Goal: Task Accomplishment & Management: Manage account settings

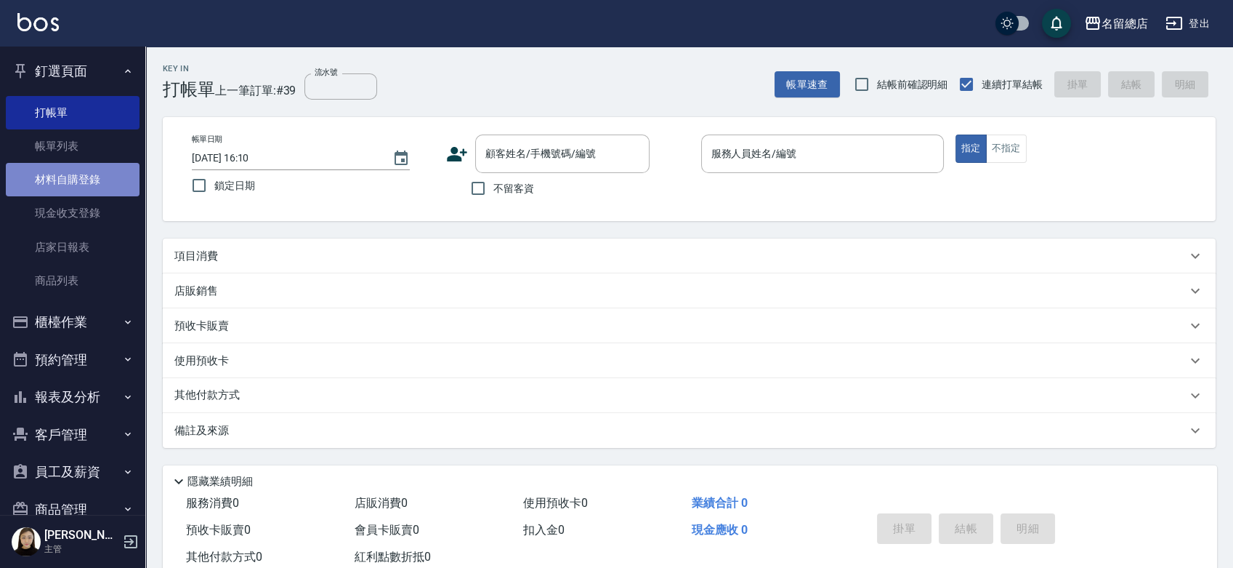
click at [94, 167] on link "材料自購登錄" at bounding box center [73, 179] width 134 height 33
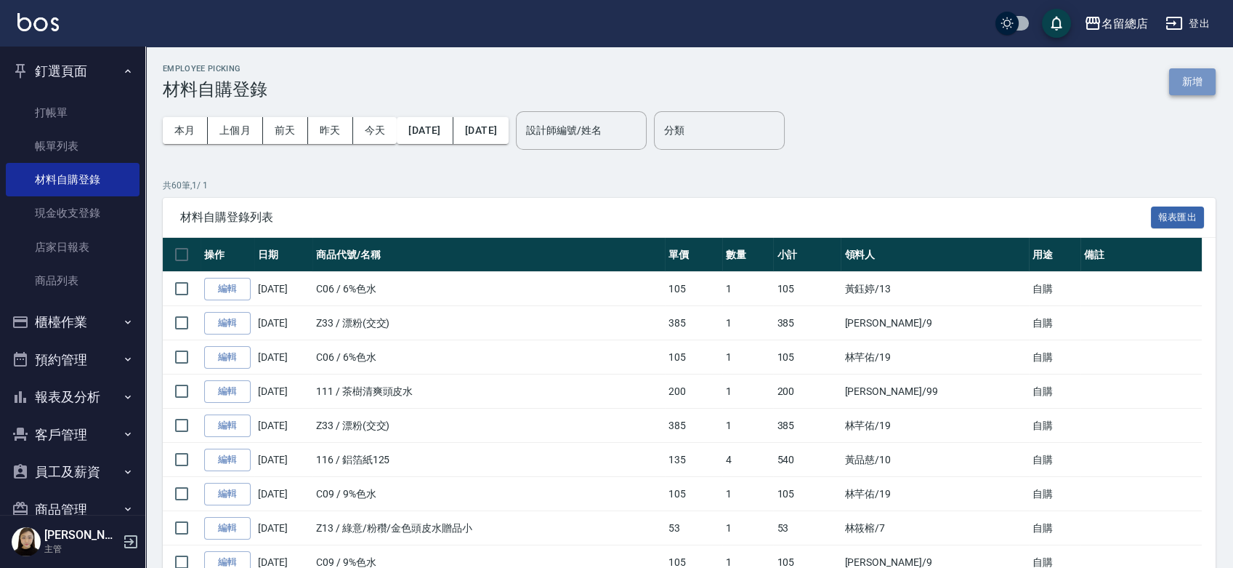
click at [1195, 70] on button "新增" at bounding box center [1192, 81] width 47 height 27
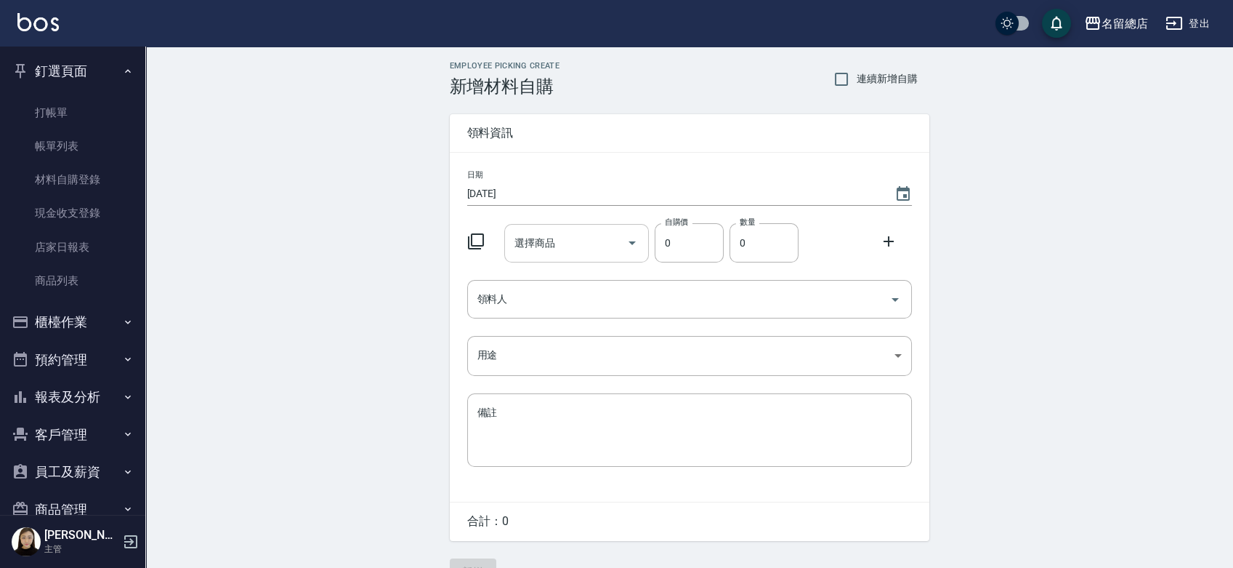
click at [536, 250] on input "選擇商品" at bounding box center [566, 242] width 110 height 25
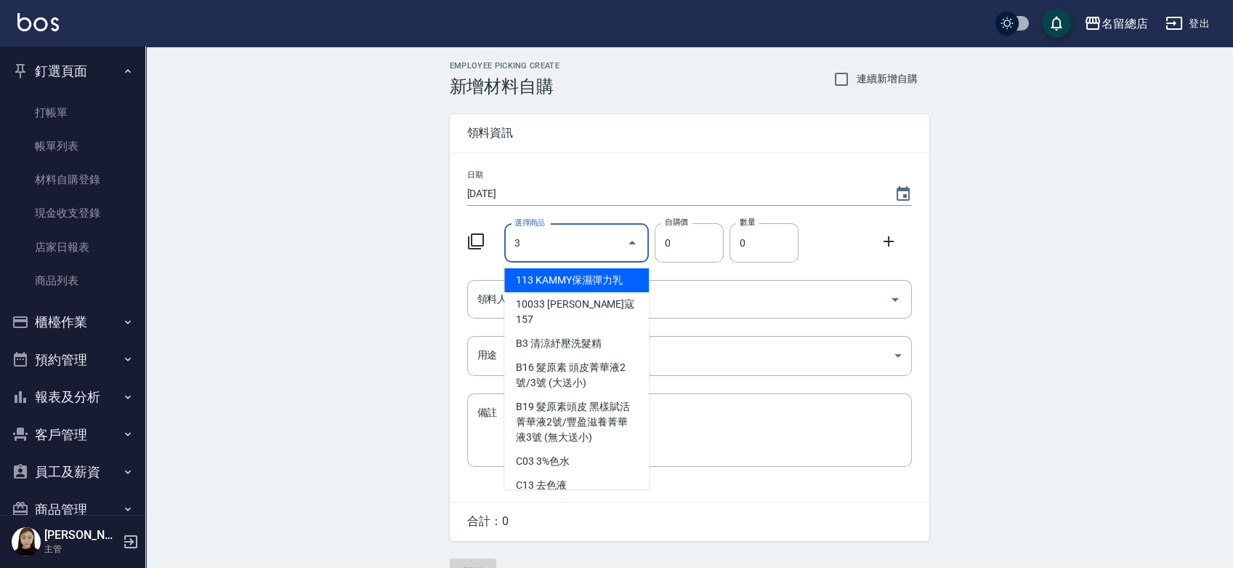
type input "3%色水"
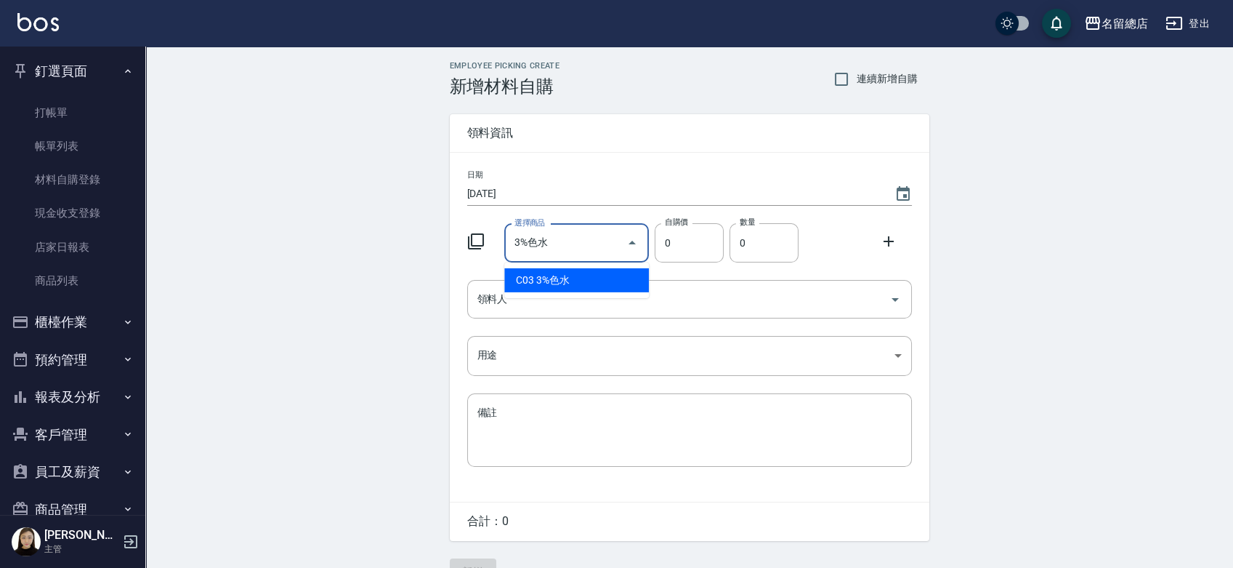
click at [566, 276] on li "C03 3%色水" at bounding box center [576, 280] width 145 height 24
type input "105"
type input "1"
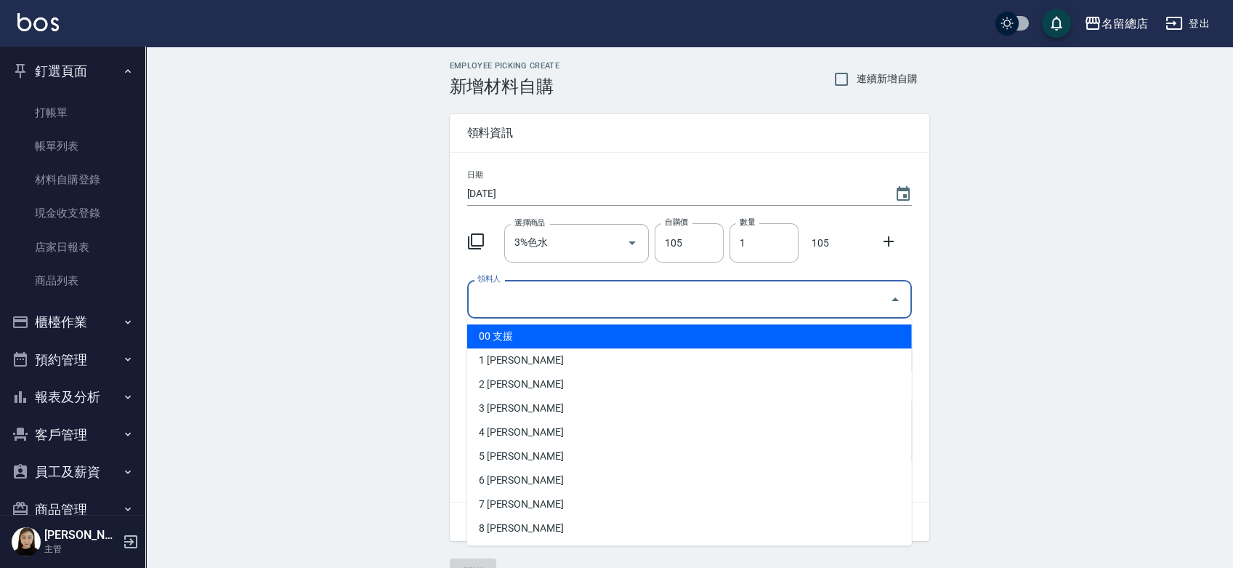
click at [530, 310] on input "領料人" at bounding box center [679, 298] width 410 height 25
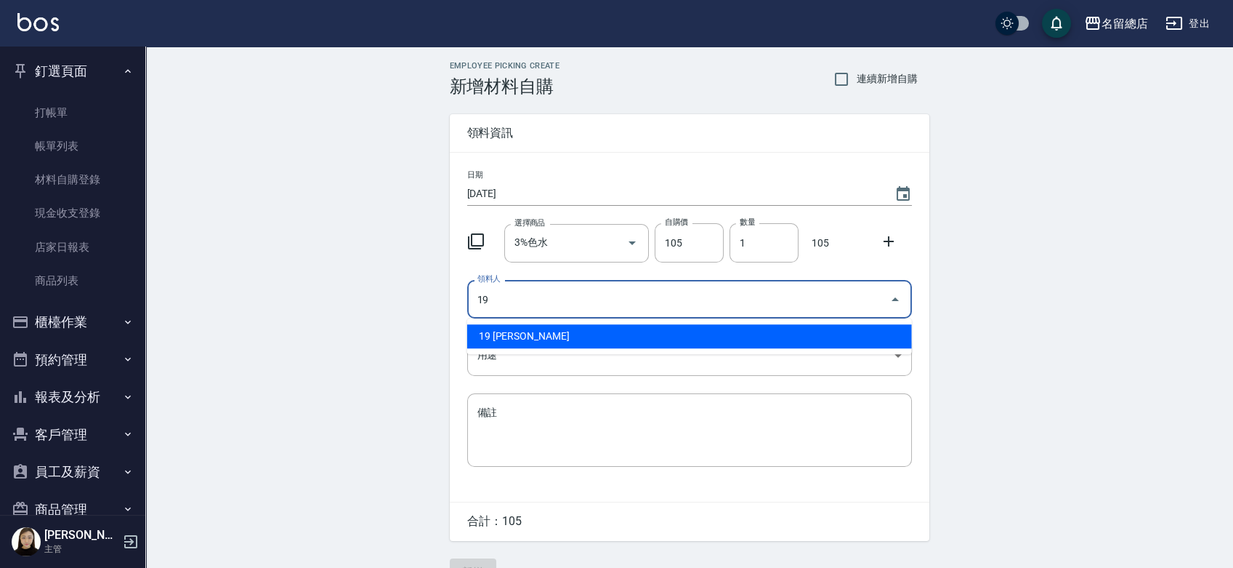
type input "19 [PERSON_NAME]"
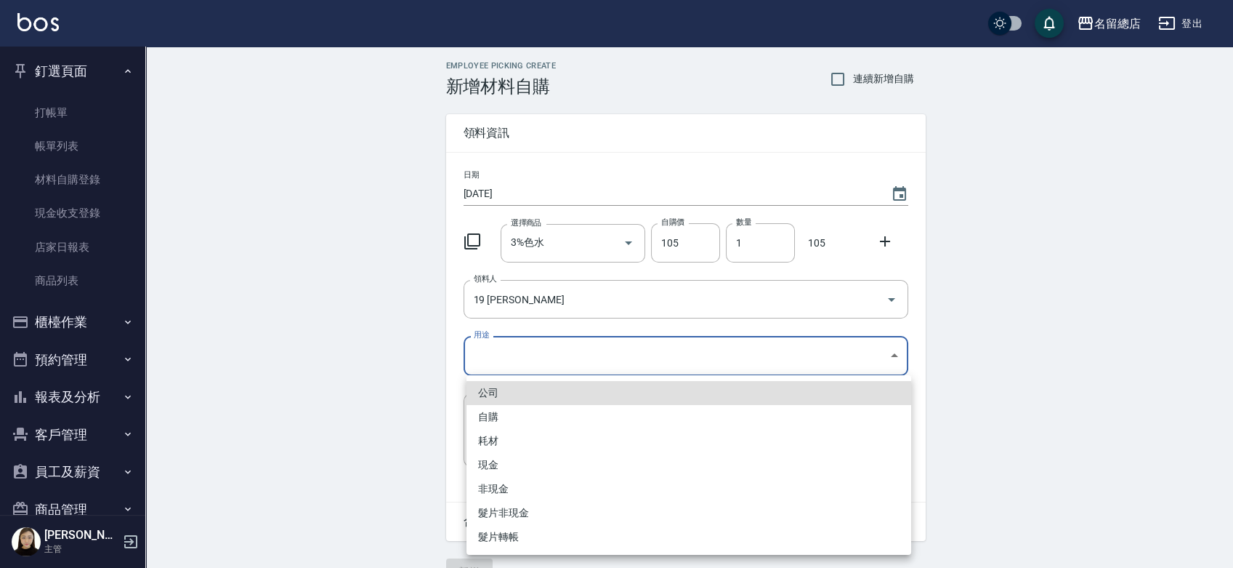
click at [632, 360] on body "名留總店 登出 釘選頁面 打帳單 帳單列表 材料自購登錄 現金收支登錄 店家日報表 商品列表 櫃檯作業 打帳單 帳單列表 掛單列表 營業儀表板 現金收支登錄 …" at bounding box center [616, 299] width 1233 height 599
click at [483, 419] on li "自購" at bounding box center [689, 417] width 445 height 24
type input "自購"
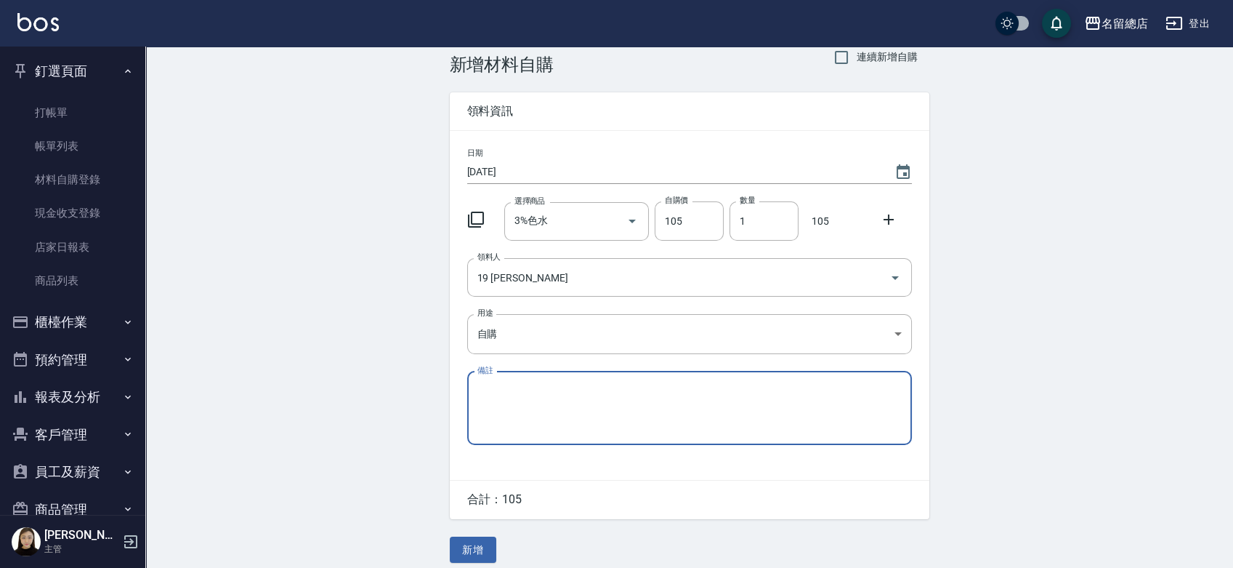
scroll to position [32, 0]
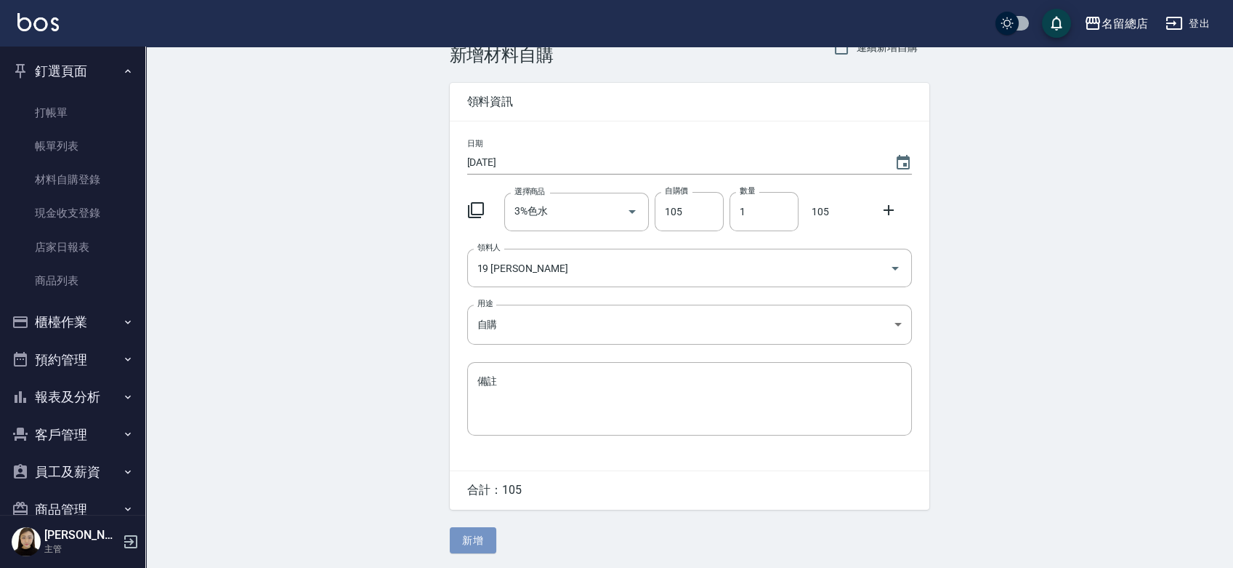
click at [455, 533] on button "新增" at bounding box center [473, 540] width 47 height 27
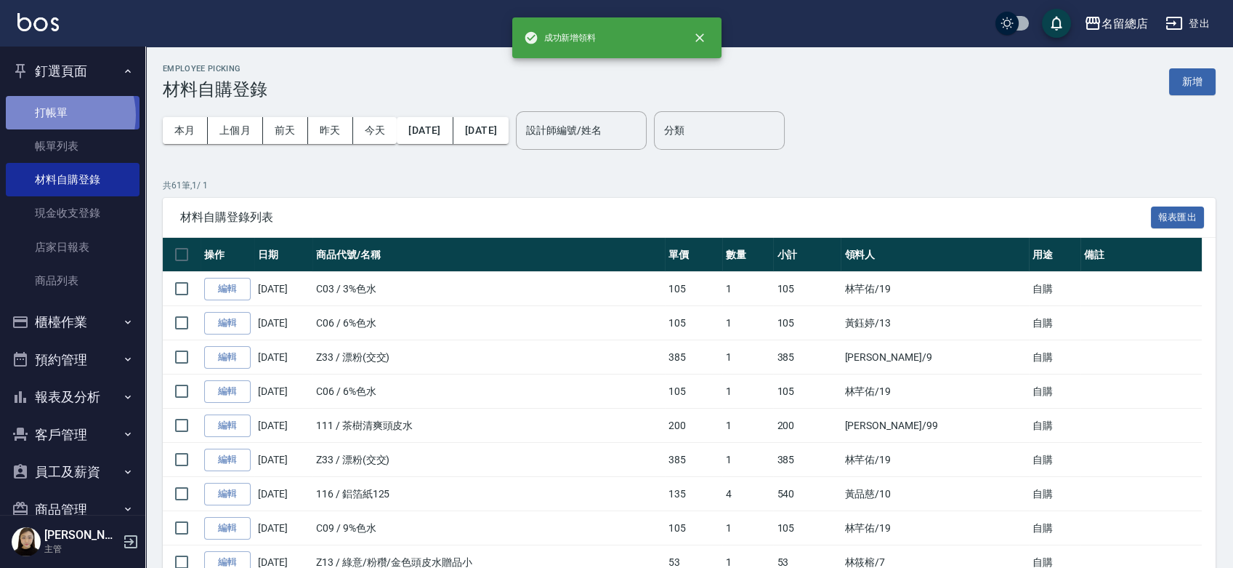
click at [56, 115] on link "打帳單" at bounding box center [73, 112] width 134 height 33
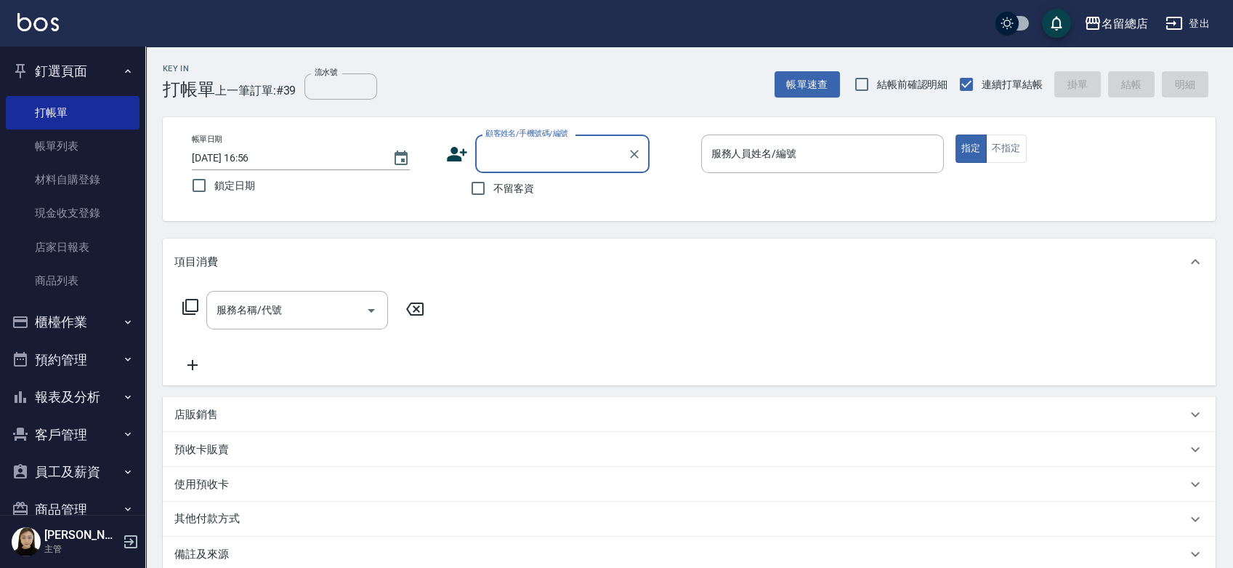
type input "ㄩ"
type input "ㄗ"
type input "K"
type input "M"
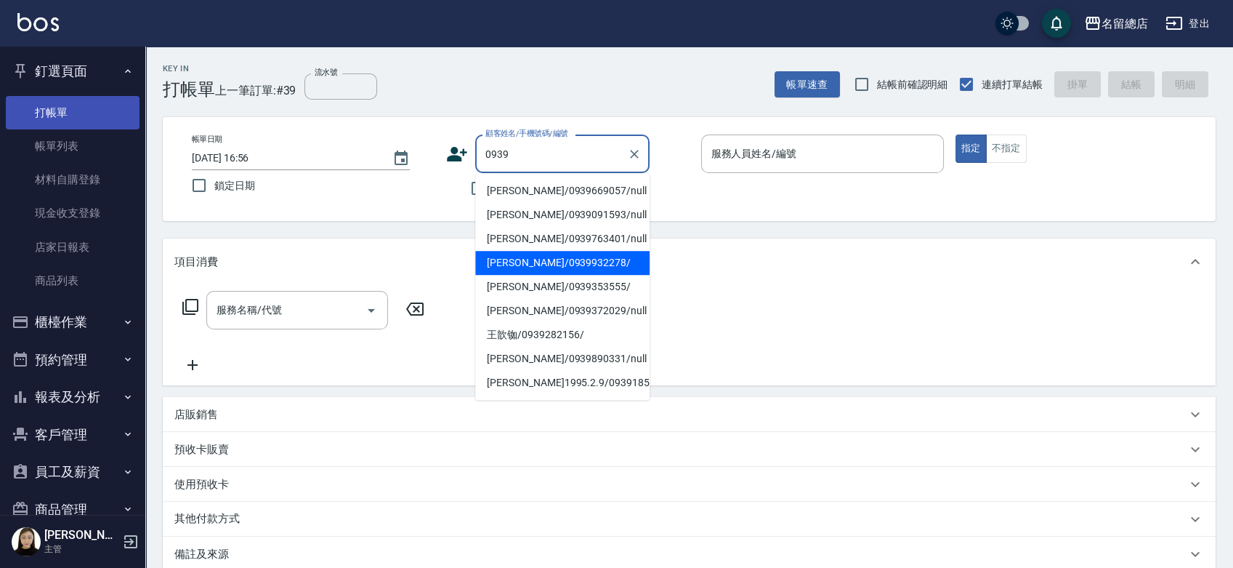
type input "0939"
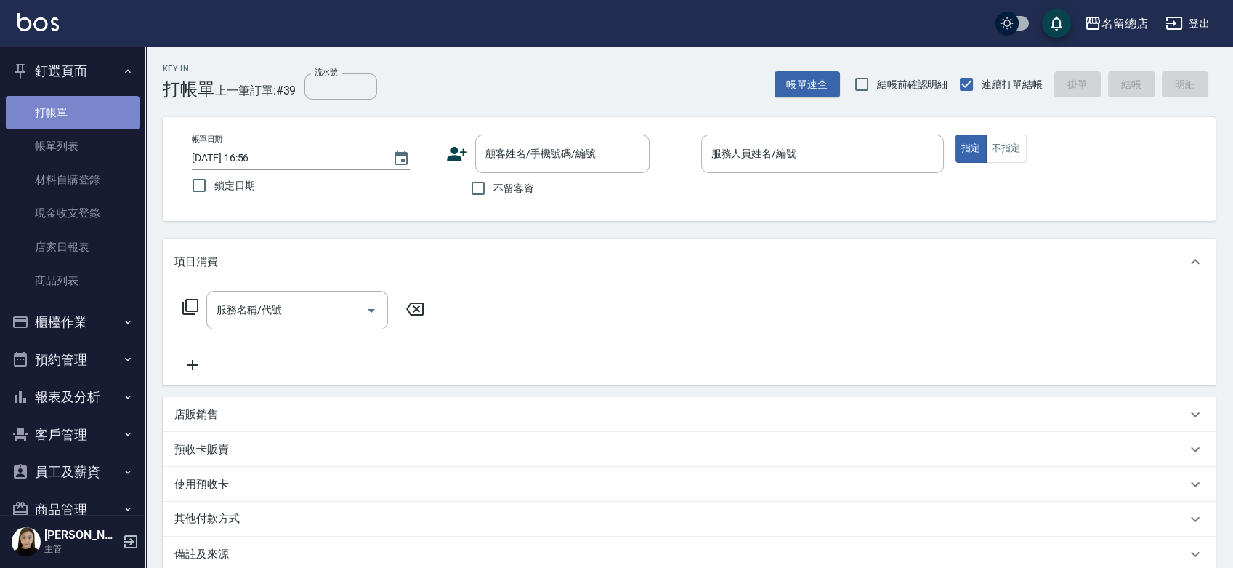
click at [81, 97] on link "打帳單" at bounding box center [73, 112] width 134 height 33
click at [477, 183] on input "不留客資" at bounding box center [478, 188] width 31 height 31
checkbox input "true"
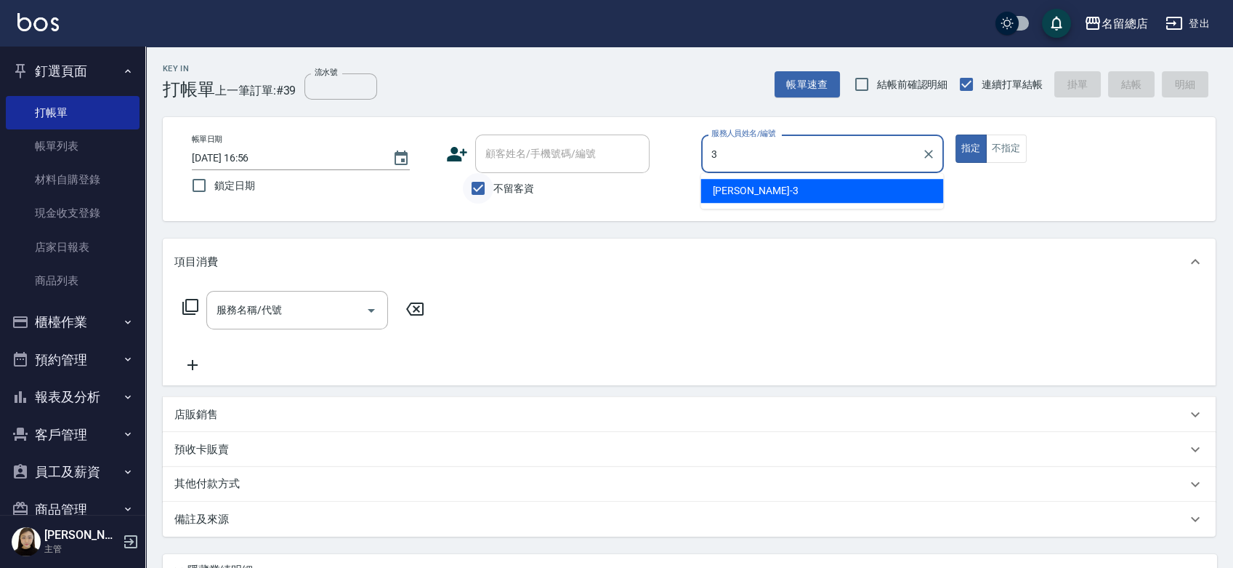
type input "芷涵-3"
type button "true"
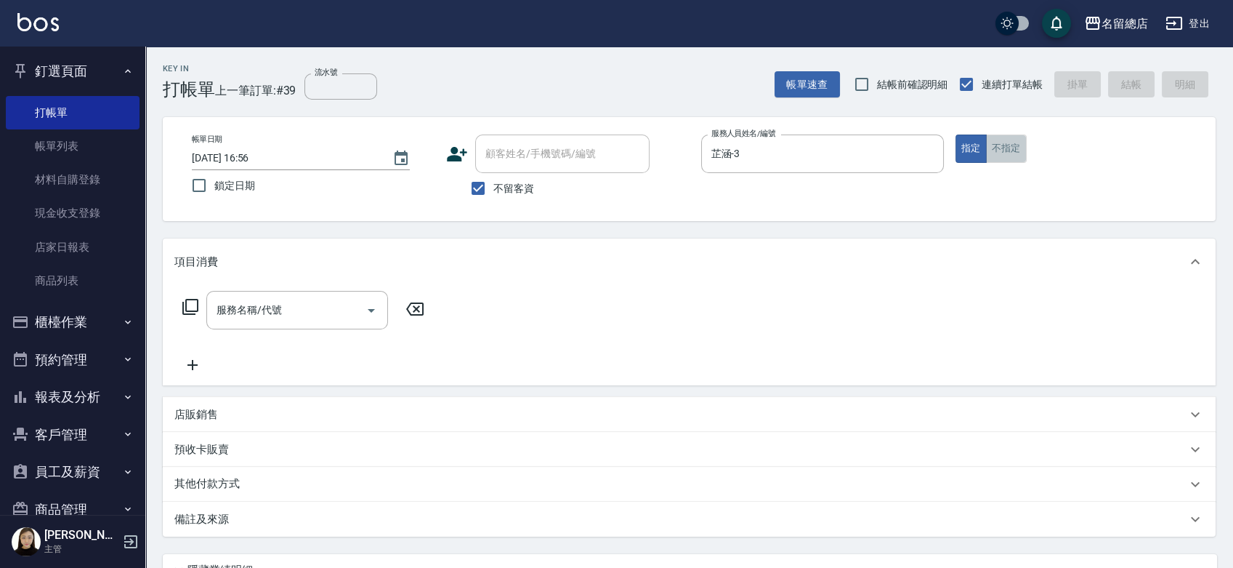
click at [1000, 155] on button "不指定" at bounding box center [1006, 148] width 41 height 28
type button "false"
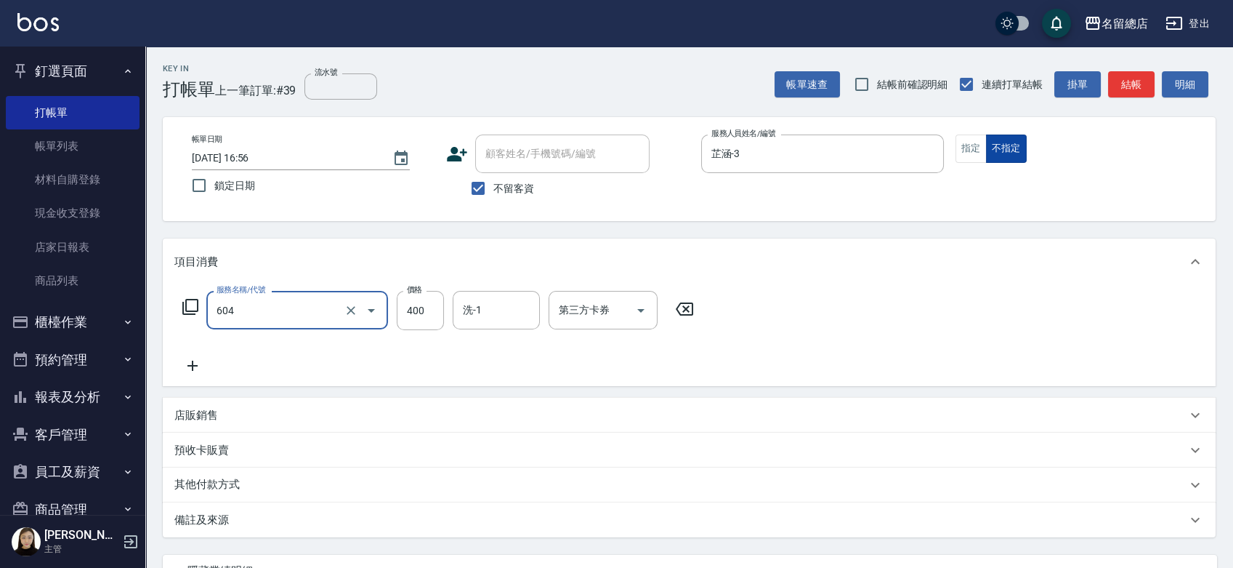
type input "健康洗髮(604)"
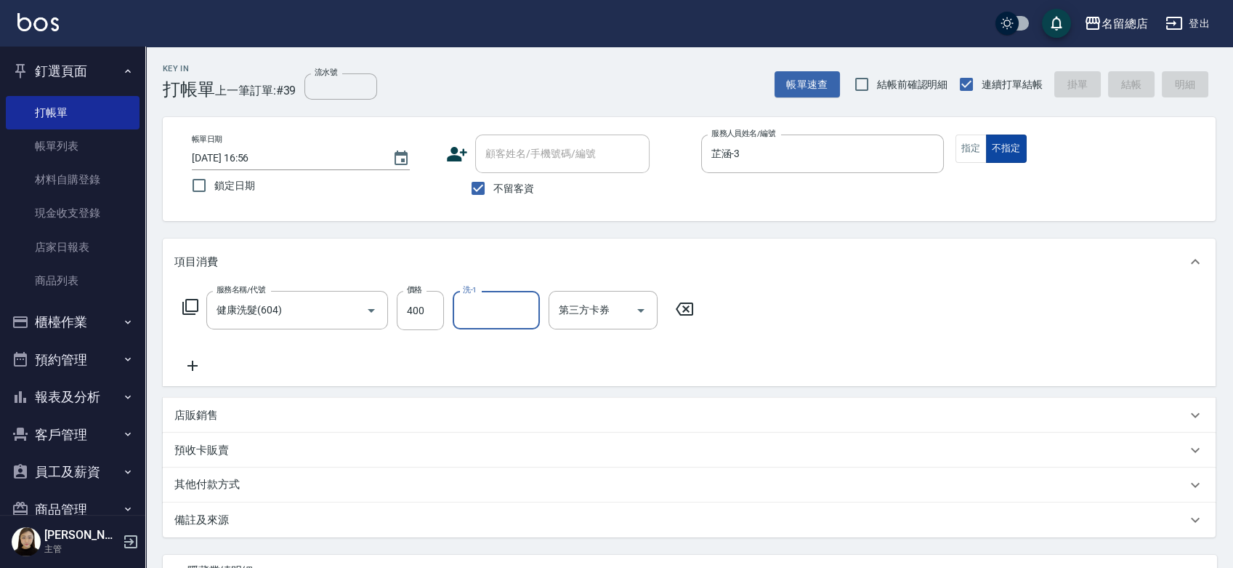
type input "2025/09/12 17:08"
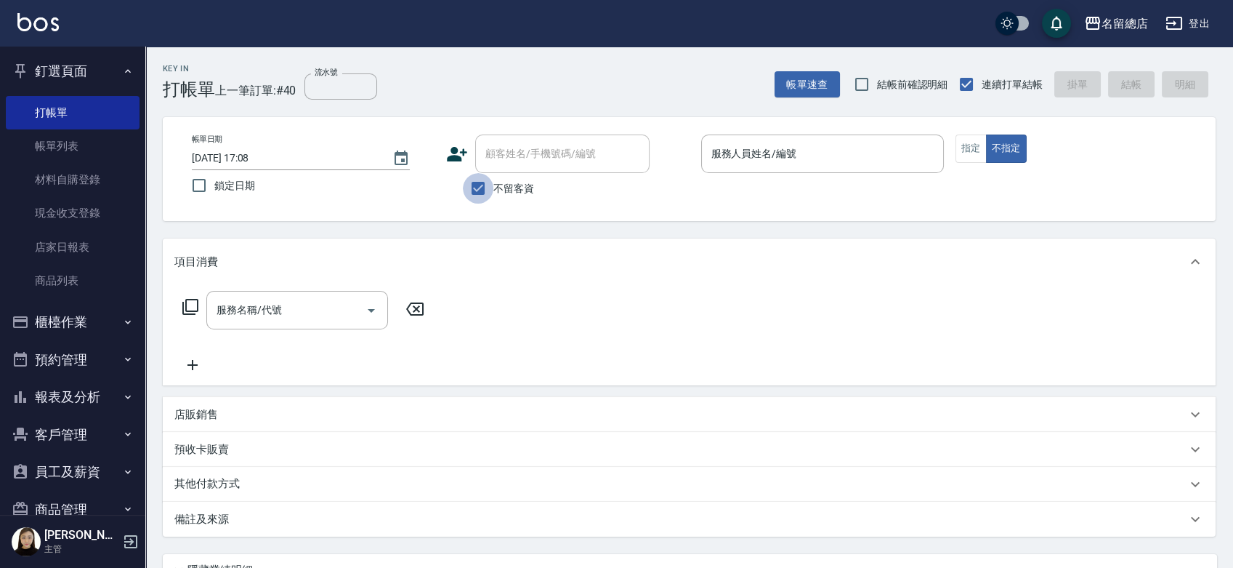
click at [491, 198] on input "不留客資" at bounding box center [478, 188] width 31 height 31
checkbox input "false"
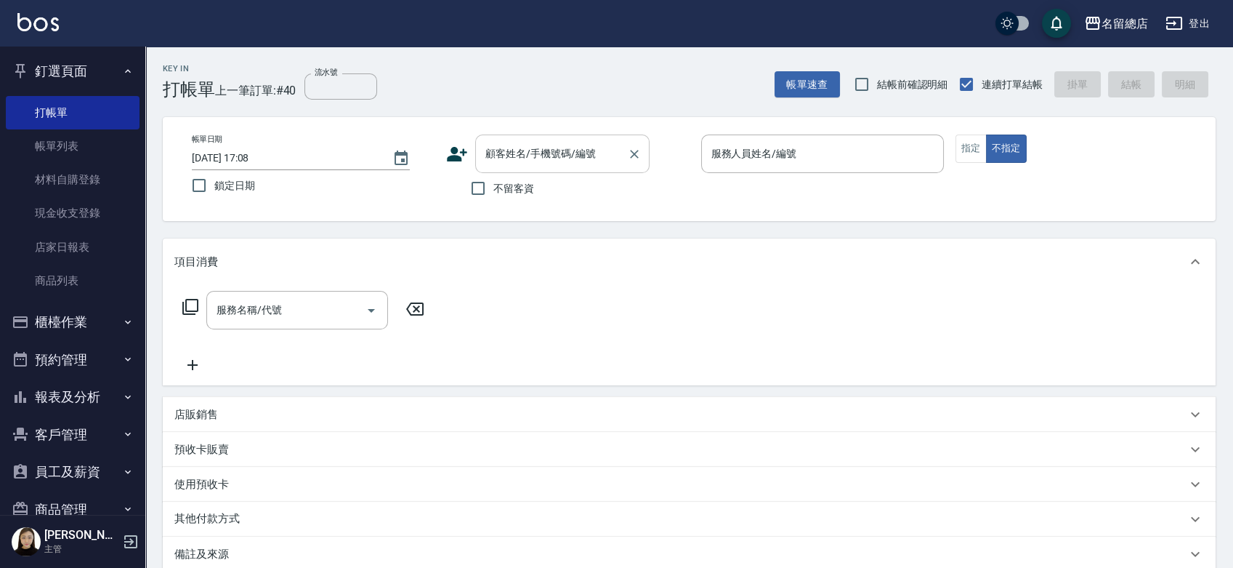
click at [504, 150] on input "顧客姓名/手機號碼/編號" at bounding box center [552, 153] width 140 height 25
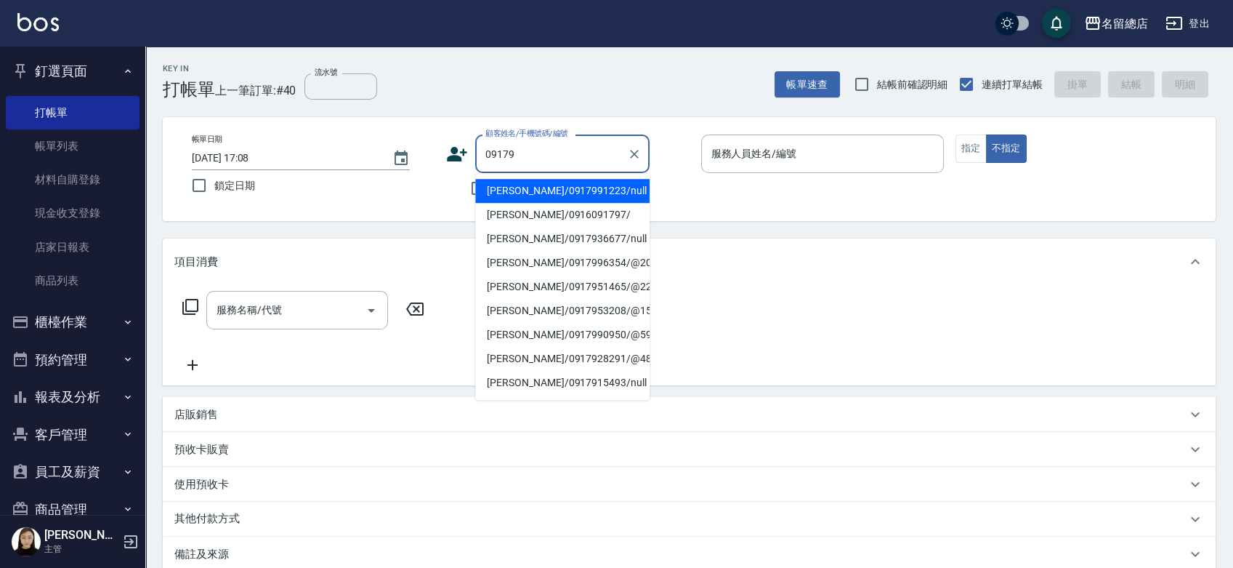
click at [562, 188] on li "[PERSON_NAME]/0917991223/null" at bounding box center [562, 191] width 174 height 24
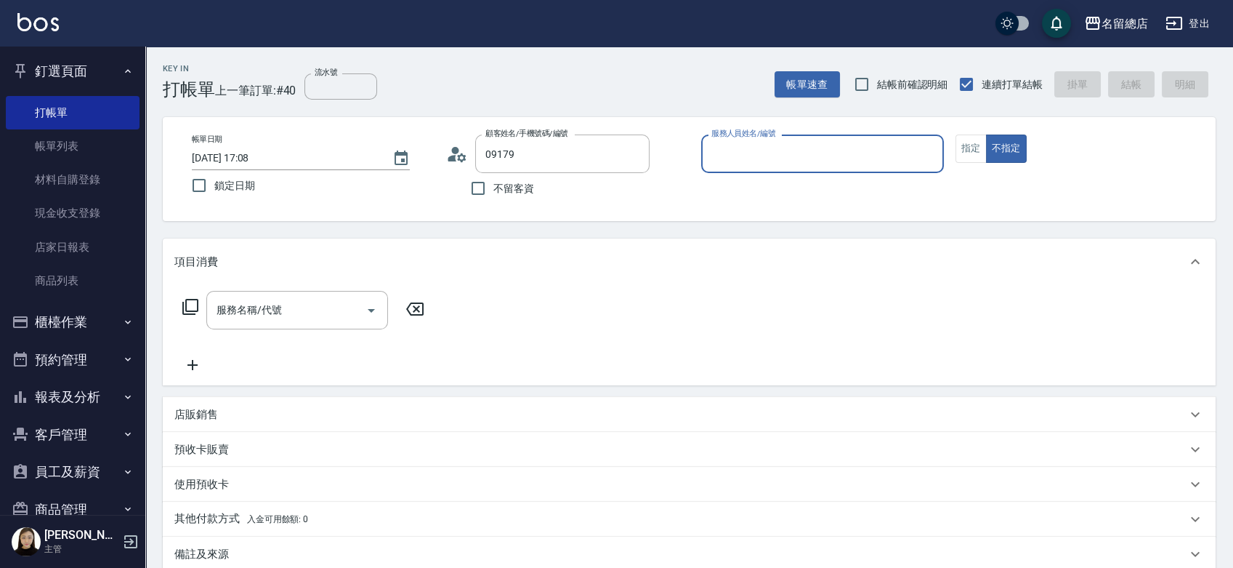
type input "[PERSON_NAME]/0917991223/null"
click at [758, 160] on input "服務人員姓名/編號" at bounding box center [823, 153] width 230 height 25
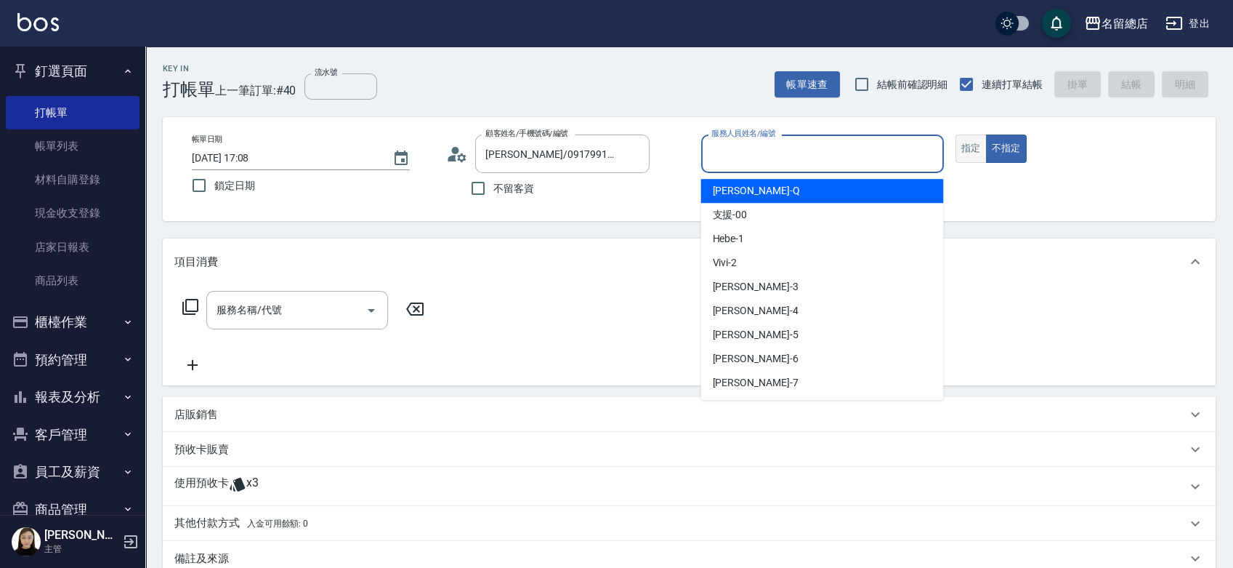
click at [972, 146] on button "指定" at bounding box center [971, 148] width 31 height 28
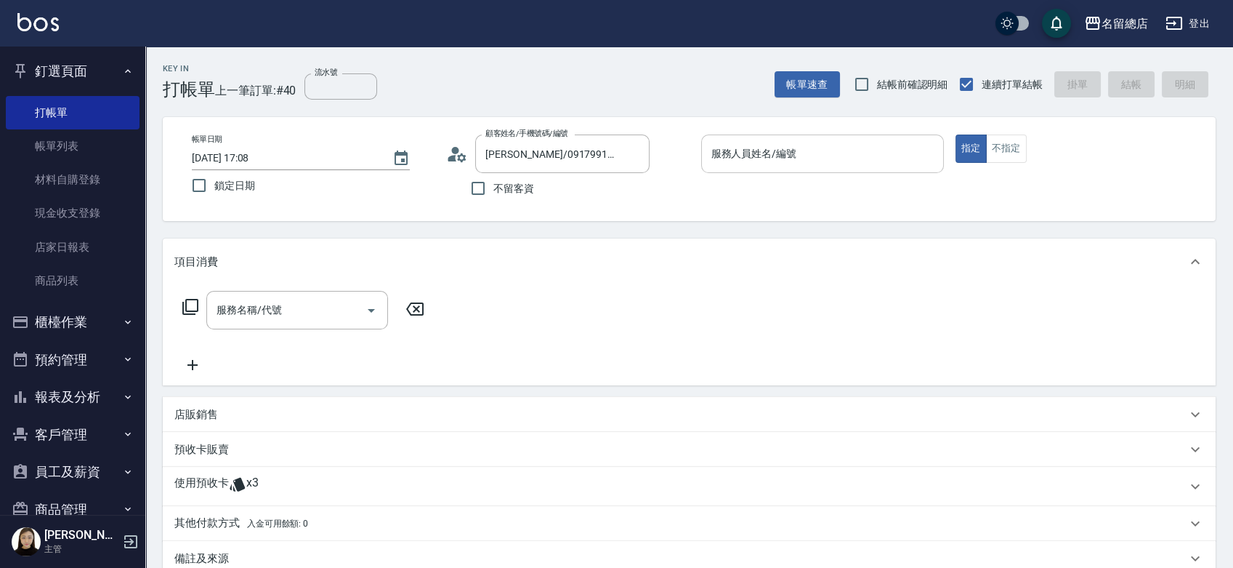
click at [785, 154] on input "服務人員姓名/編號" at bounding box center [823, 153] width 230 height 25
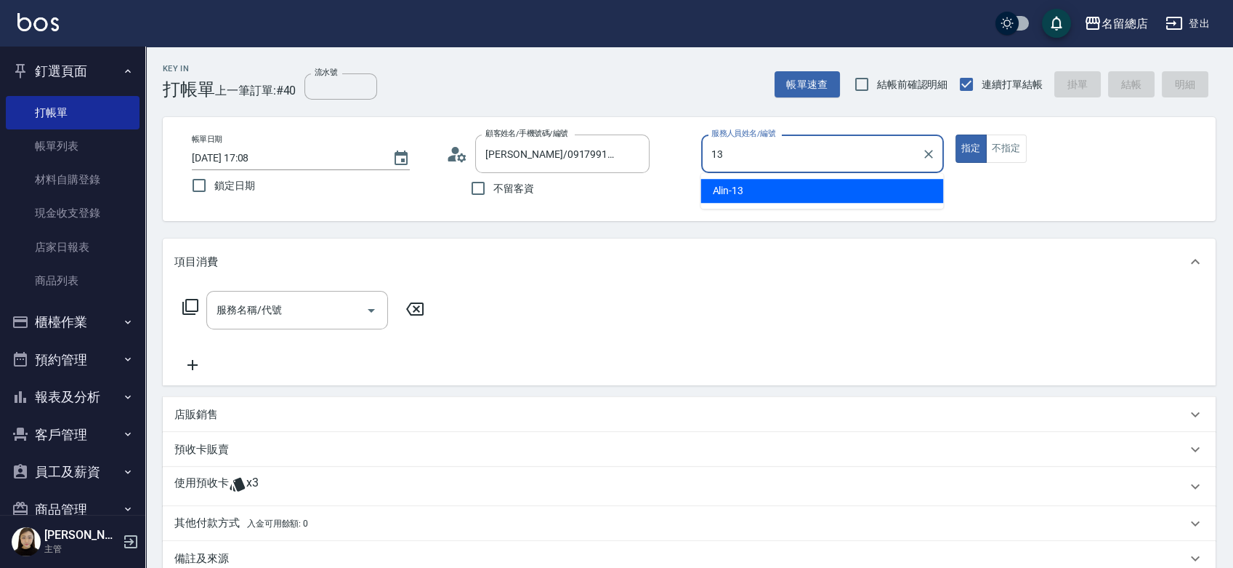
type input "Alin-13"
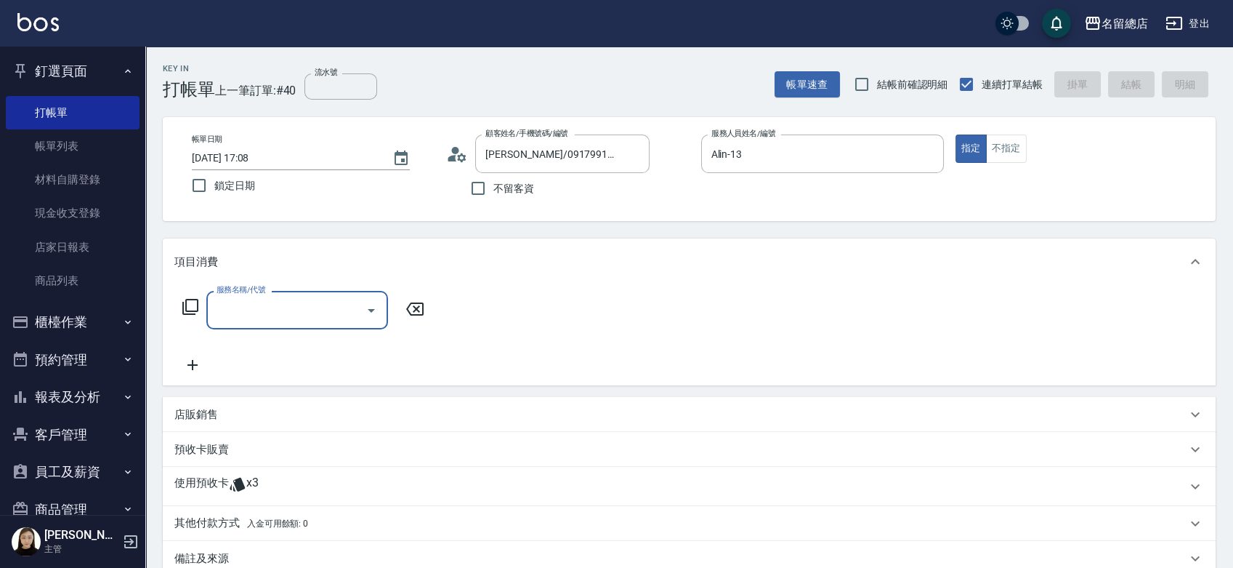
click at [251, 305] on input "服務名稱/代號" at bounding box center [286, 309] width 147 height 25
click at [488, 349] on div "服務名稱/代號 服務名稱/代號" at bounding box center [689, 335] width 1053 height 100
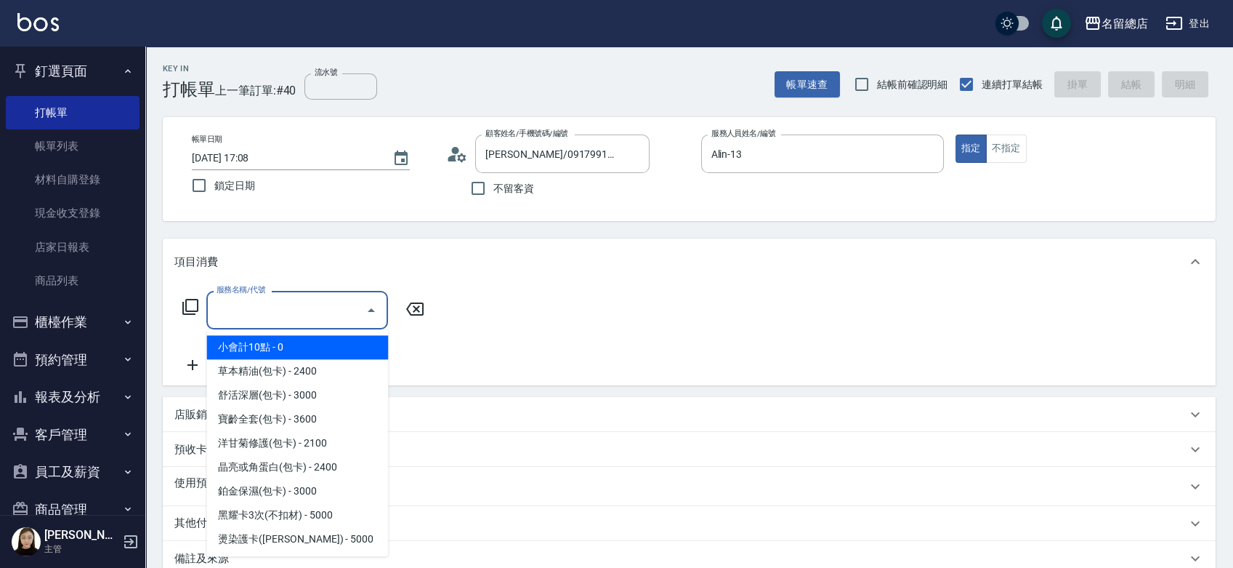
click at [220, 306] on input "服務名稱/代號" at bounding box center [286, 309] width 147 height 25
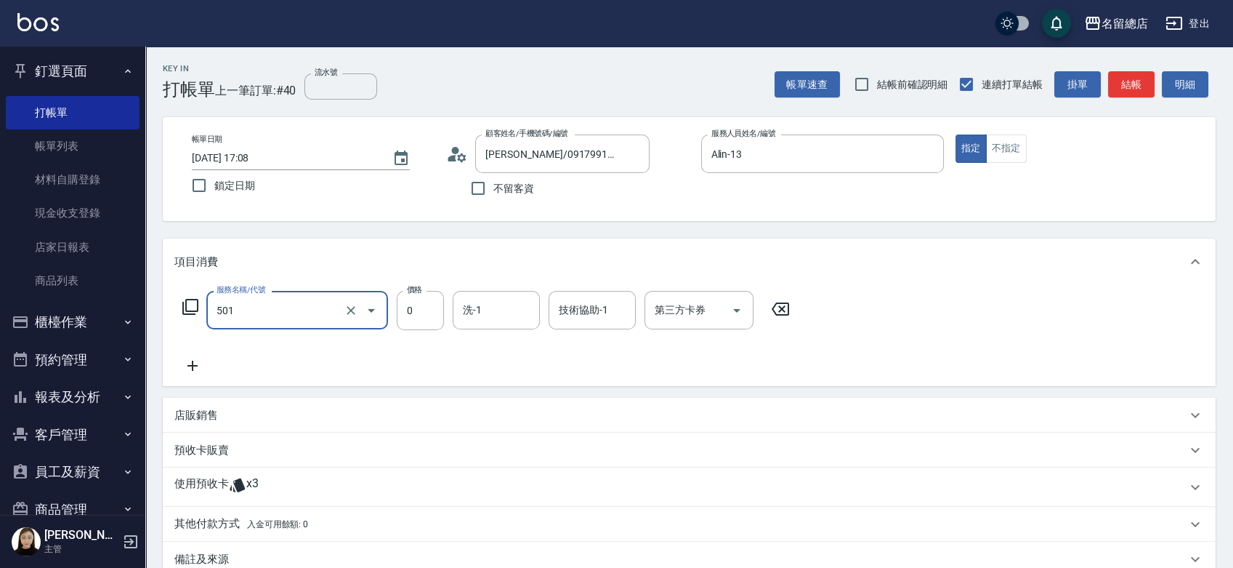
type input "2段蓋卡1300以上(501)"
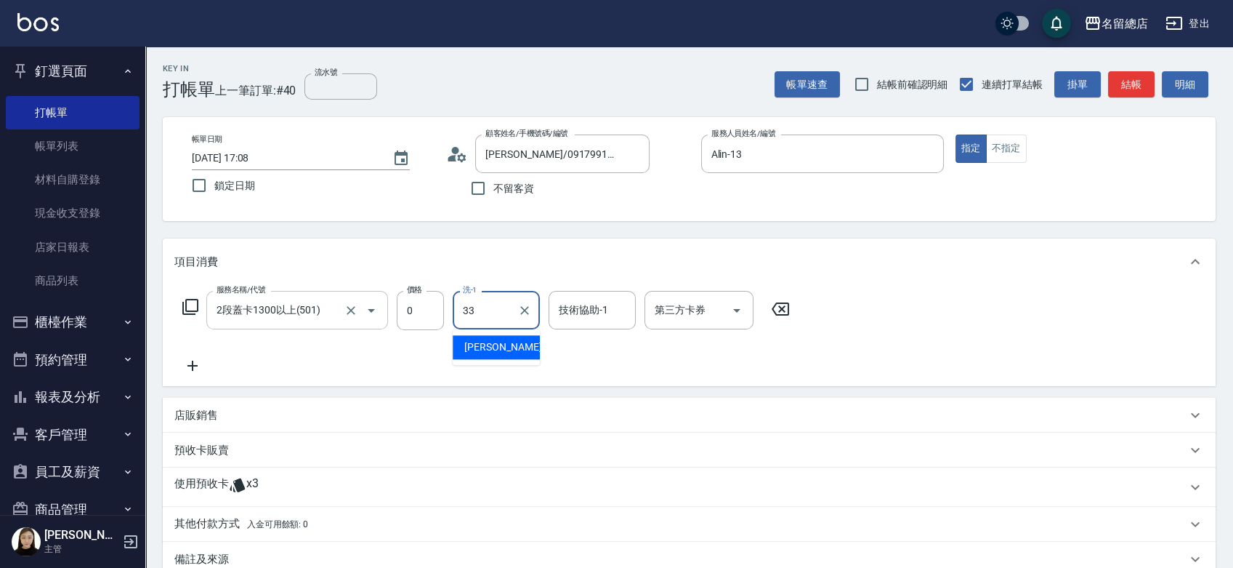
type input "蔡㚥晴-33"
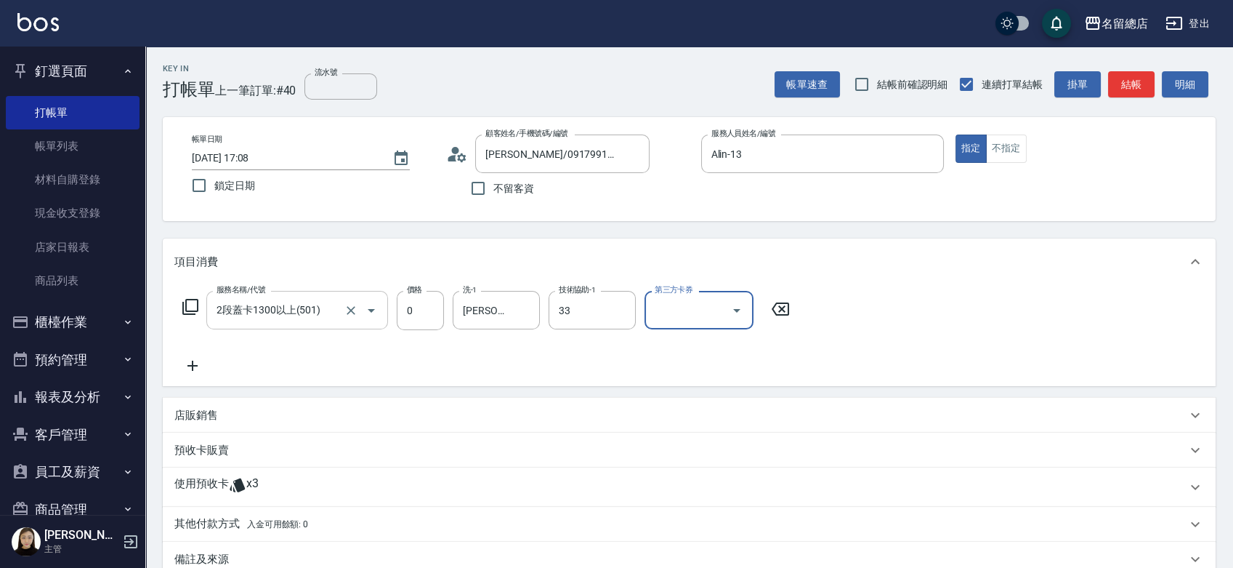
type input "蔡㚥晴-33"
click at [205, 488] on p "使用預收卡" at bounding box center [201, 487] width 55 height 22
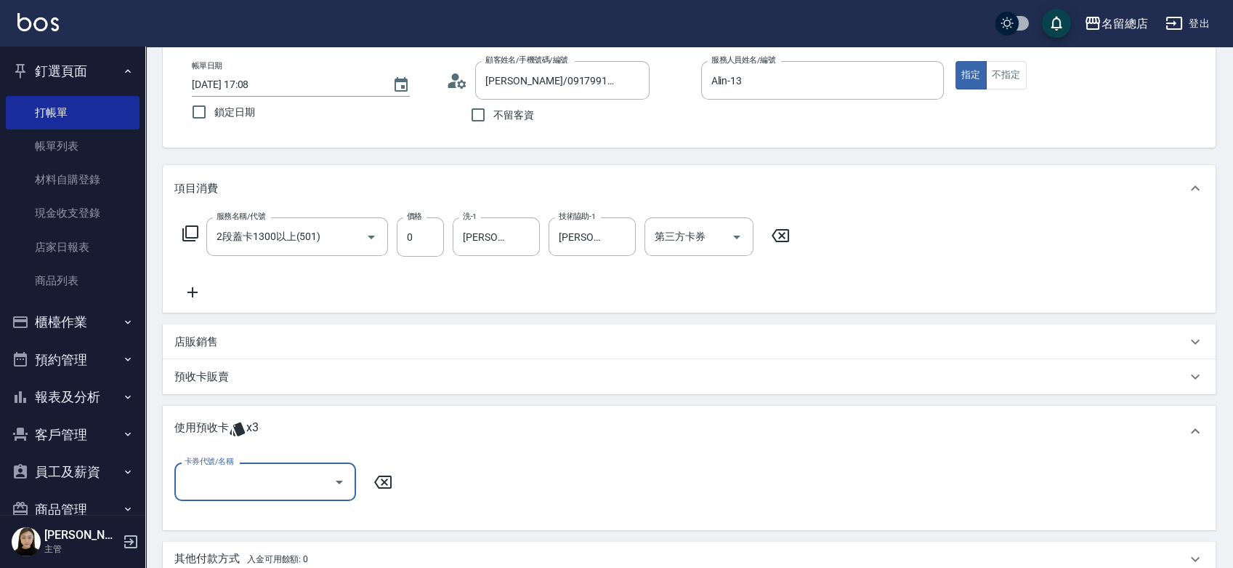
scroll to position [161, 0]
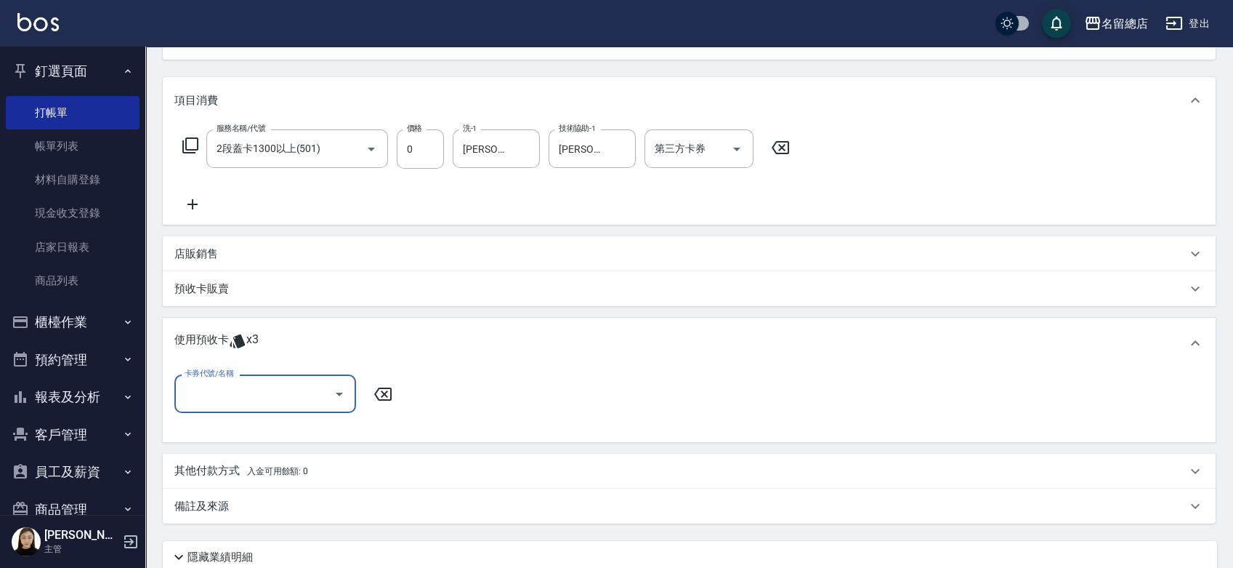
click at [273, 395] on input "卡券代號/名稱" at bounding box center [254, 393] width 147 height 25
click at [265, 430] on div "二段自備卡 剩餘3張 9222" at bounding box center [265, 431] width 182 height 24
type input "二段自備卡 9222"
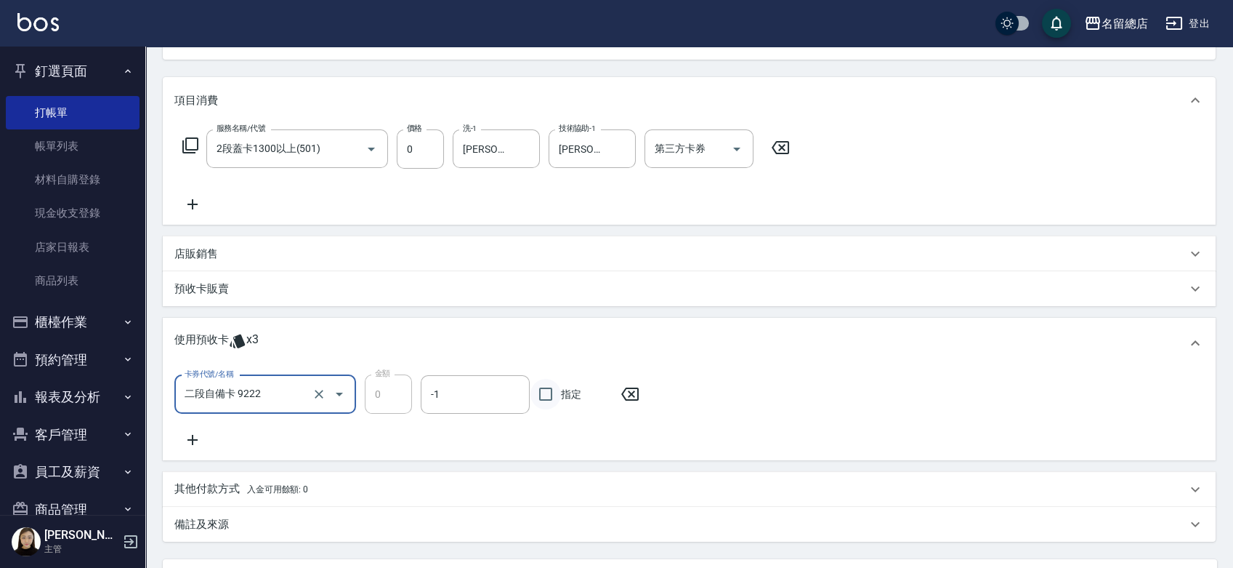
click at [545, 399] on input "指定" at bounding box center [546, 394] width 31 height 31
checkbox input "true"
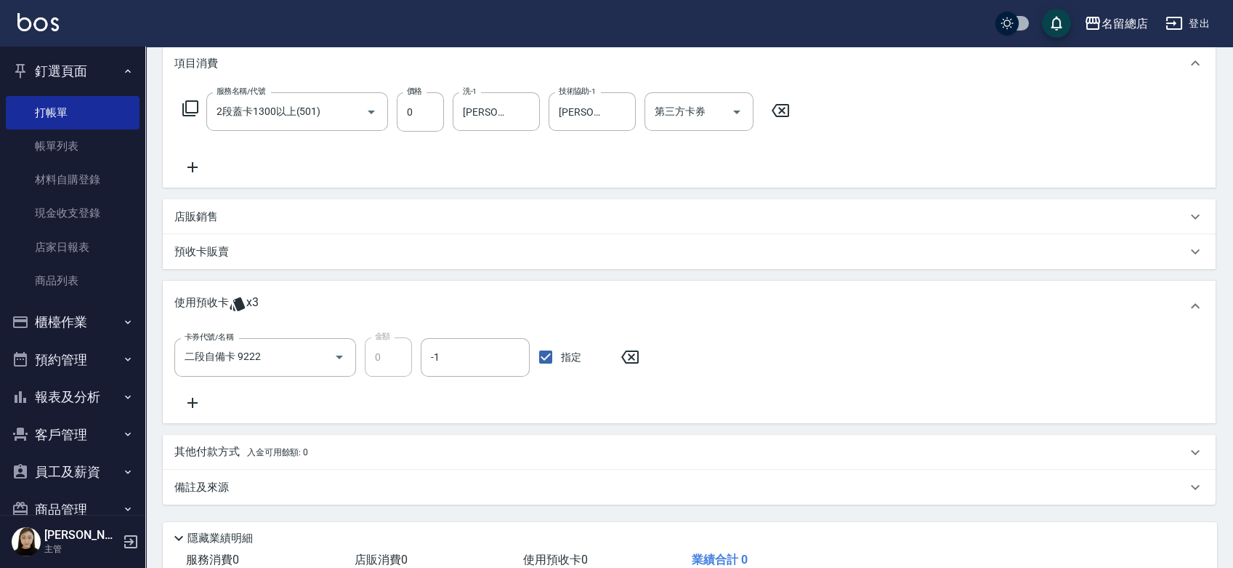
scroll to position [297, 0]
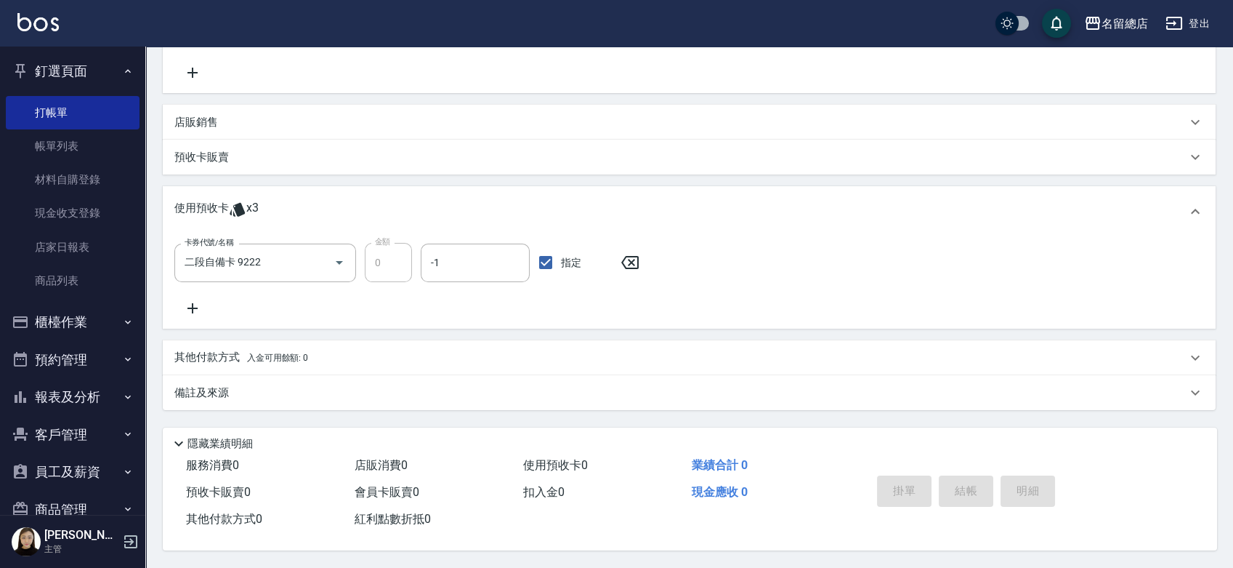
type input "2025/09/12 17:09"
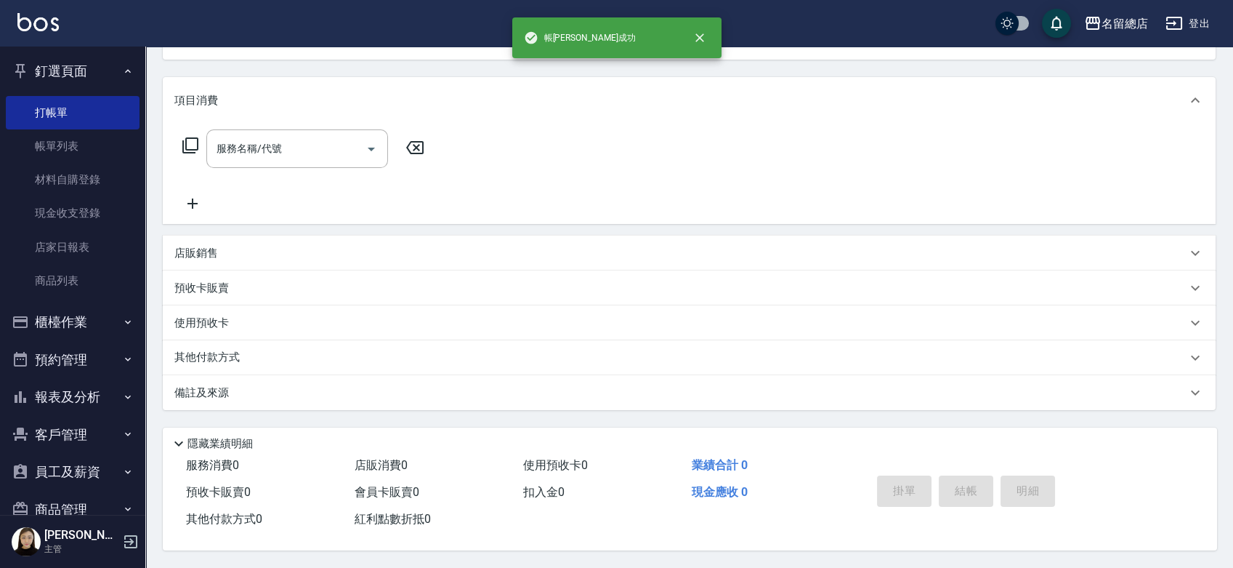
scroll to position [0, 0]
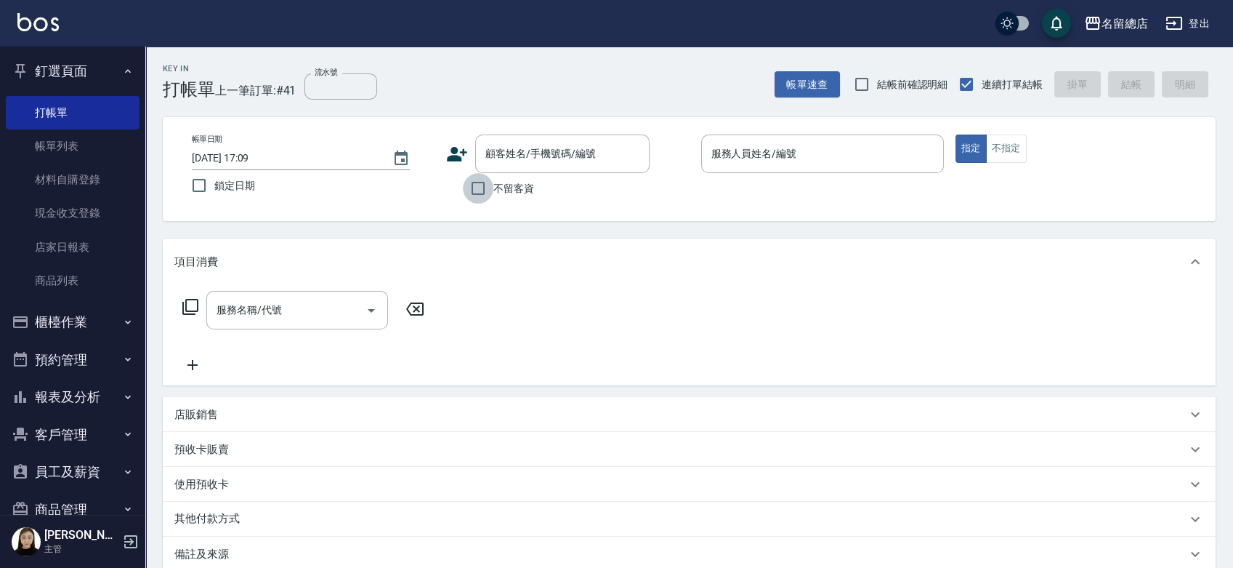
click at [480, 182] on input "不留客資" at bounding box center [478, 188] width 31 height 31
checkbox input "true"
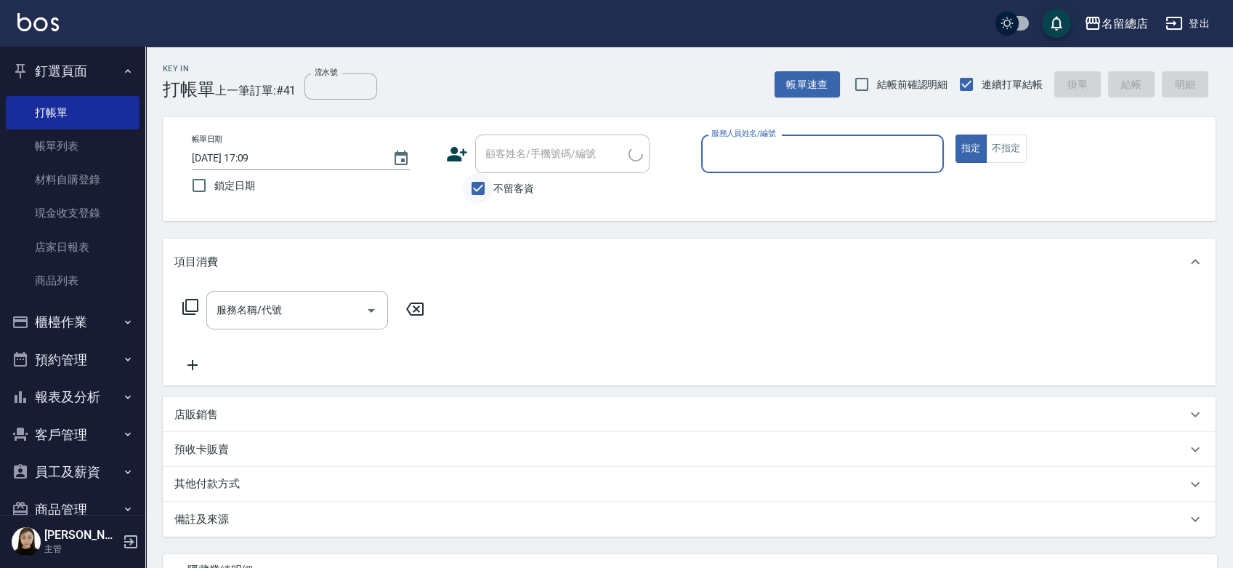
type input "ㄆ"
type input "Joyce-Q"
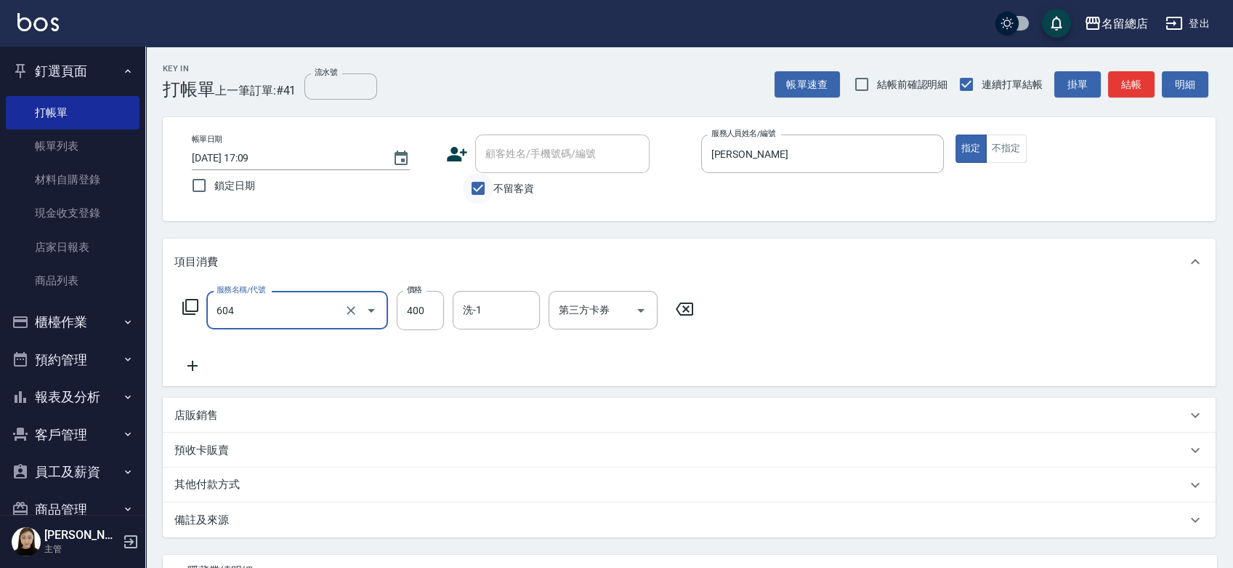
type input "健康洗髮(604)"
type input "600"
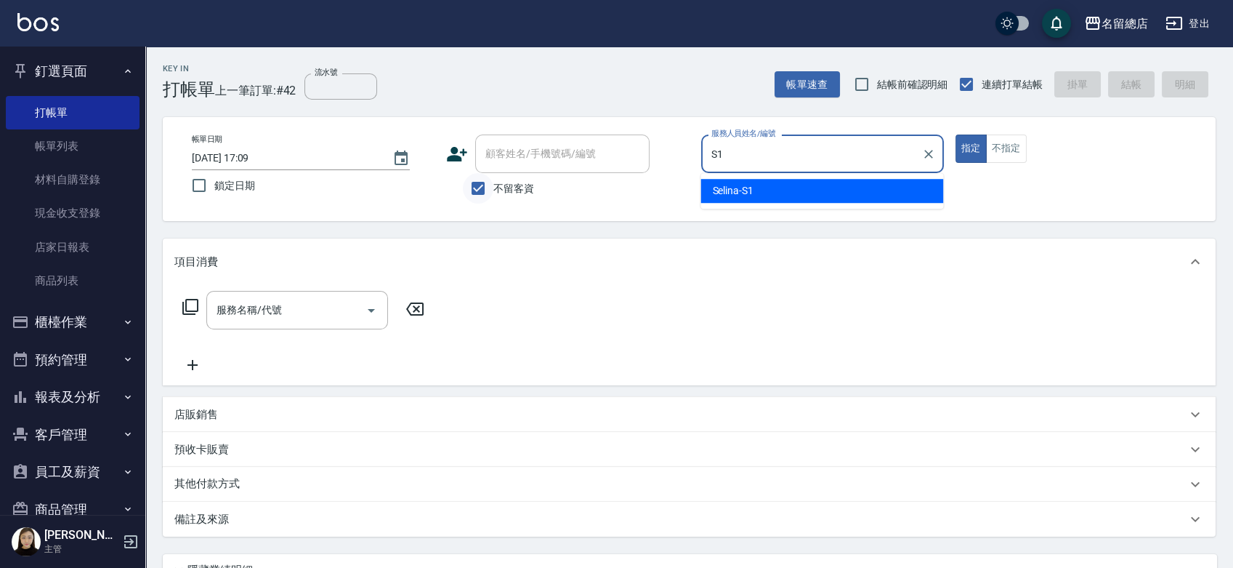
type input "Selina-S1"
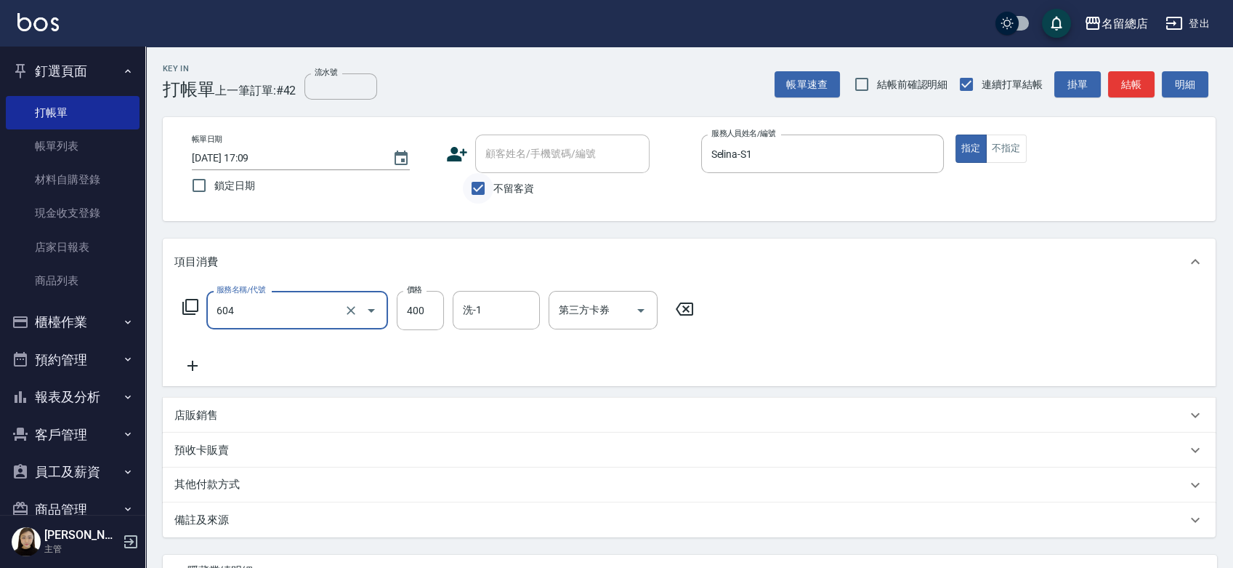
type input "健康洗髮(604)"
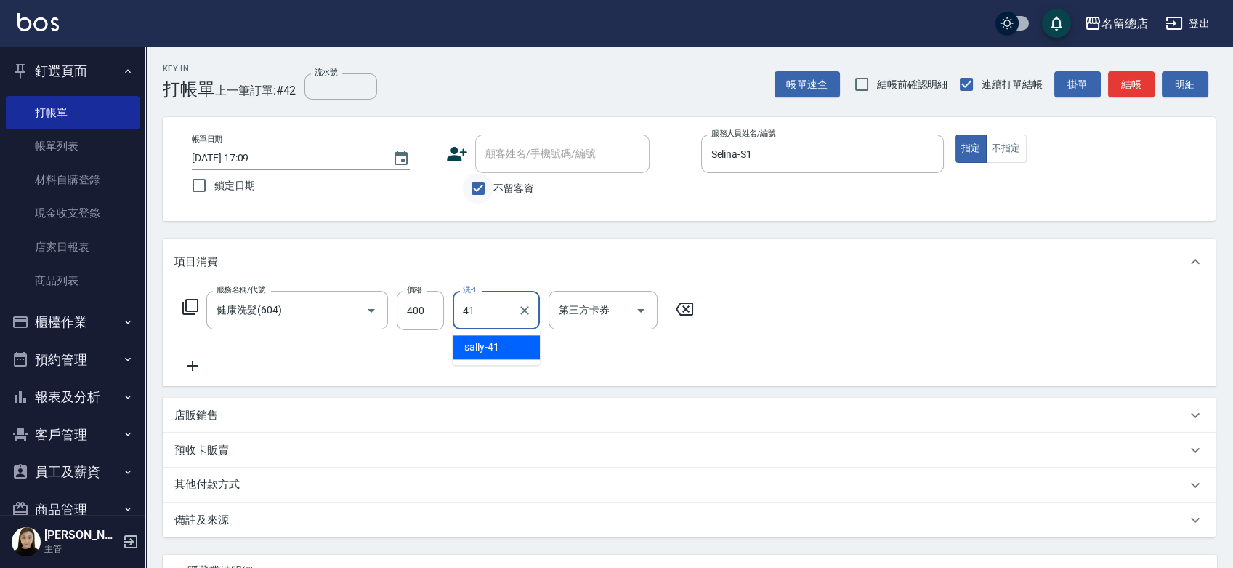
type input "sally-41"
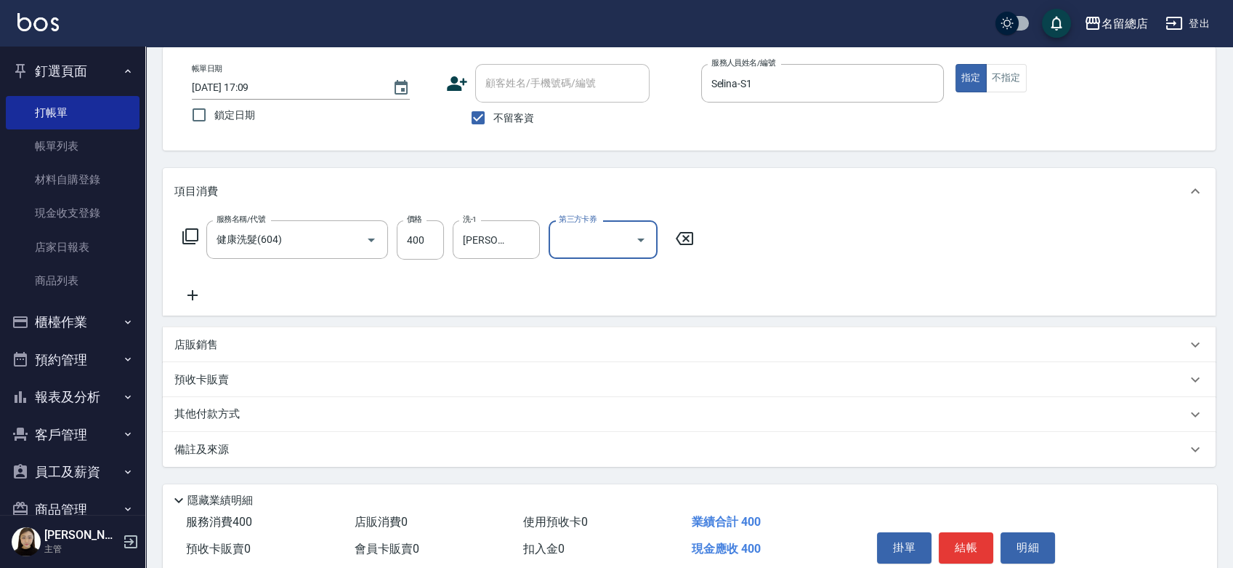
scroll to position [132, 0]
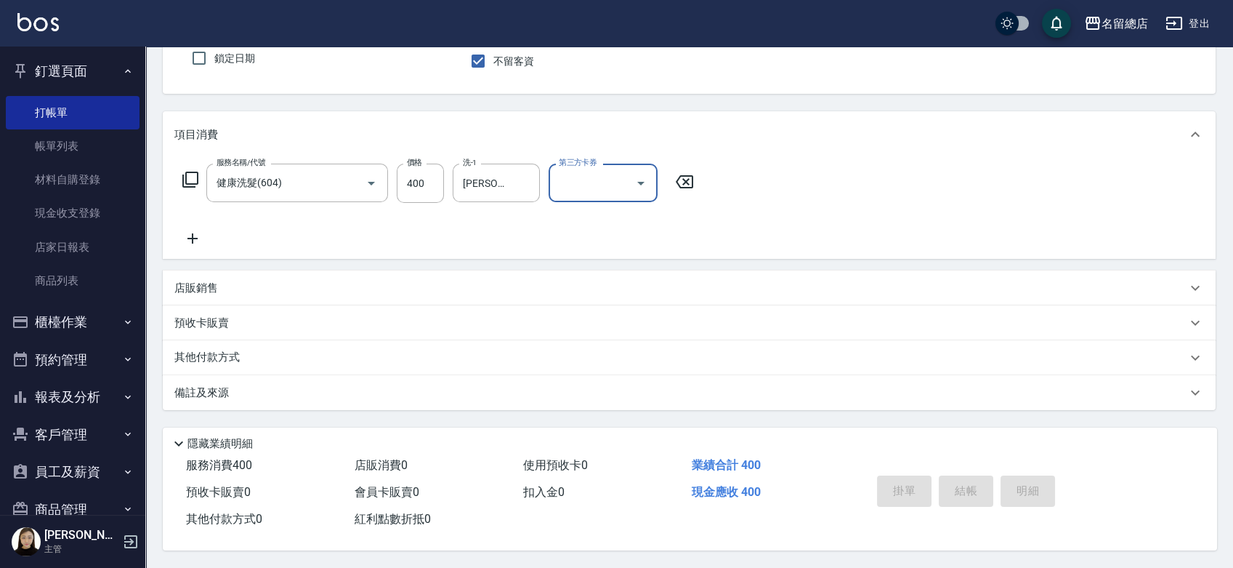
type input "2025/09/12 17:10"
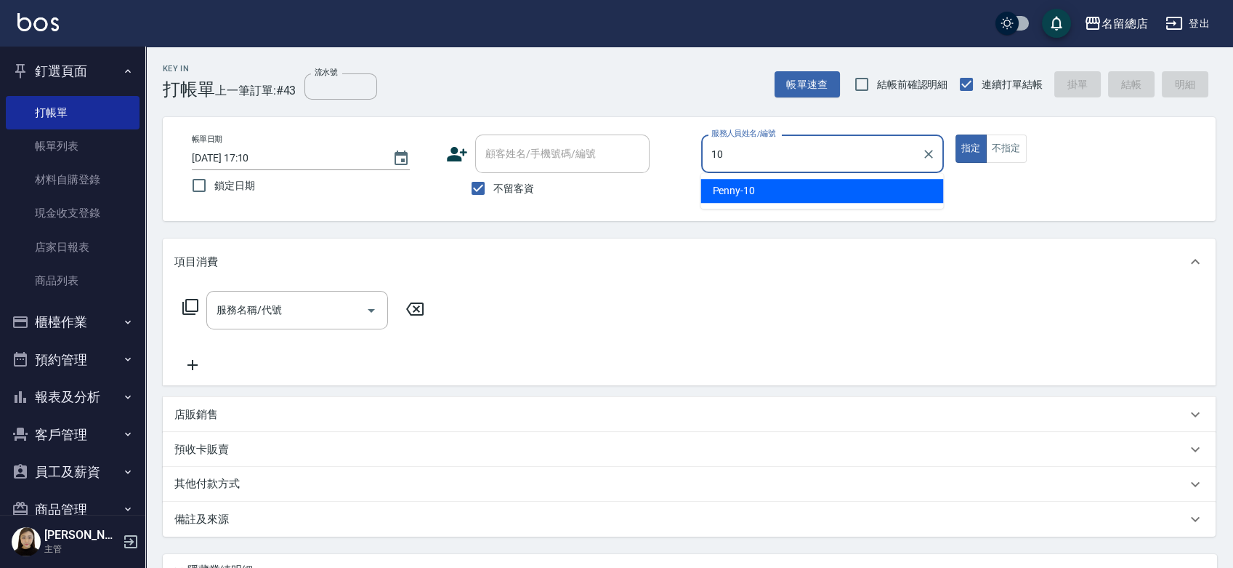
type input "Penny-10"
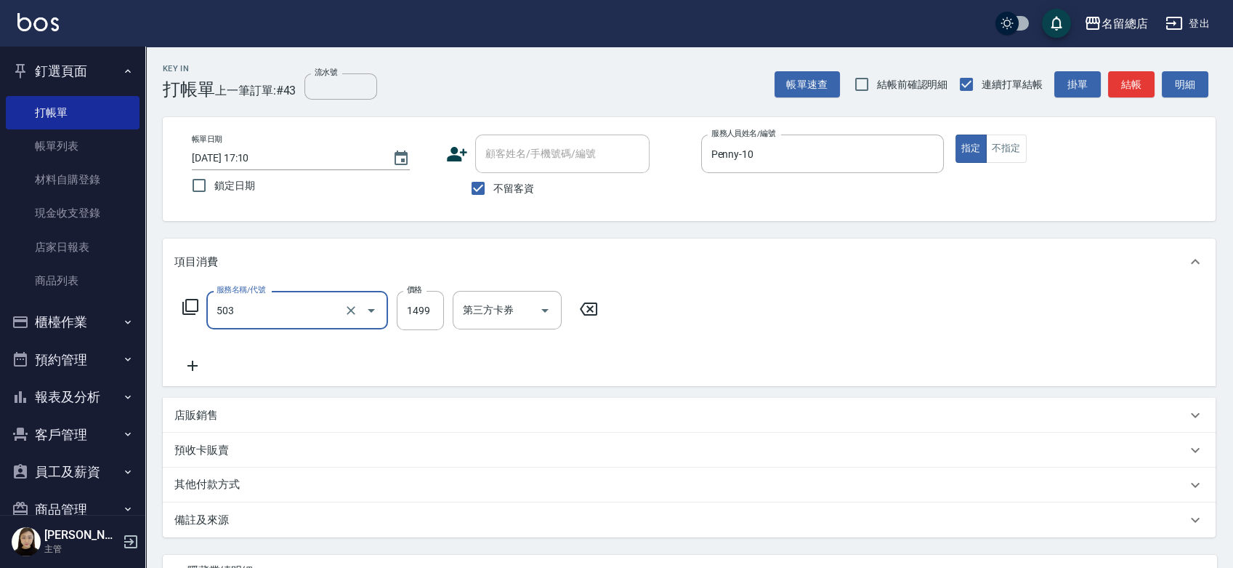
type input "染髮1000~1499(503)"
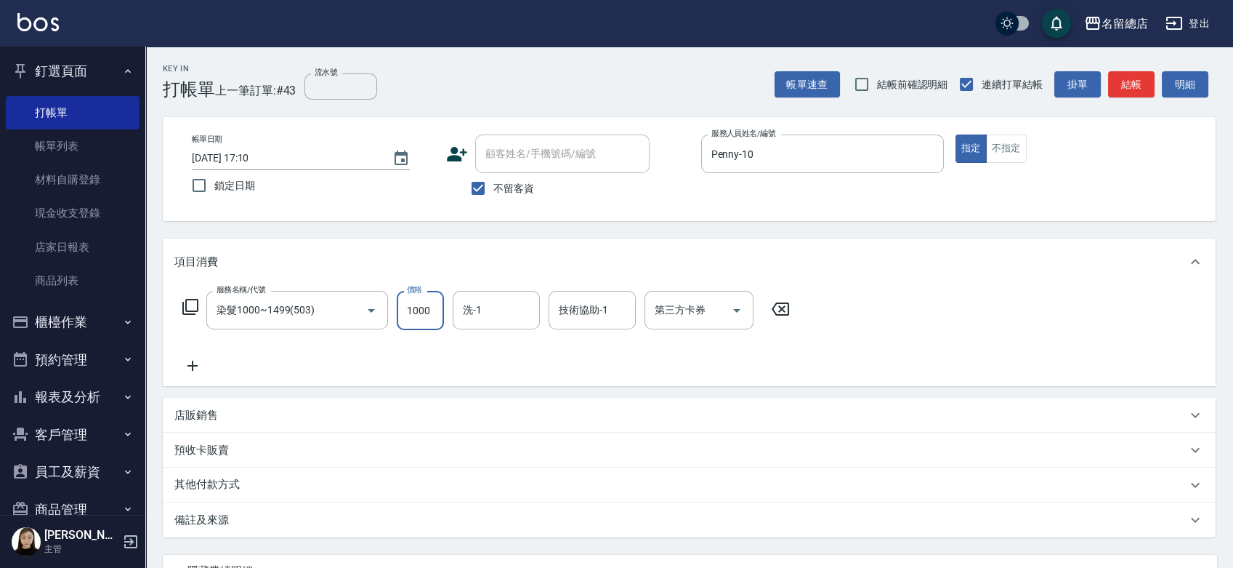
type input "1000"
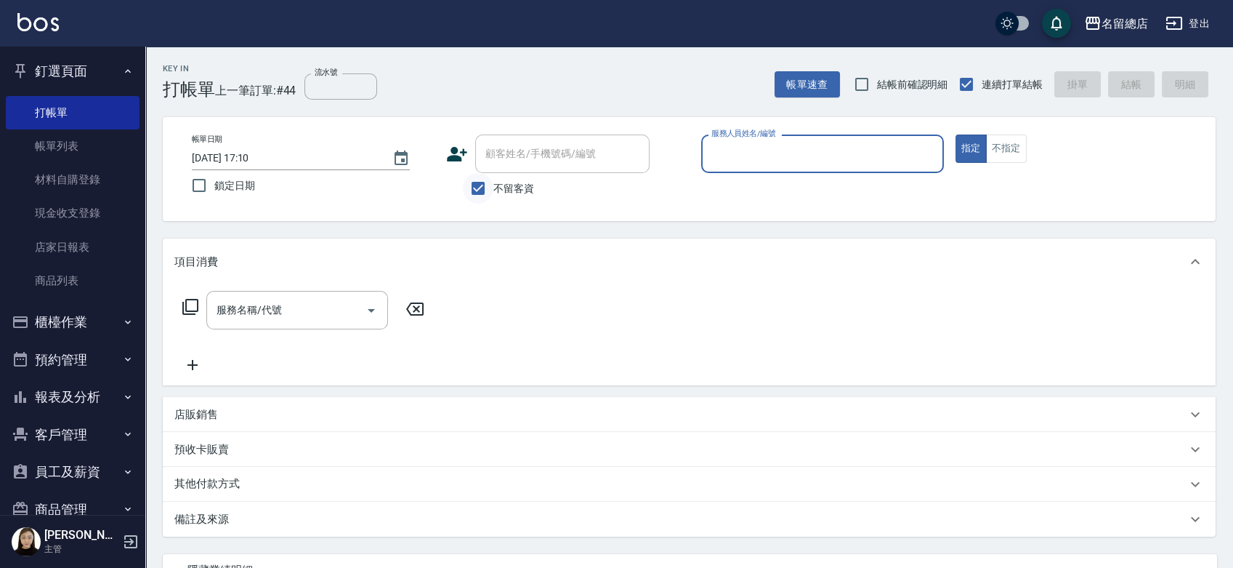
click at [483, 188] on input "不留客資" at bounding box center [478, 188] width 31 height 31
checkbox input "false"
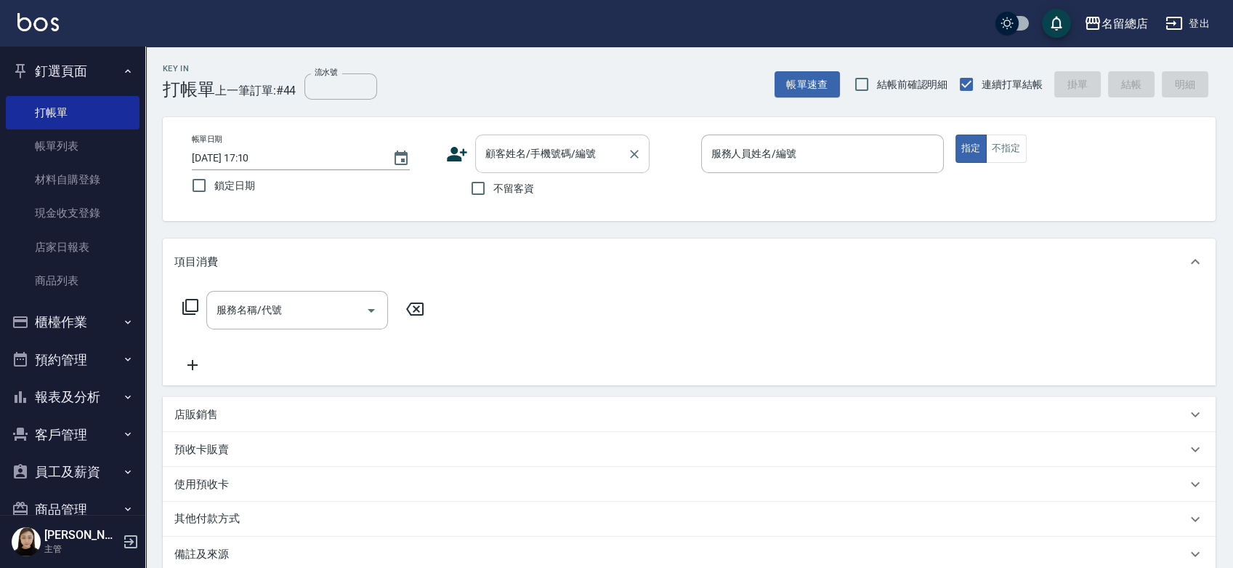
click at [530, 150] on input "顧客姓名/手機號碼/編號" at bounding box center [552, 153] width 140 height 25
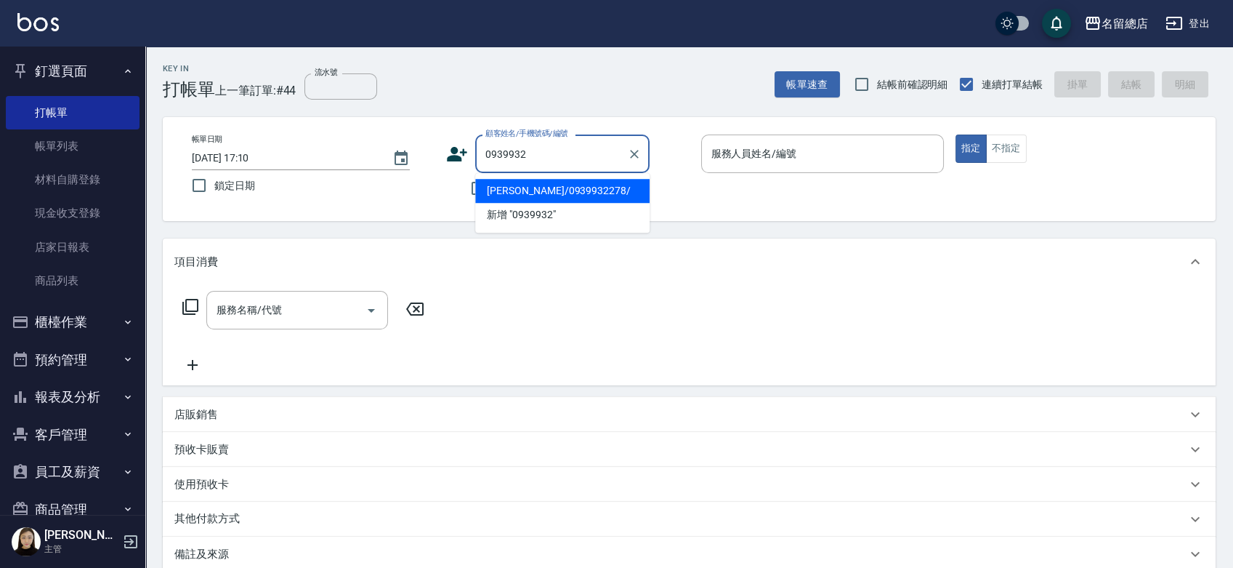
click at [597, 192] on li "羅mary/0939932278/" at bounding box center [562, 191] width 174 height 24
type input "羅mary/0939932278/"
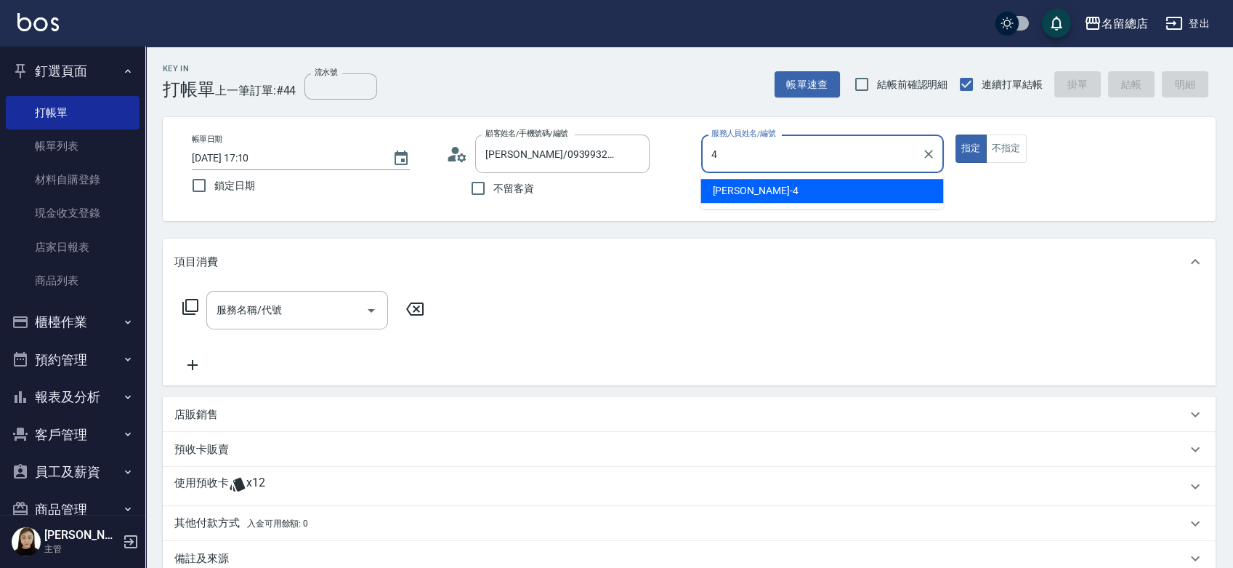
type input "Amy-4"
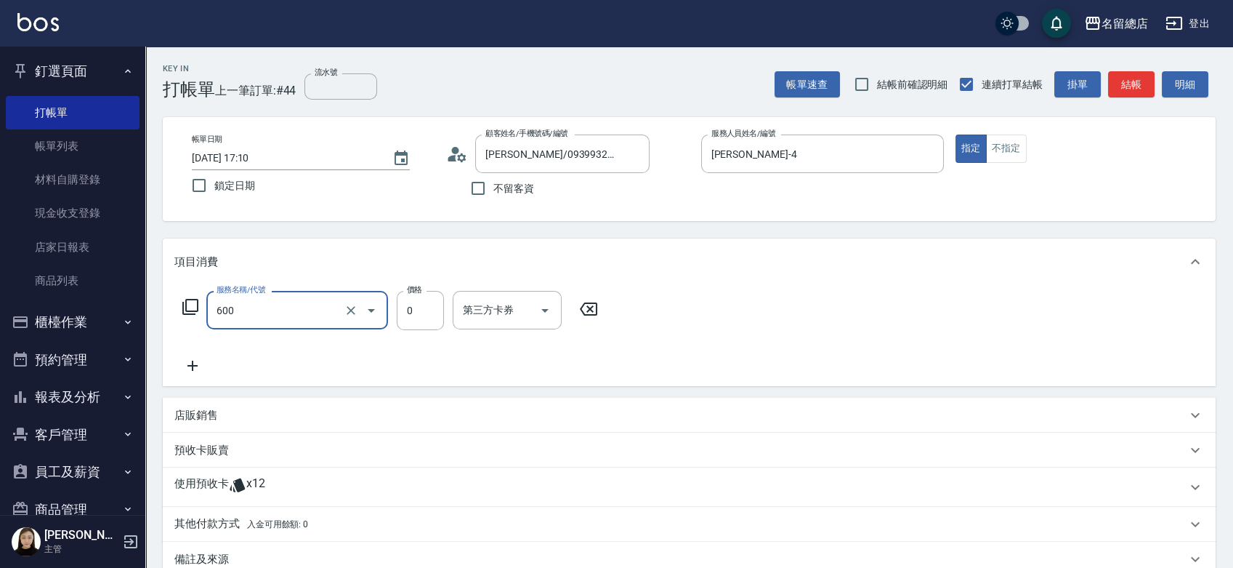
type input "洗髮(免費)(600)"
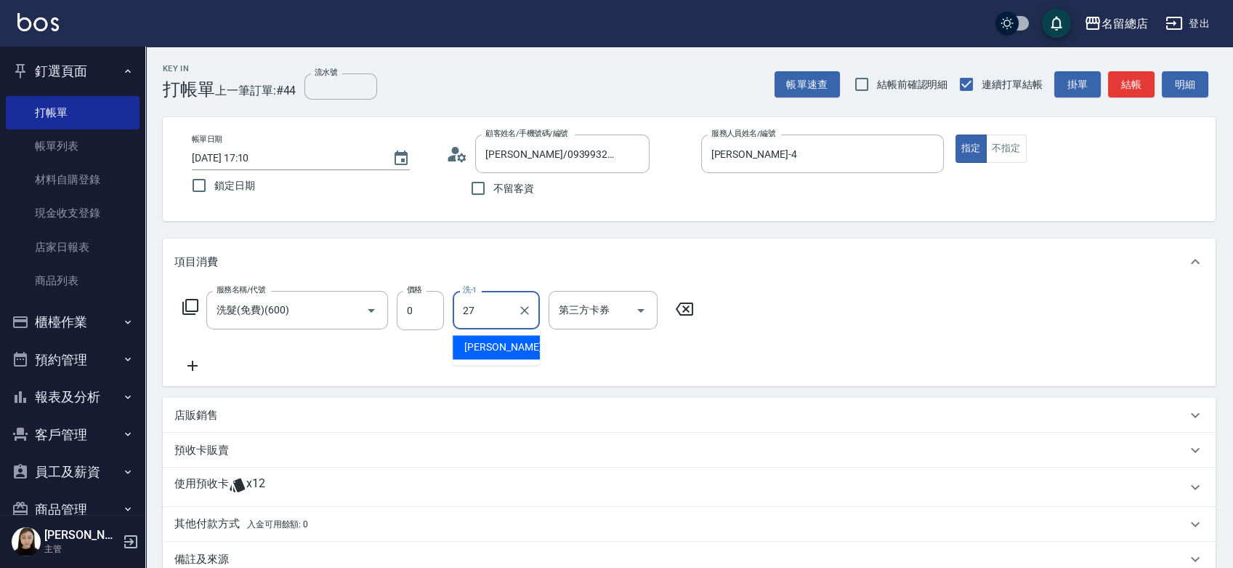
type input "黃意凌-27"
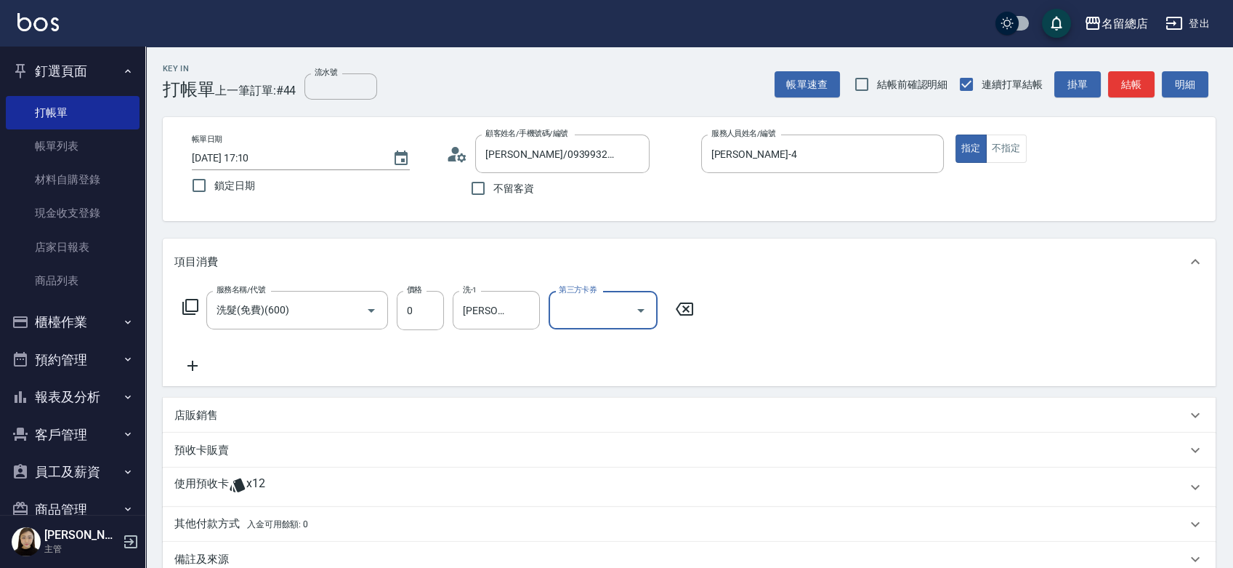
click at [195, 478] on p "使用預收卡" at bounding box center [201, 487] width 55 height 22
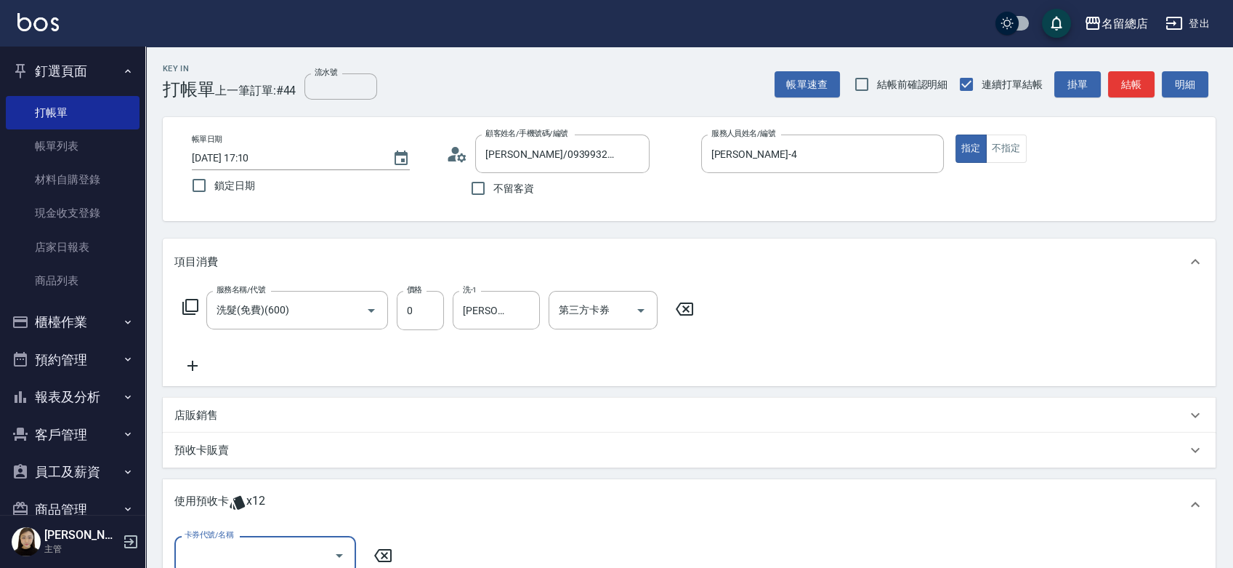
click at [245, 536] on div "卡券代號/名稱" at bounding box center [265, 555] width 182 height 39
click at [314, 522] on div "洗髮卡 剩餘10張 331" at bounding box center [265, 518] width 182 height 24
type input "洗髮卡 331"
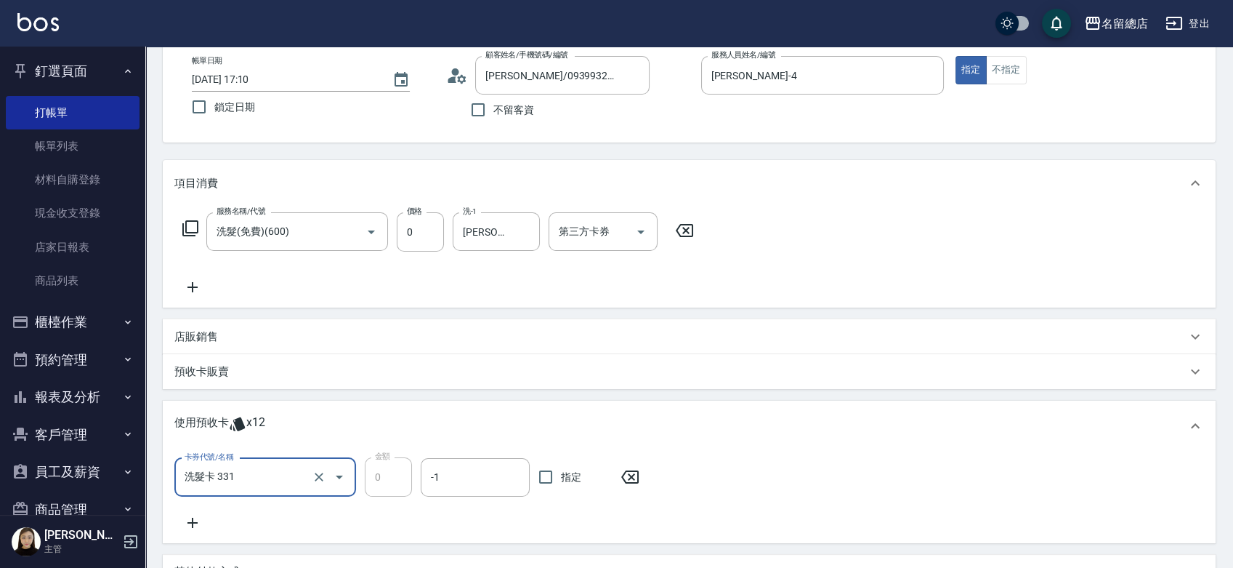
scroll to position [161, 0]
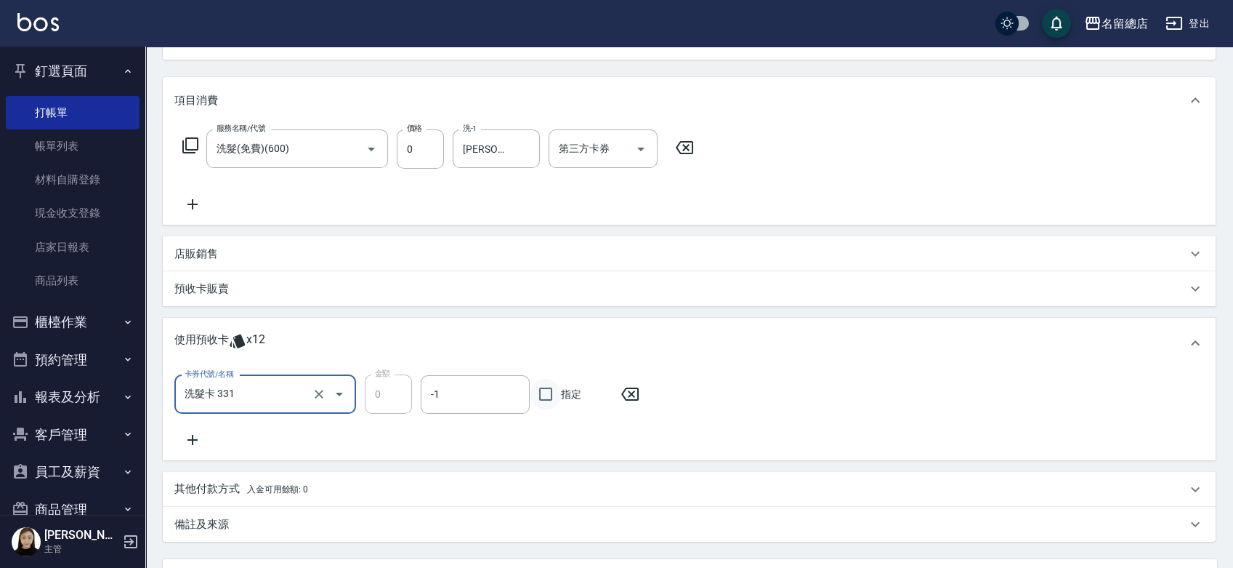
click at [547, 397] on input "指定" at bounding box center [546, 394] width 31 height 31
checkbox input "true"
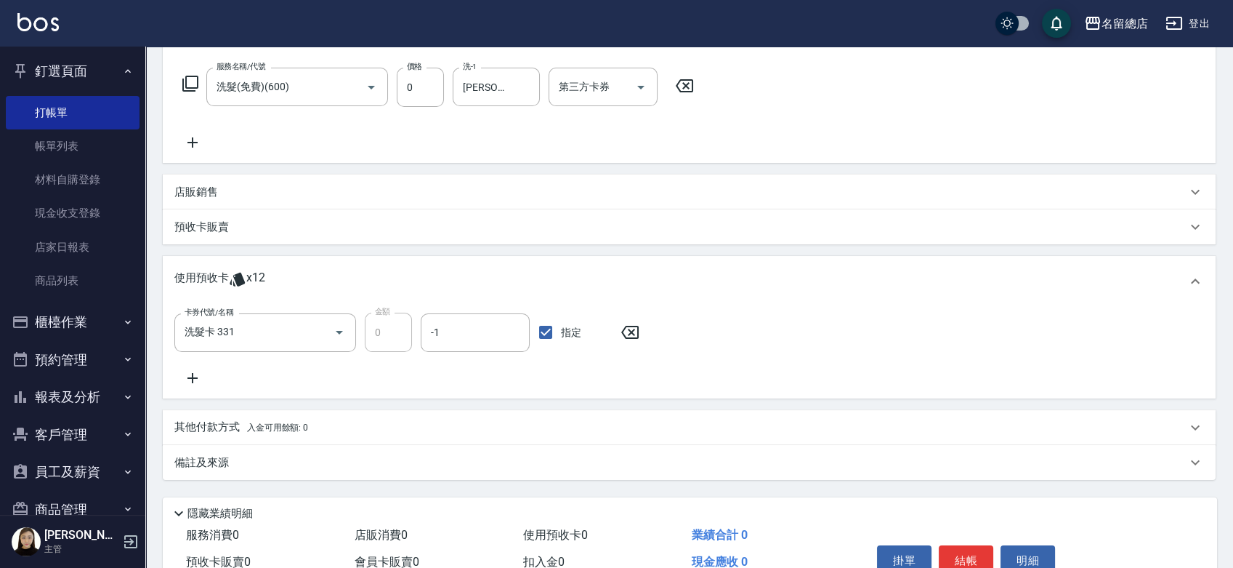
scroll to position [297, 0]
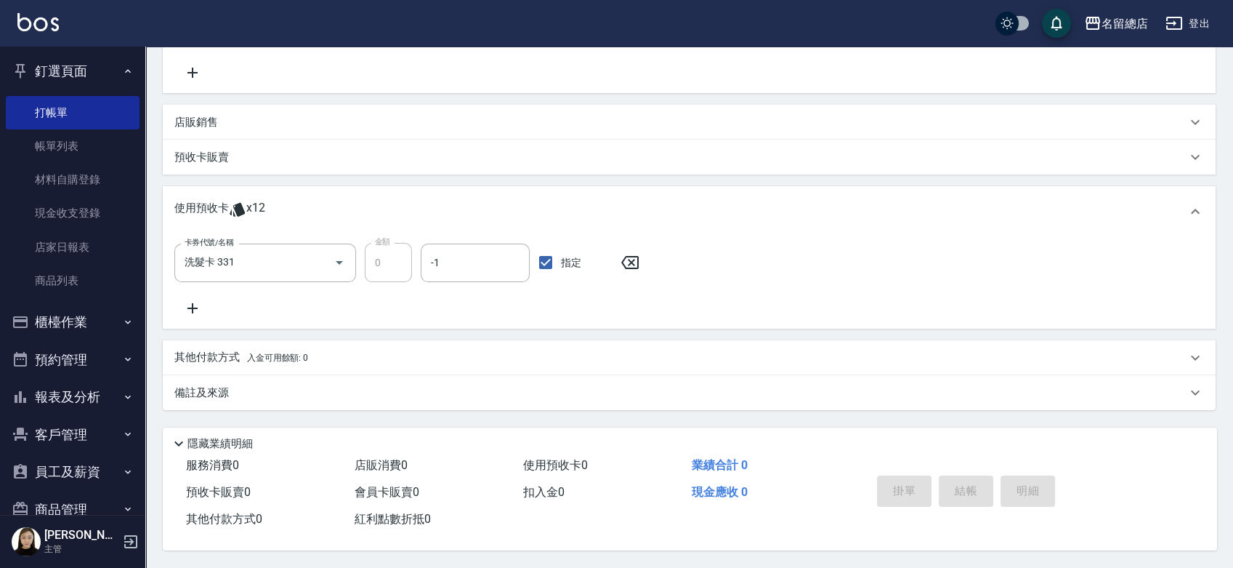
type input "2025/09/12 17:11"
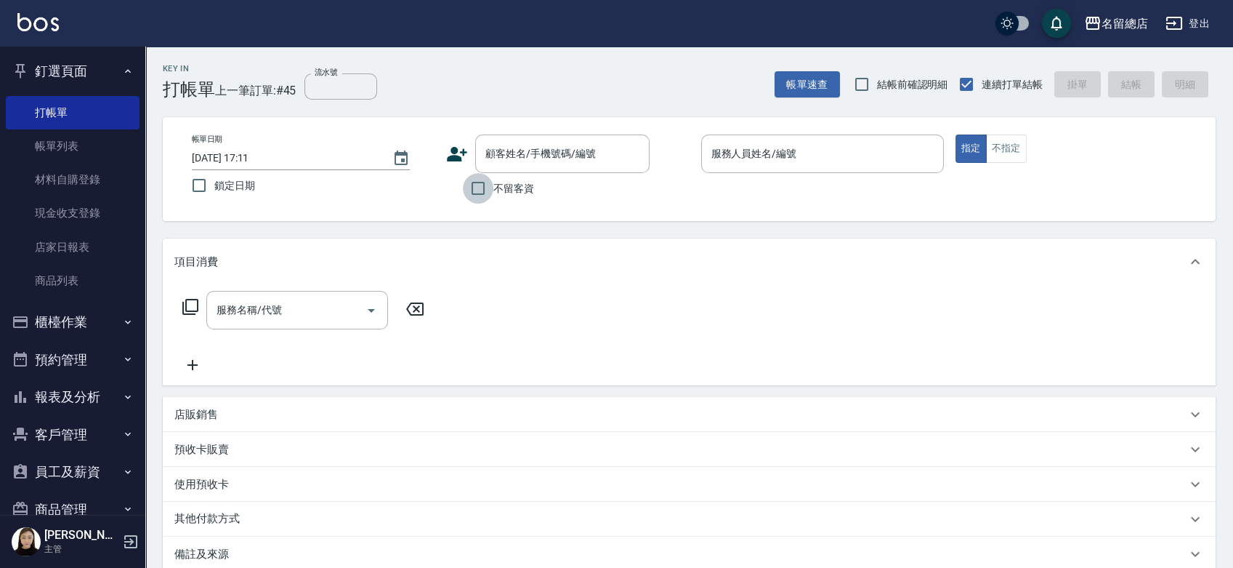
click at [474, 186] on input "不留客資" at bounding box center [478, 188] width 31 height 31
checkbox input "true"
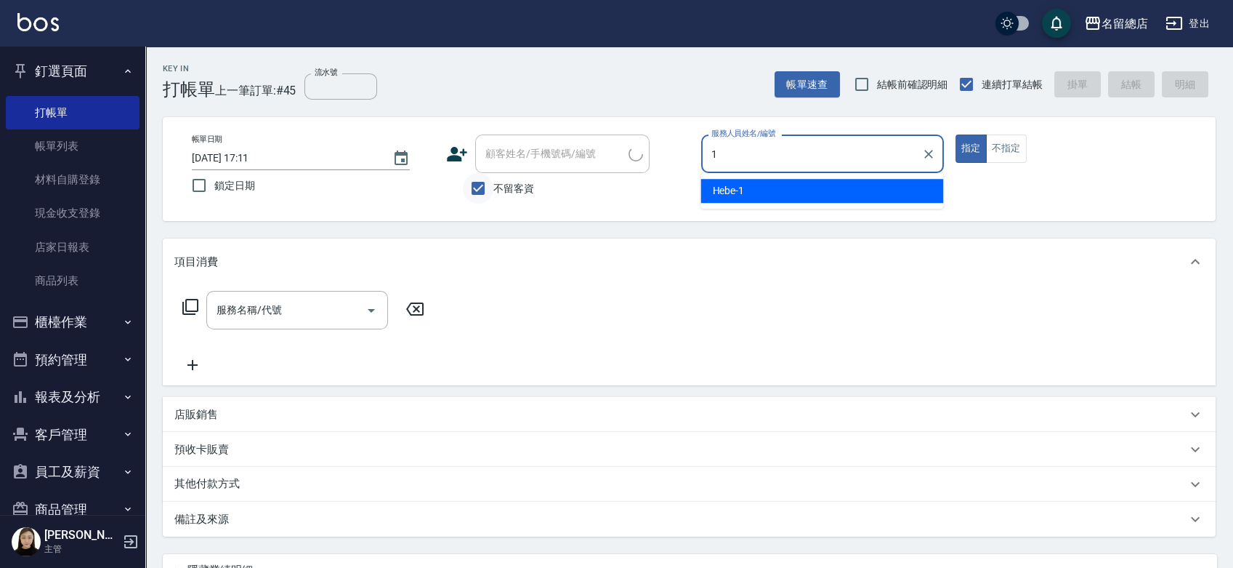
type input "Hebe-1"
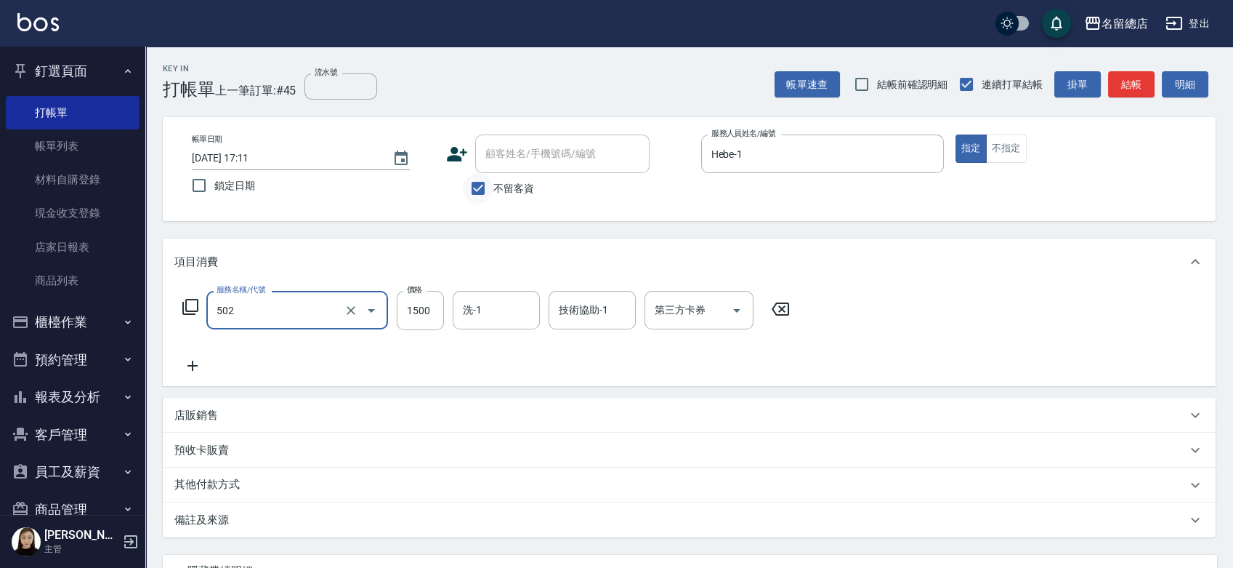
type input "染髮1500以上(502)"
type input "3897"
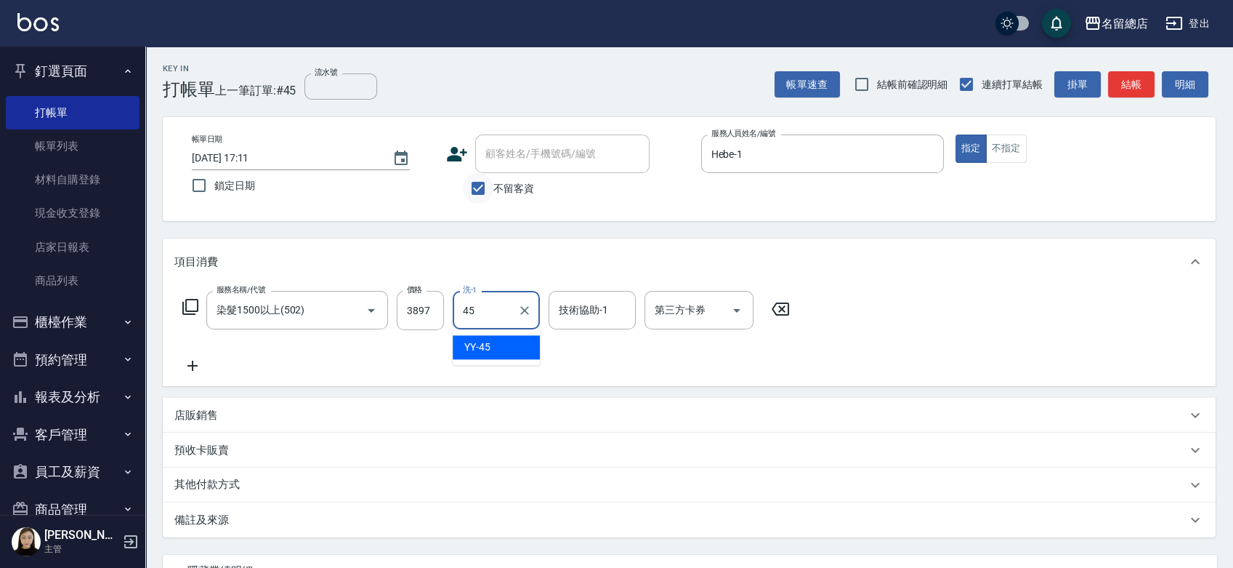
type input "YY-45"
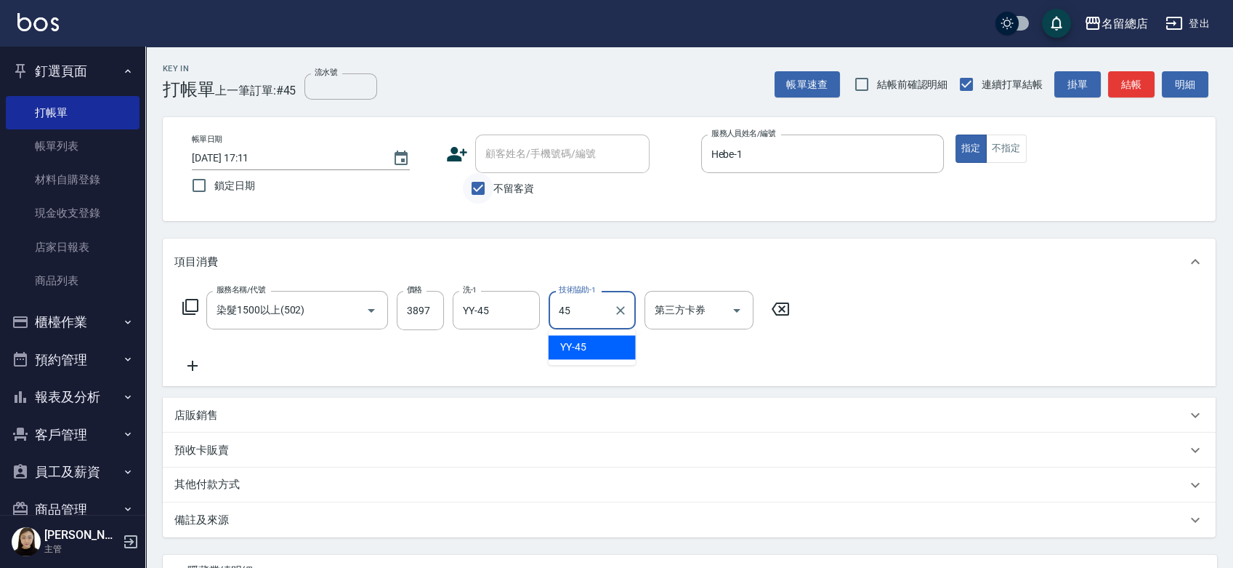
type input "YY-45"
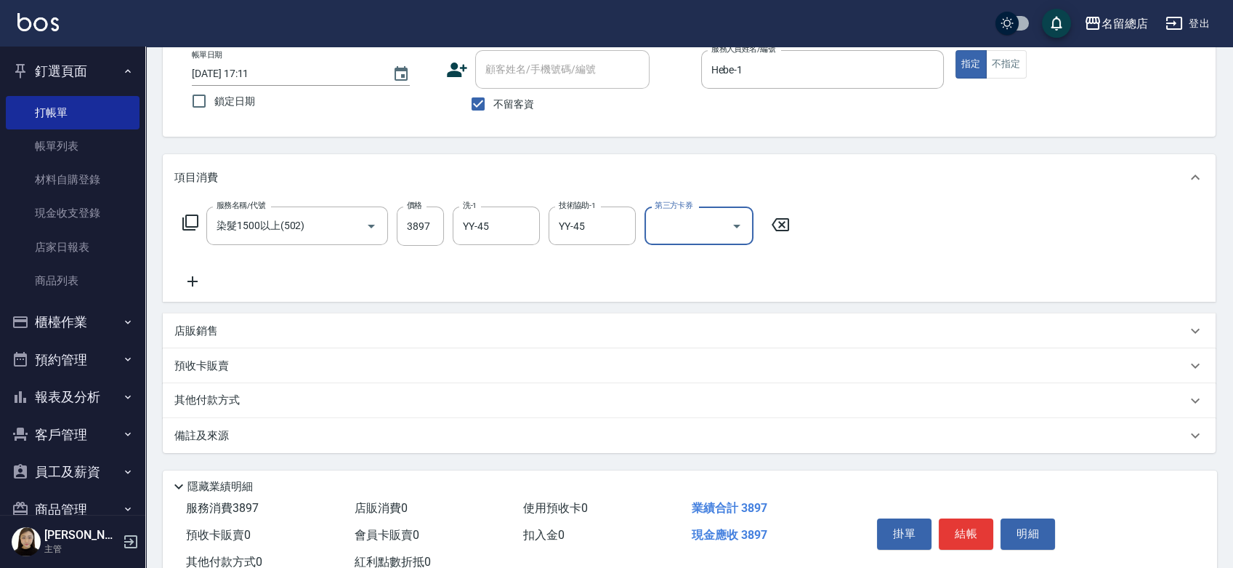
scroll to position [132, 0]
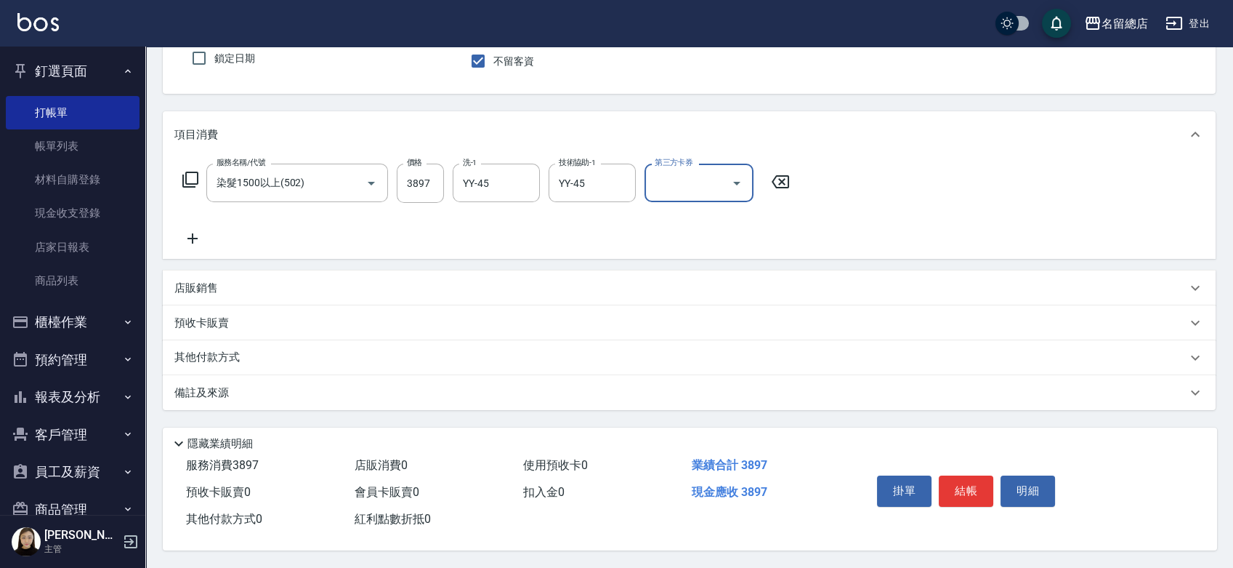
click at [209, 359] on p "其他付款方式" at bounding box center [210, 358] width 73 height 16
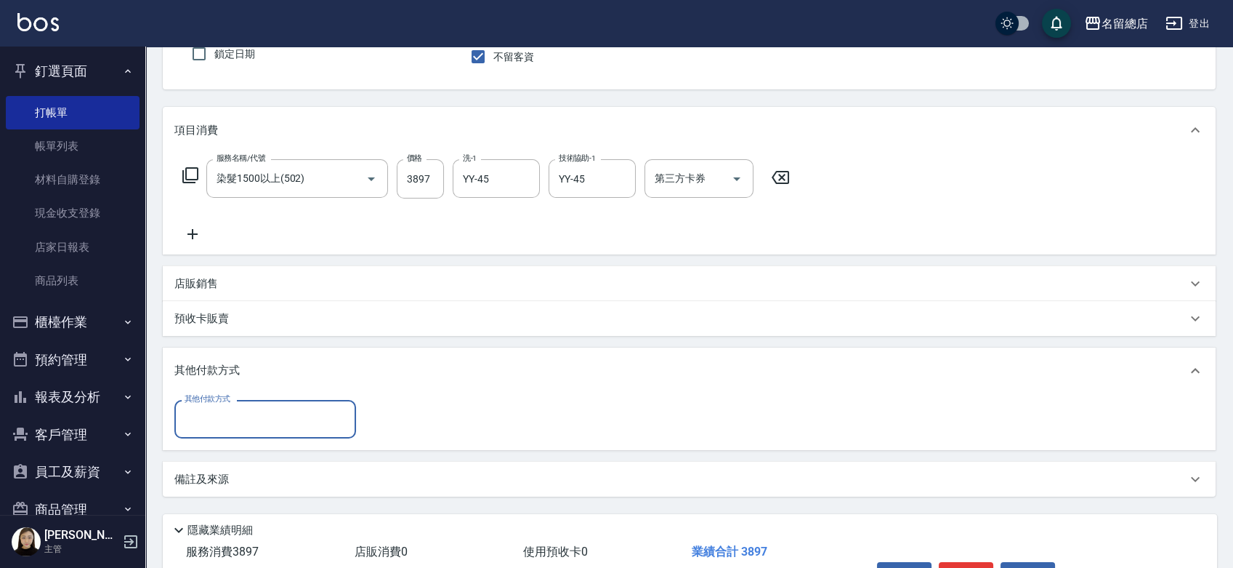
scroll to position [0, 0]
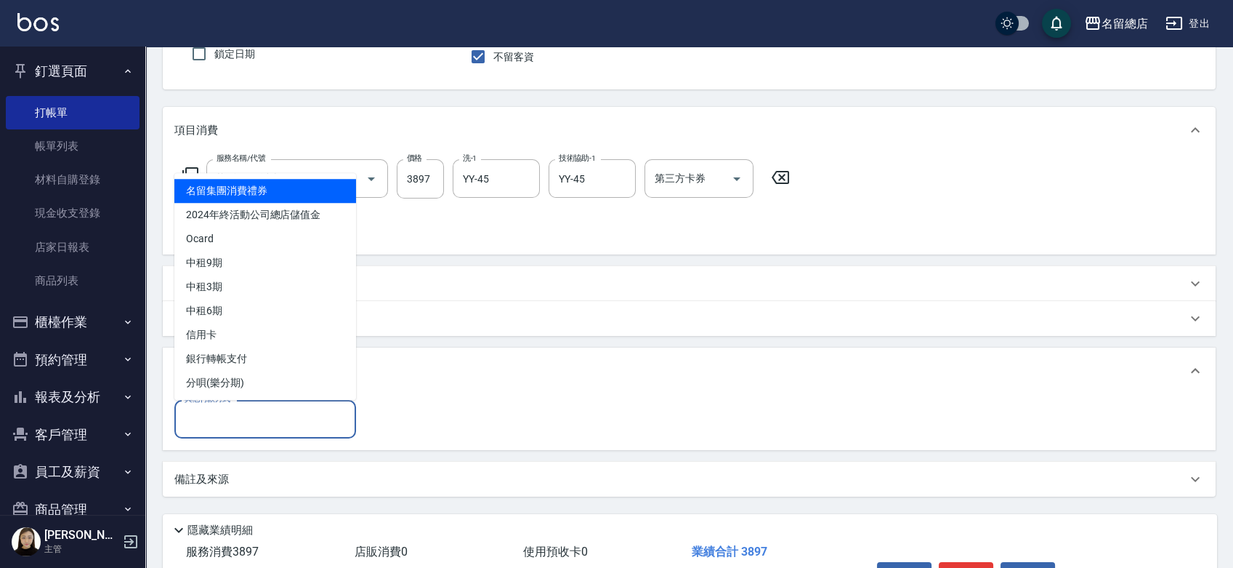
click at [201, 411] on input "其他付款方式" at bounding box center [265, 418] width 169 height 25
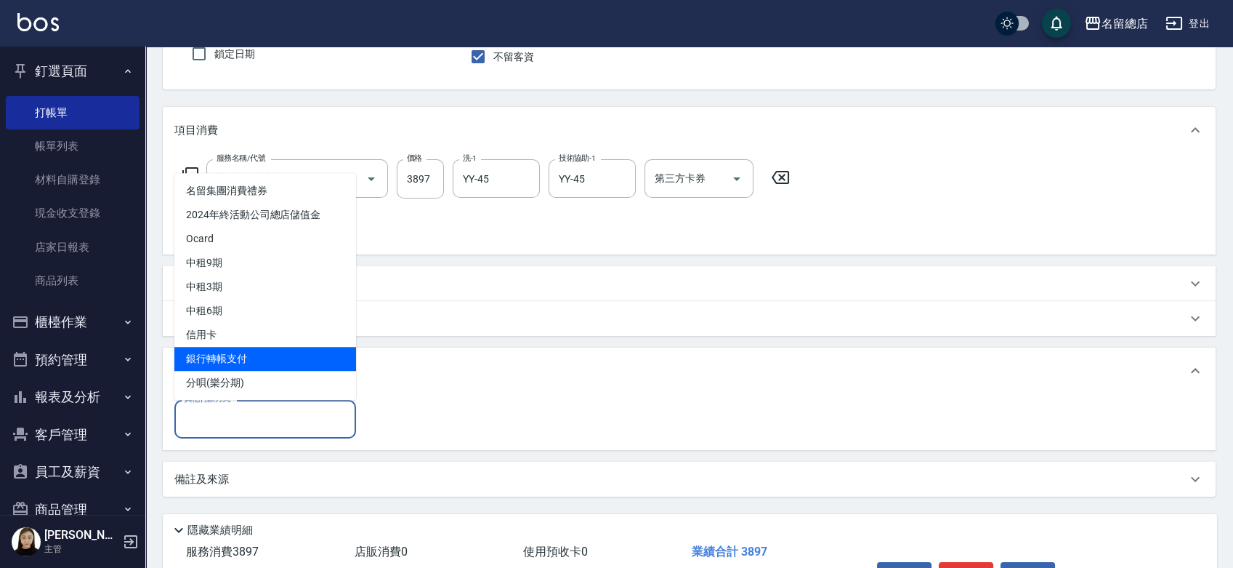
click at [207, 362] on span "銀行轉帳支付" at bounding box center [265, 359] width 182 height 24
type input "銀行轉帳支付"
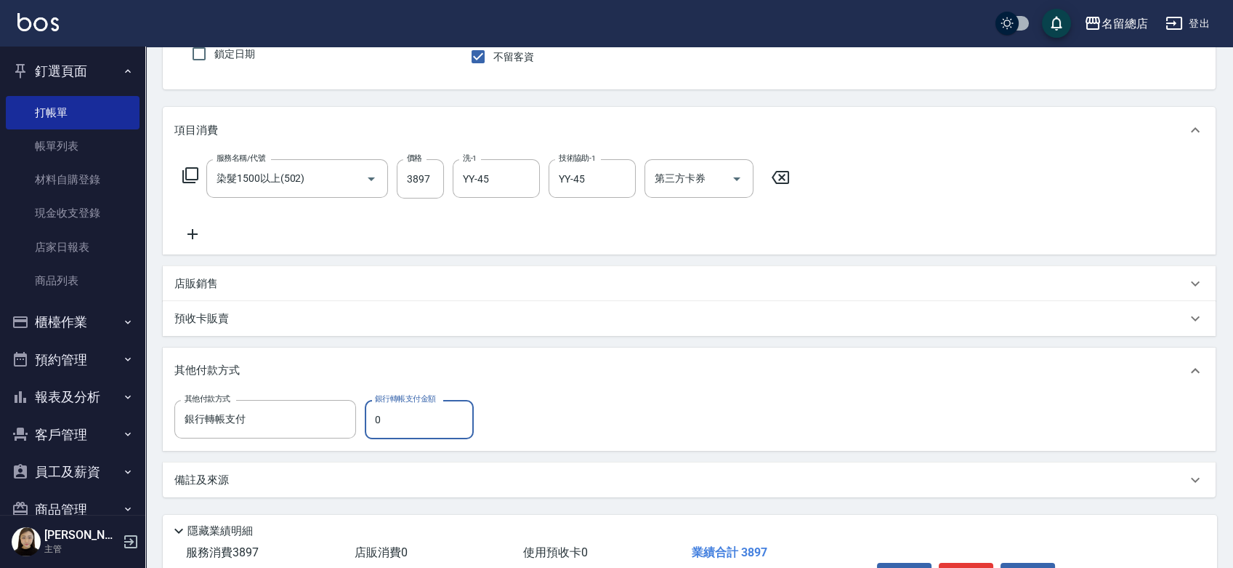
click at [391, 417] on input "0" at bounding box center [419, 419] width 109 height 39
type input "3897"
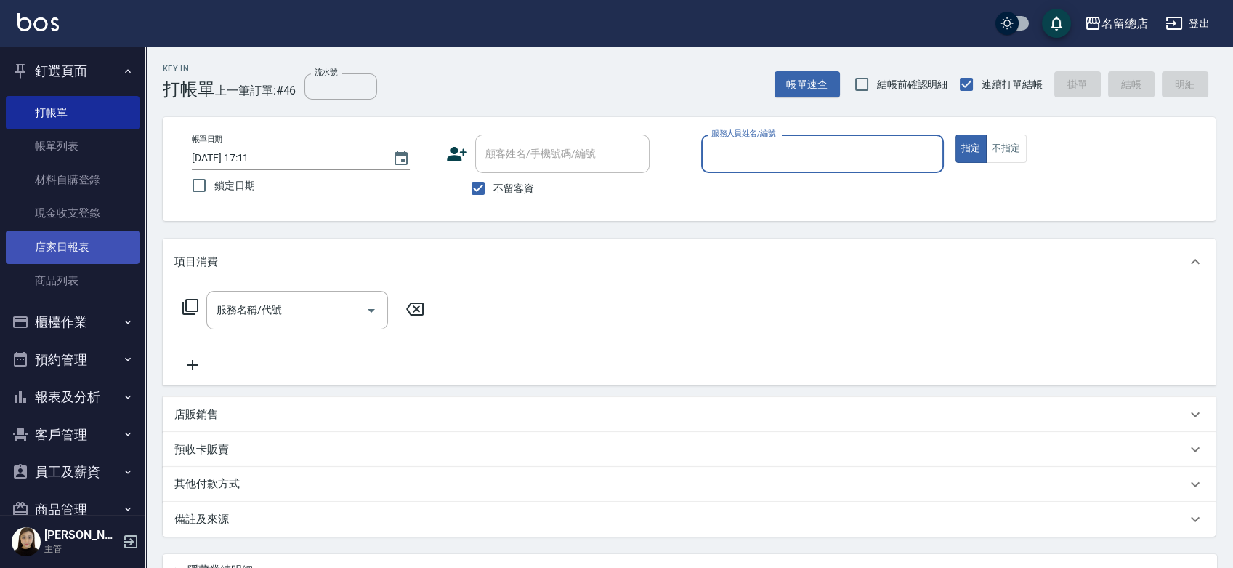
click at [83, 236] on link "店家日報表" at bounding box center [73, 246] width 134 height 33
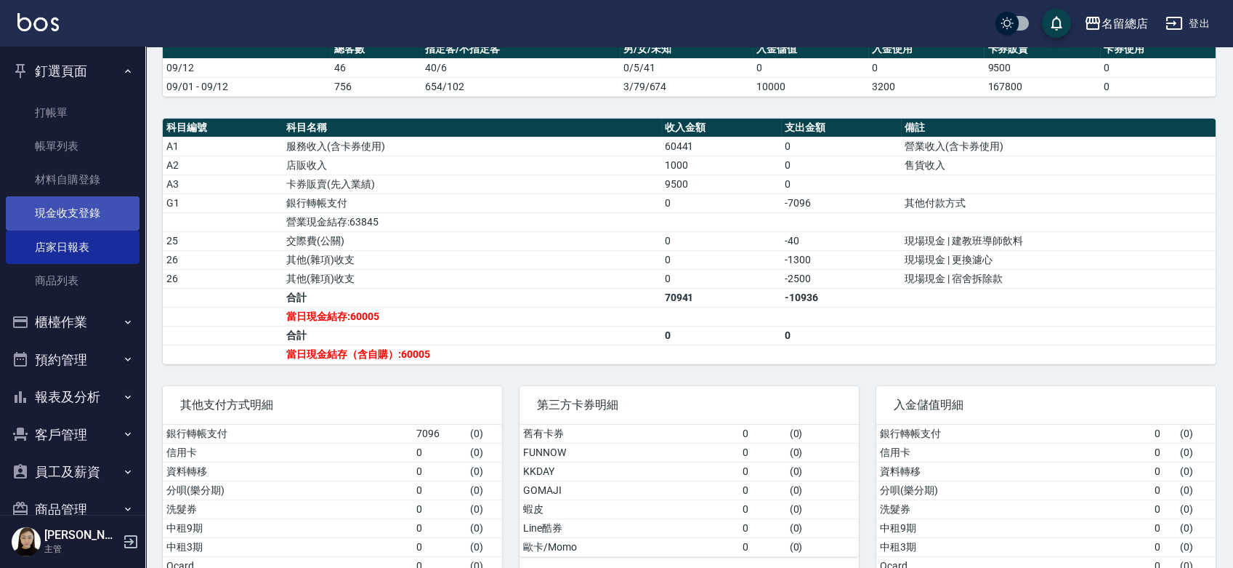
scroll to position [161, 0]
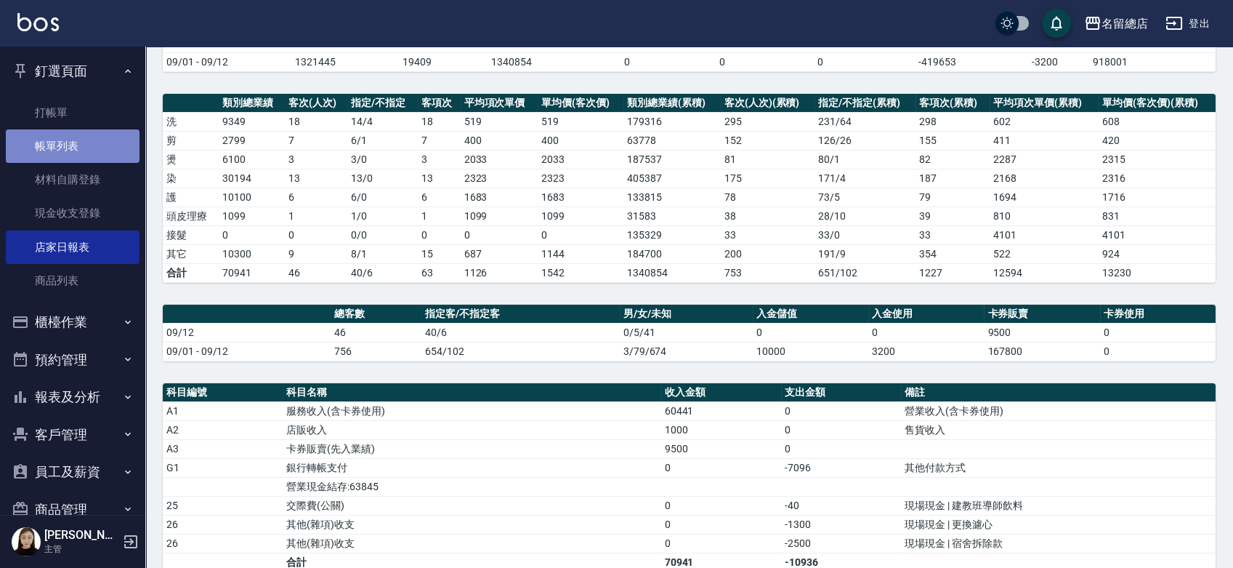
click at [74, 142] on link "帳單列表" at bounding box center [73, 145] width 134 height 33
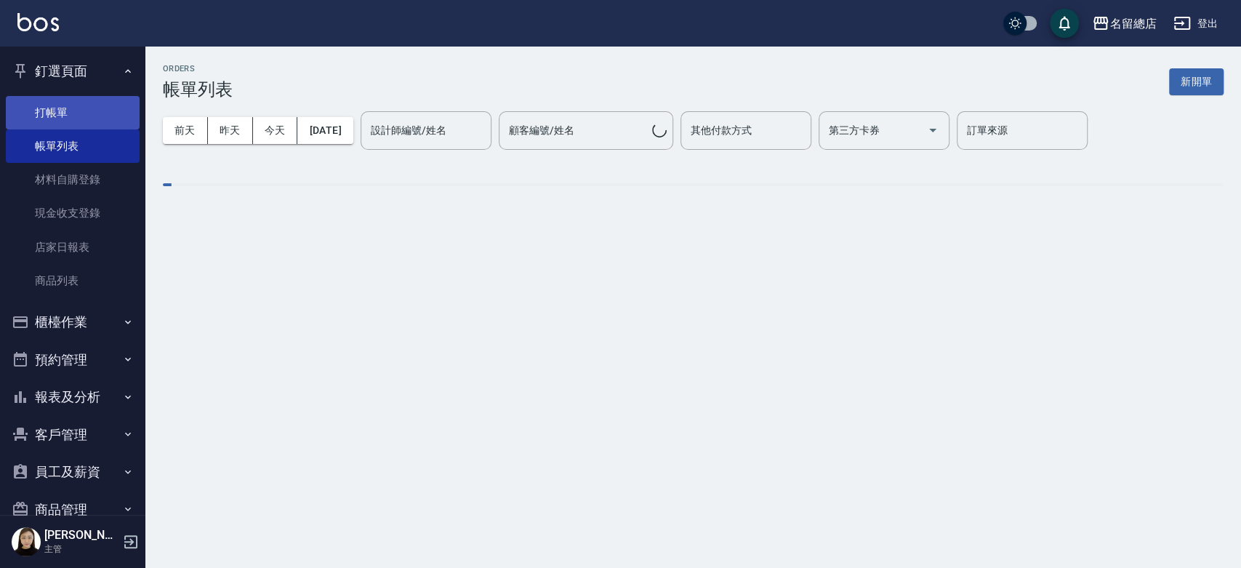
click at [70, 108] on link "打帳單" at bounding box center [73, 112] width 134 height 33
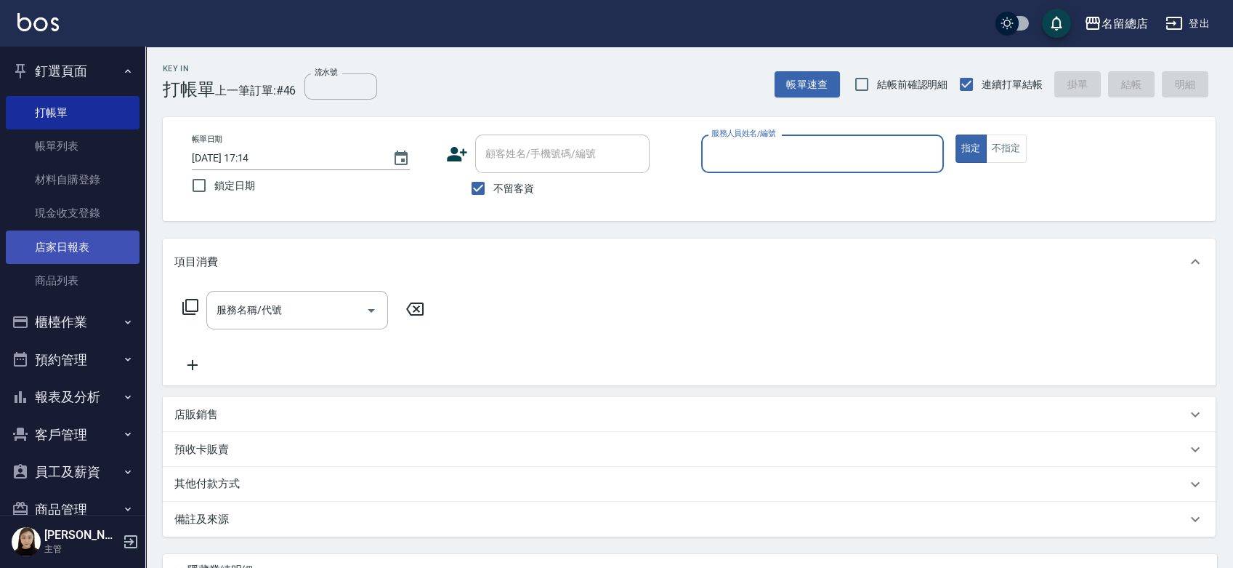
click at [77, 254] on link "店家日報表" at bounding box center [73, 246] width 134 height 33
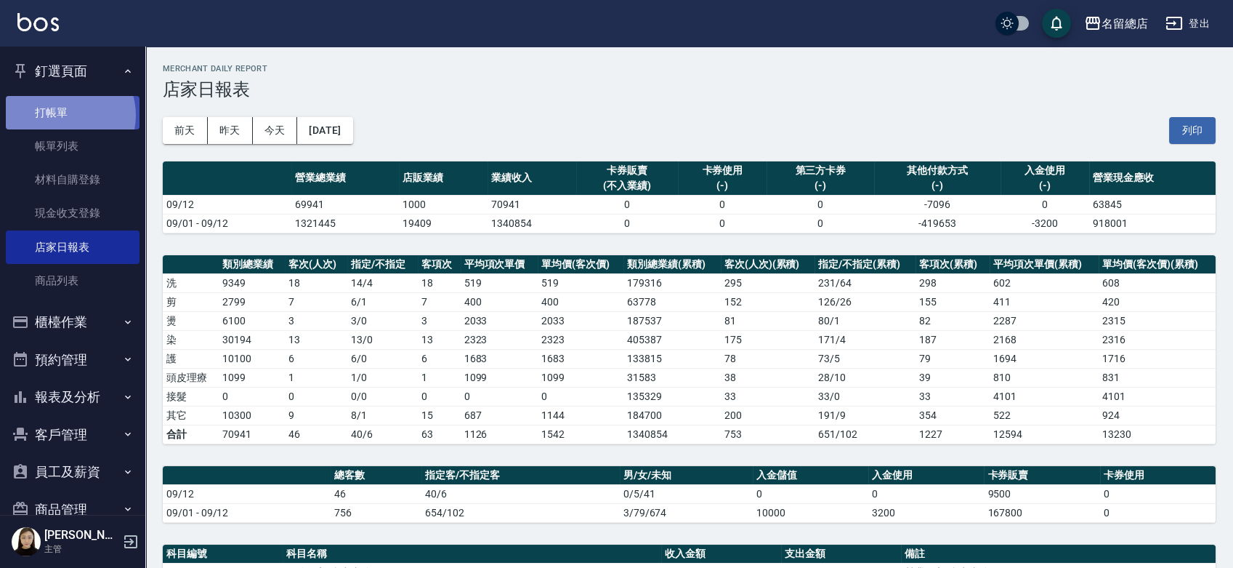
click at [63, 115] on link "打帳單" at bounding box center [73, 112] width 134 height 33
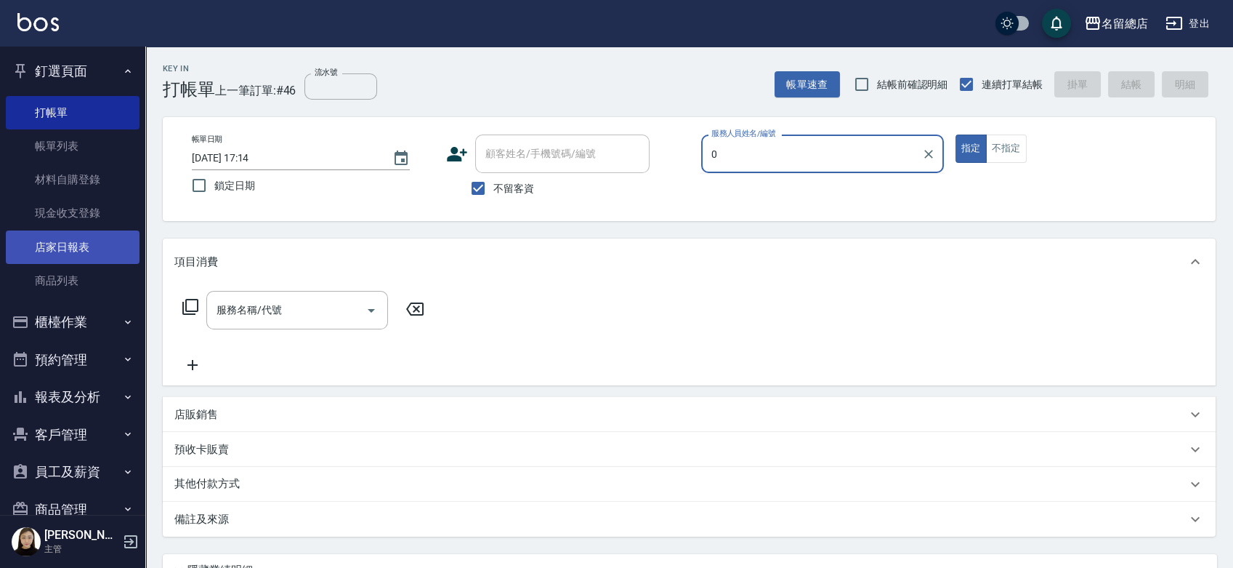
type input "0"
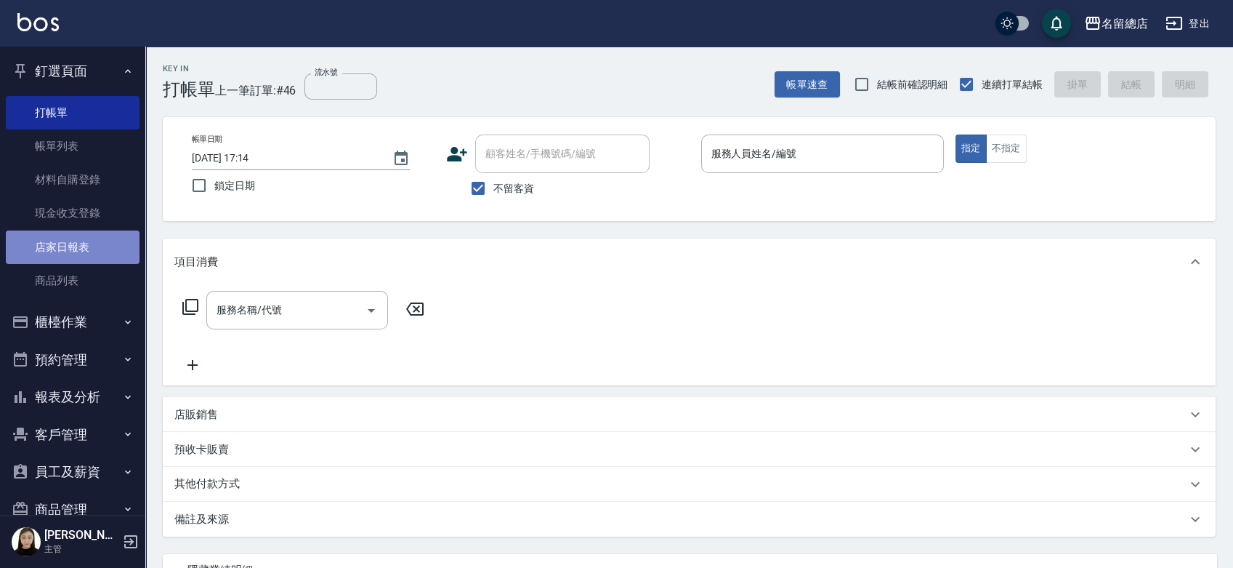
click at [97, 244] on link "店家日報表" at bounding box center [73, 246] width 134 height 33
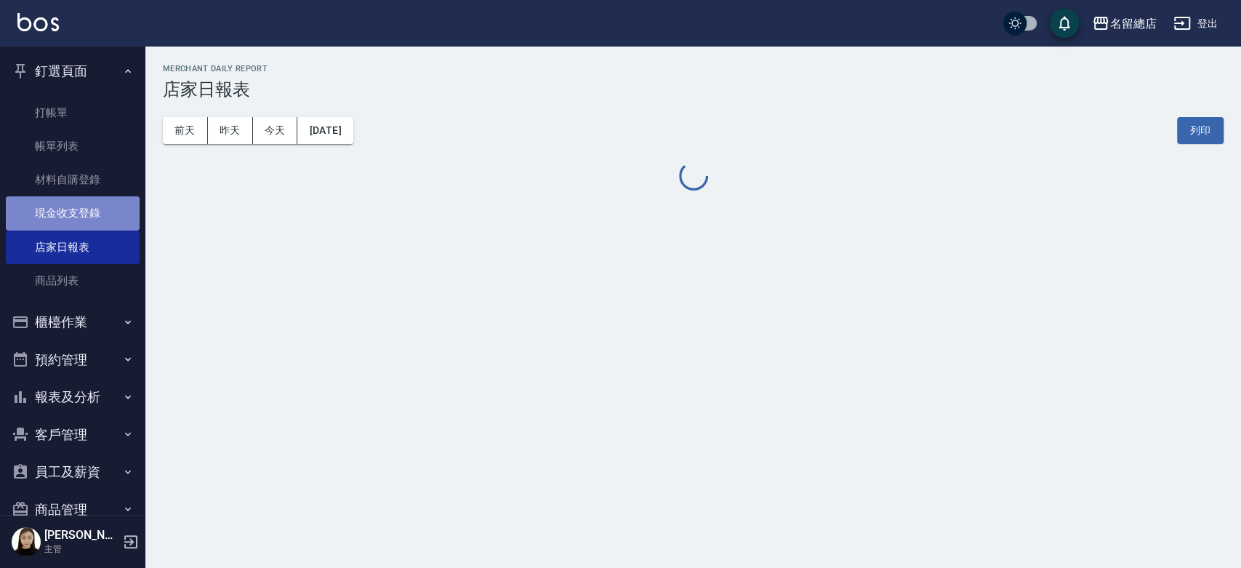
click at [78, 199] on link "現金收支登錄" at bounding box center [73, 212] width 134 height 33
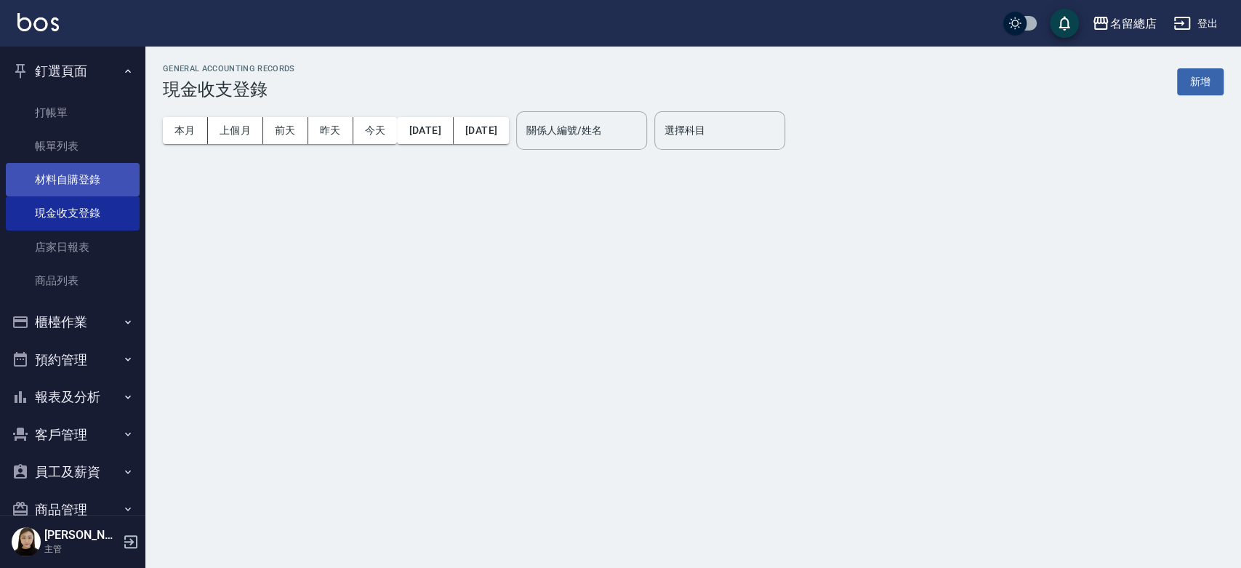
click at [79, 184] on link "材料自購登錄" at bounding box center [73, 179] width 134 height 33
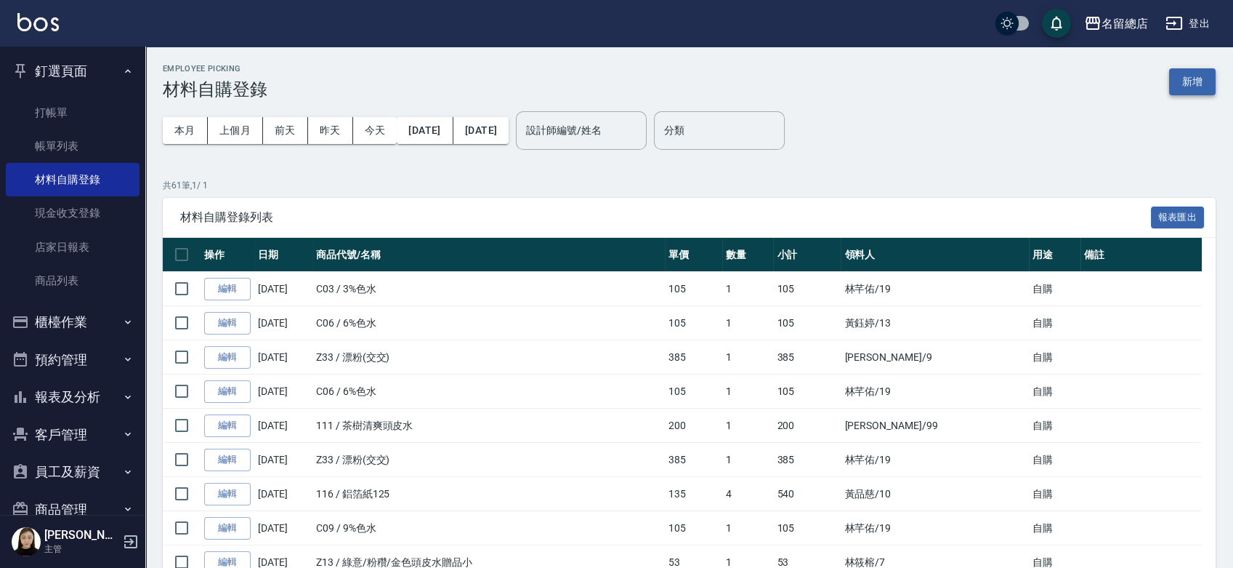
click at [1204, 86] on button "新增" at bounding box center [1192, 81] width 47 height 27
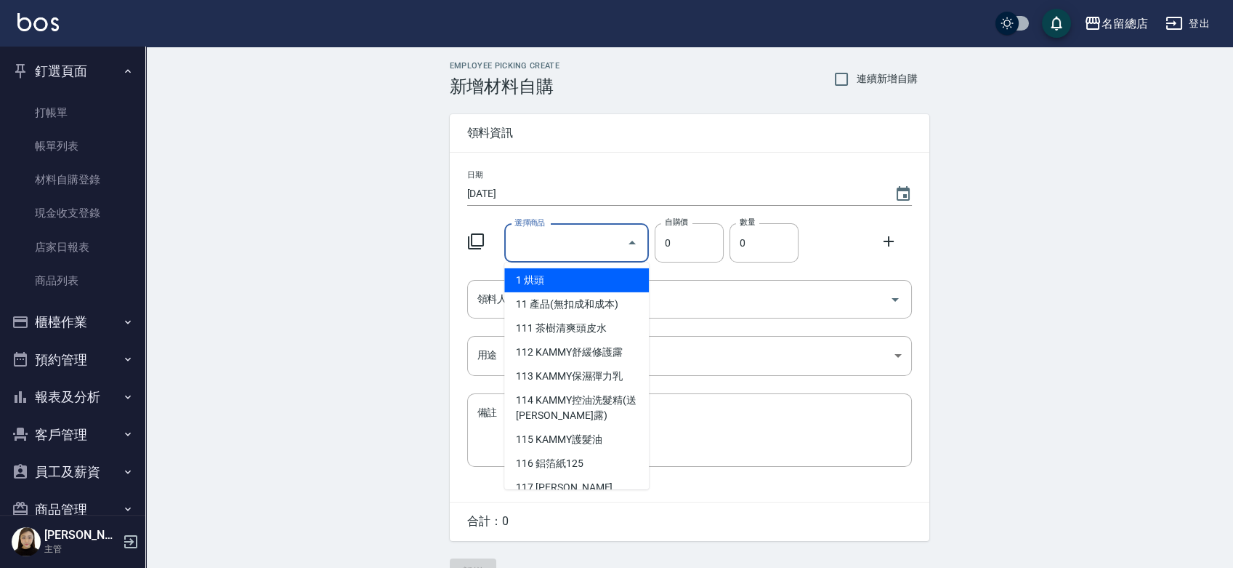
click at [535, 252] on input "選擇商品" at bounding box center [566, 242] width 110 height 25
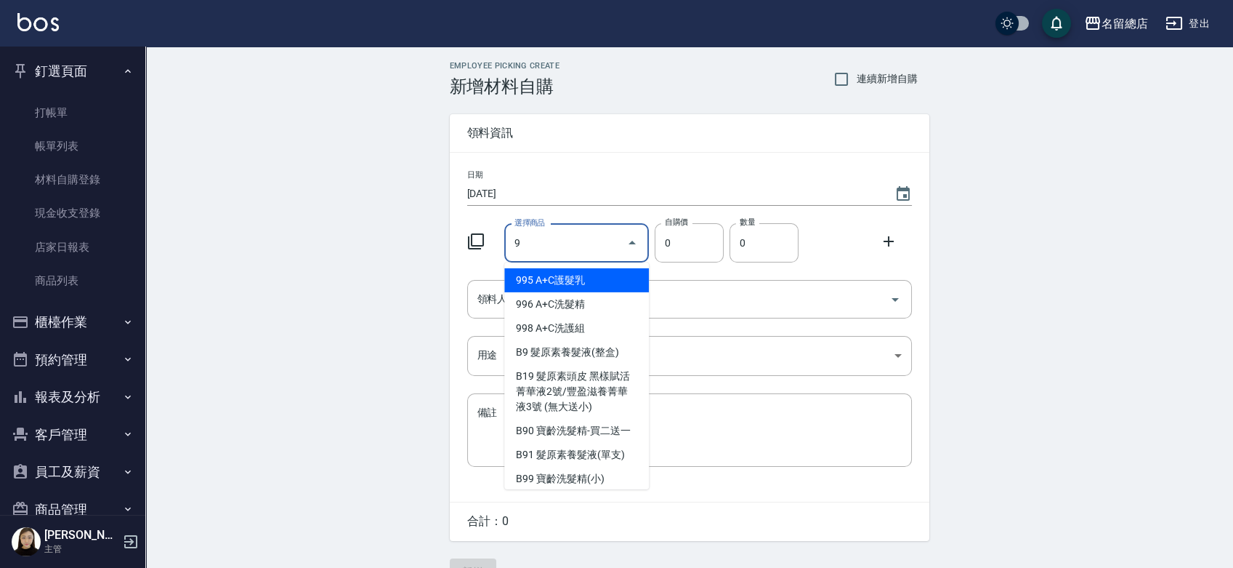
type input "9%色水"
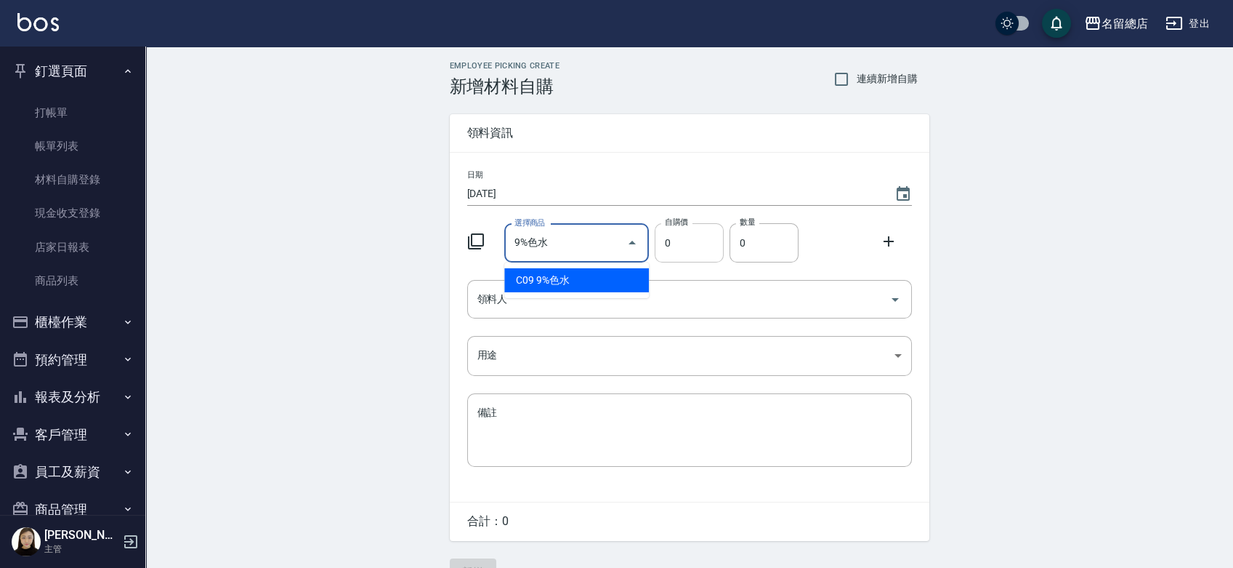
click at [691, 241] on input "0" at bounding box center [689, 242] width 69 height 39
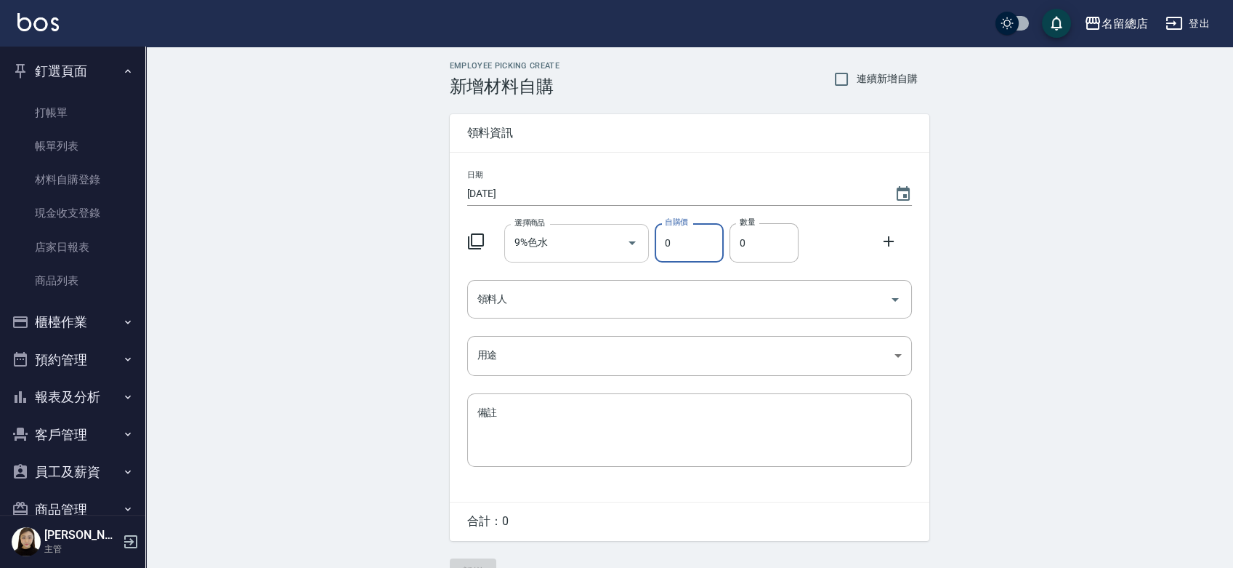
click at [546, 237] on input "9%色水" at bounding box center [566, 242] width 110 height 25
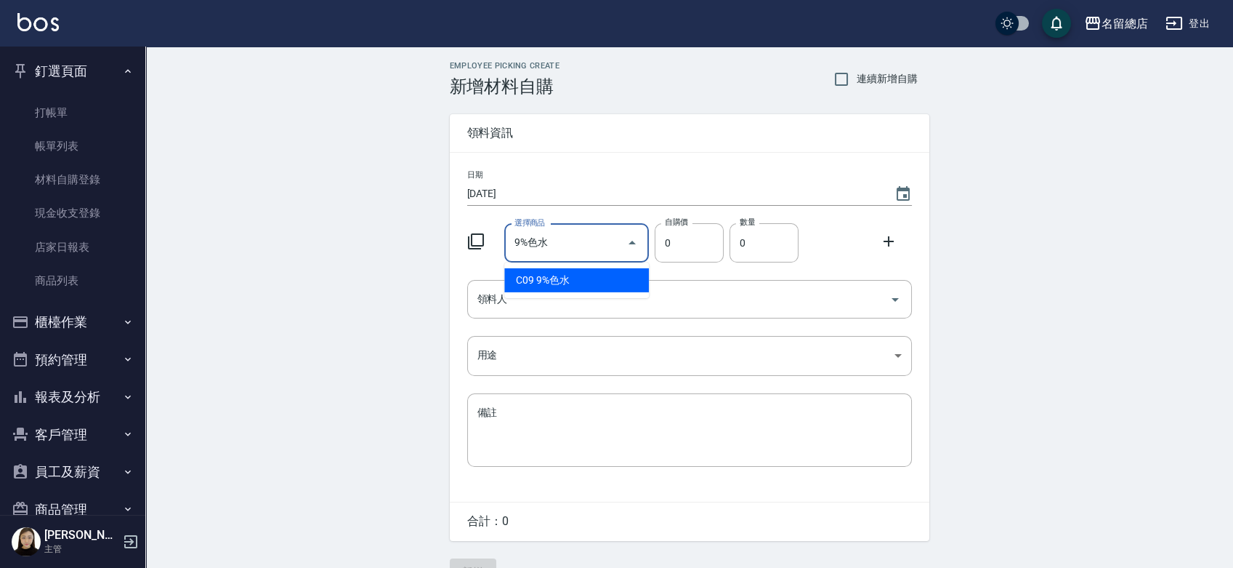
type input "105"
type input "1"
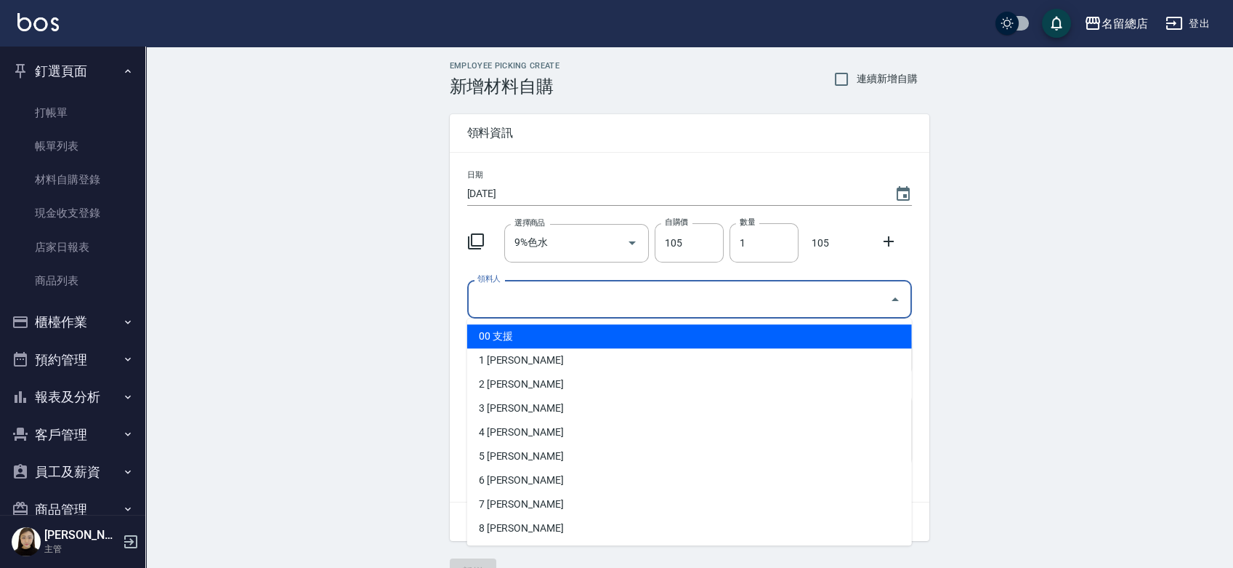
click at [620, 298] on input "領料人" at bounding box center [679, 298] width 410 height 25
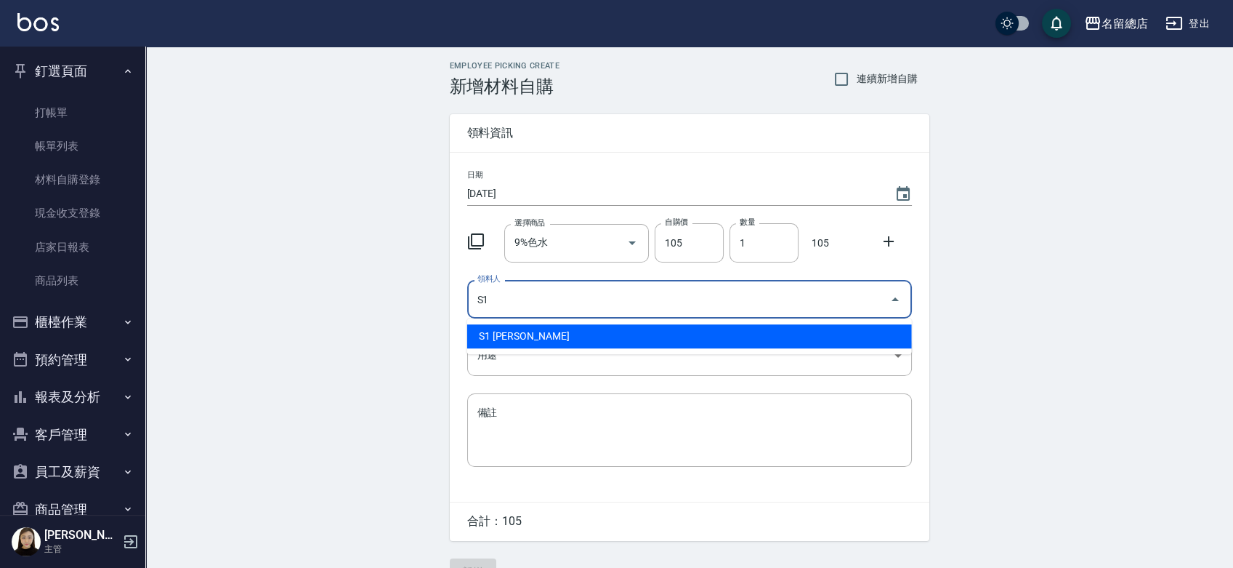
click at [642, 328] on li "S1 忻彥劉" at bounding box center [689, 336] width 445 height 24
type input "S1 忻彥劉"
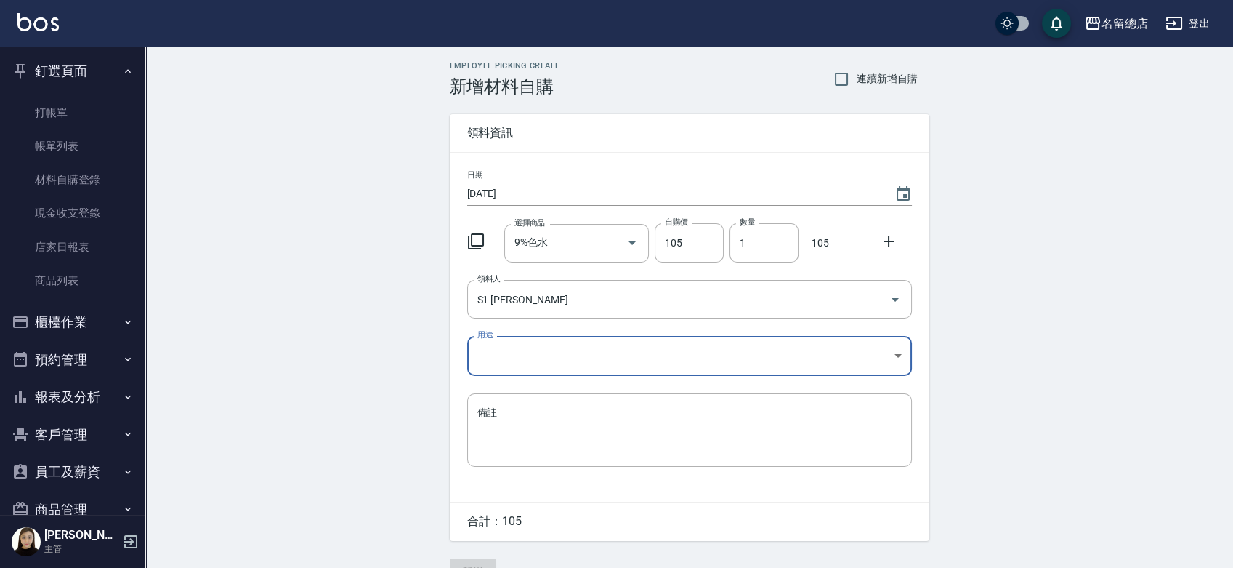
click at [586, 347] on body "名留總店 登出 釘選頁面 打帳單 帳單列表 材料自購登錄 現金收支登錄 店家日報表 商品列表 櫃檯作業 打帳單 帳單列表 掛單列表 營業儀表板 現金收支登錄 …" at bounding box center [616, 299] width 1233 height 599
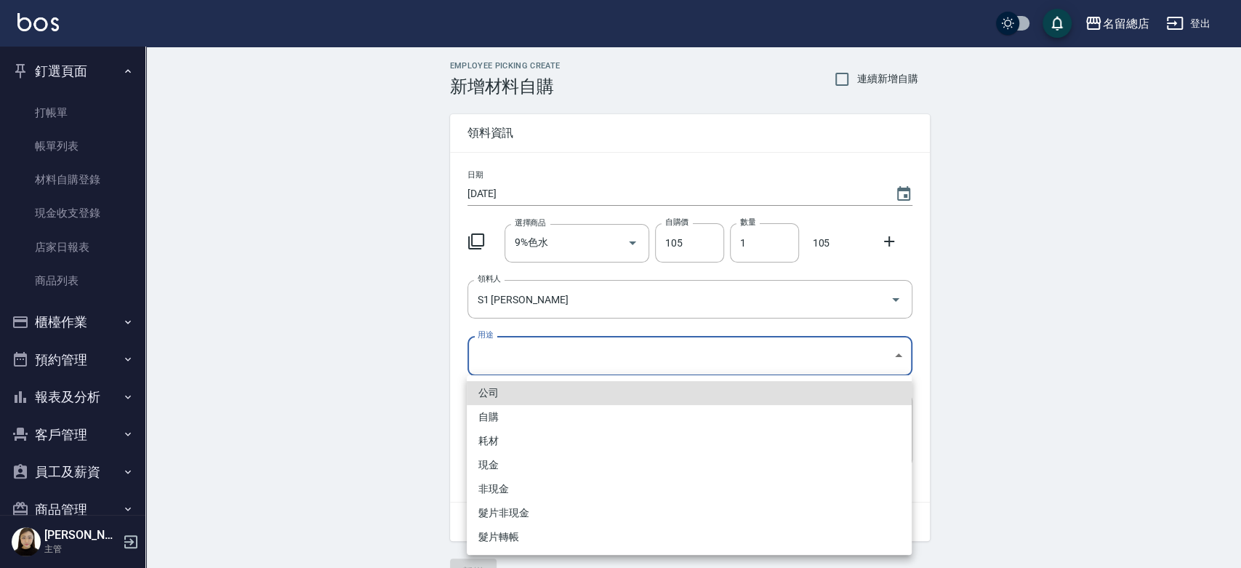
click at [511, 415] on li "自購" at bounding box center [689, 417] width 445 height 24
type input "自購"
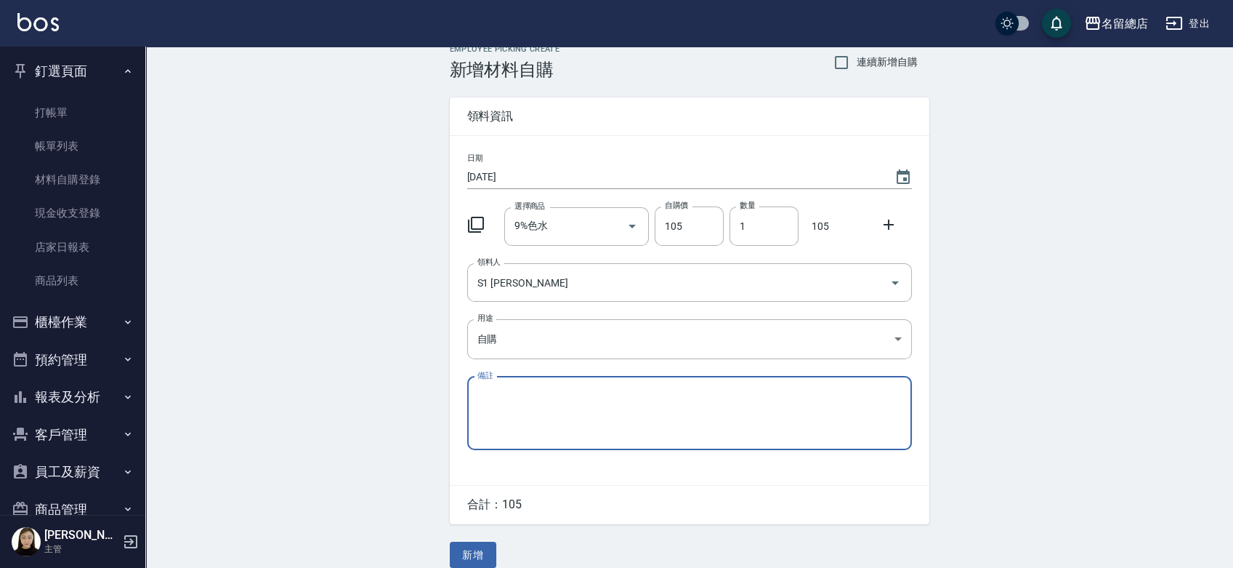
scroll to position [32, 0]
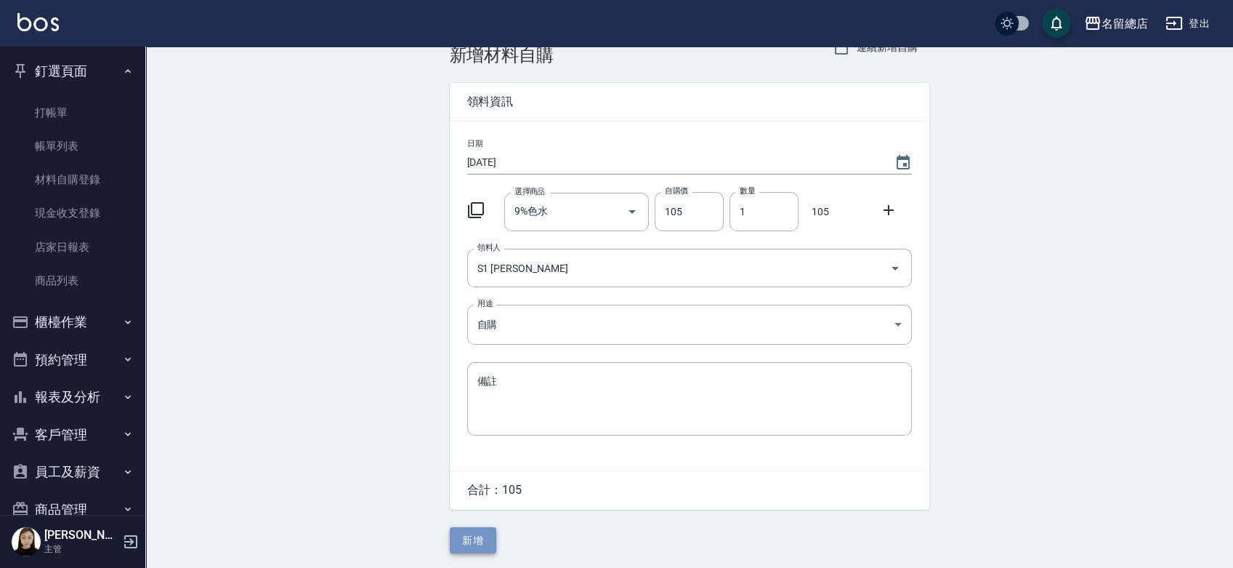
click at [474, 543] on button "新增" at bounding box center [473, 540] width 47 height 27
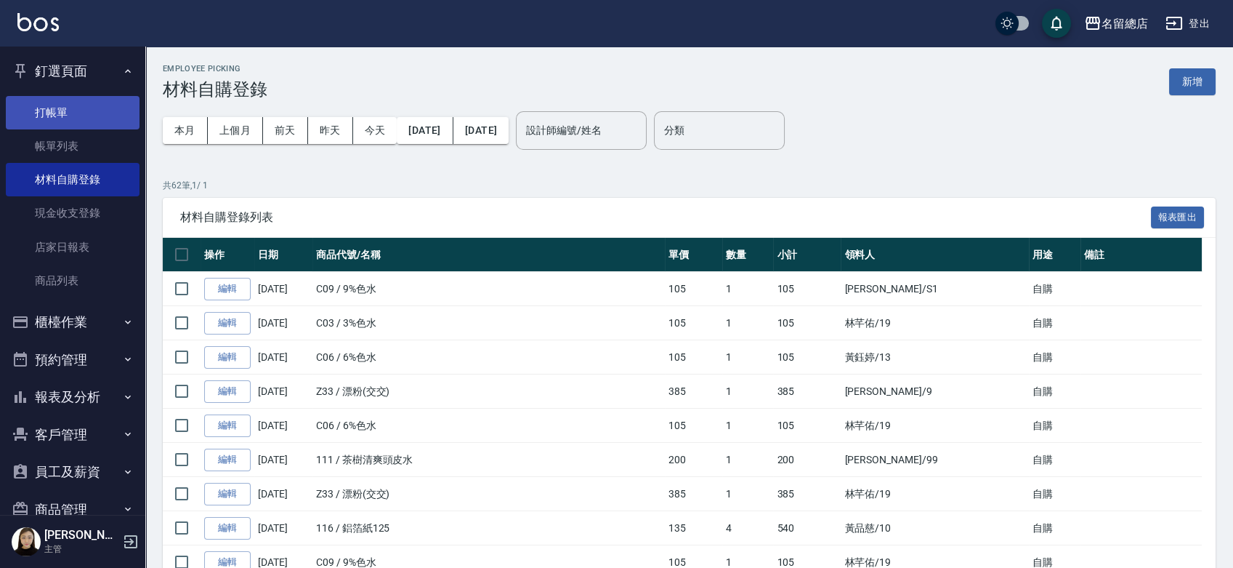
click at [106, 115] on link "打帳單" at bounding box center [73, 112] width 134 height 33
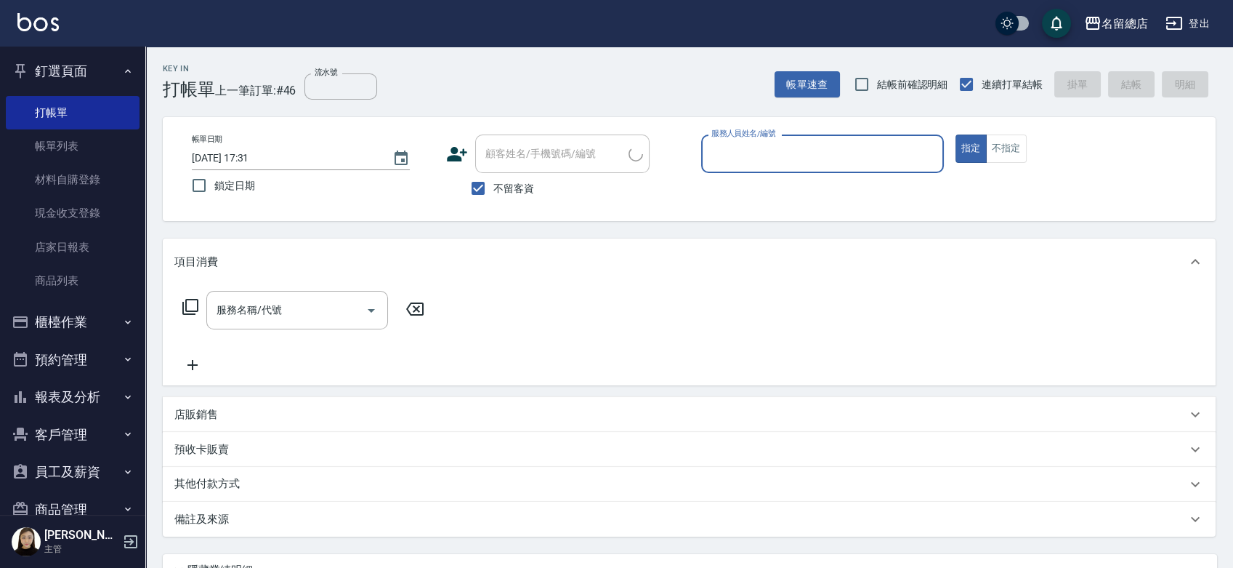
click at [825, 166] on input "服務人員姓名/編號" at bounding box center [823, 153] width 230 height 25
type input "0"
drag, startPoint x: 483, startPoint y: 185, endPoint x: 491, endPoint y: 172, distance: 15.3
click at [483, 185] on input "不留客資" at bounding box center [478, 188] width 31 height 31
checkbox input "false"
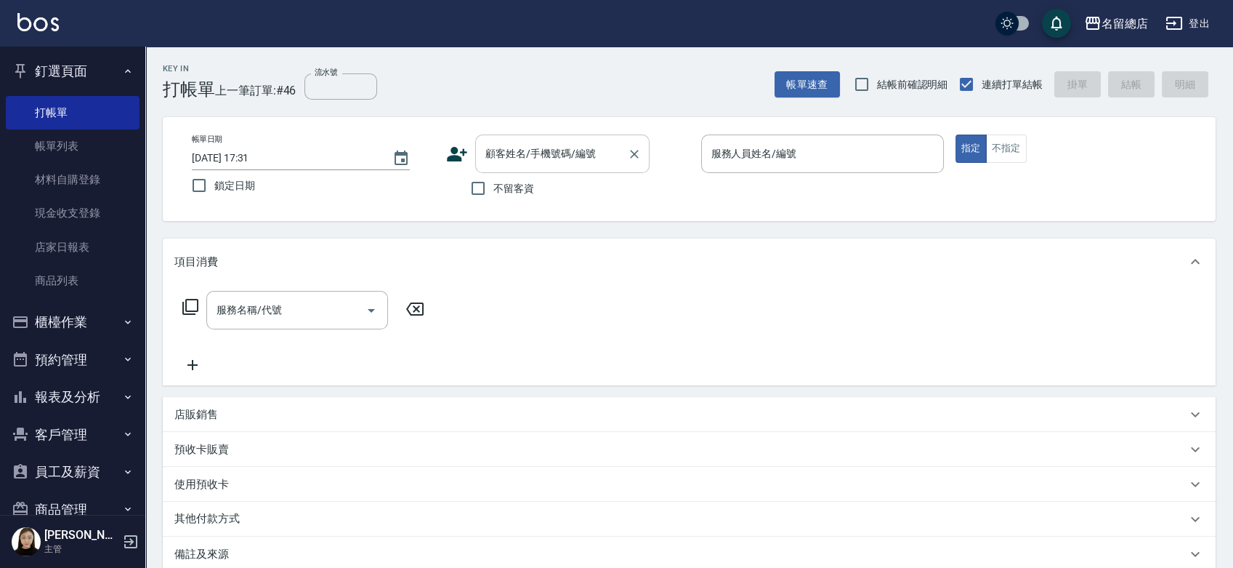
click at [521, 141] on div "顧客姓名/手機號碼/編號 顧客姓名/手機號碼/編號" at bounding box center [562, 153] width 174 height 39
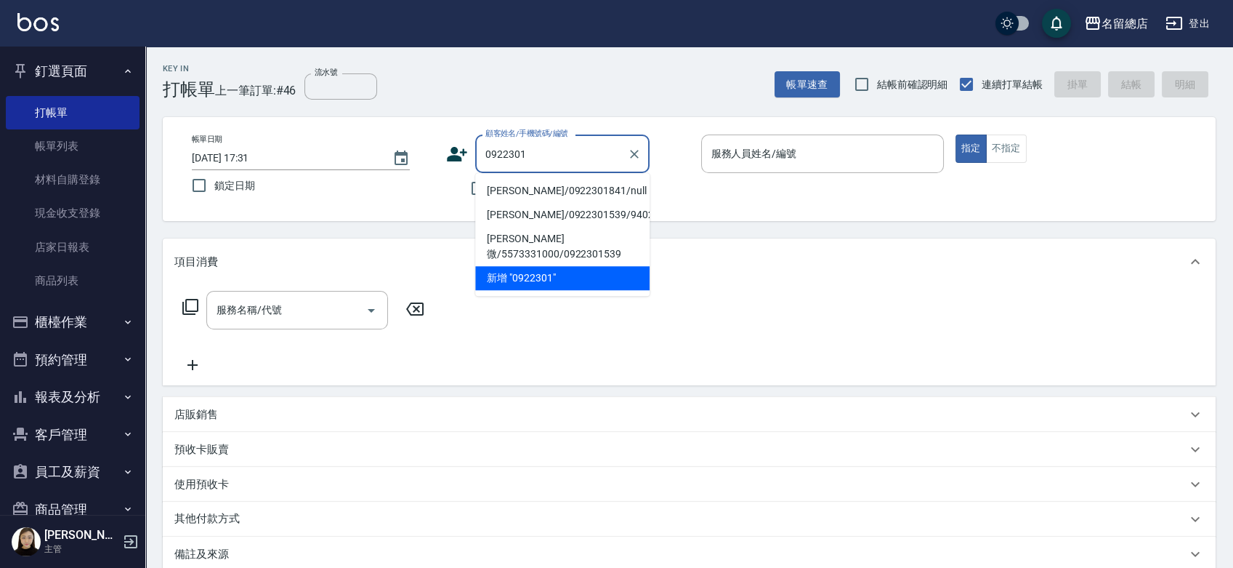
type input "0922301"
click at [584, 72] on div "Key In 打帳單 上一筆訂單:#46 流水號 流水號 帳單速查 結帳前確認明細 連續打單結帳 掛單 結帳 明細" at bounding box center [680, 73] width 1070 height 53
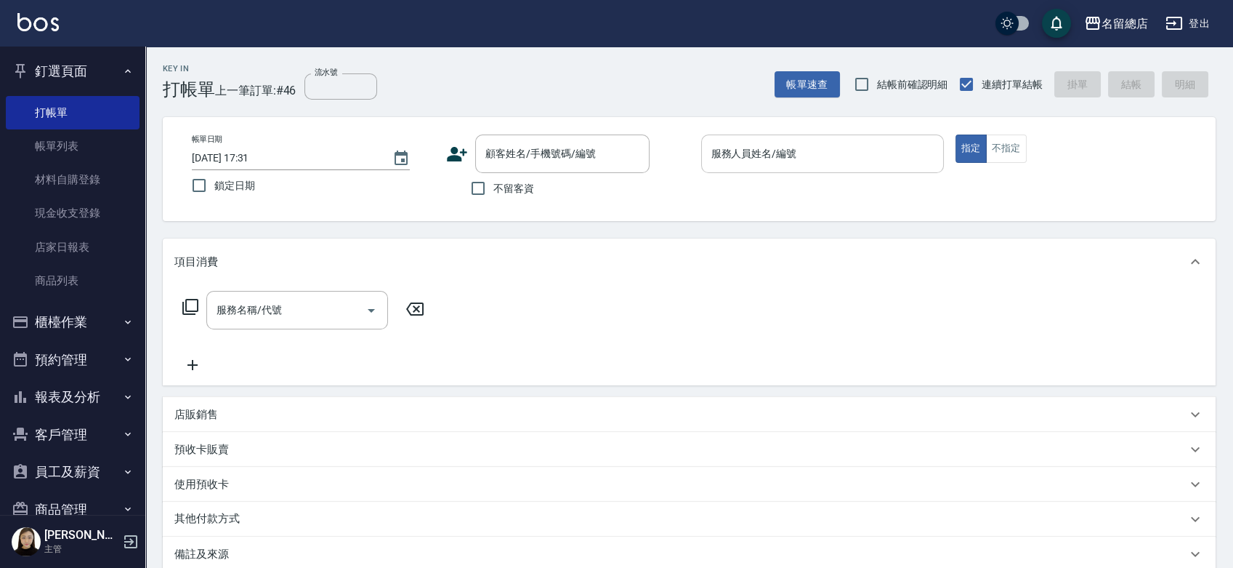
click at [828, 141] on input "服務人員姓名/編號" at bounding box center [823, 153] width 230 height 25
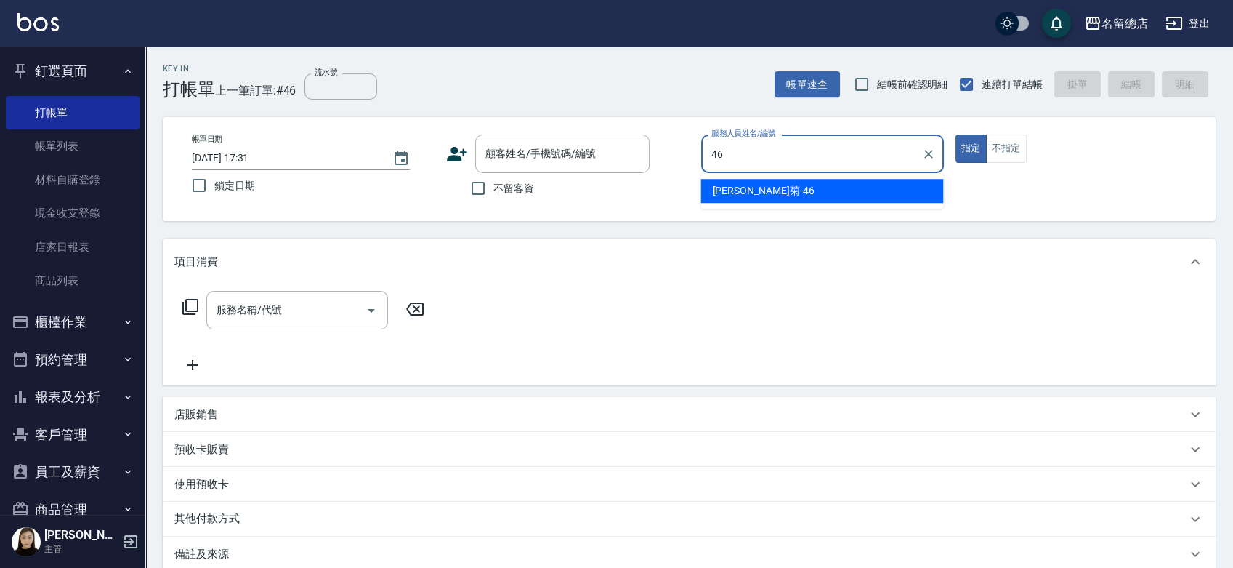
type input "4"
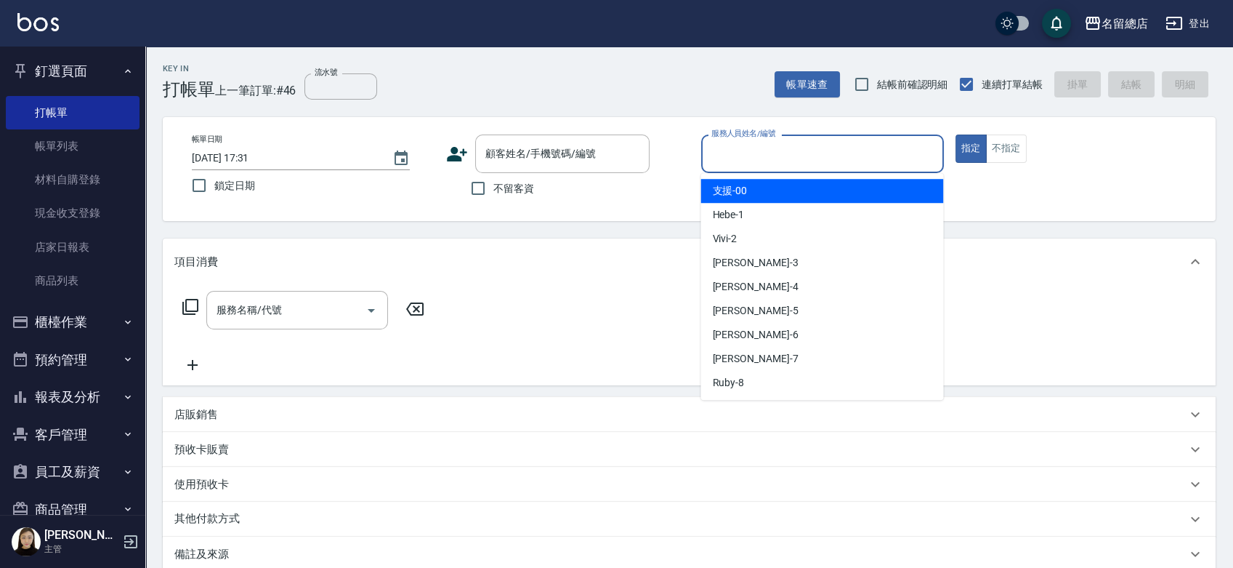
click at [562, 188] on div "不留客資" at bounding box center [547, 188] width 203 height 31
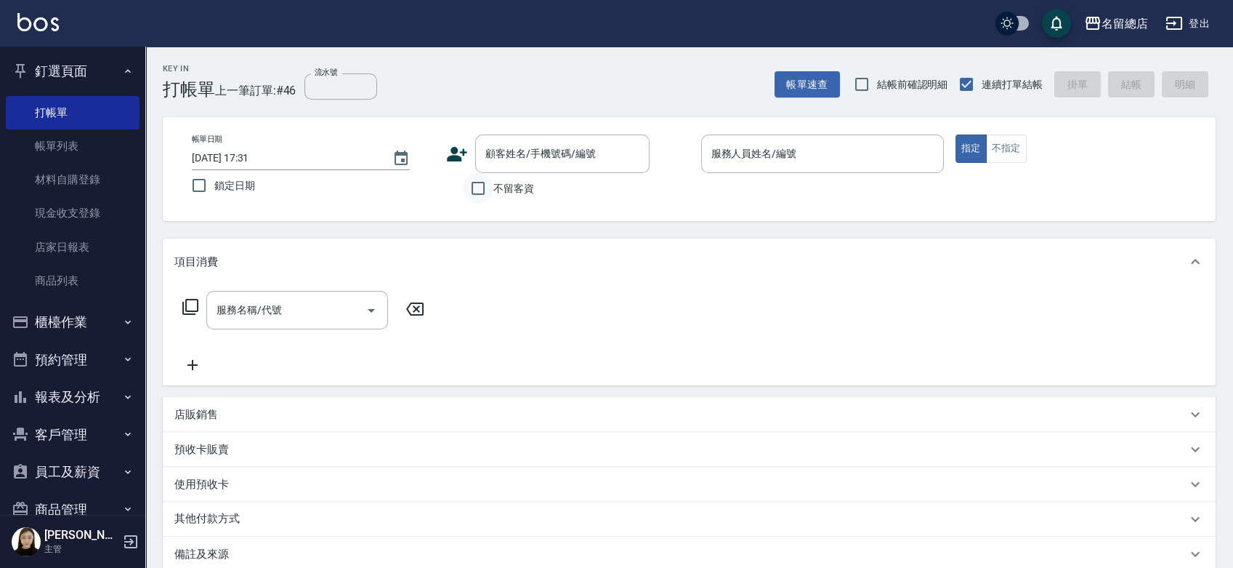
click at [480, 185] on input "不留客資" at bounding box center [478, 188] width 31 height 31
checkbox input "true"
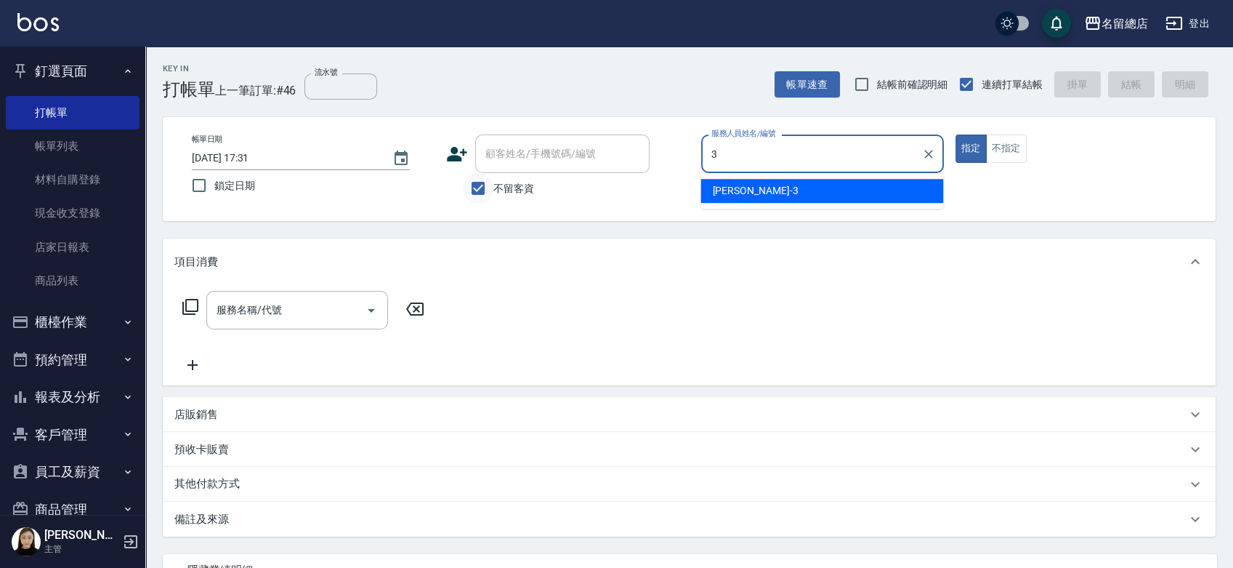
type input "芷涵-3"
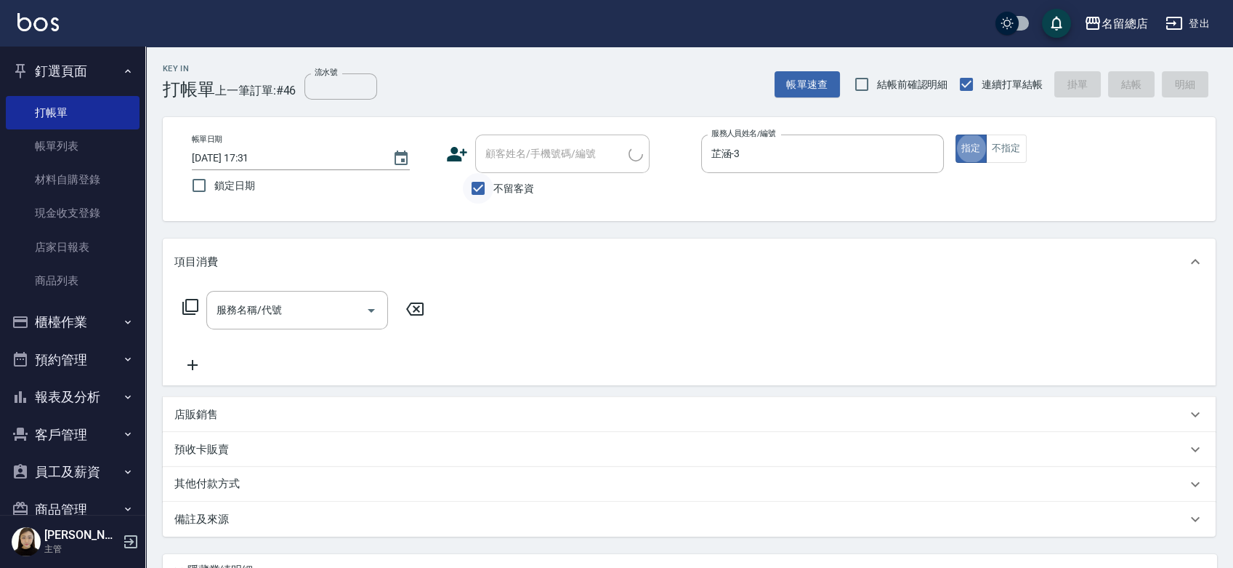
type button "true"
click at [992, 143] on button "不指定" at bounding box center [1006, 148] width 41 height 28
type button "false"
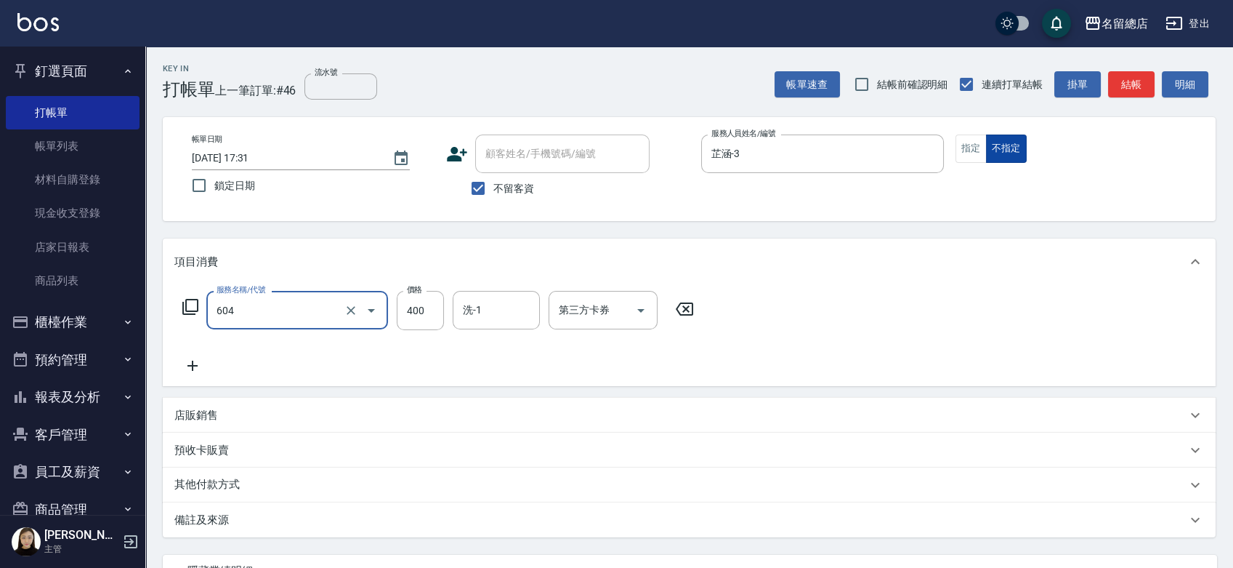
type input "健康洗髮(604)"
type input "500"
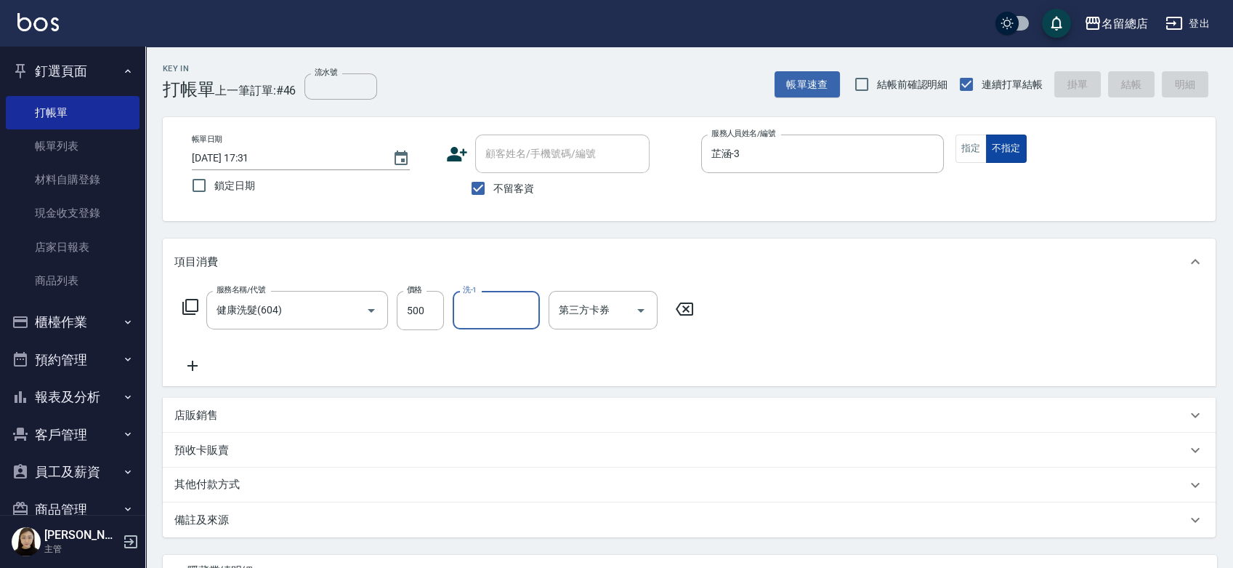
type input "2025/09/12 17:53"
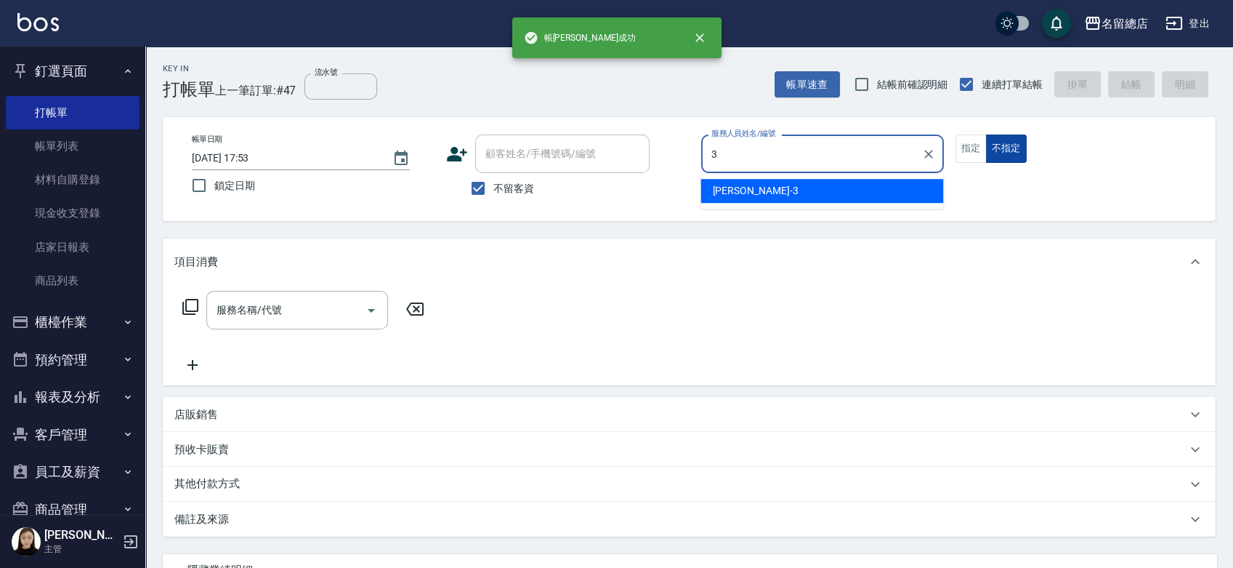
type input "芷涵-3"
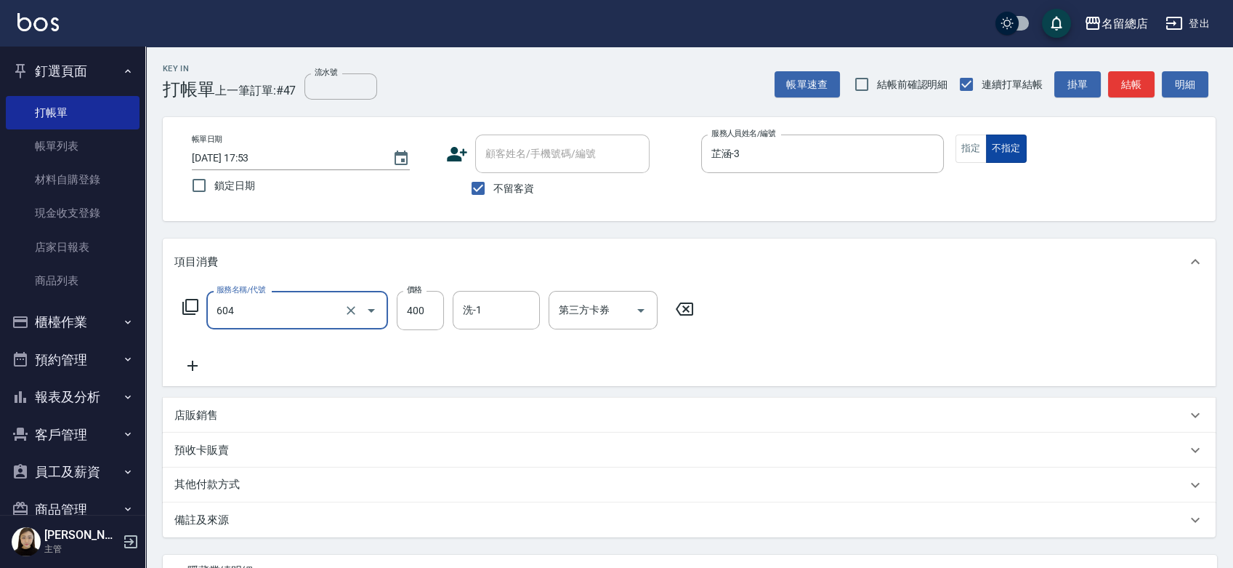
type input "健康洗髮(604)"
type input "500"
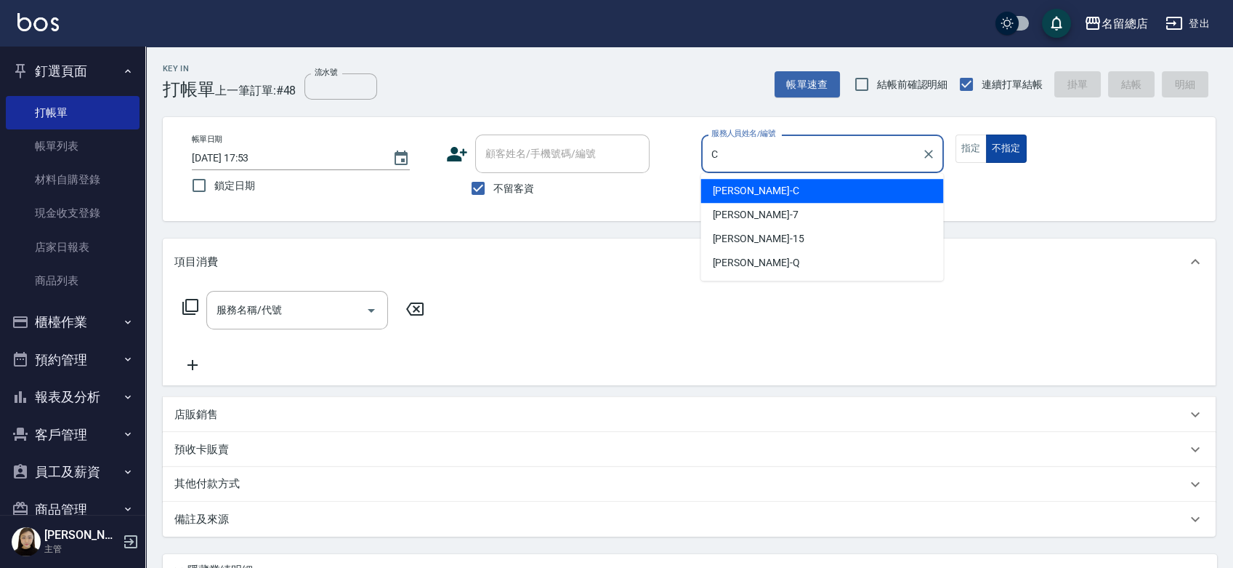
type input "麗花鄭-C"
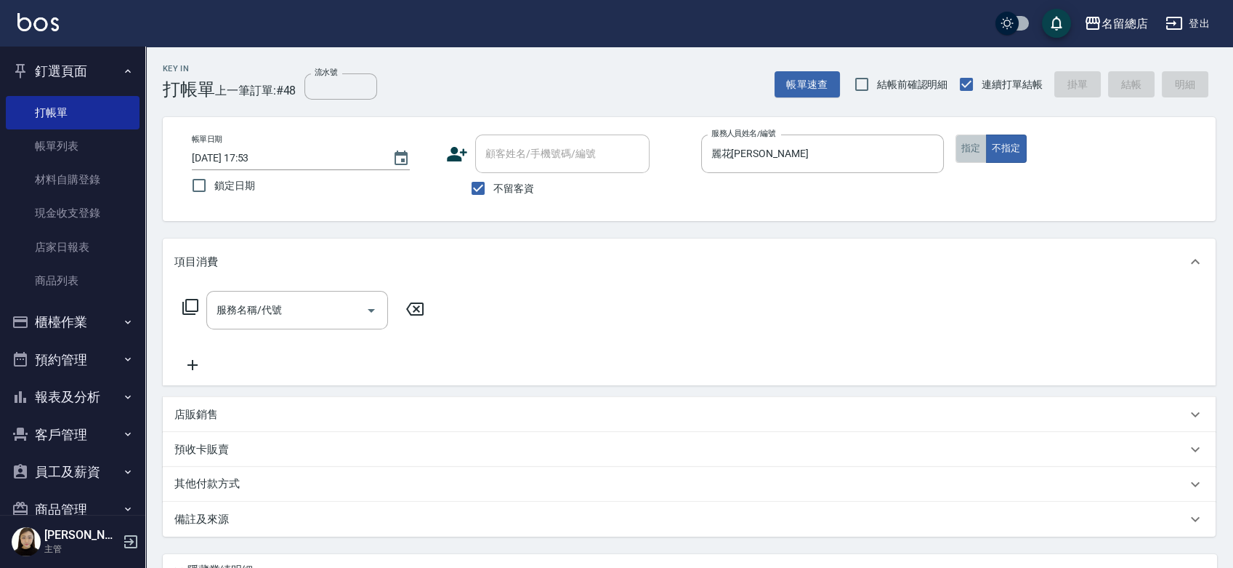
click at [960, 142] on button "指定" at bounding box center [971, 148] width 31 height 28
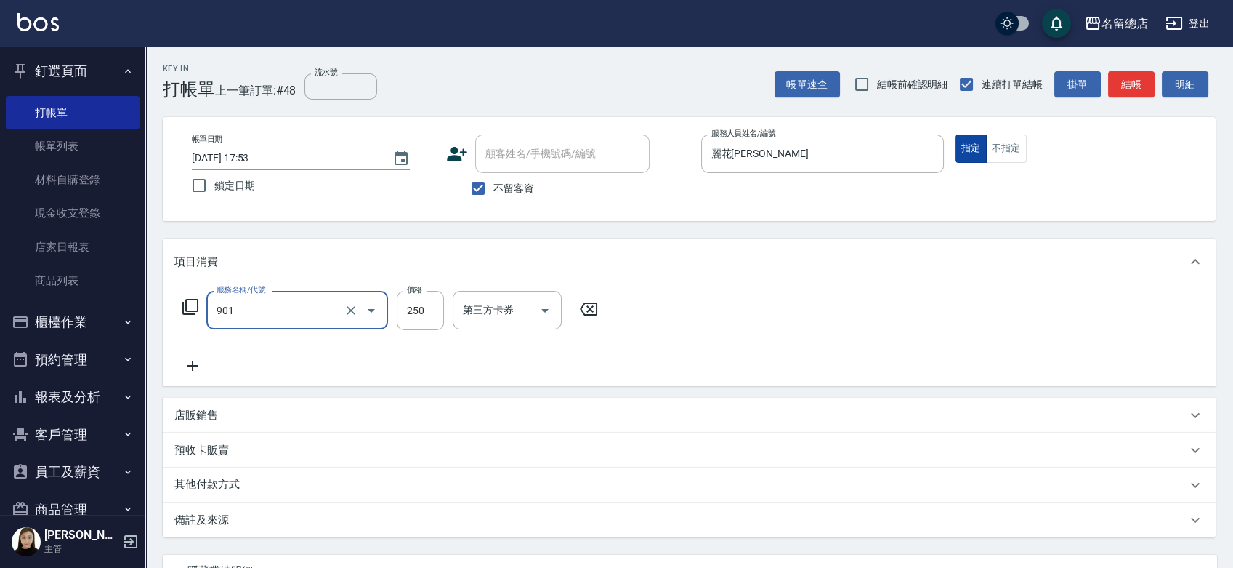
type input "手指甲女(901)"
type input "750"
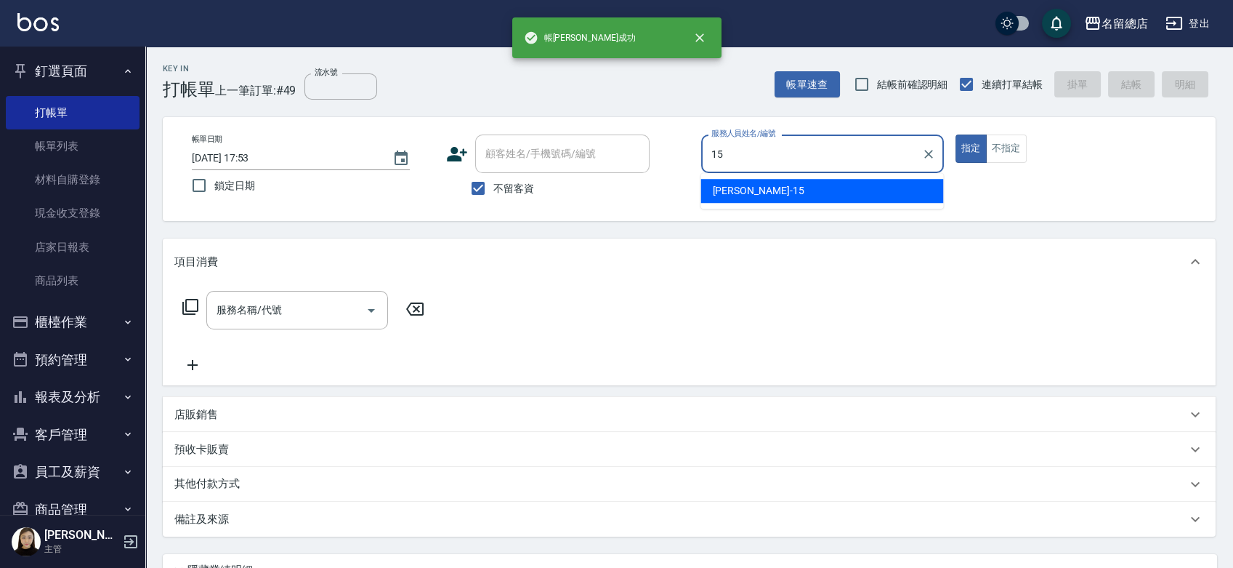
type input "Michelle-15"
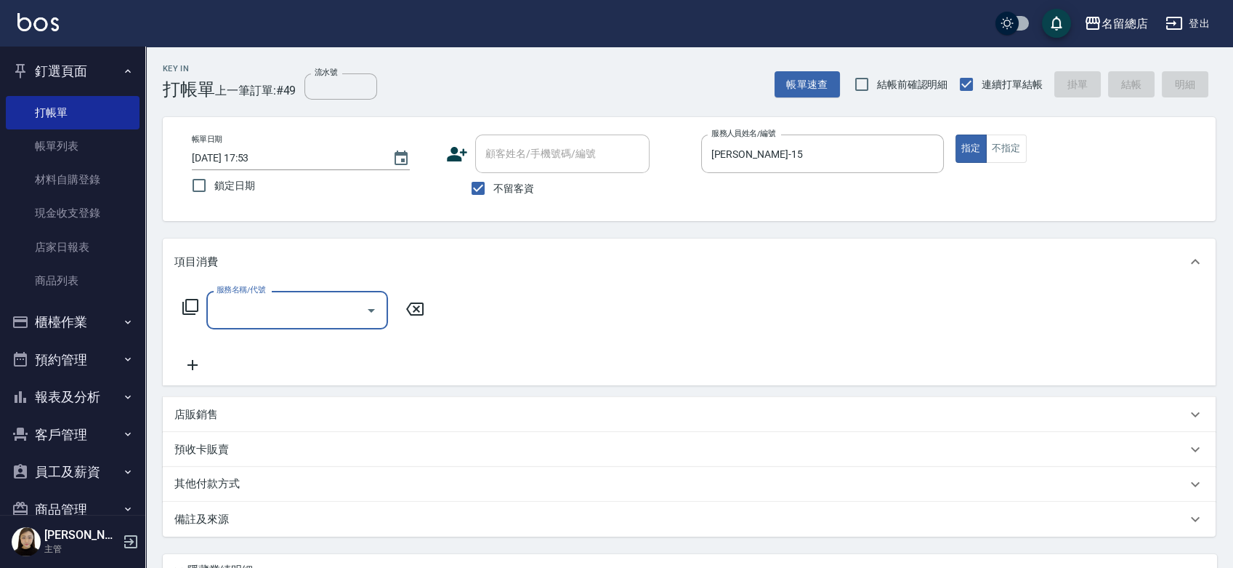
type input "2"
type input "染髮1500以上(502)"
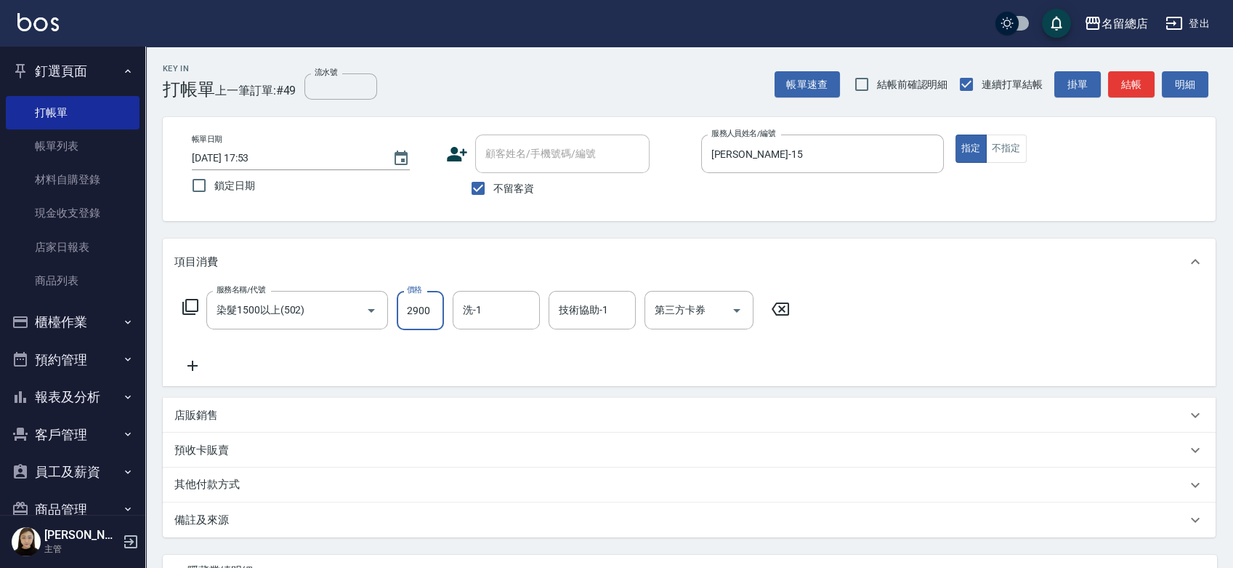
type input "2900"
type input "游之語-48"
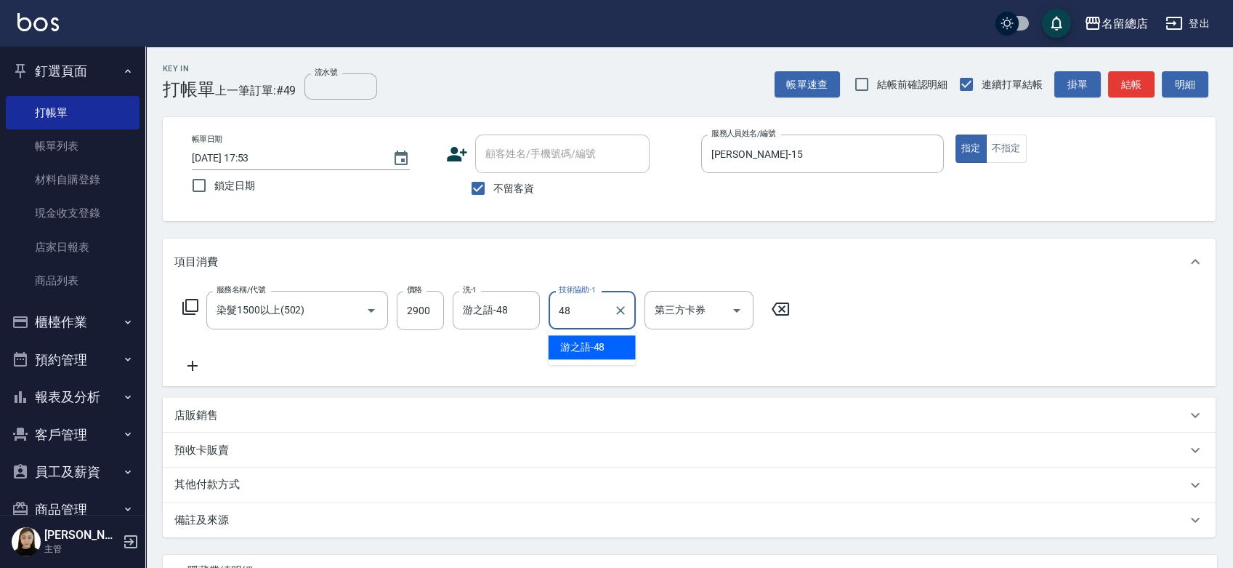
type input "游之語-48"
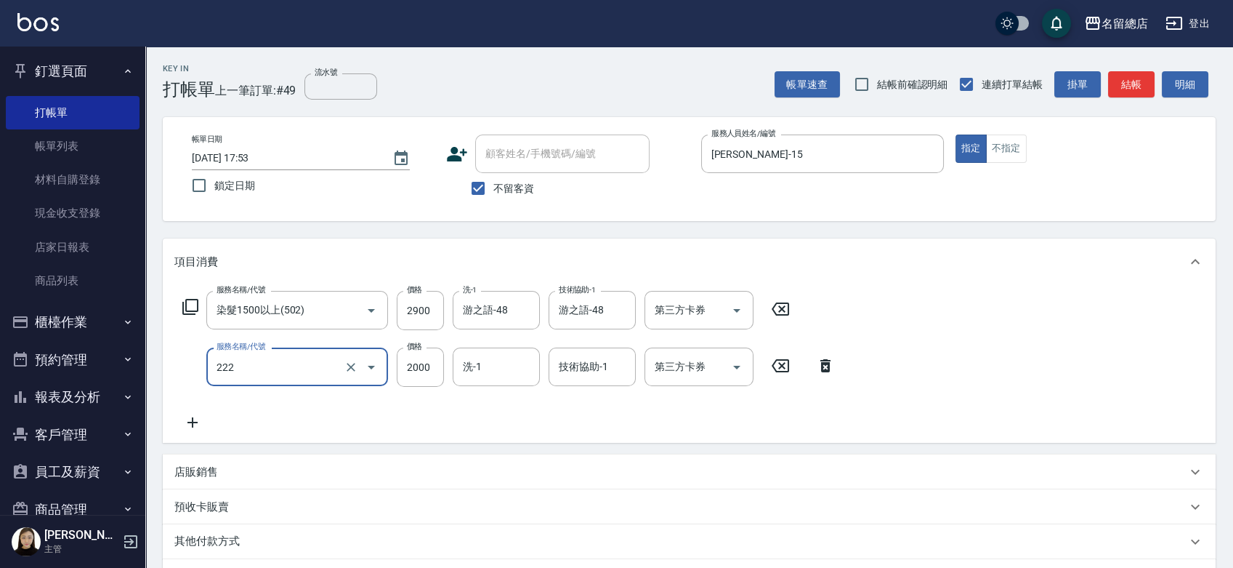
type input "燙髮2000以上(222)"
type input "2900"
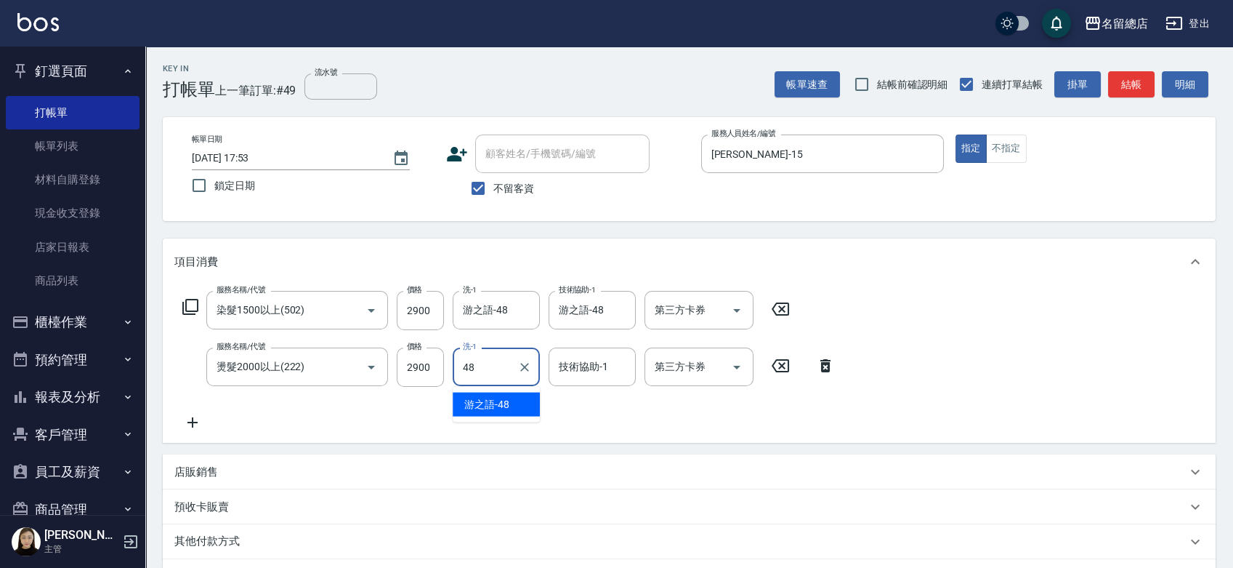
type input "游之語-48"
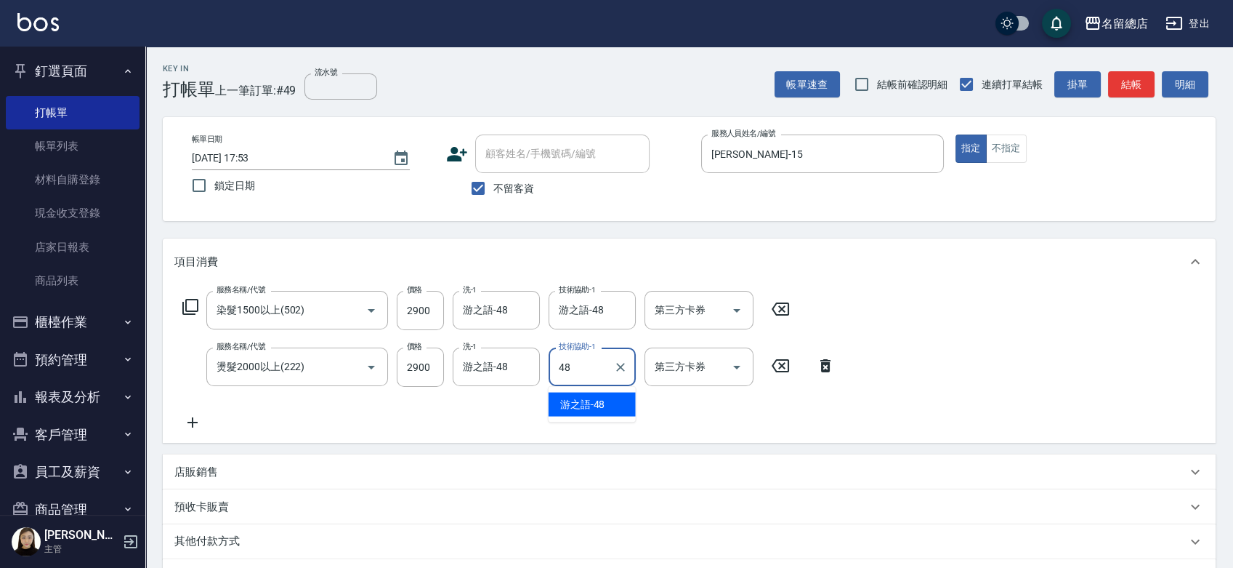
type input "游之語-48"
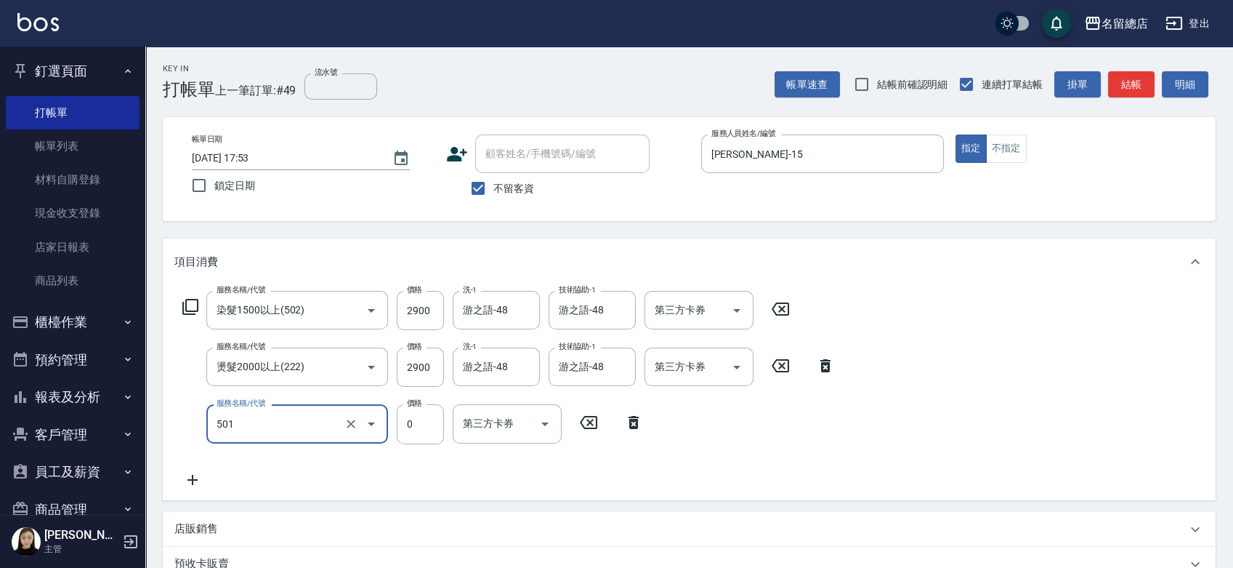
type input "2段蓋卡1300以上(501)"
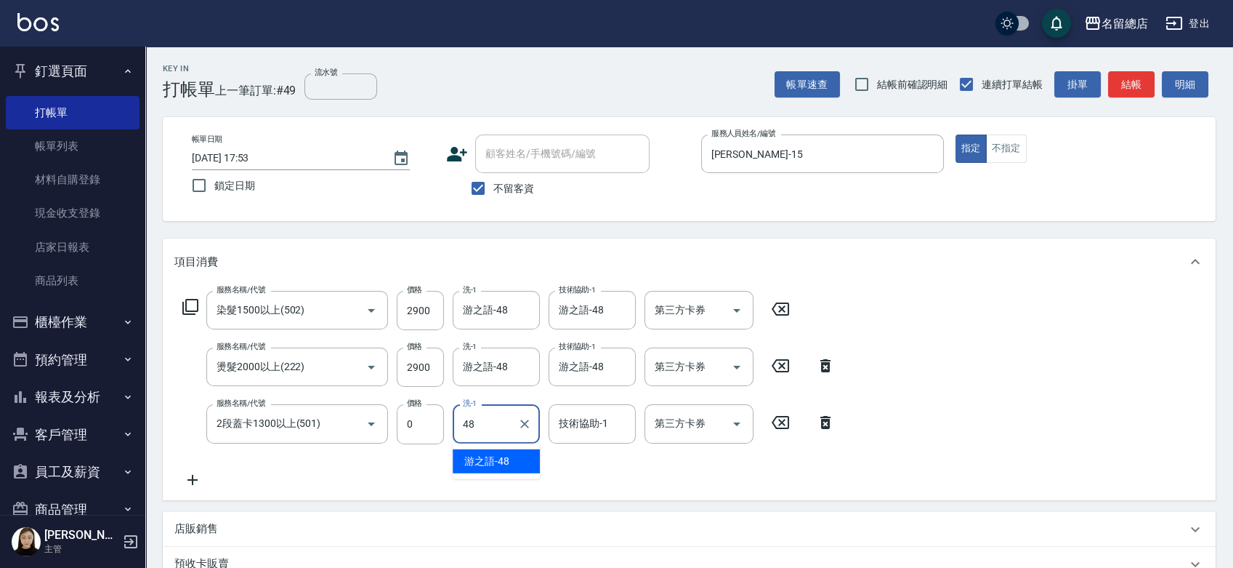
type input "游之語-48"
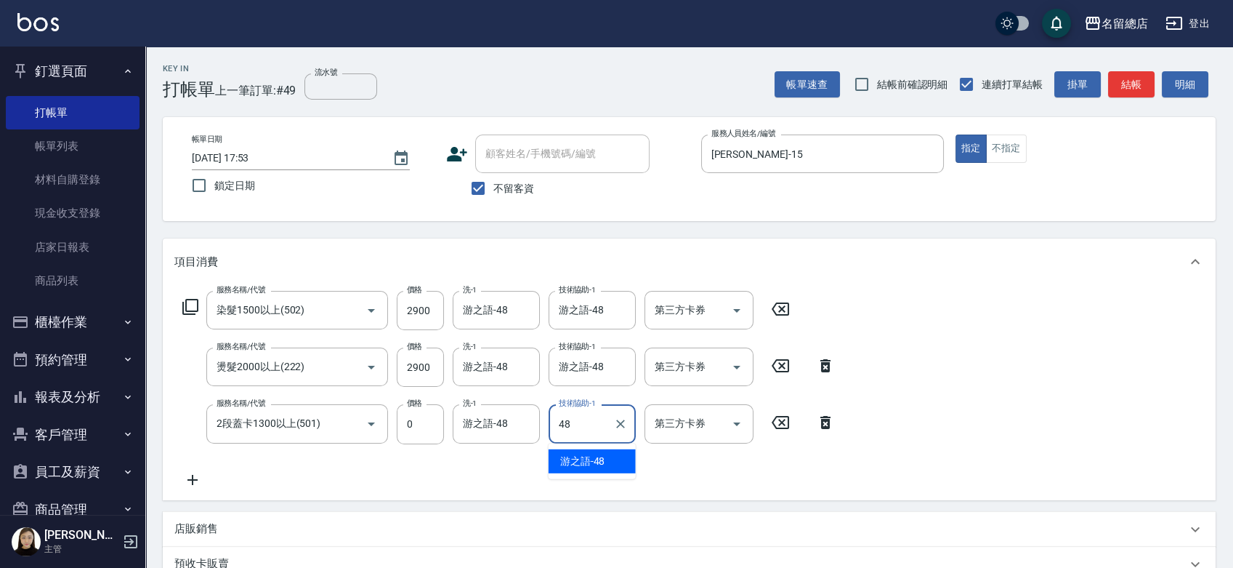
type input "游之語-48"
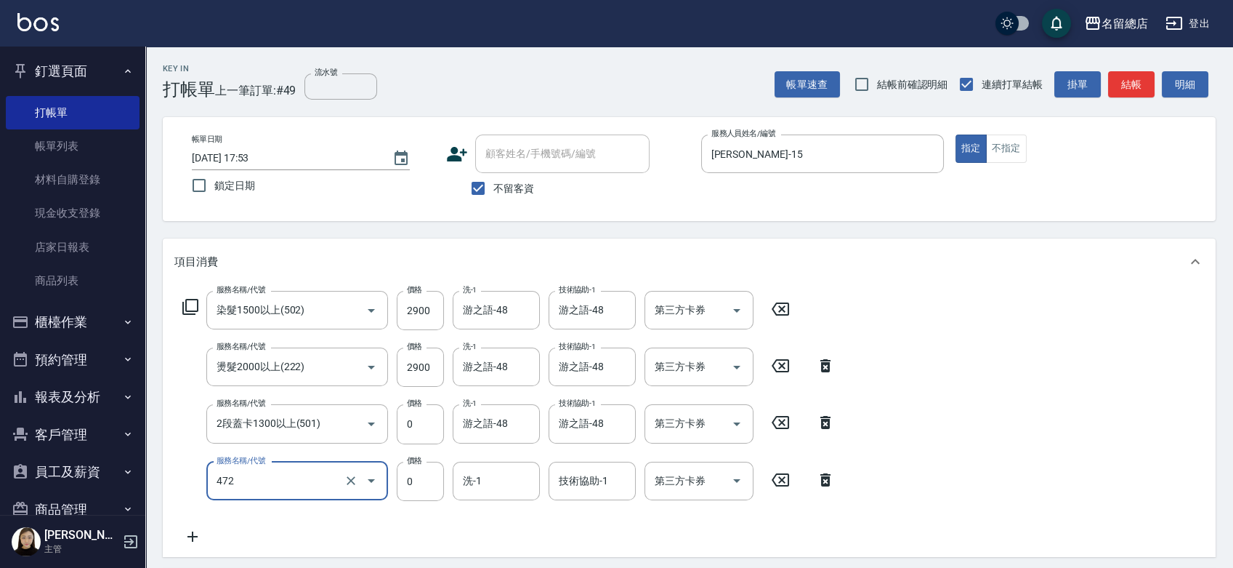
type input "洗+頭皮蓋卡(472)"
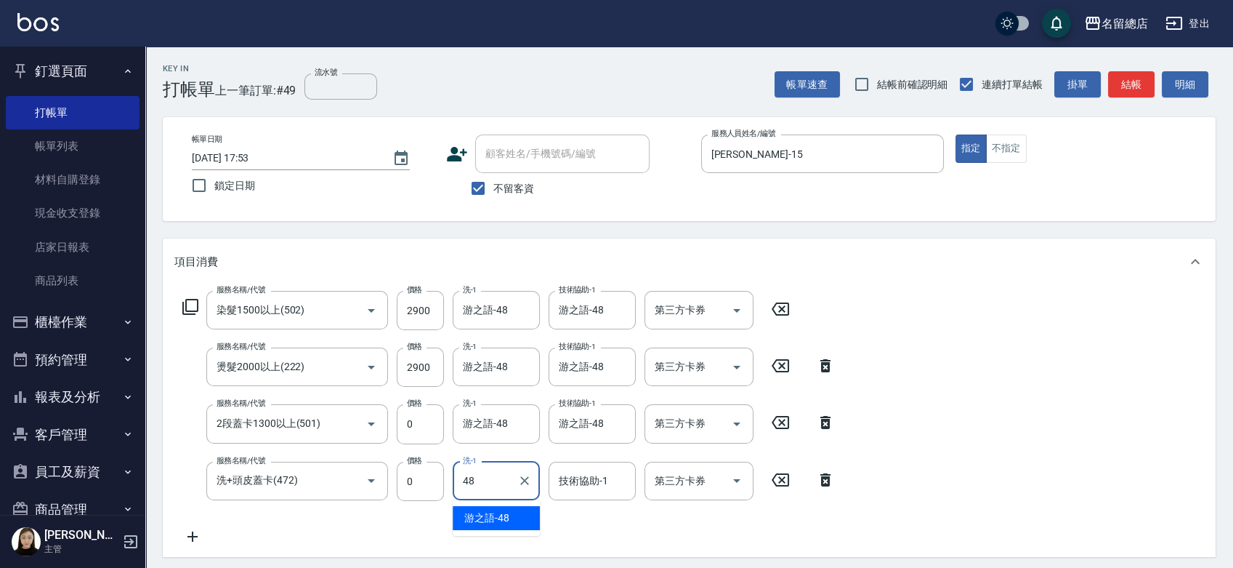
type input "游之語-48"
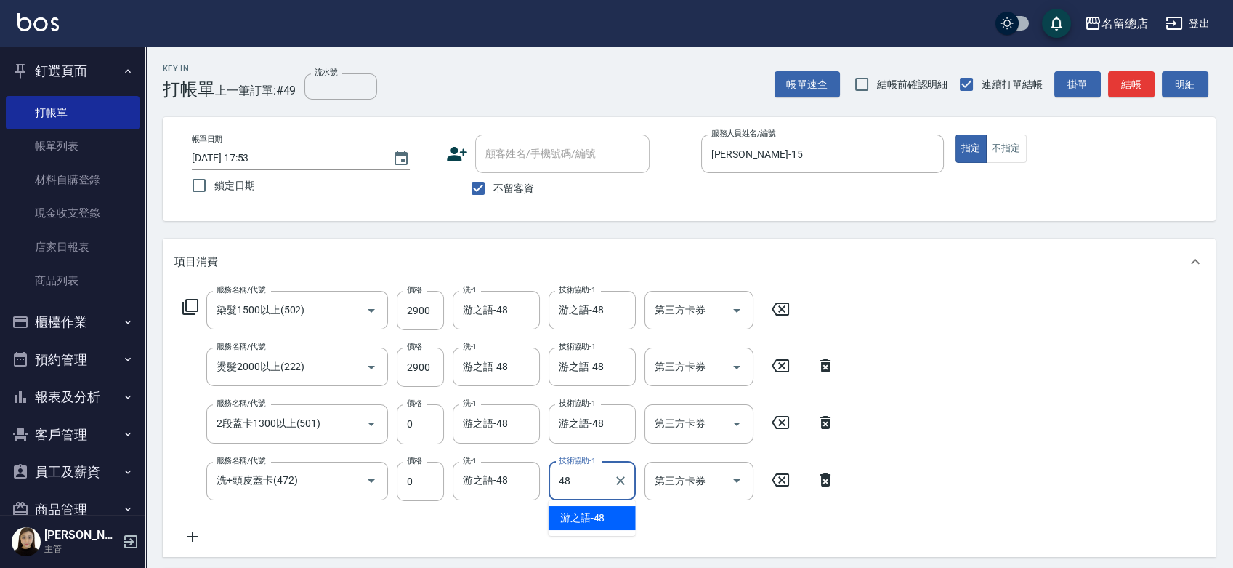
type input "游之語-48"
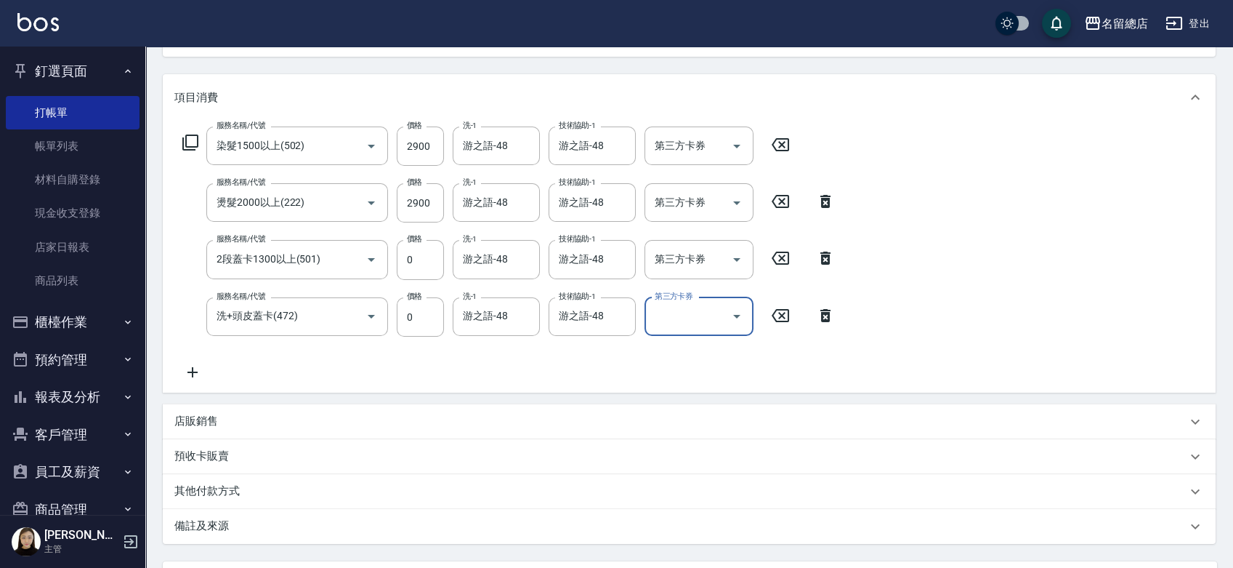
scroll to position [302, 0]
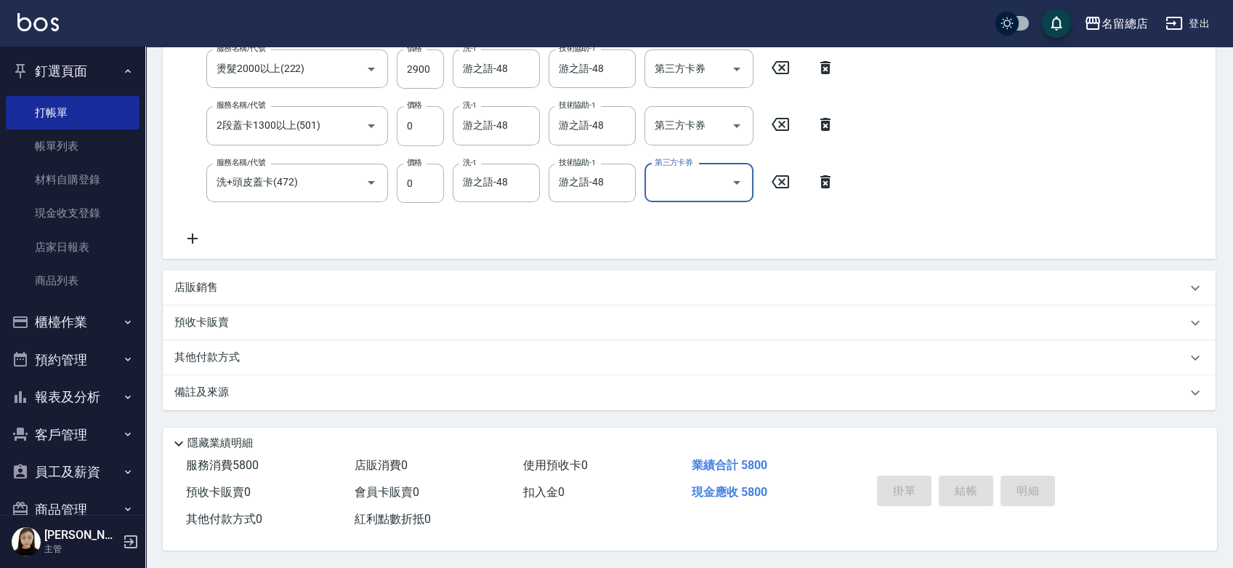
type input "2025/09/12 17:54"
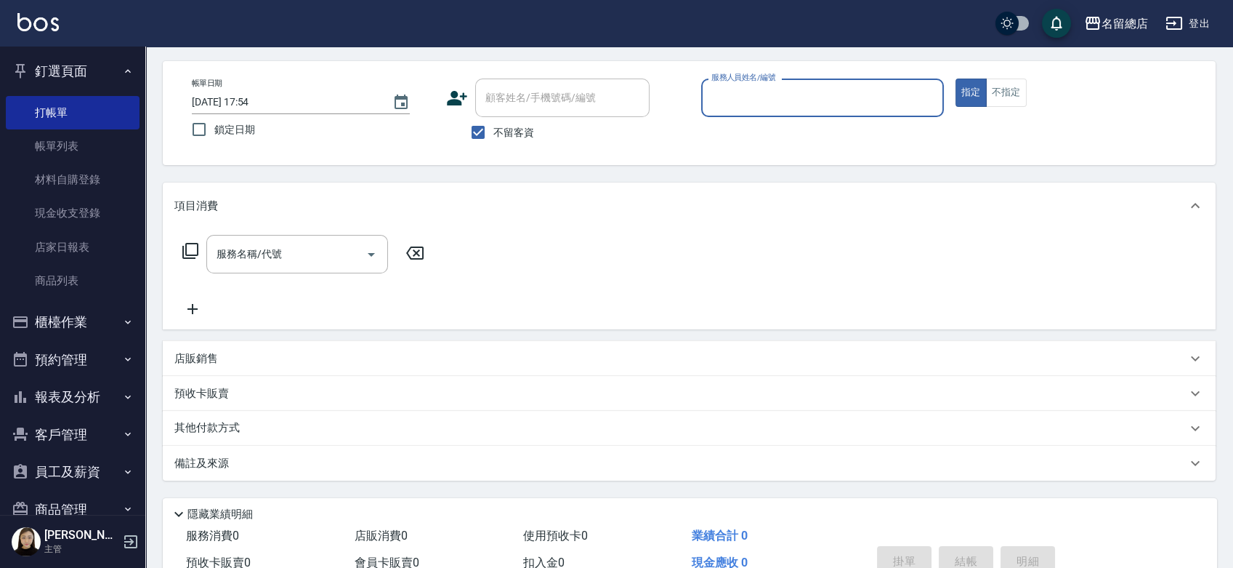
scroll to position [0, 0]
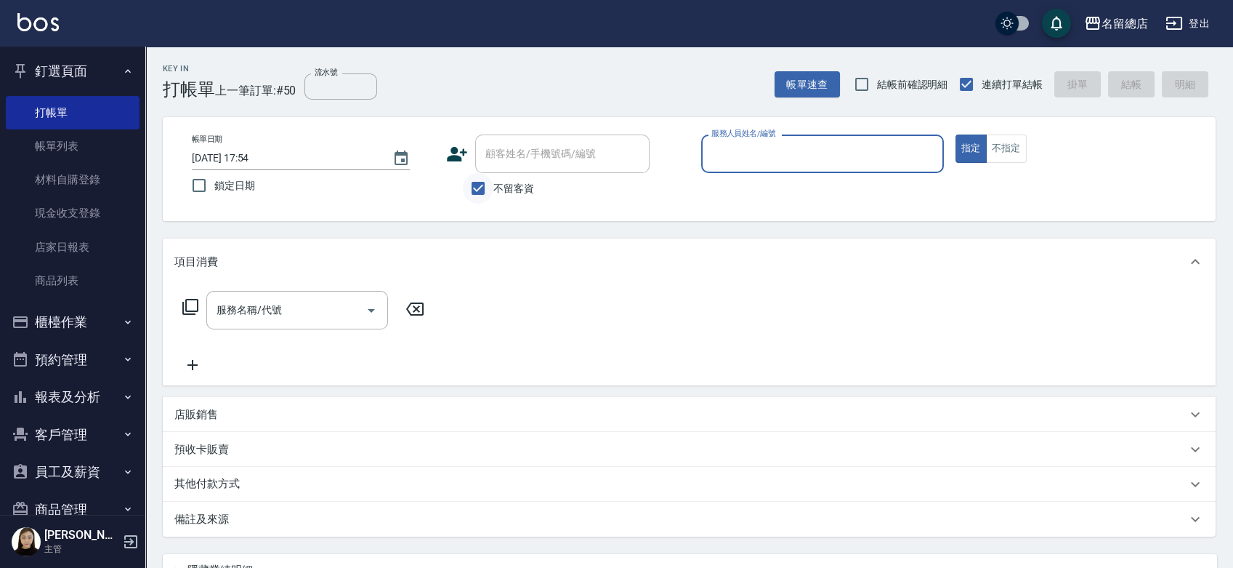
click at [475, 185] on input "不留客資" at bounding box center [478, 188] width 31 height 31
checkbox input "false"
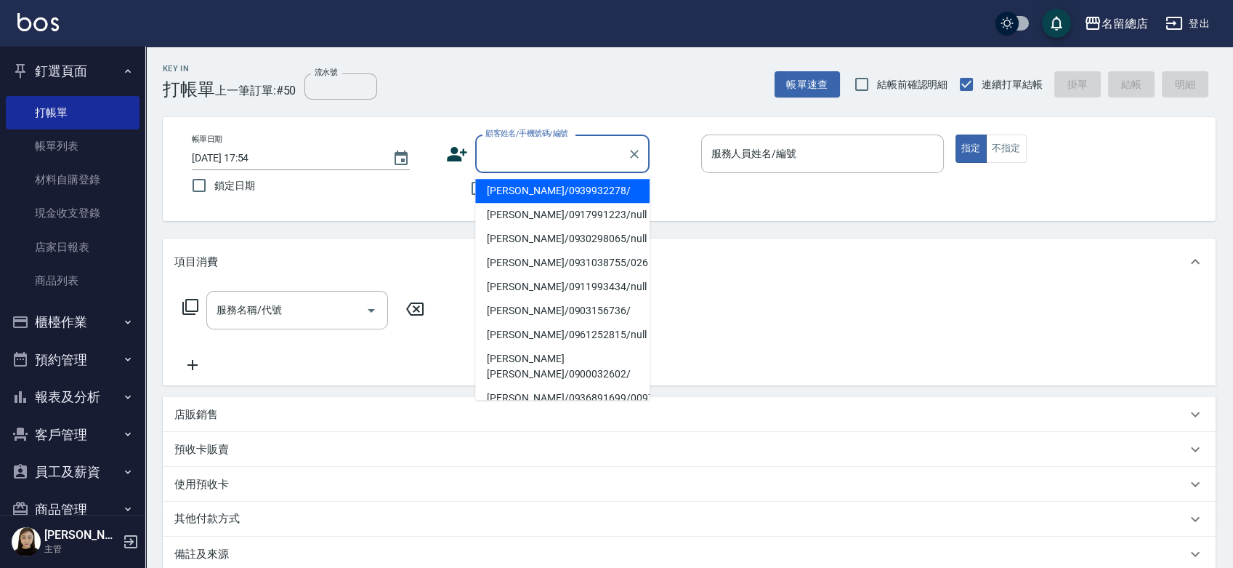
click at [512, 147] on input "顧客姓名/手機號碼/編號" at bounding box center [552, 153] width 140 height 25
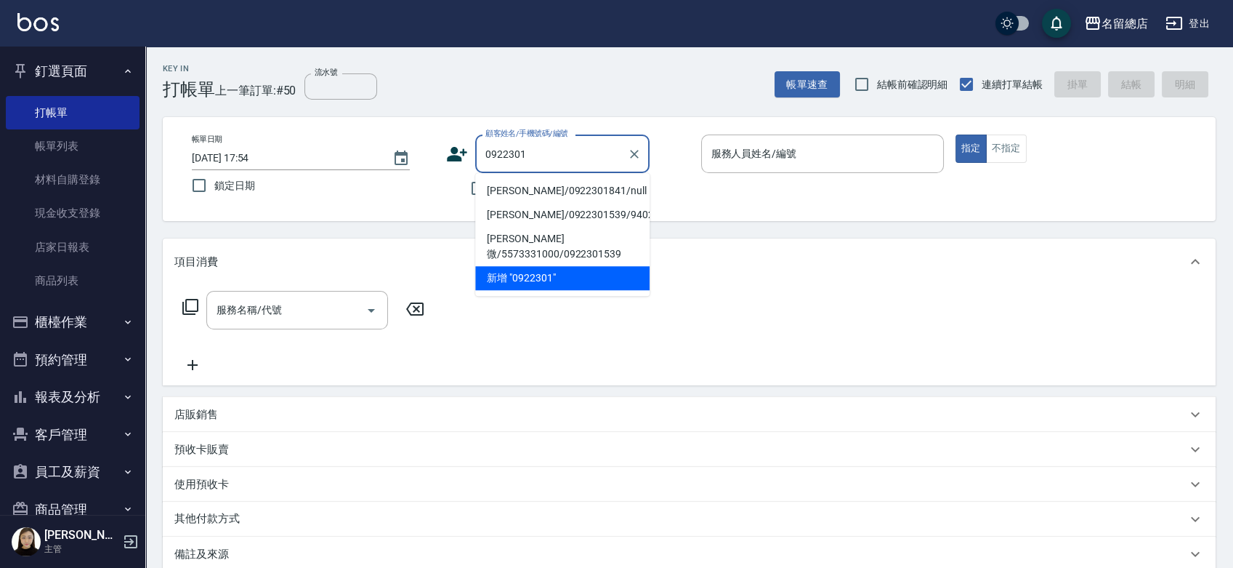
click at [531, 187] on li "梁珊華/0922301841/null" at bounding box center [562, 191] width 174 height 24
type input "梁珊華/0922301841/null"
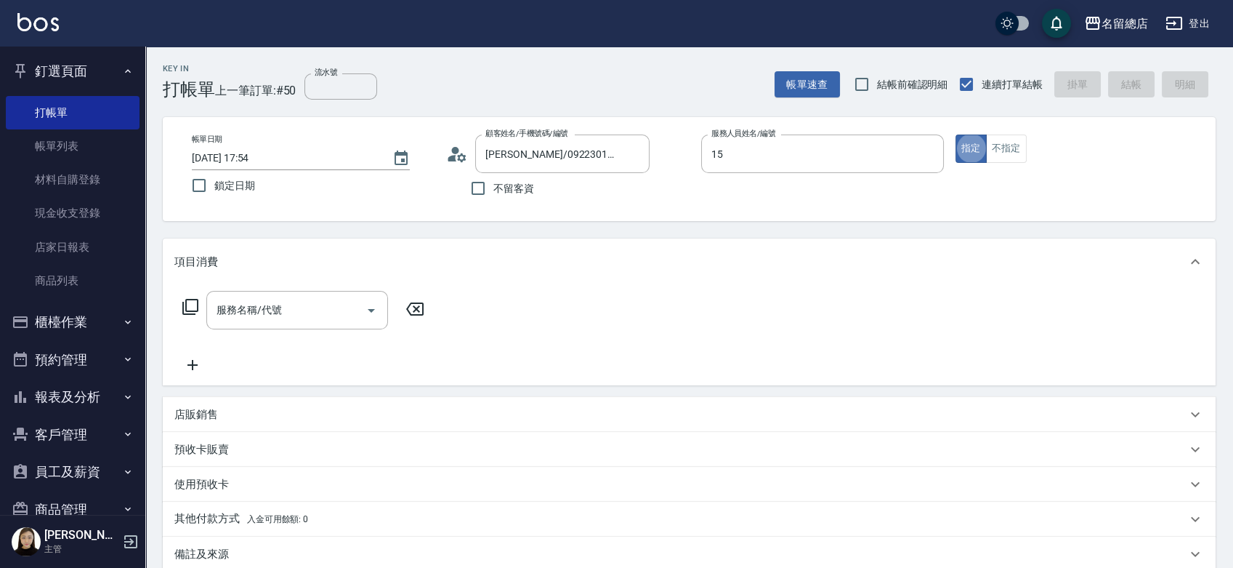
type input "Michelle-15"
click at [243, 445] on div "預收卡販賣" at bounding box center [680, 449] width 1012 height 15
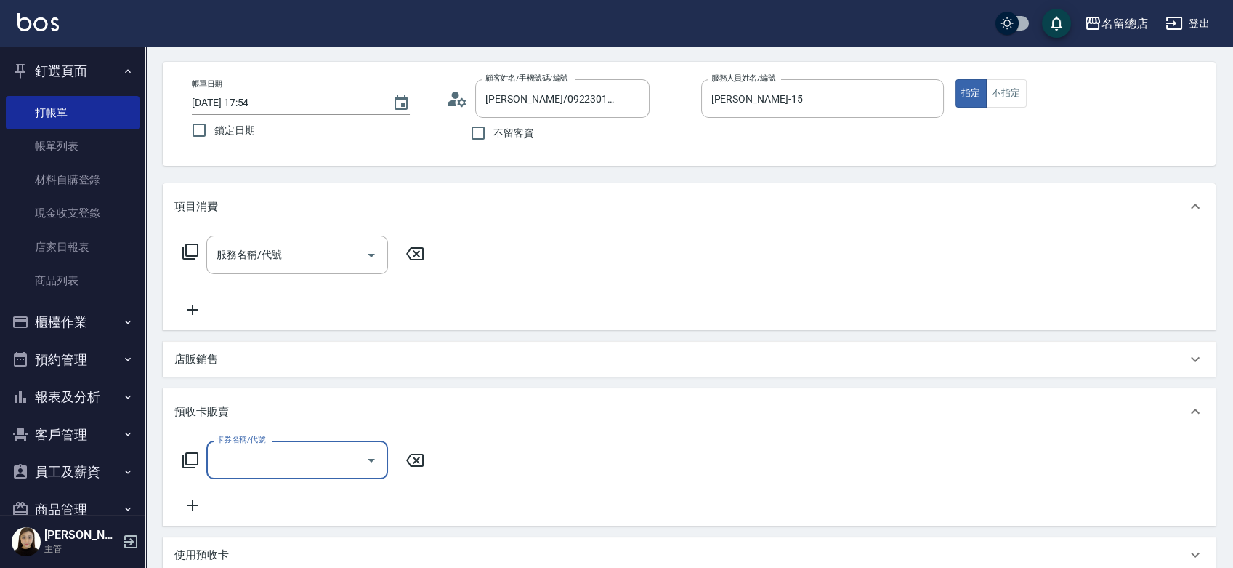
scroll to position [81, 0]
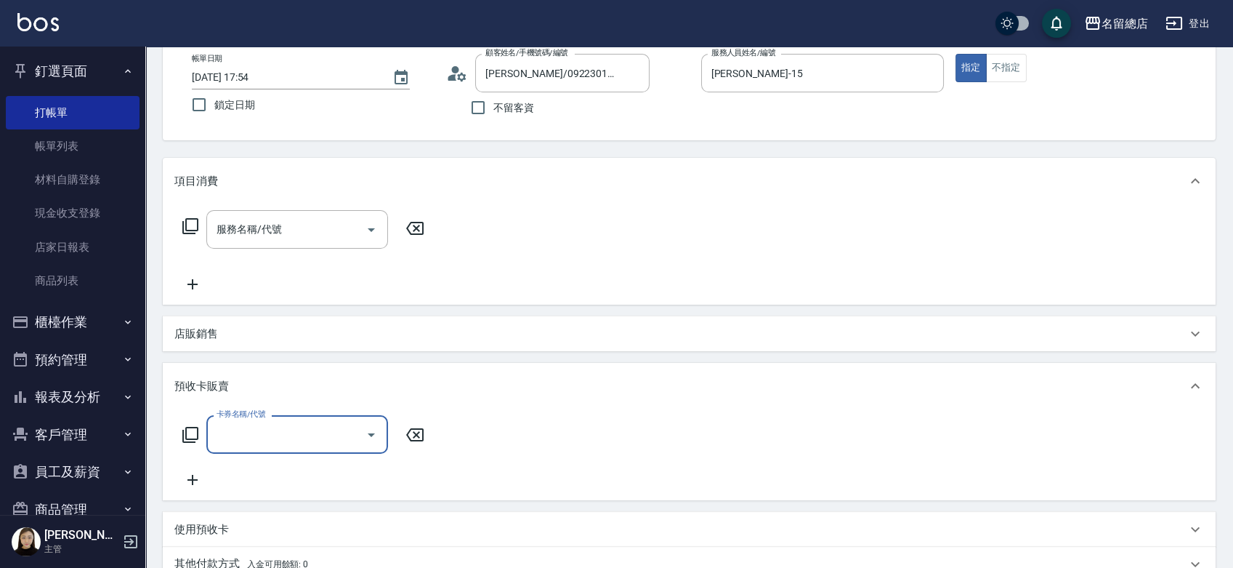
click at [256, 427] on input "卡券名稱/代號" at bounding box center [286, 434] width 147 height 25
type input "二段自備卡(407)"
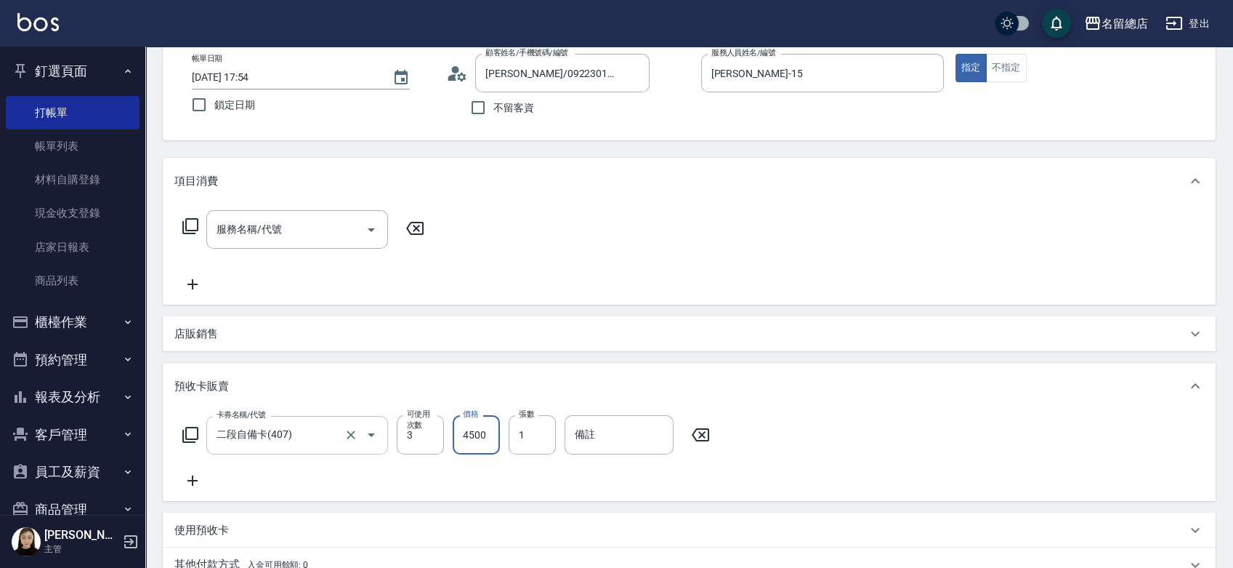
type input "4500"
type input "9223"
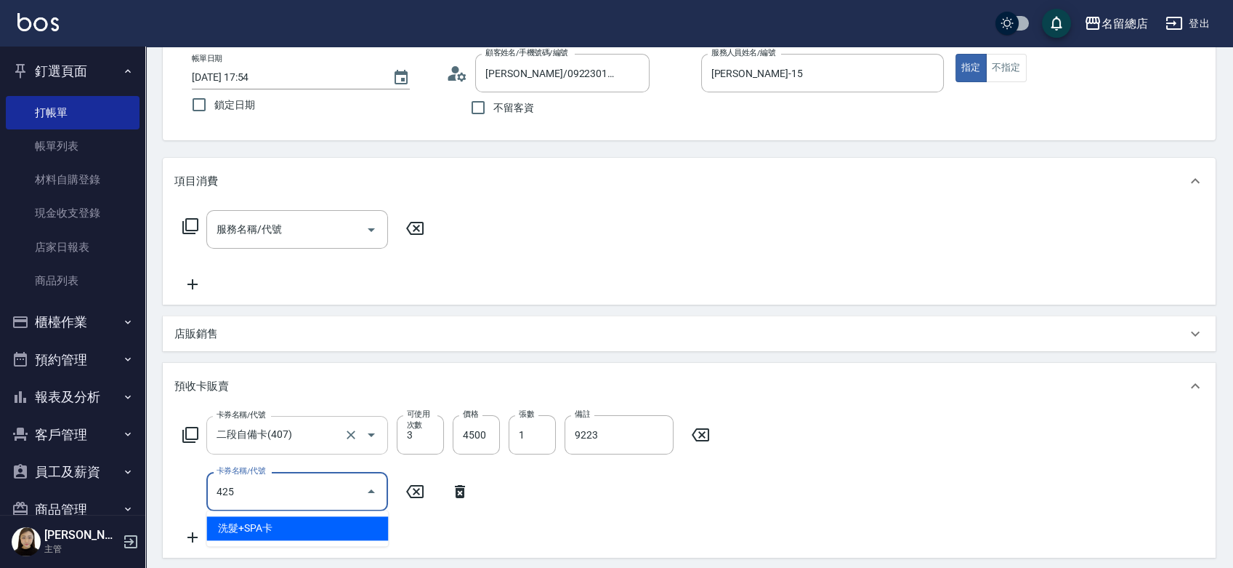
type input "洗髮+SPA卡(425)"
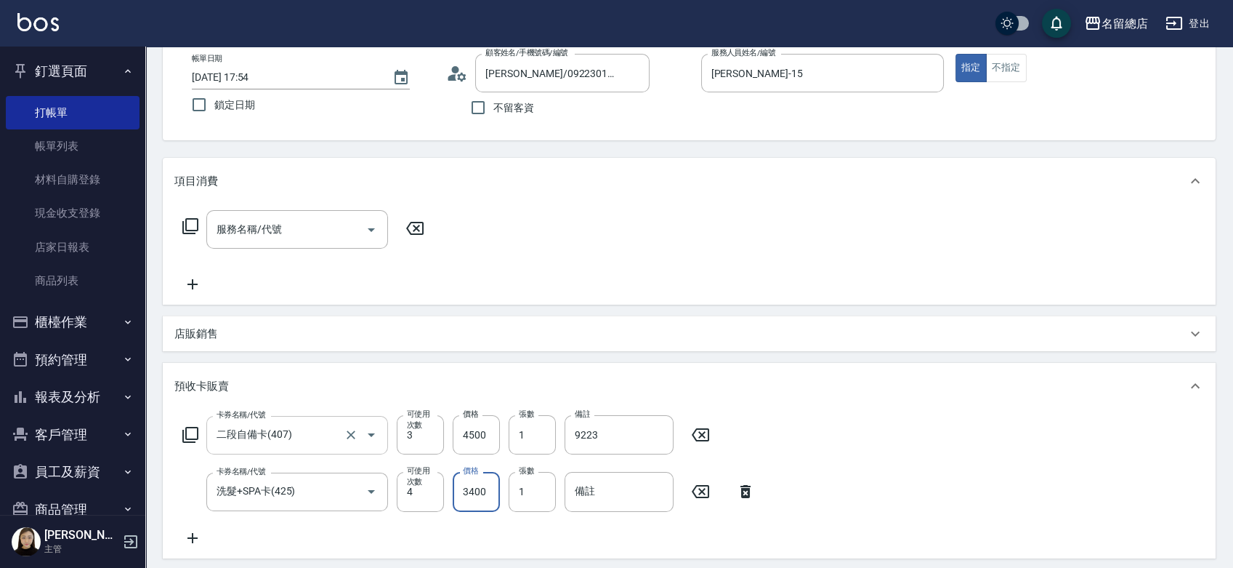
type input "3400"
type input "418"
click at [730, 198] on div "項目消費" at bounding box center [689, 181] width 1053 height 47
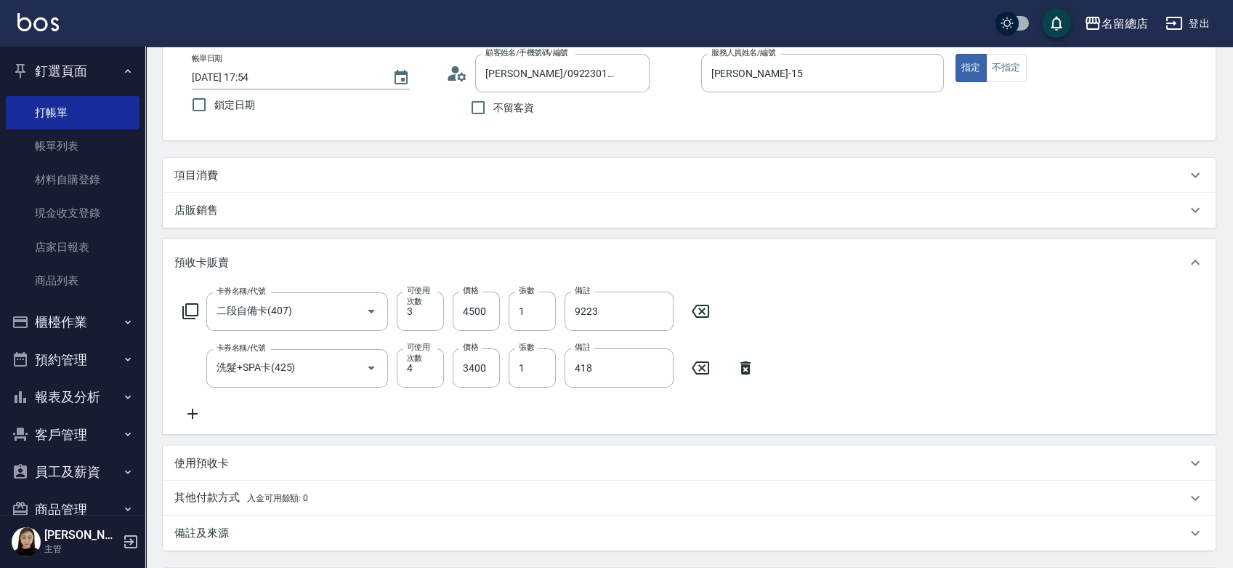
scroll to position [0, 0]
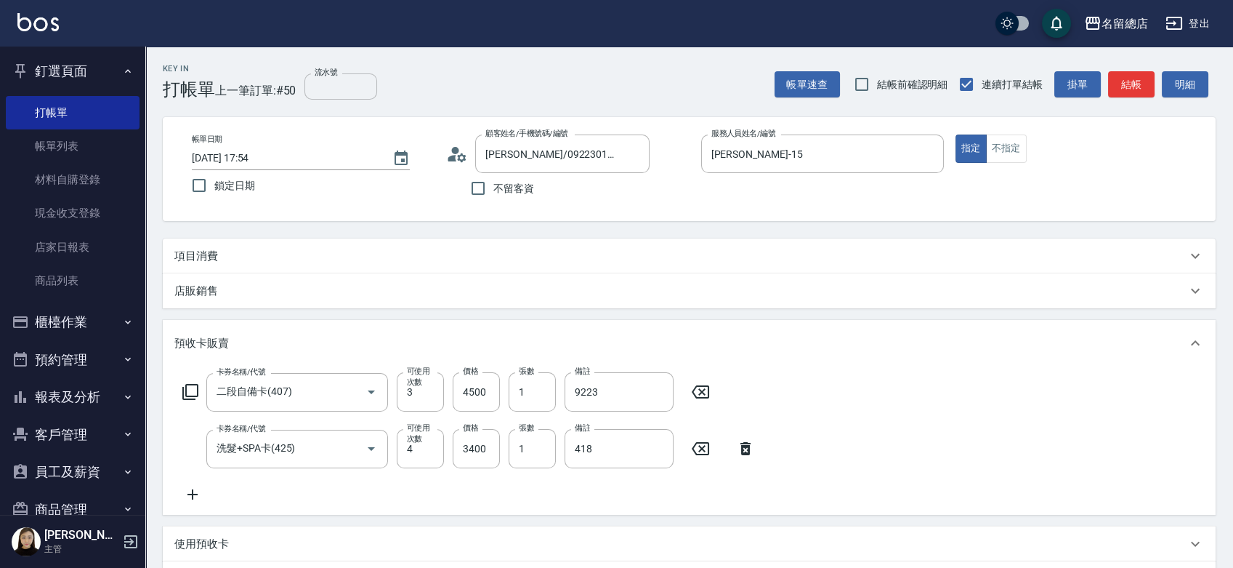
click at [352, 86] on input "流水號" at bounding box center [341, 86] width 73 height 26
type input "9223/418"
click at [1104, 427] on div "卡券名稱/代號 二段自備卡(407) 卡券名稱/代號 可使用次數 3 可使用次數 價格 4500 價格 張數 1 張數 備註 9223 備註 卡券名稱/代號 …" at bounding box center [689, 437] width 1030 height 131
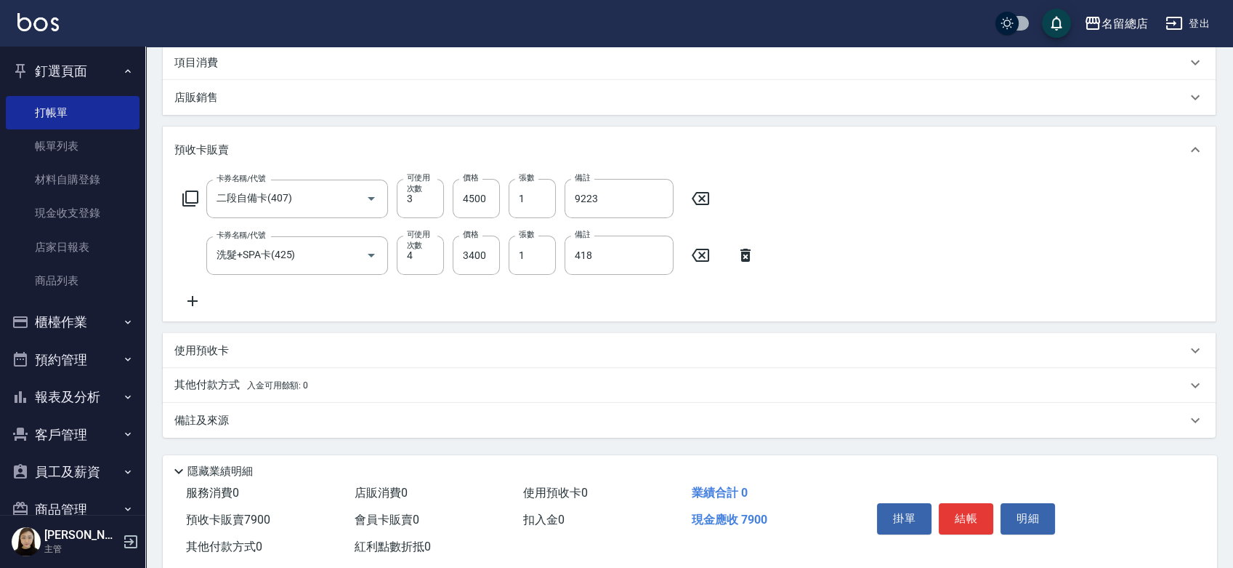
scroll to position [225, 0]
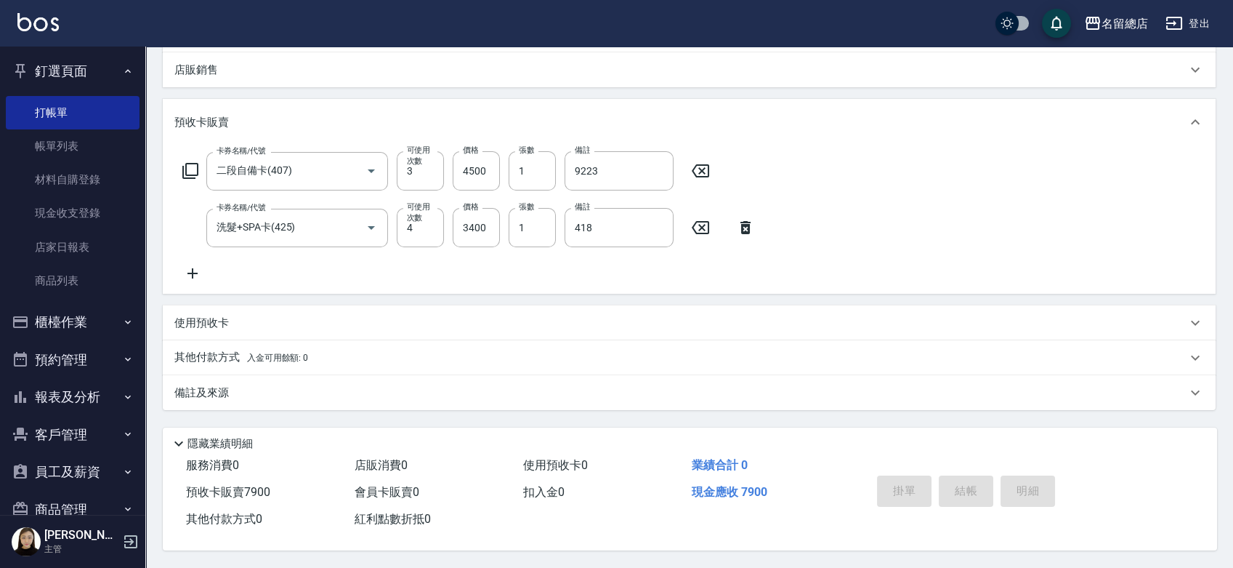
type input "2025/09/12 17:55"
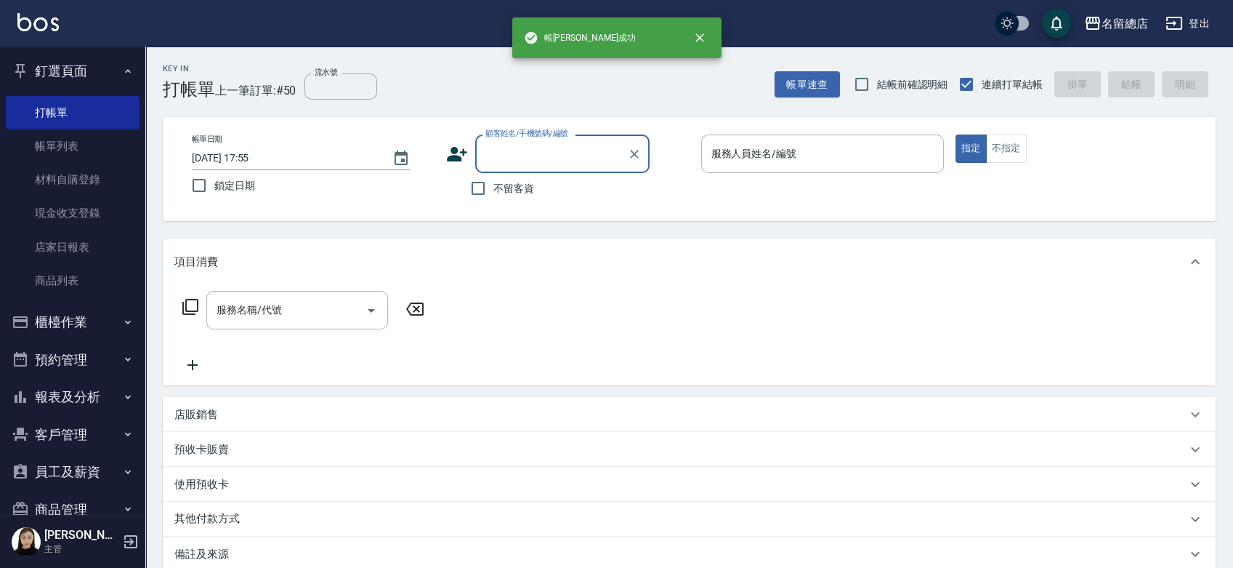
scroll to position [0, 0]
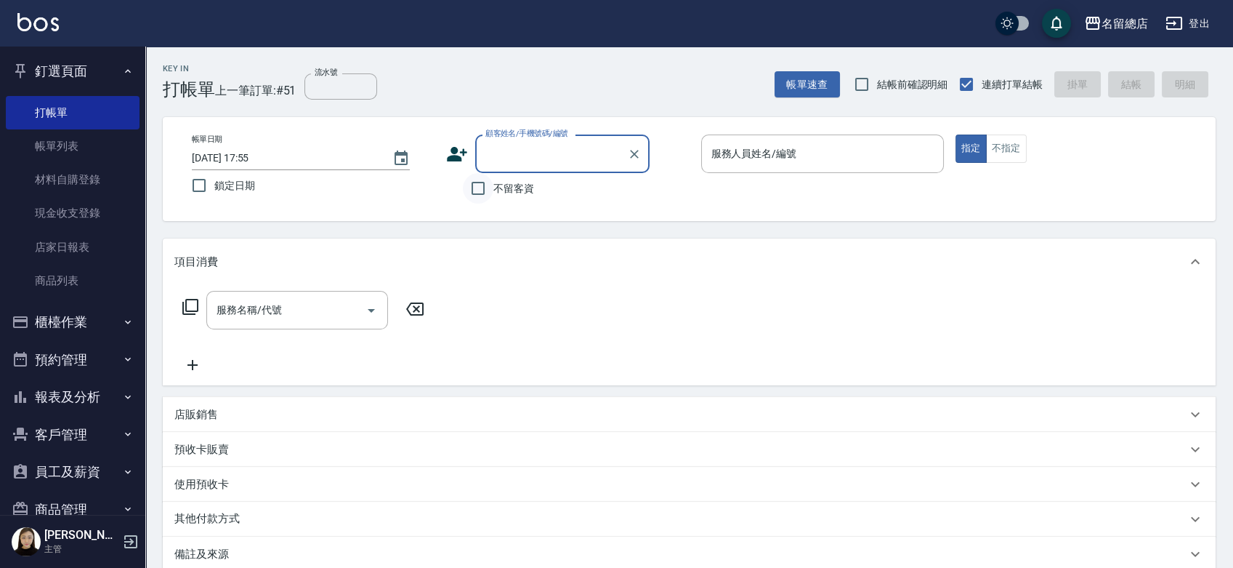
click at [479, 187] on input "不留客資" at bounding box center [478, 188] width 31 height 31
checkbox input "true"
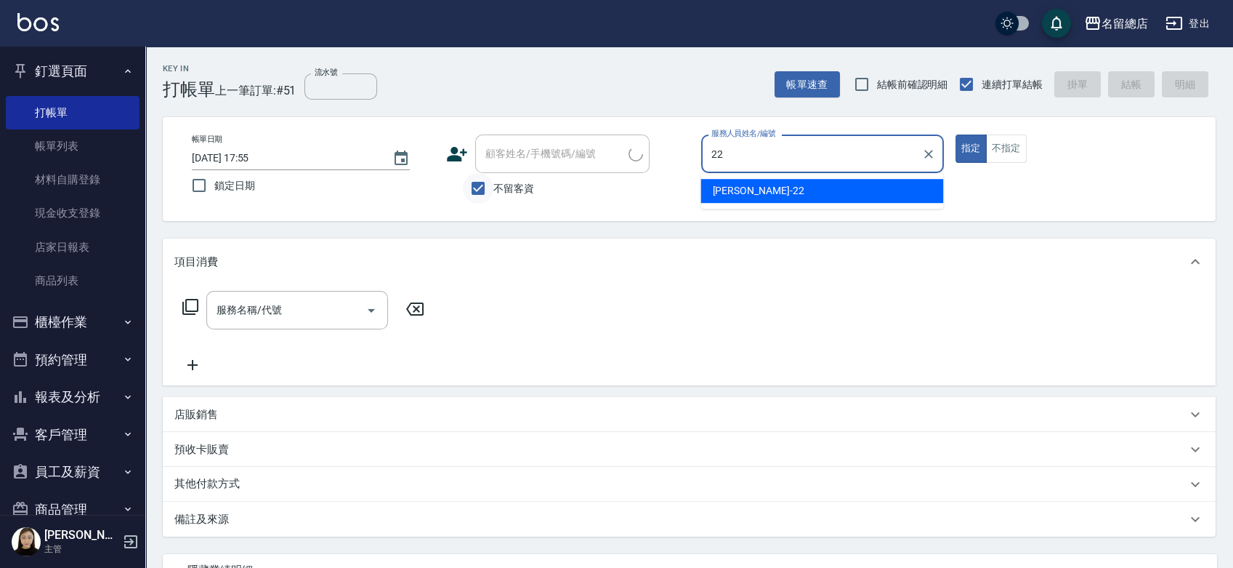
type input "Lydia-22"
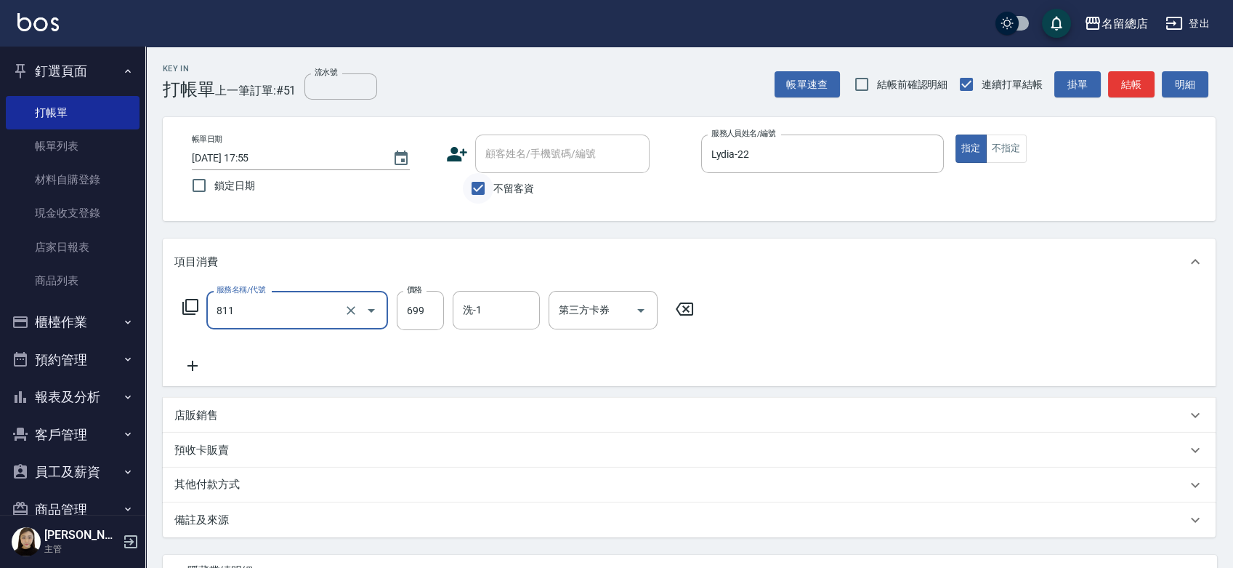
type input "洗+剪(811)"
type input "800"
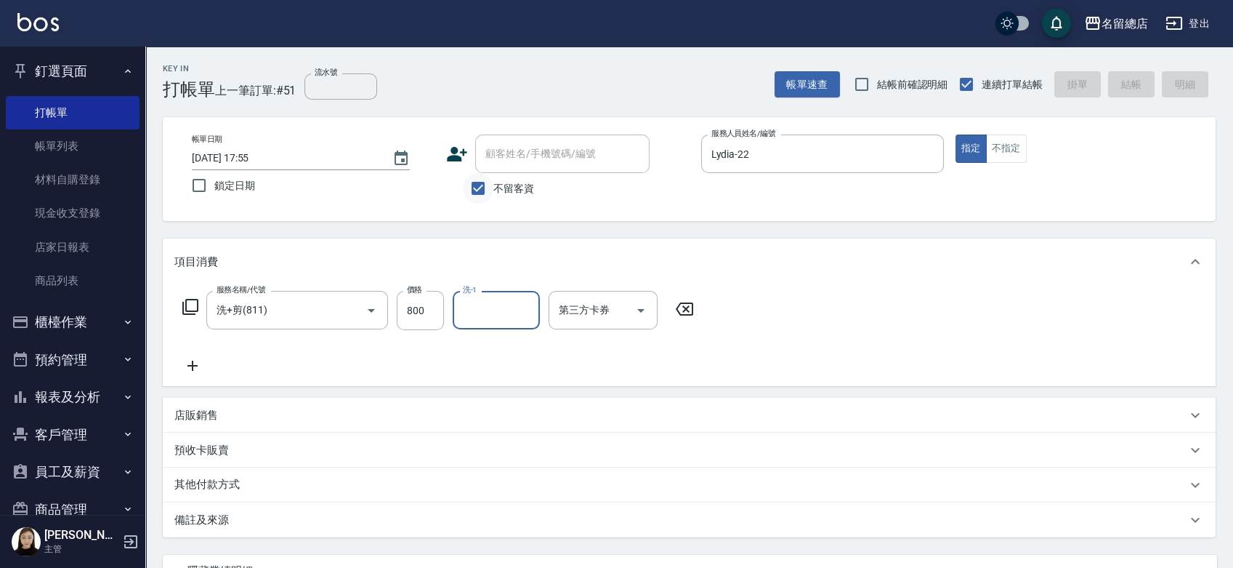
type input "2025/09/12 17:56"
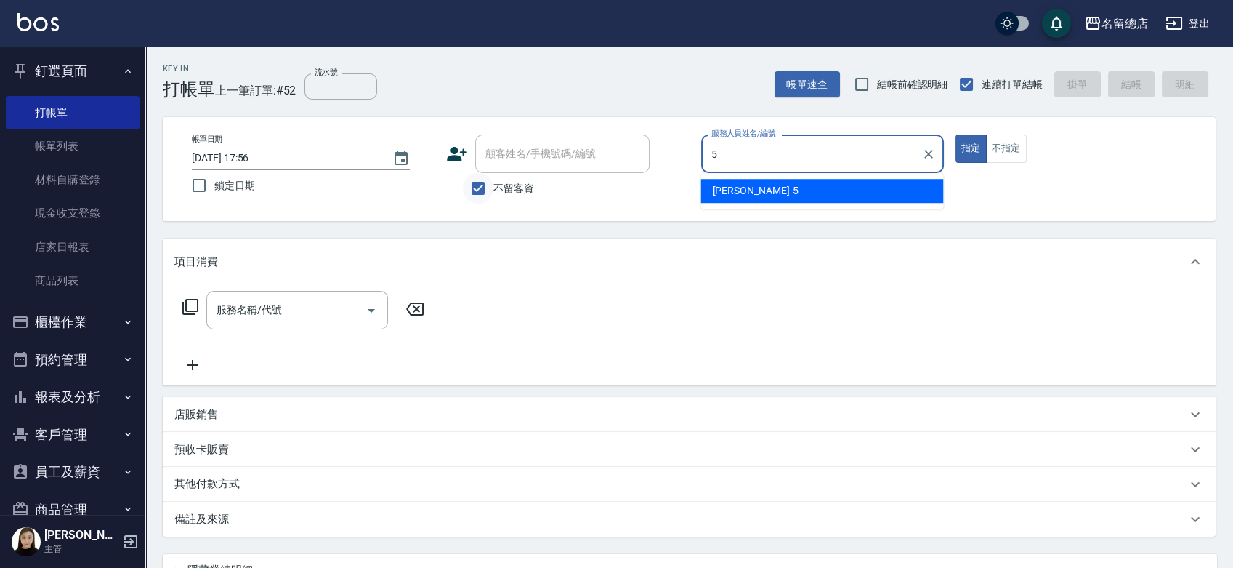
type input "Kelly-5"
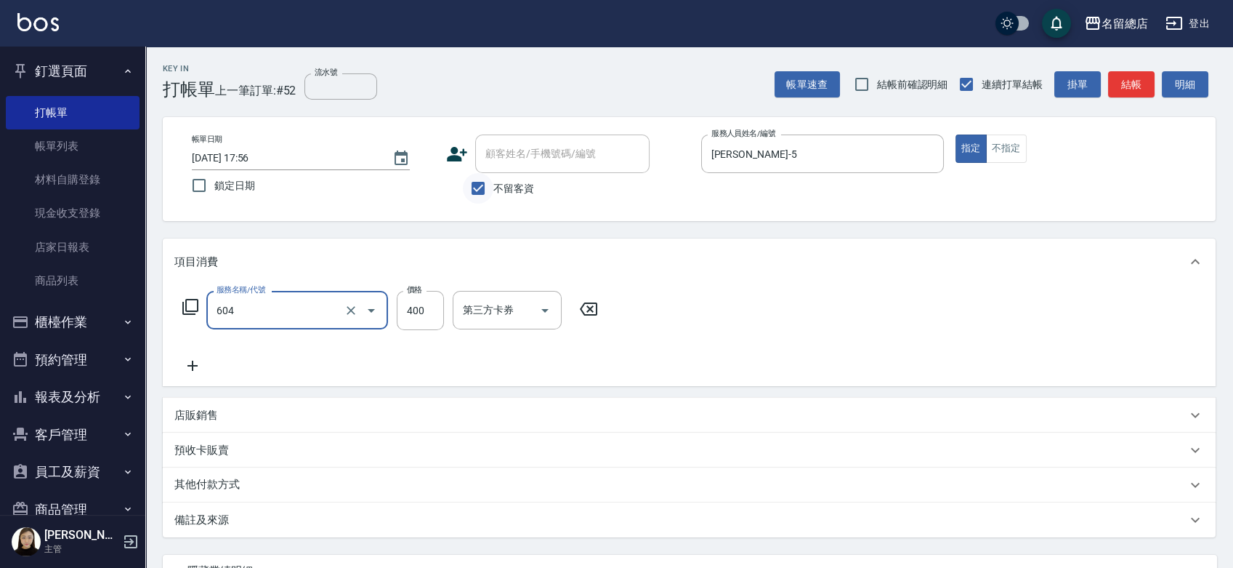
type input "健康洗髮(604)"
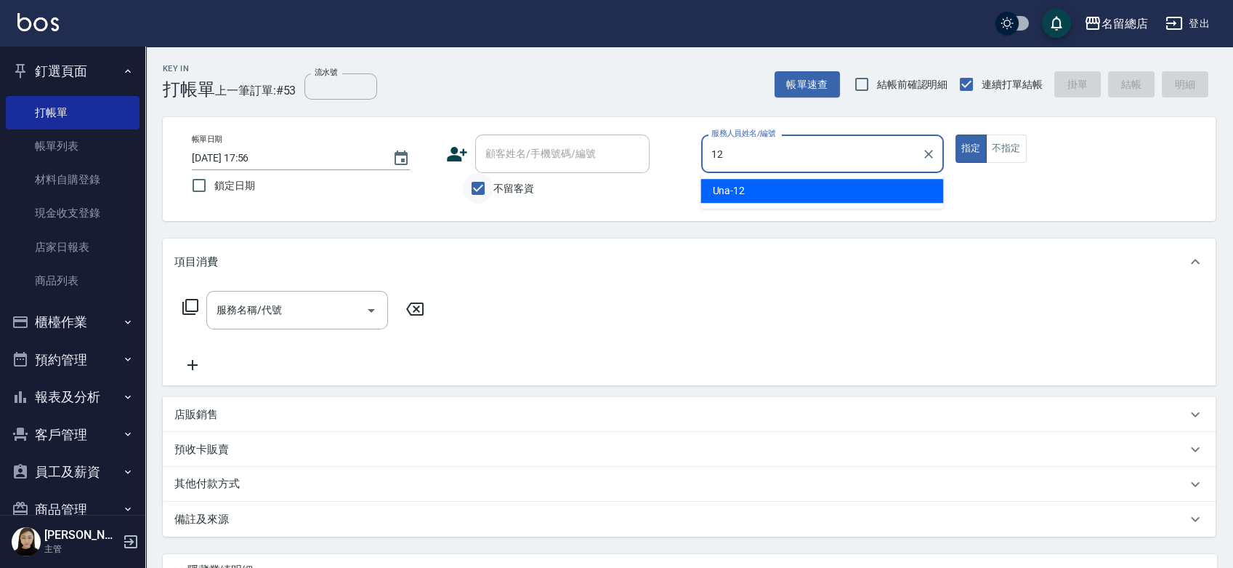
type input "Una-12"
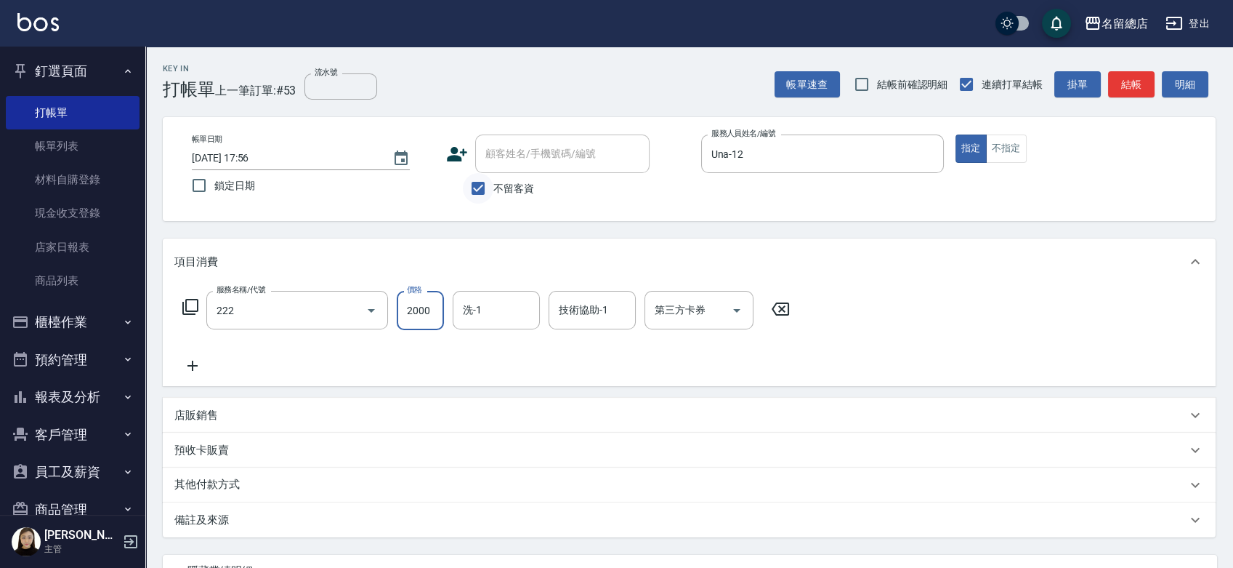
type input "燙髮2000以上(222)"
type input "2500"
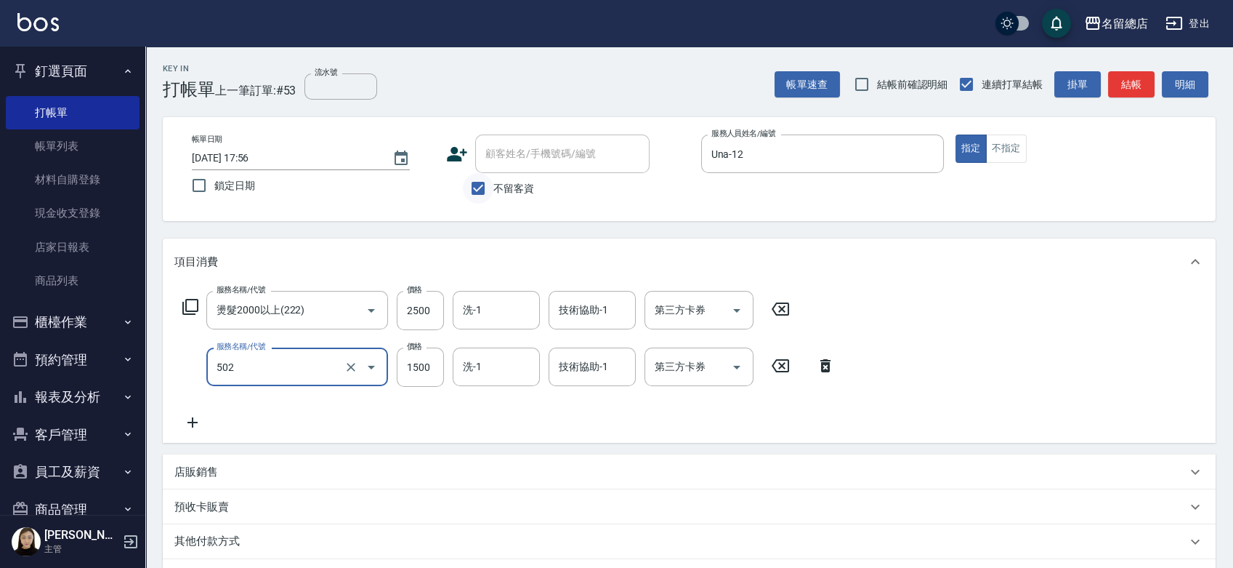
type input "染髮1500以上(502)"
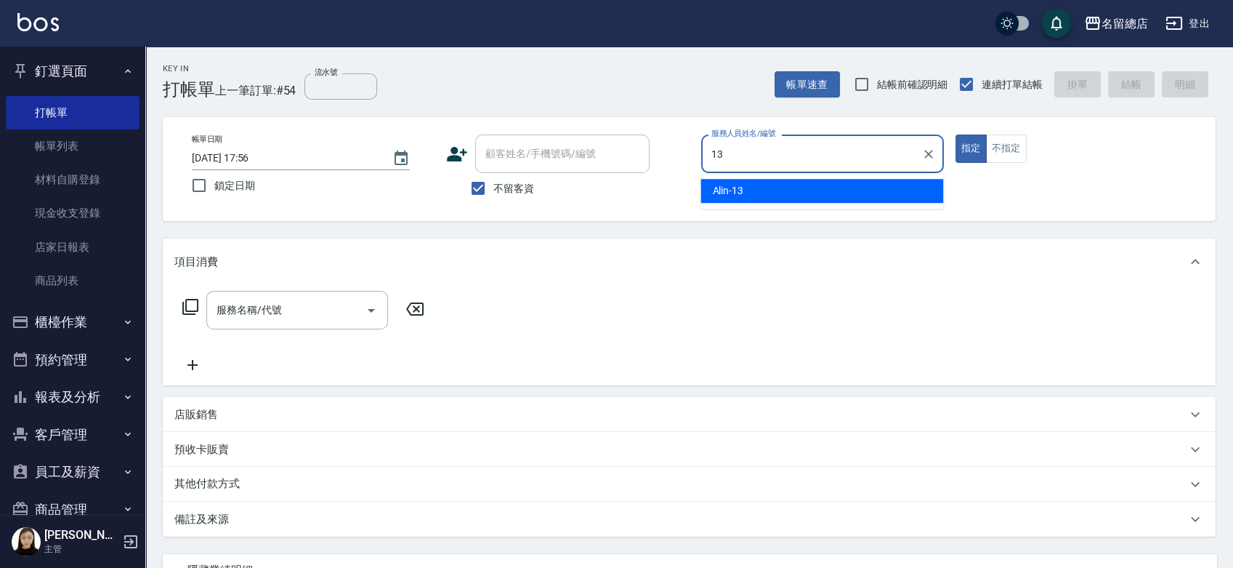
type input "Alin-13"
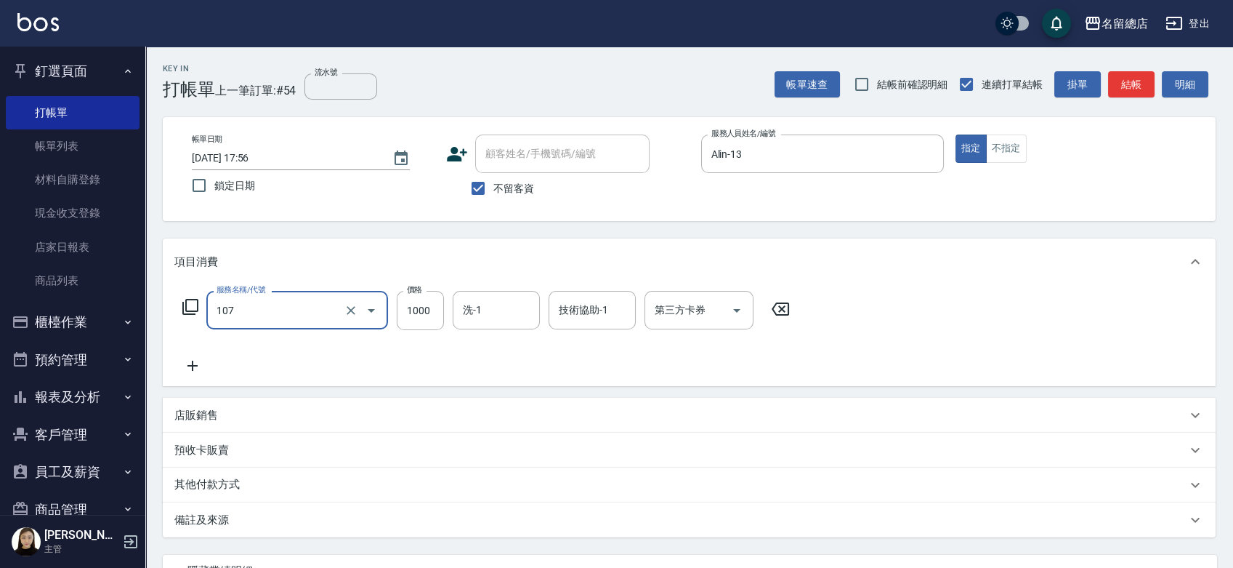
type input "寶齡頭皮1000(107)"
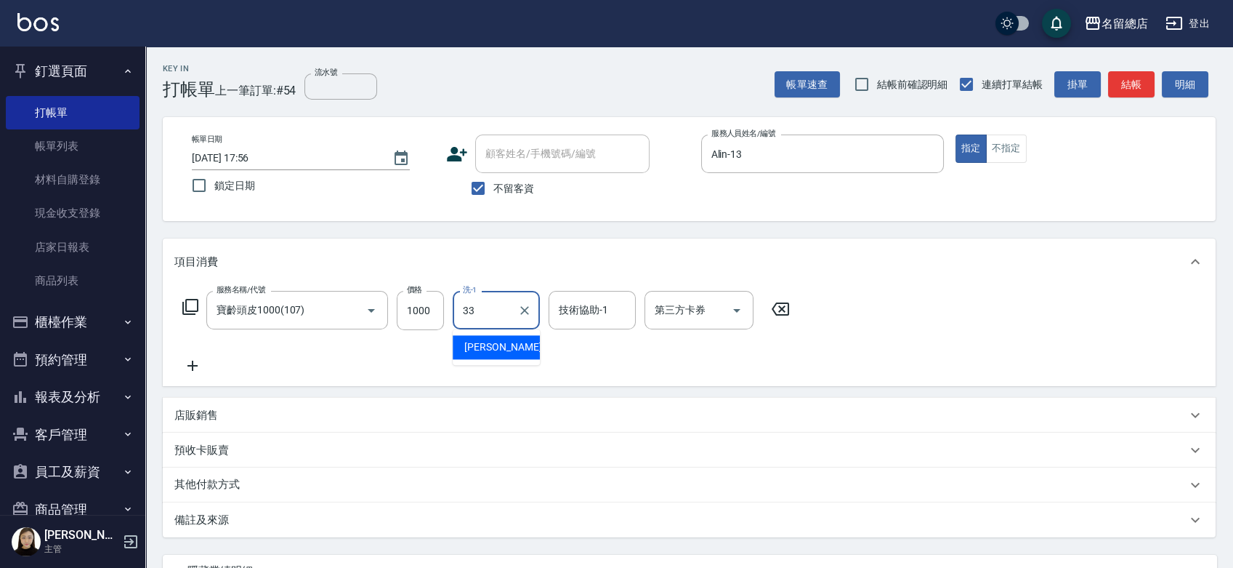
type input "蔡㚥晴-33"
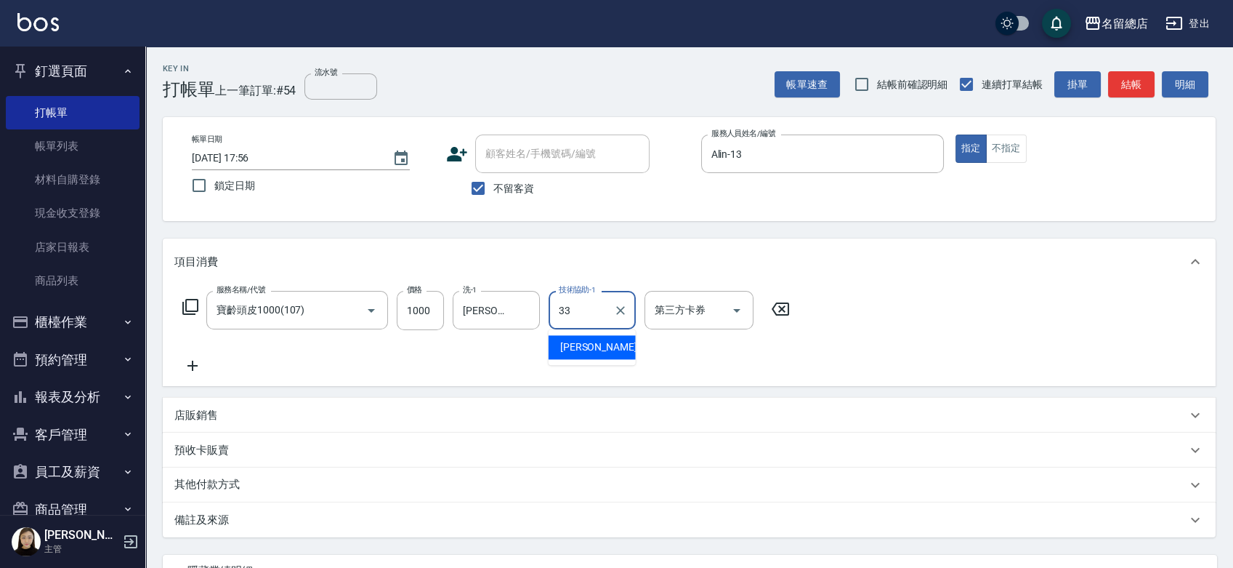
type input "蔡㚥晴-33"
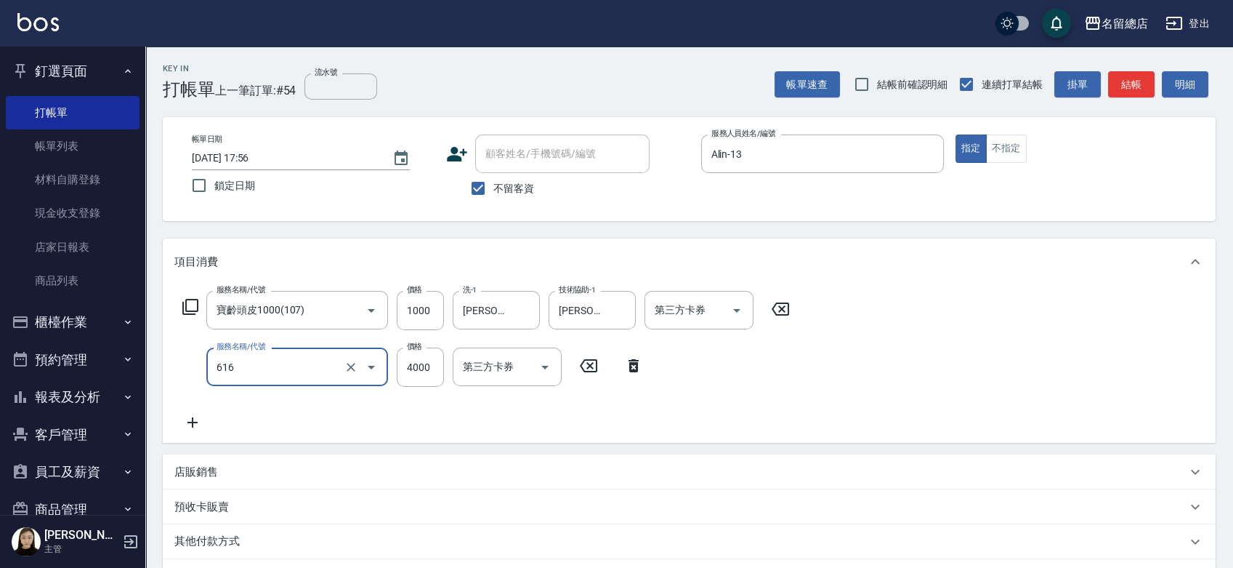
type input "自備接髮(616)"
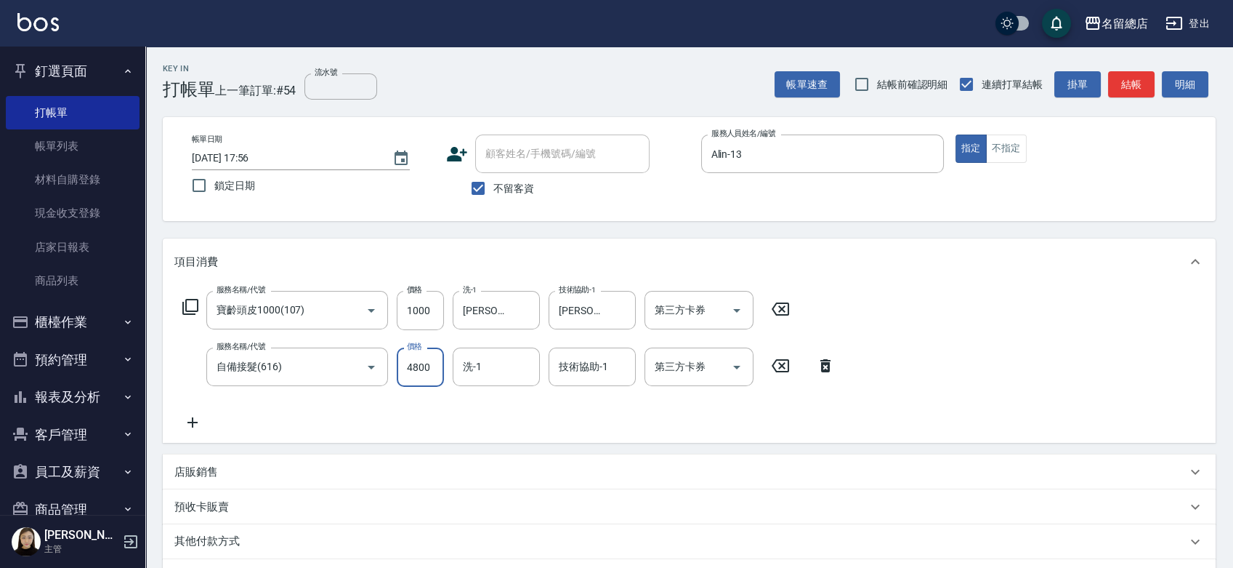
type input "4800"
type input "蔡㚥晴-33"
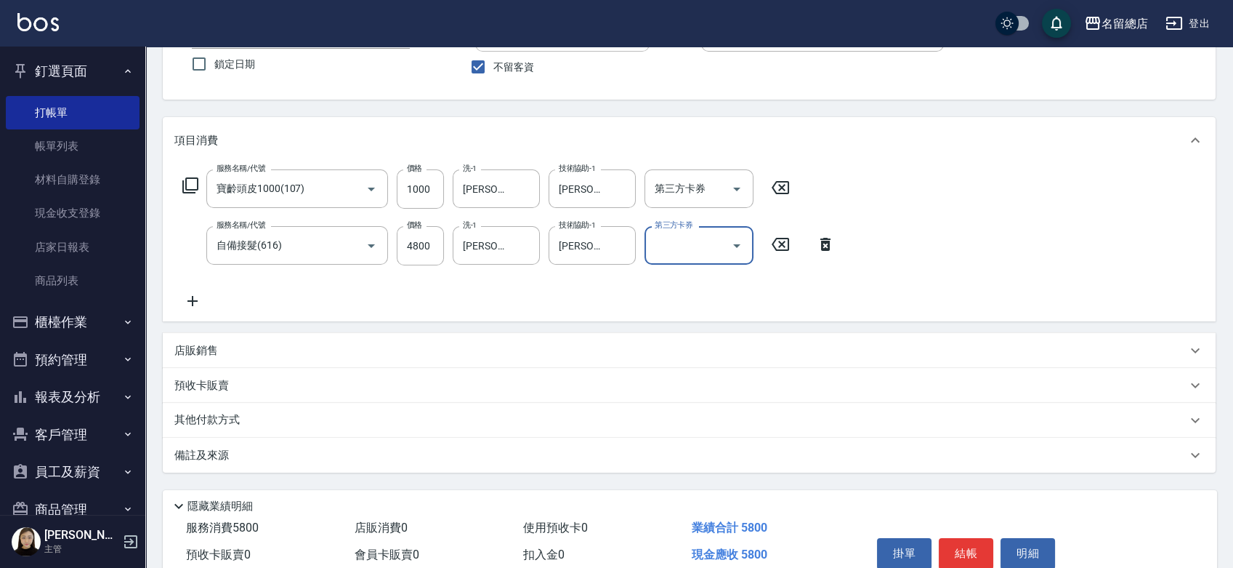
scroll to position [188, 0]
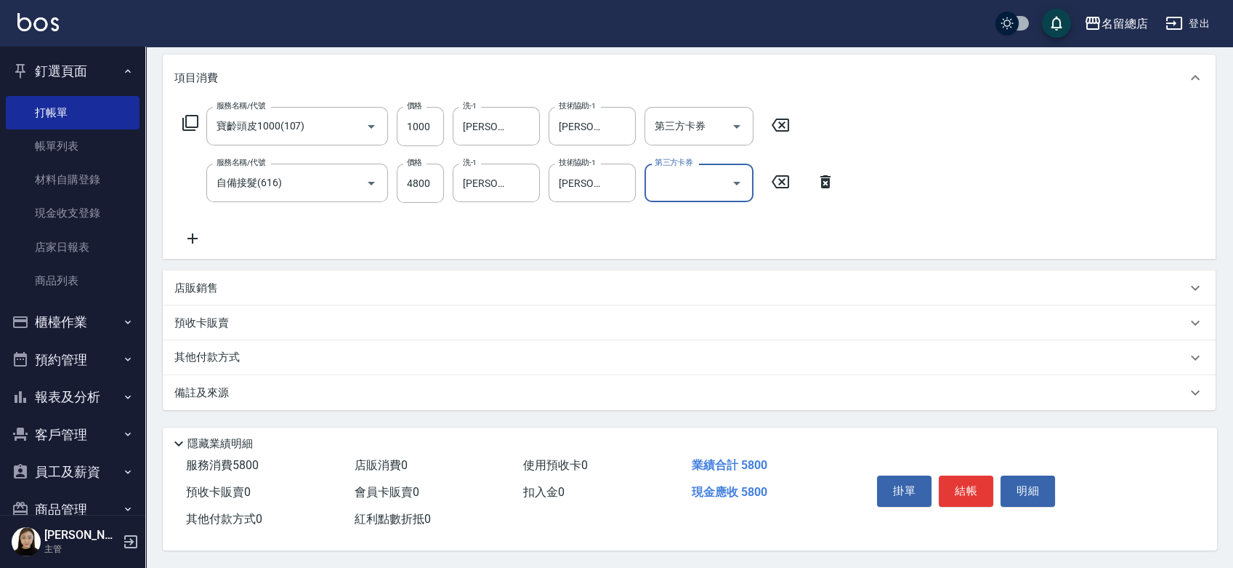
click at [192, 352] on p "其他付款方式" at bounding box center [210, 358] width 73 height 16
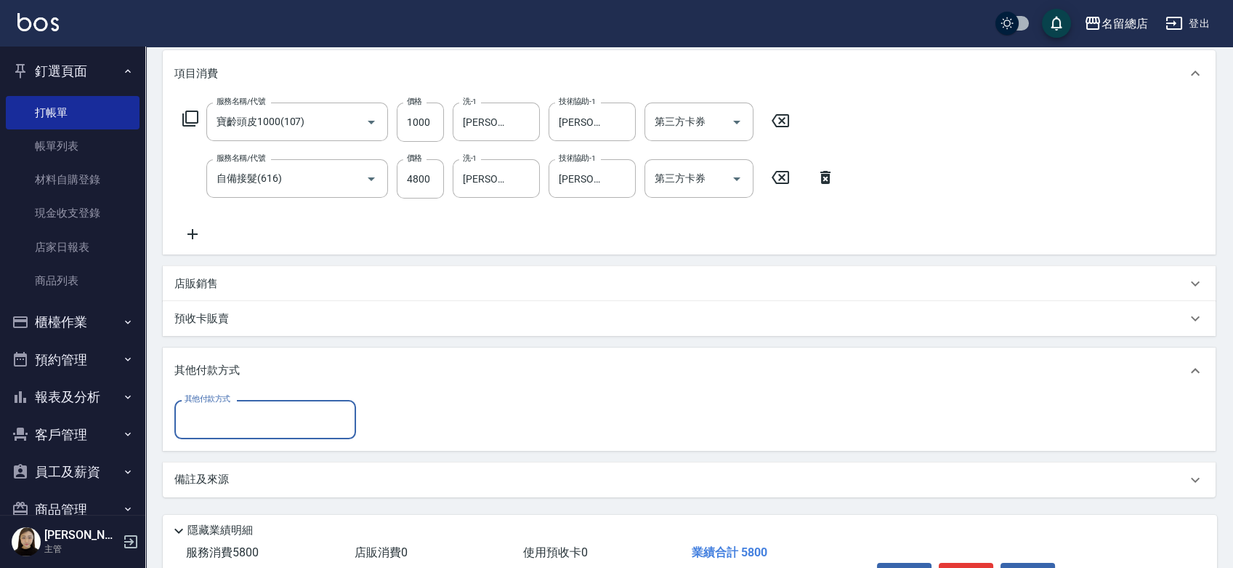
scroll to position [0, 0]
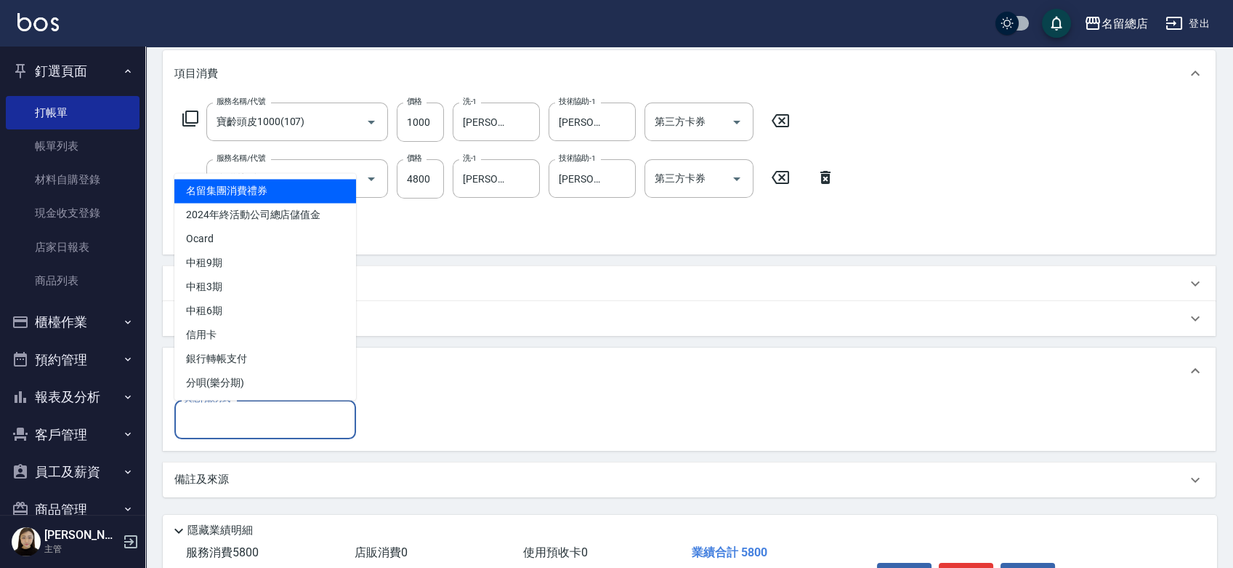
click at [238, 419] on input "其他付款方式" at bounding box center [265, 418] width 169 height 25
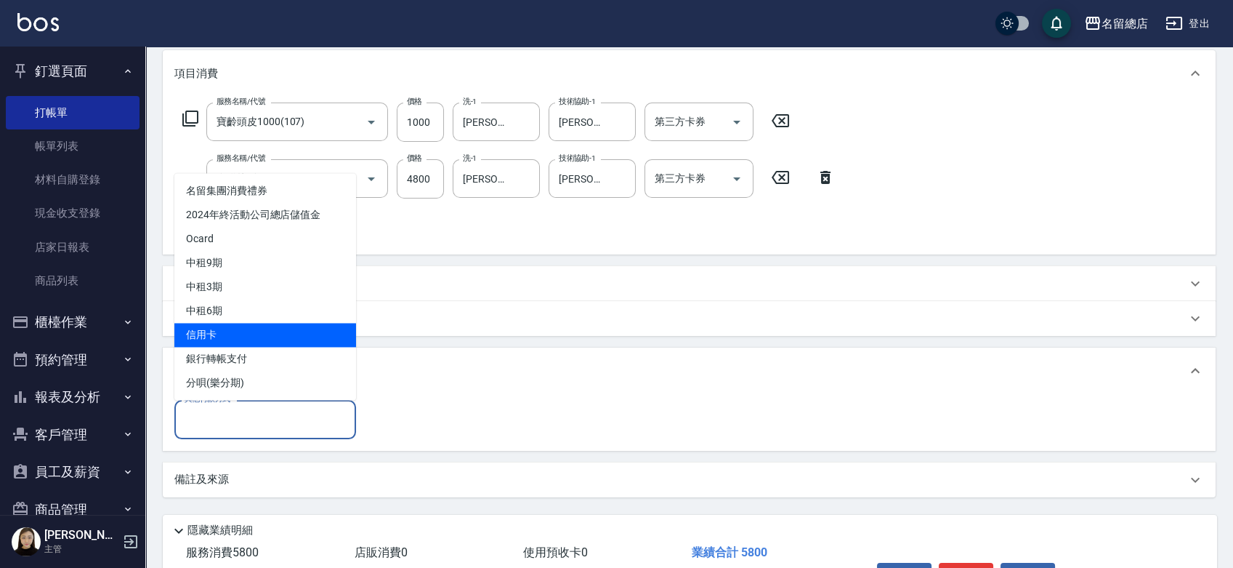
click at [239, 336] on span "信用卡" at bounding box center [265, 335] width 182 height 24
type input "信用卡"
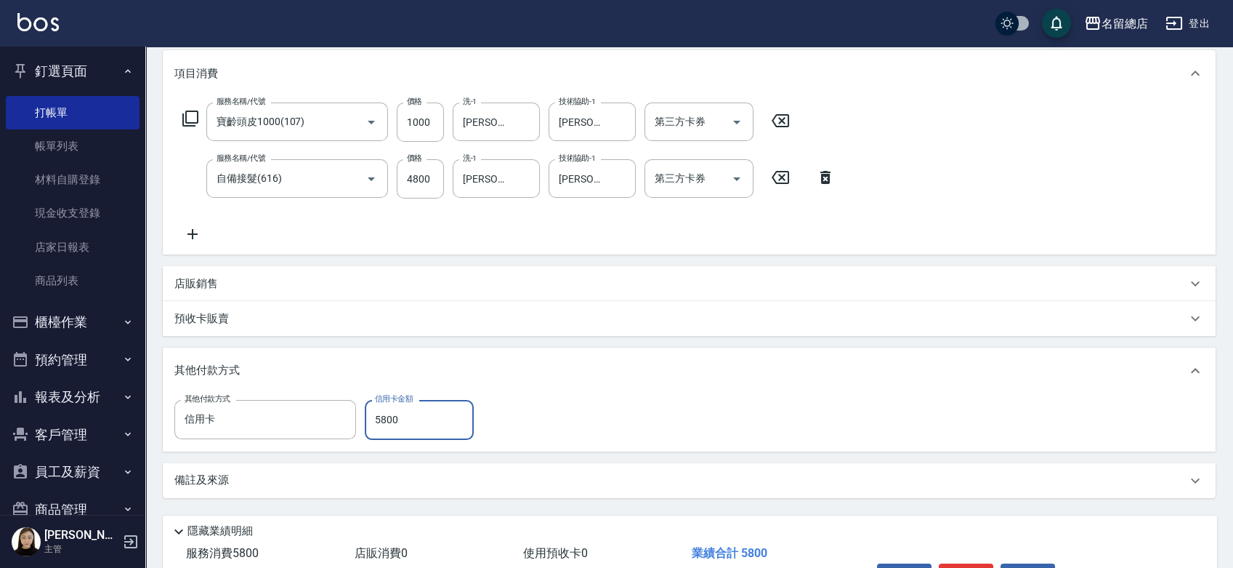
type input "5800"
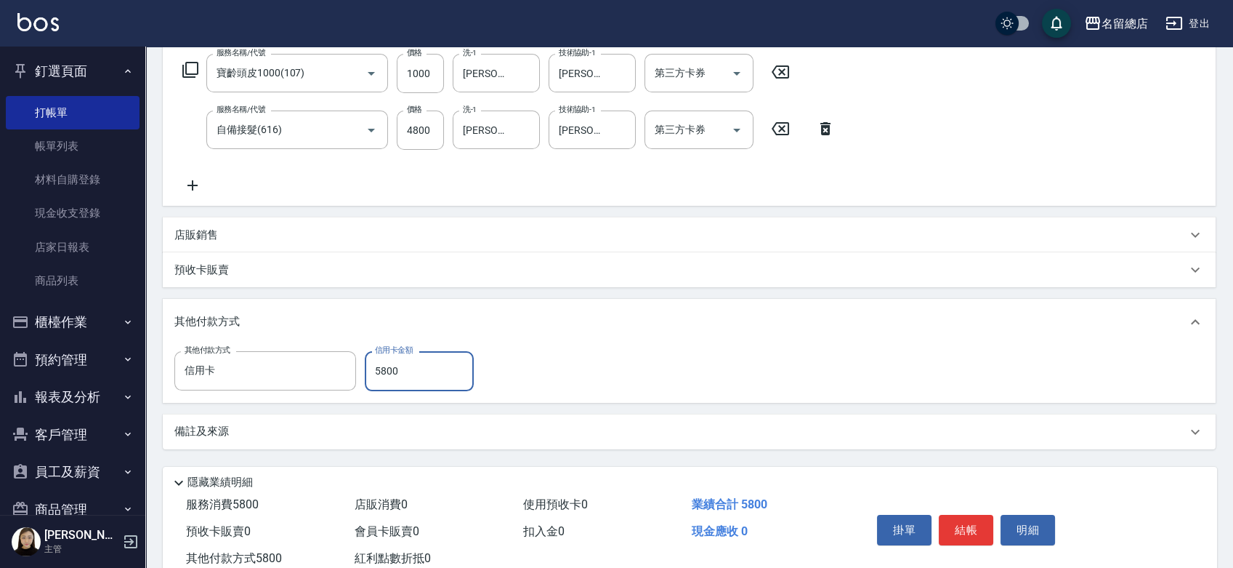
scroll to position [280, 0]
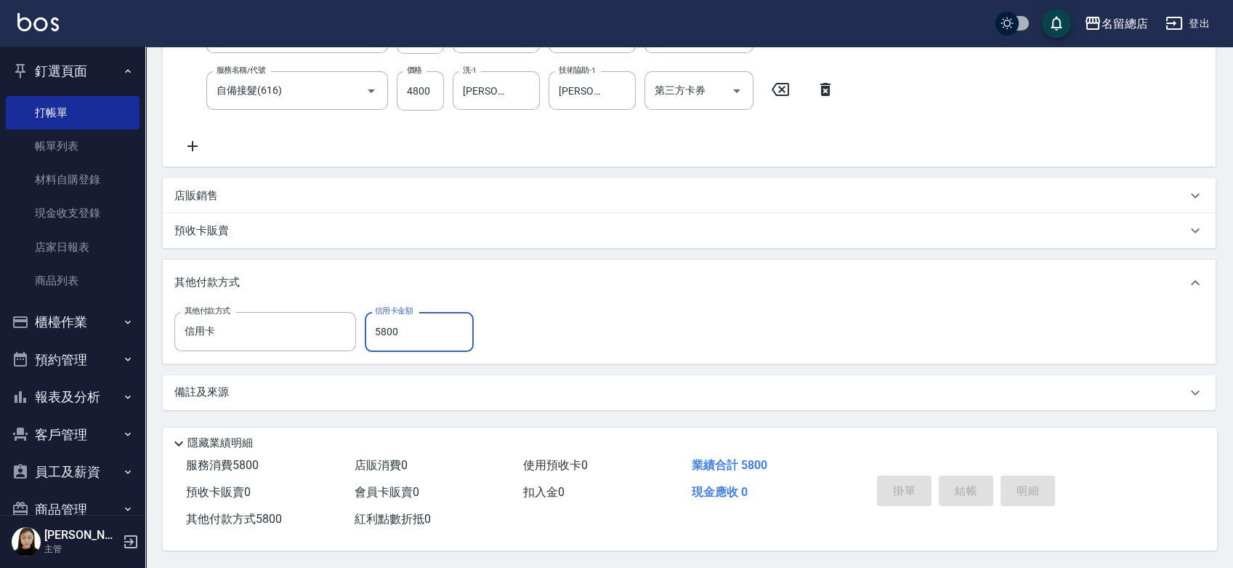
type input "2025/09/12 17:57"
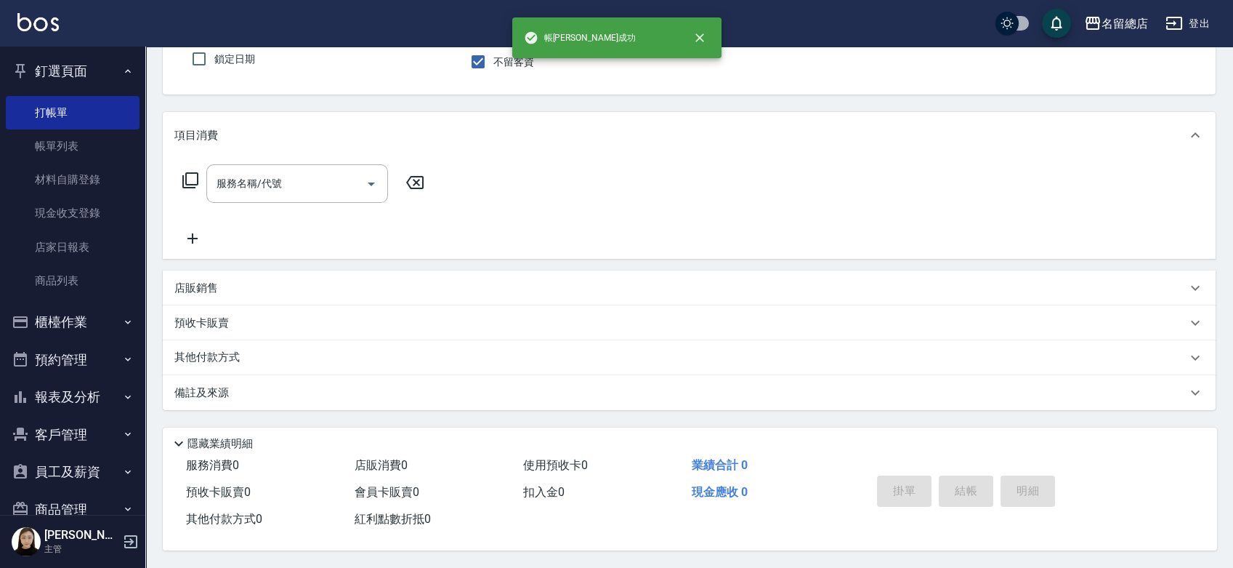
scroll to position [0, 0]
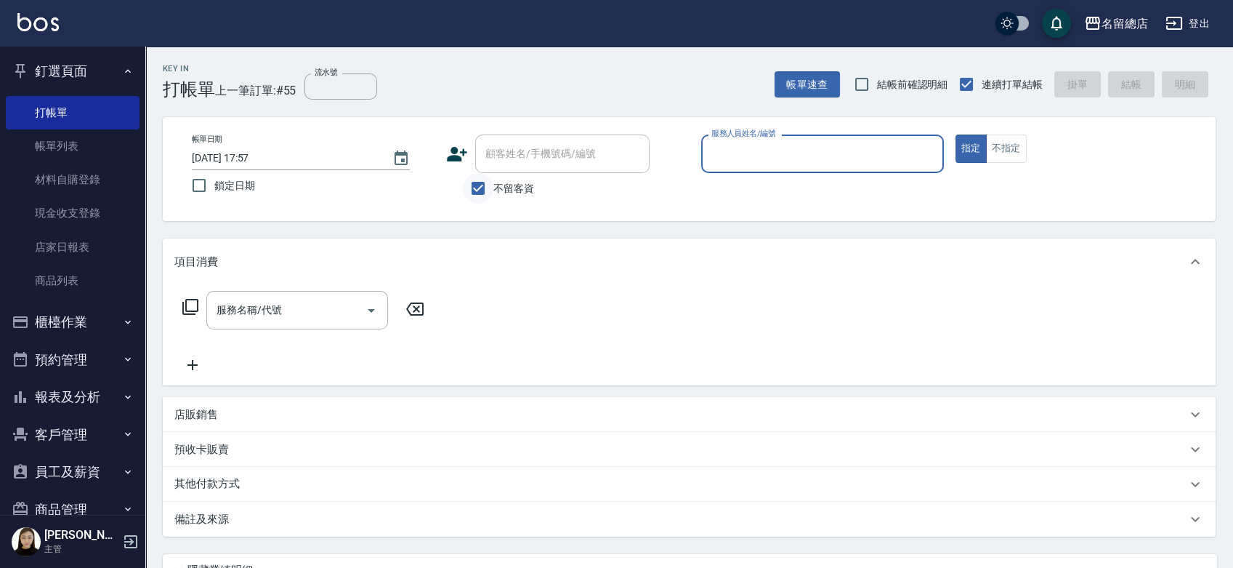
click at [480, 188] on input "不留客資" at bounding box center [478, 188] width 31 height 31
checkbox input "false"
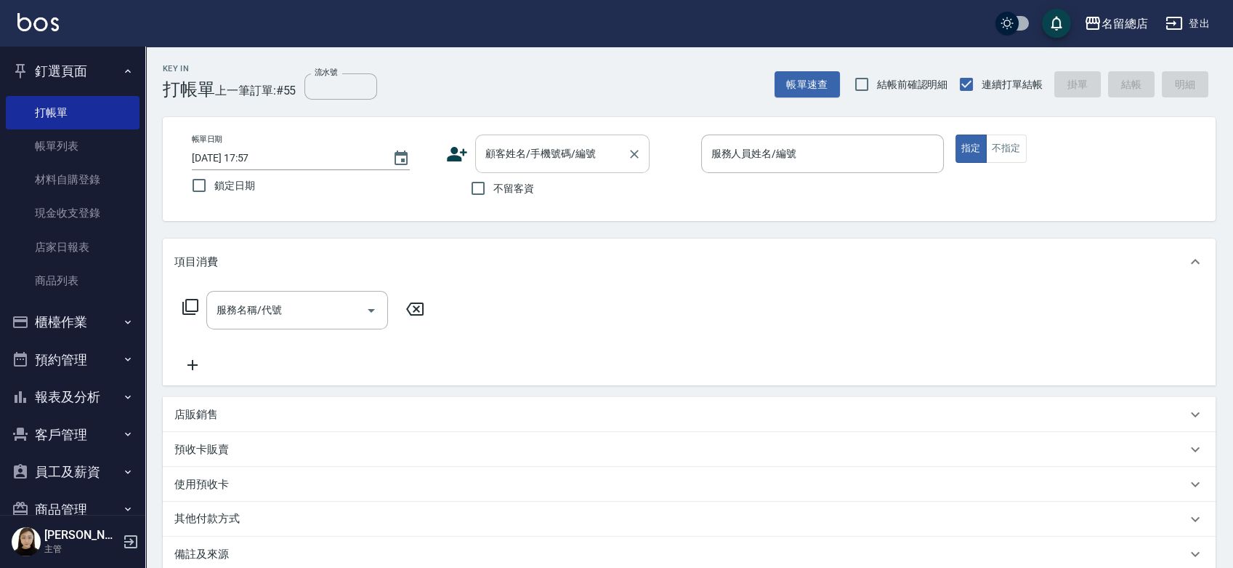
click at [503, 137] on div "顧客姓名/手機號碼/編號" at bounding box center [562, 153] width 174 height 39
click at [546, 202] on li "鄭惠文 921127/0972639038/null" at bounding box center [562, 191] width 174 height 24
type input "鄭惠文 921127/0972639038/null"
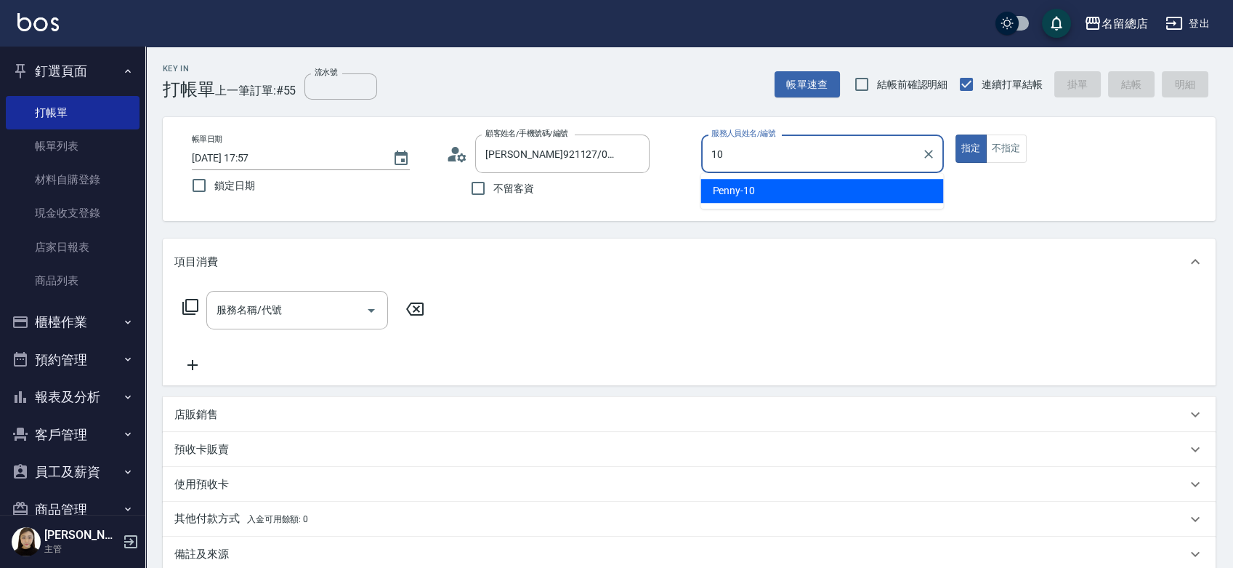
type input "Penny-10"
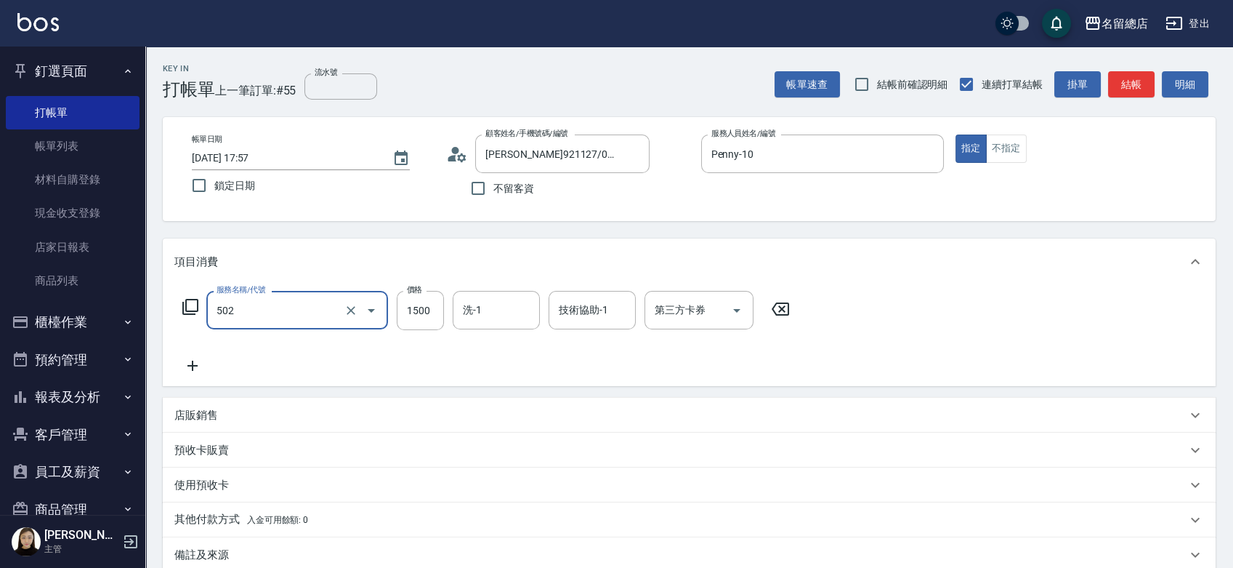
type input "染髮1500以上(502)"
type input "2000"
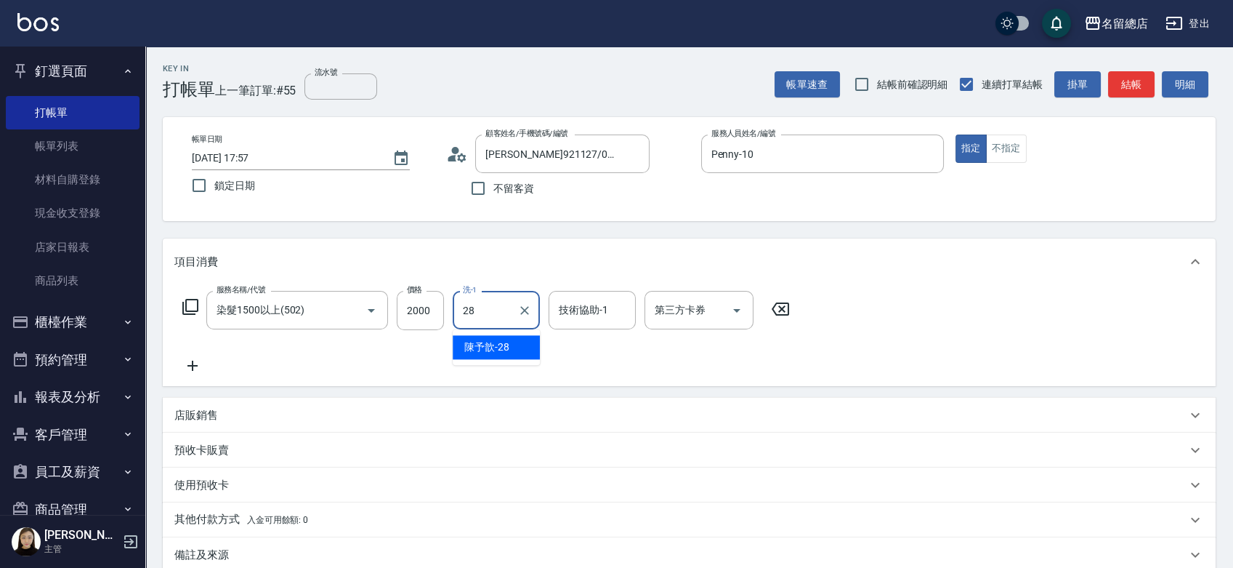
type input "陳予歆-28"
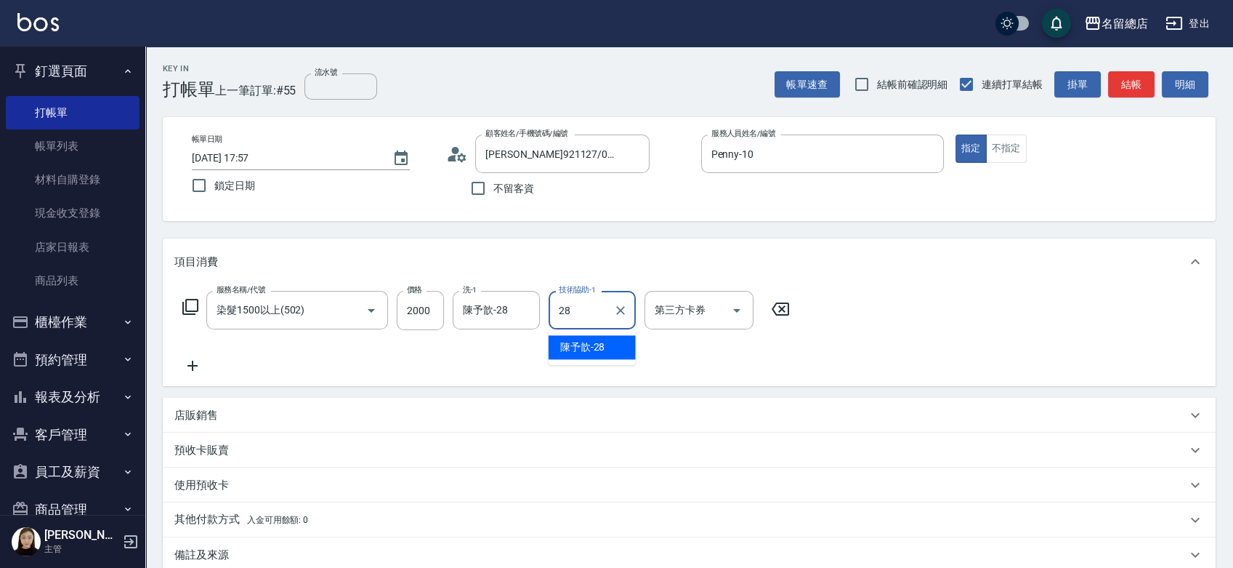
type input "陳予歆-28"
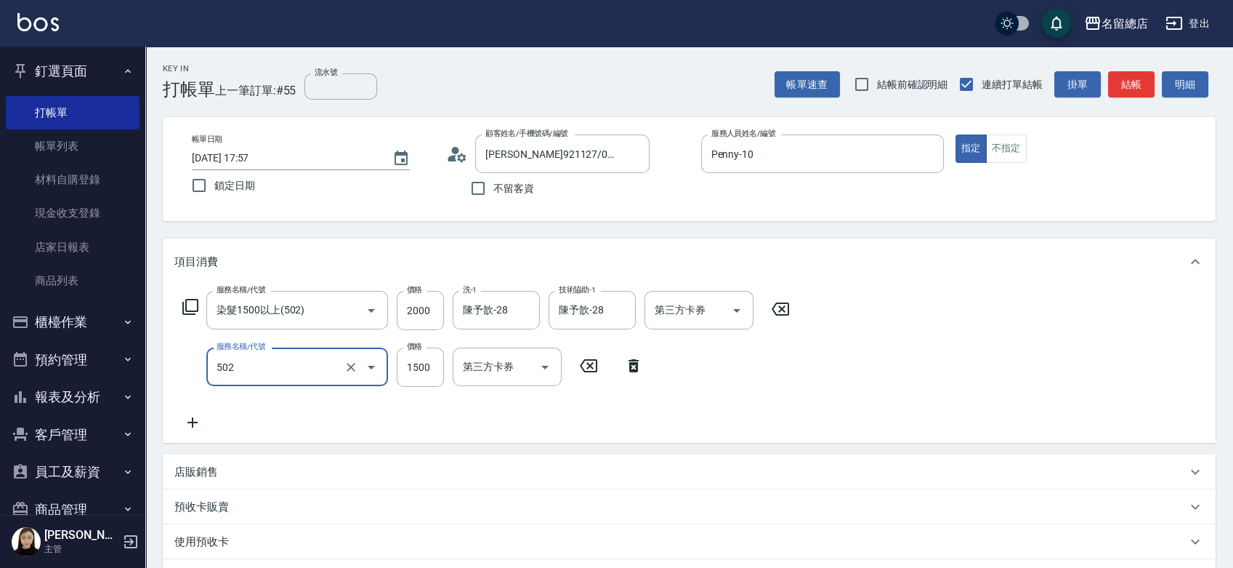
type input "染髮1500以上(502)"
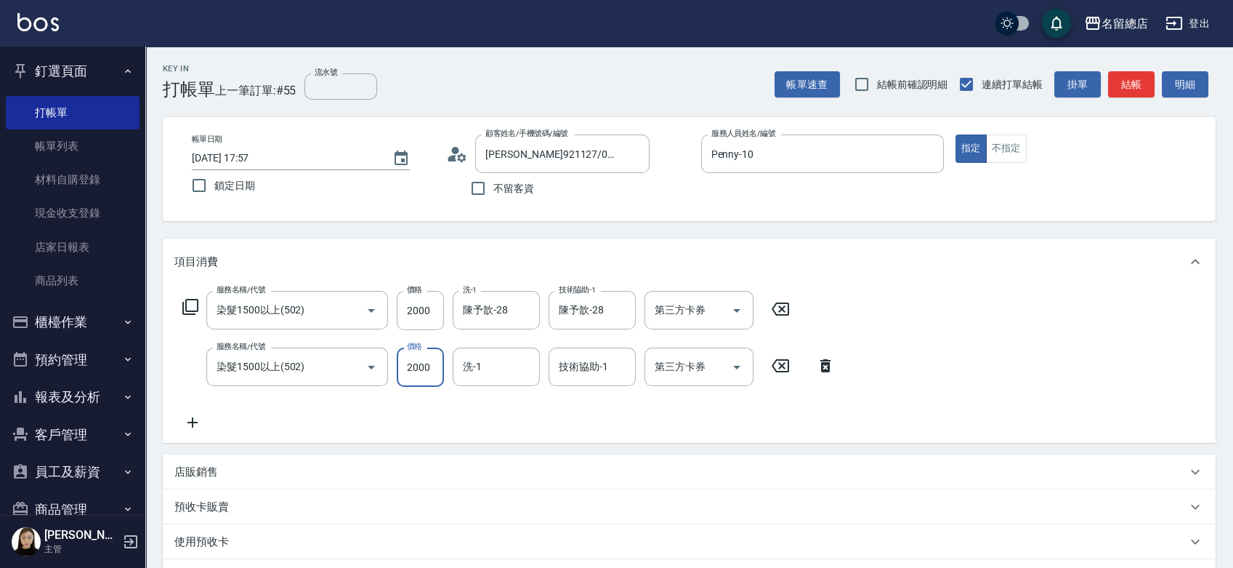
type input "2000"
type input "陳予歆-28"
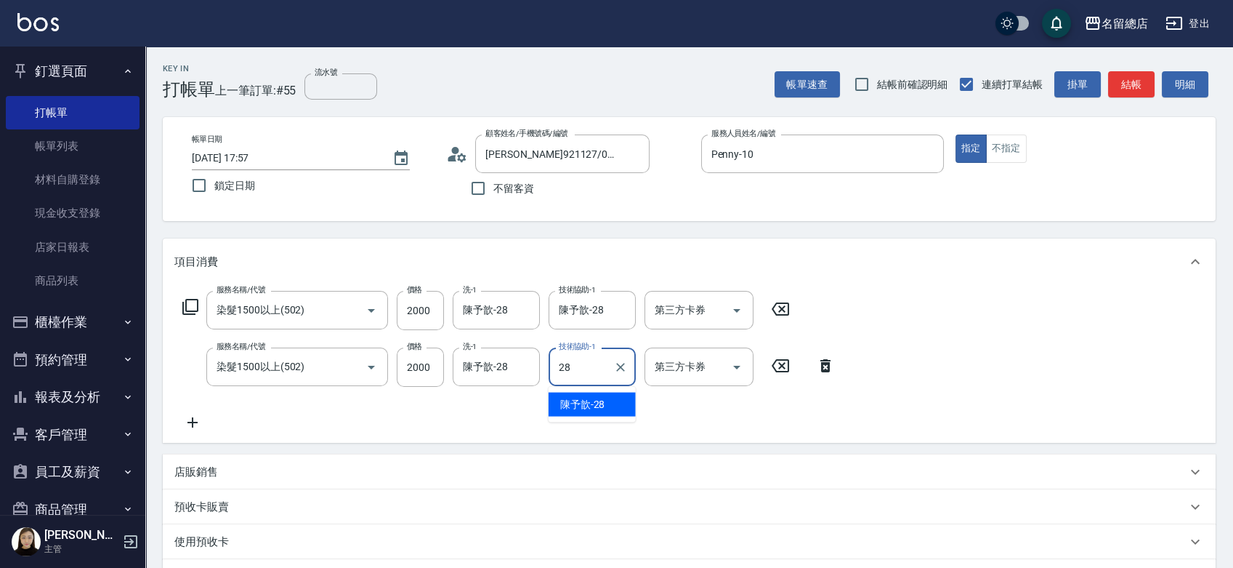
type input "陳予歆-28"
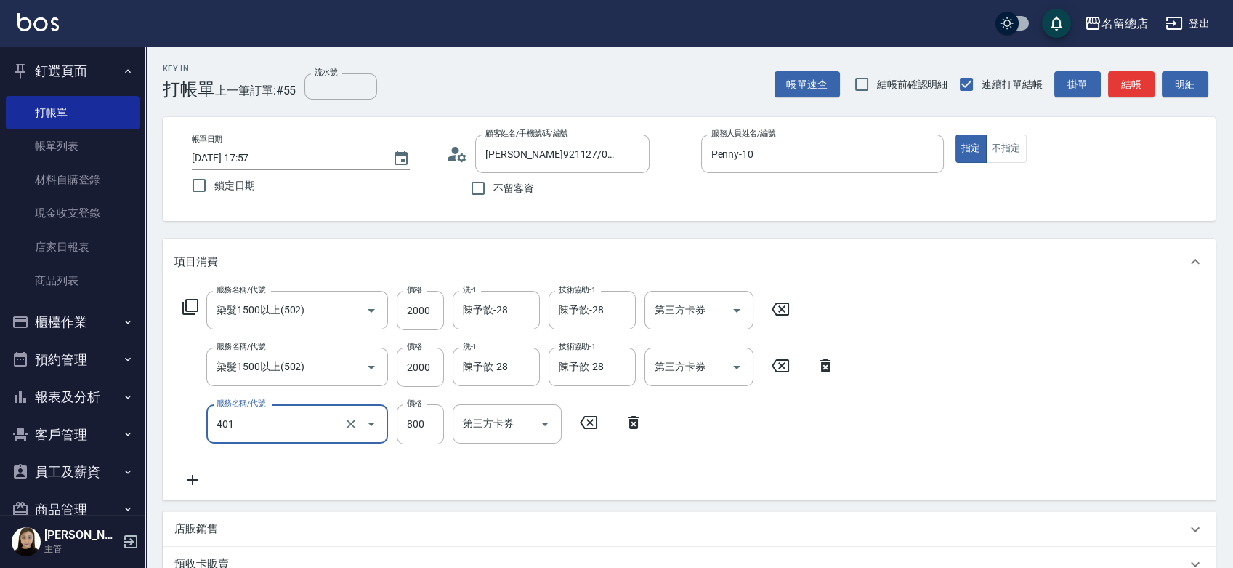
type input "自備護髮(401)"
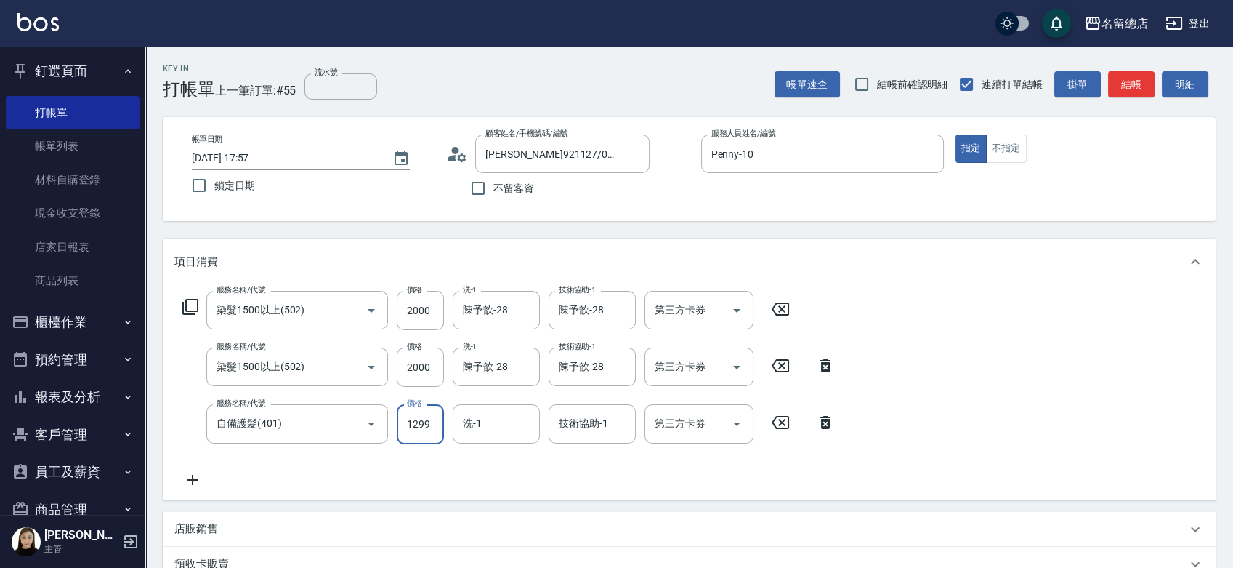
type input "1299"
type input "陳予歆-28"
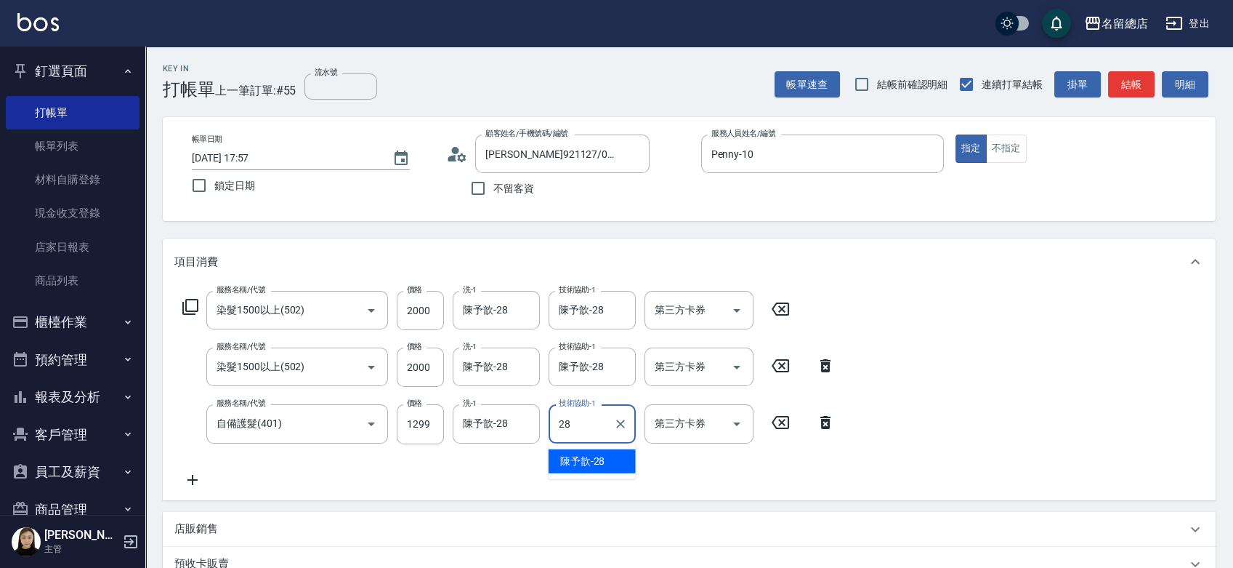
type input "陳予歆-28"
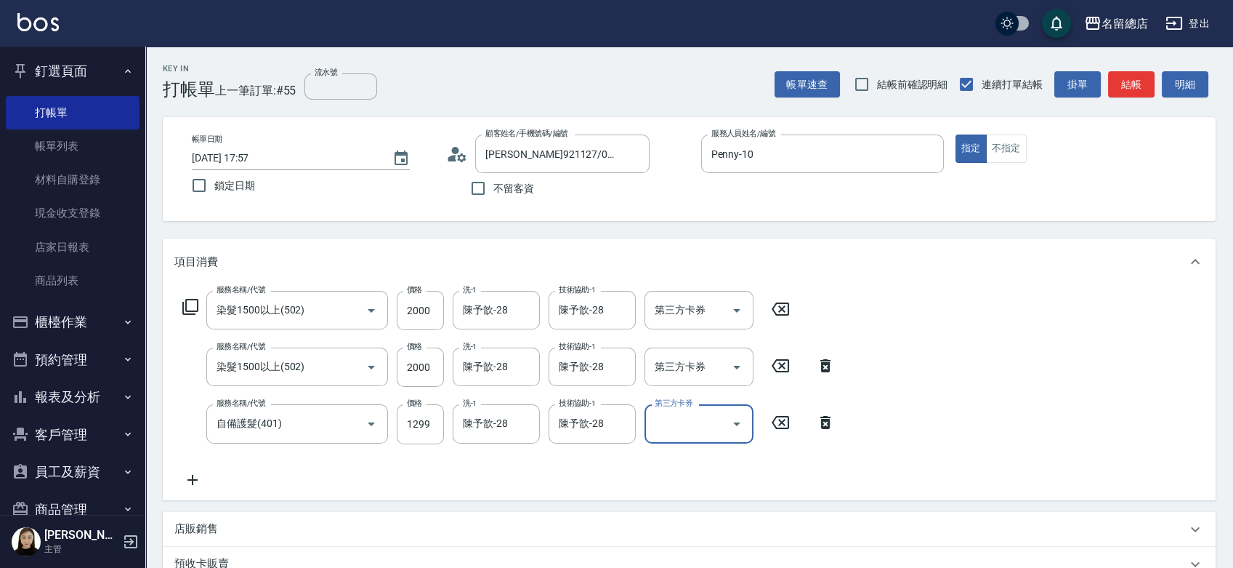
scroll to position [242, 0]
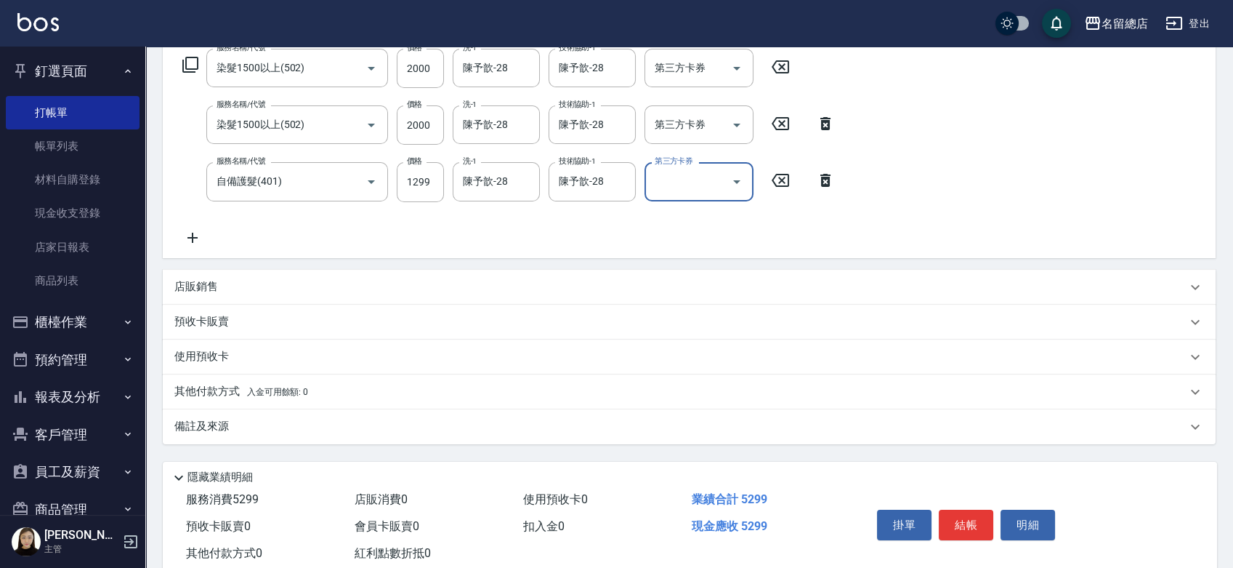
click at [208, 318] on p "預收卡販賣" at bounding box center [201, 321] width 55 height 15
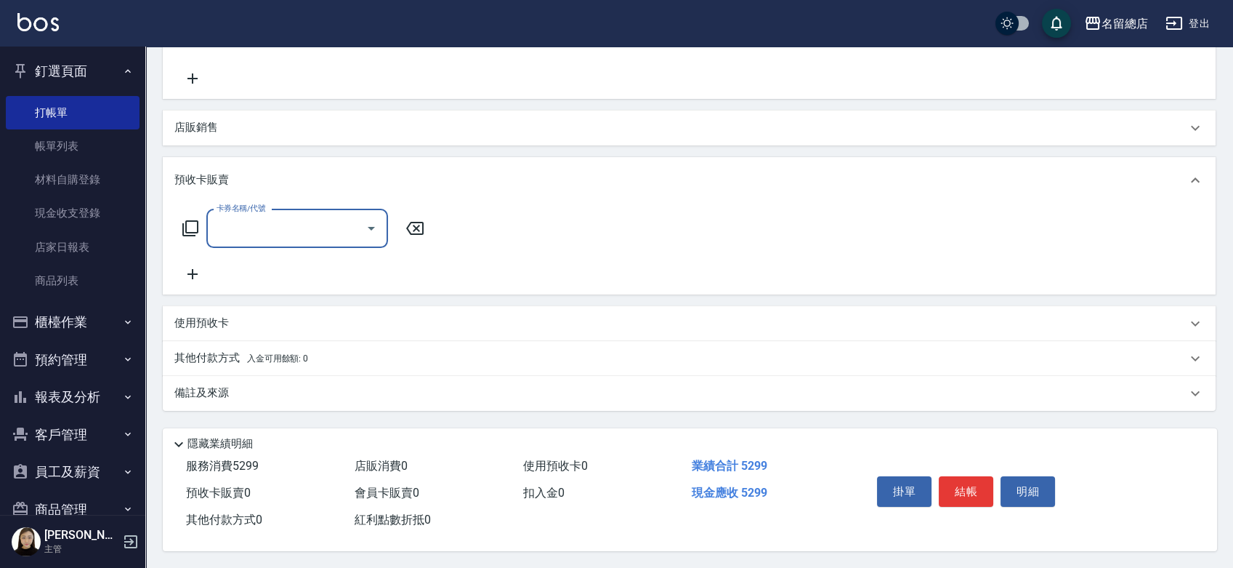
scroll to position [403, 0]
click at [203, 363] on div "其他付款方式 入金可用餘額: 0" at bounding box center [689, 357] width 1053 height 35
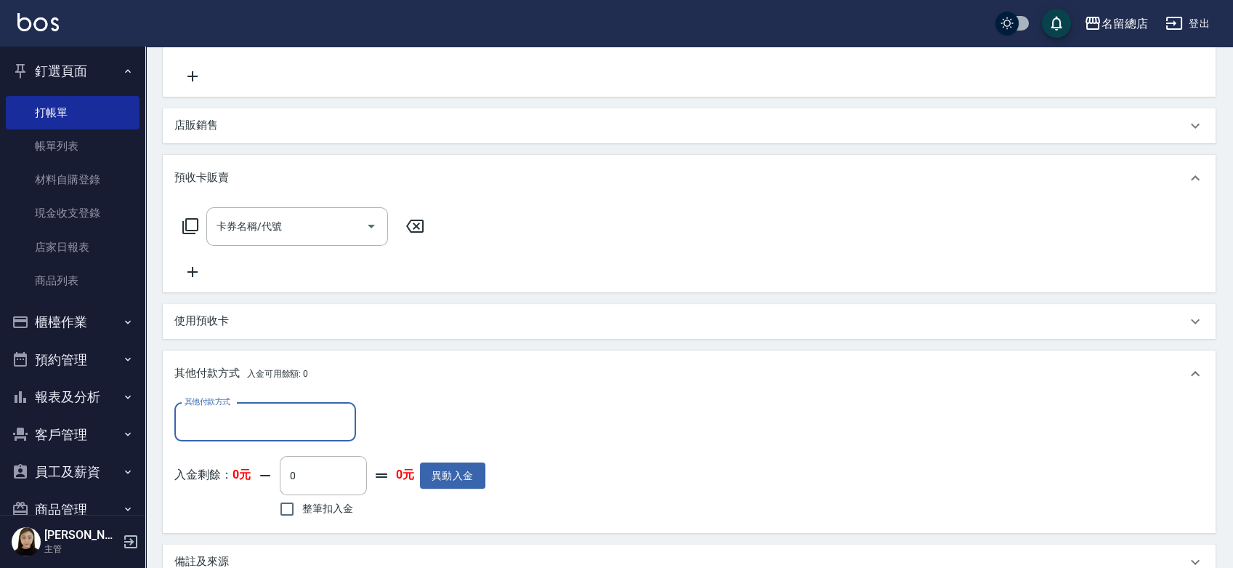
scroll to position [0, 0]
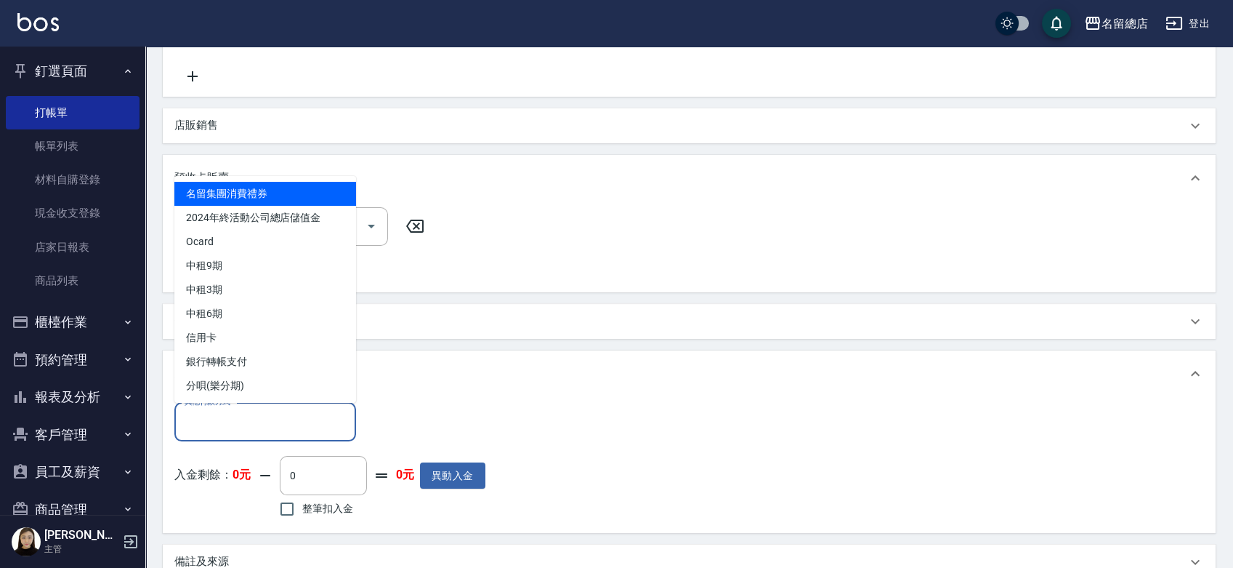
click at [241, 412] on input "其他付款方式" at bounding box center [265, 421] width 169 height 25
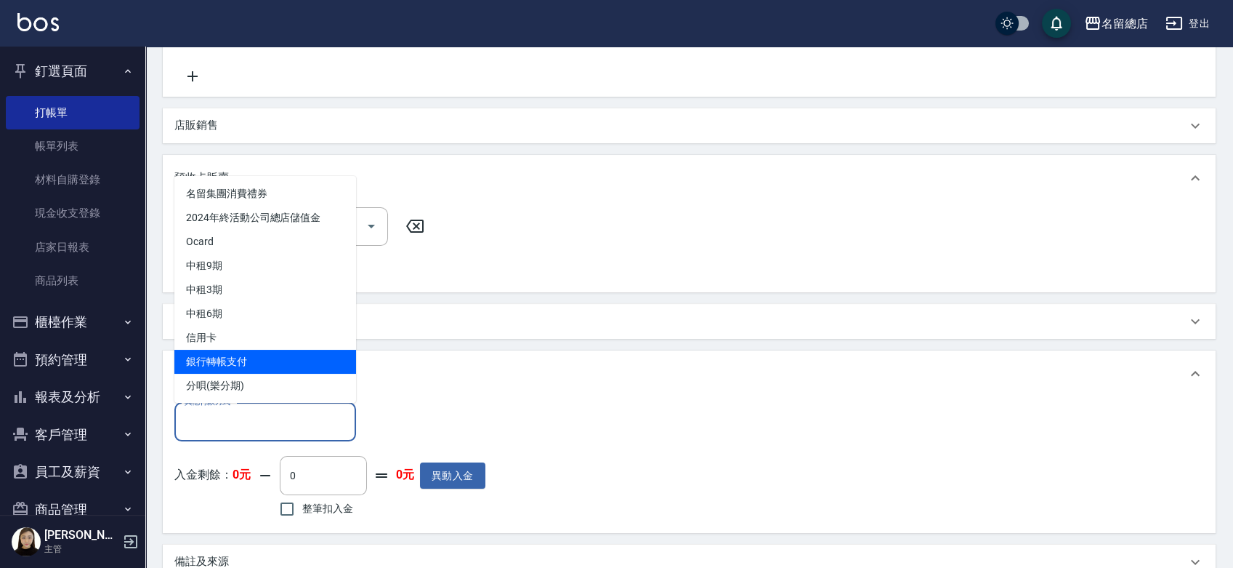
click at [246, 363] on span "銀行轉帳支付" at bounding box center [265, 362] width 182 height 24
type input "銀行轉帳支付"
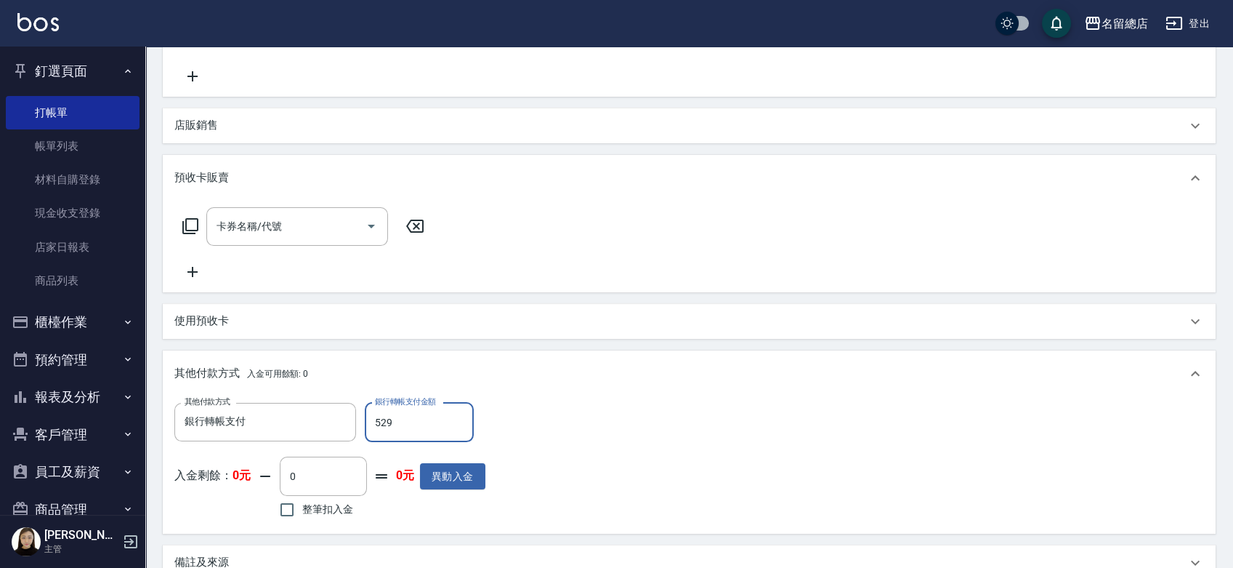
type input "5299"
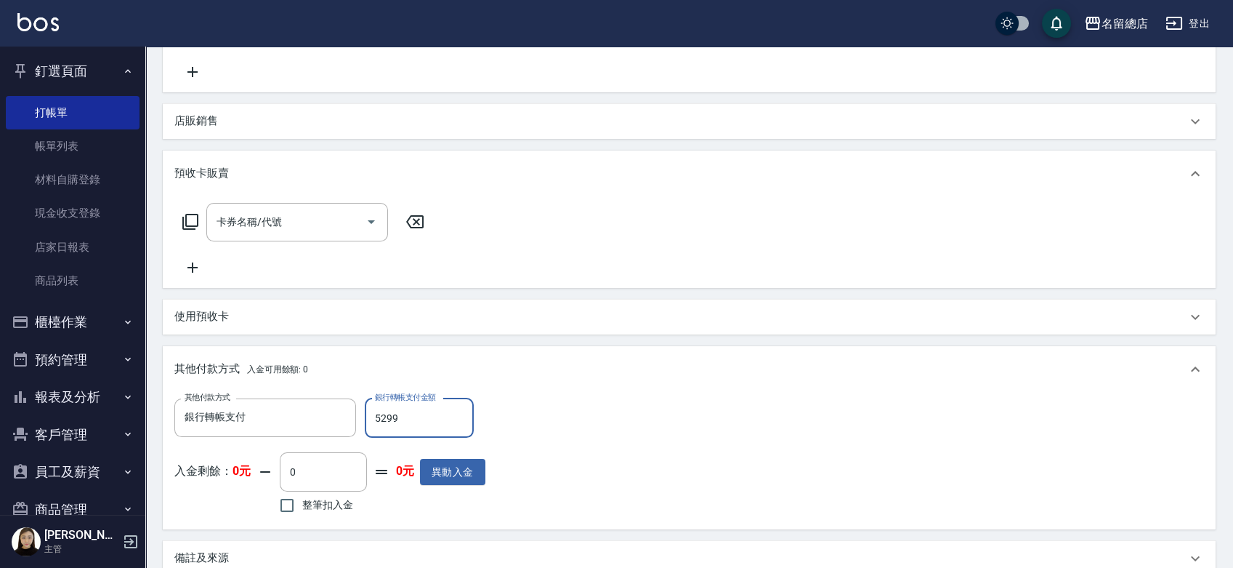
scroll to position [577, 0]
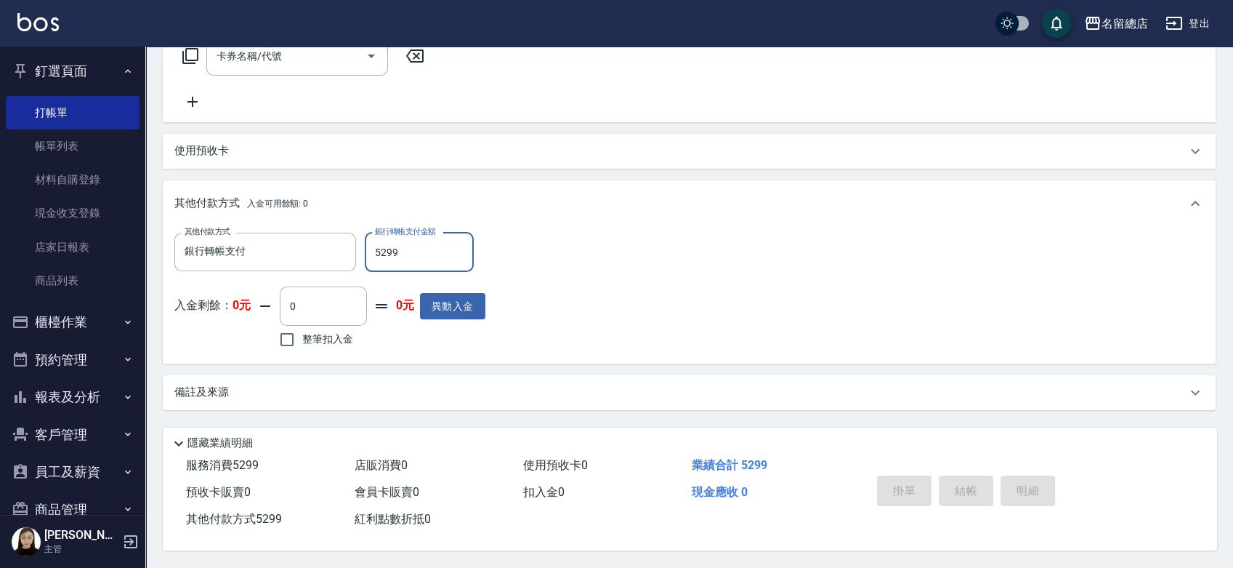
type input "2025/09/12 17:58"
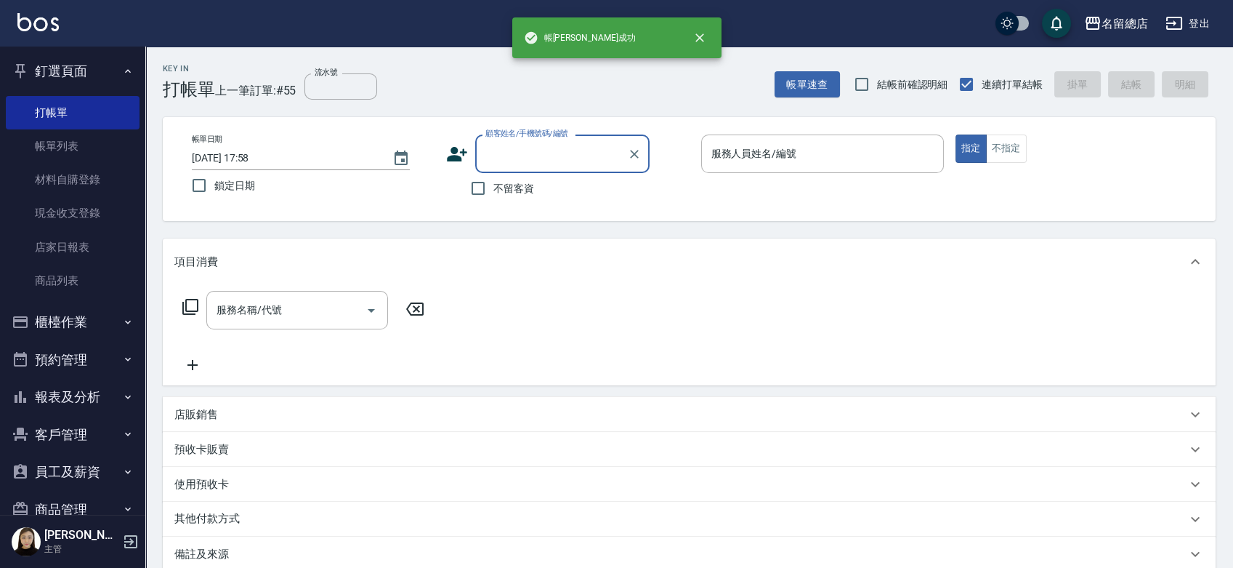
scroll to position [0, 0]
click at [64, 135] on link "帳單列表" at bounding box center [73, 145] width 134 height 33
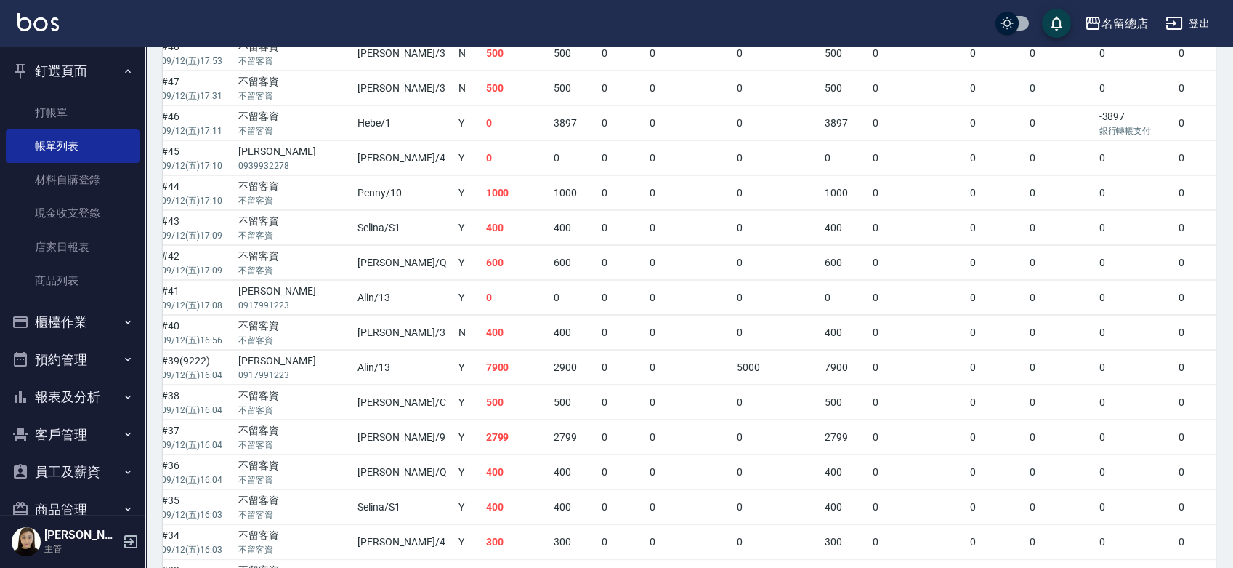
scroll to position [267, 0]
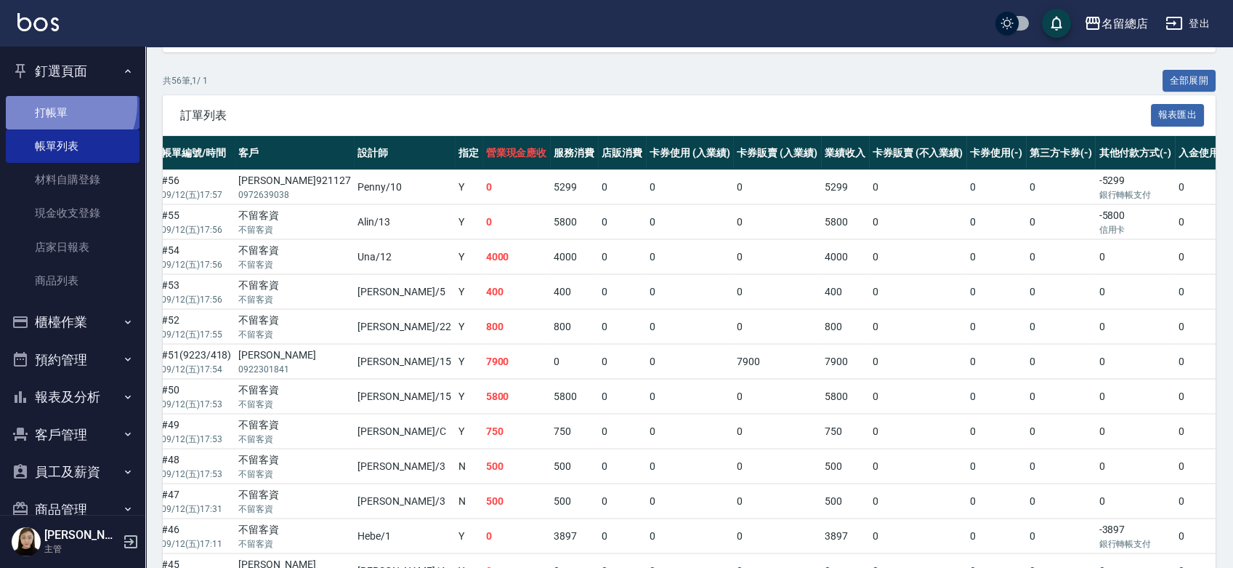
click at [57, 103] on link "打帳單" at bounding box center [73, 112] width 134 height 33
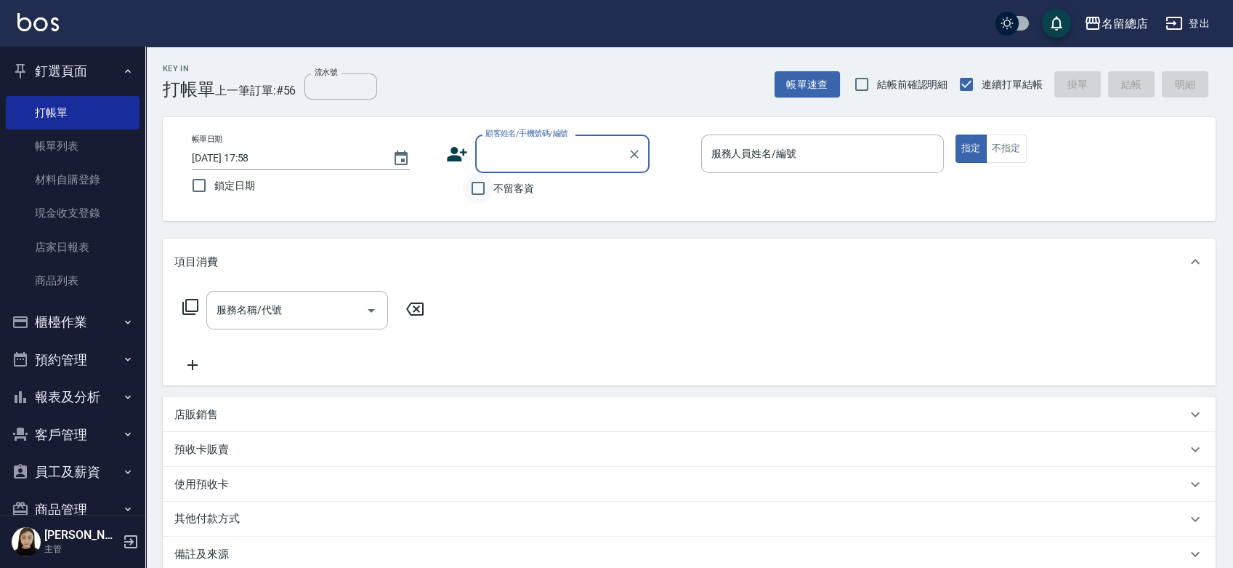
click at [482, 182] on input "不留客資" at bounding box center [478, 188] width 31 height 31
checkbox input "true"
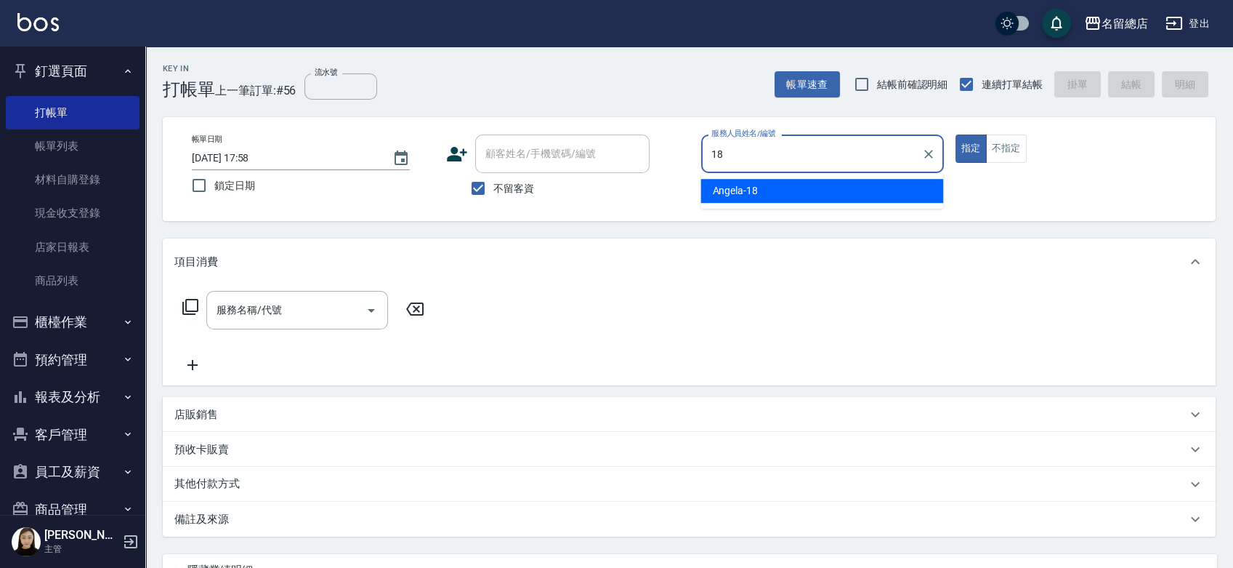
type input "Angela-18"
type button "true"
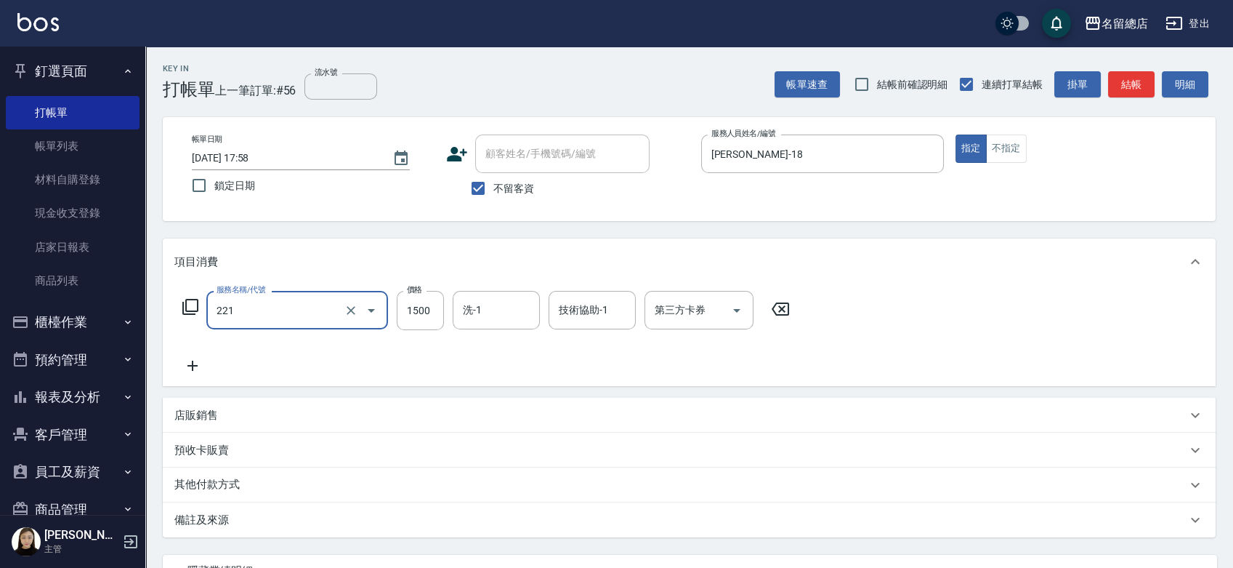
type input "燙髮1500以下(221)"
type input "1000"
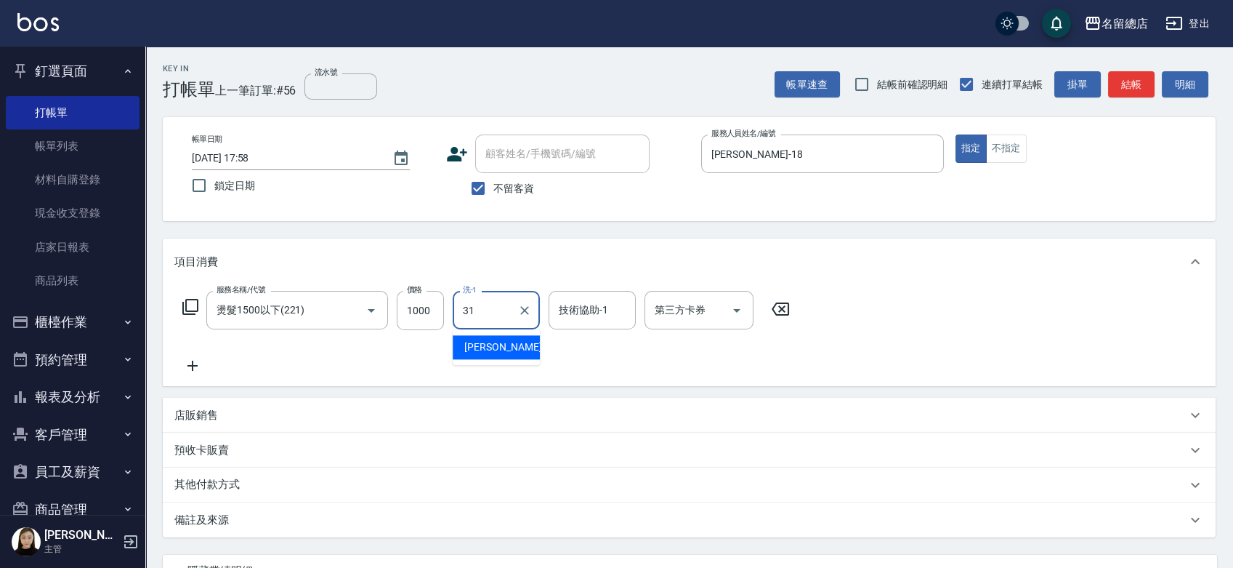
type input "李容榕-31"
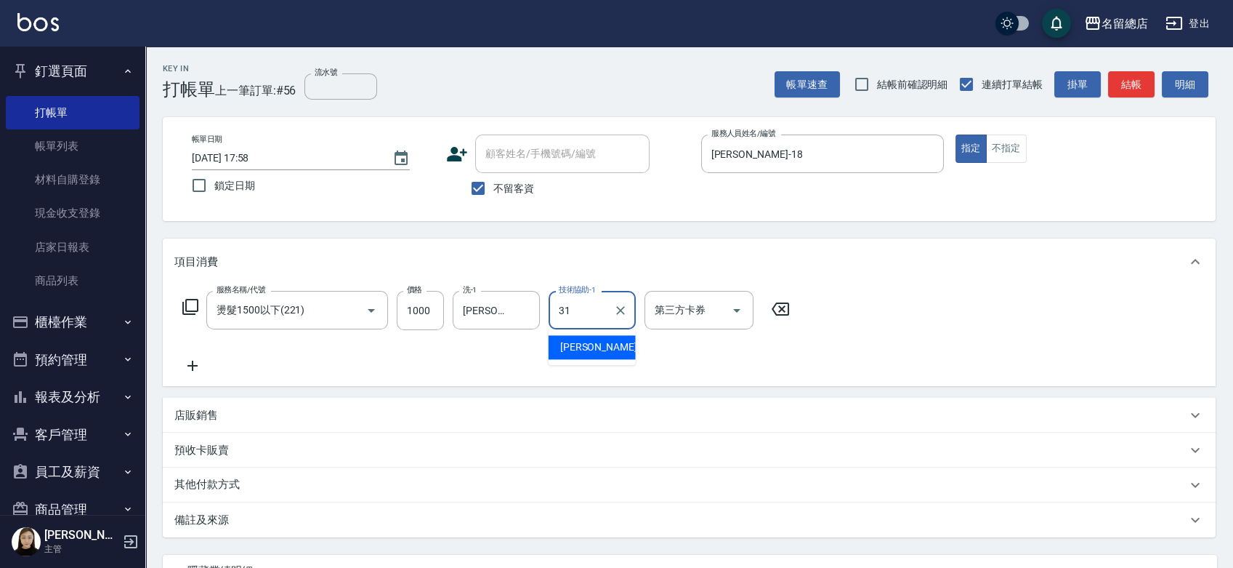
type input "李容榕-31"
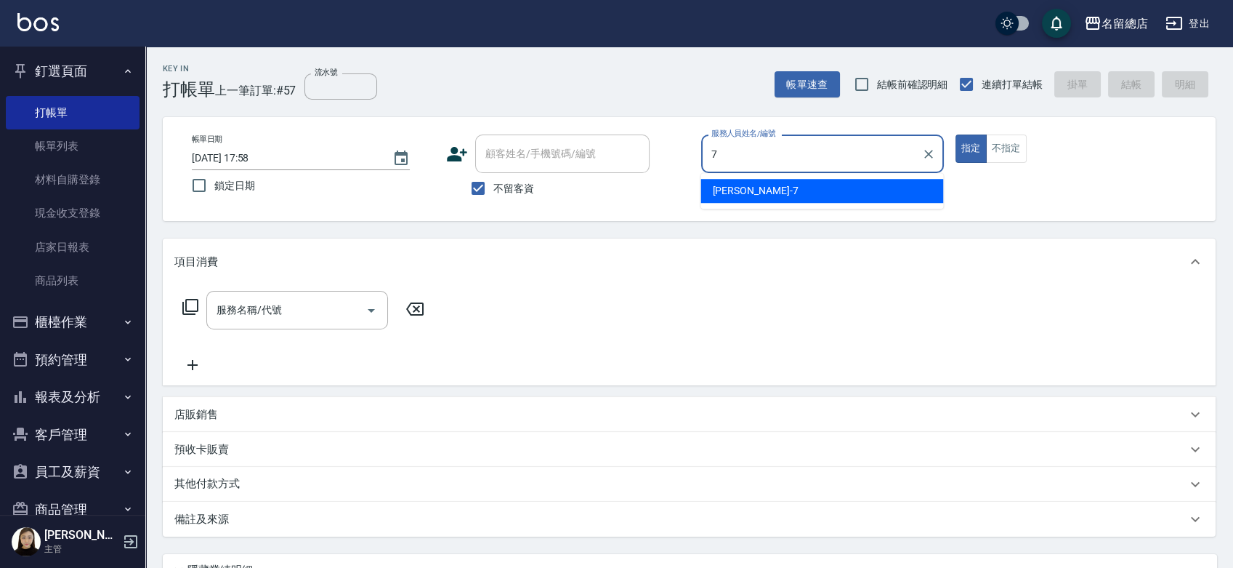
type input "Mick-7"
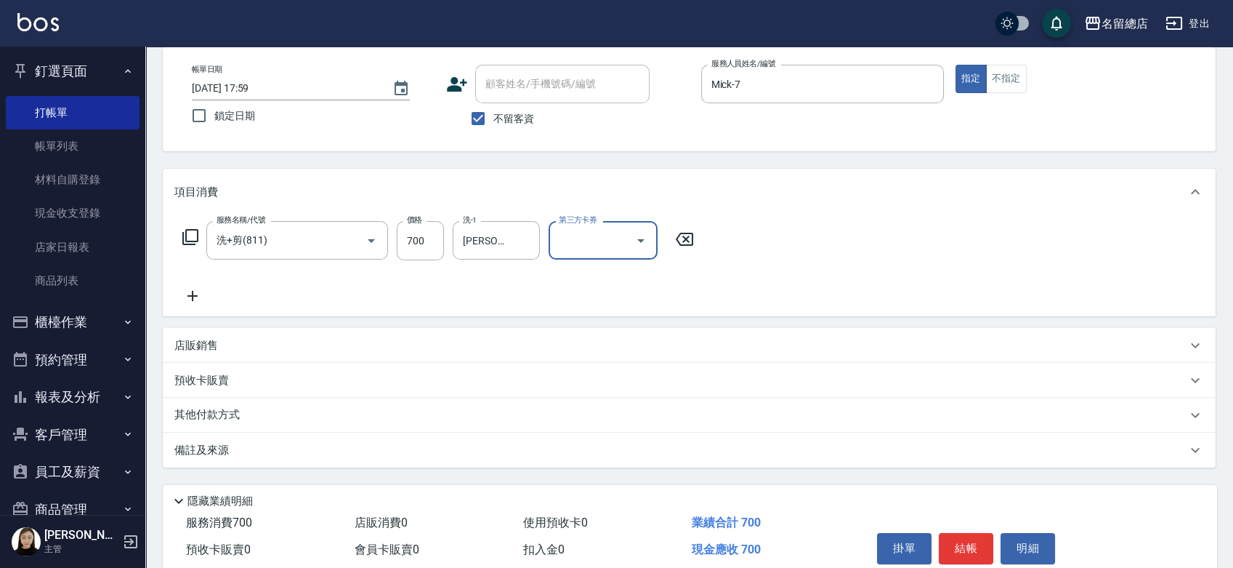
scroll to position [132, 0]
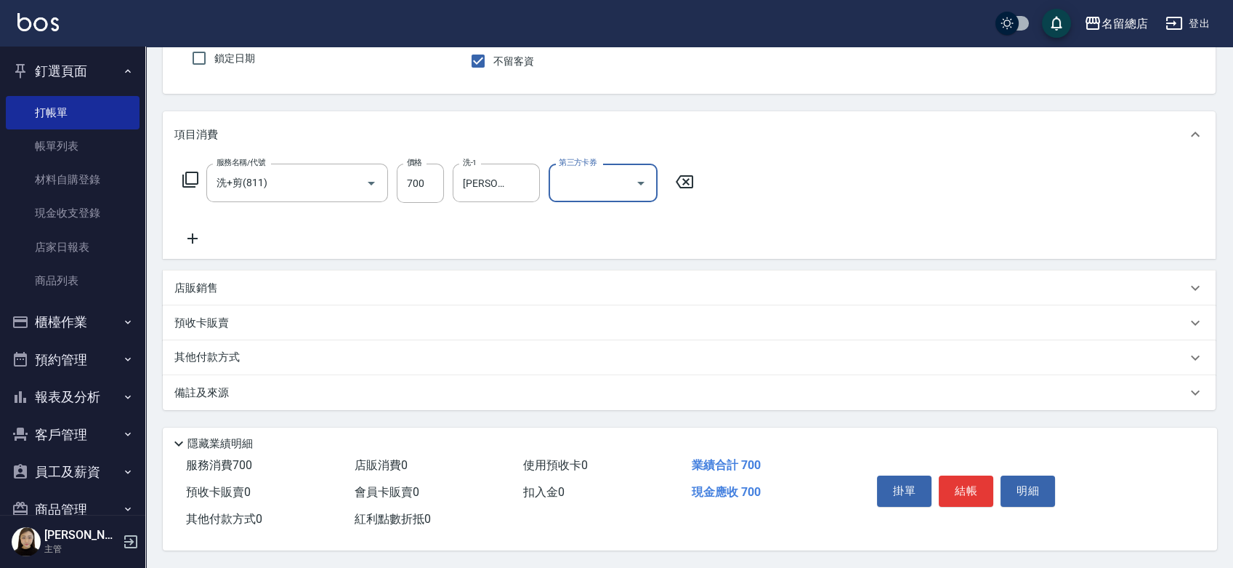
click at [215, 350] on p "其他付款方式" at bounding box center [210, 358] width 73 height 16
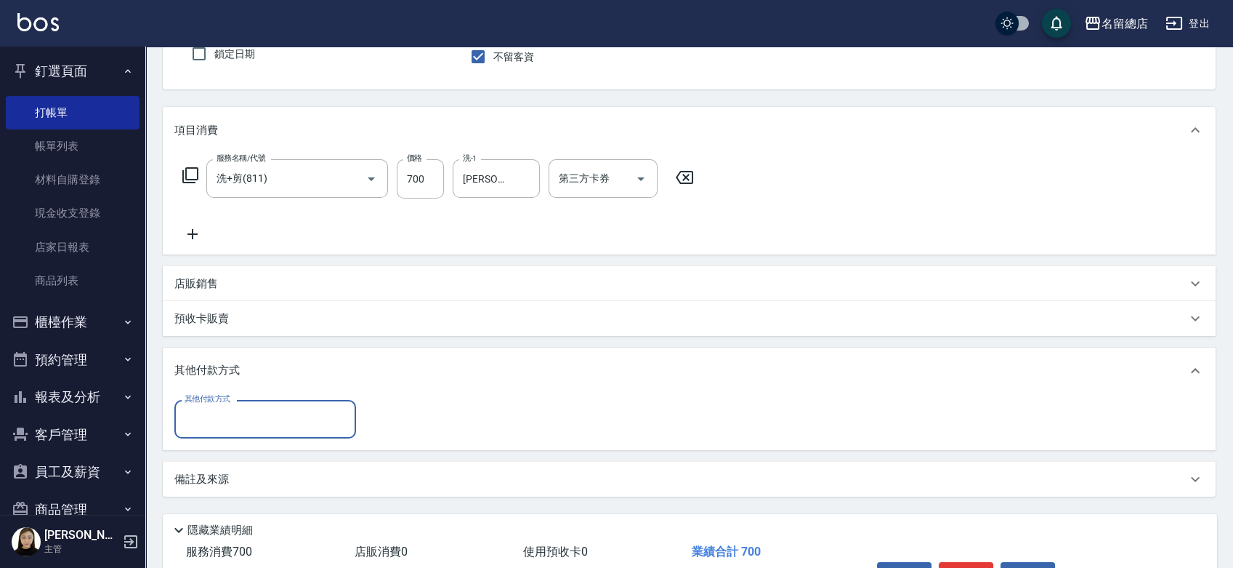
scroll to position [0, 0]
click at [239, 404] on div "其他付款方式" at bounding box center [265, 419] width 182 height 39
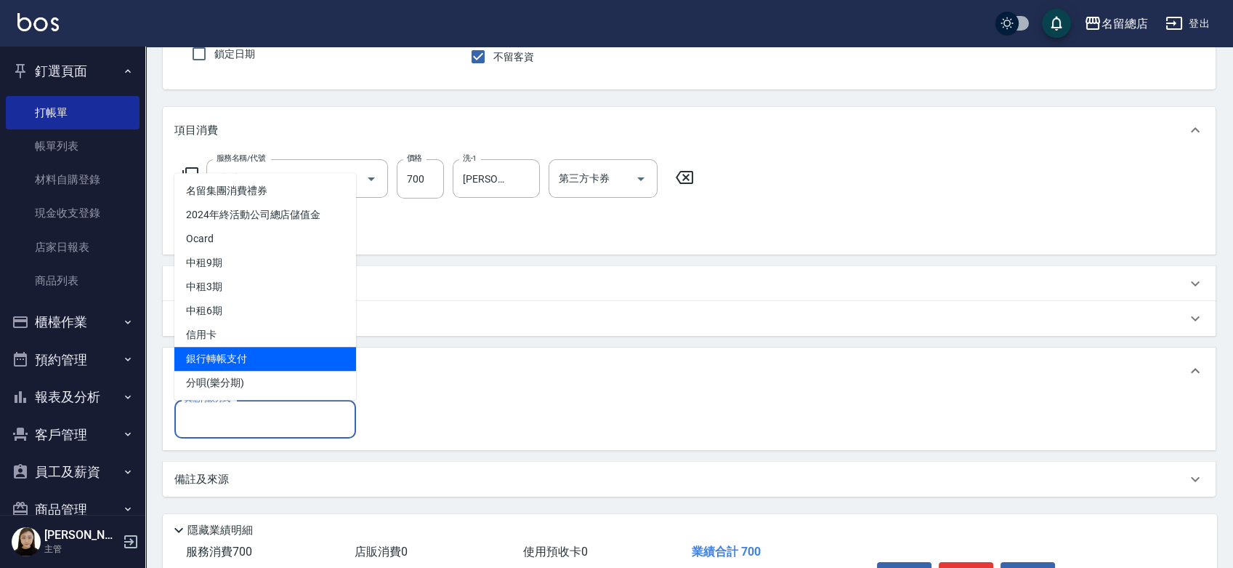
click at [234, 353] on span "銀行轉帳支付" at bounding box center [265, 359] width 182 height 24
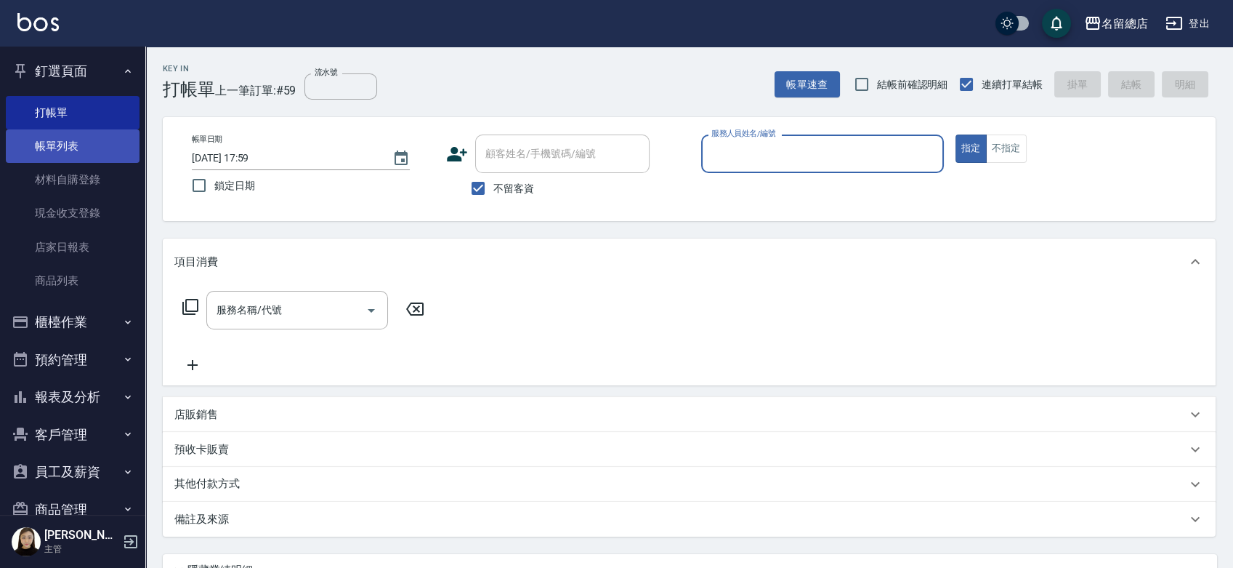
click at [99, 150] on link "帳單列表" at bounding box center [73, 145] width 134 height 33
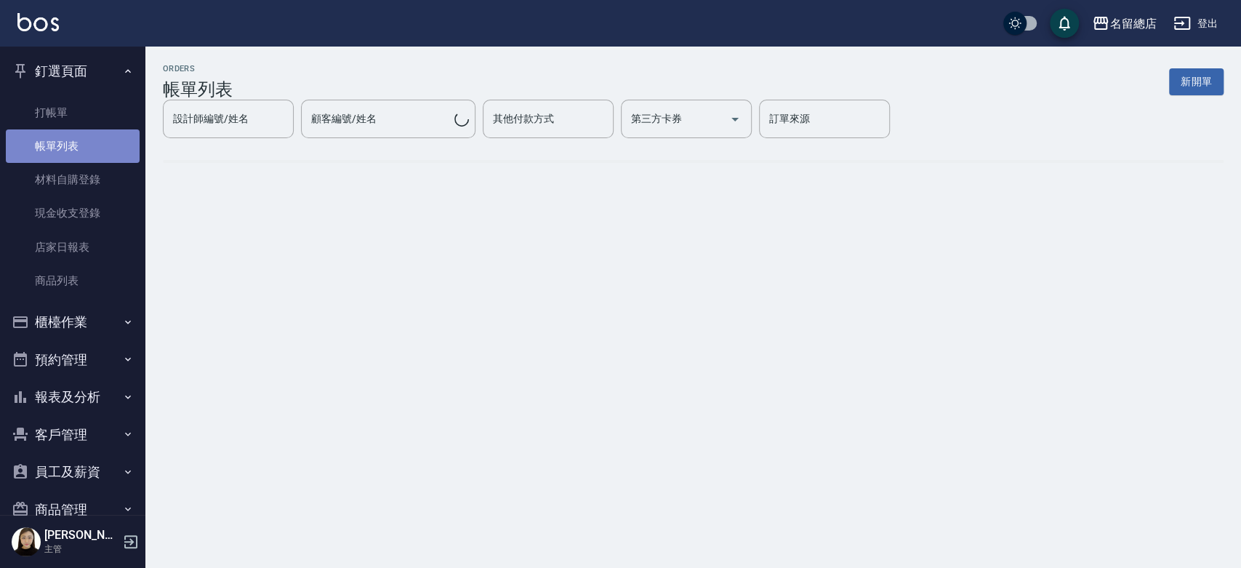
click at [84, 148] on link "帳單列表" at bounding box center [73, 145] width 134 height 33
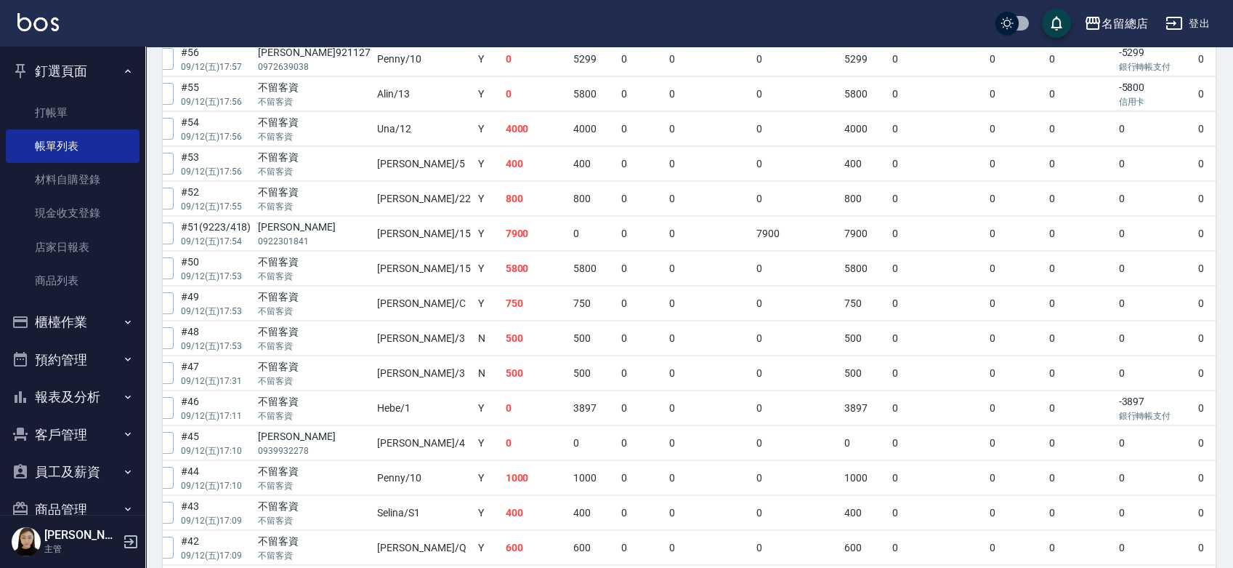
scroll to position [291, 0]
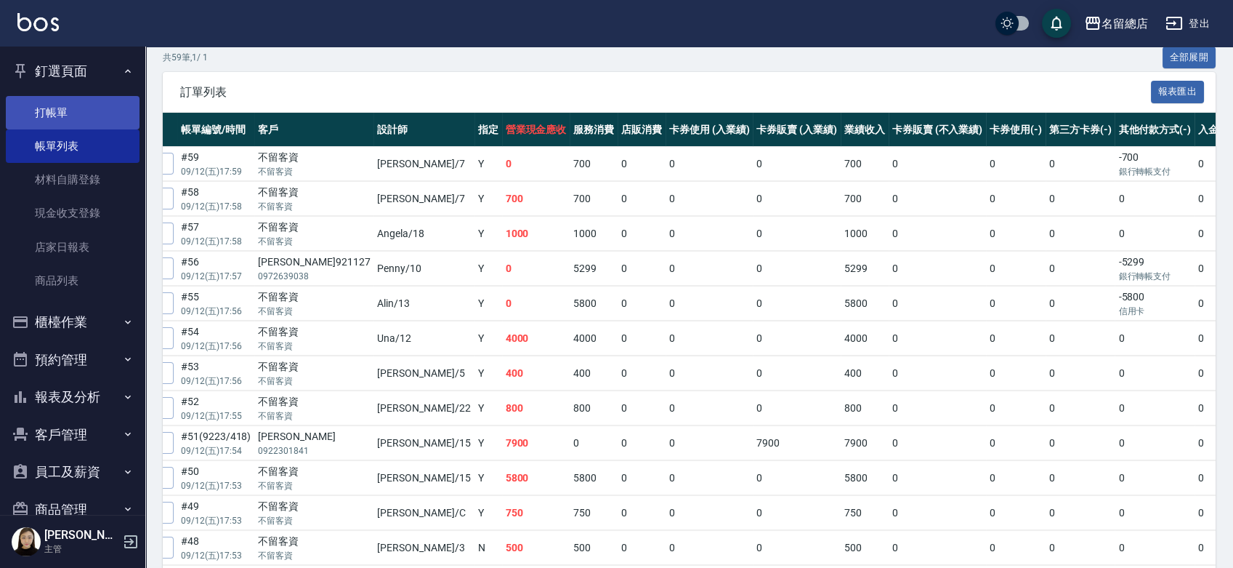
click at [74, 104] on link "打帳單" at bounding box center [73, 112] width 134 height 33
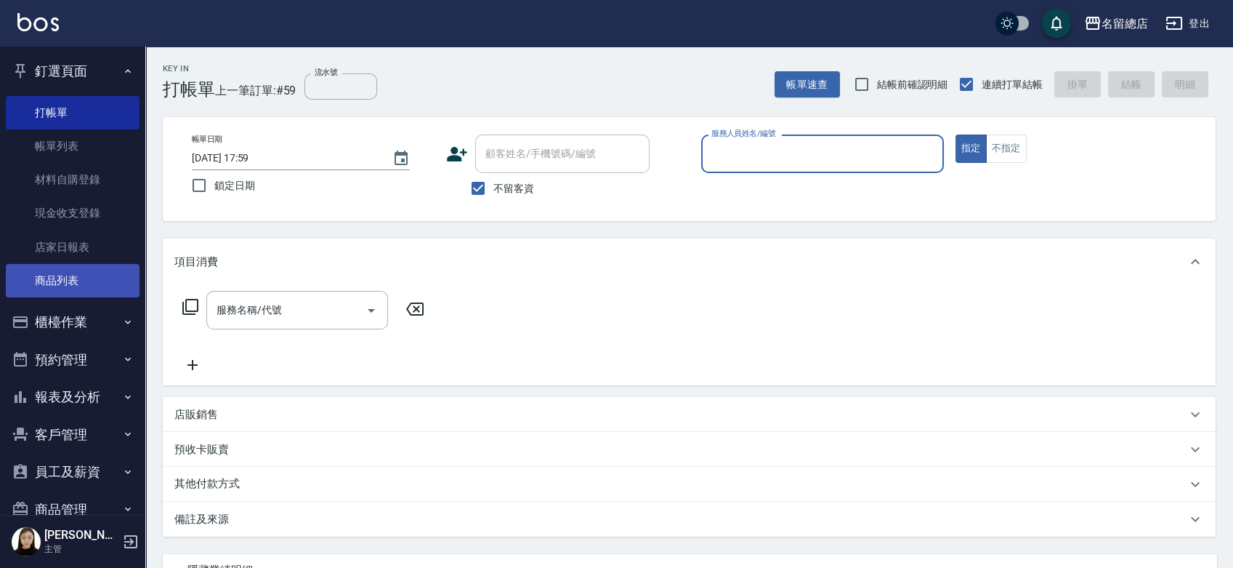
click at [70, 286] on link "商品列表" at bounding box center [73, 280] width 134 height 33
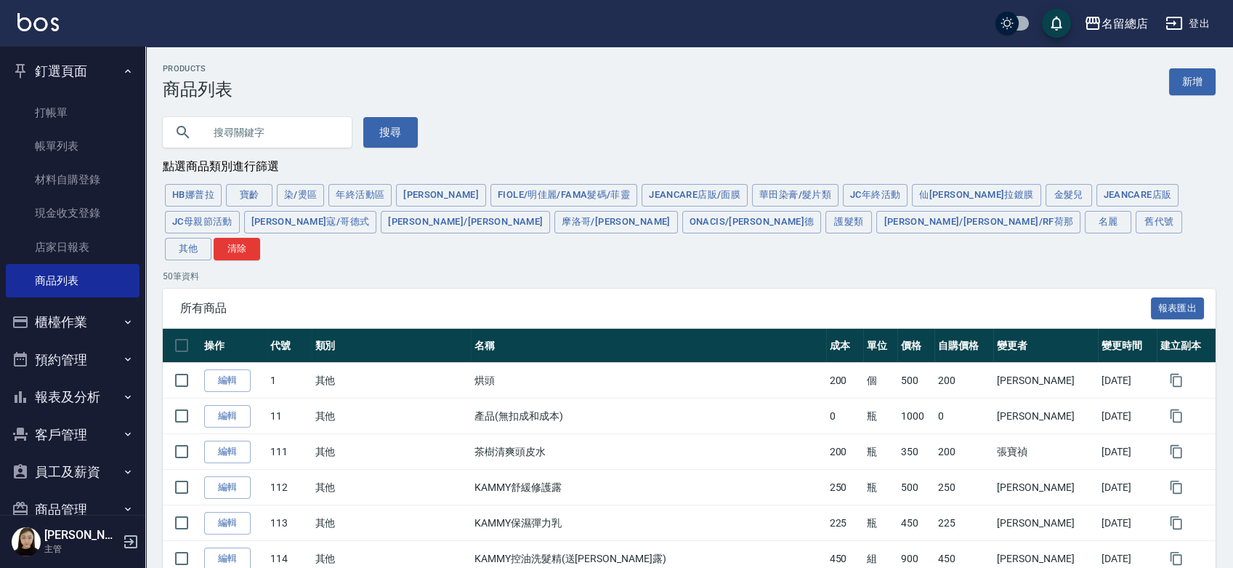
click at [301, 127] on input "text" at bounding box center [271, 132] width 137 height 39
click at [407, 126] on button "搜尋" at bounding box center [390, 132] width 55 height 31
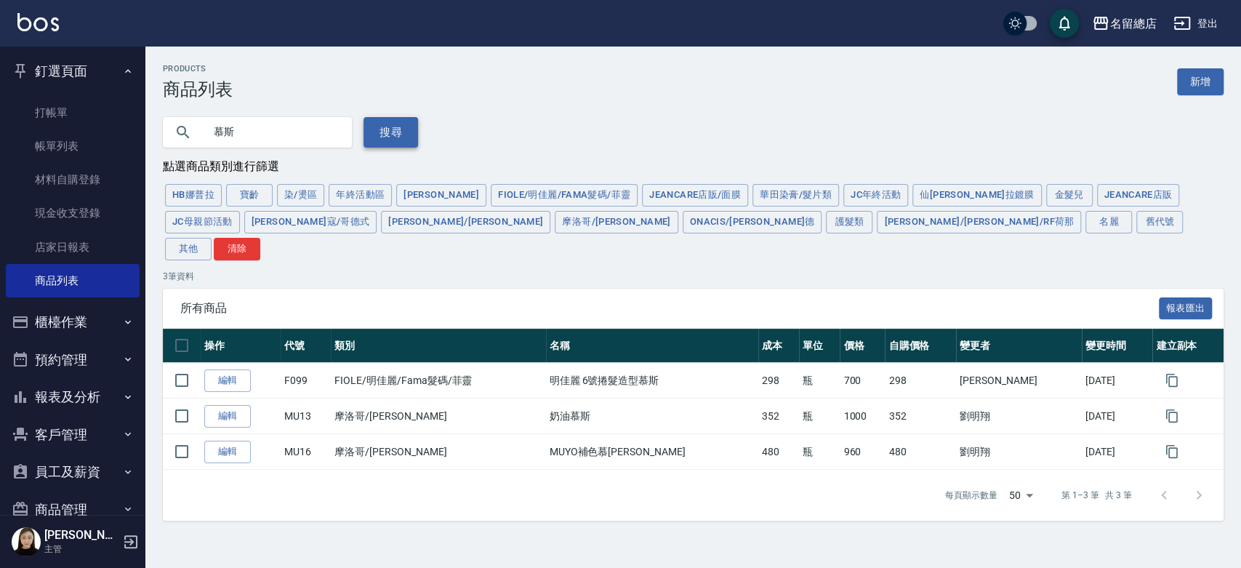
click at [382, 118] on button "搜尋" at bounding box center [390, 132] width 55 height 31
click at [382, 117] on button "搜尋" at bounding box center [390, 132] width 55 height 31
click at [264, 132] on input "慕斯" at bounding box center [271, 132] width 137 height 39
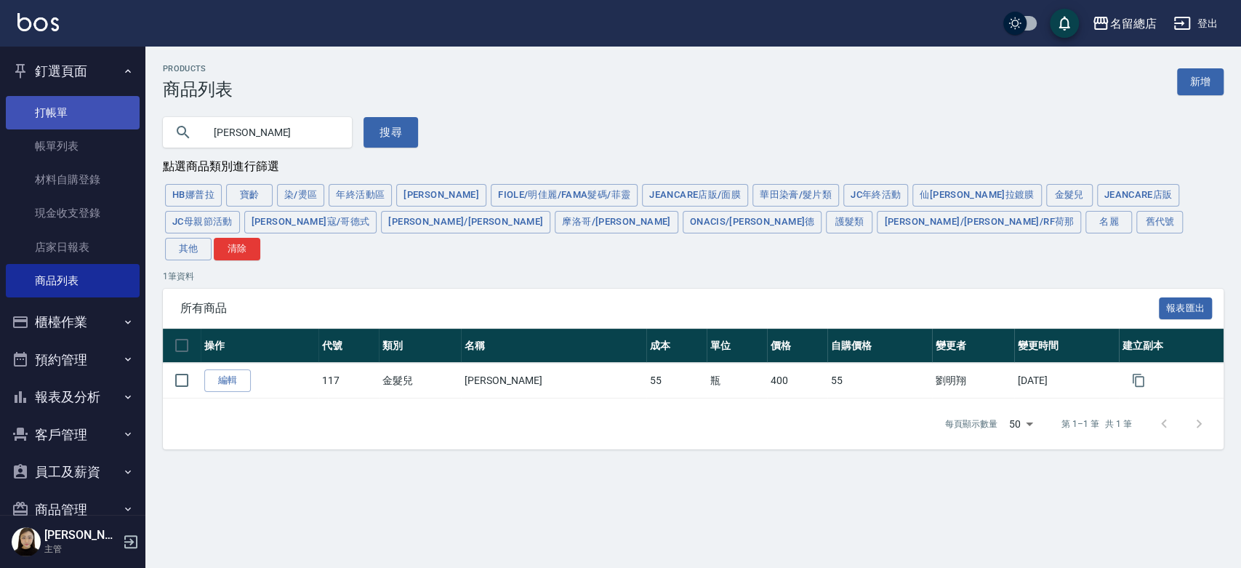
click at [23, 100] on link "打帳單" at bounding box center [73, 112] width 134 height 33
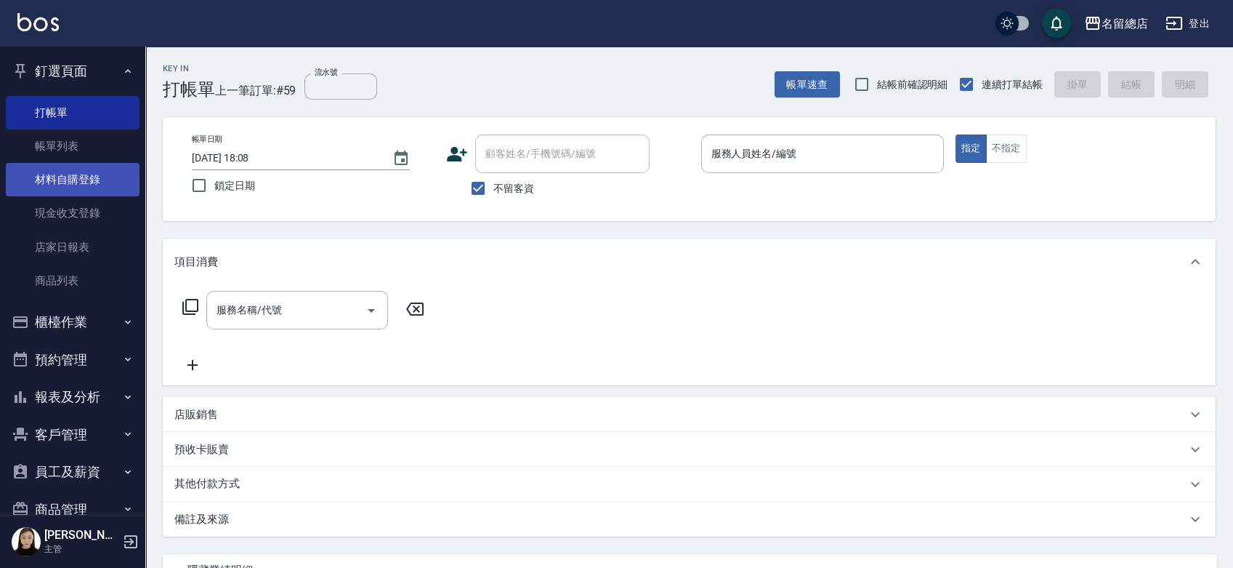
click at [81, 173] on link "材料自購登錄" at bounding box center [73, 179] width 134 height 33
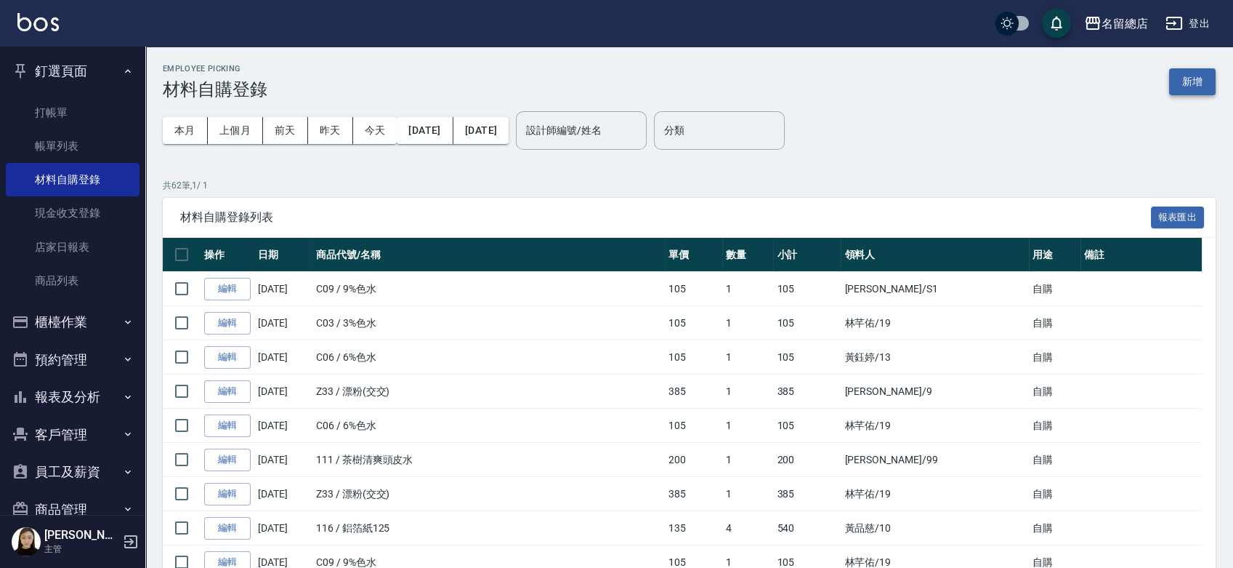
click at [1207, 83] on button "新增" at bounding box center [1192, 81] width 47 height 27
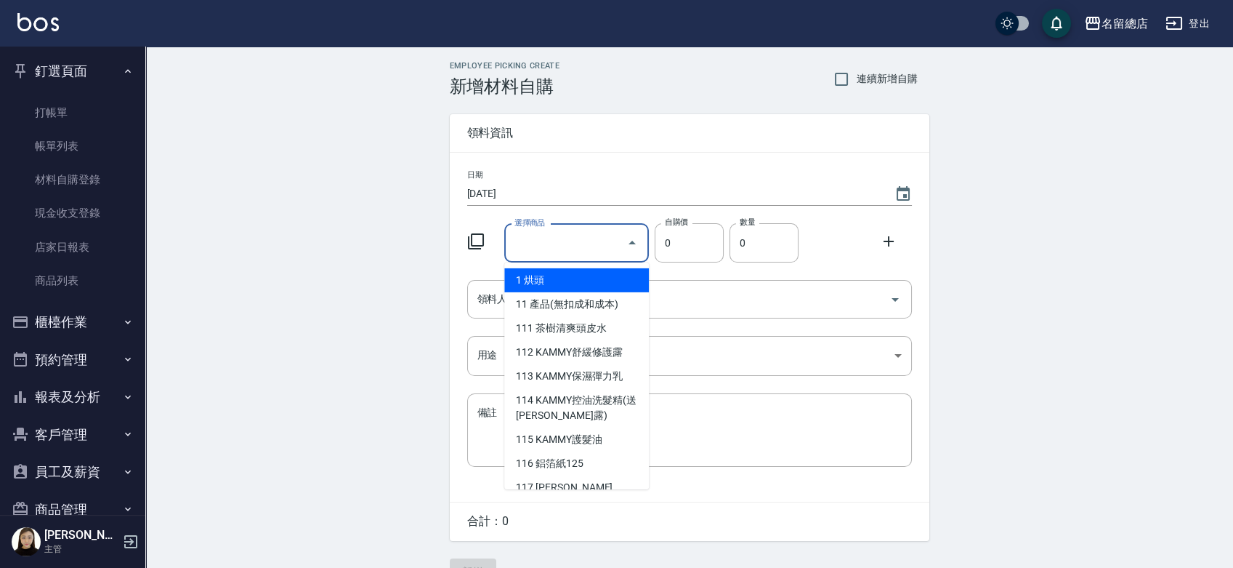
click at [541, 241] on input "選擇商品" at bounding box center [566, 242] width 110 height 25
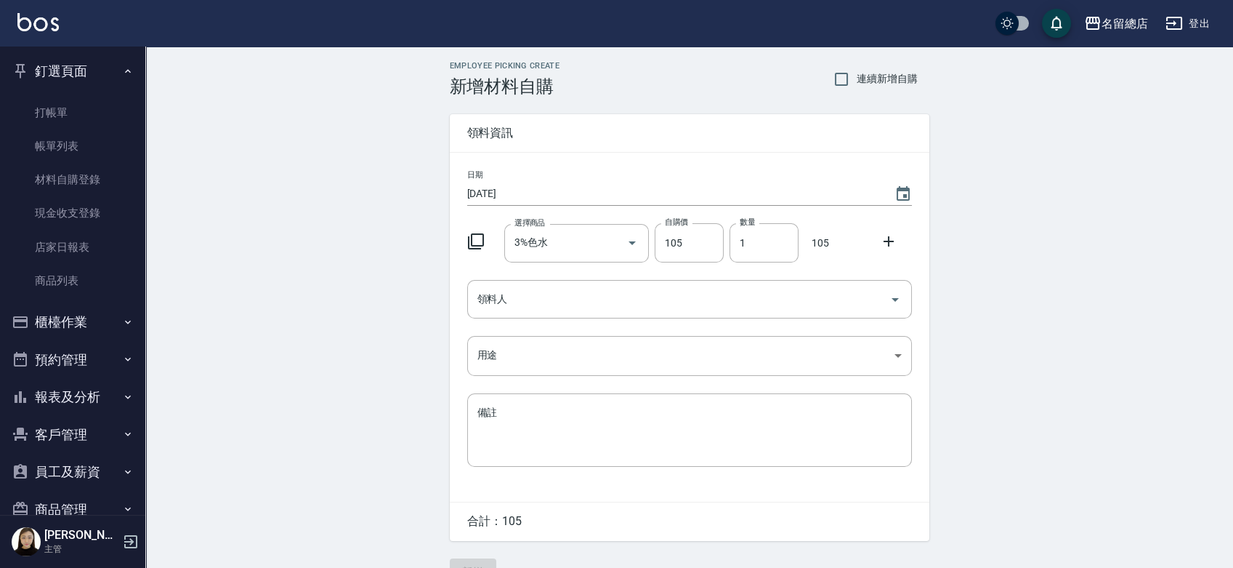
click at [689, 324] on div "日期 2025/09/12 選擇商品 3%色水 選擇商品 自購價 105 自購價 數量 1 數量 105 領料人 領料人 用途 ​ 用途 備註 x 備註" at bounding box center [690, 327] width 480 height 349
click at [690, 306] on input "領料人" at bounding box center [679, 298] width 410 height 25
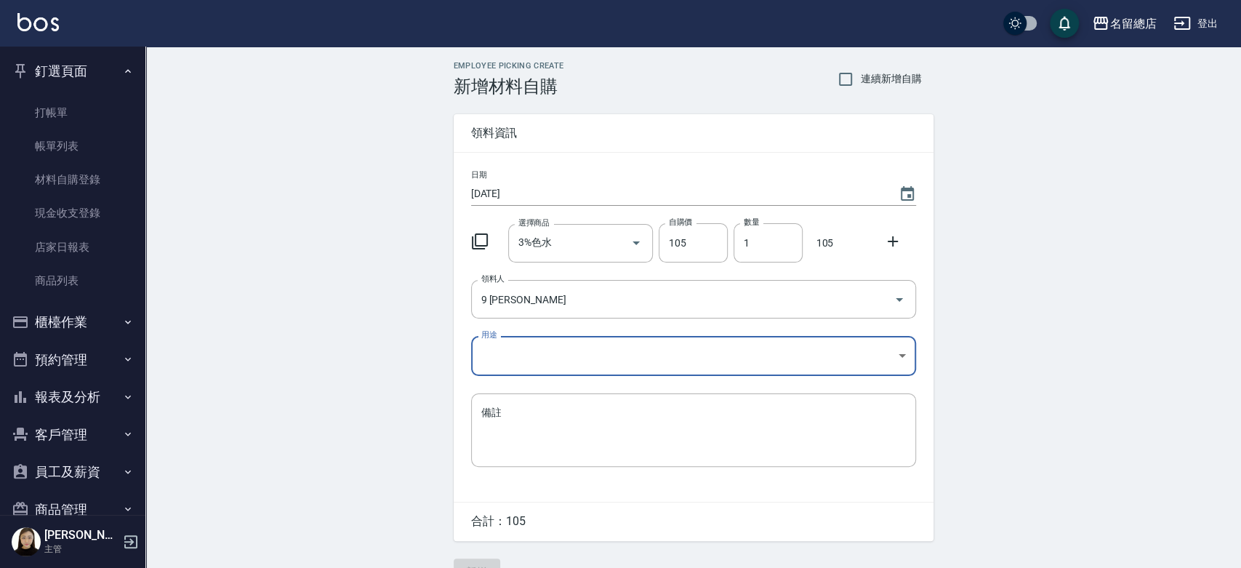
click at [691, 357] on body "名留總店 登出 釘選頁面 打帳單 帳單列表 材料自購登錄 現金收支登錄 店家日報表 商品列表 櫃檯作業 打帳單 帳單列表 掛單列表 營業儀表板 現金收支登錄 …" at bounding box center [620, 299] width 1241 height 599
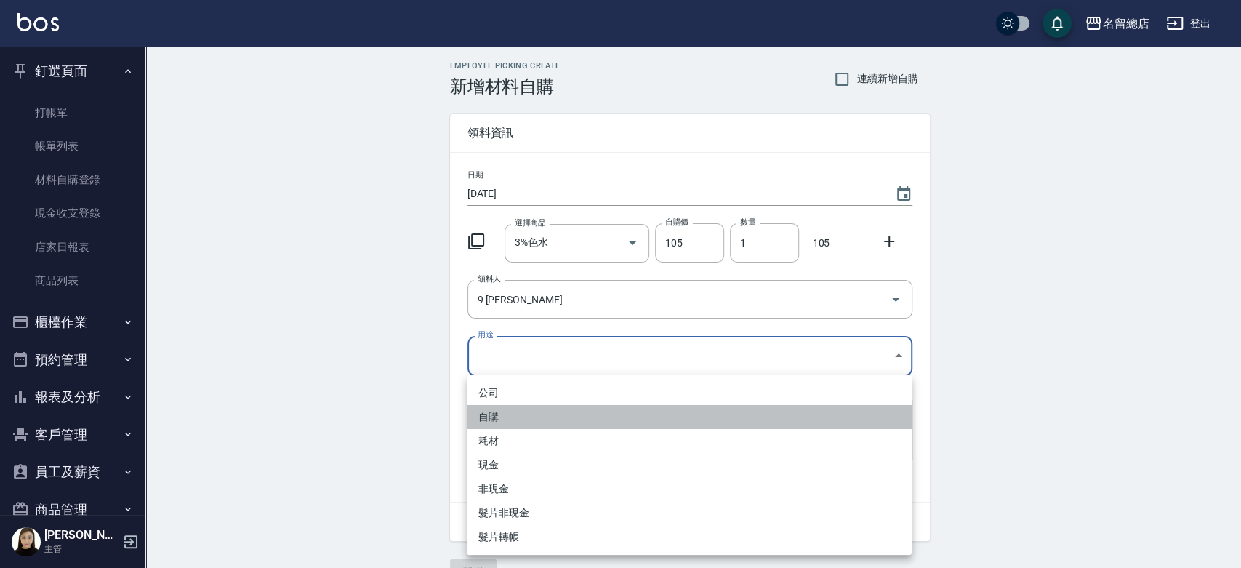
click at [482, 424] on li "自購" at bounding box center [689, 417] width 445 height 24
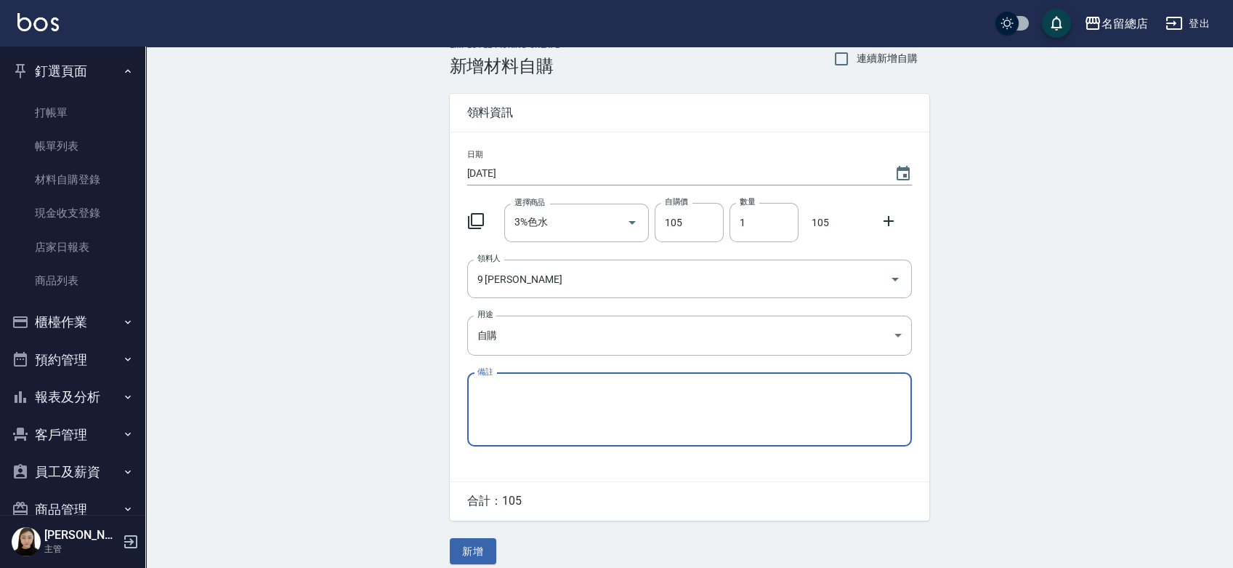
scroll to position [32, 0]
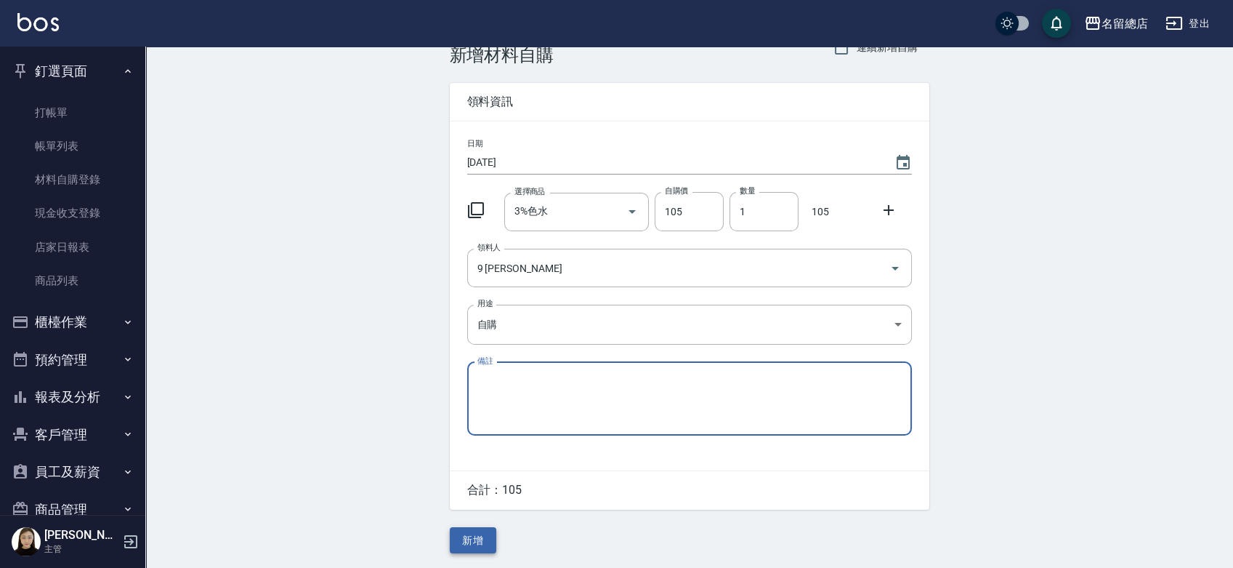
click at [471, 540] on button "新增" at bounding box center [473, 540] width 47 height 27
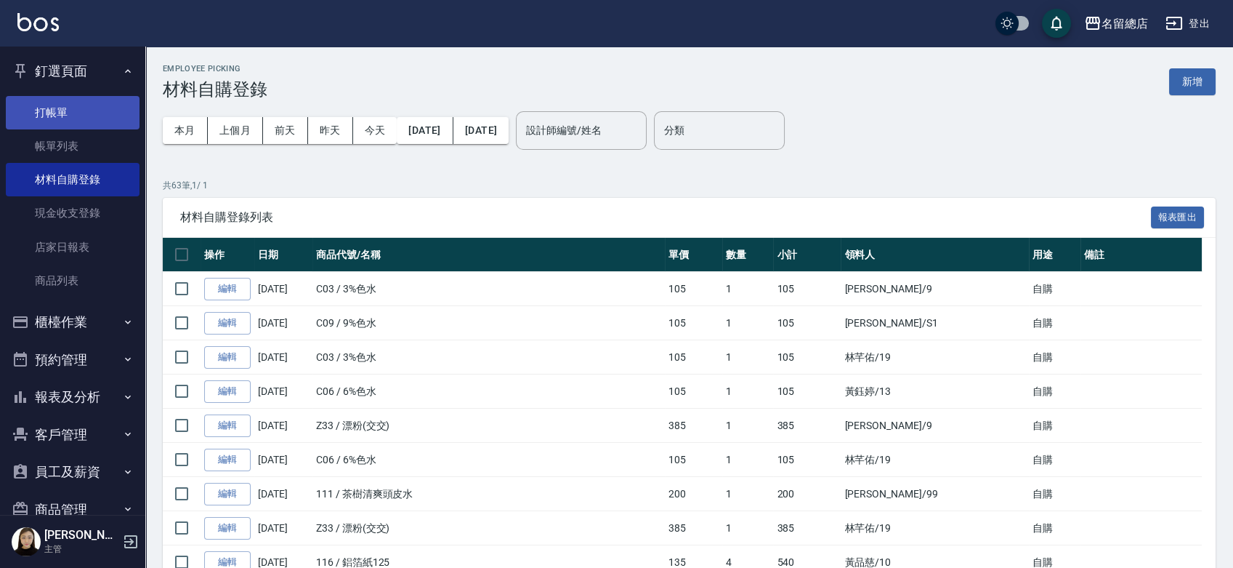
click at [43, 118] on link "打帳單" at bounding box center [73, 112] width 134 height 33
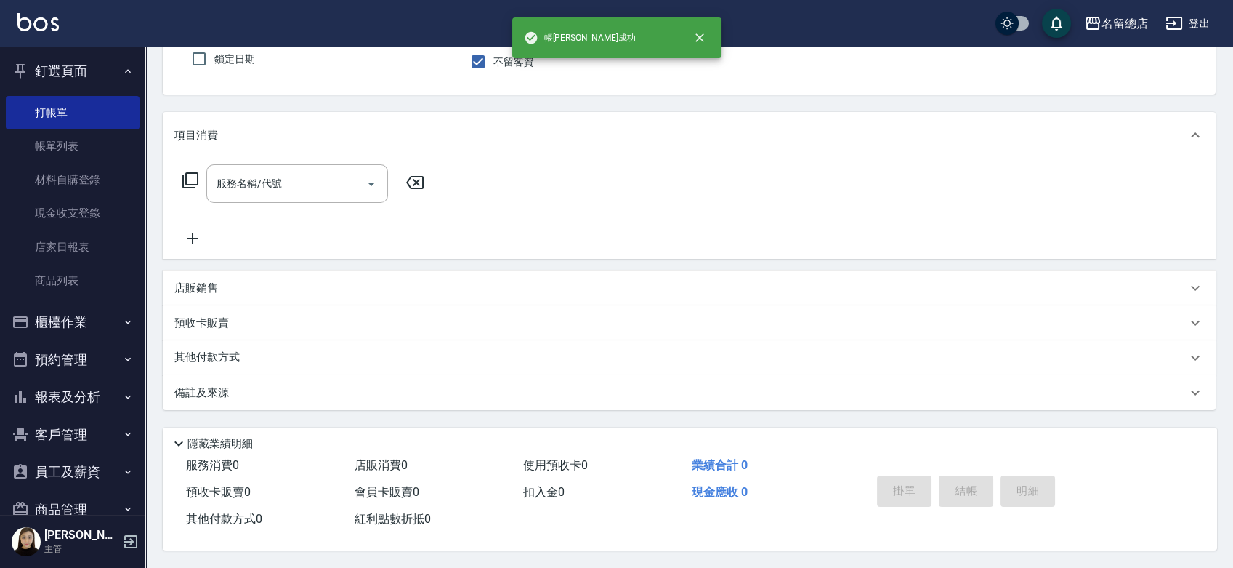
scroll to position [131, 0]
click at [92, 132] on link "帳單列表" at bounding box center [73, 145] width 134 height 33
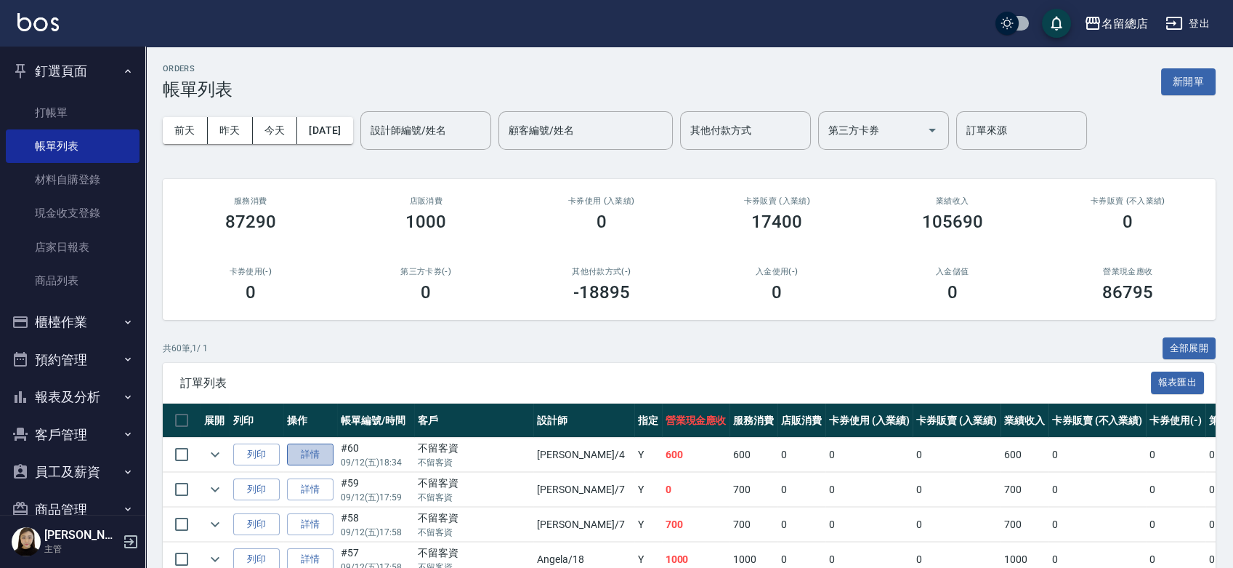
click at [305, 451] on link "詳情" at bounding box center [310, 454] width 47 height 23
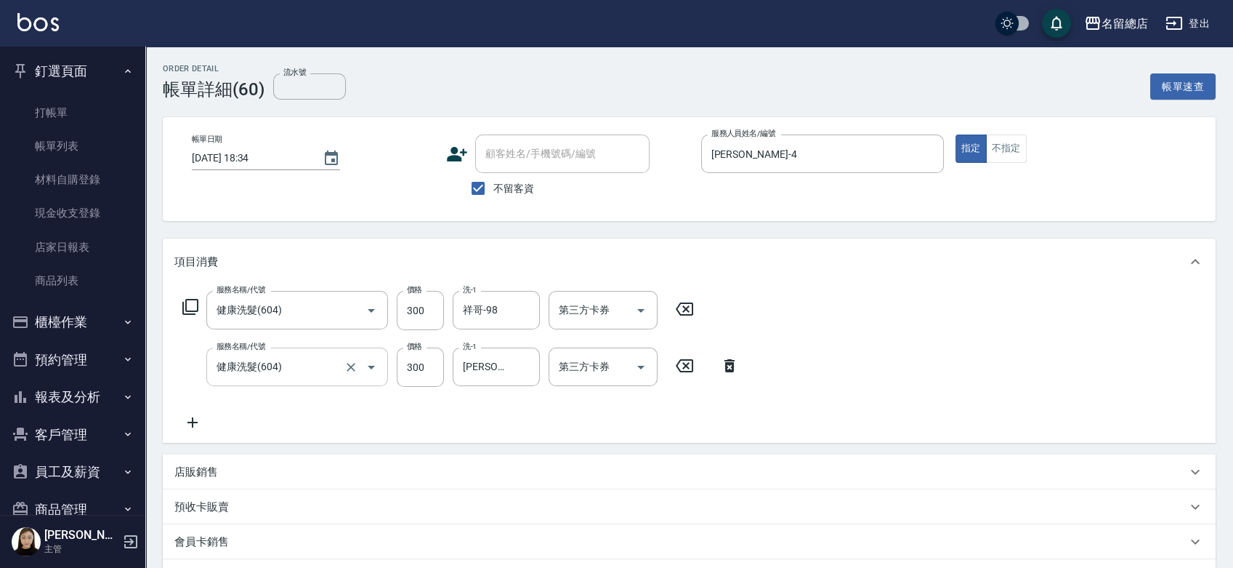
click at [323, 363] on input "健康洗髮(604)" at bounding box center [277, 366] width 128 height 25
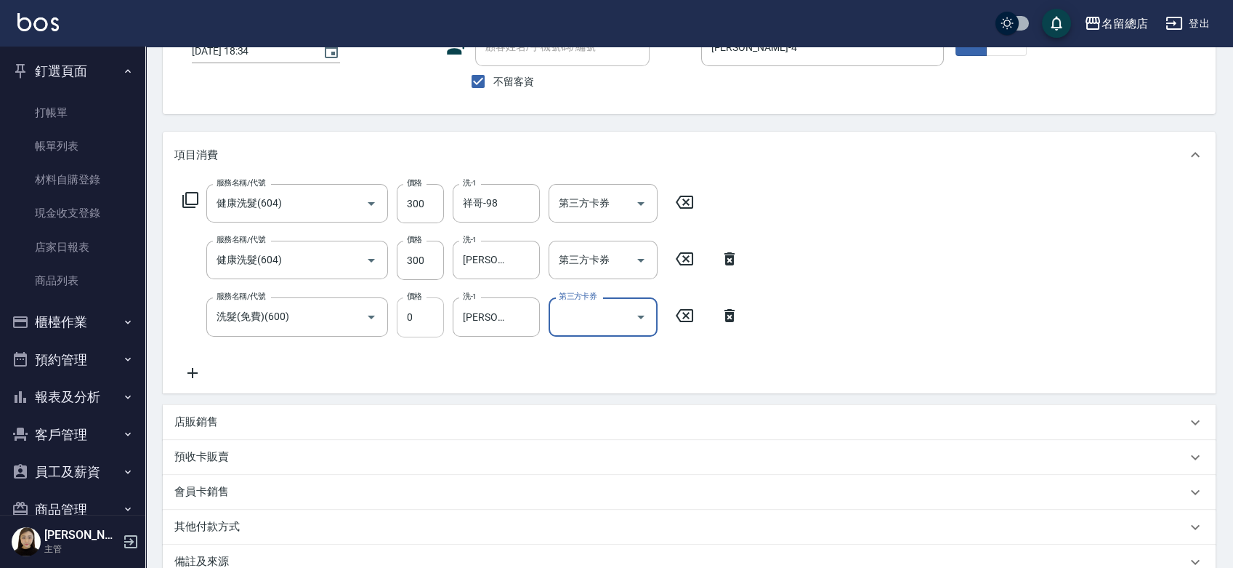
scroll to position [242, 0]
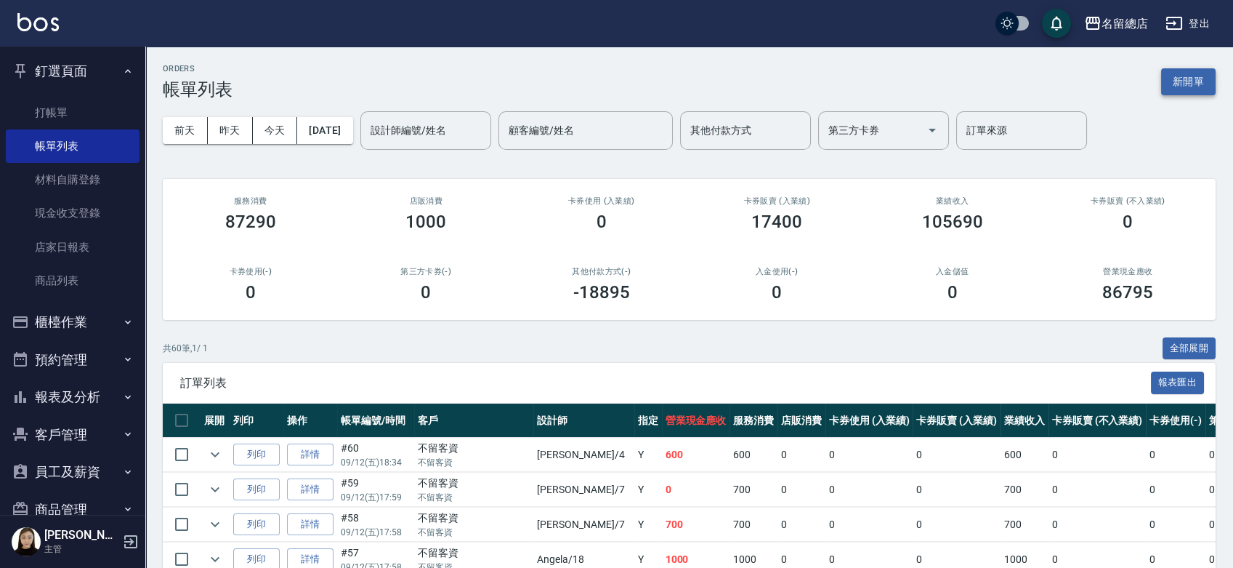
click at [1194, 84] on button "新開單" at bounding box center [1188, 81] width 55 height 27
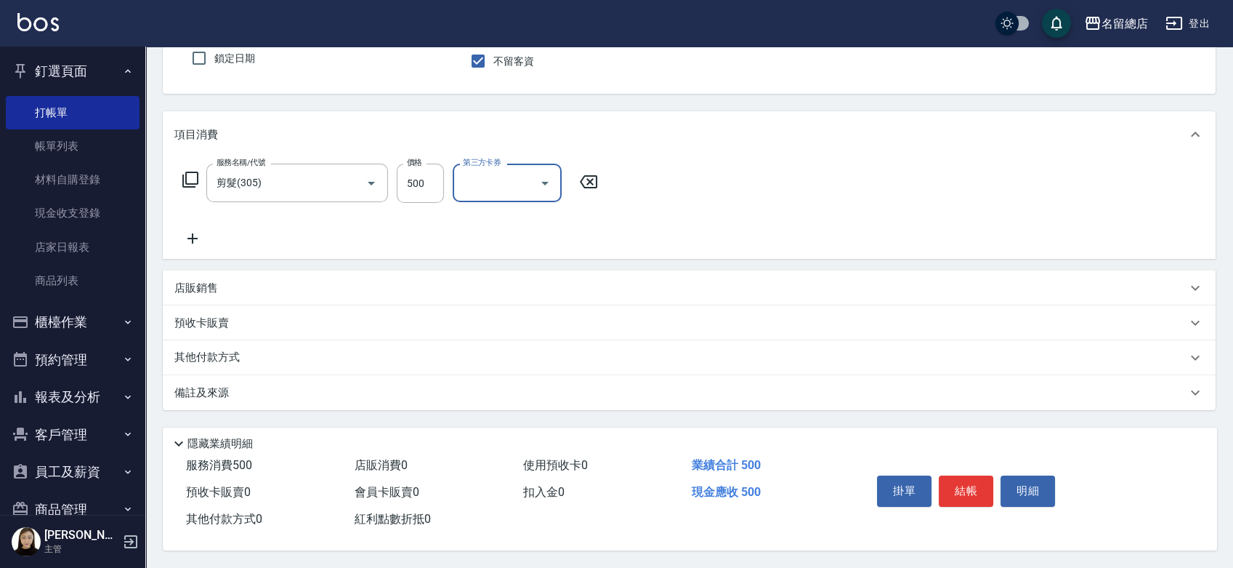
scroll to position [132, 0]
click at [201, 355] on p "其他付款方式" at bounding box center [210, 358] width 73 height 16
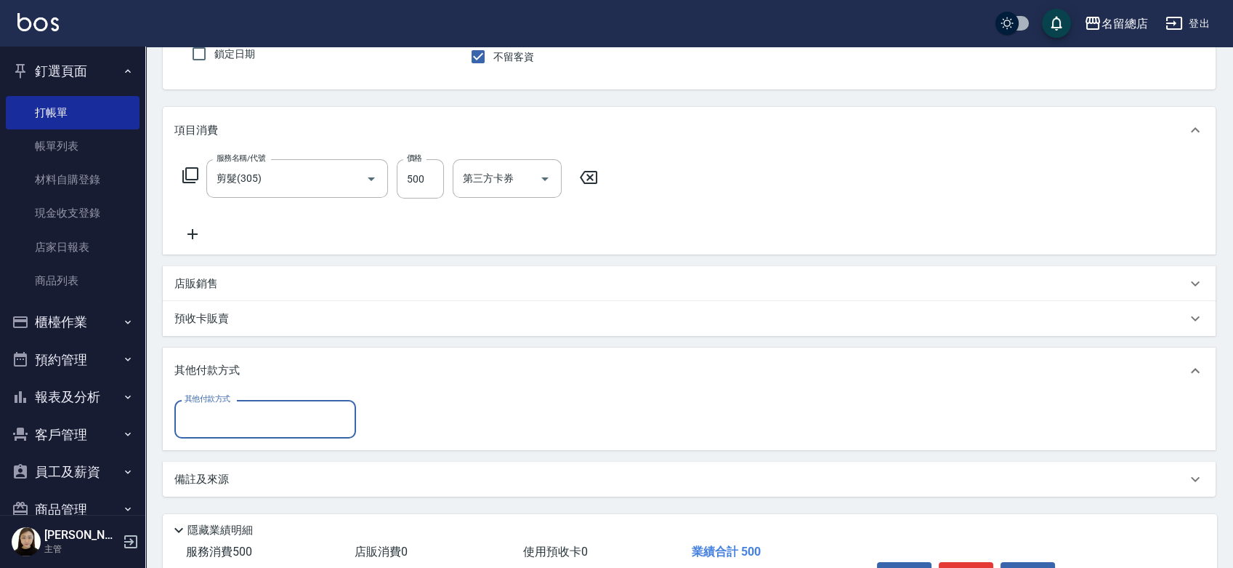
scroll to position [0, 0]
click at [214, 290] on p "店販銷售" at bounding box center [196, 283] width 44 height 15
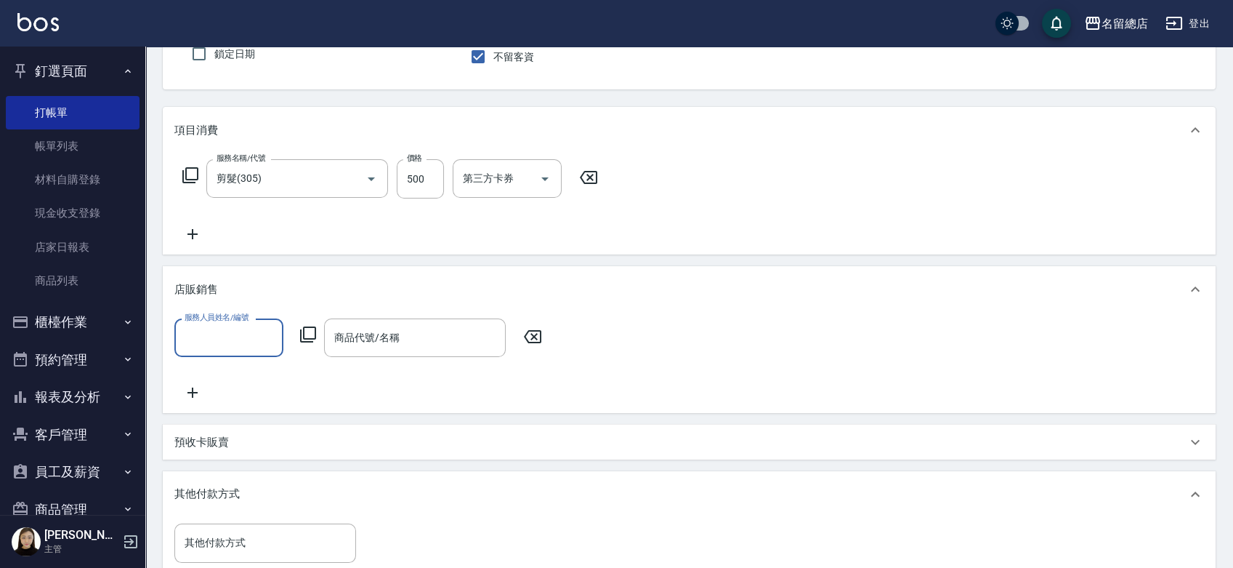
click at [225, 332] on input "服務人員姓名/編號" at bounding box center [229, 337] width 96 height 25
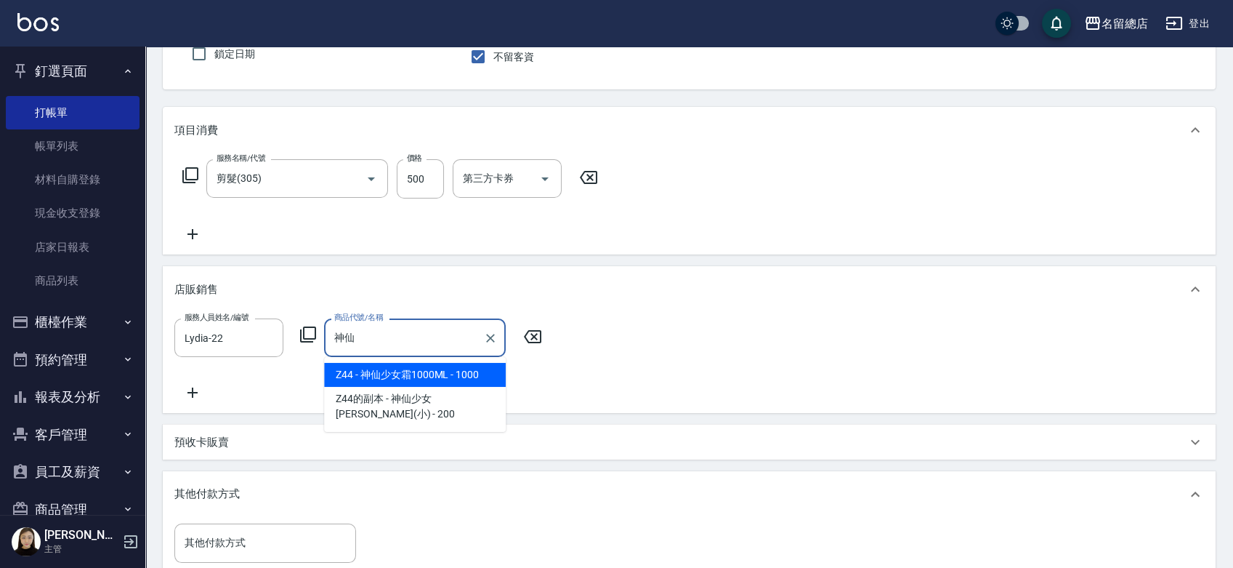
click at [435, 381] on span "Z44 - 神仙少女霜1000ML - 1000" at bounding box center [415, 375] width 182 height 24
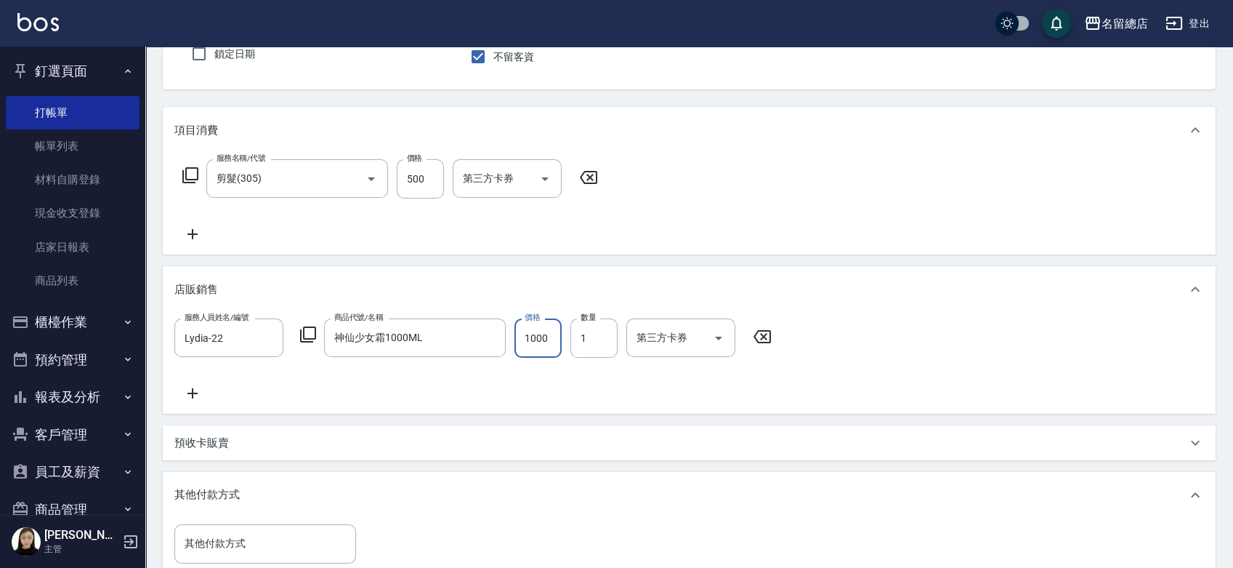
click at [539, 349] on input "1000" at bounding box center [538, 337] width 47 height 39
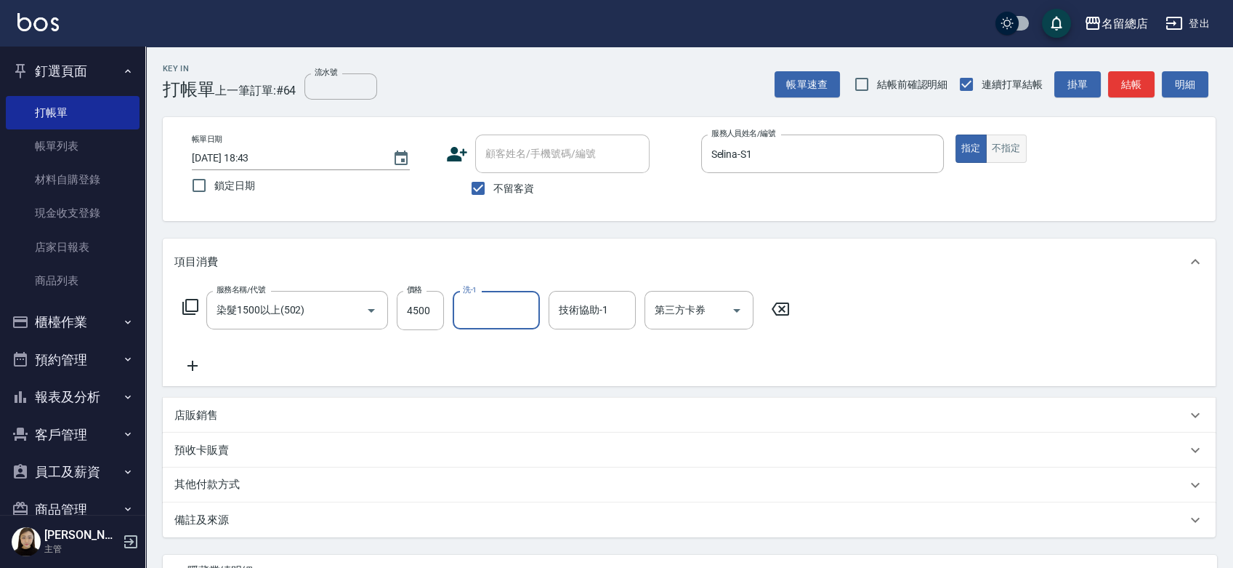
click at [1007, 148] on button "不指定" at bounding box center [1006, 148] width 41 height 28
click at [975, 261] on div "項目消費" at bounding box center [680, 261] width 1012 height 15
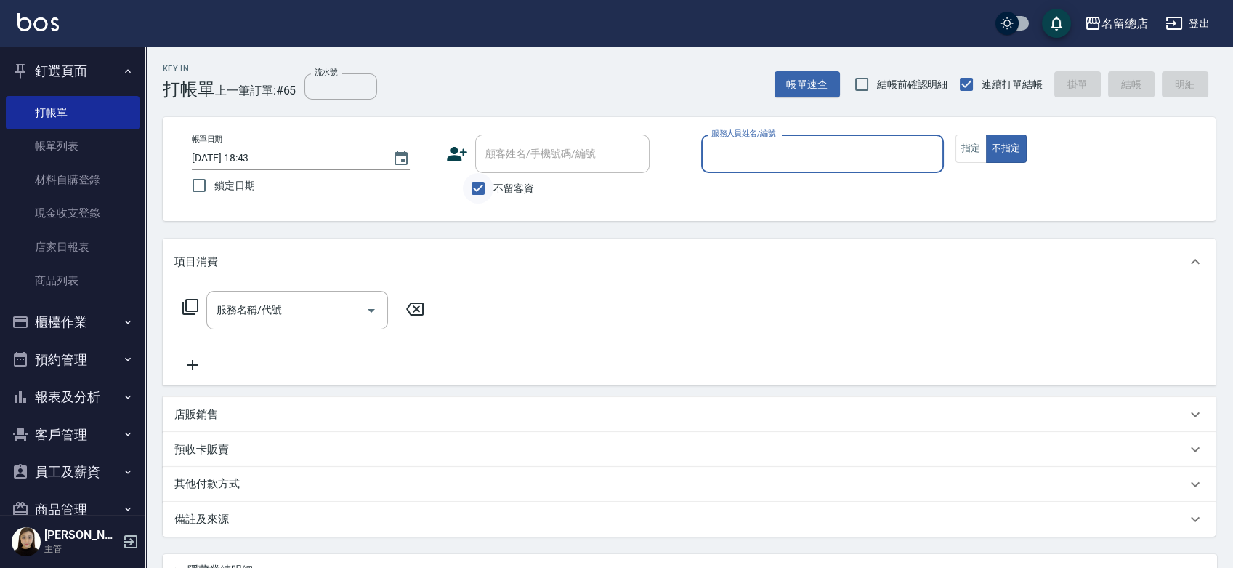
click at [478, 193] on input "不留客資" at bounding box center [478, 188] width 31 height 31
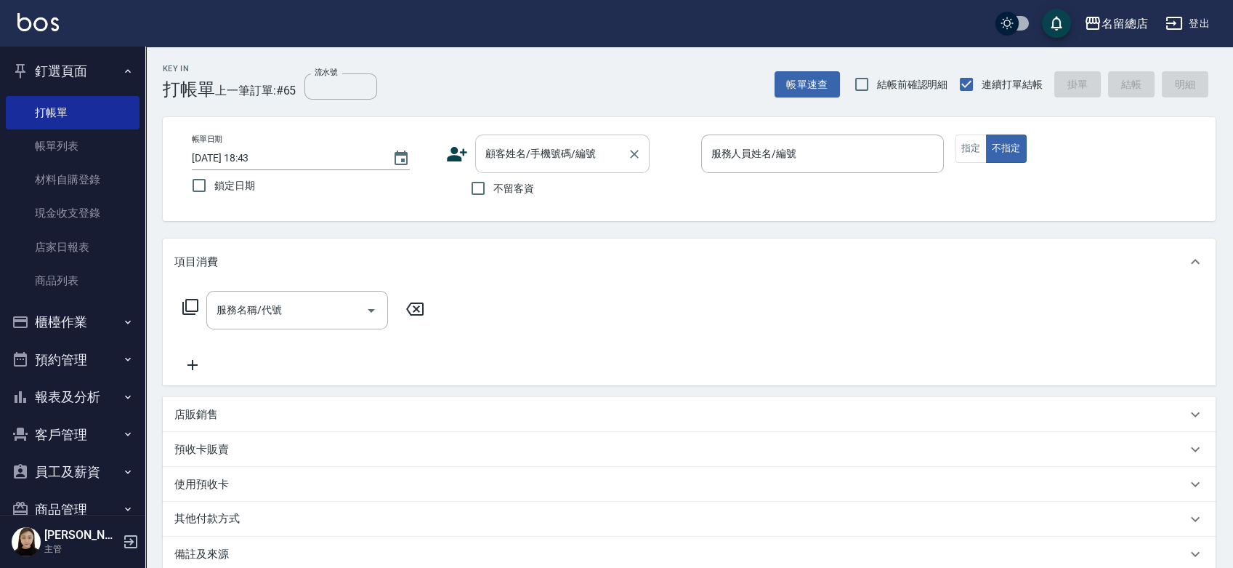
click at [511, 155] on input "顧客姓名/手機號碼/編號" at bounding box center [552, 153] width 140 height 25
click at [571, 188] on li "陳禹靜 03/11/0921805311/null" at bounding box center [562, 191] width 174 height 24
click at [971, 144] on button "指定" at bounding box center [971, 148] width 31 height 28
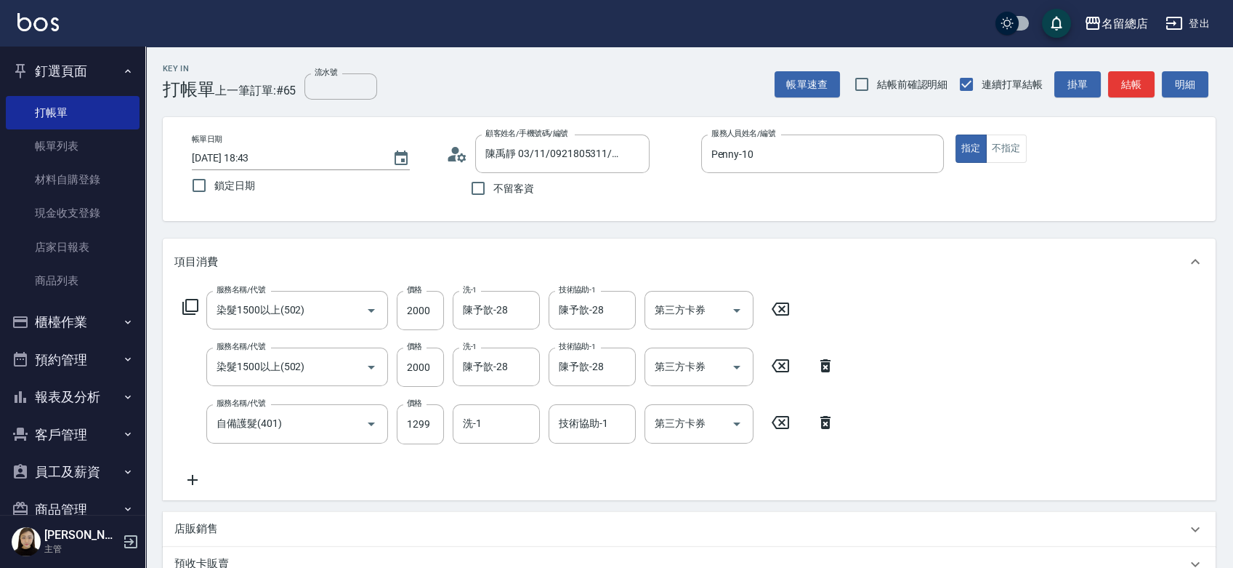
click at [525, 399] on div "服務名稱/代號 染髮1500以上(502) 服務名稱/代號 價格 2000 價格 洗-1 陳予歆-28 洗-1 技術協助-1 陳予歆-28 技術協助-1 第三…" at bounding box center [508, 389] width 669 height 197
click at [510, 407] on div "洗-1" at bounding box center [496, 423] width 87 height 39
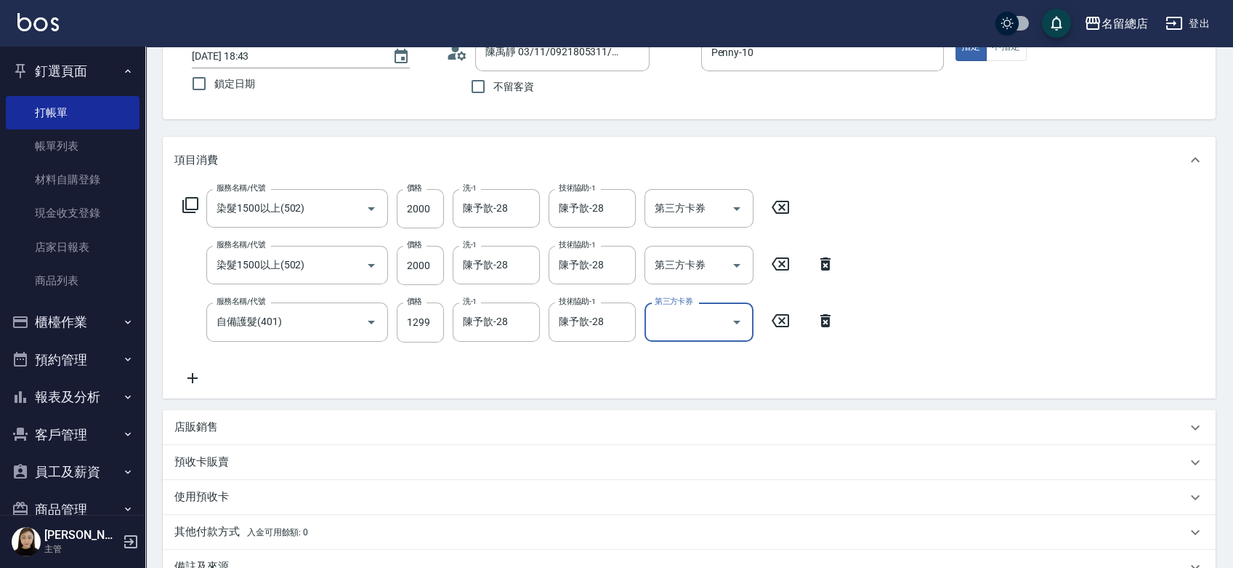
scroll to position [242, 0]
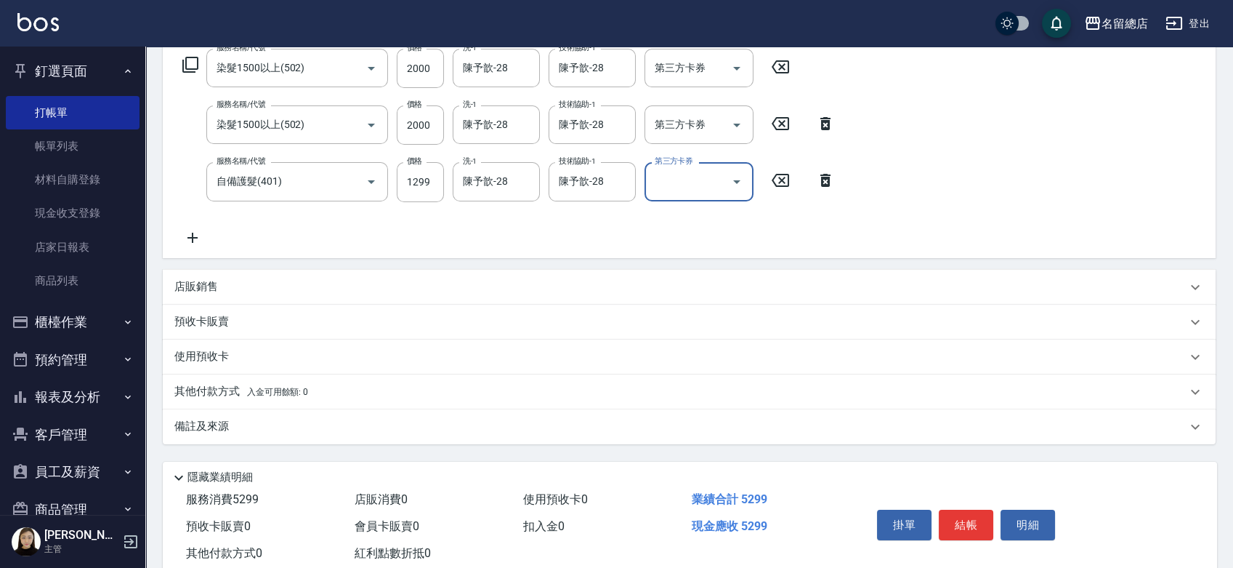
click at [186, 389] on p "其他付款方式 入金可用餘額: 0" at bounding box center [241, 392] width 134 height 16
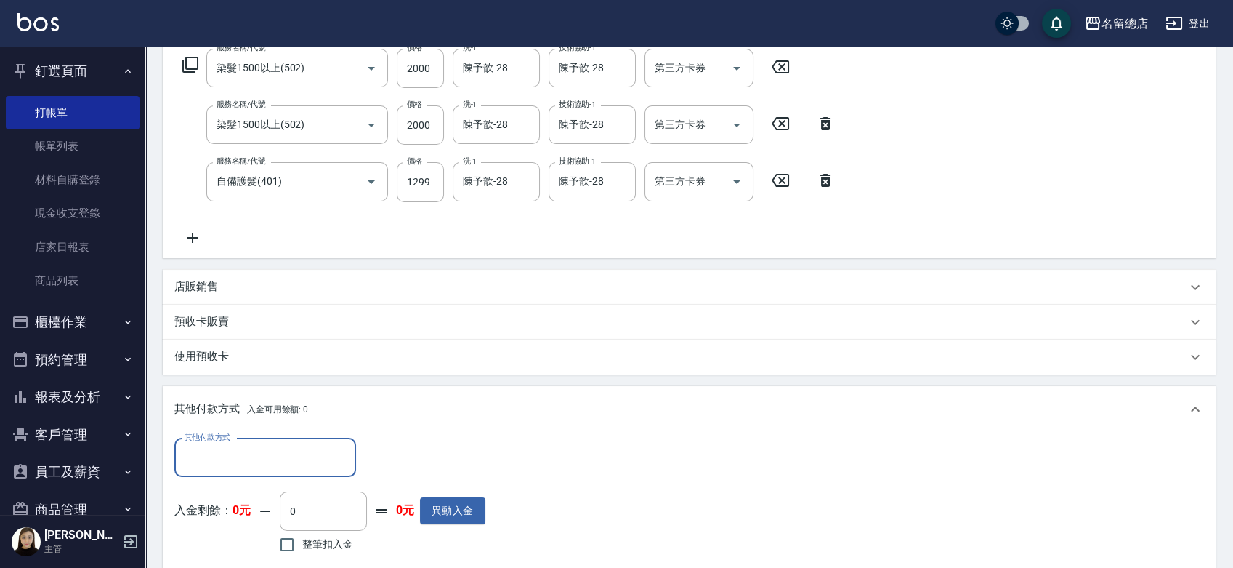
scroll to position [0, 0]
click at [189, 449] on input "其他付款方式" at bounding box center [265, 457] width 169 height 25
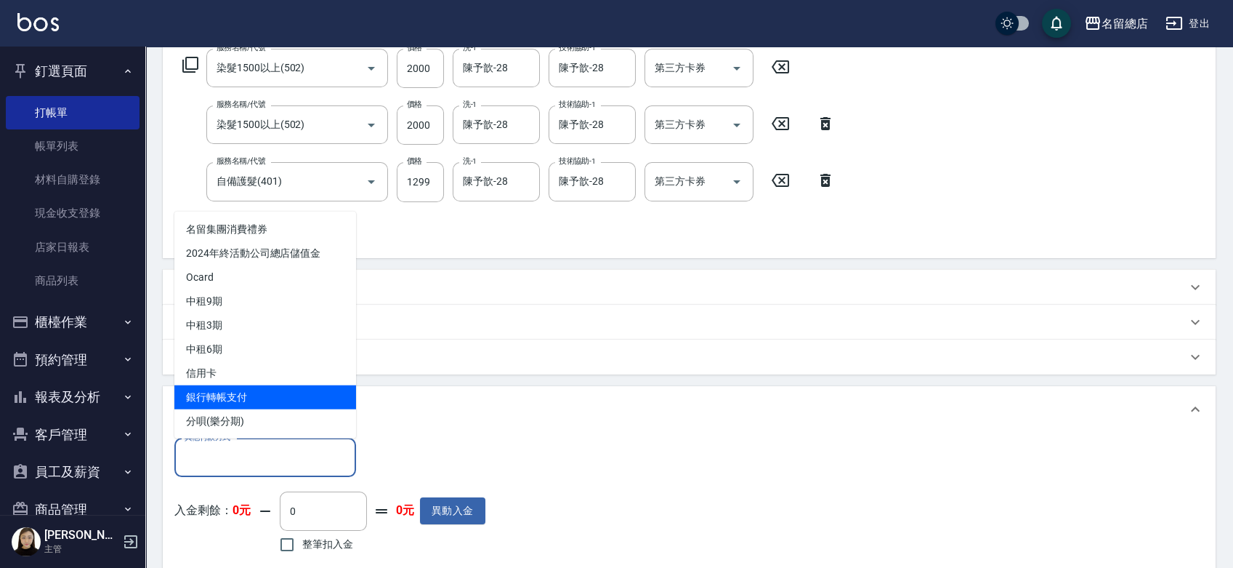
click at [223, 396] on span "銀行轉帳支付" at bounding box center [265, 396] width 182 height 24
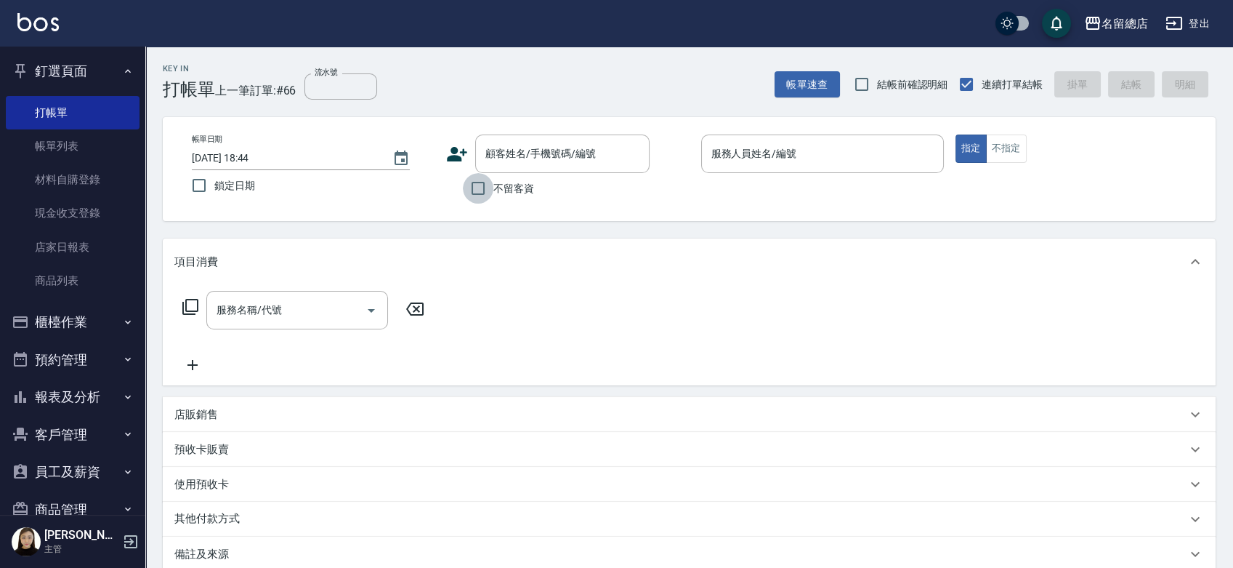
click at [478, 190] on input "不留客資" at bounding box center [478, 188] width 31 height 31
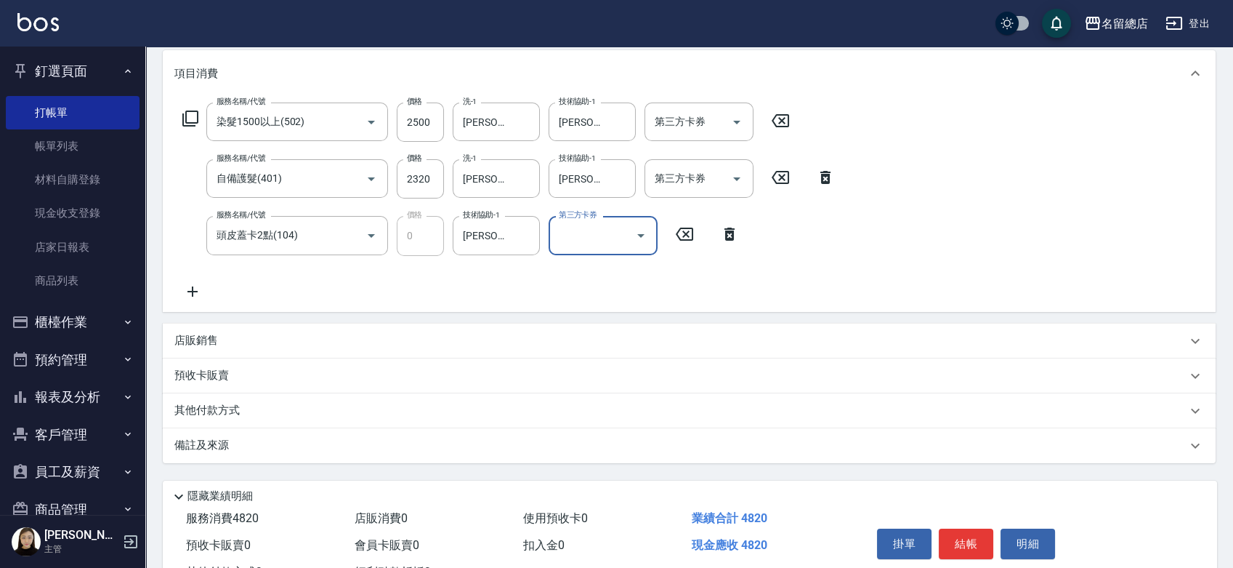
scroll to position [245, 0]
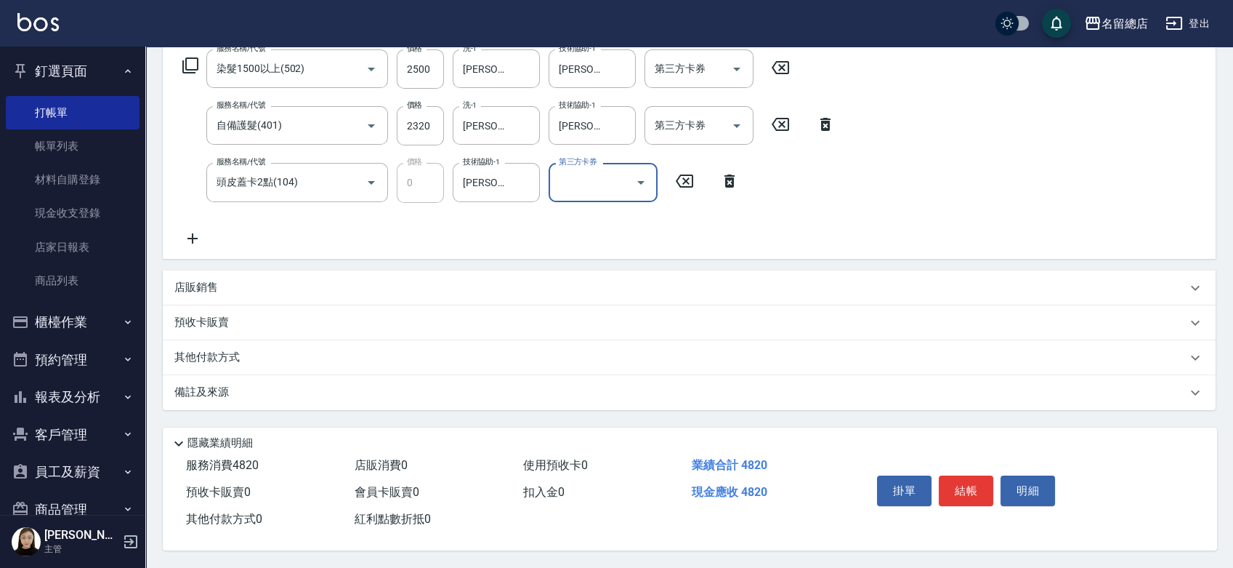
click at [193, 350] on p "其他付款方式" at bounding box center [210, 358] width 73 height 16
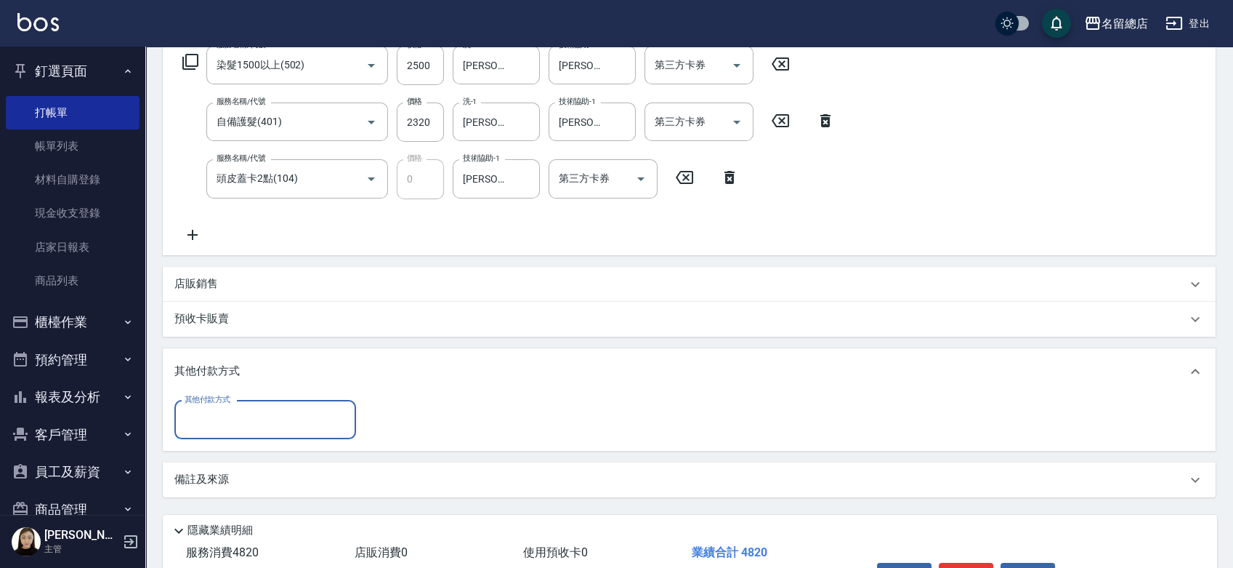
scroll to position [0, 0]
click at [195, 429] on input "其他付款方式" at bounding box center [265, 419] width 169 height 25
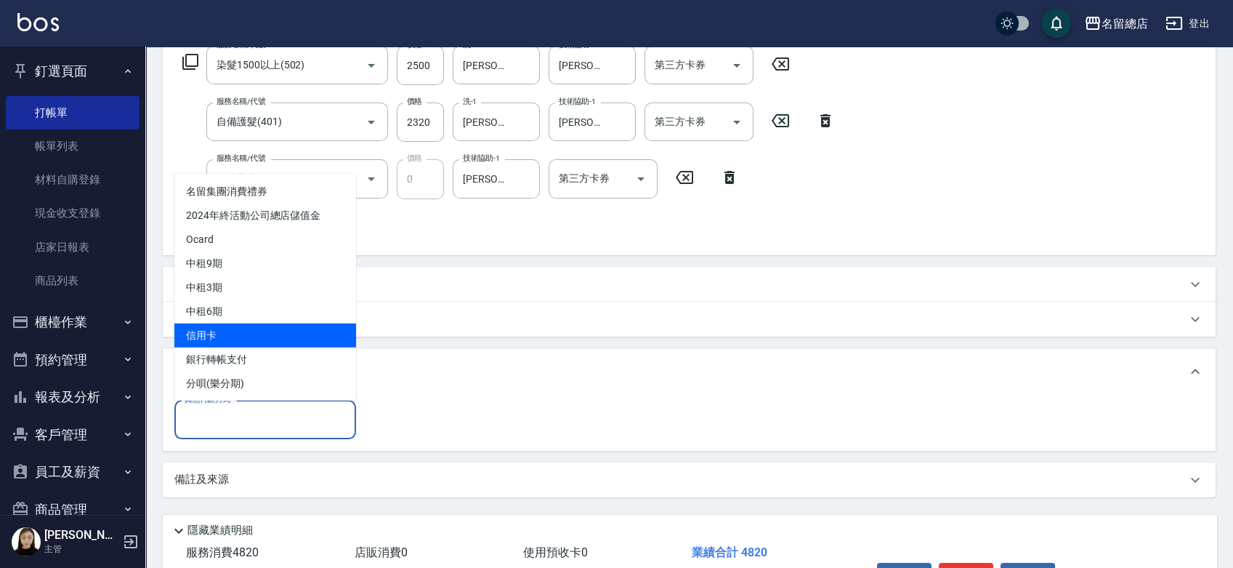
click at [214, 336] on span "信用卡" at bounding box center [265, 335] width 182 height 24
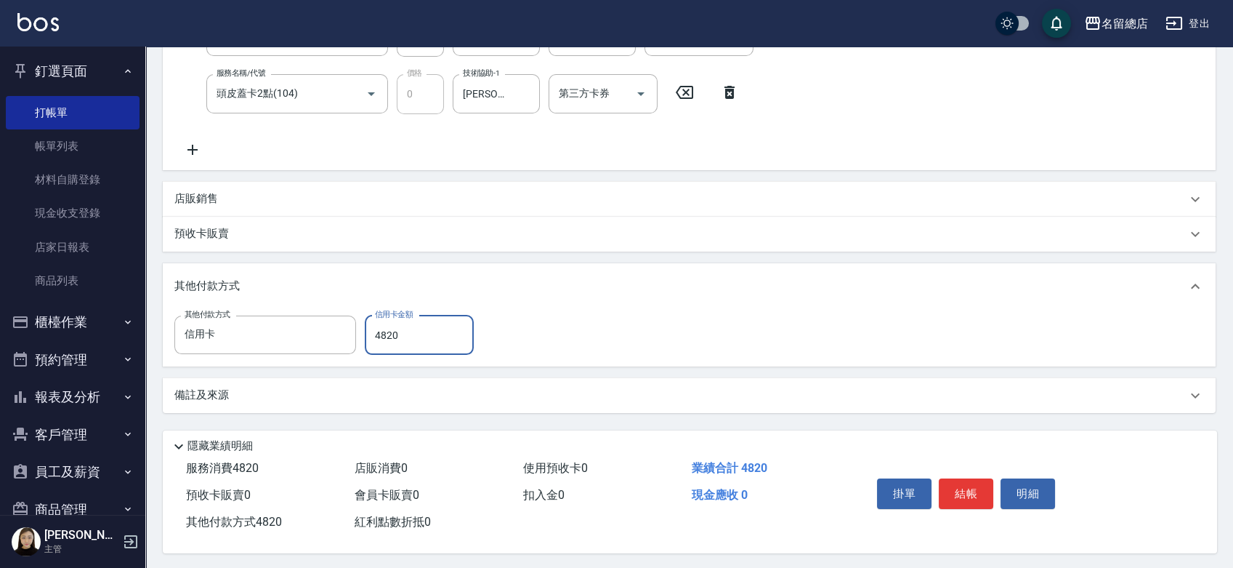
scroll to position [337, 0]
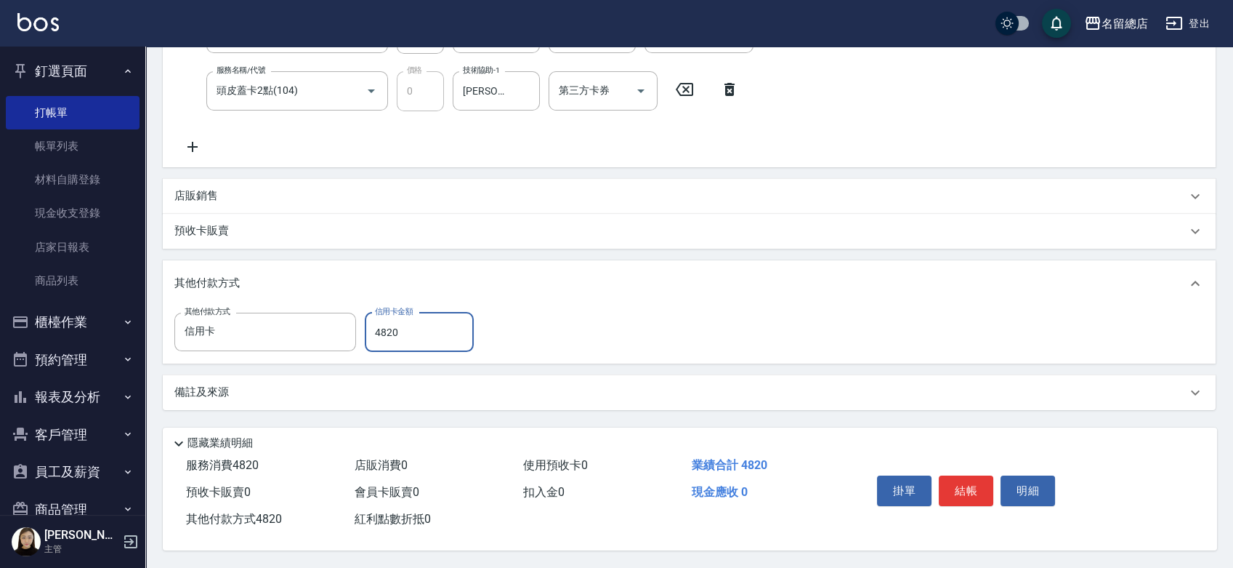
click at [438, 360] on div "項目消費 服務名稱/代號 染髮1500以上(502) 服務名稱/代號 價格 2500 價格 洗-1 蔡㚥晴-33 洗-1 技術協助-1 蔡㚥晴-33 技術協助…" at bounding box center [689, 158] width 1053 height 504
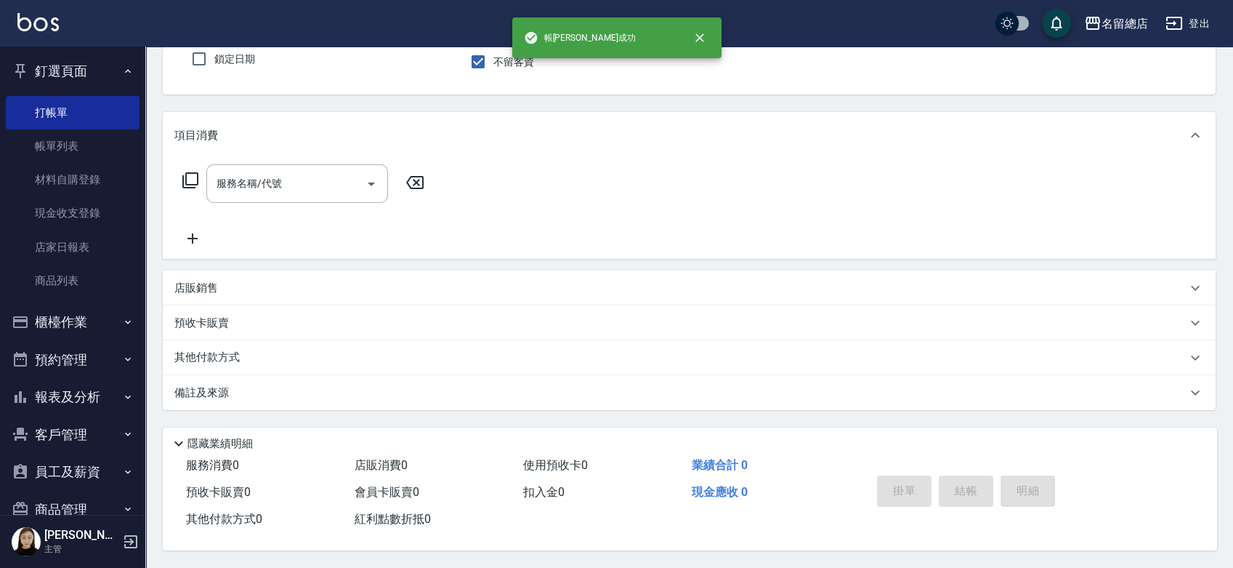
scroll to position [0, 0]
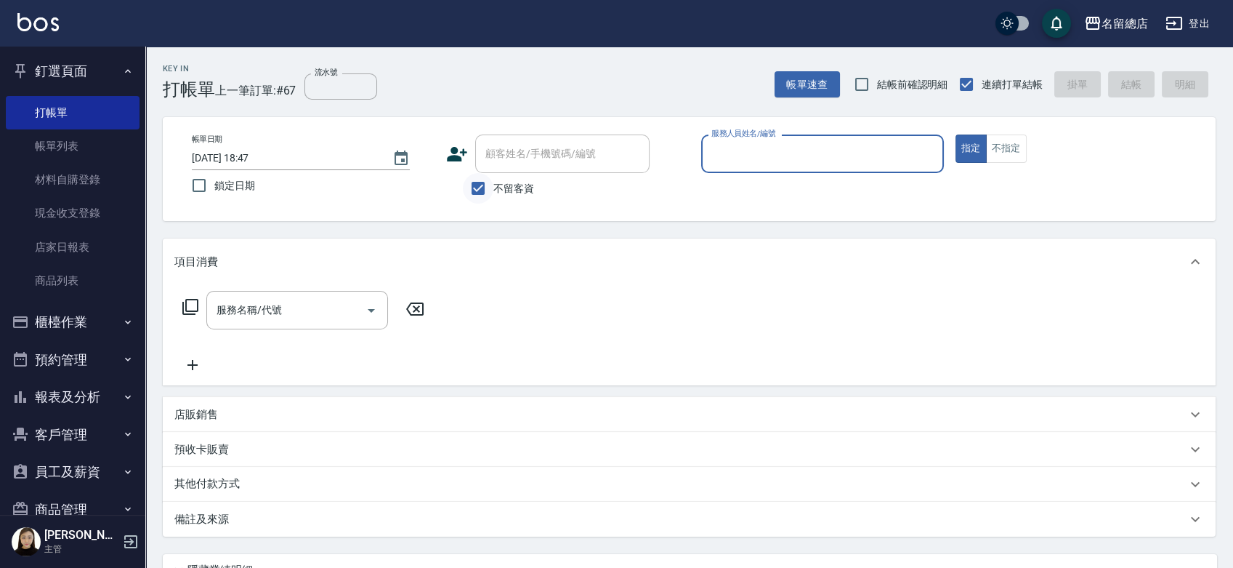
click at [480, 188] on input "不留客資" at bounding box center [478, 188] width 31 height 31
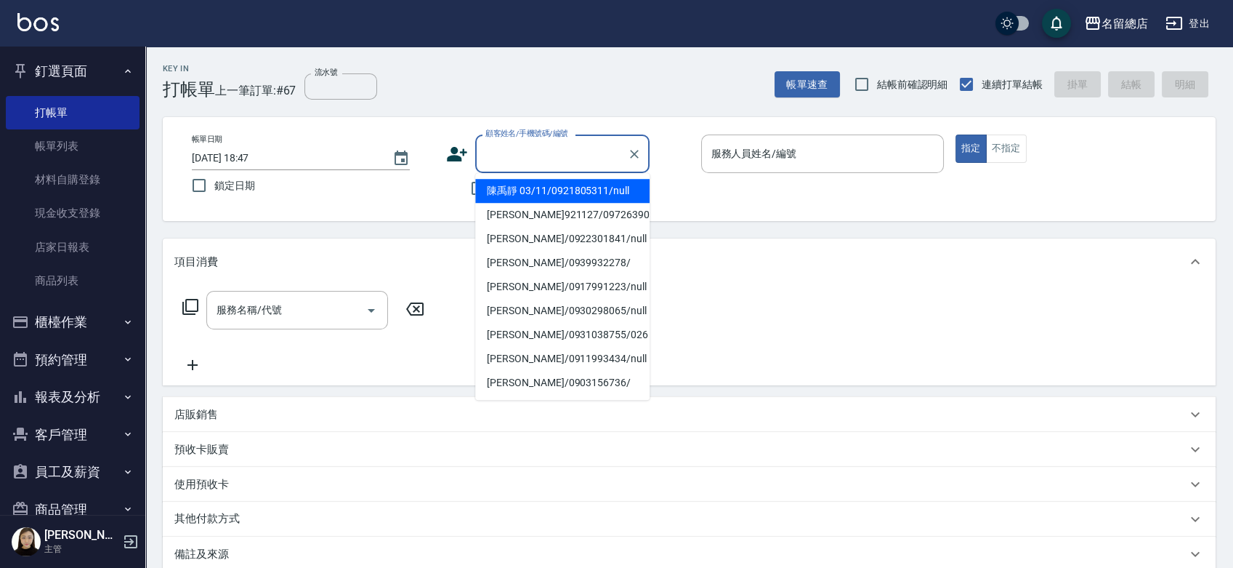
click at [495, 160] on input "顧客姓名/手機號碼/編號" at bounding box center [552, 153] width 140 height 25
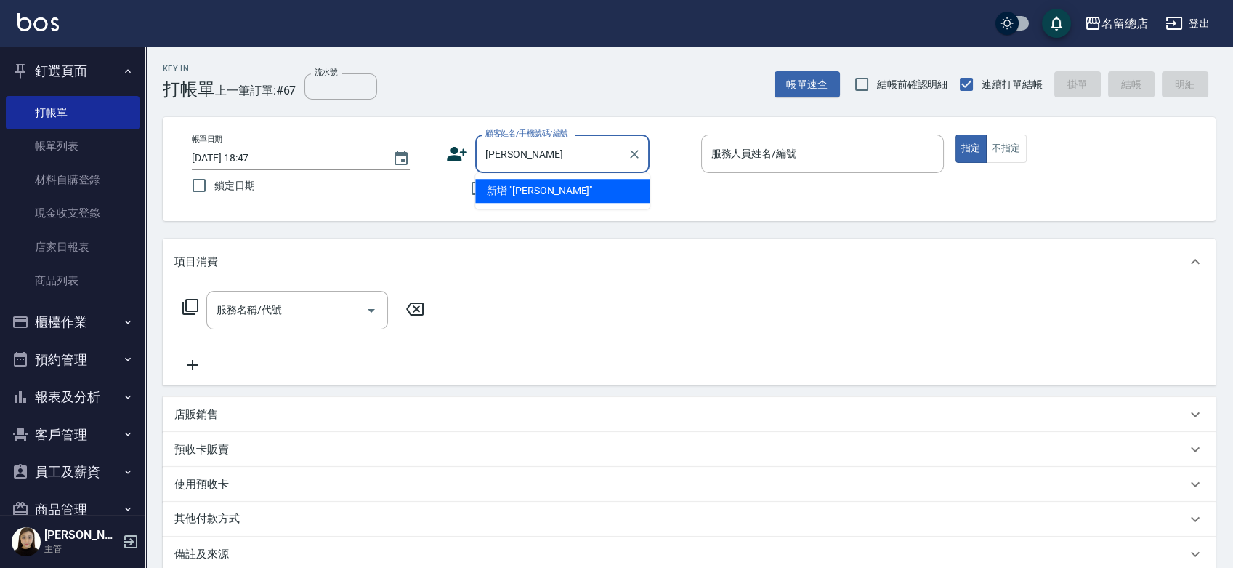
click at [549, 156] on input "賴美君" at bounding box center [552, 153] width 140 height 25
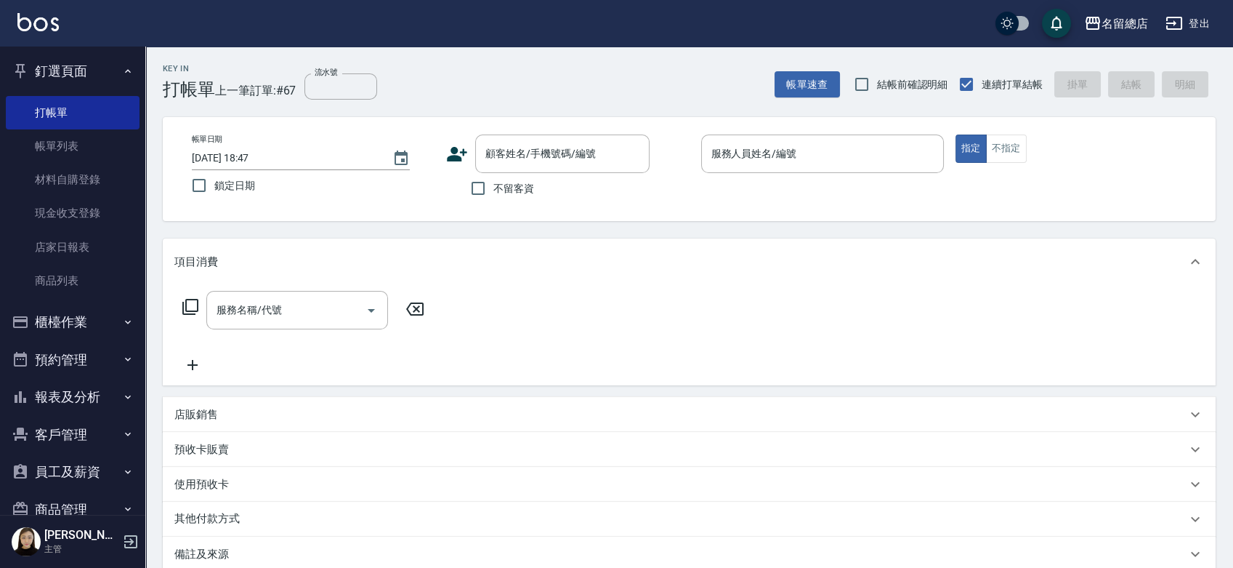
click at [605, 44] on div "名留總店 登出" at bounding box center [616, 23] width 1233 height 47
click at [531, 142] on input "顧客姓名/手機號碼/編號" at bounding box center [552, 153] width 140 height 25
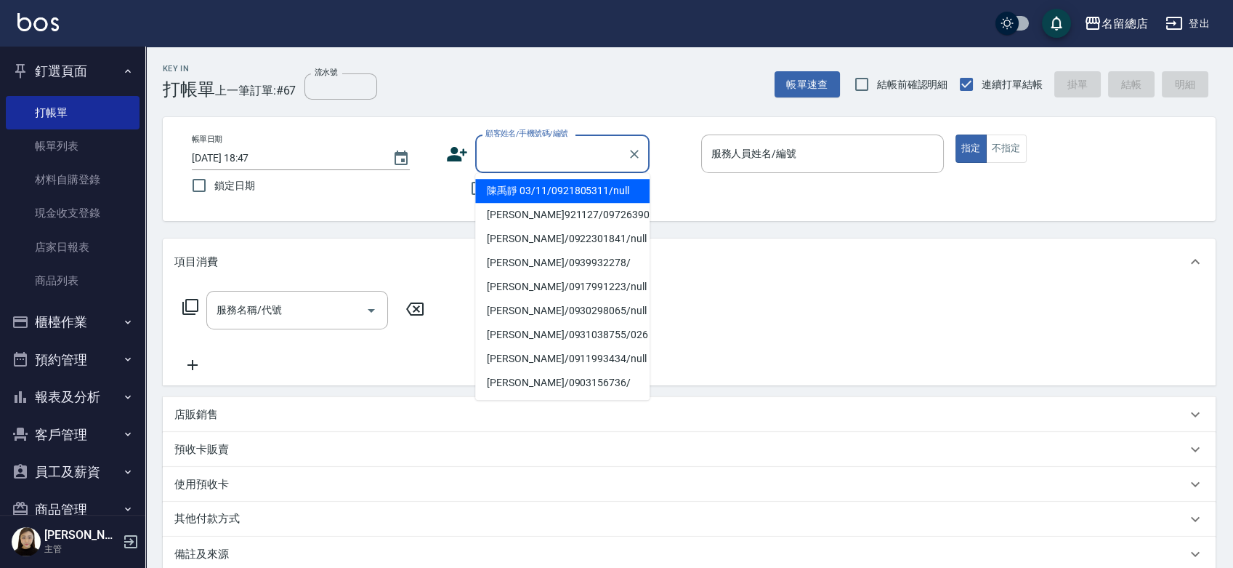
click at [556, 91] on div "Key In 打帳單 上一筆訂單:#67 流水號 流水號 帳單速查 結帳前確認明細 連續打單結帳 掛單 結帳 明細" at bounding box center [680, 73] width 1070 height 53
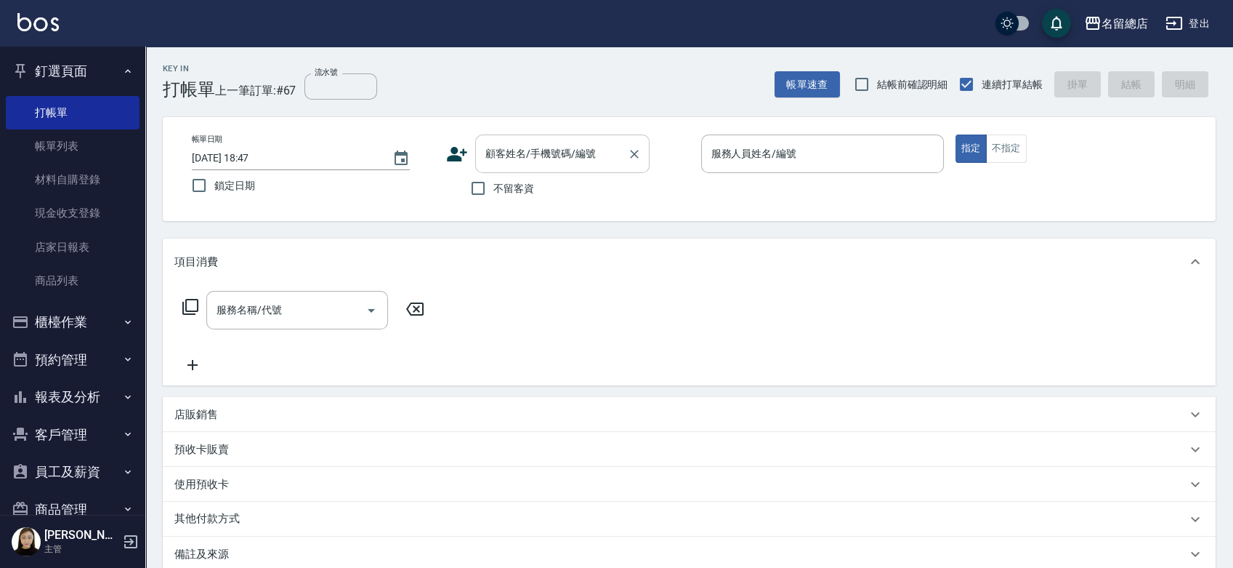
click at [512, 156] on input "顧客姓名/手機號碼/編號" at bounding box center [552, 153] width 140 height 25
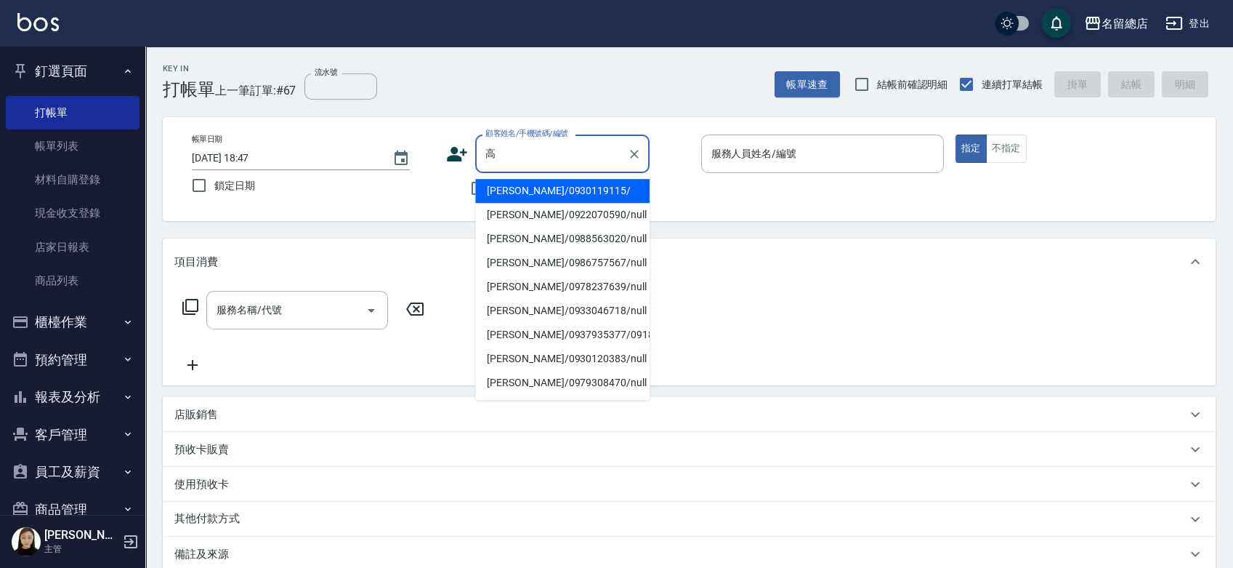
click at [527, 191] on li "高芷嫣/0930119115/" at bounding box center [562, 191] width 174 height 24
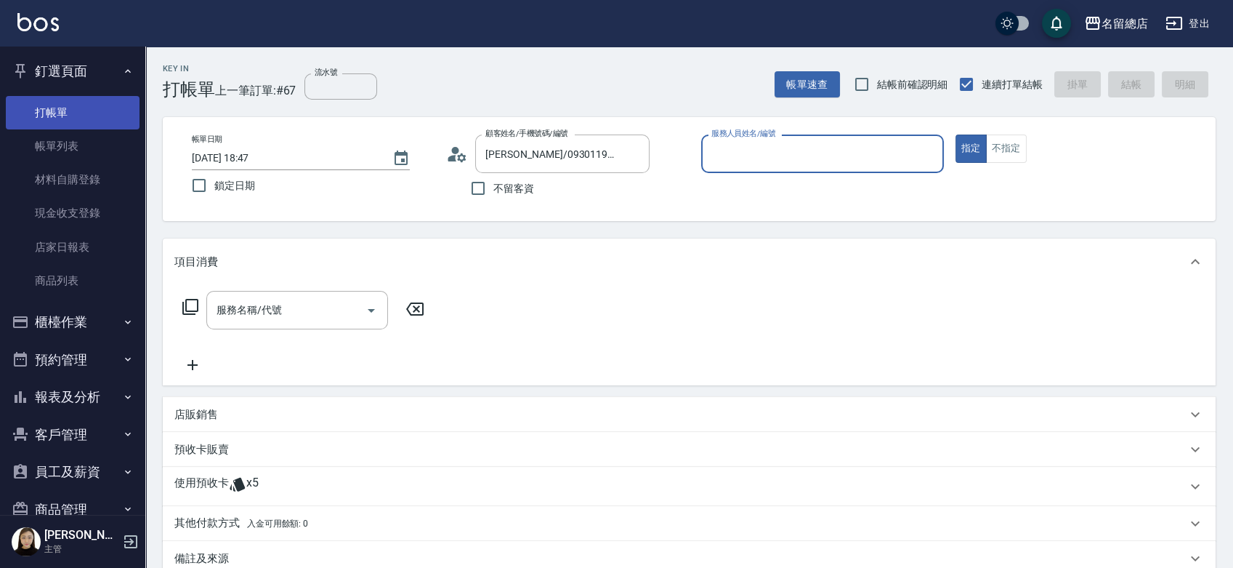
click at [81, 111] on link "打帳單" at bounding box center [73, 112] width 134 height 33
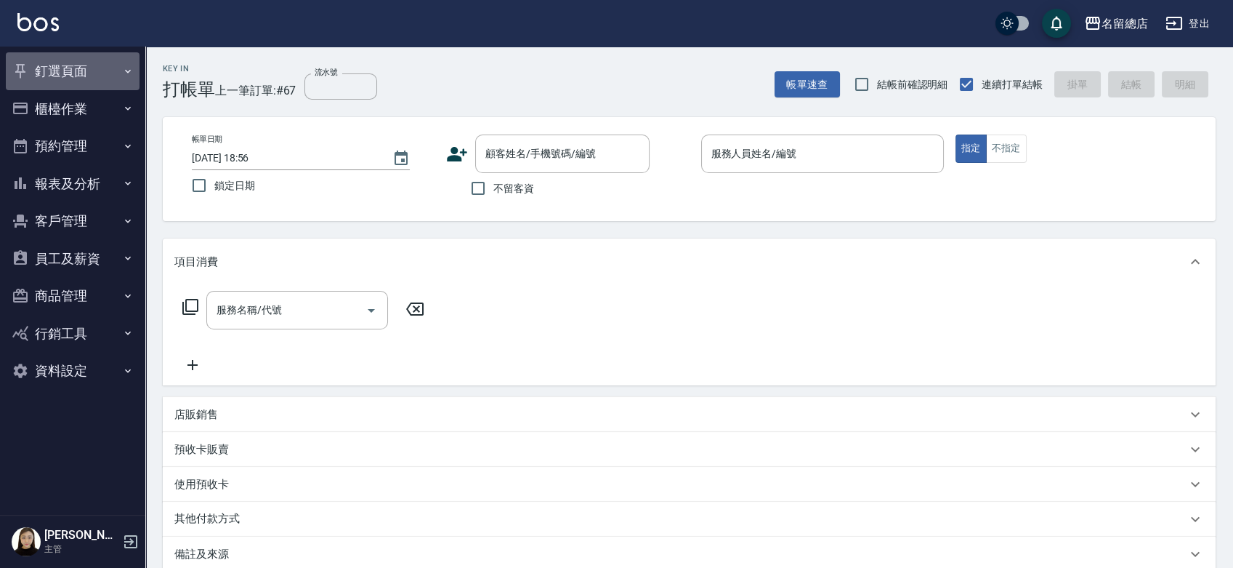
click at [82, 65] on button "釘選頁面" at bounding box center [73, 71] width 134 height 38
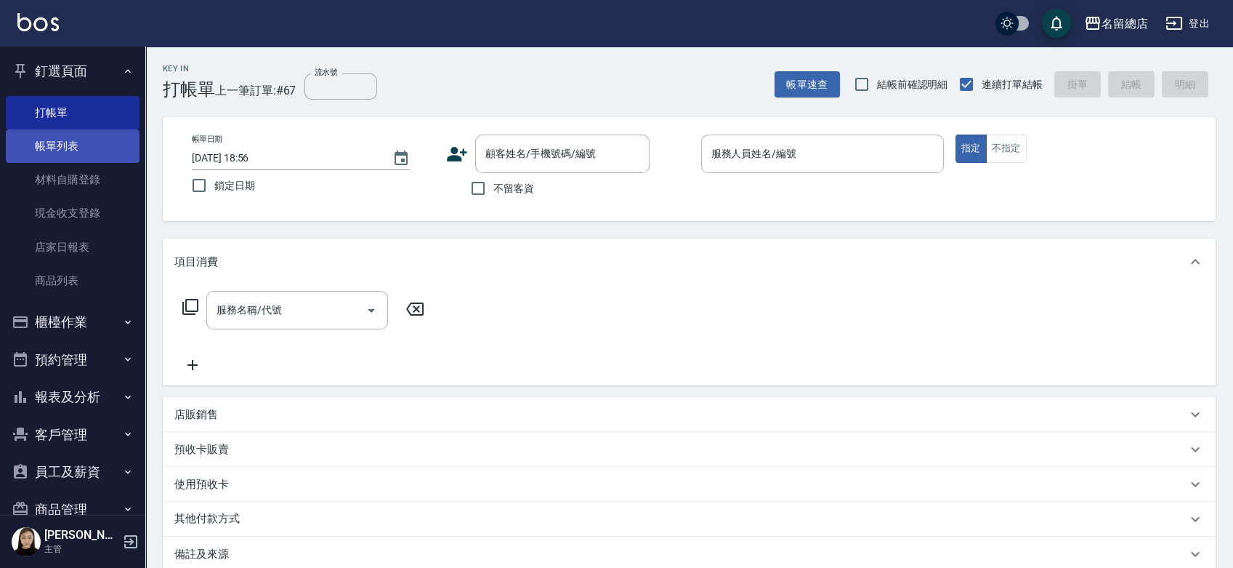
click at [76, 138] on link "帳單列表" at bounding box center [73, 145] width 134 height 33
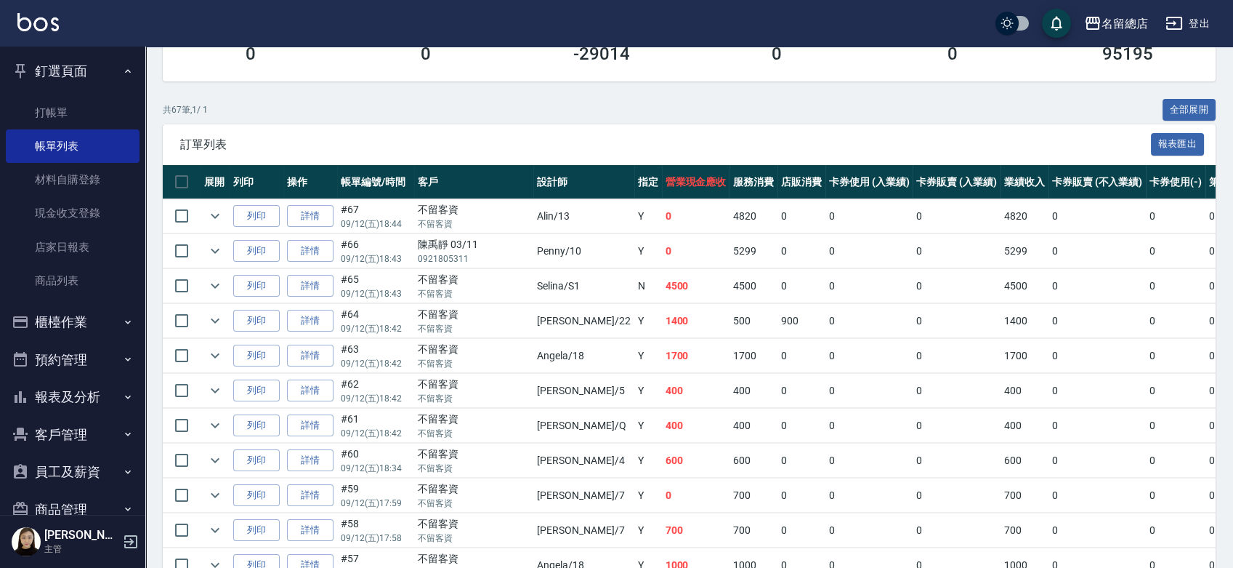
scroll to position [242, 0]
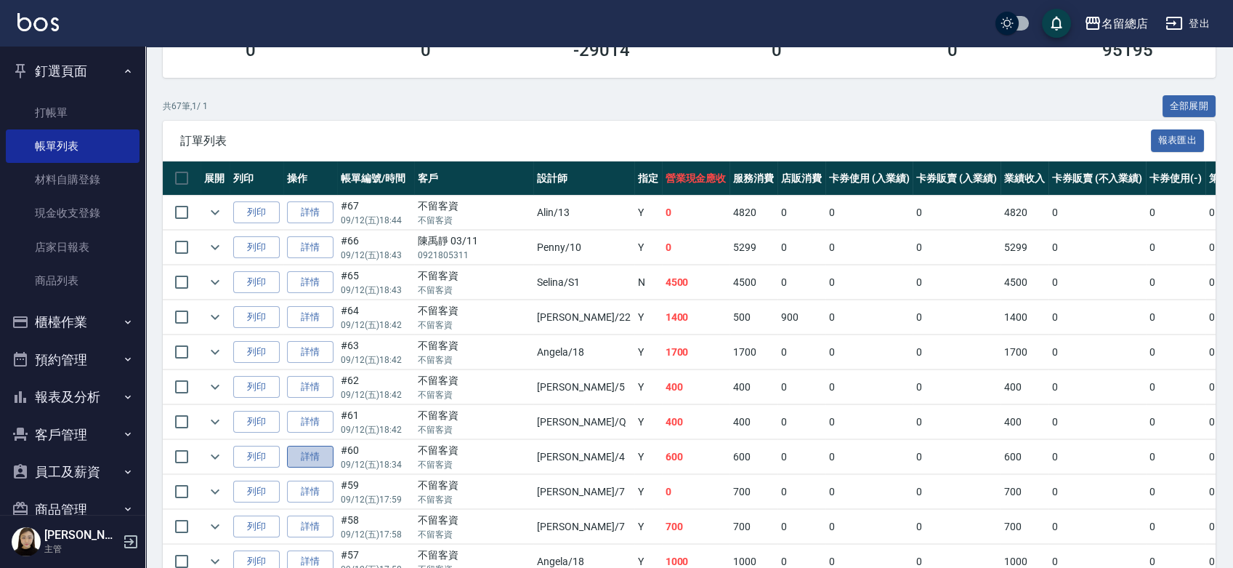
click at [313, 460] on link "詳情" at bounding box center [310, 456] width 47 height 23
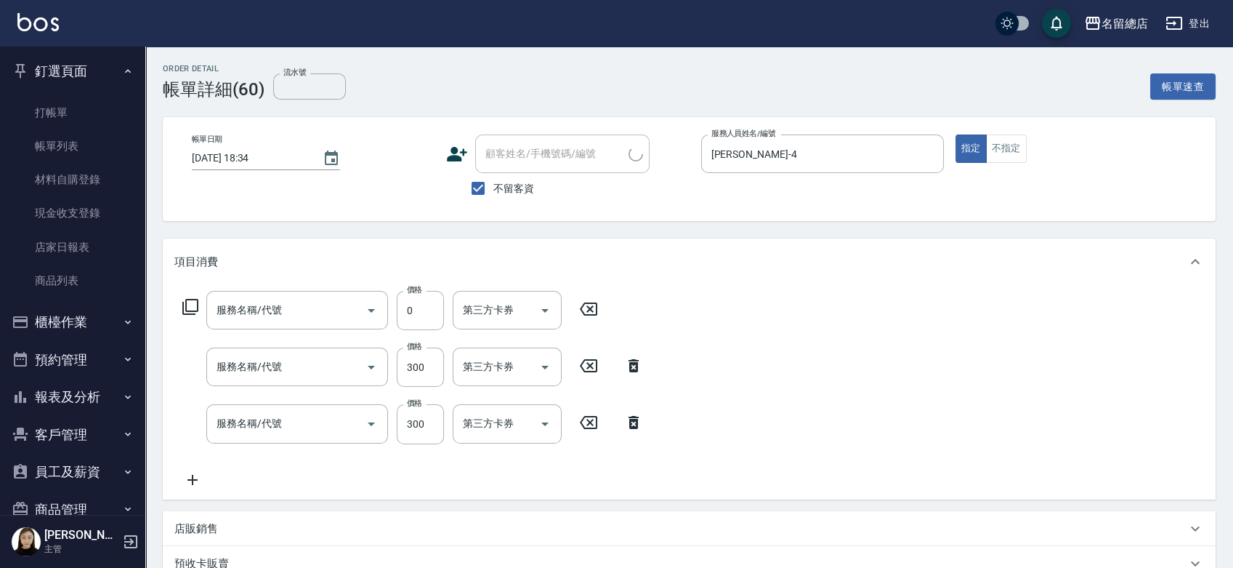
type input "2025/09/12 18:34"
checkbox input "true"
type input "Amy-4"
type input "洗髮(免費)(600)"
type input "健康洗髮(604)"
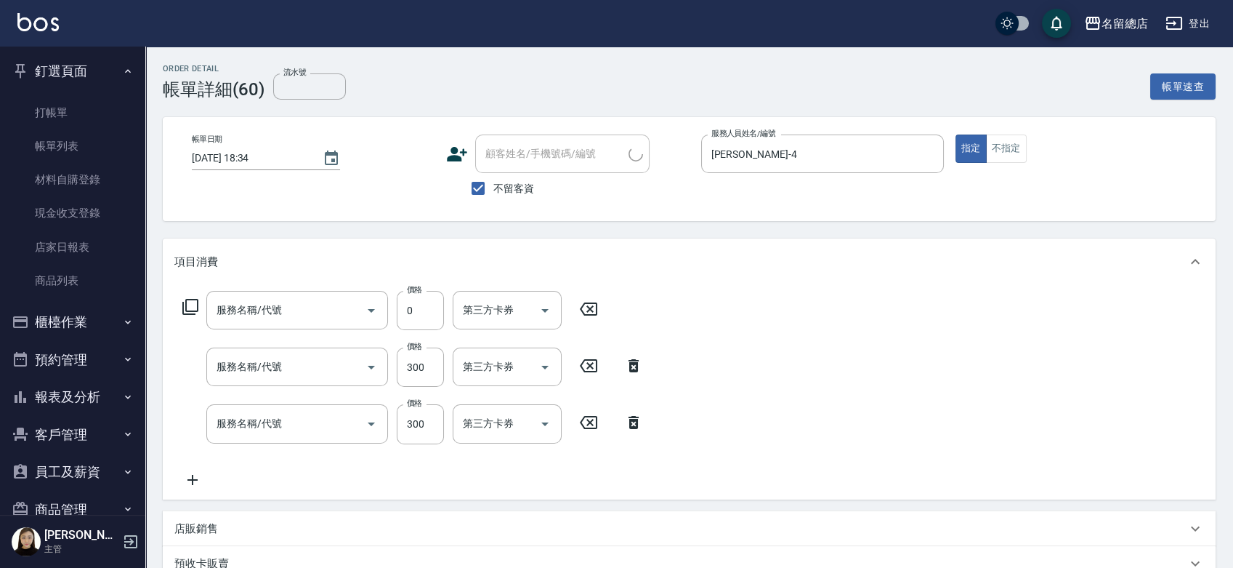
type input "健康洗髮(604)"
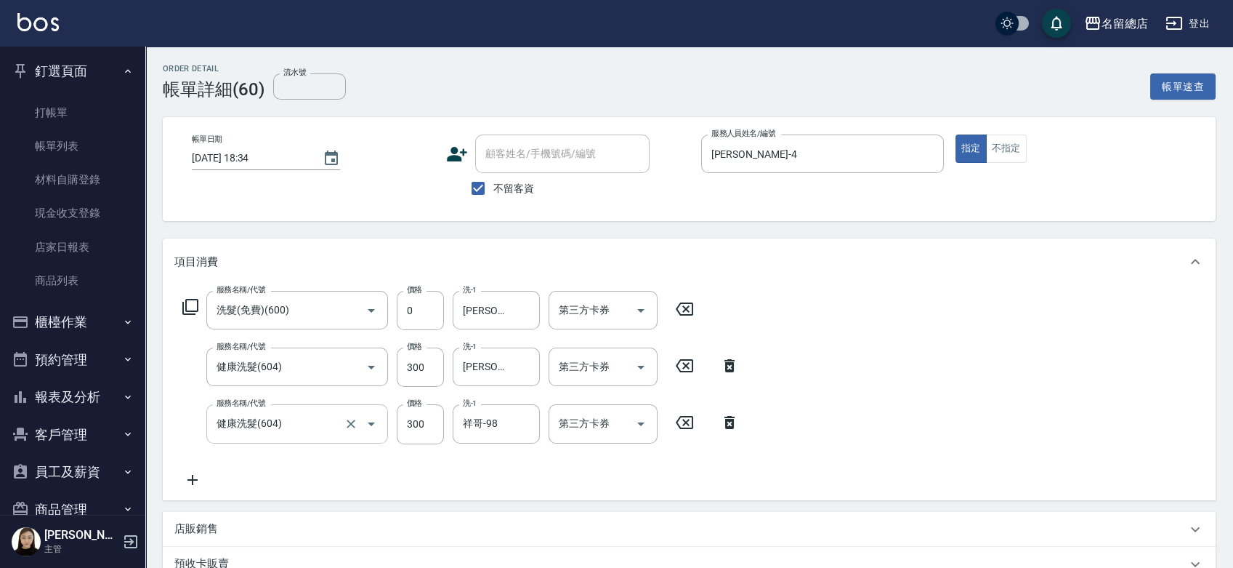
click at [306, 422] on input "健康洗髮(604)" at bounding box center [277, 423] width 128 height 25
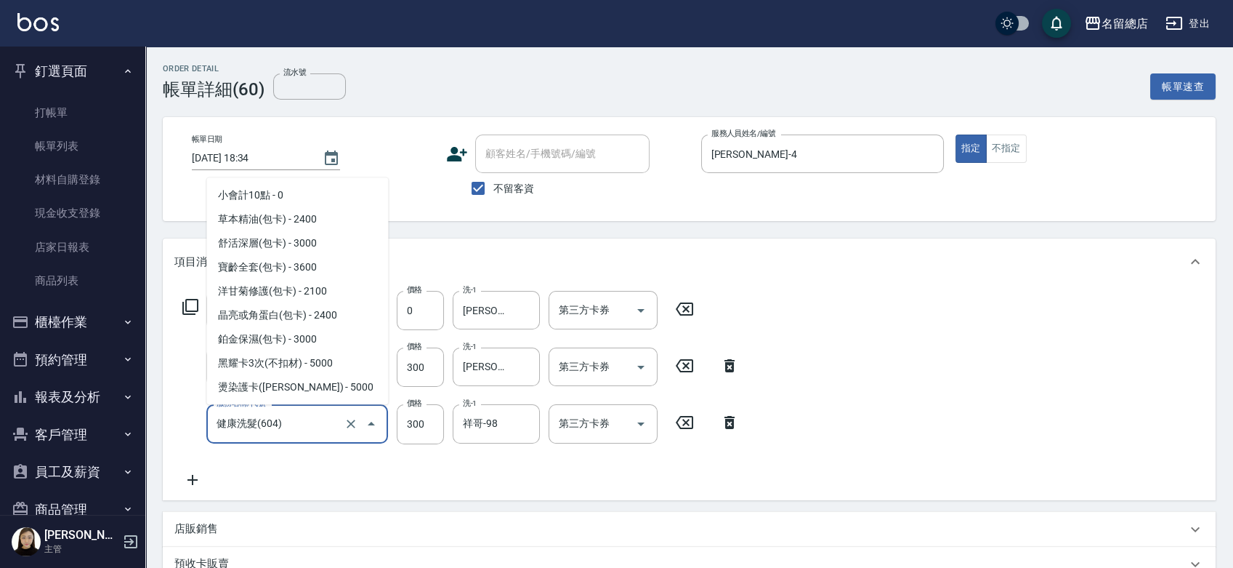
scroll to position [1960, 0]
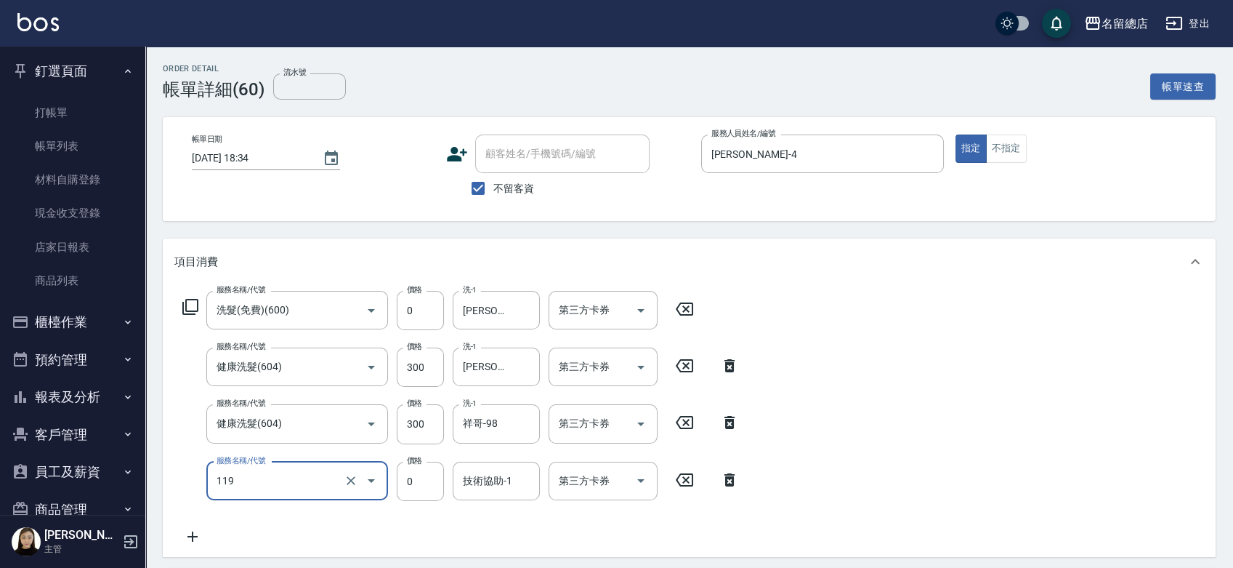
type input "頭皮蓋卡5點(119)"
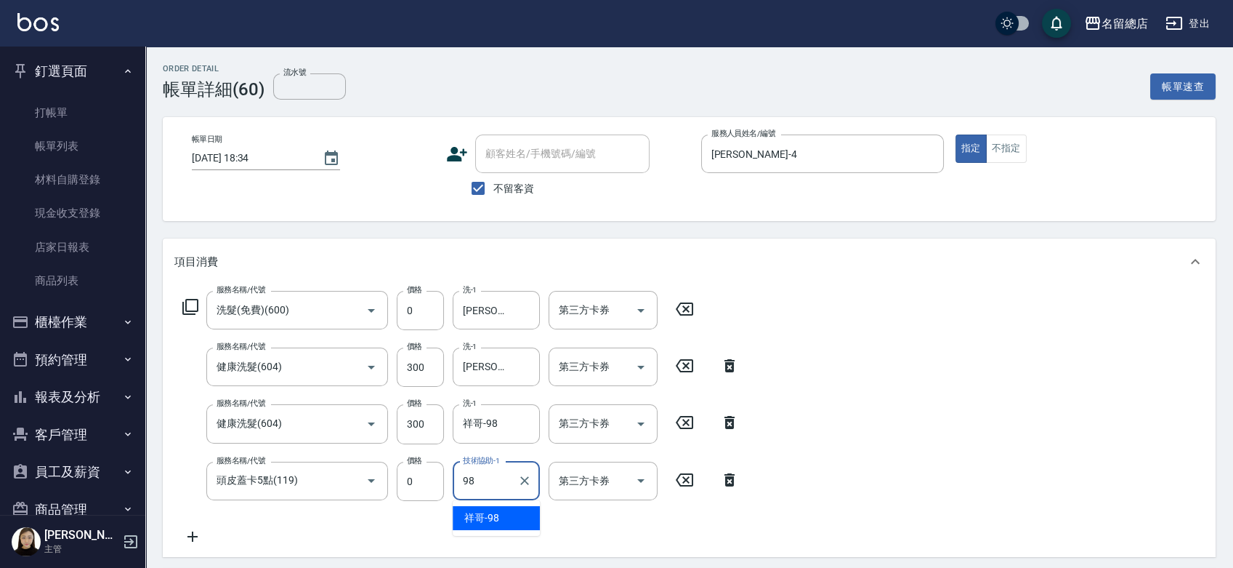
type input "祥哥-98"
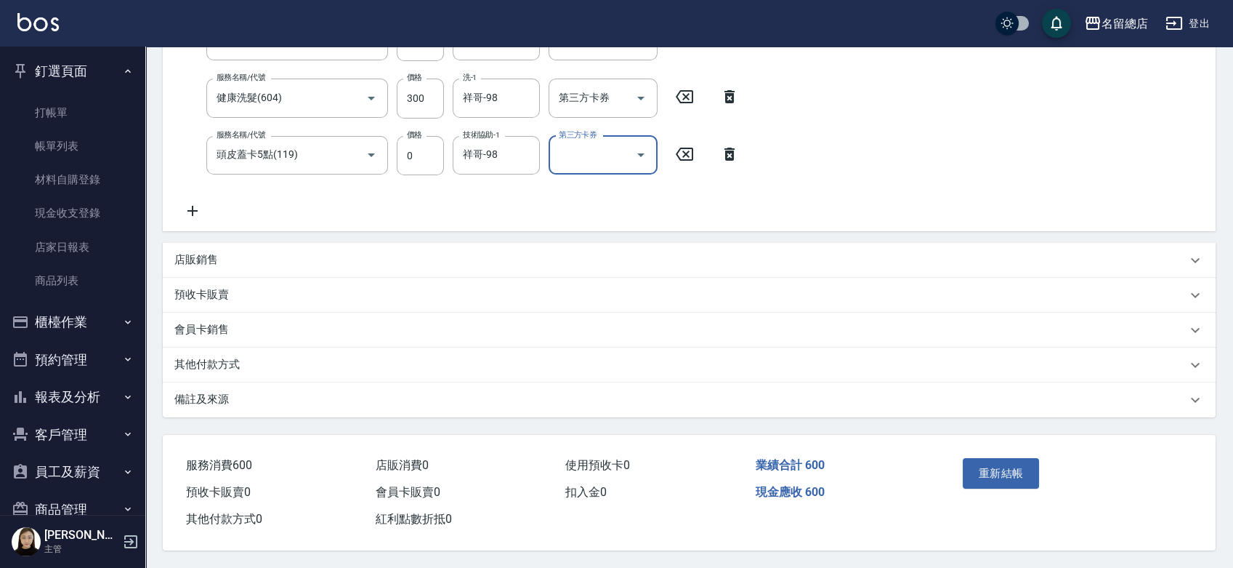
scroll to position [168, 0]
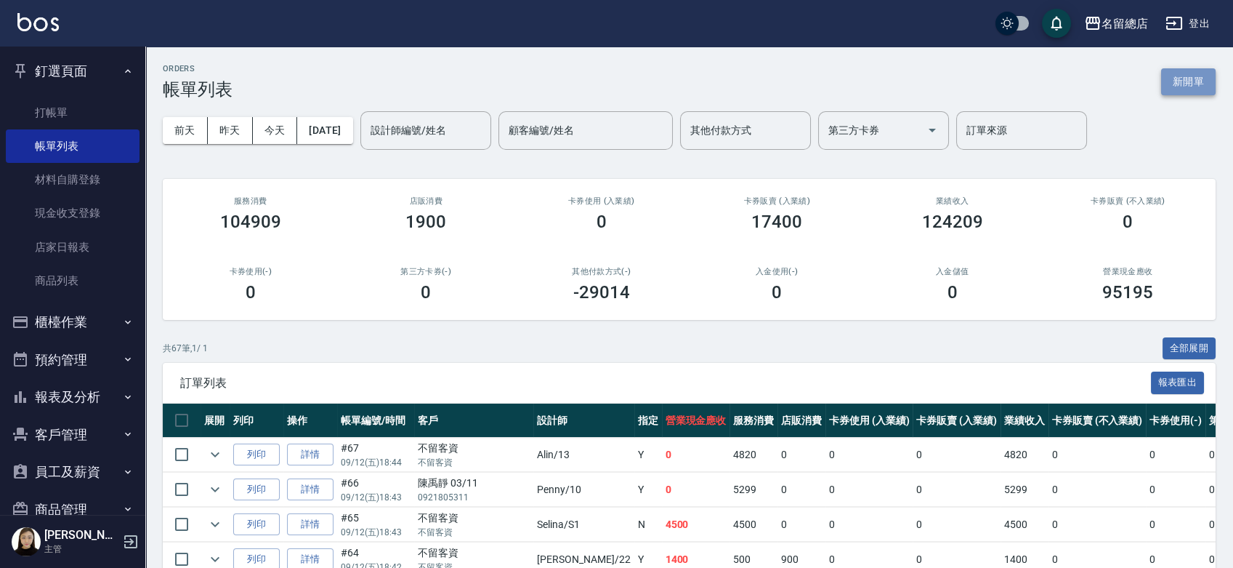
click at [1195, 76] on button "新開單" at bounding box center [1188, 81] width 55 height 27
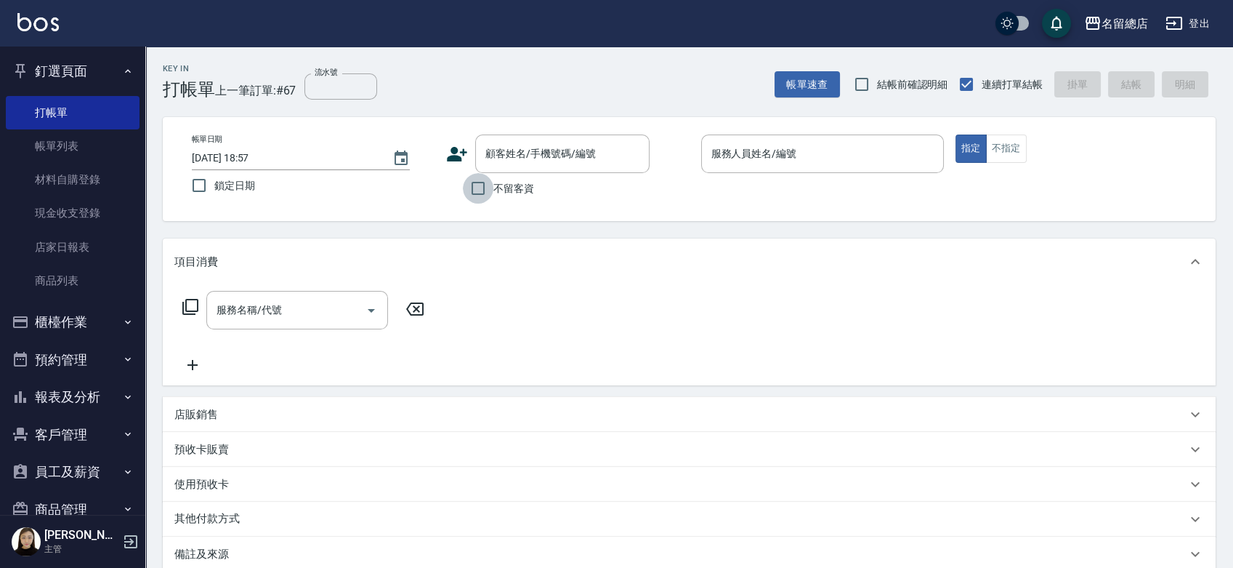
click at [473, 190] on input "不留客資" at bounding box center [478, 188] width 31 height 31
checkbox input "true"
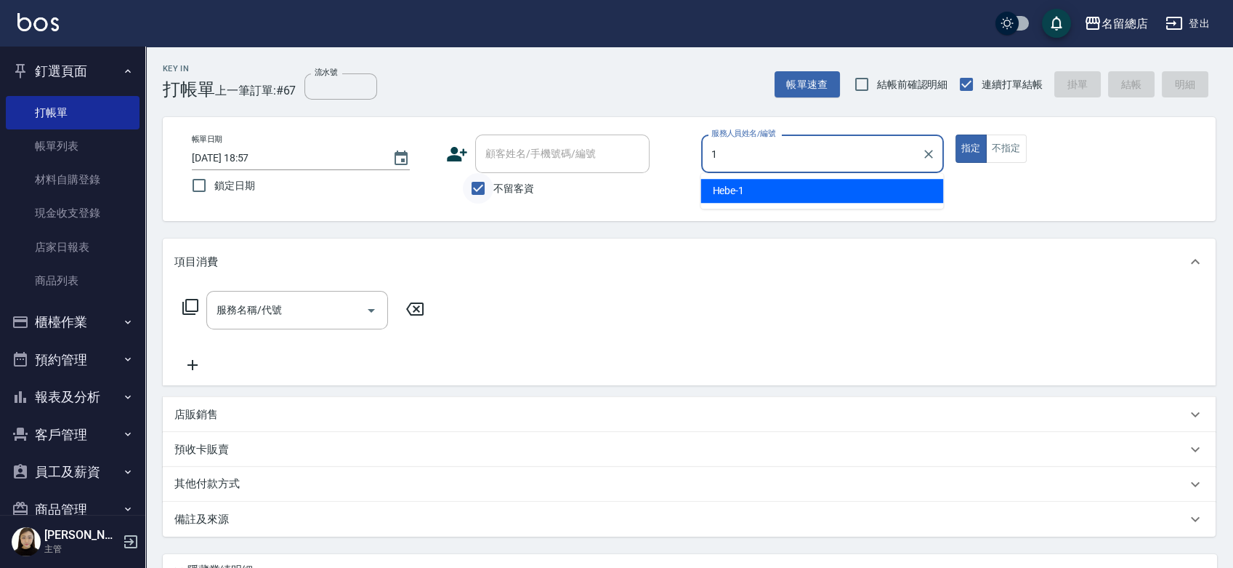
type input "Hebe-1"
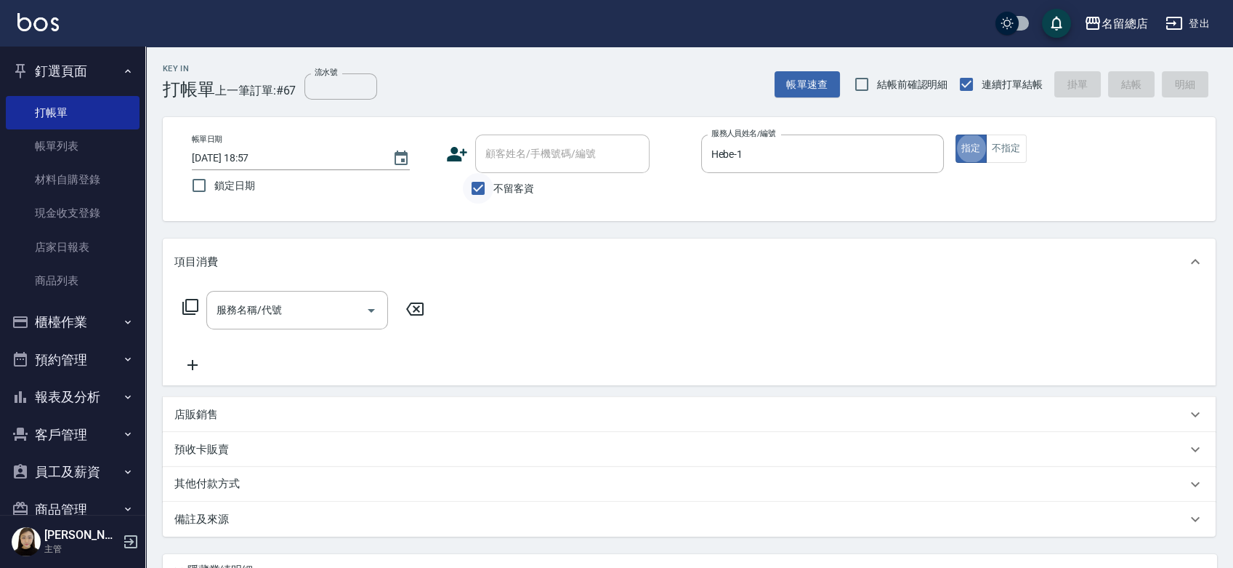
type button "true"
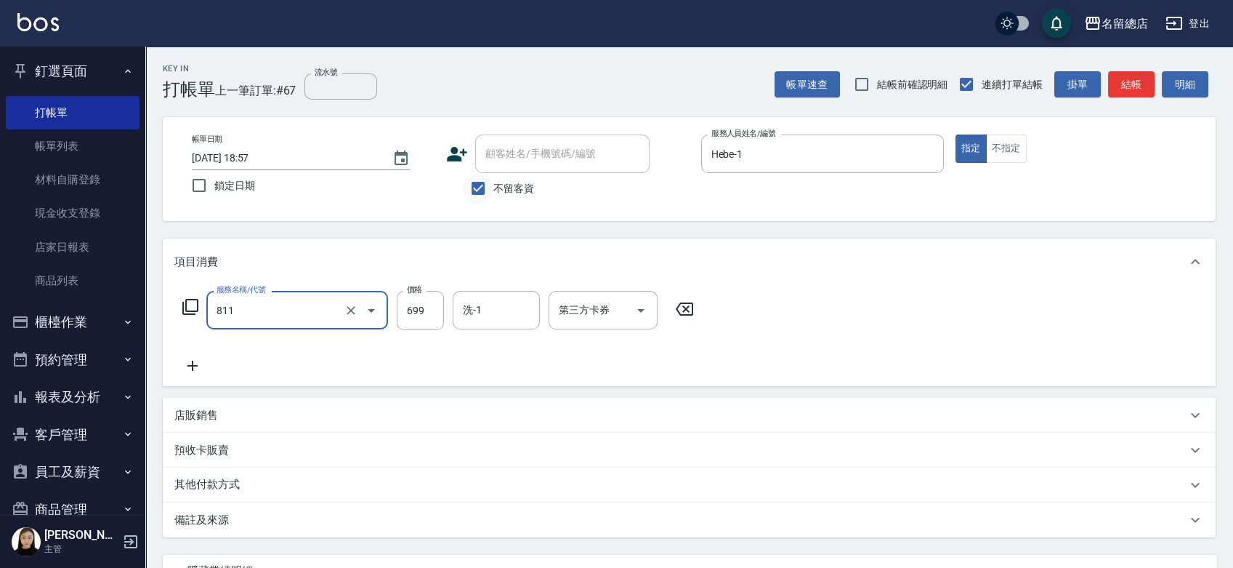
type input "洗+剪(811)"
type input "800"
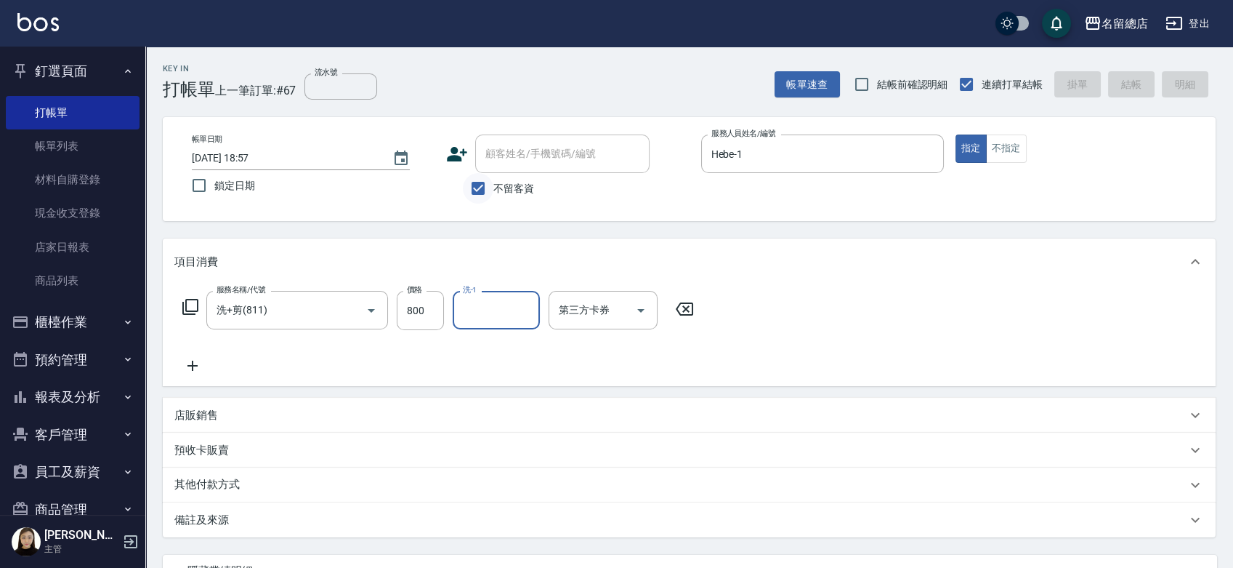
type input "2025/09/12 18:58"
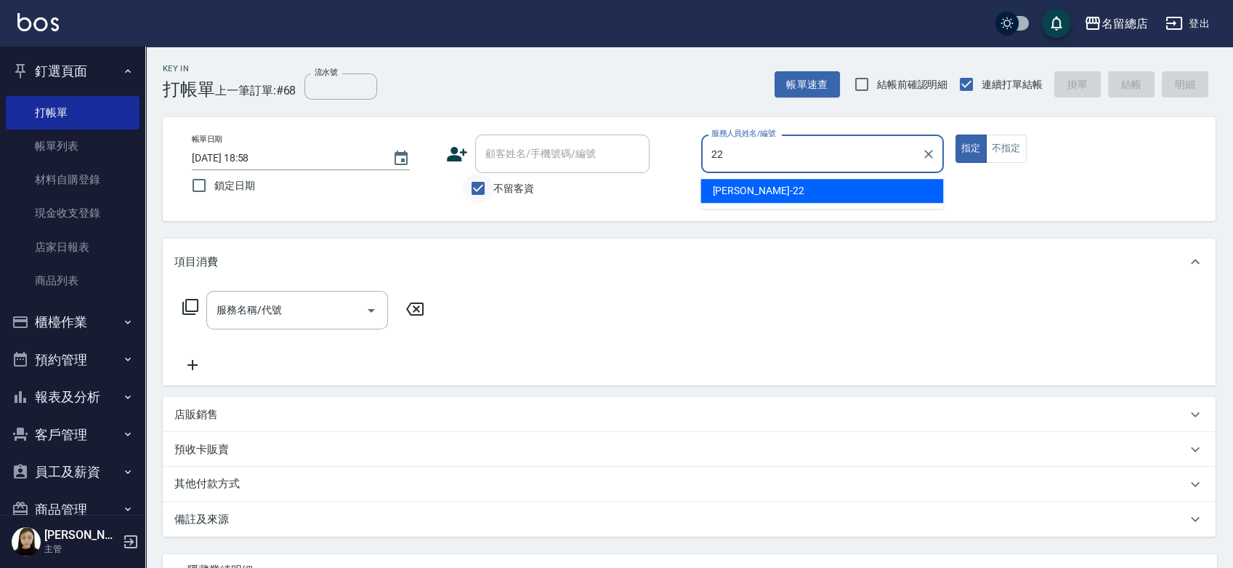
type input "Lydia-22"
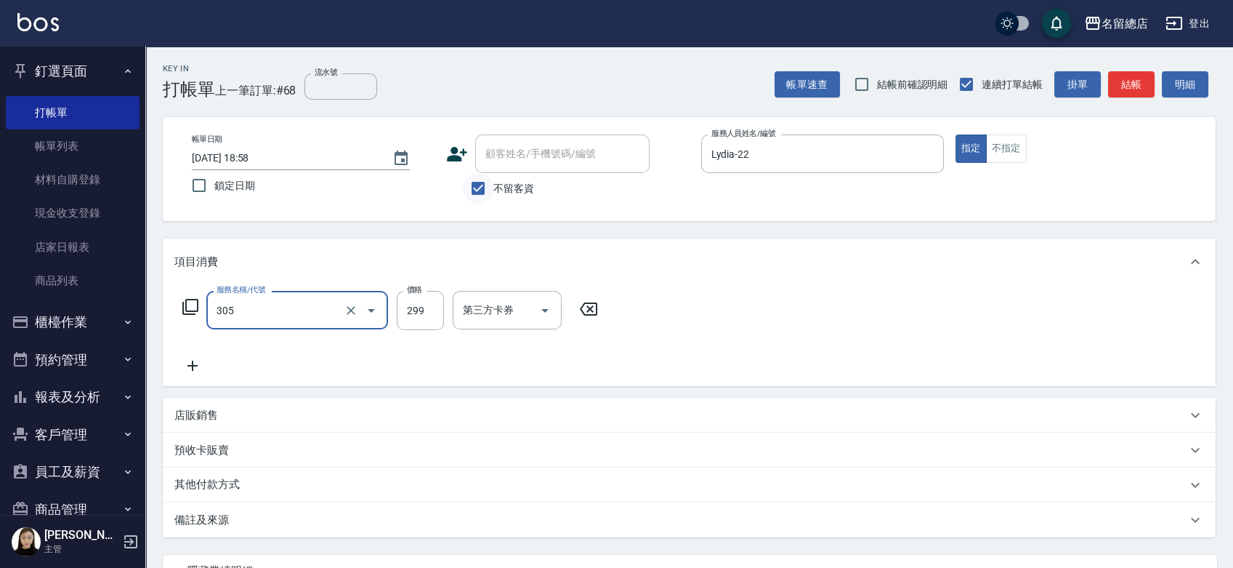
type input "剪髮(305)"
type input "500"
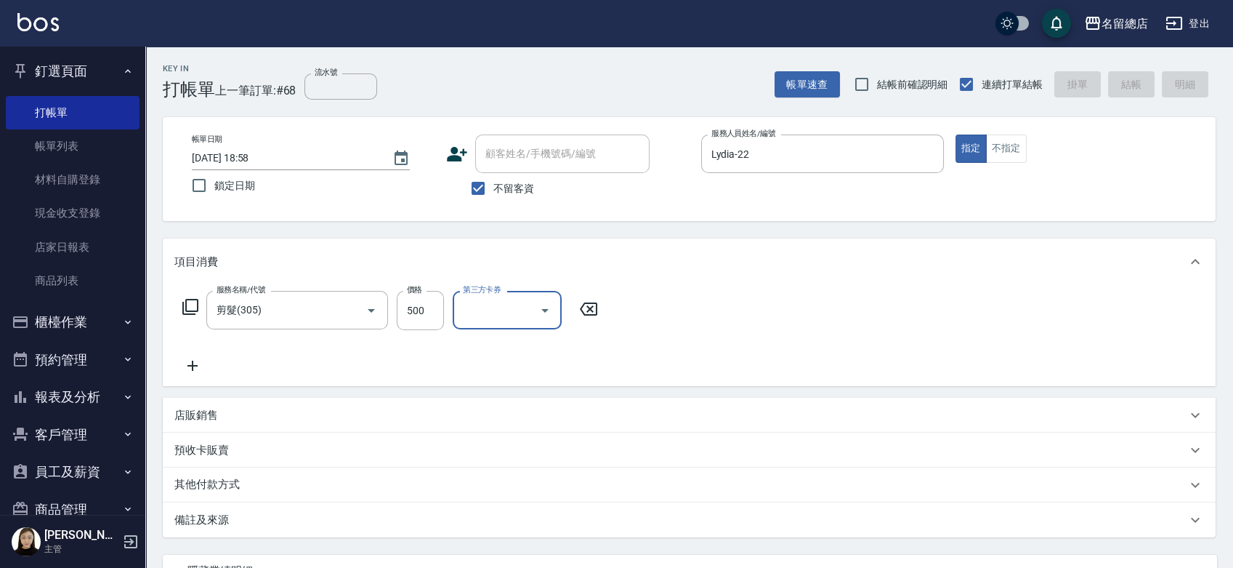
type input "2025/09/12 18:59"
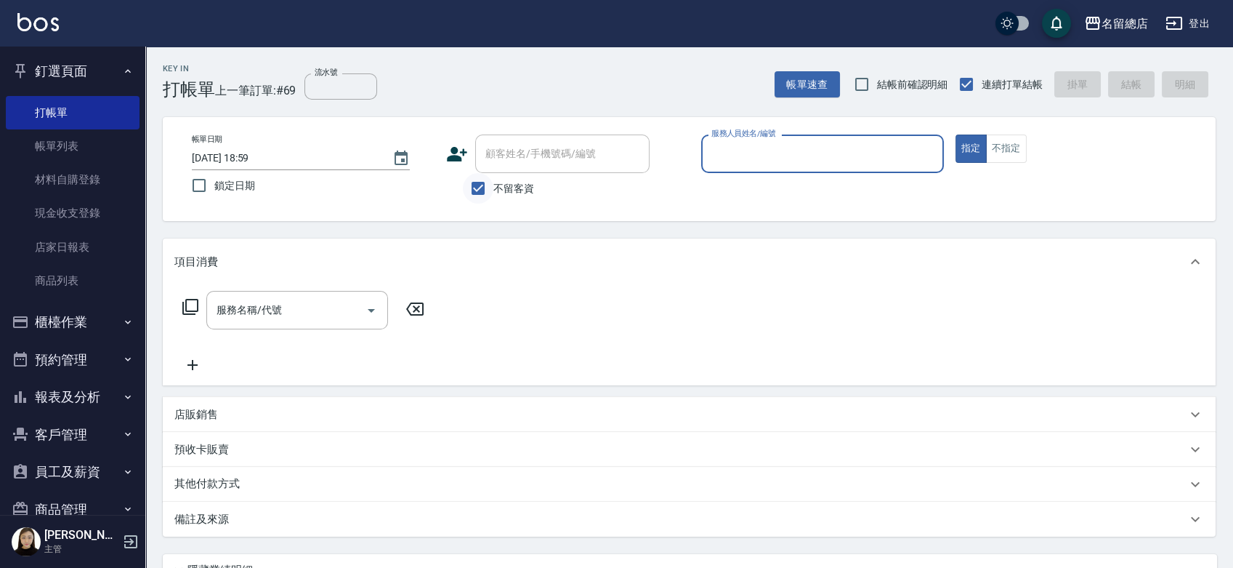
click at [477, 186] on input "不留客資" at bounding box center [478, 188] width 31 height 31
checkbox input "false"
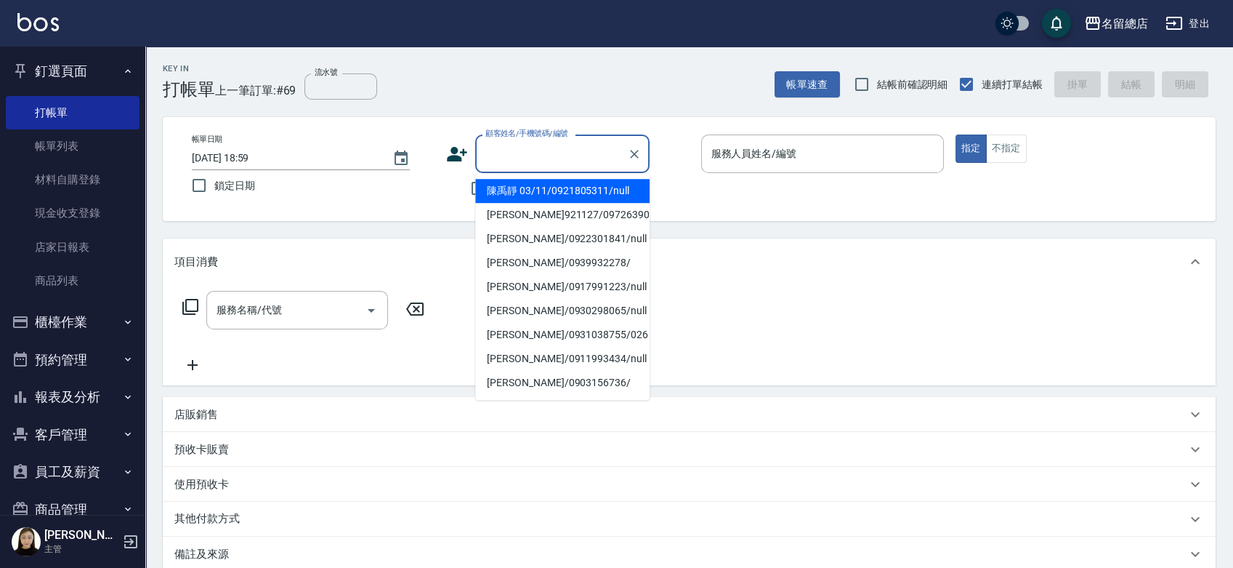
click at [491, 148] on input "顧客姓名/手機號碼/編號" at bounding box center [552, 153] width 140 height 25
click at [547, 191] on li "高芷嫣/0930119115/" at bounding box center [562, 191] width 174 height 24
type input "高芷嫣/0930119115/"
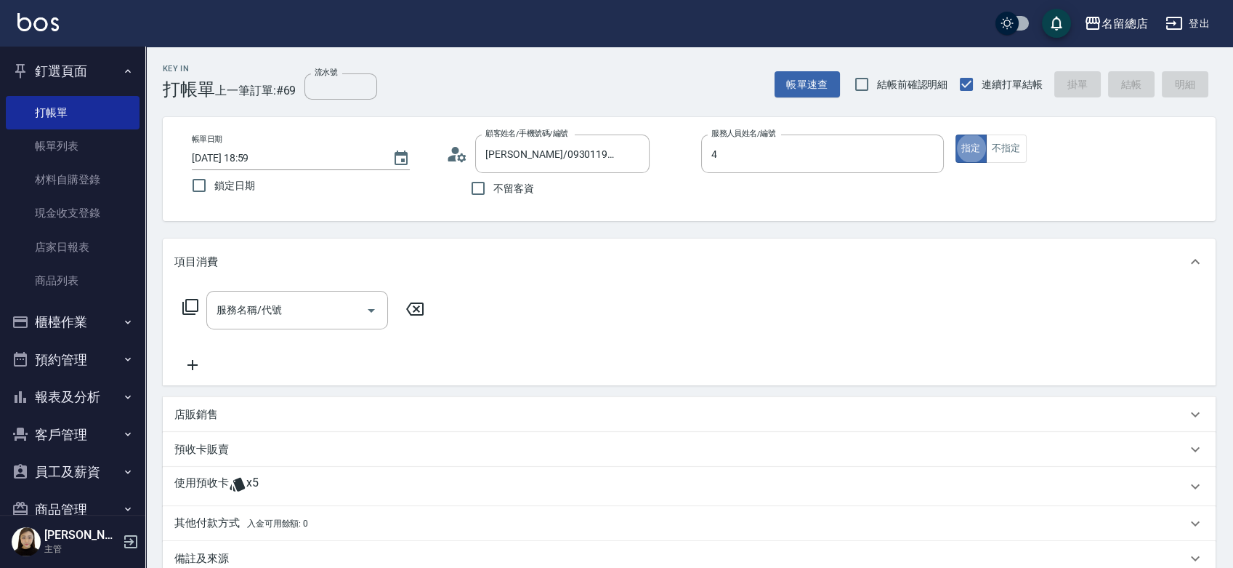
type input "Amy-4"
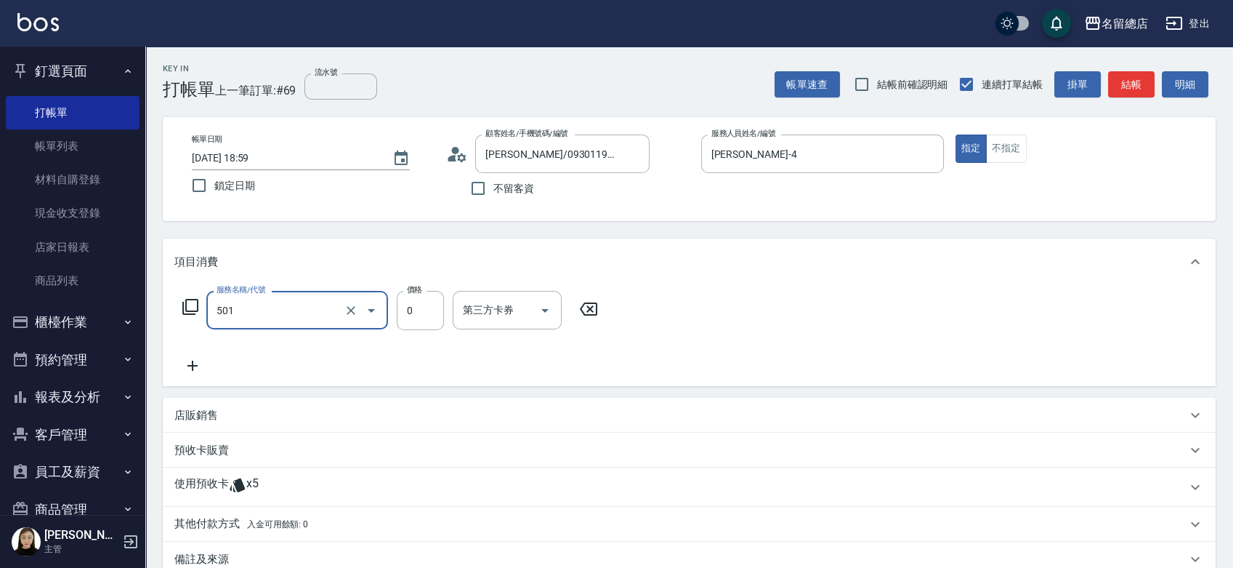
type input "2段蓋卡1300以上(501)"
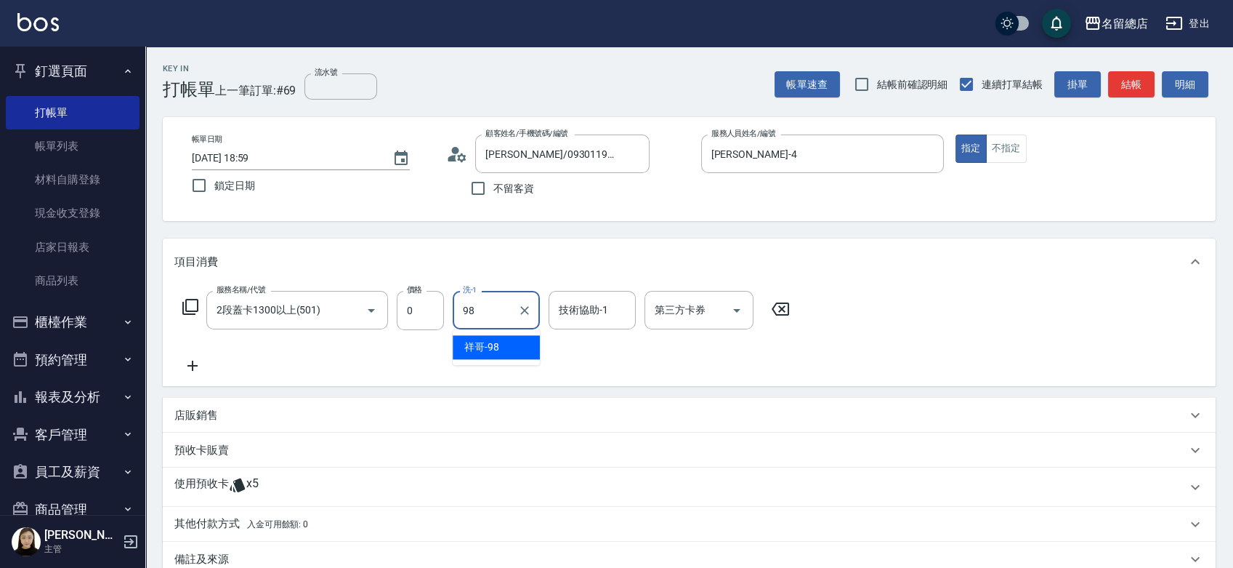
type input "祥哥-98"
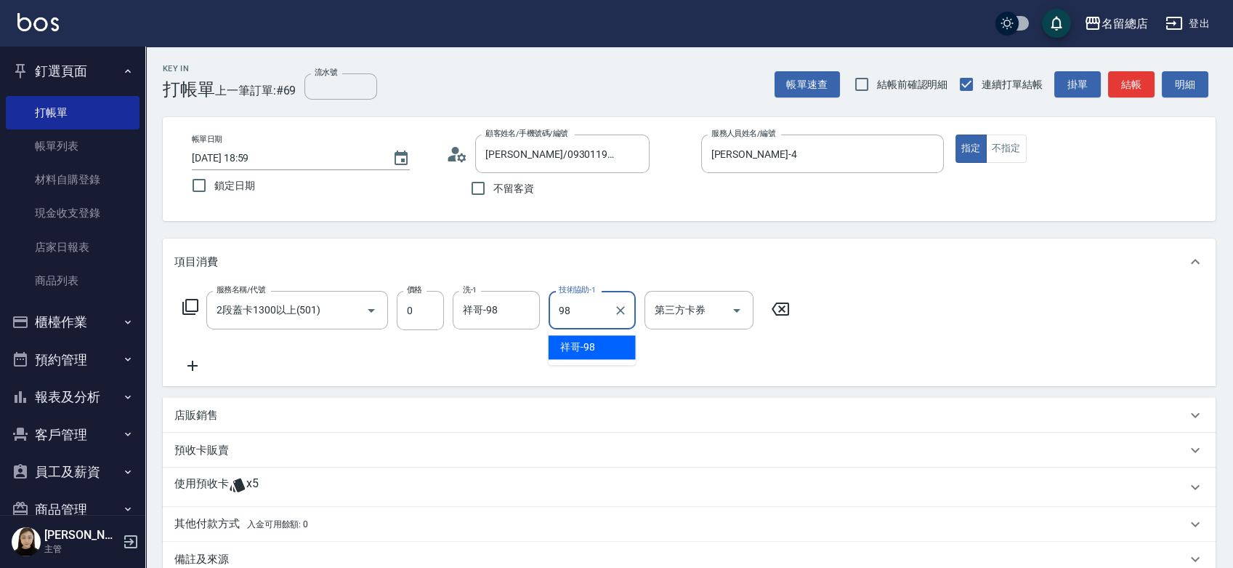
type input "祥哥-98"
click at [201, 493] on p "使用預收卡" at bounding box center [201, 487] width 55 height 22
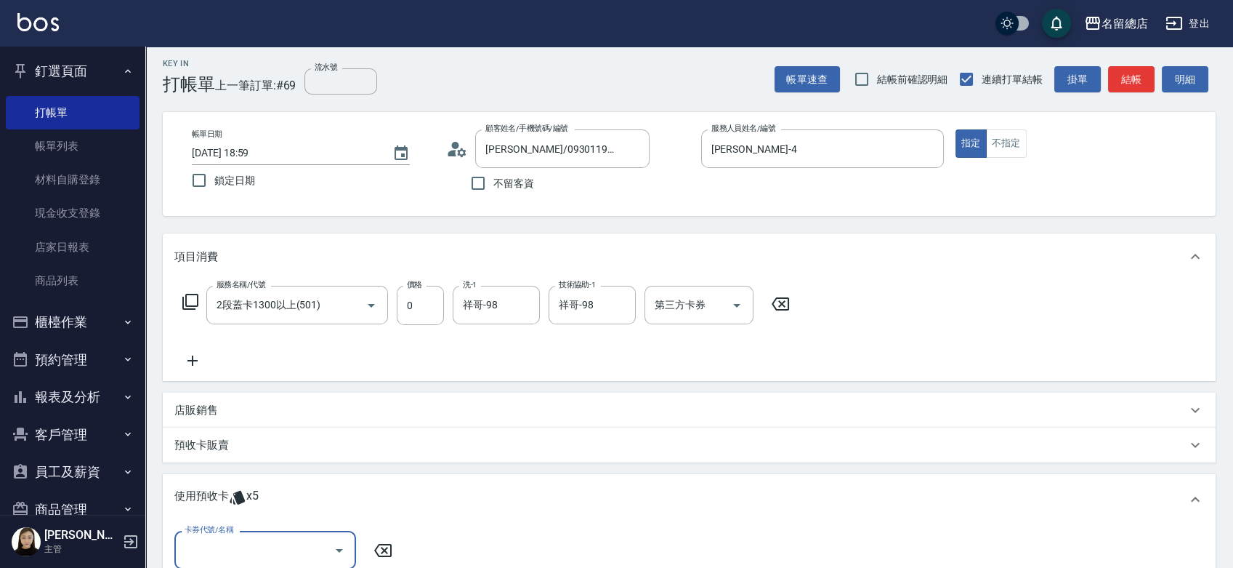
scroll to position [161, 0]
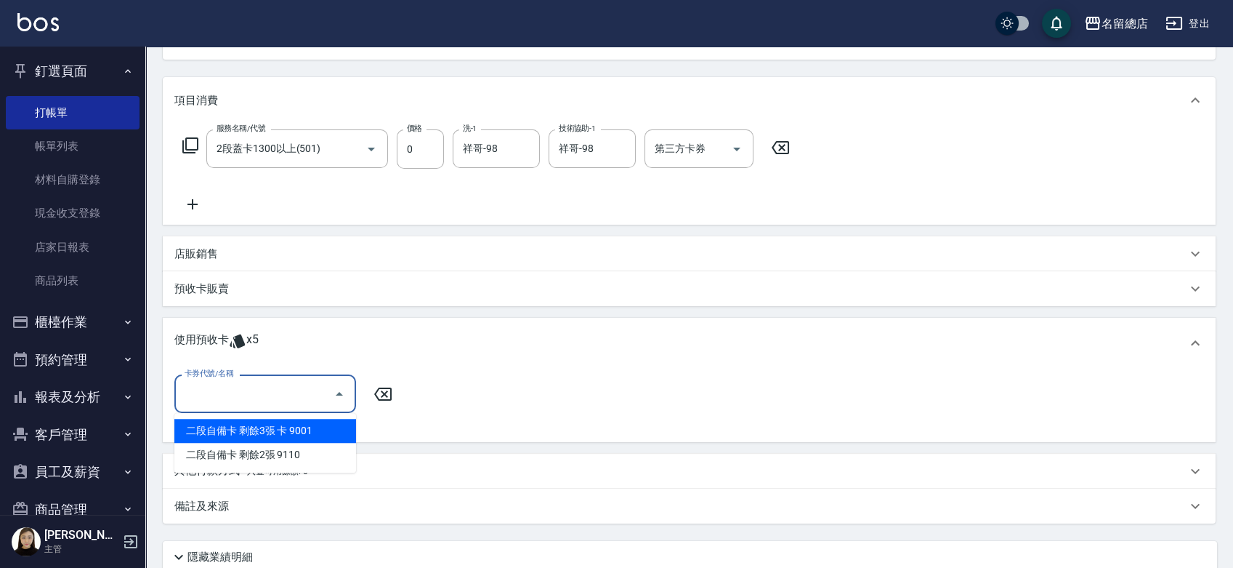
click at [246, 388] on input "卡券代號/名稱" at bounding box center [254, 393] width 147 height 25
click at [274, 431] on div "二段自備卡 剩餘3張 卡 9001" at bounding box center [265, 431] width 182 height 24
type input "二段自備卡 卡 9001"
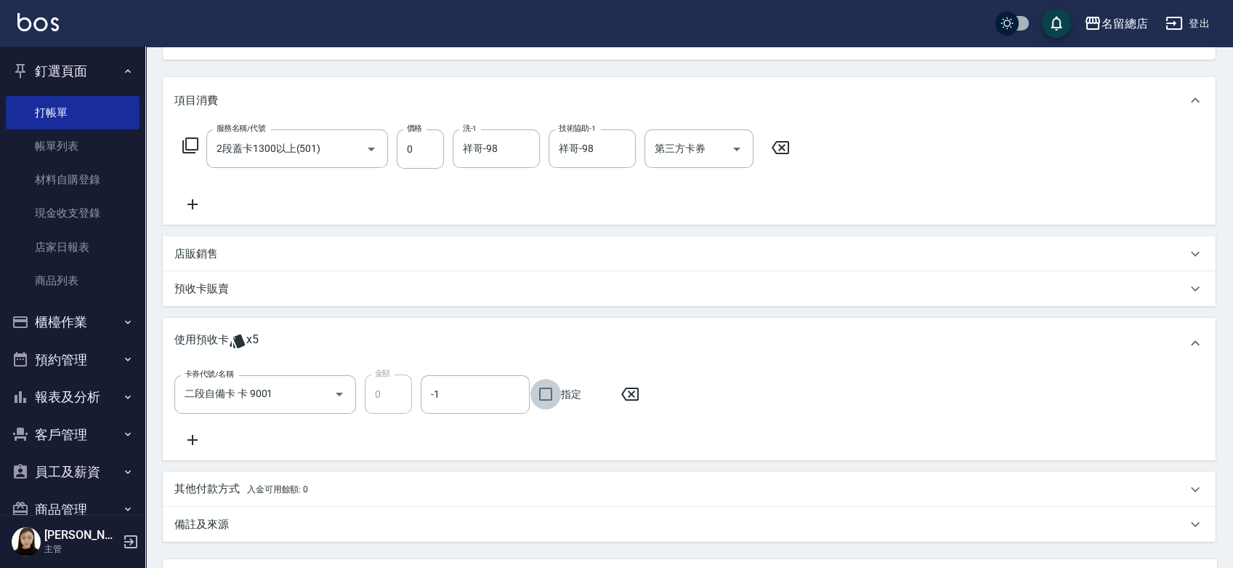
click at [547, 394] on input "指定" at bounding box center [546, 394] width 31 height 31
checkbox input "true"
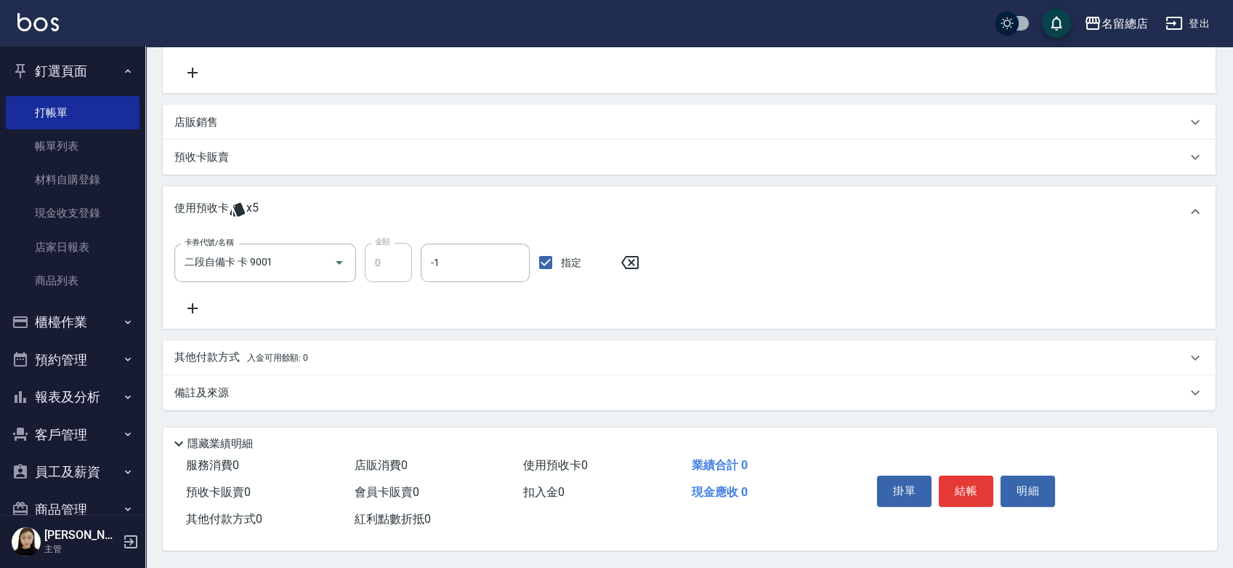
scroll to position [297, 0]
type input "2025/09/12 19:00"
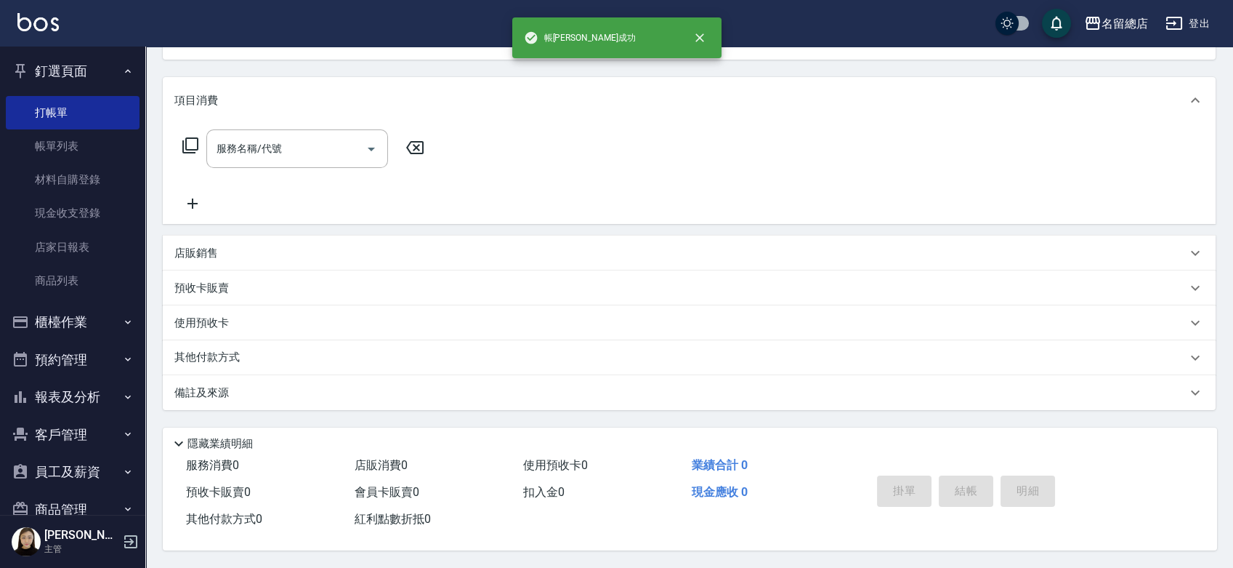
scroll to position [0, 0]
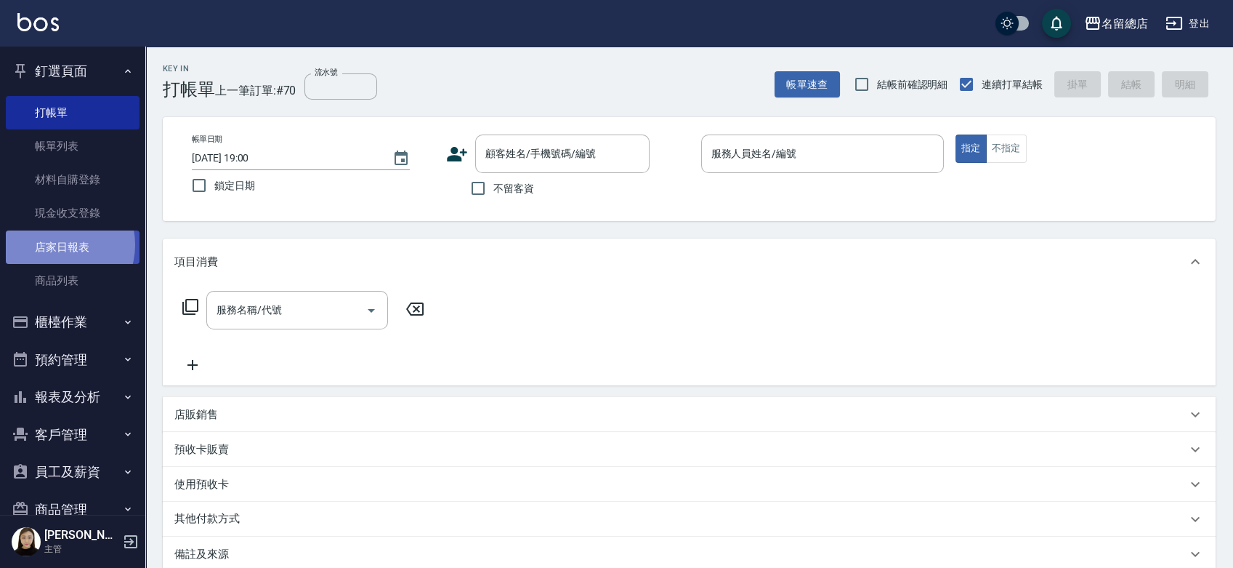
click at [58, 244] on link "店家日報表" at bounding box center [73, 246] width 134 height 33
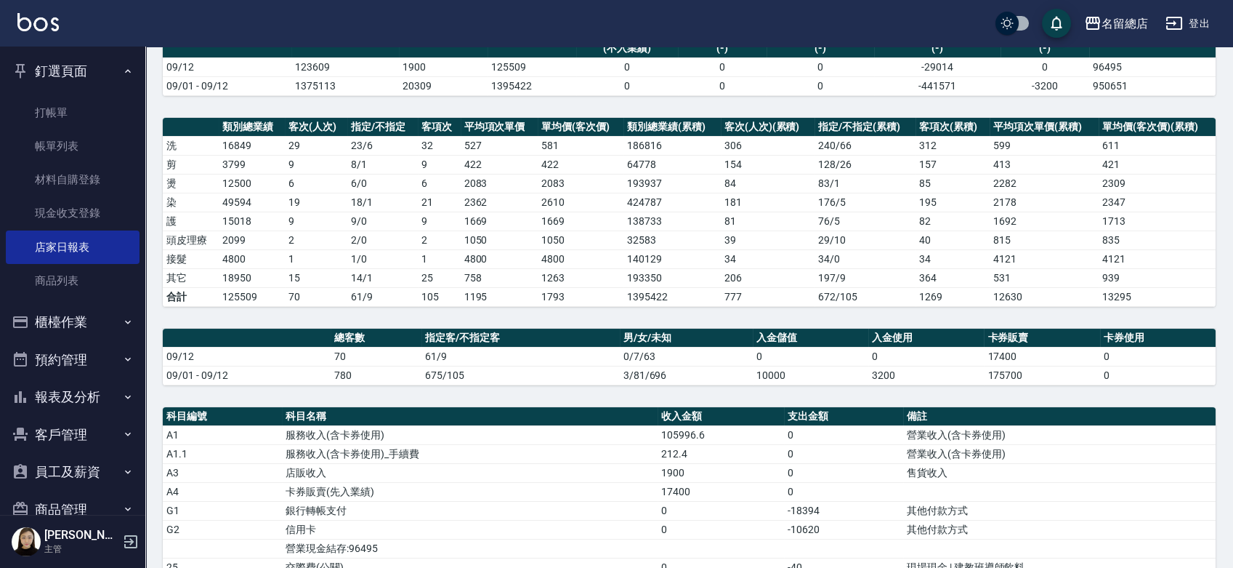
scroll to position [484, 0]
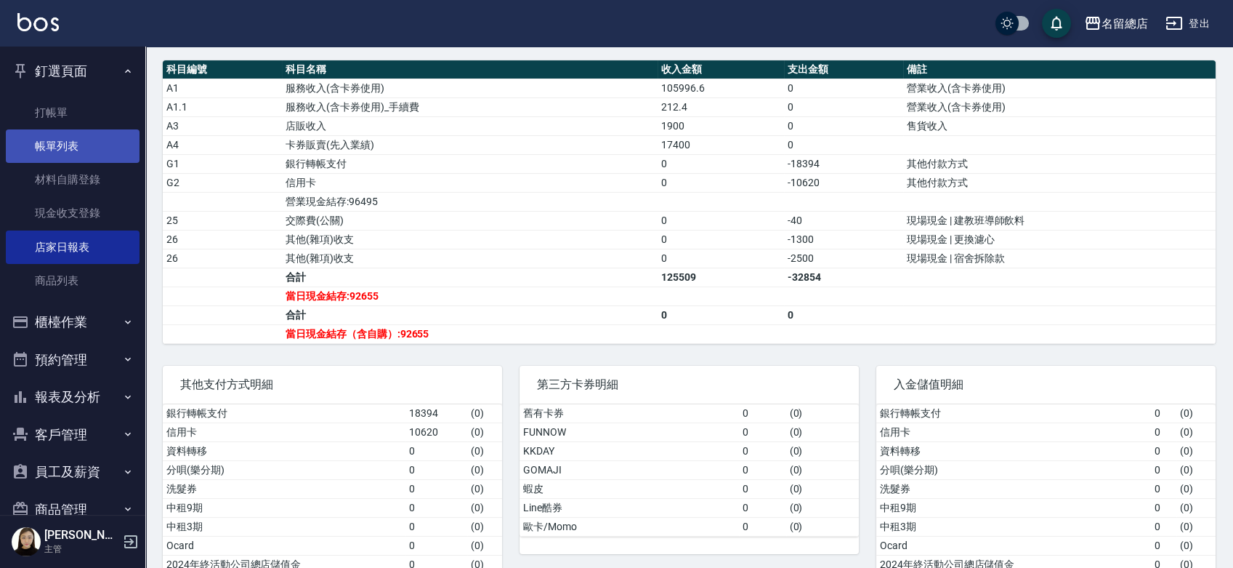
click at [120, 147] on link "帳單列表" at bounding box center [73, 145] width 134 height 33
click at [74, 147] on link "帳單列表" at bounding box center [73, 145] width 134 height 33
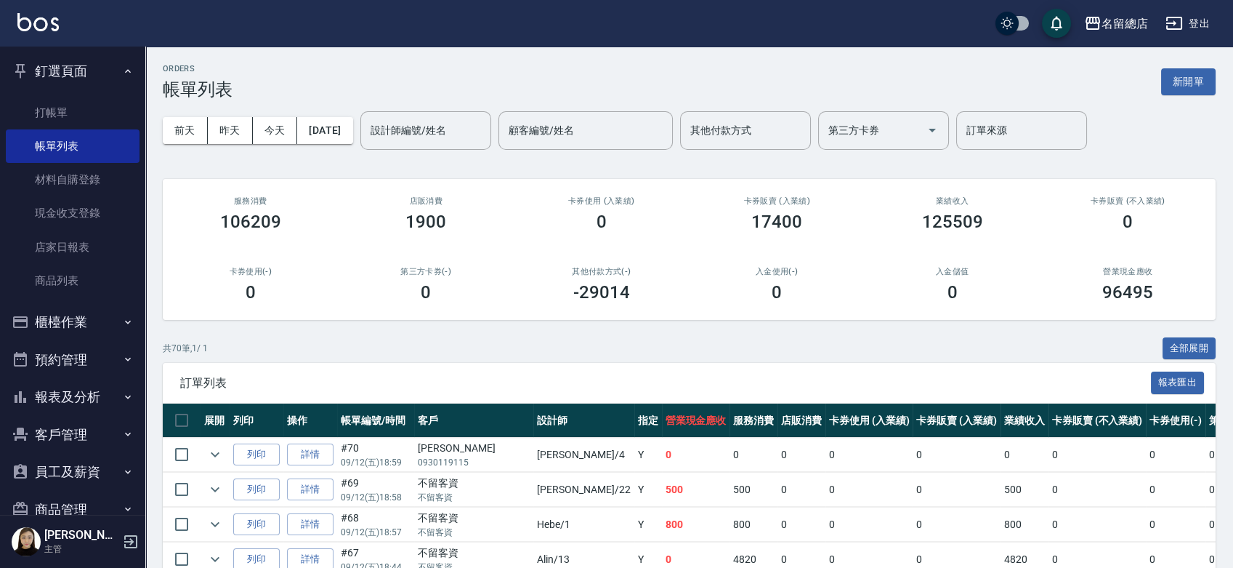
click at [1207, 82] on button "新開單" at bounding box center [1188, 81] width 55 height 27
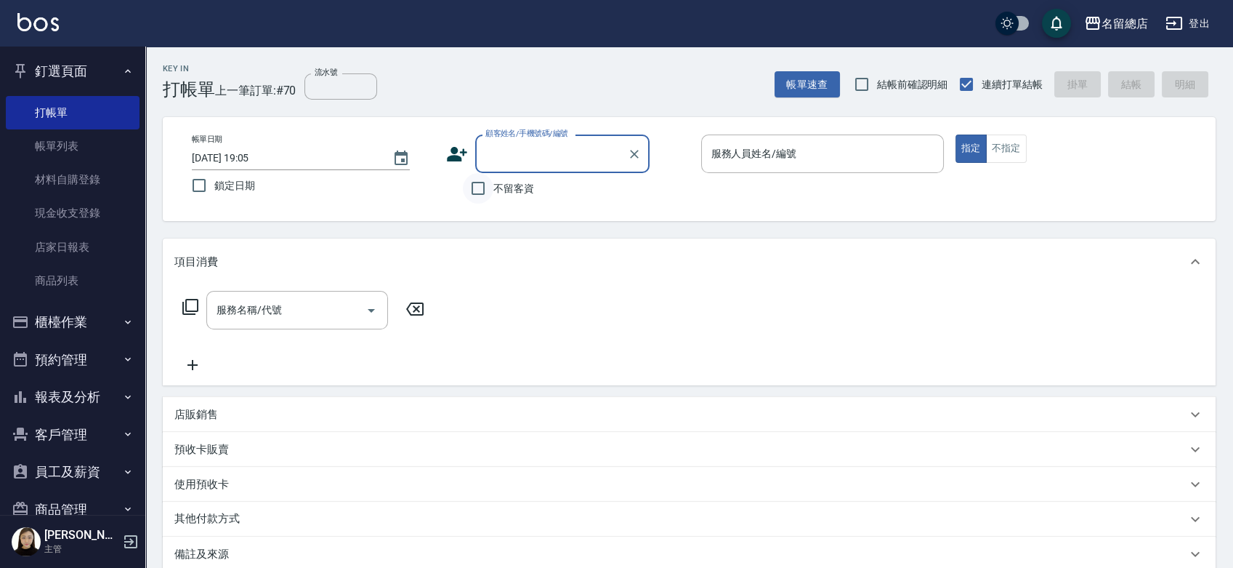
click at [477, 185] on input "不留客資" at bounding box center [478, 188] width 31 height 31
checkbox input "true"
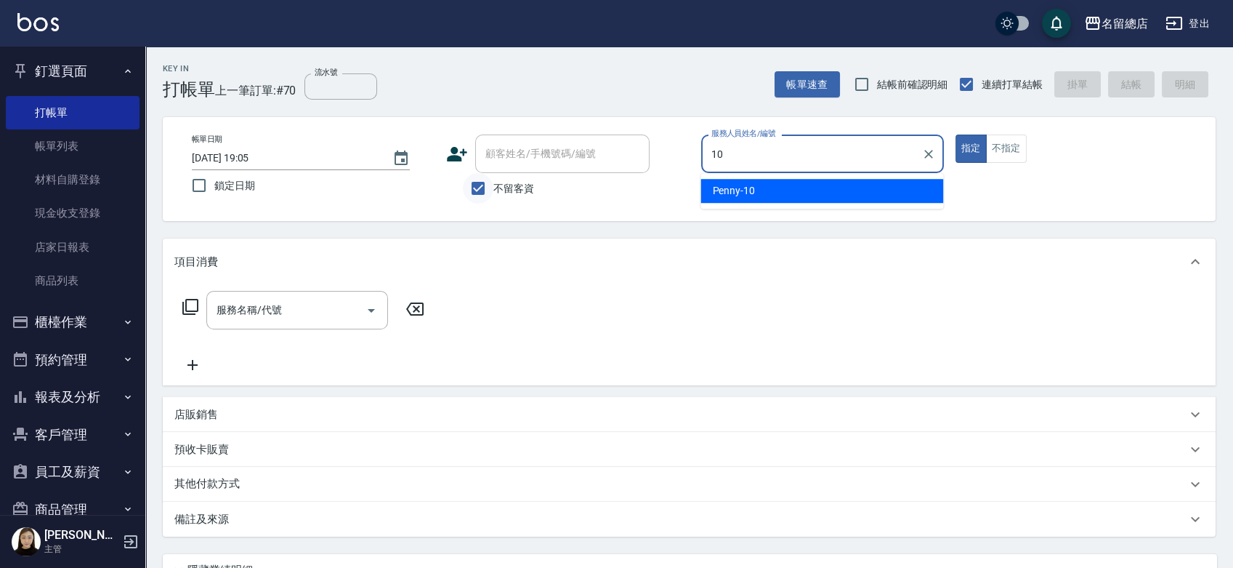
type input "Penny-10"
type button "true"
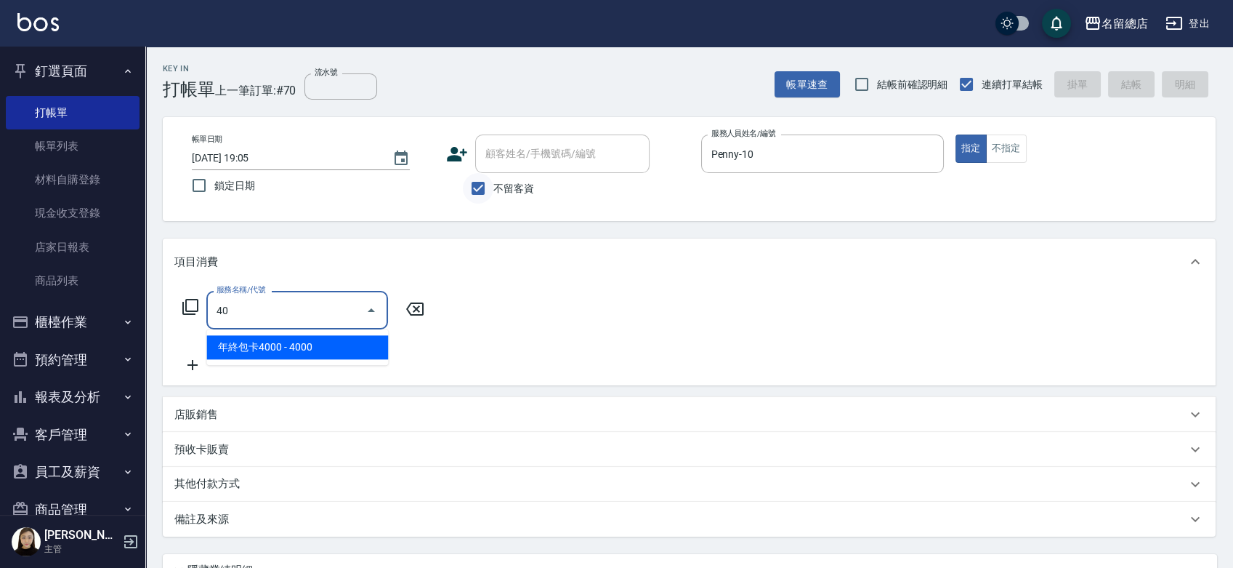
type input "4"
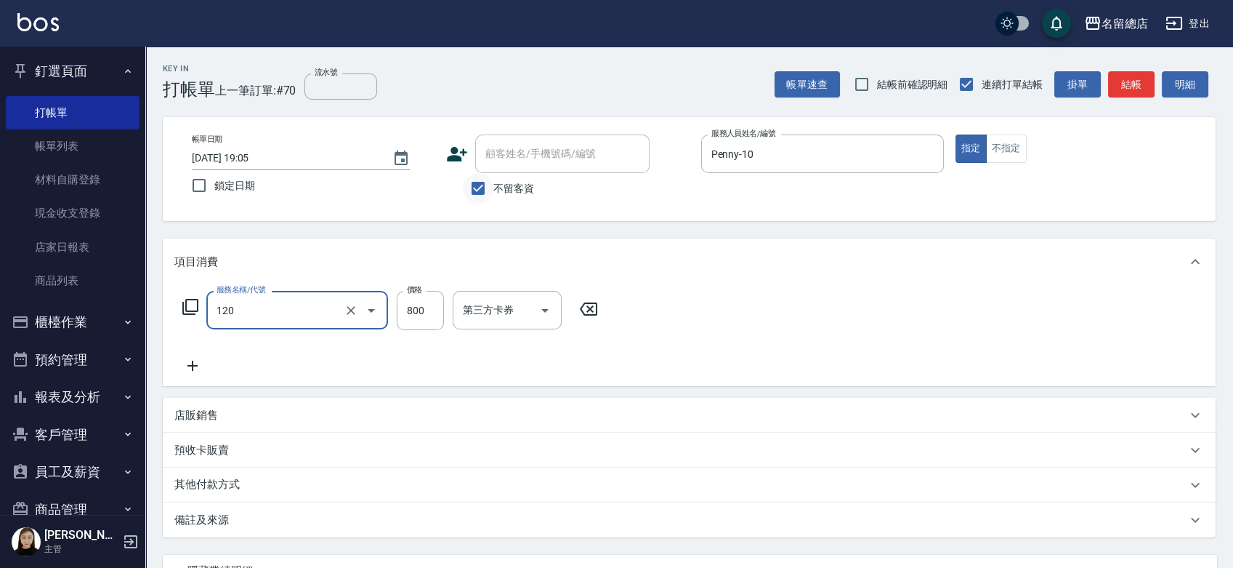
type input "自備頭皮(120)"
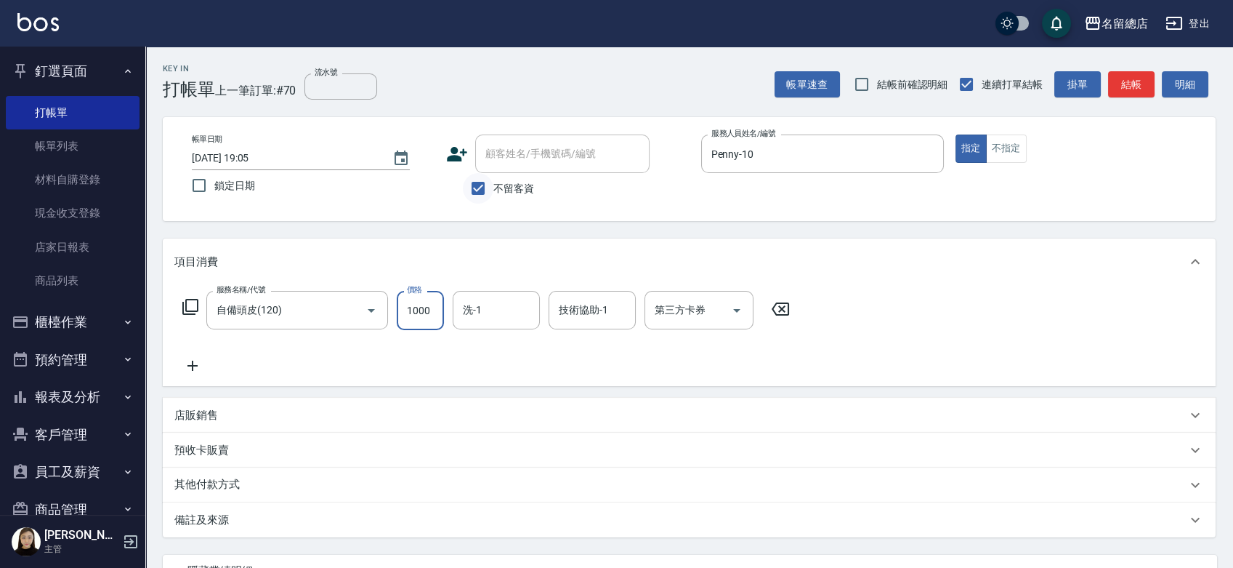
type input "1000"
type input "陳予歆-28"
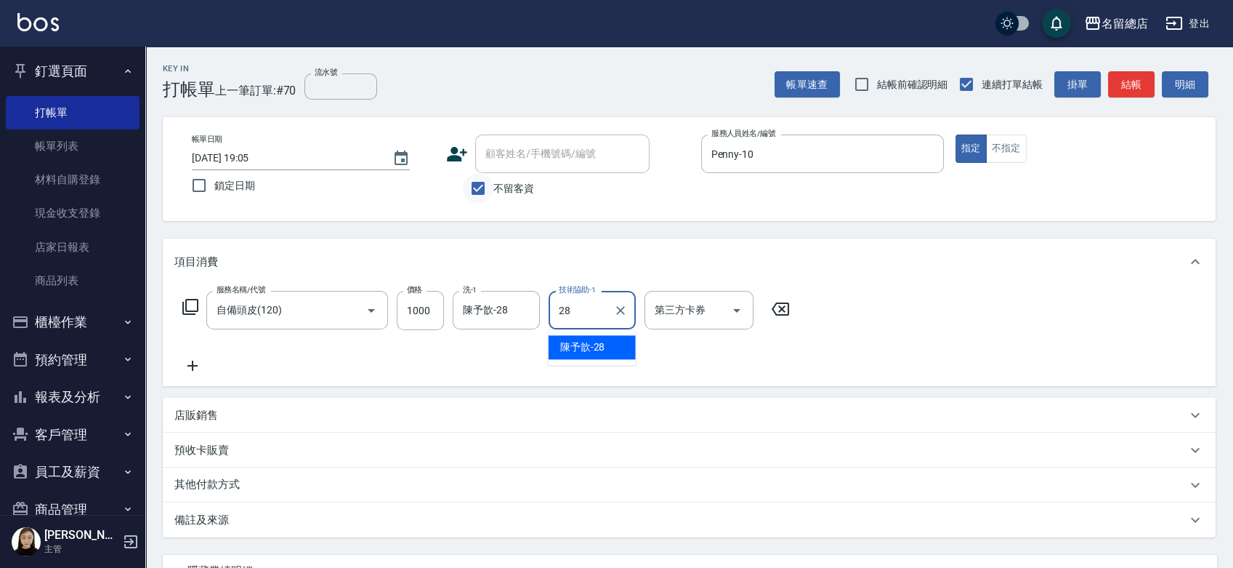
type input "陳予歆-28"
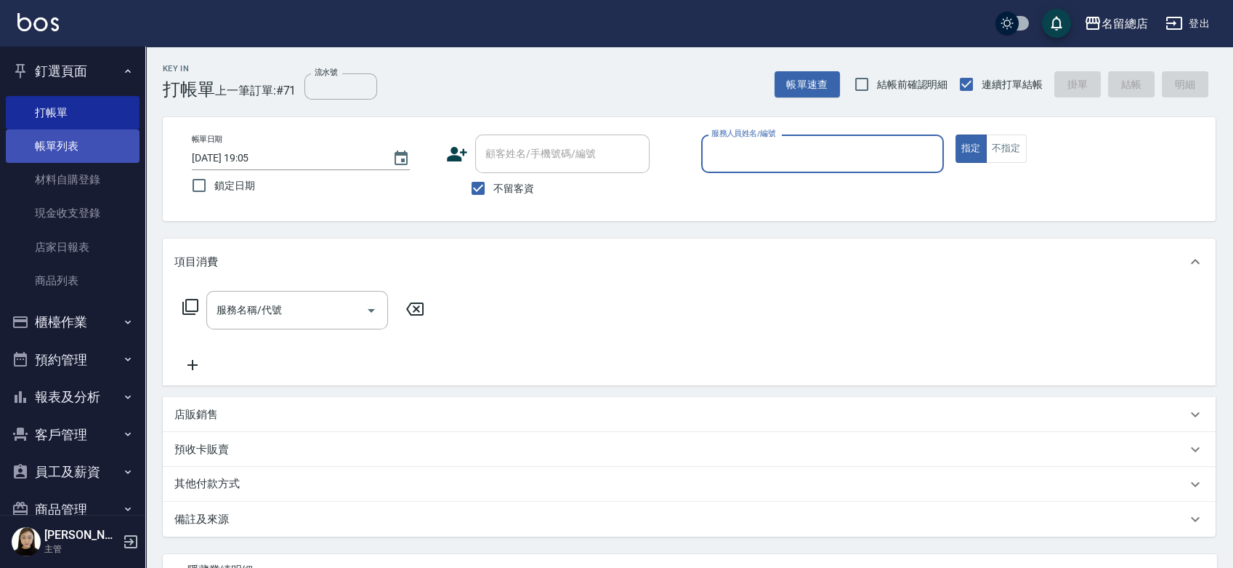
click at [65, 157] on link "帳單列表" at bounding box center [73, 145] width 134 height 33
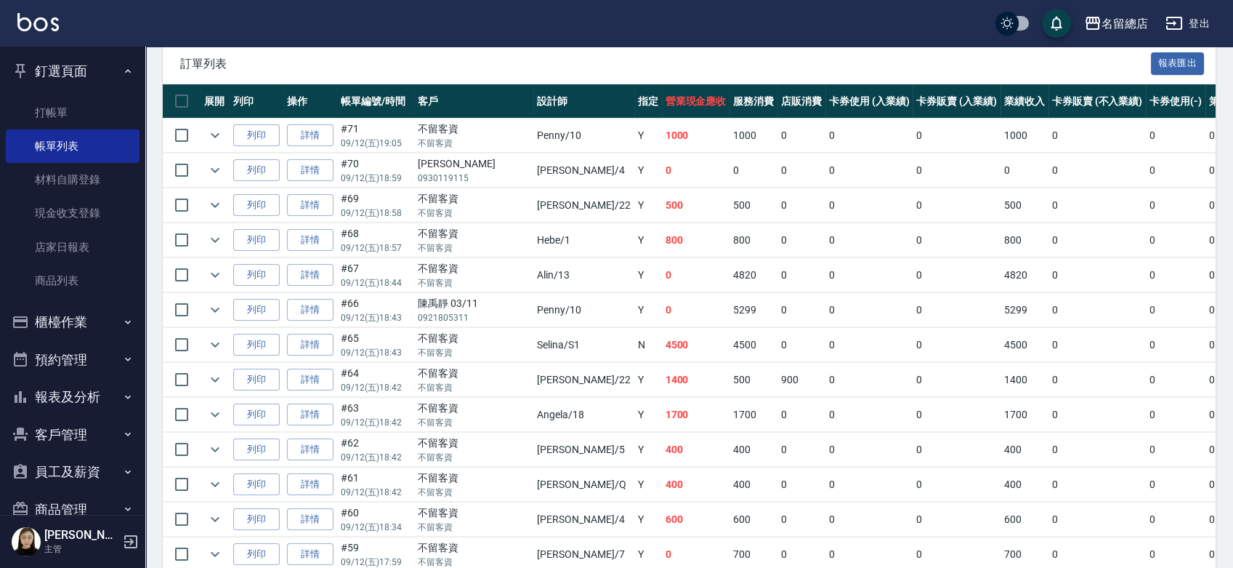
scroll to position [323, 0]
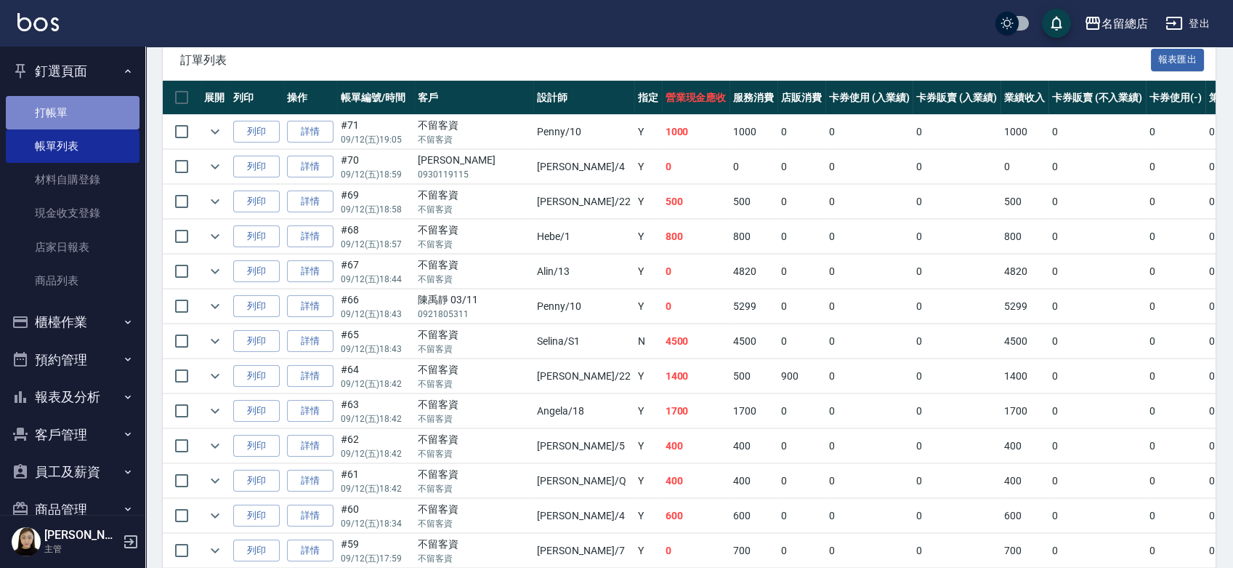
click at [78, 103] on link "打帳單" at bounding box center [73, 112] width 134 height 33
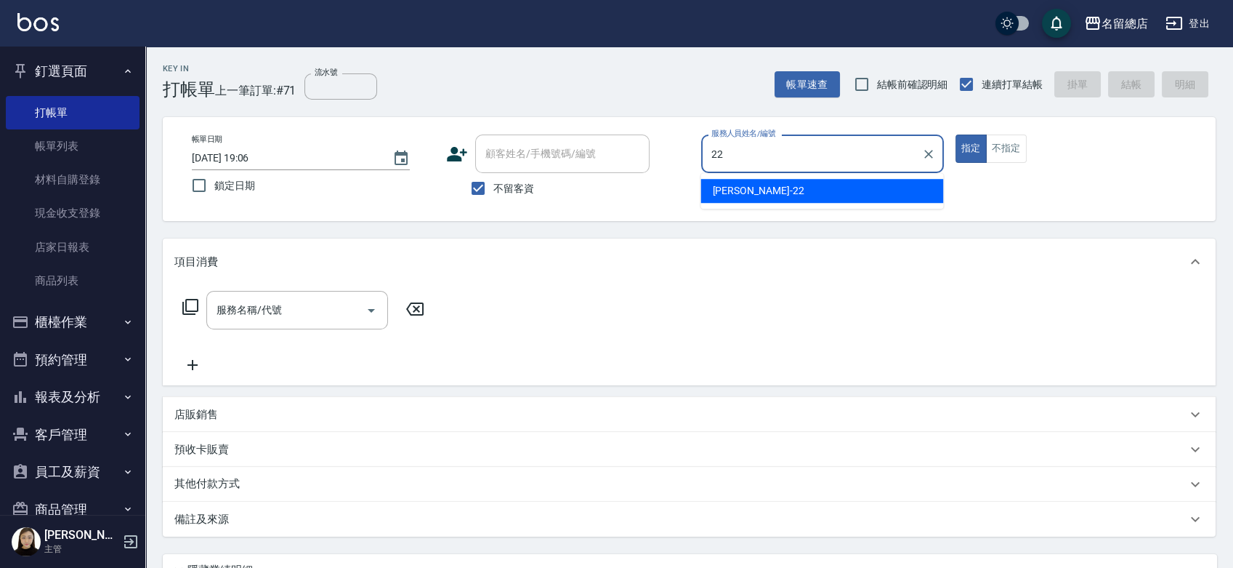
type input "Lydia-22"
type button "true"
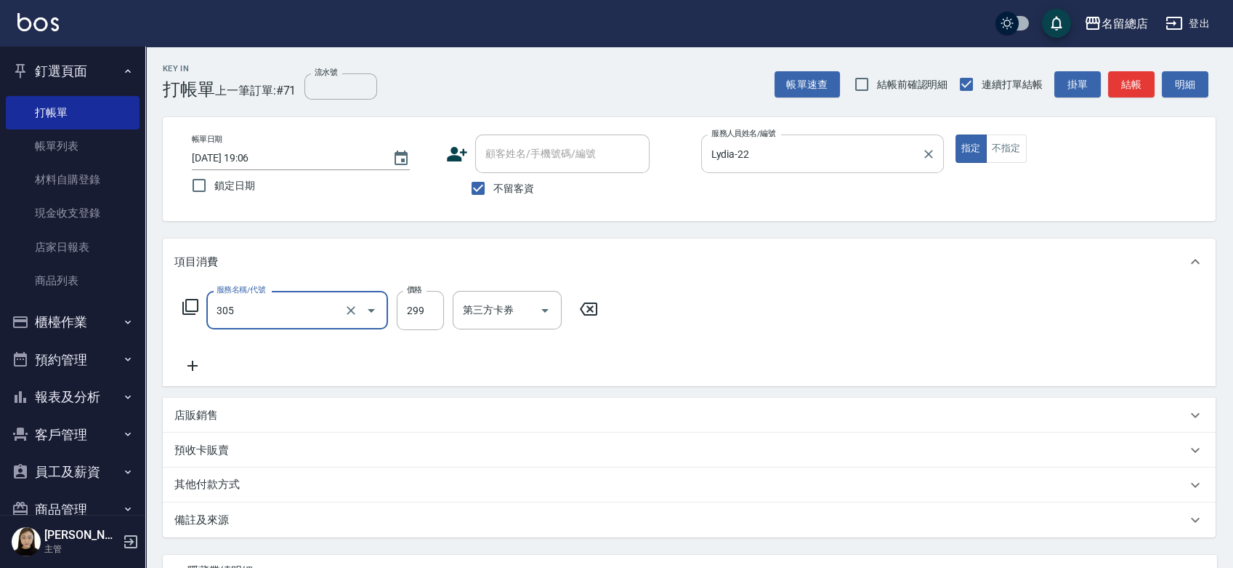
type input "剪髮(305)"
type input "500"
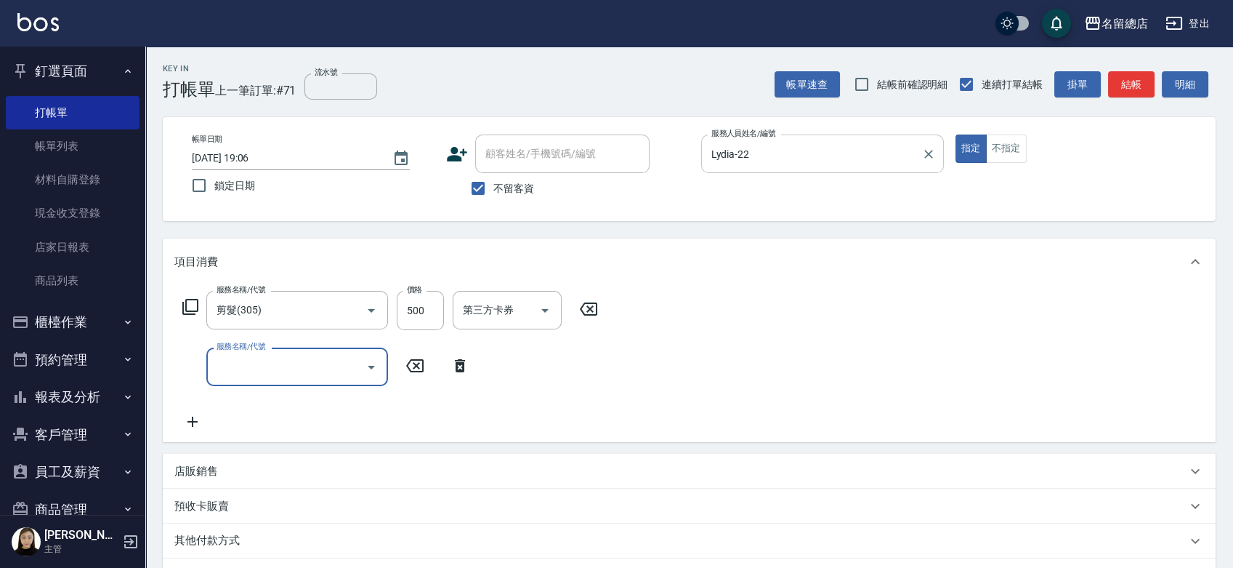
type input "4"
type input "自備頭皮(120)"
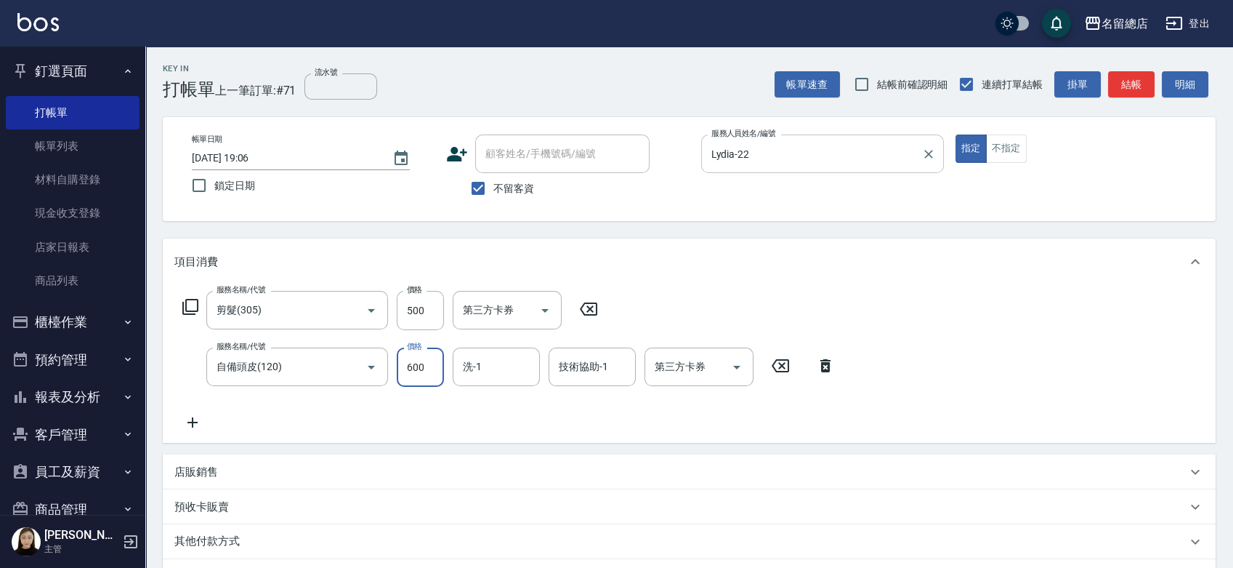
type input "600"
type input "游之語-48"
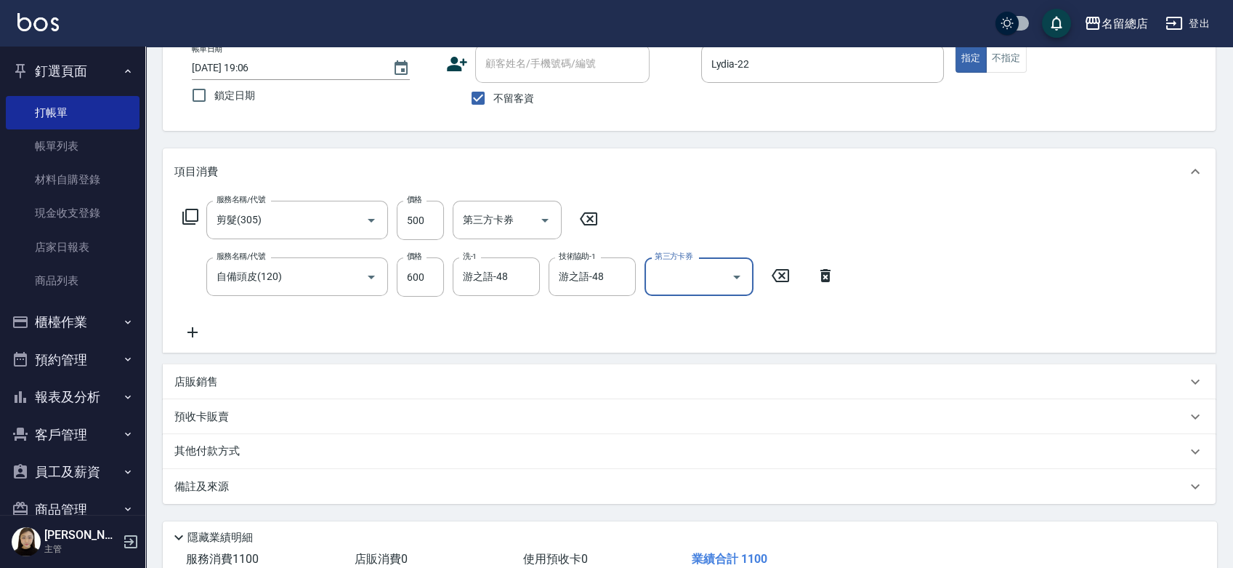
scroll to position [188, 0]
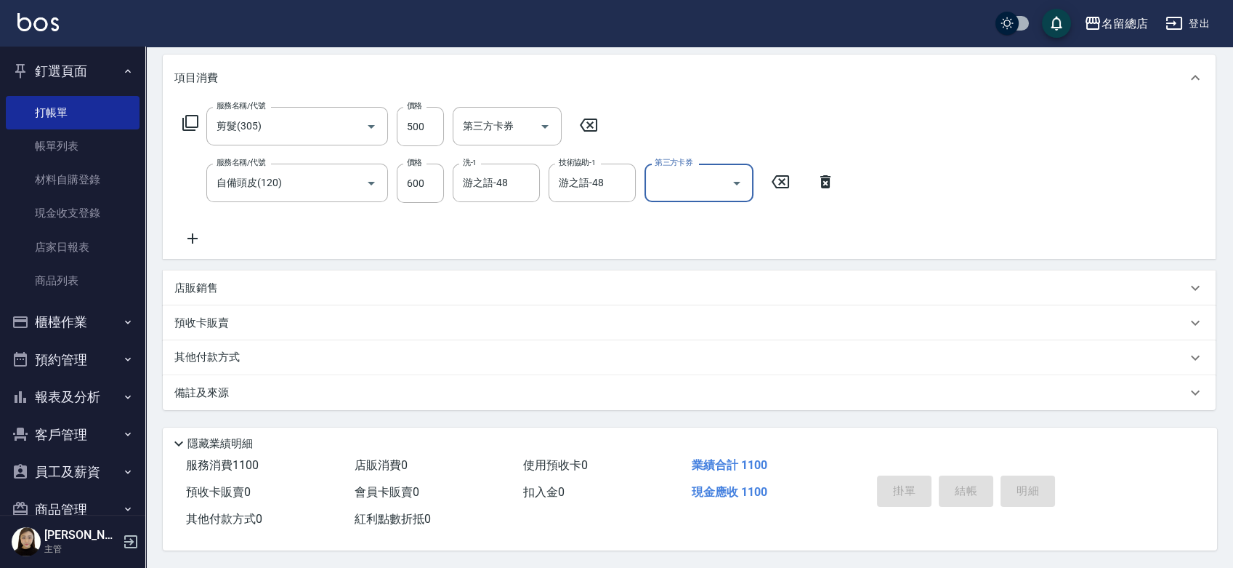
type input "2025/09/12 19:10"
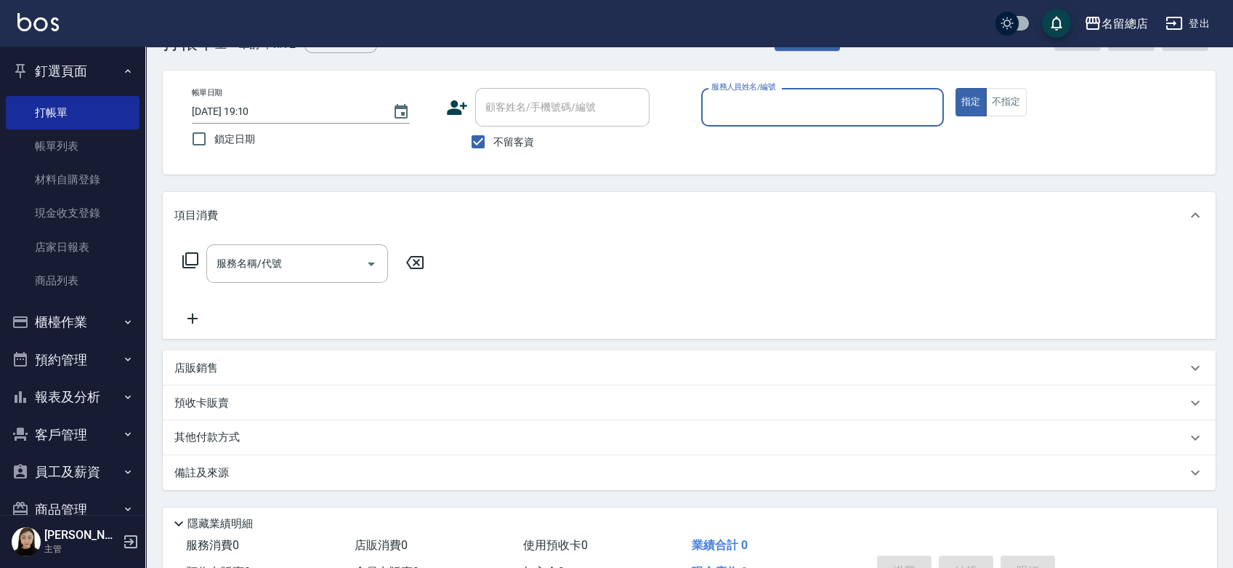
scroll to position [0, 0]
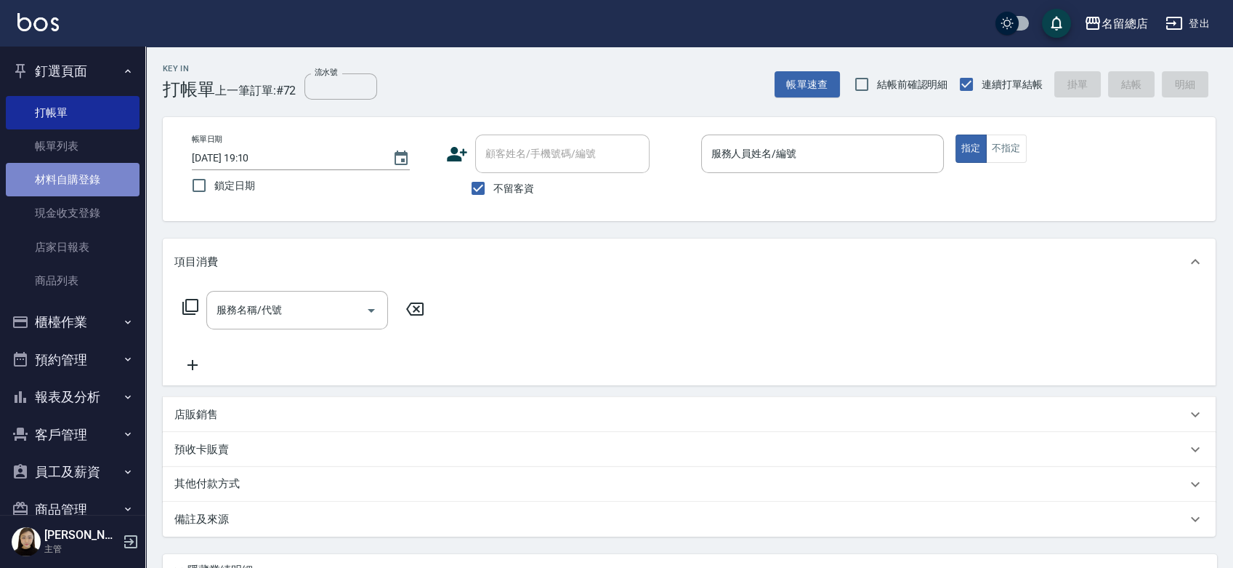
click at [73, 173] on link "材料自購登錄" at bounding box center [73, 179] width 134 height 33
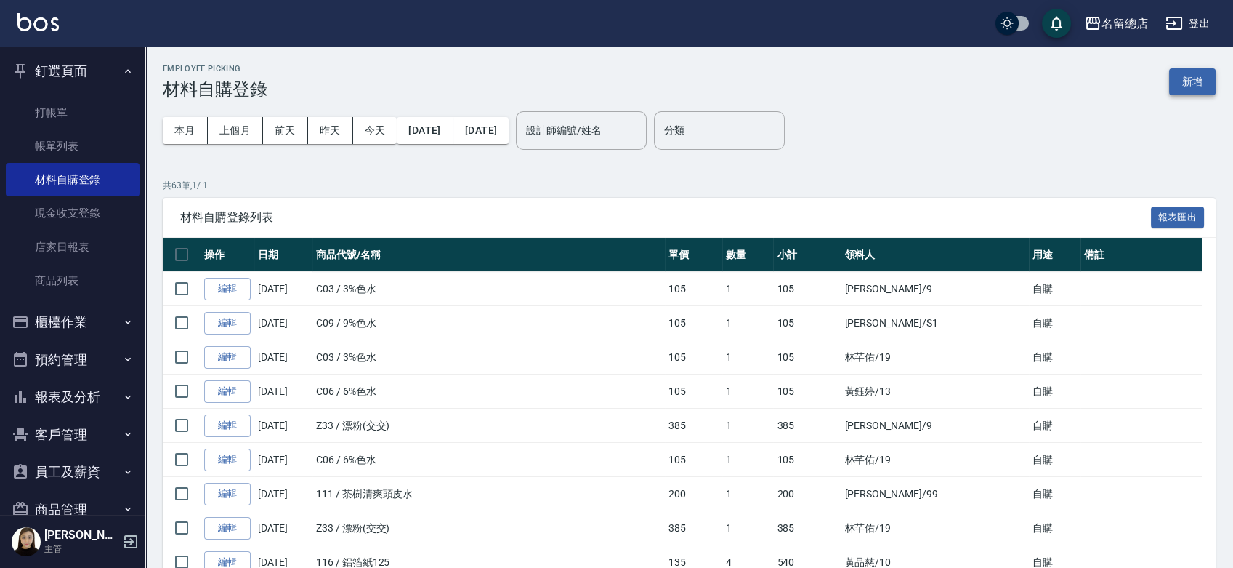
click at [1180, 78] on button "新增" at bounding box center [1192, 81] width 47 height 27
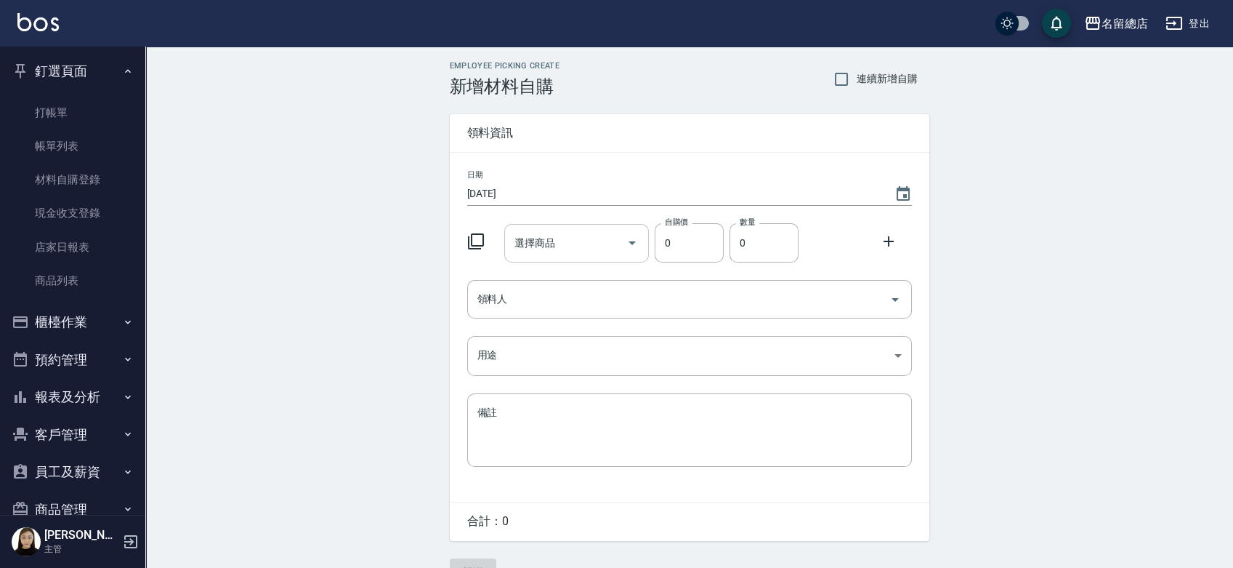
click at [535, 237] on input "選擇商品" at bounding box center [566, 242] width 110 height 25
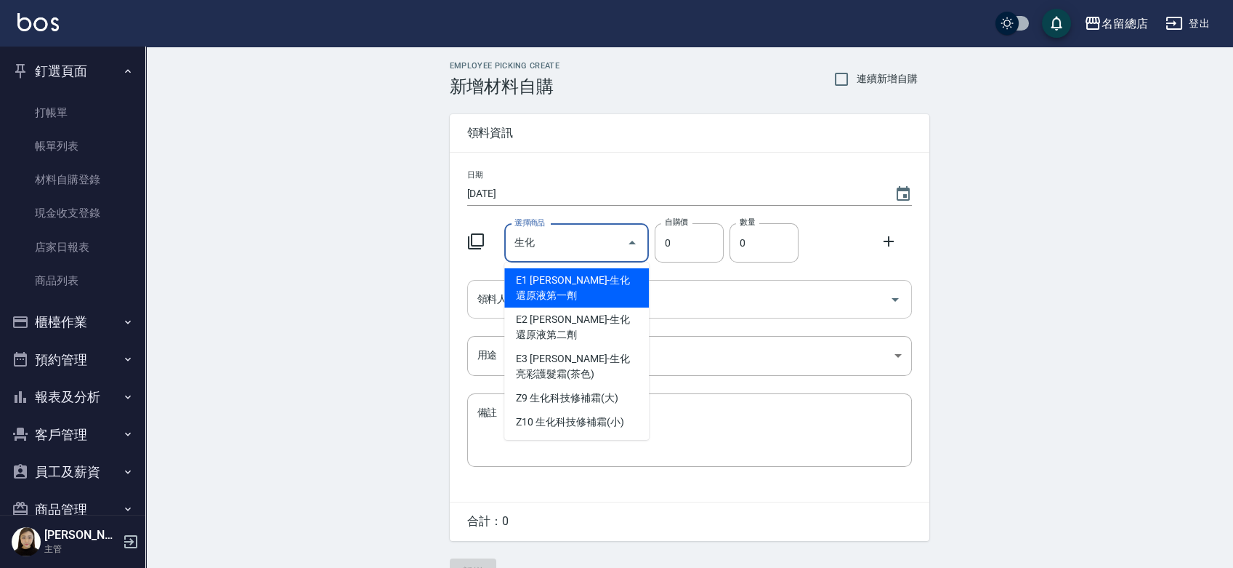
click at [531, 299] on li "E1 伊黛莉-生化還原液第一劑" at bounding box center [576, 287] width 145 height 39
type input "伊黛莉-生化還原液第一劑"
type input "110"
type input "1"
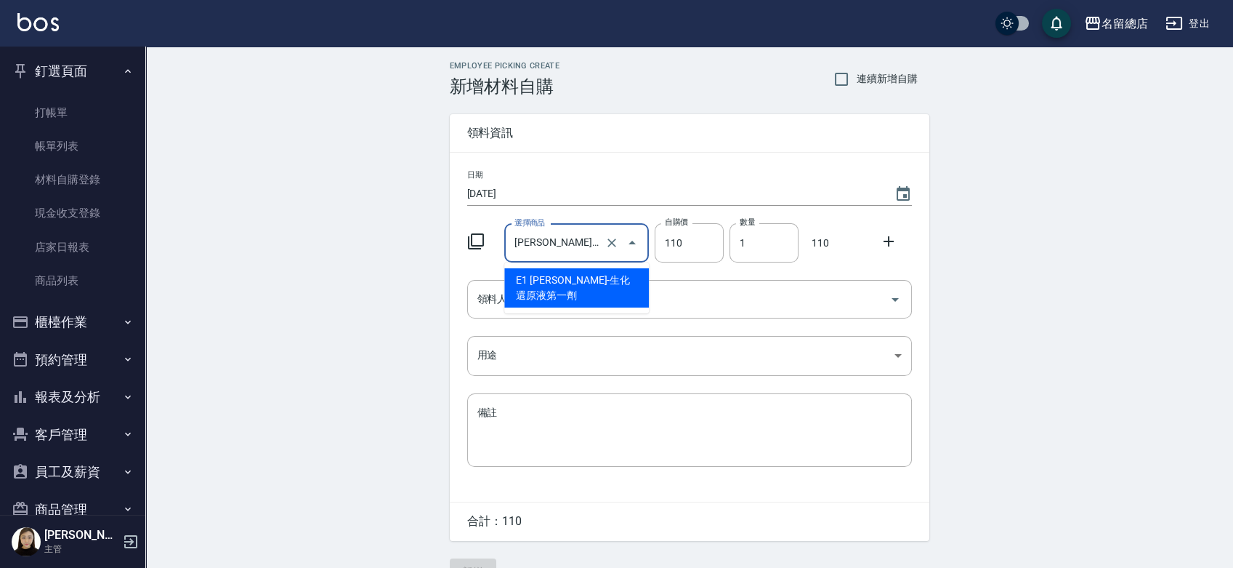
click at [590, 241] on input "伊黛莉-生化還原液第一劑" at bounding box center [556, 242] width 91 height 25
click at [674, 289] on input "領料人" at bounding box center [679, 298] width 410 height 25
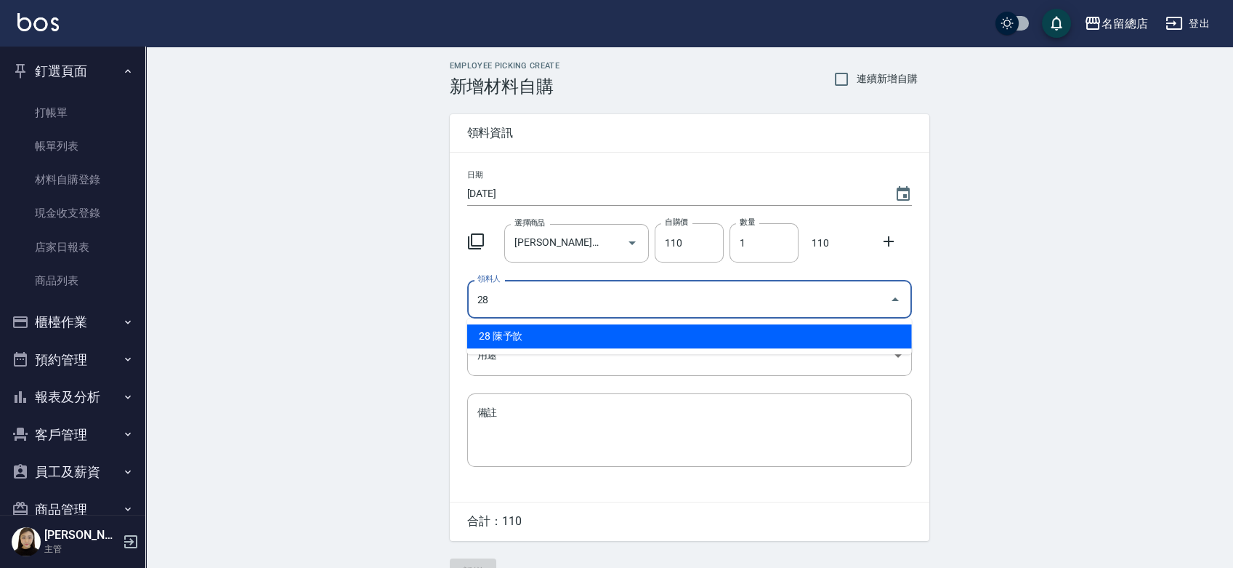
type input "28 陳予歆"
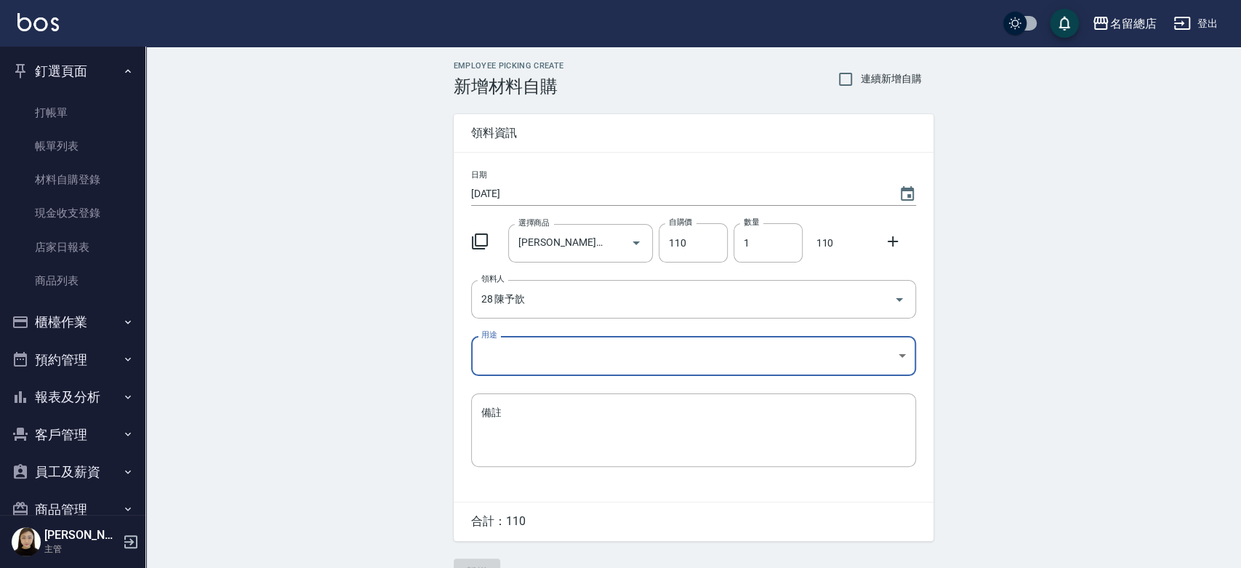
click at [581, 363] on body "名留總店 登出 釘選頁面 打帳單 帳單列表 材料自購登錄 現金收支登錄 店家日報表 商品列表 櫃檯作業 打帳單 帳單列表 掛單列表 營業儀表板 現金收支登錄 …" at bounding box center [620, 299] width 1241 height 599
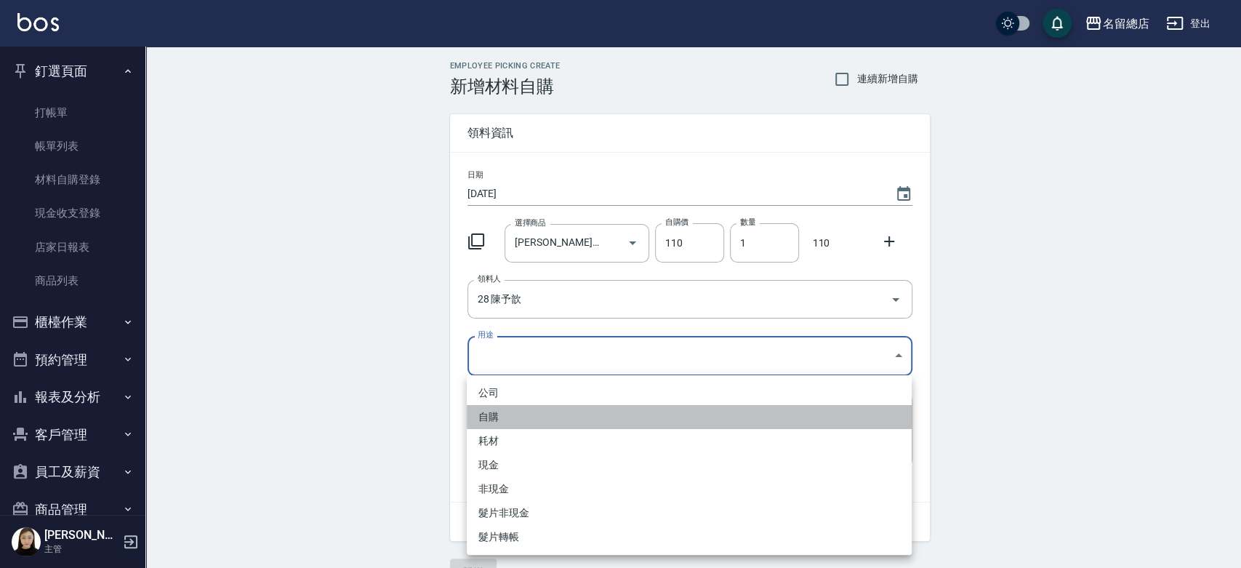
click at [518, 419] on li "自購" at bounding box center [689, 417] width 445 height 24
type input "自購"
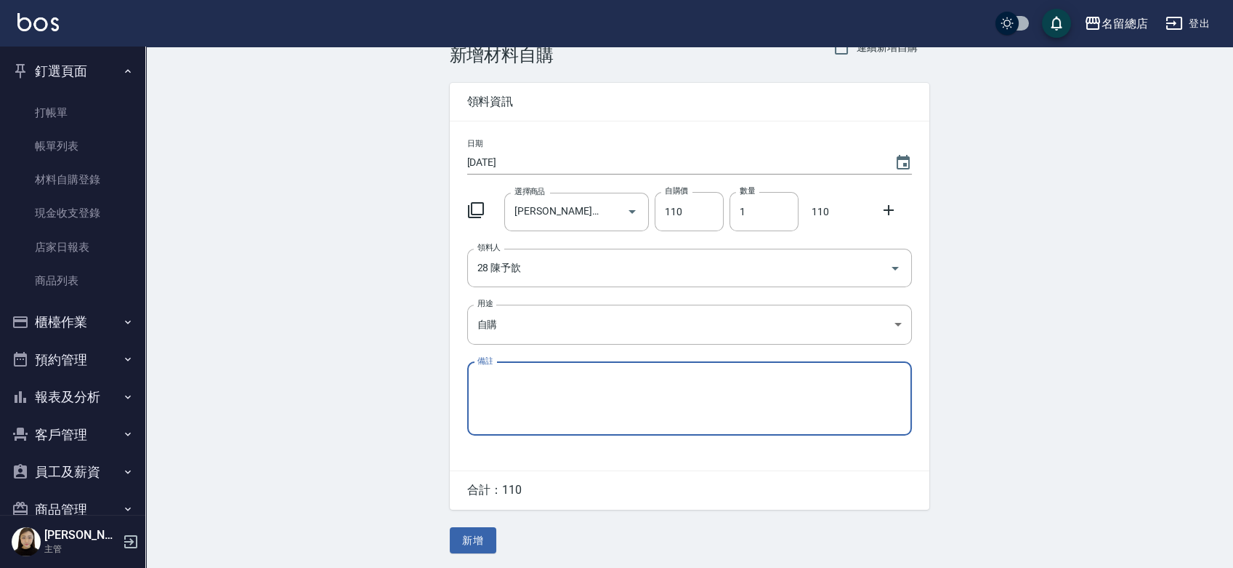
scroll to position [32, 0]
click at [474, 542] on button "新增" at bounding box center [473, 540] width 47 height 27
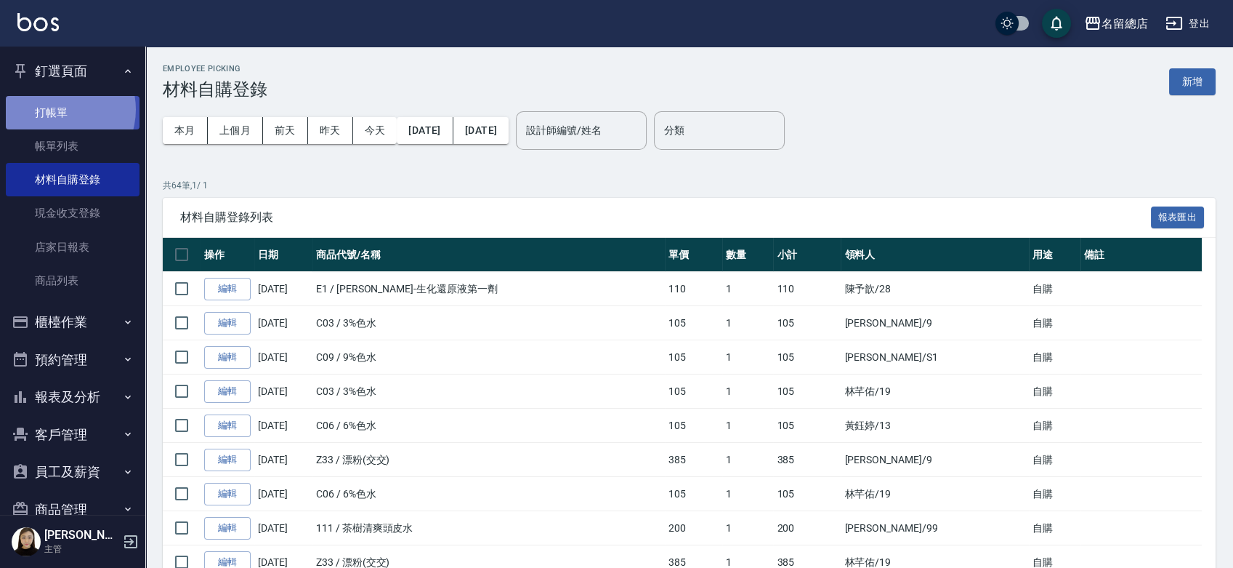
click at [56, 109] on link "打帳單" at bounding box center [73, 112] width 134 height 33
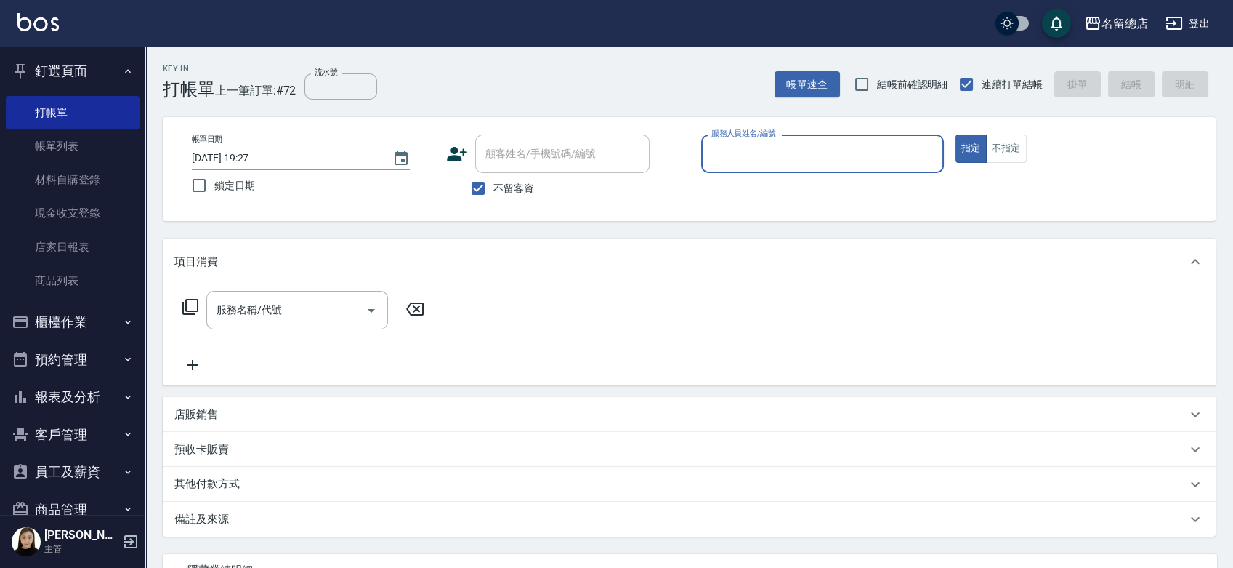
click at [746, 156] on input "服務人員姓名/編號" at bounding box center [823, 153] width 230 height 25
type input "Kelly-5"
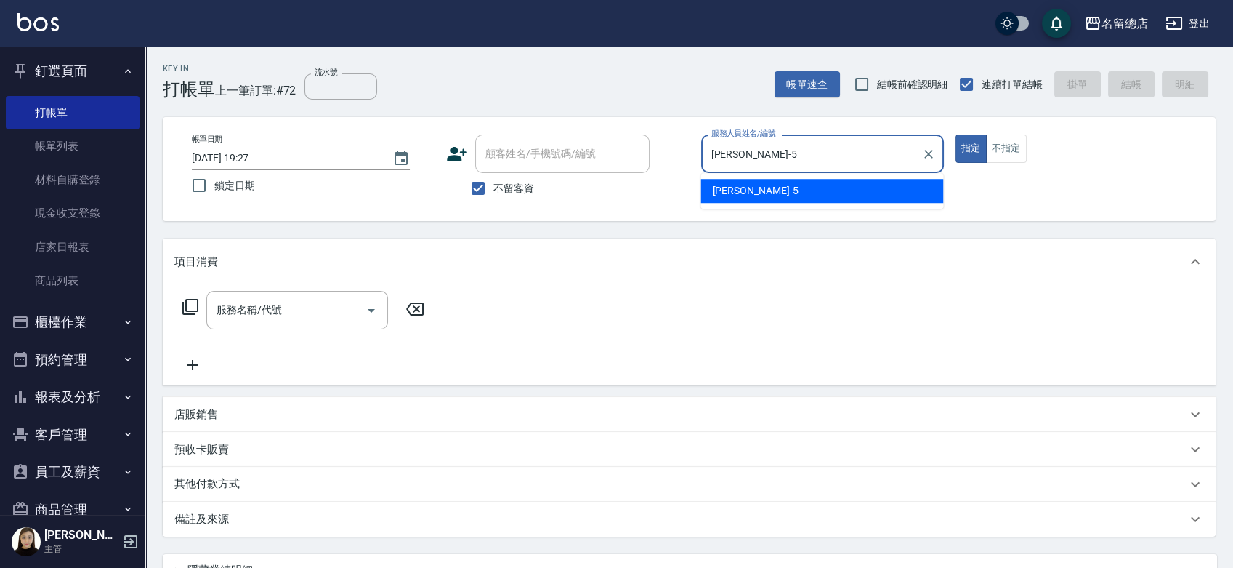
type button "true"
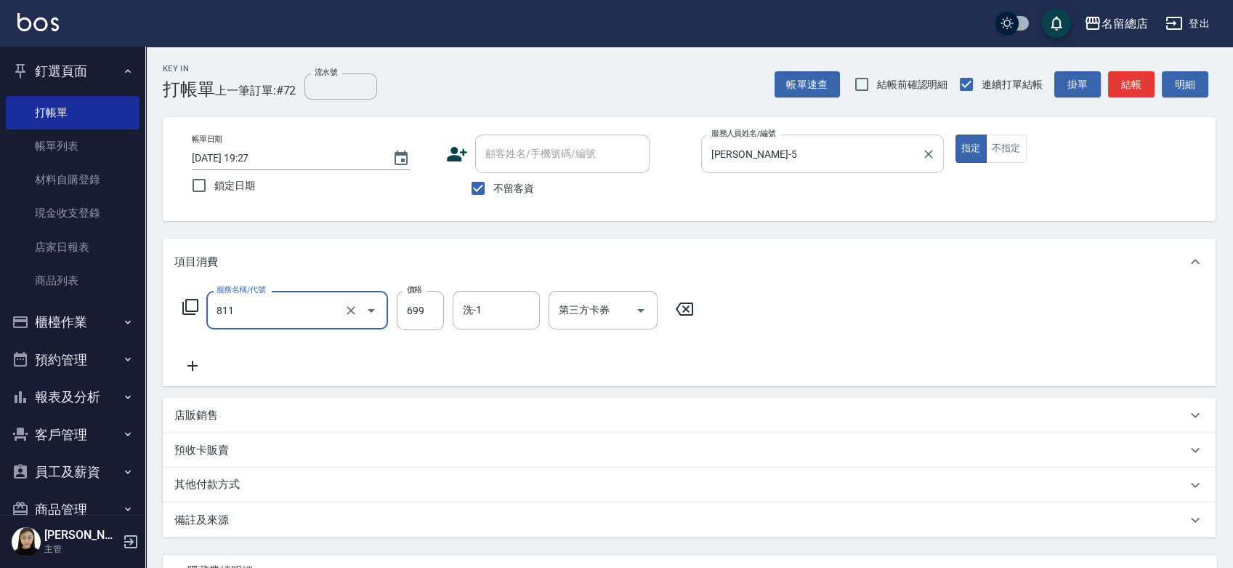
type input "洗+剪(811)"
type input "800"
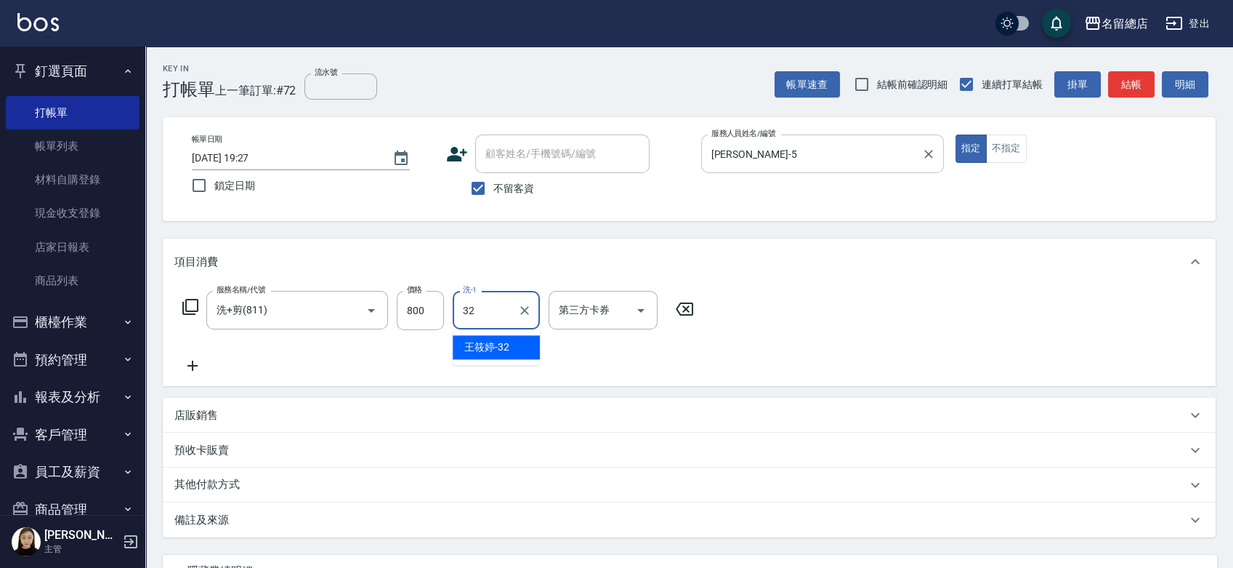
type input "王筱婷-32"
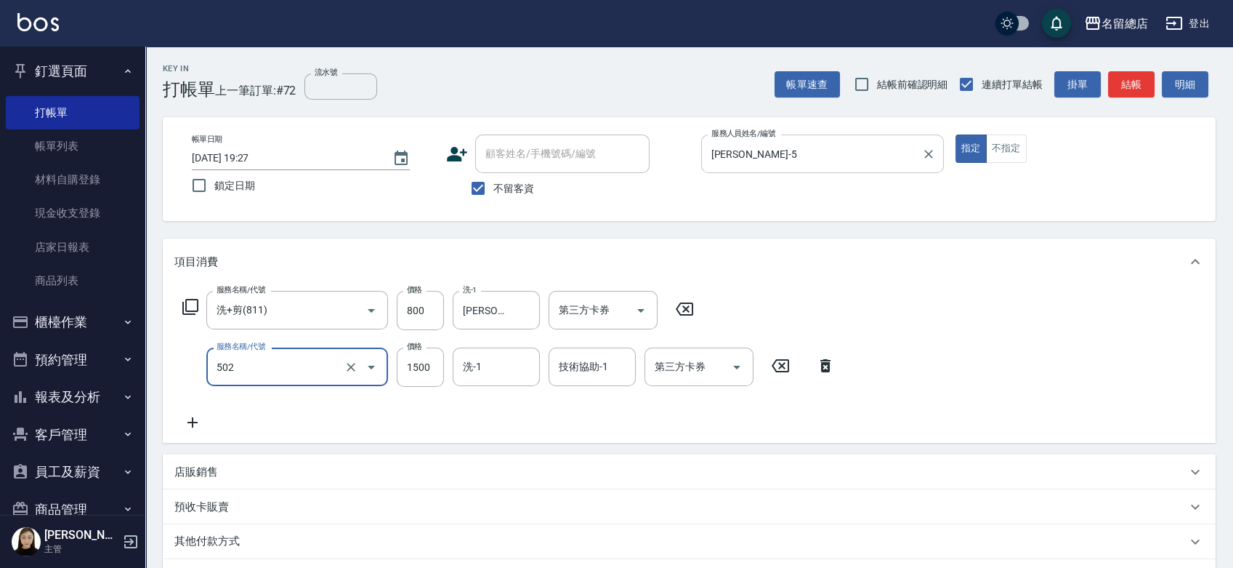
type input "染髮1500以上(502)"
type input "2200"
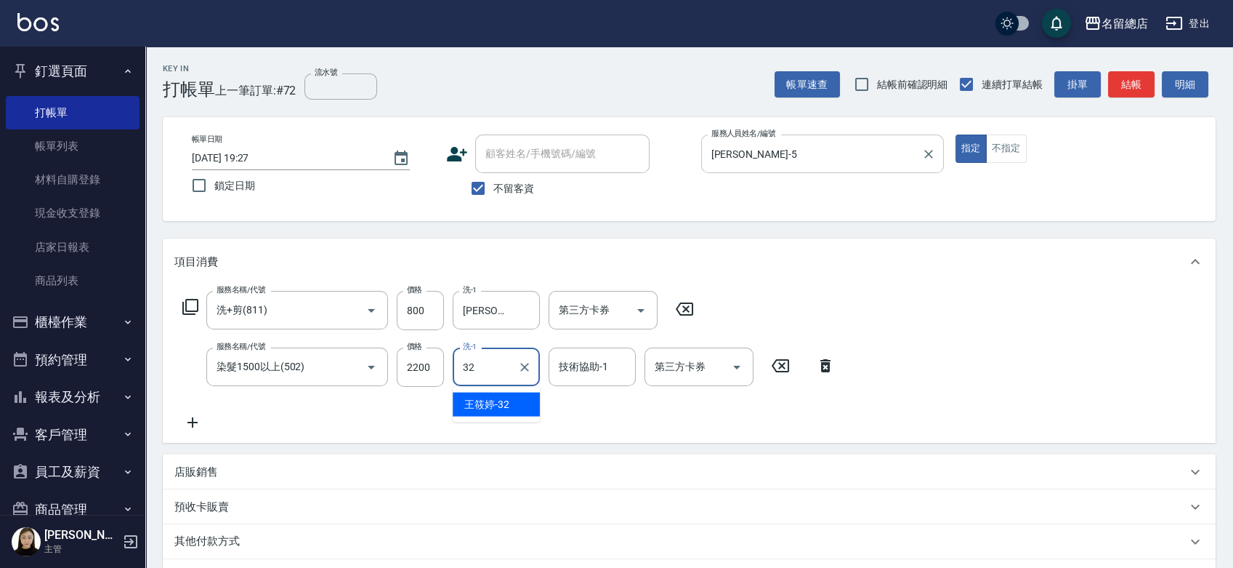
type input "王筱婷-32"
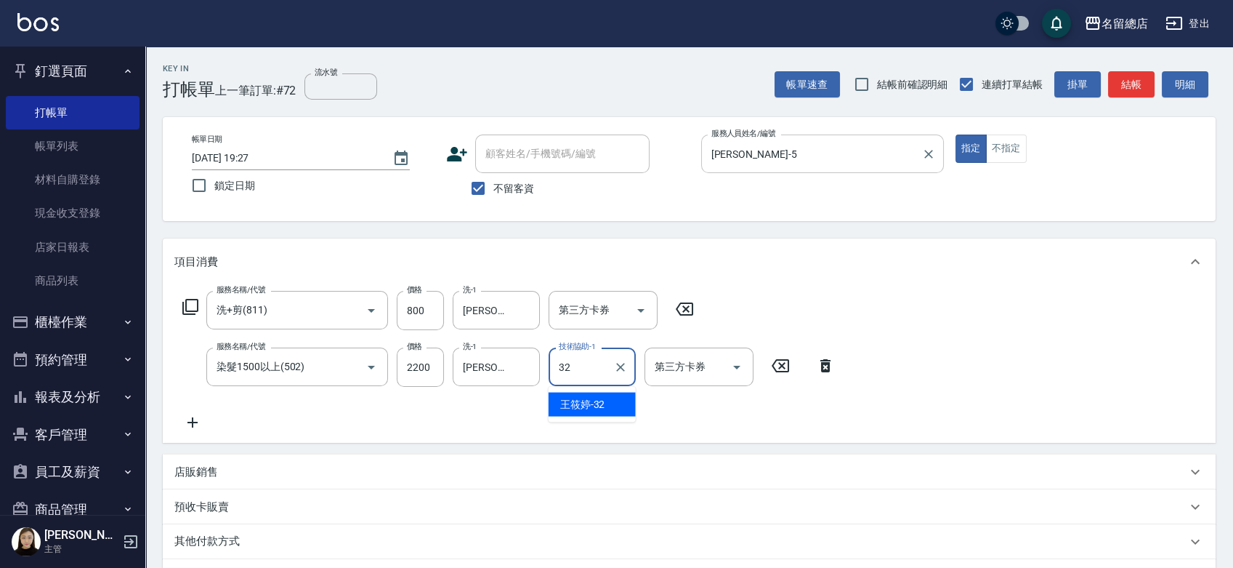
type input "王筱婷-32"
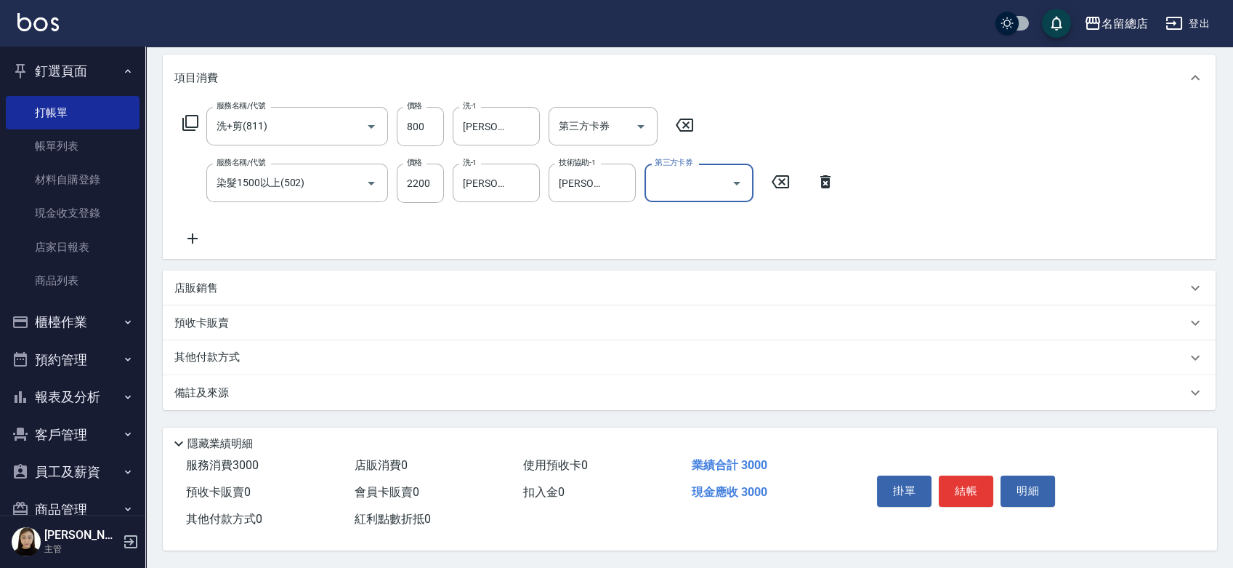
scroll to position [188, 0]
click at [199, 360] on p "其他付款方式" at bounding box center [210, 358] width 73 height 16
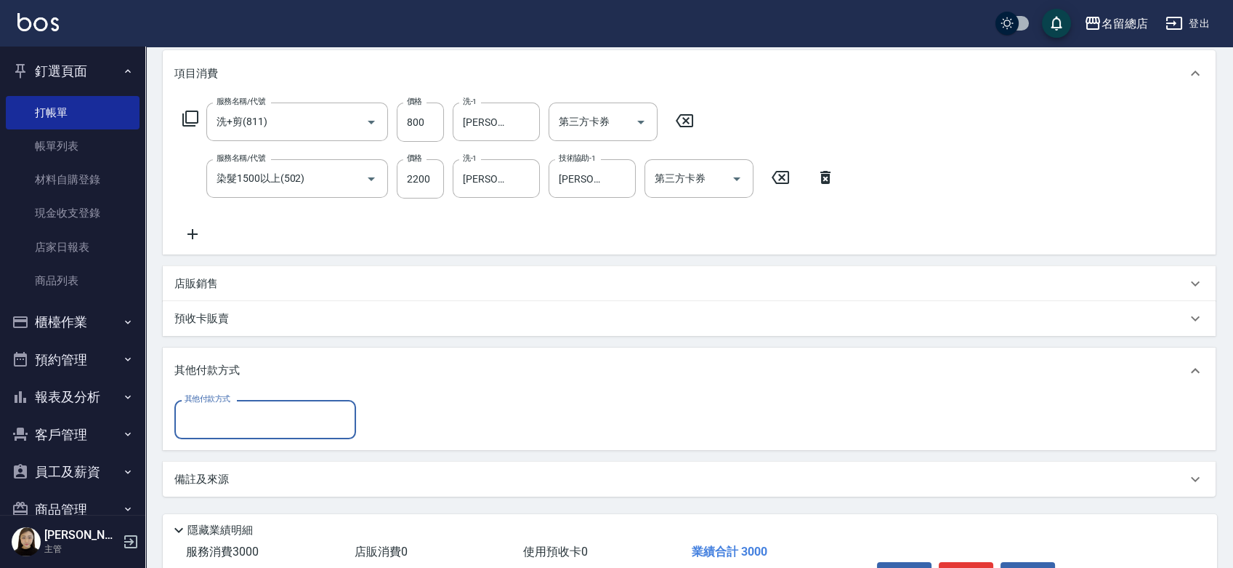
scroll to position [0, 0]
click at [224, 426] on input "其他付款方式" at bounding box center [265, 418] width 169 height 25
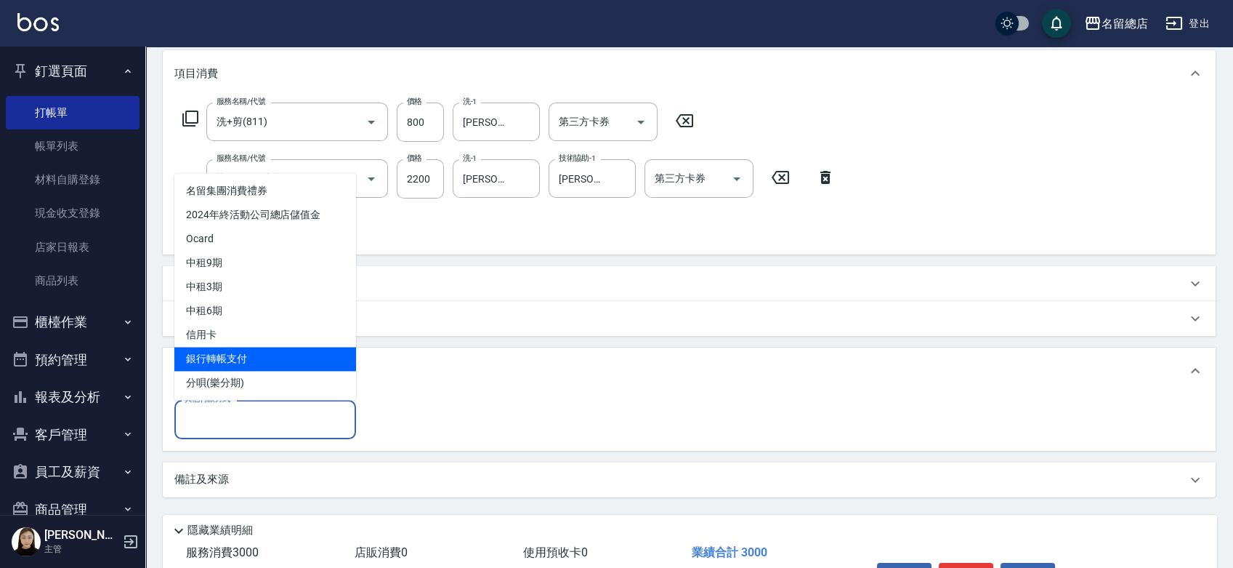
click at [227, 356] on span "銀行轉帳支付" at bounding box center [265, 359] width 182 height 24
type input "銀行轉帳支付"
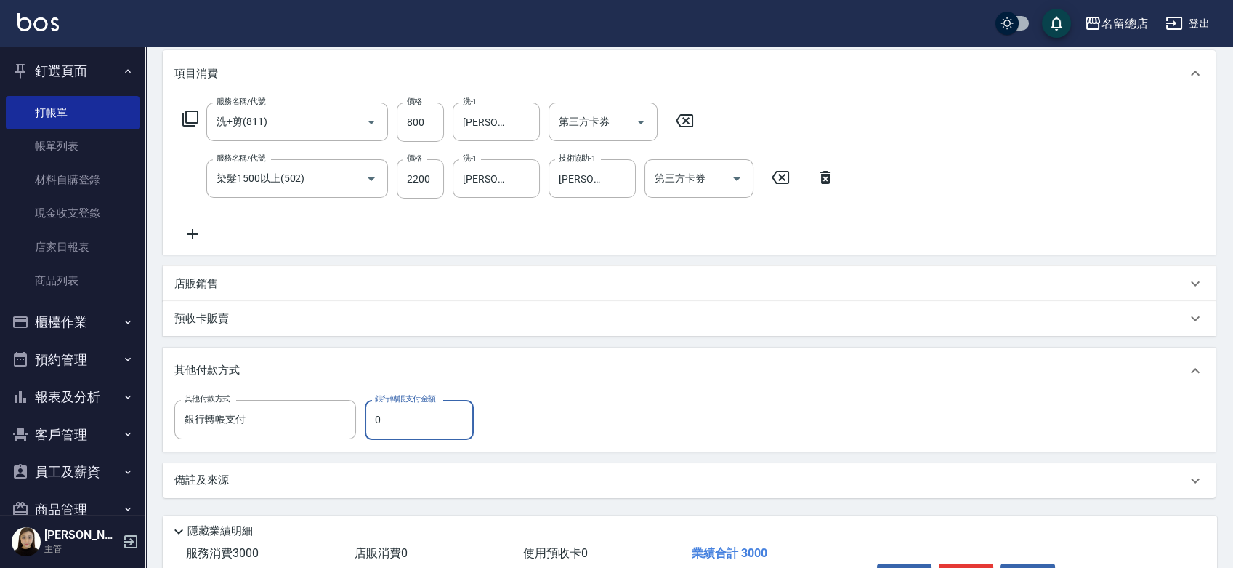
click at [405, 416] on input "0" at bounding box center [419, 419] width 109 height 39
type input "3000"
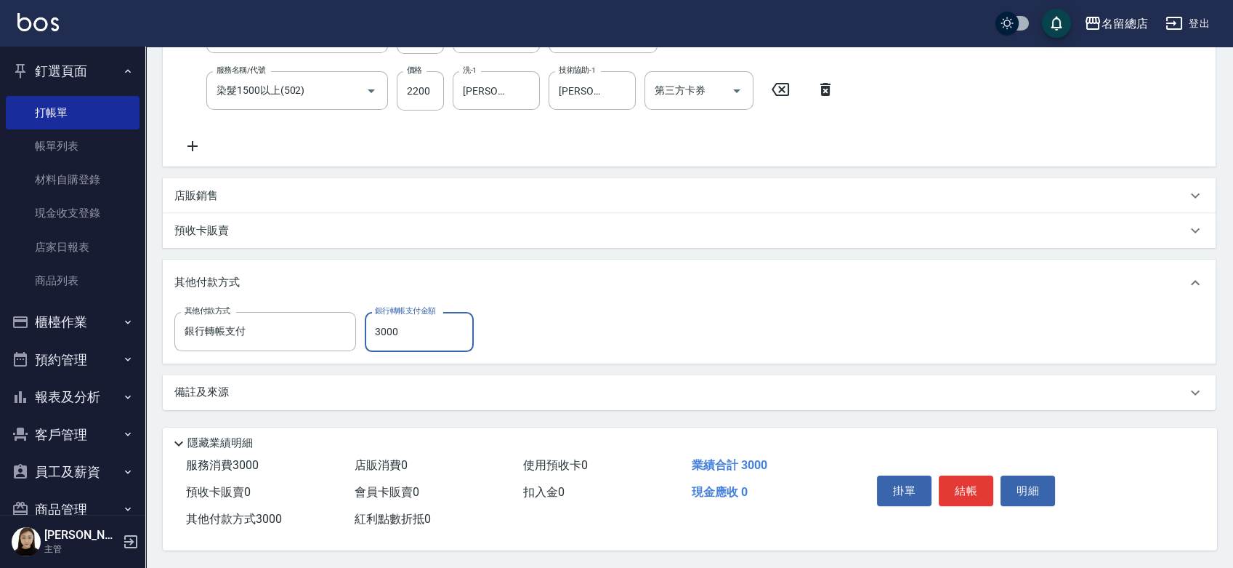
scroll to position [280, 0]
type input "2025/09/12 19:28"
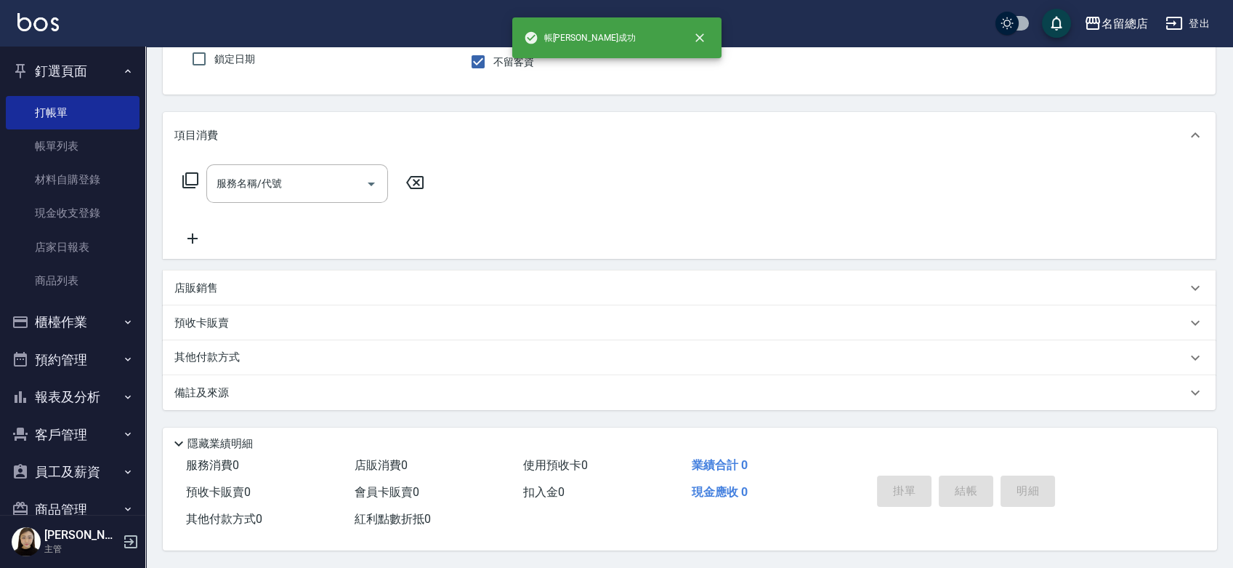
scroll to position [0, 0]
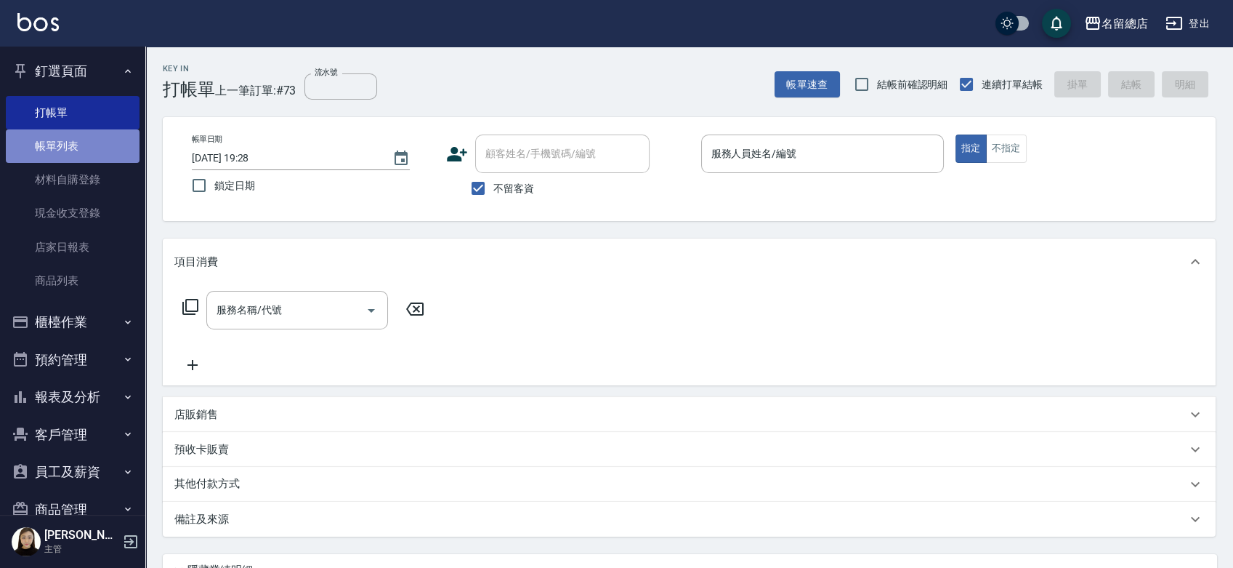
click at [93, 144] on link "帳單列表" at bounding box center [73, 145] width 134 height 33
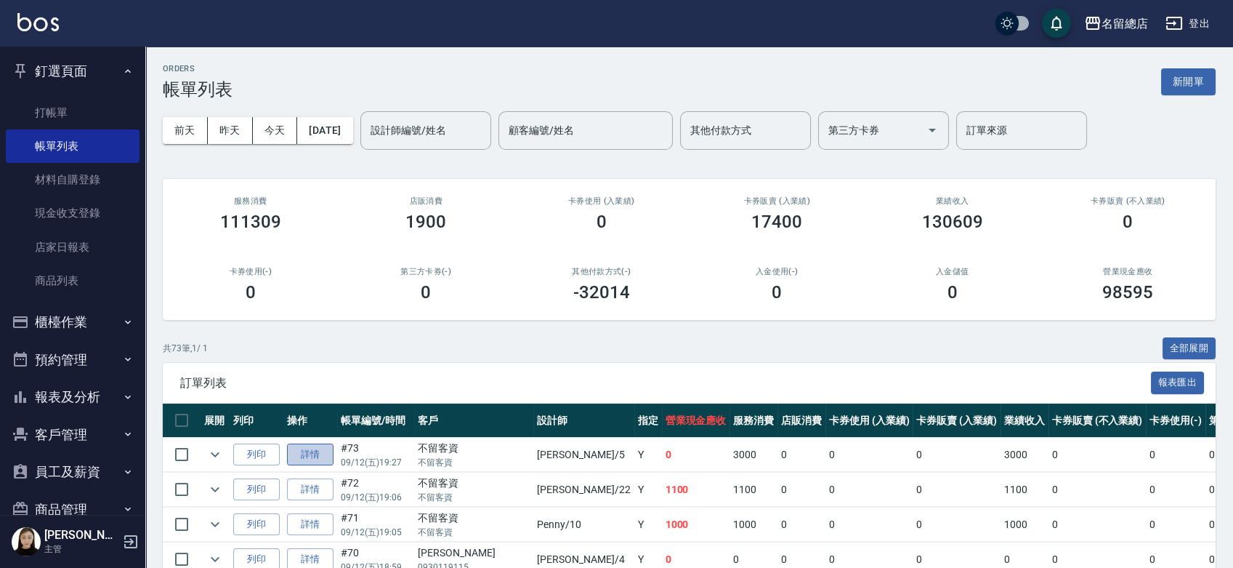
click at [308, 456] on link "詳情" at bounding box center [310, 454] width 47 height 23
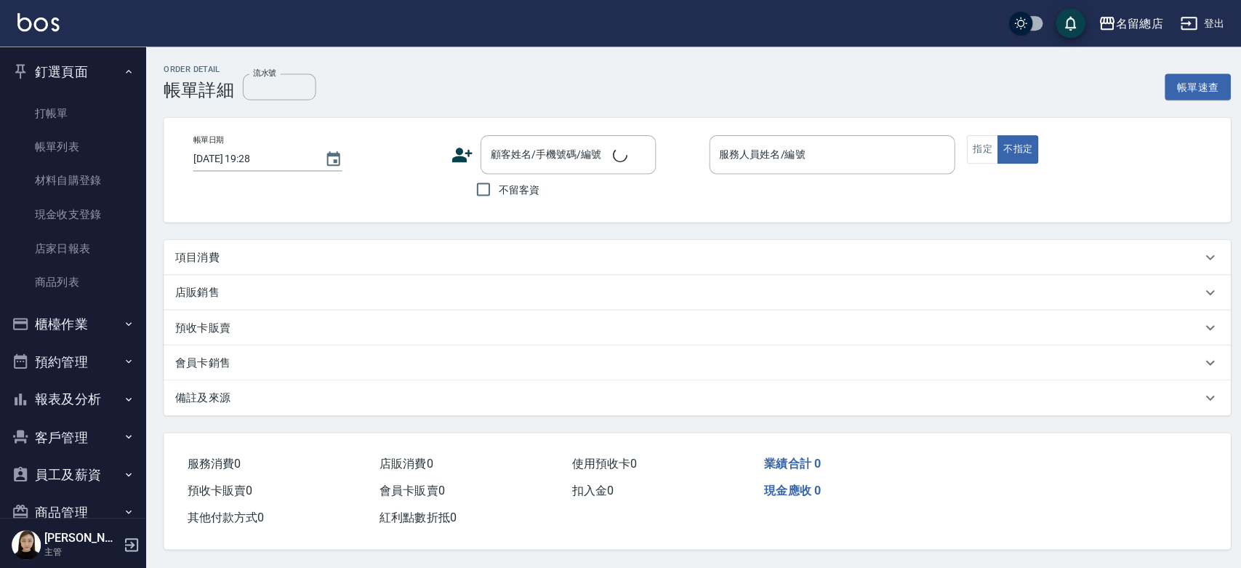
type input "2025/09/12 19:27"
checkbox input "true"
type input "Kelly-5"
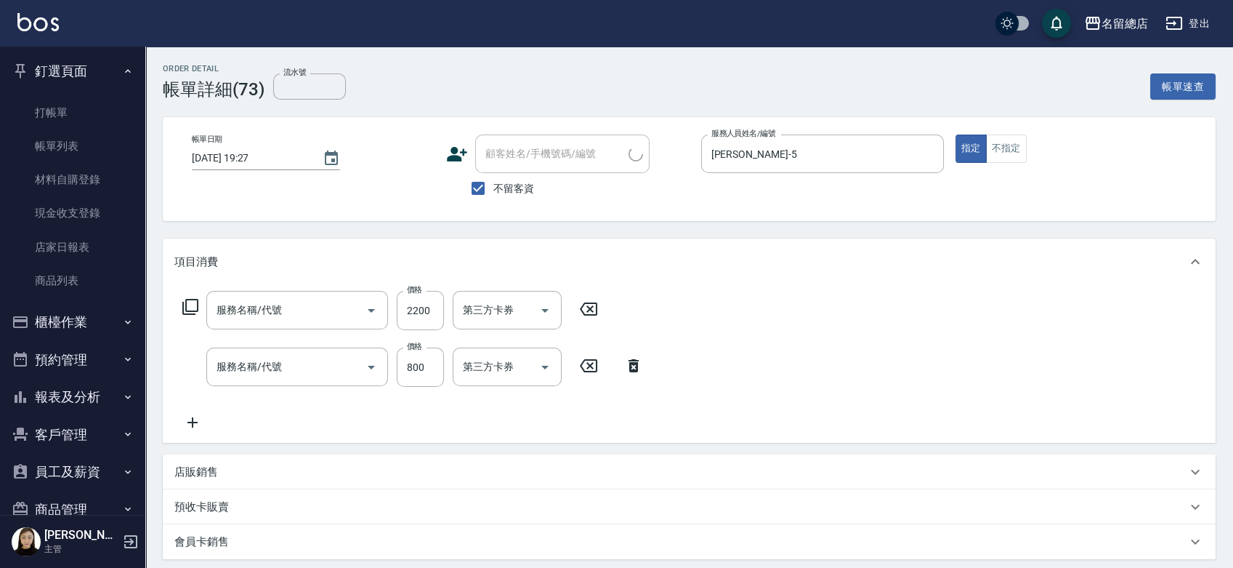
type input "染髮1500以上(502)"
type input "洗+剪(811)"
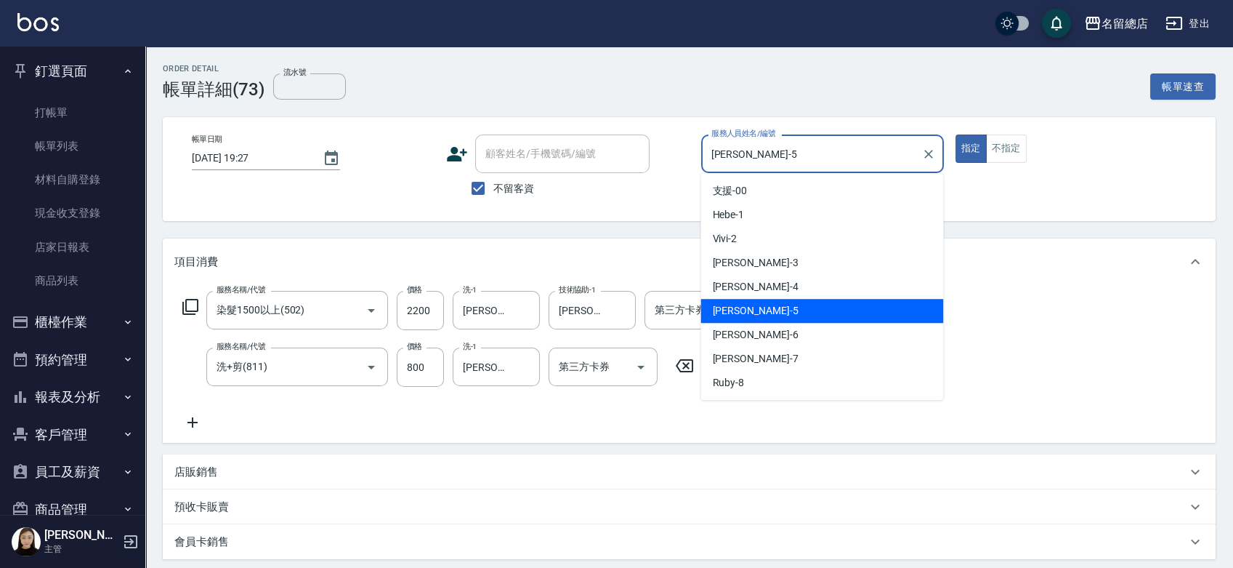
click at [833, 156] on input "Kelly-5" at bounding box center [812, 153] width 208 height 25
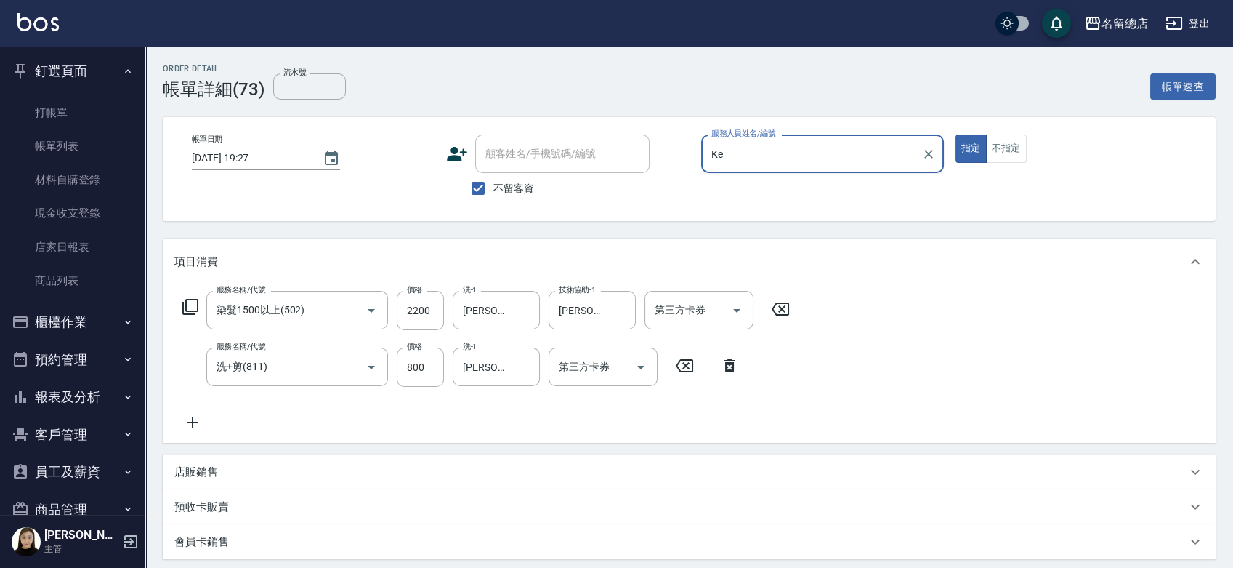
type input "K"
click at [849, 198] on div "芷涵 -3" at bounding box center [822, 191] width 243 height 24
type input "芷涵-3"
click at [993, 163] on div "帳單日期 2025/09/12 19:27 顧客姓名/手機號碼/編號 顧客姓名/手機號碼/編號 不留客資 服務人員姓名/編號 芷涵-3 服務人員姓名/編號 指…" at bounding box center [689, 168] width 1018 height 69
click at [1007, 149] on button "不指定" at bounding box center [1006, 148] width 41 height 28
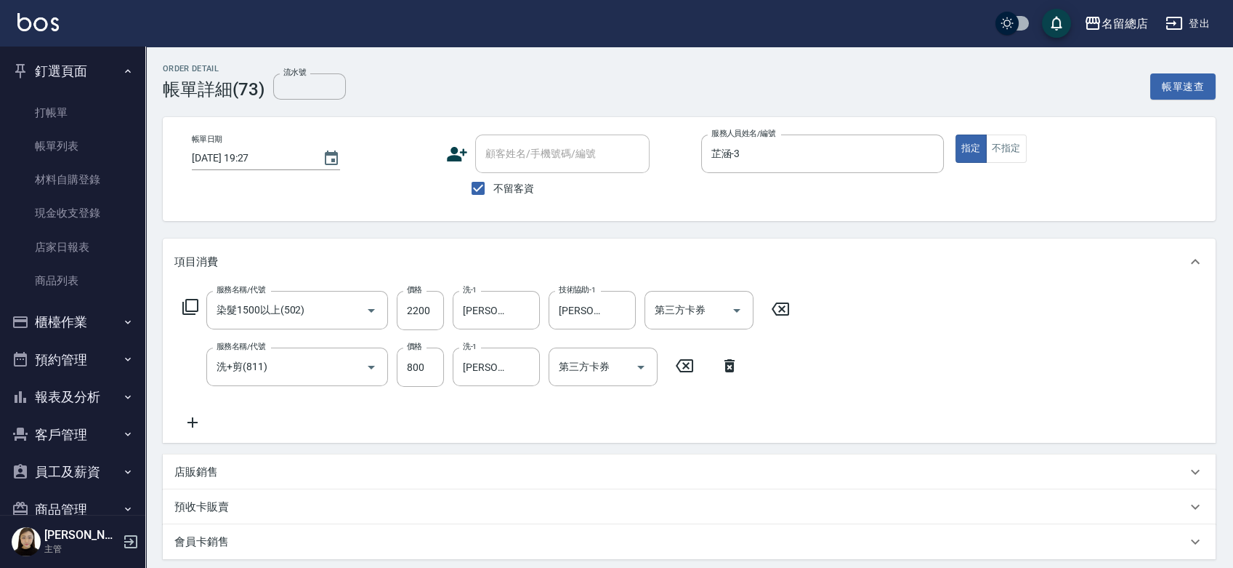
click at [727, 360] on icon at bounding box center [730, 365] width 10 height 13
type input "0"
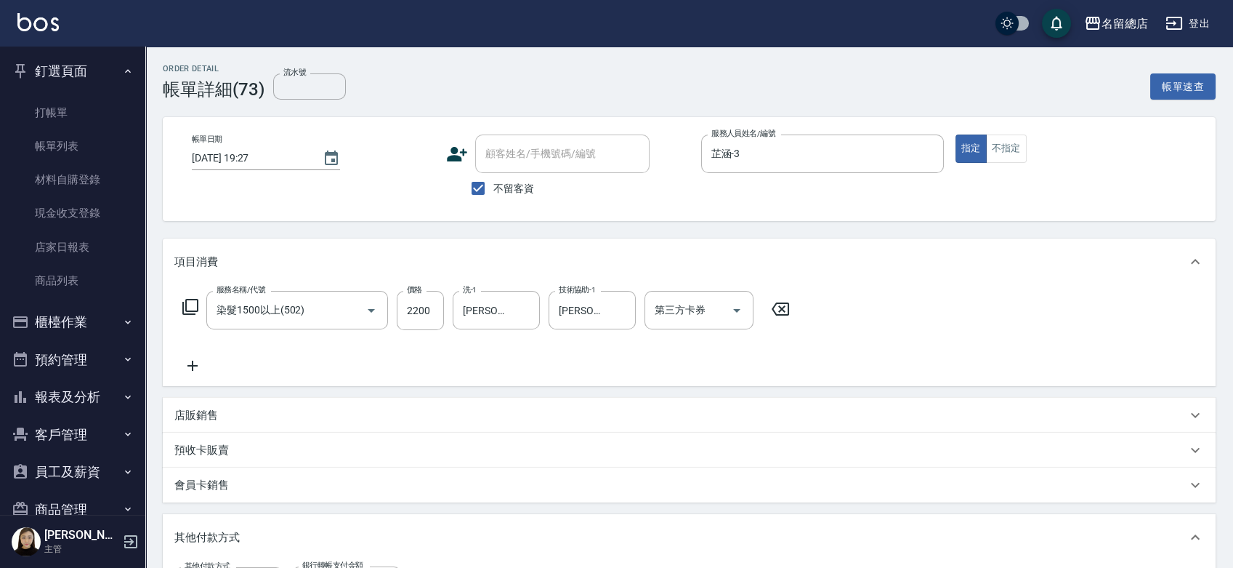
click at [783, 310] on icon at bounding box center [780, 308] width 17 height 13
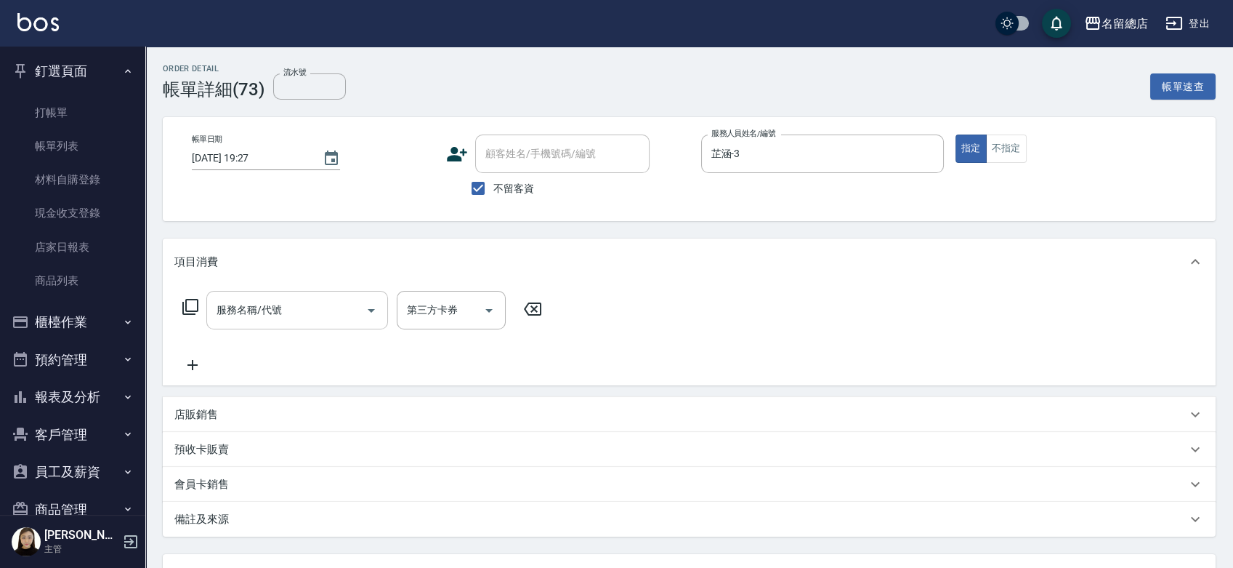
click at [226, 305] on input "服務名稱/代號" at bounding box center [286, 309] width 147 height 25
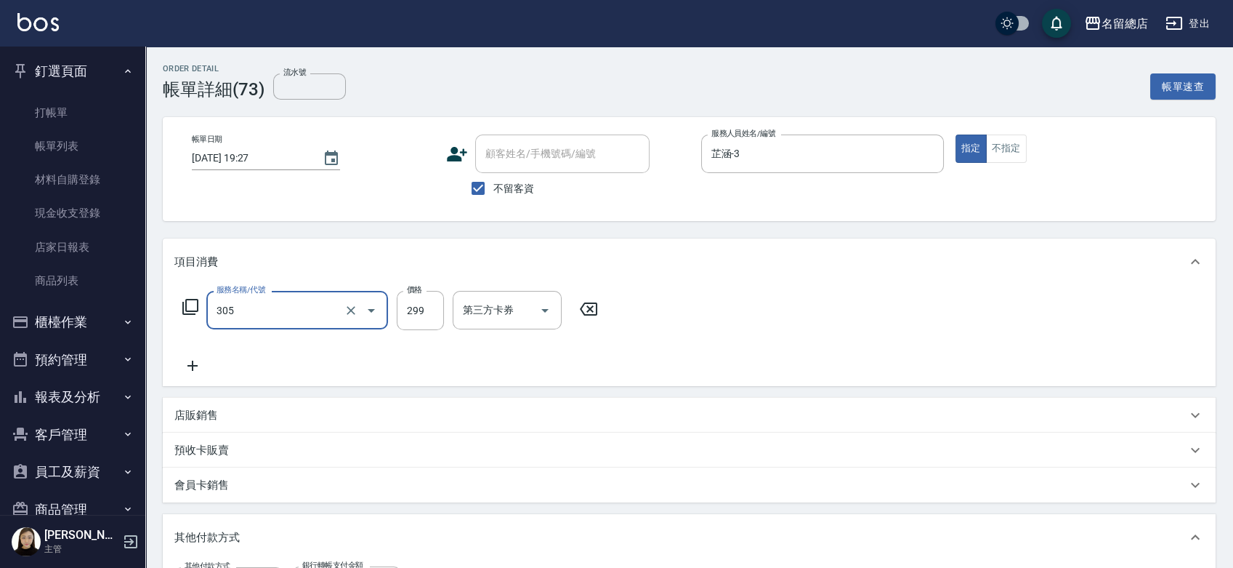
type input "剪髮(305)"
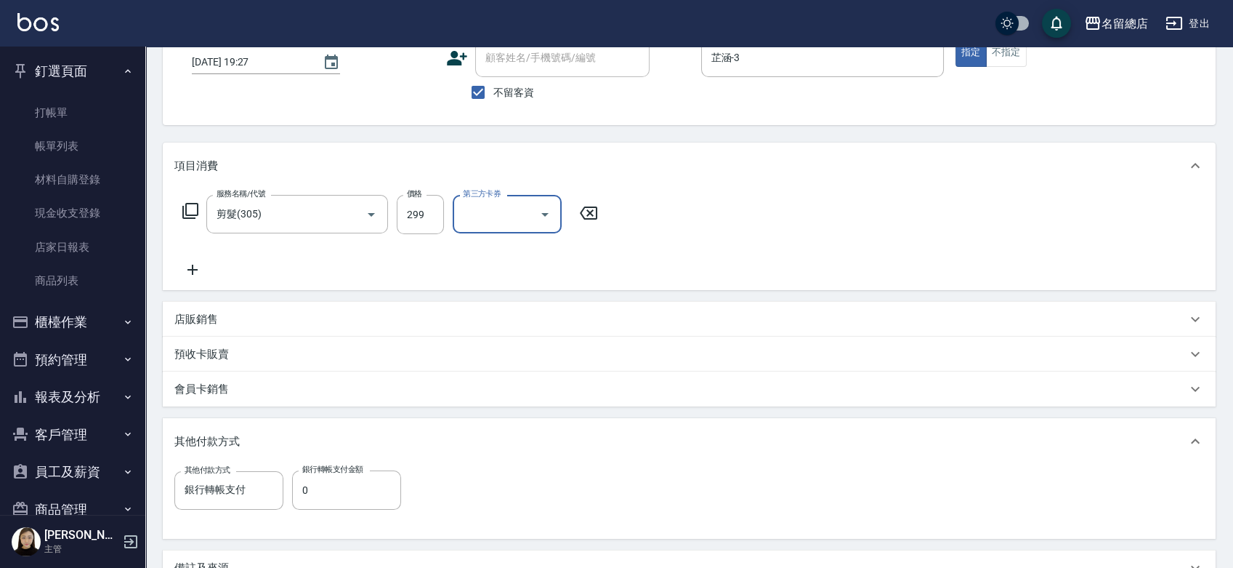
scroll to position [242, 0]
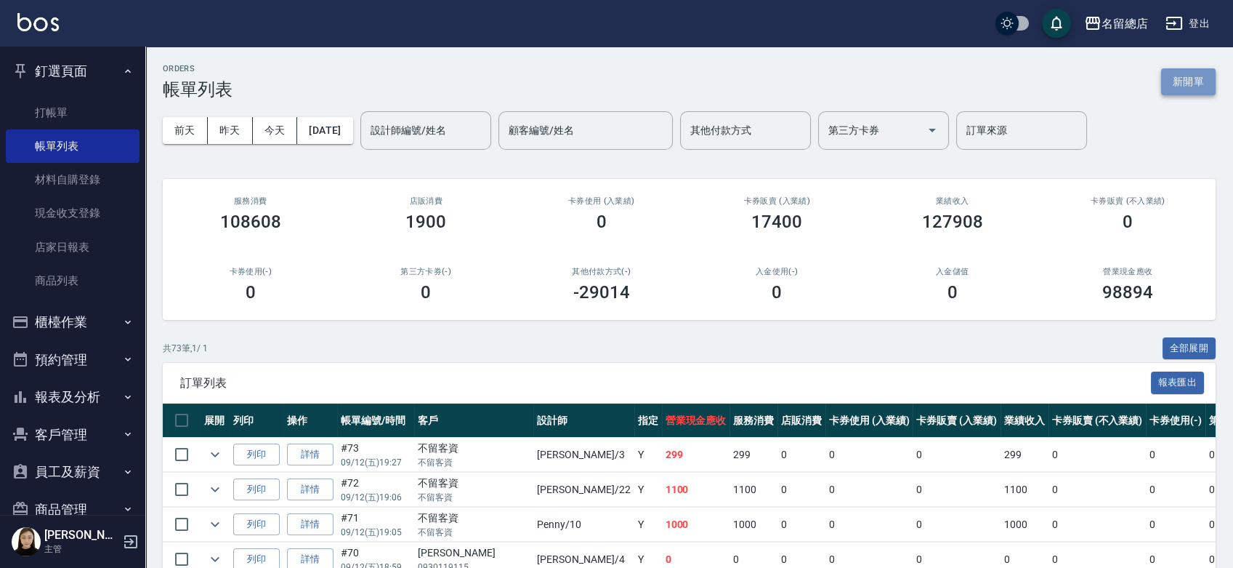
click at [1197, 88] on button "新開單" at bounding box center [1188, 81] width 55 height 27
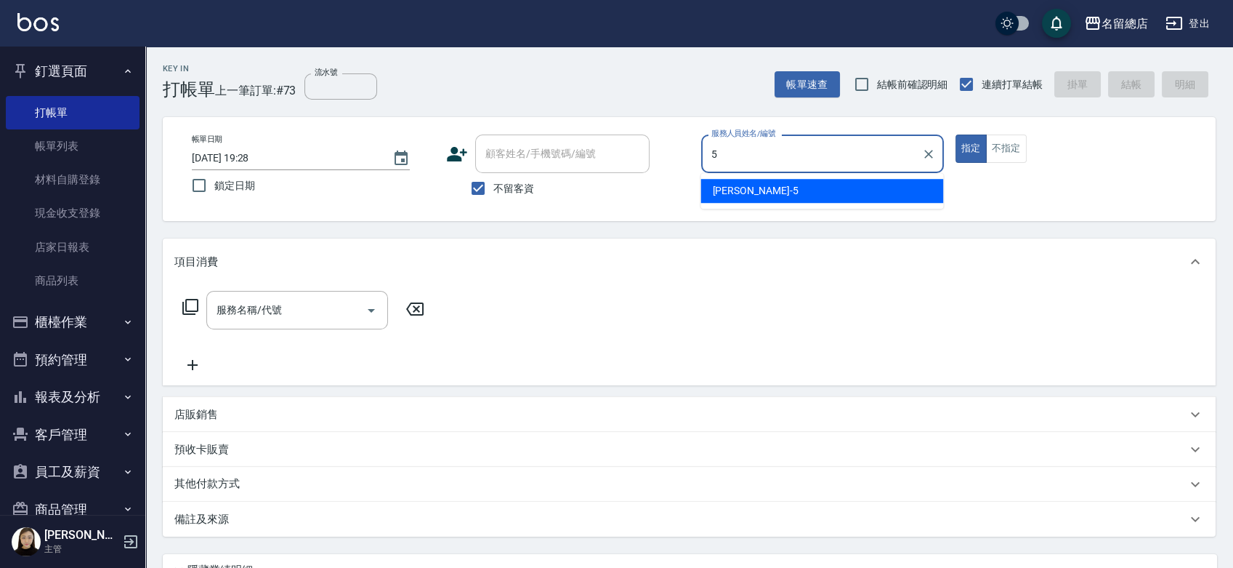
type input "Kelly-5"
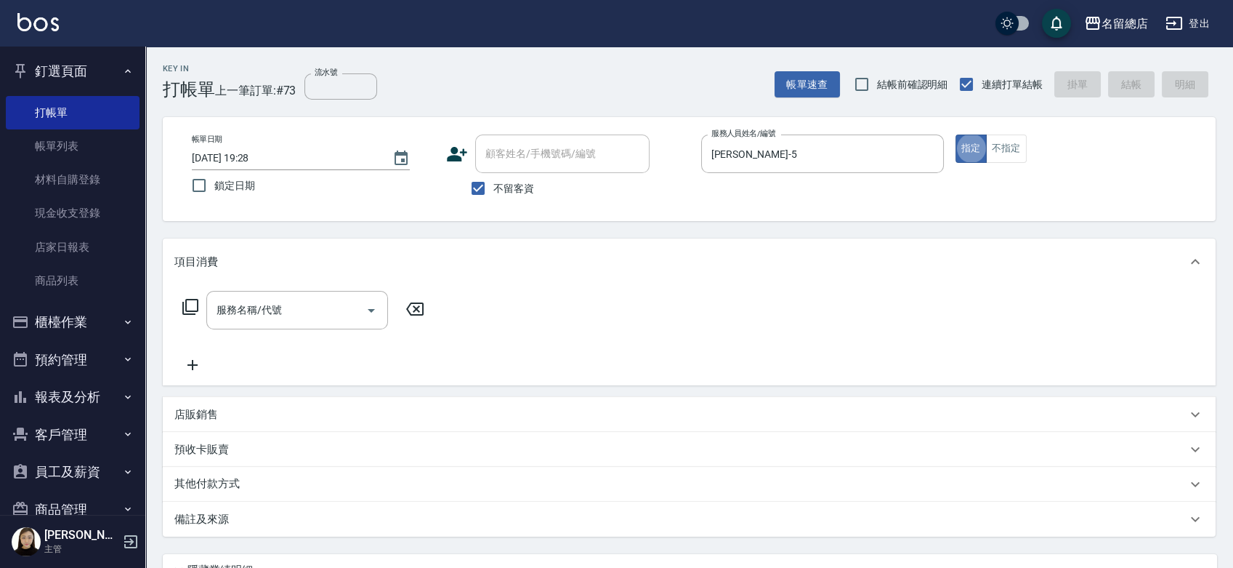
type button "true"
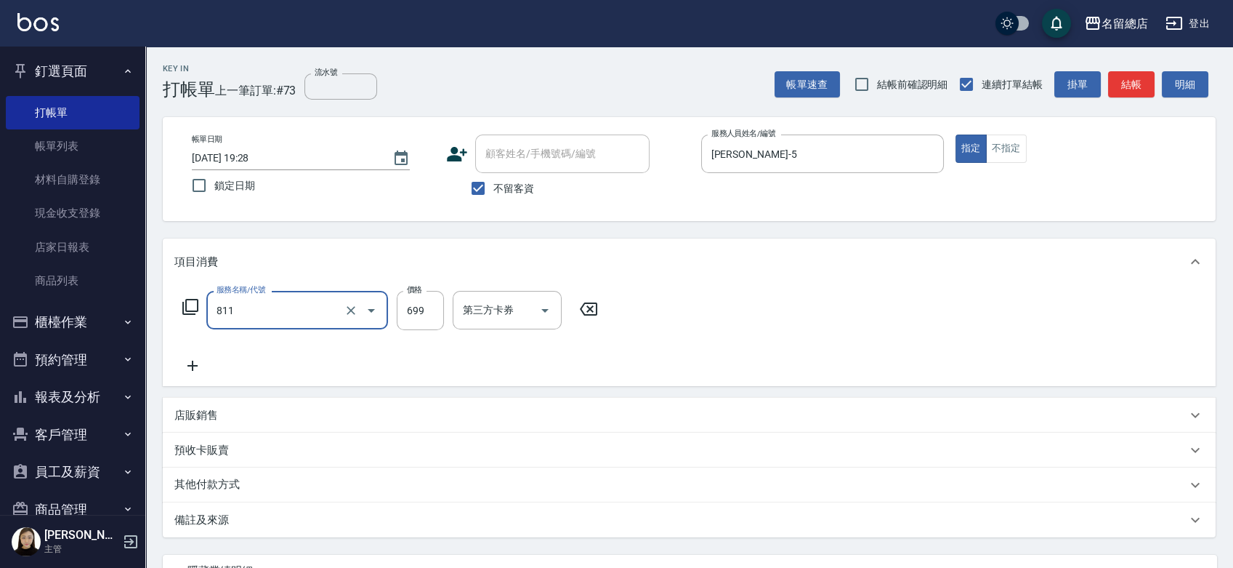
type input "洗+剪(811)"
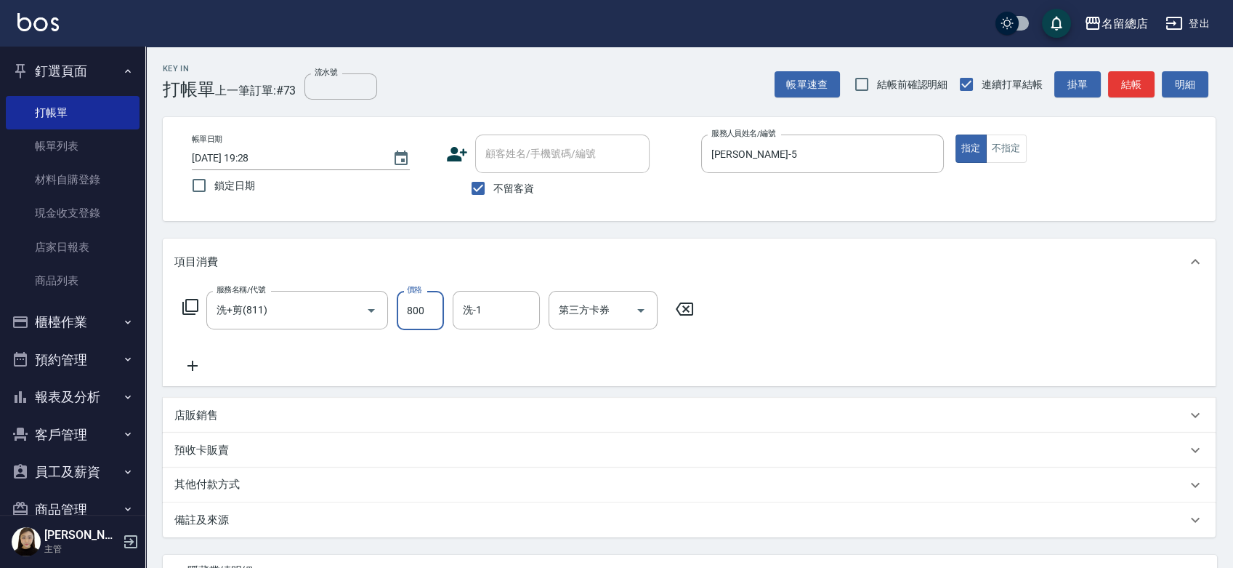
type input "800"
type input "王筱婷-32"
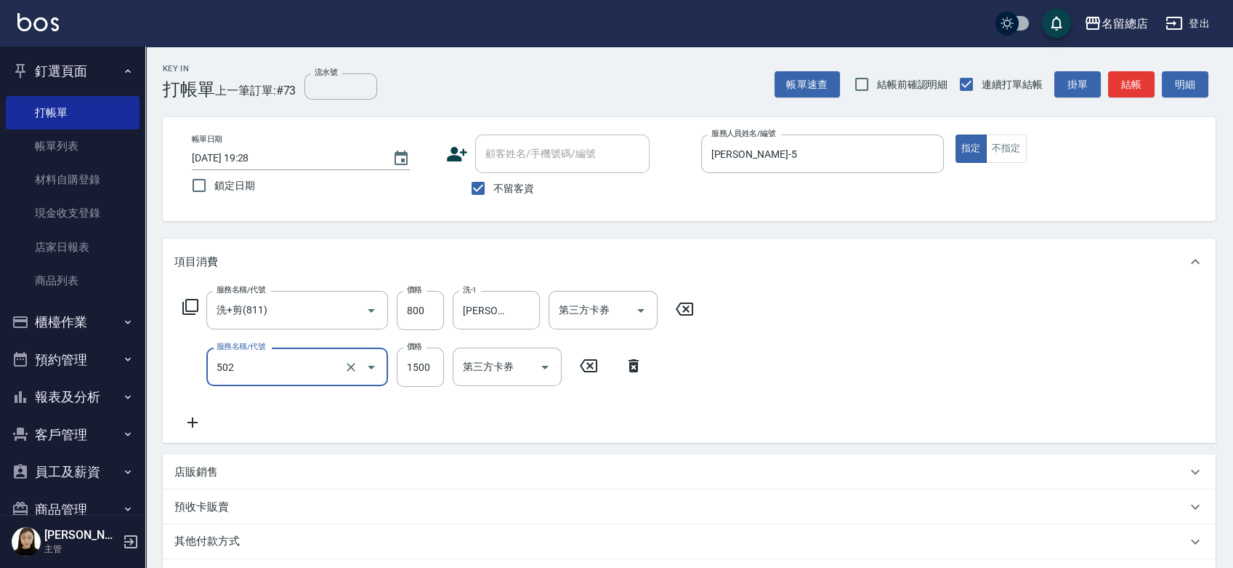
type input "染髮1500以上(502)"
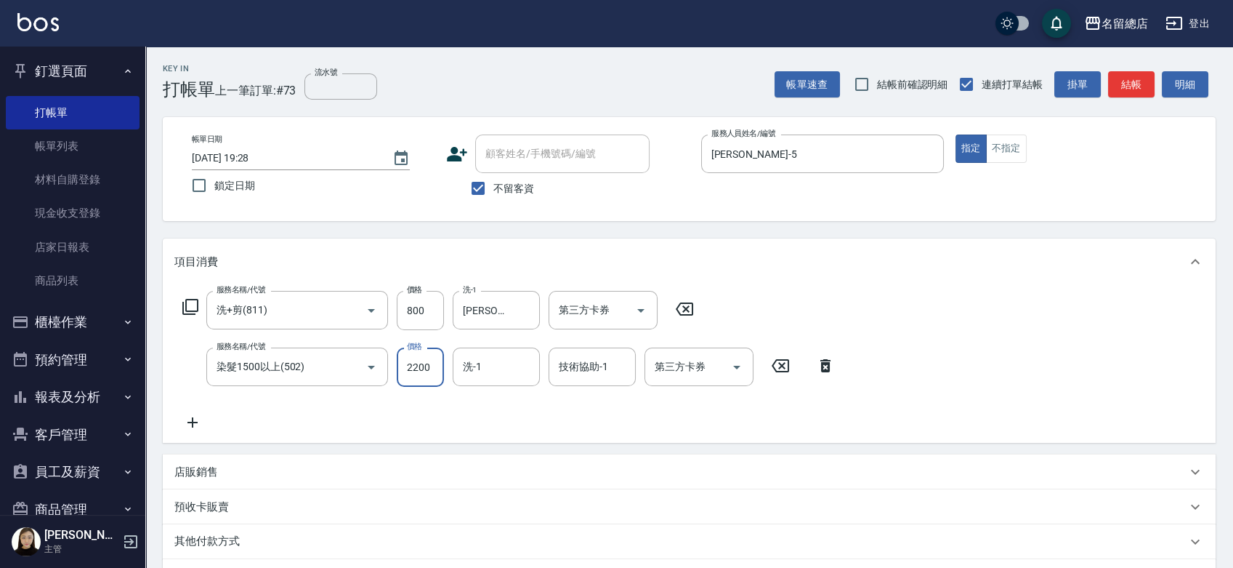
type input "2200"
type input "王筱婷-32"
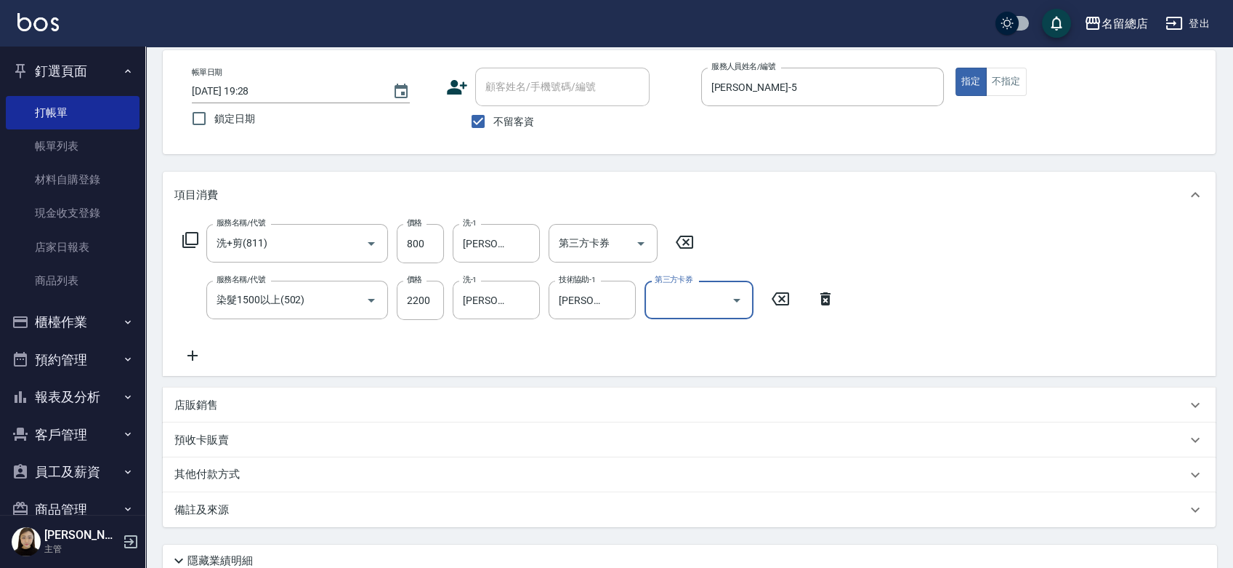
scroll to position [188, 0]
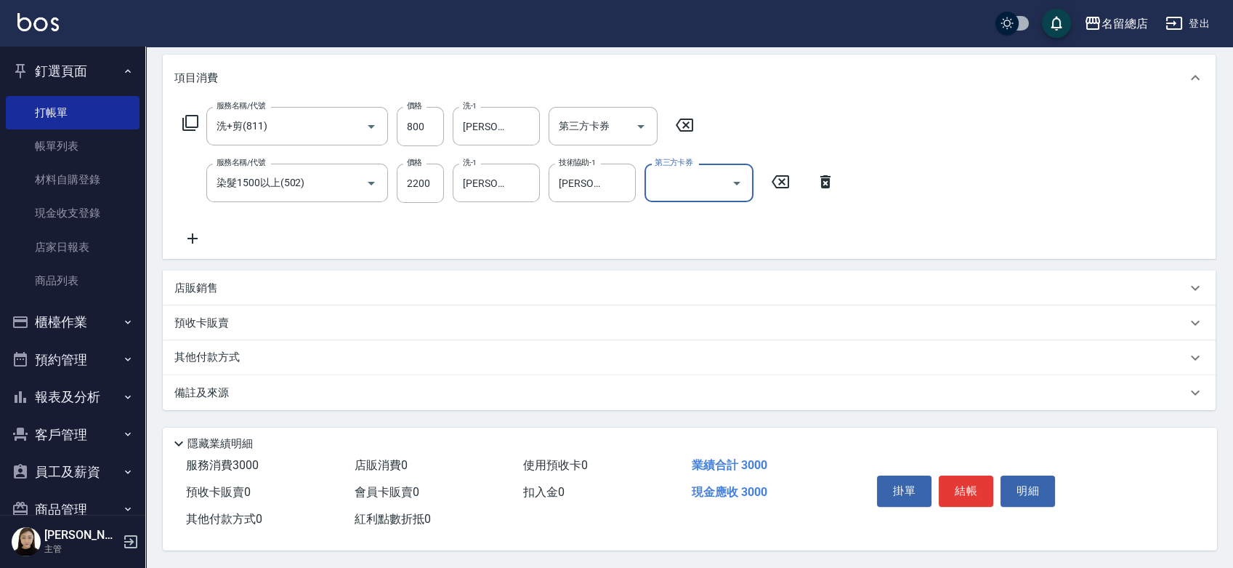
click at [203, 357] on p "其他付款方式" at bounding box center [210, 358] width 73 height 16
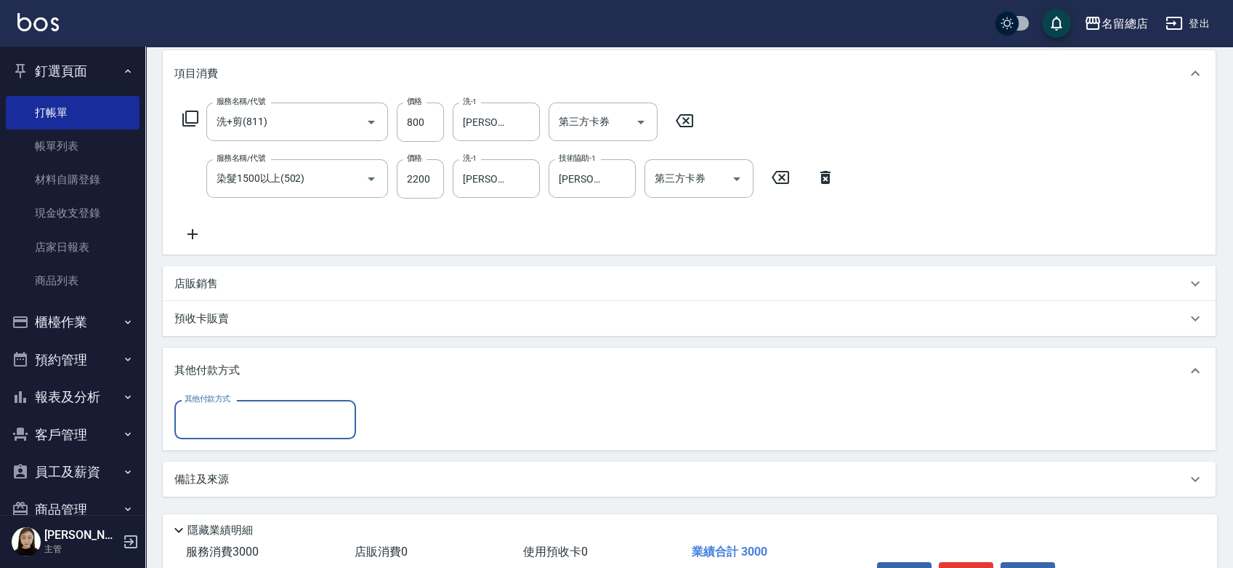
scroll to position [0, 0]
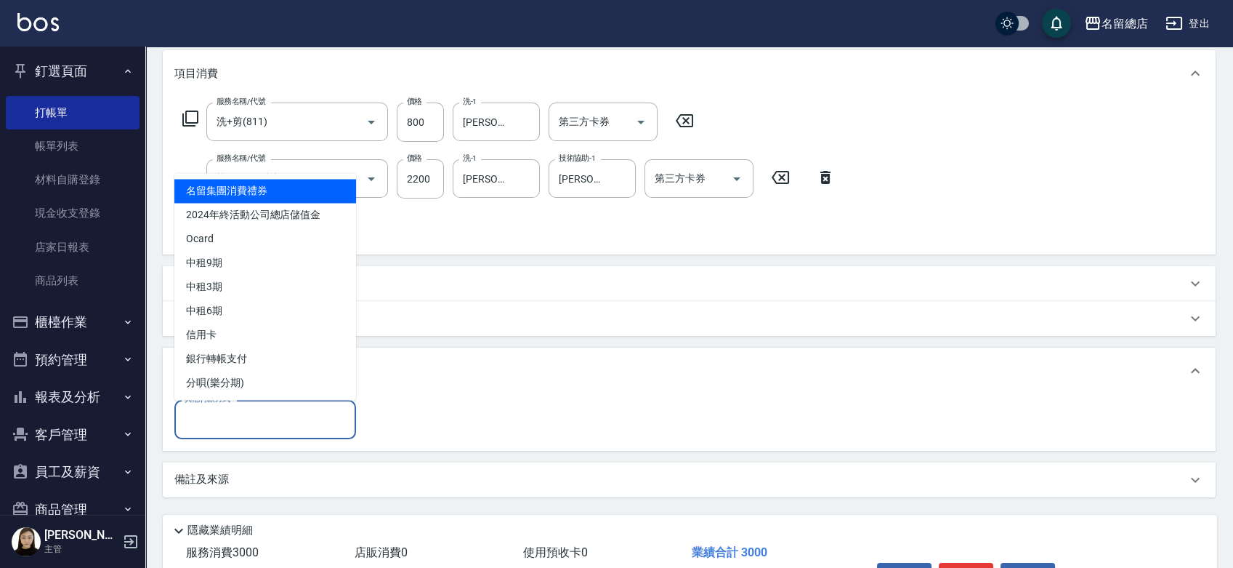
click at [211, 421] on input "其他付款方式" at bounding box center [265, 418] width 169 height 25
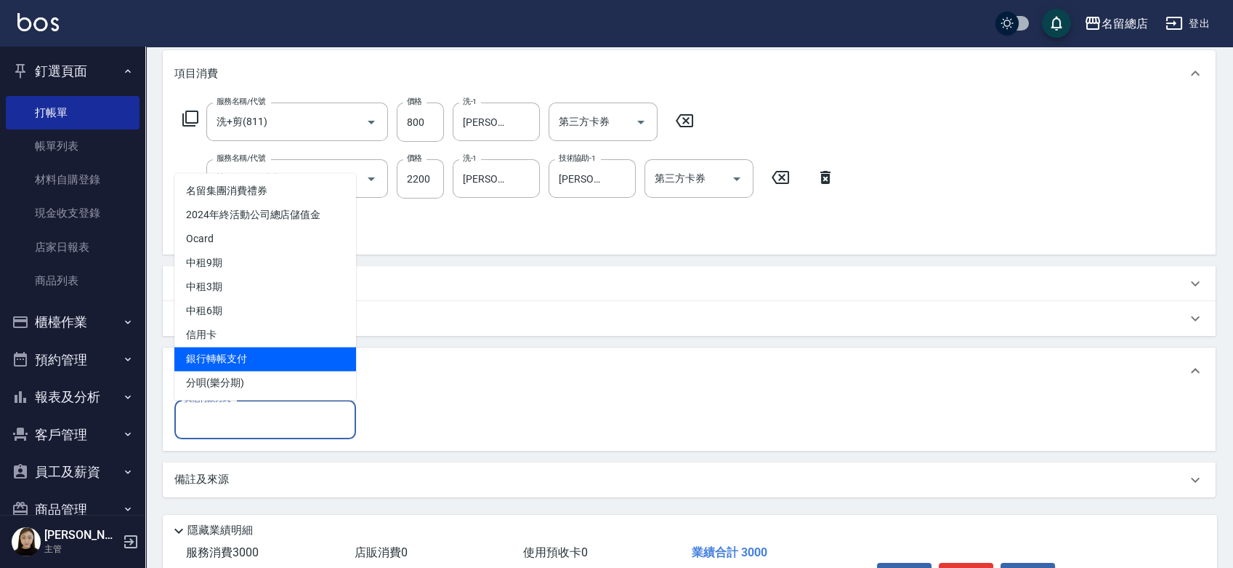
click at [211, 363] on span "銀行轉帳支付" at bounding box center [265, 359] width 182 height 24
type input "銀行轉帳支付"
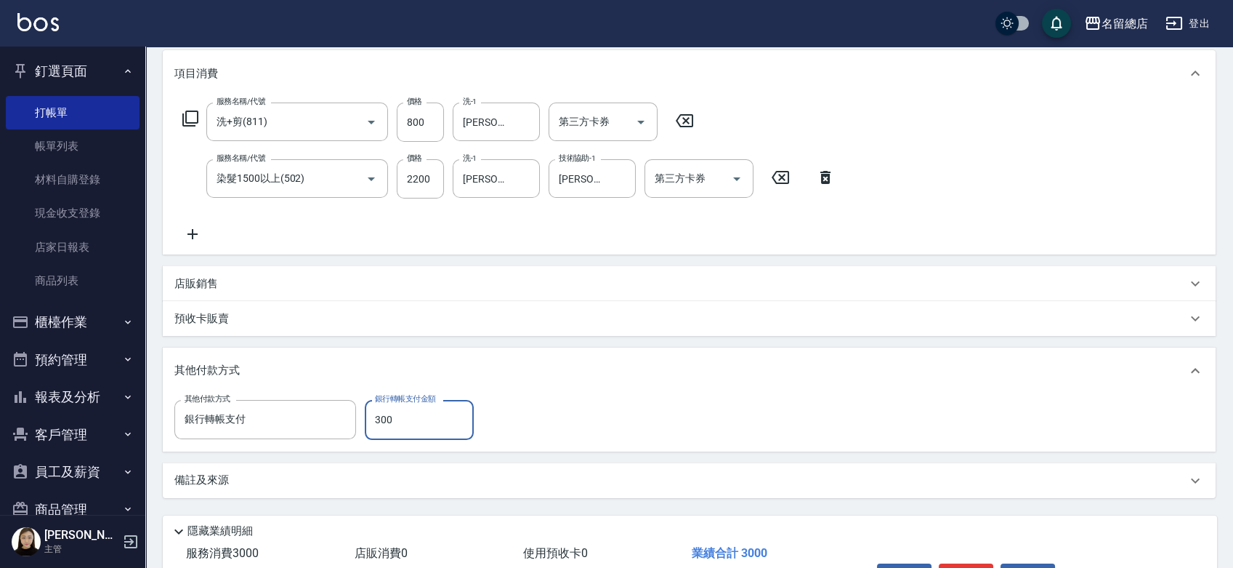
type input "3000"
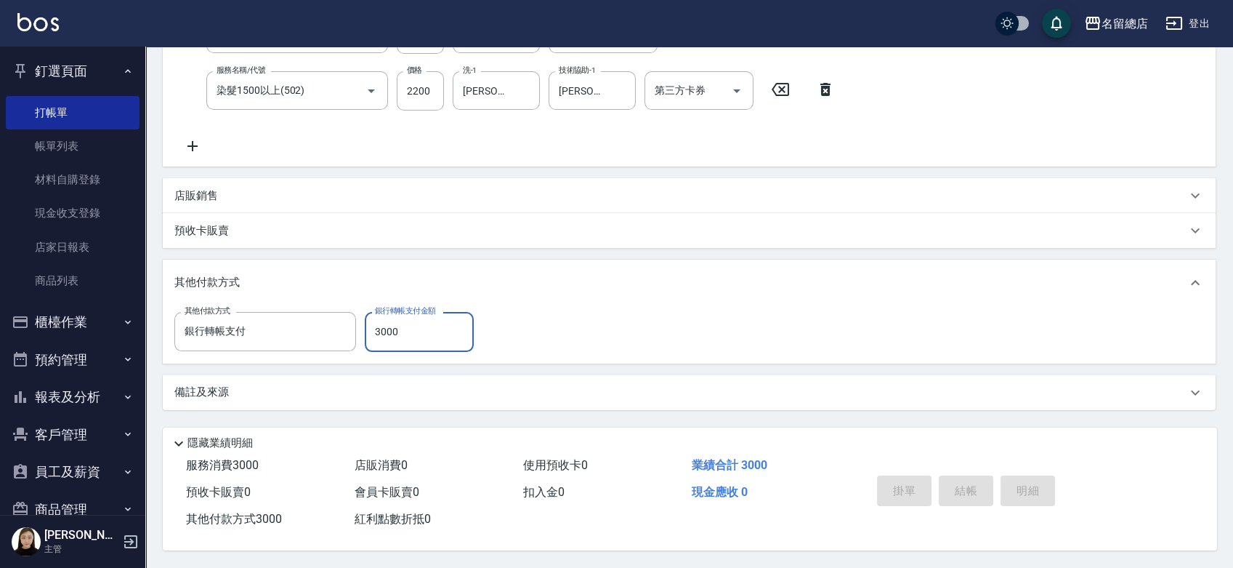
type input "2025/09/12 19:30"
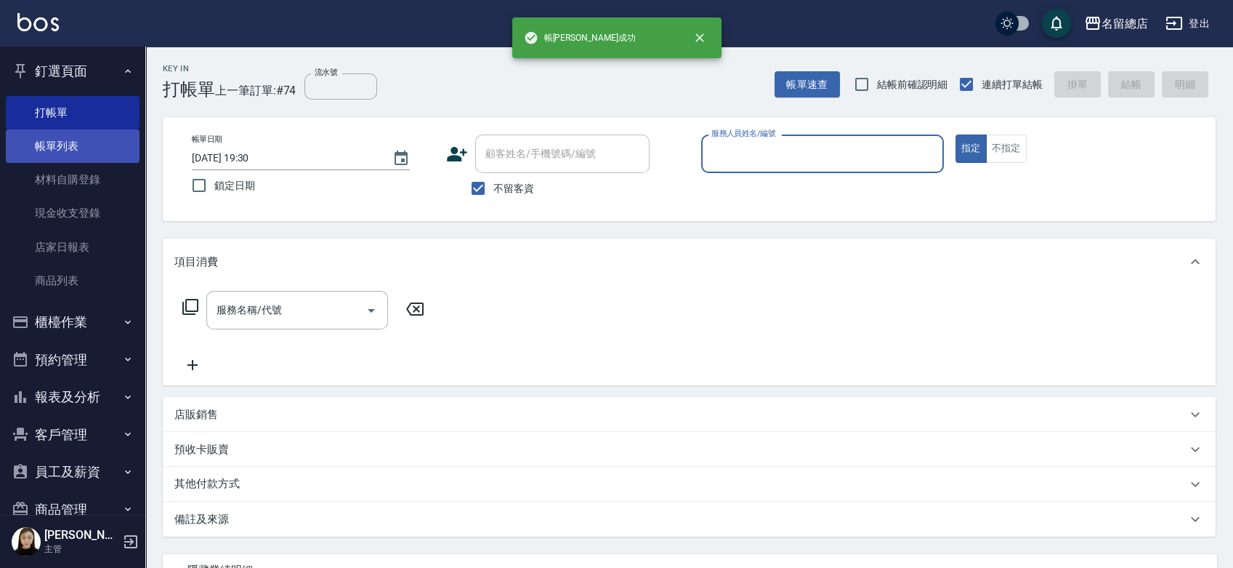
click at [87, 132] on link "帳單列表" at bounding box center [73, 145] width 134 height 33
click at [51, 142] on link "帳單列表" at bounding box center [73, 145] width 134 height 33
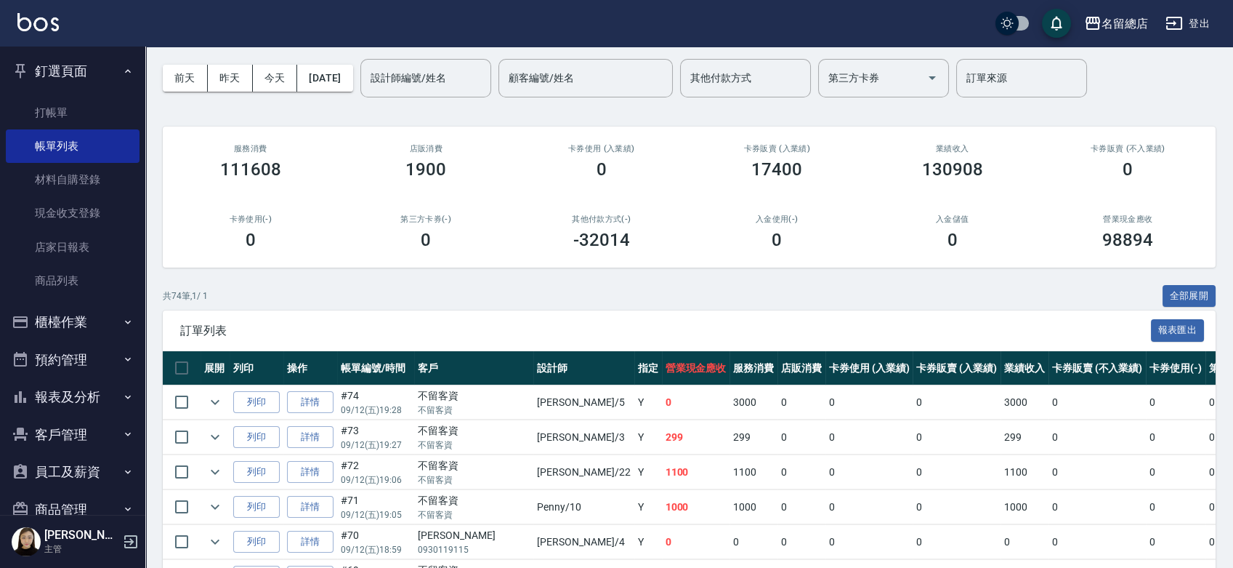
scroll to position [81, 0]
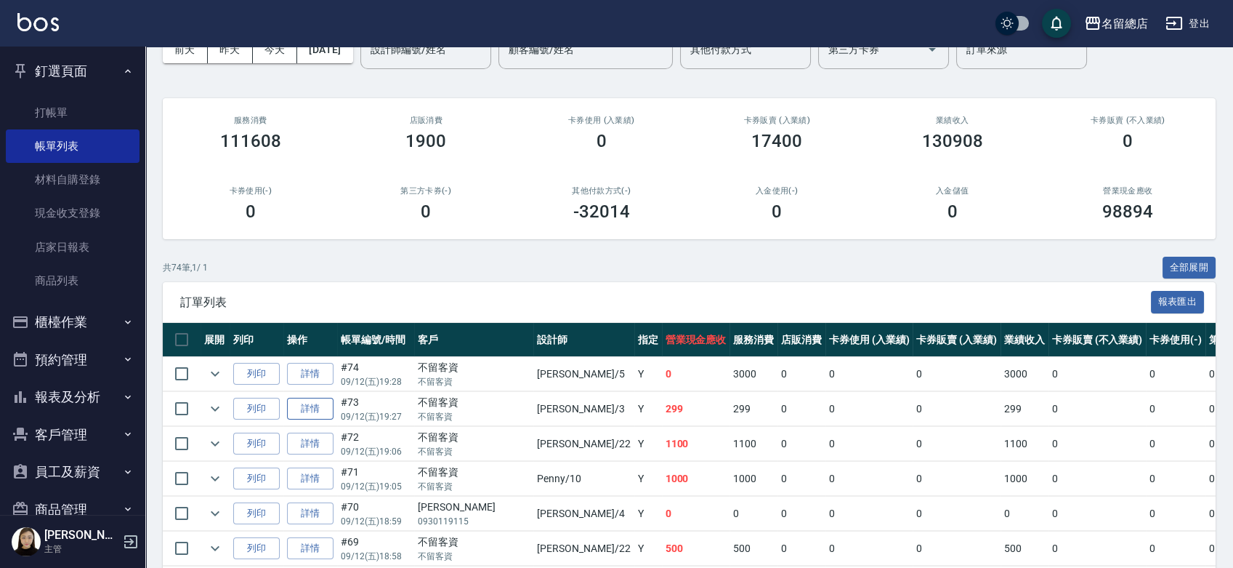
click at [315, 408] on link "詳情" at bounding box center [310, 409] width 47 height 23
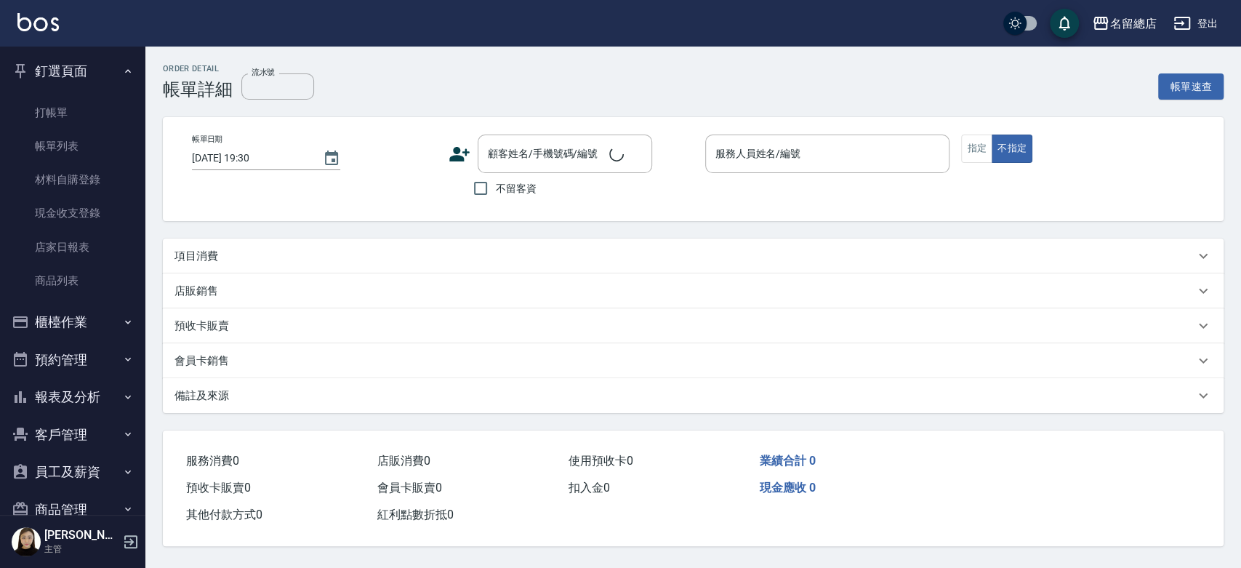
type input "2025/09/12 19:27"
checkbox input "true"
type input "芷涵-3"
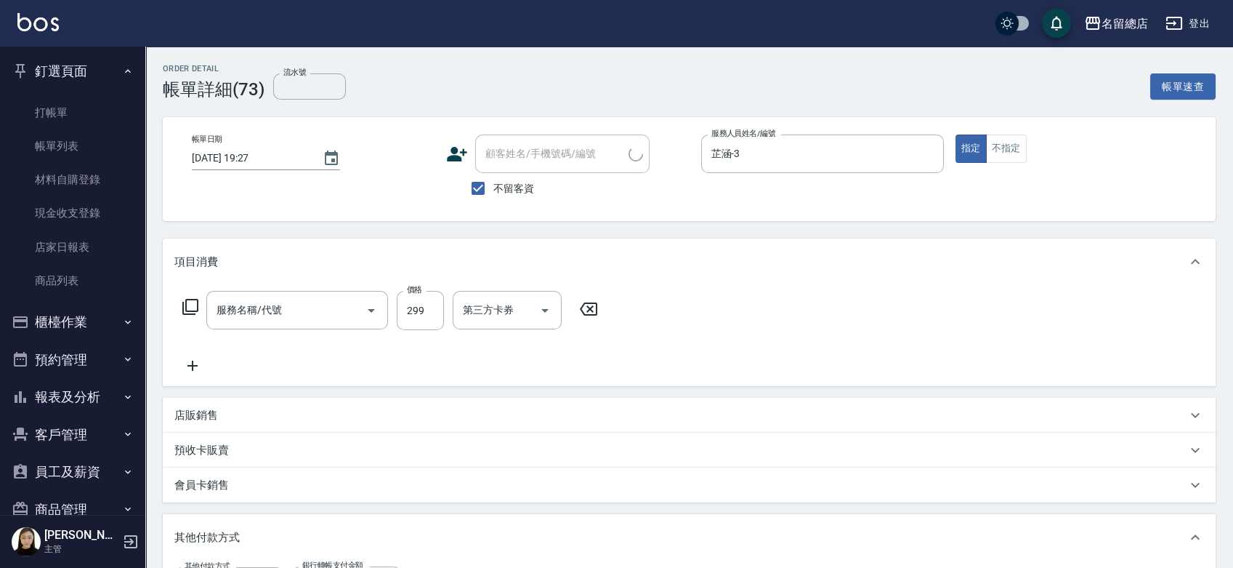
type input "剪髮(305)"
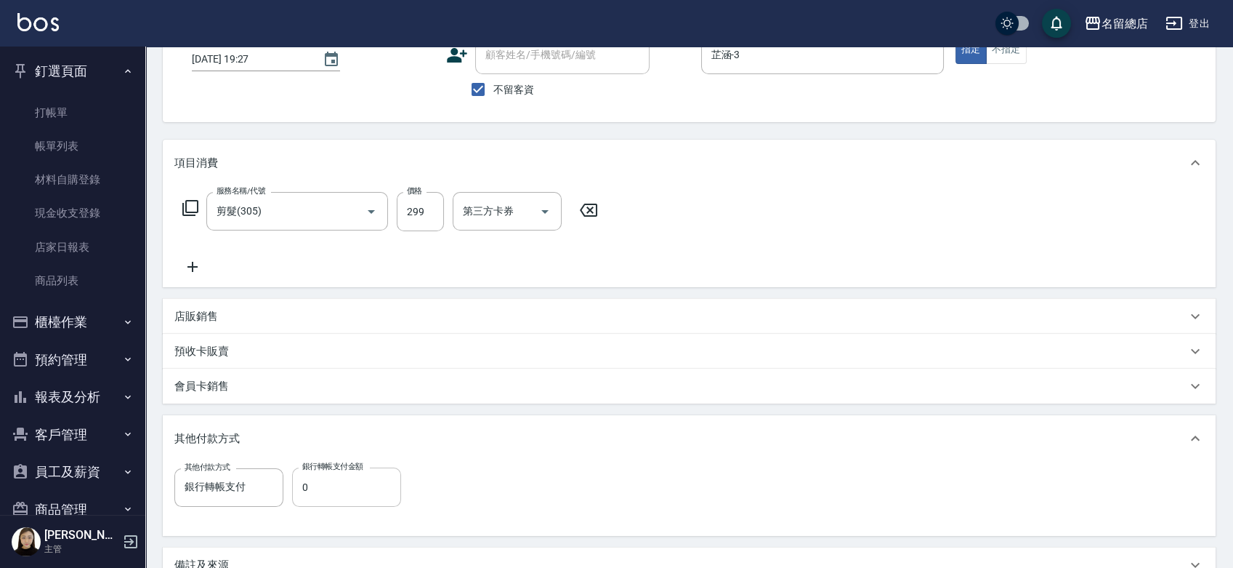
scroll to position [161, 0]
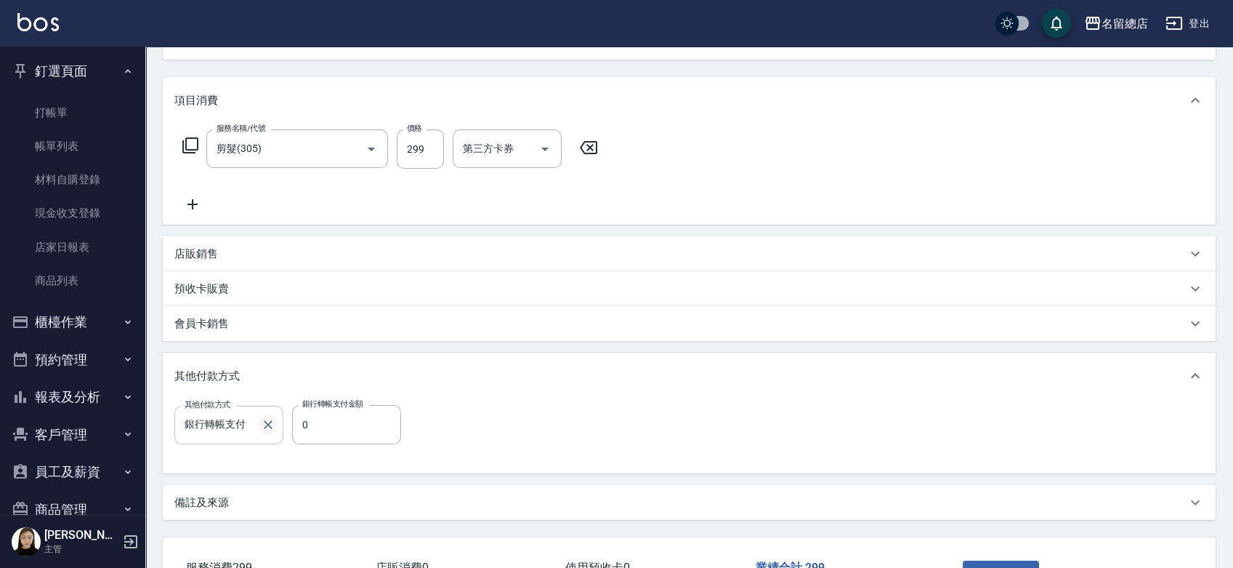
click at [269, 422] on icon "Clear" at bounding box center [268, 424] width 15 height 15
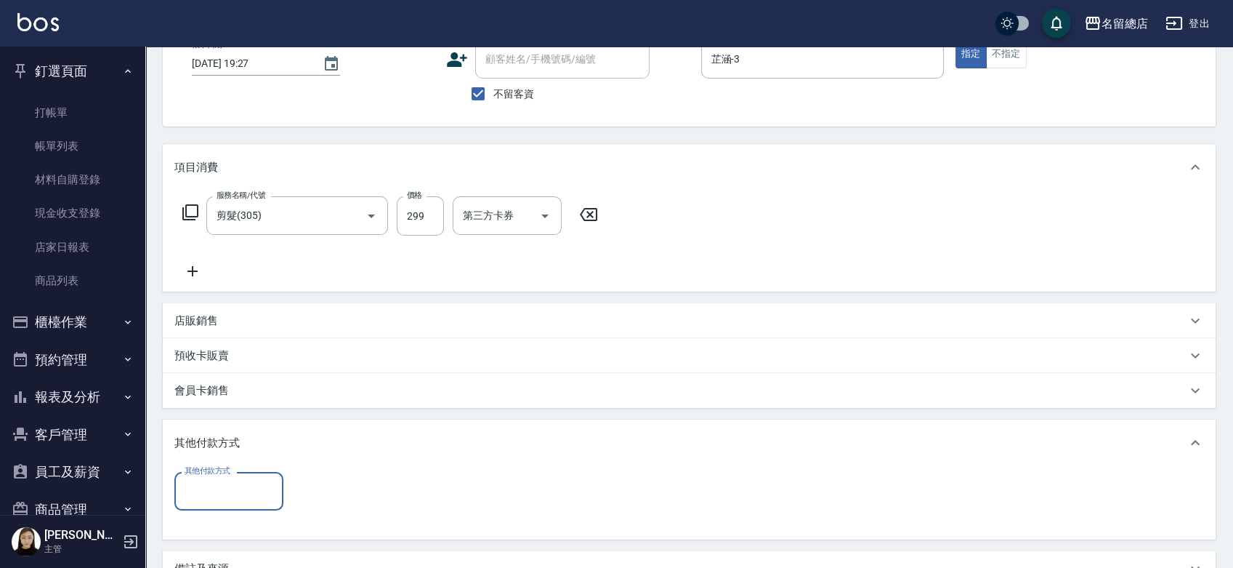
scroll to position [0, 0]
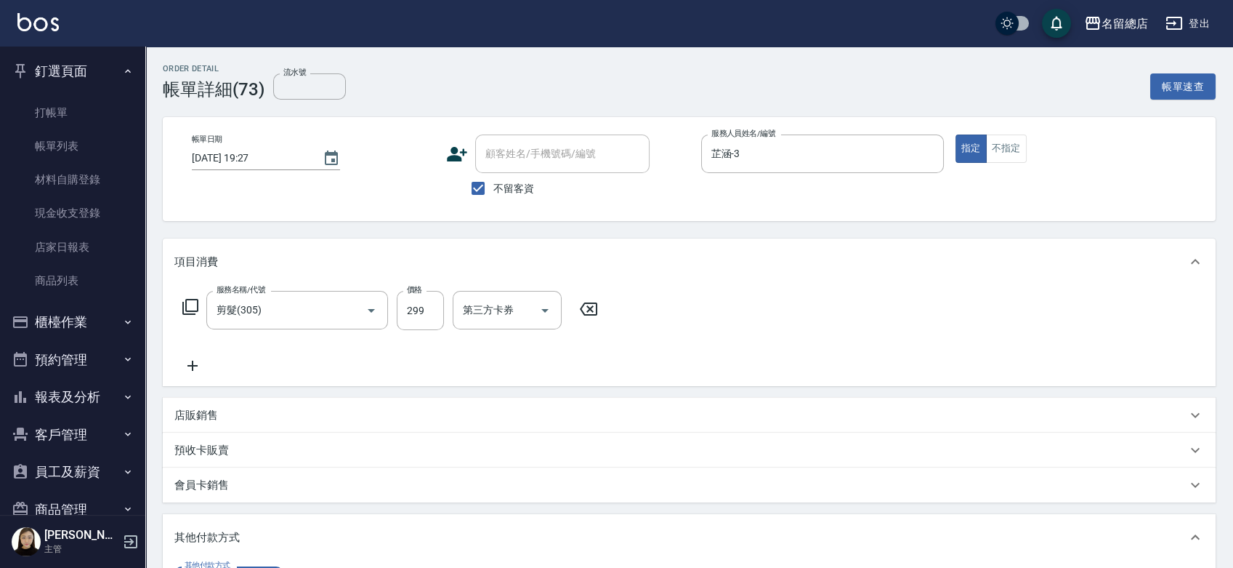
click at [1070, 189] on div "帳單日期 2025/09/12 19:27 顧客姓名/手機號碼/編號 顧客姓名/手機號碼/編號 不留客資 服務人員姓名/編號 芷涵-3 服務人員姓名/編號 指…" at bounding box center [689, 168] width 1018 height 69
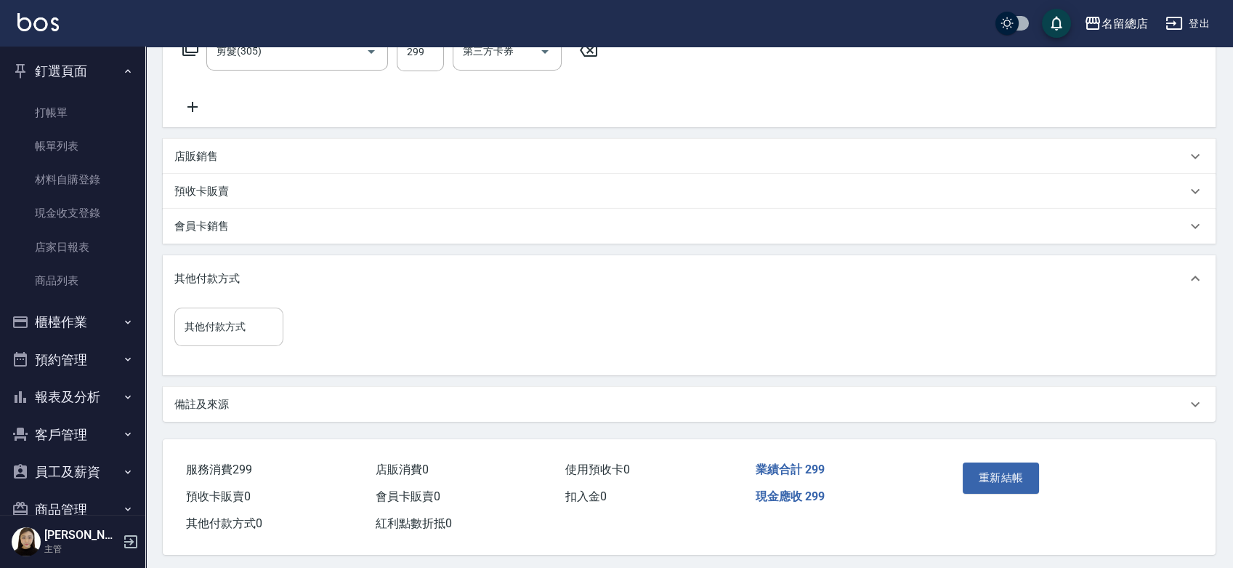
scroll to position [267, 0]
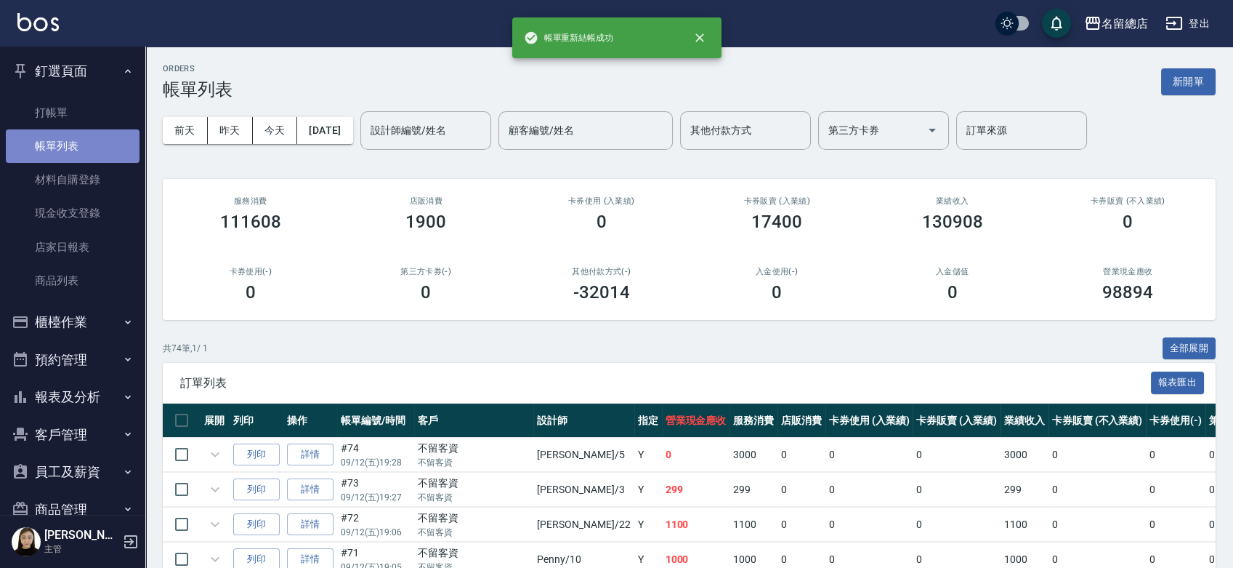
click at [82, 148] on link "帳單列表" at bounding box center [73, 145] width 134 height 33
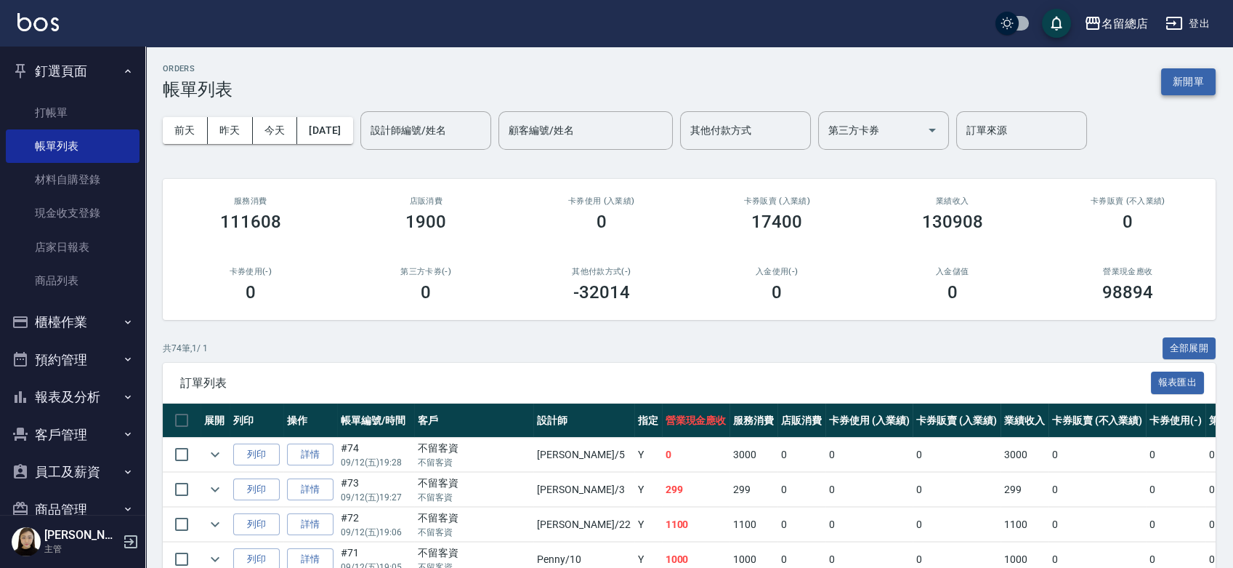
click at [1182, 84] on button "新開單" at bounding box center [1188, 81] width 55 height 27
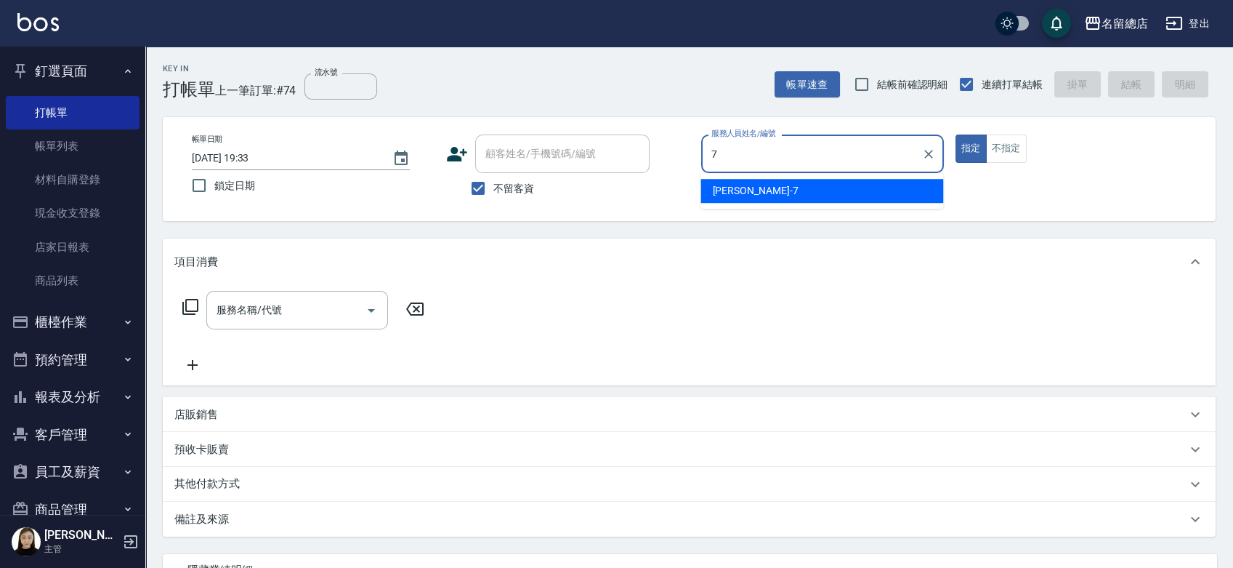
type input "Mick-7"
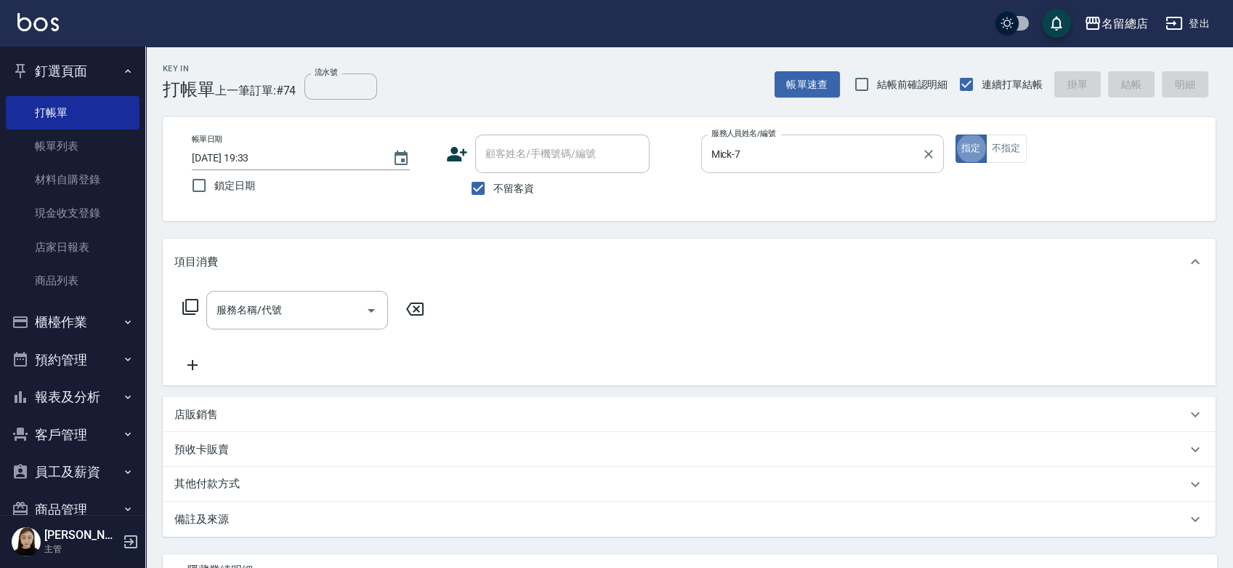
type button "true"
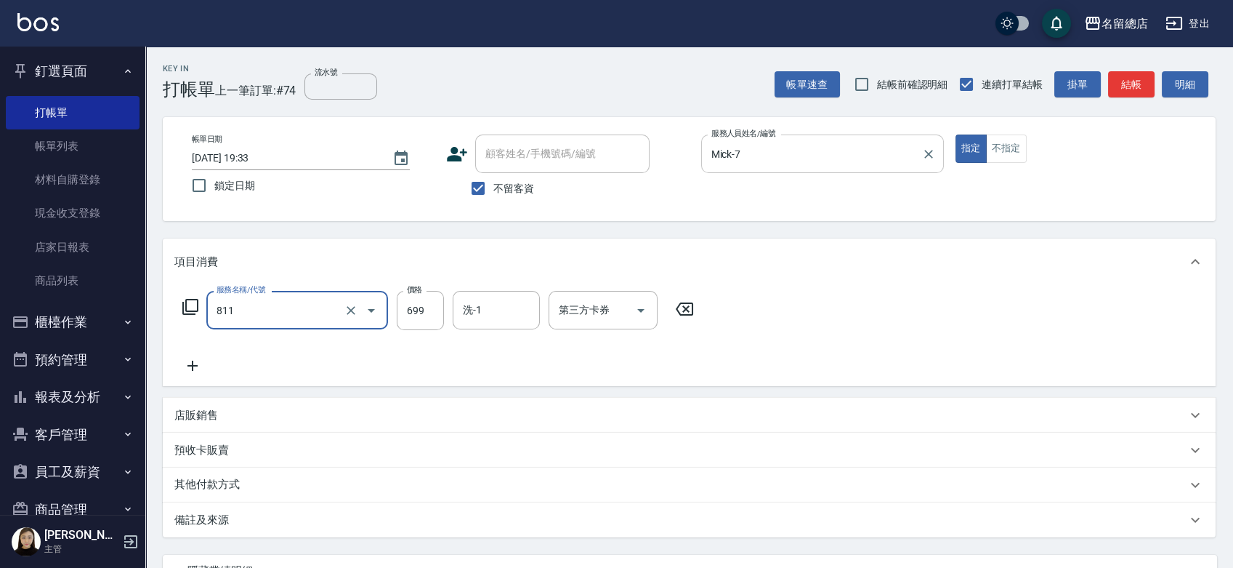
type input "洗+剪(811)"
type input "800"
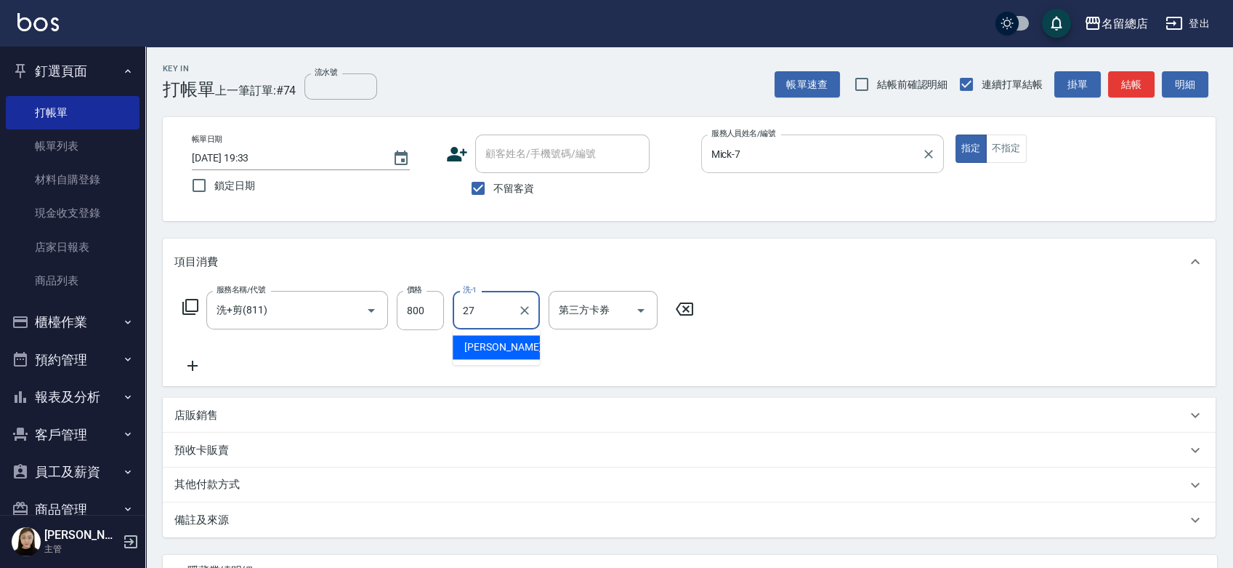
type input "黃意凌-27"
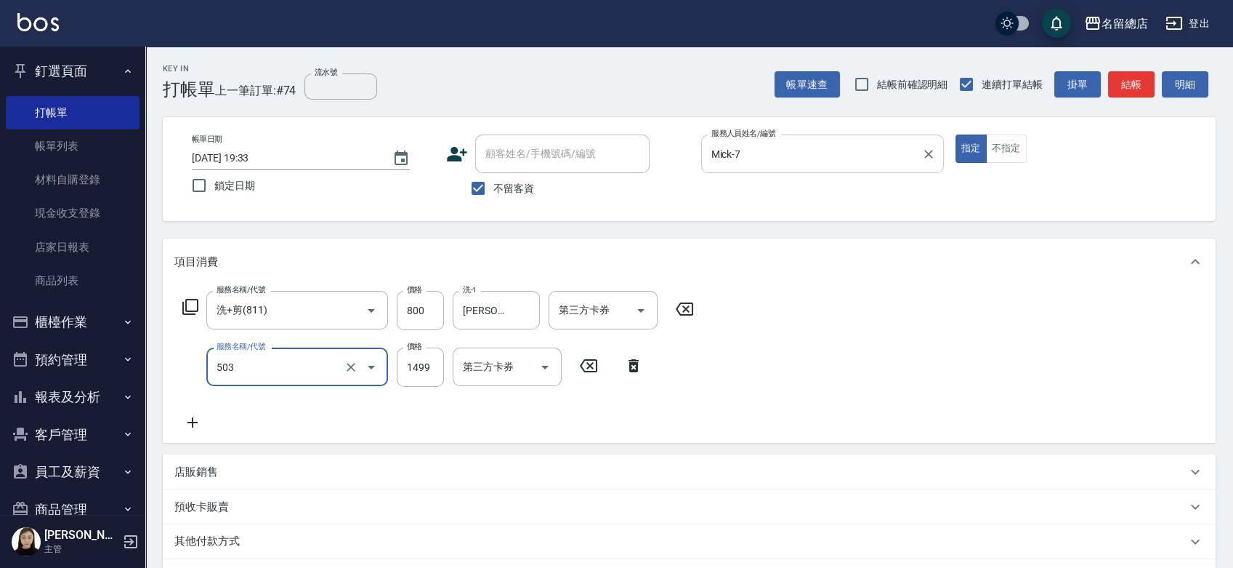
type input "染髮1000~1499(503)"
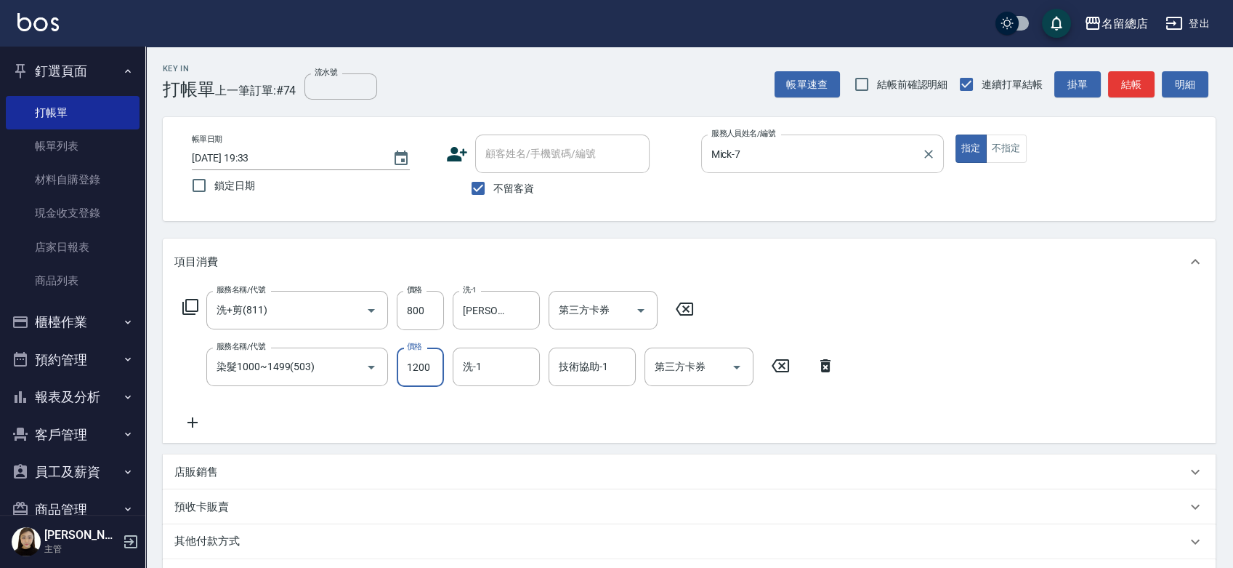
type input "1200"
type input "游之語-48"
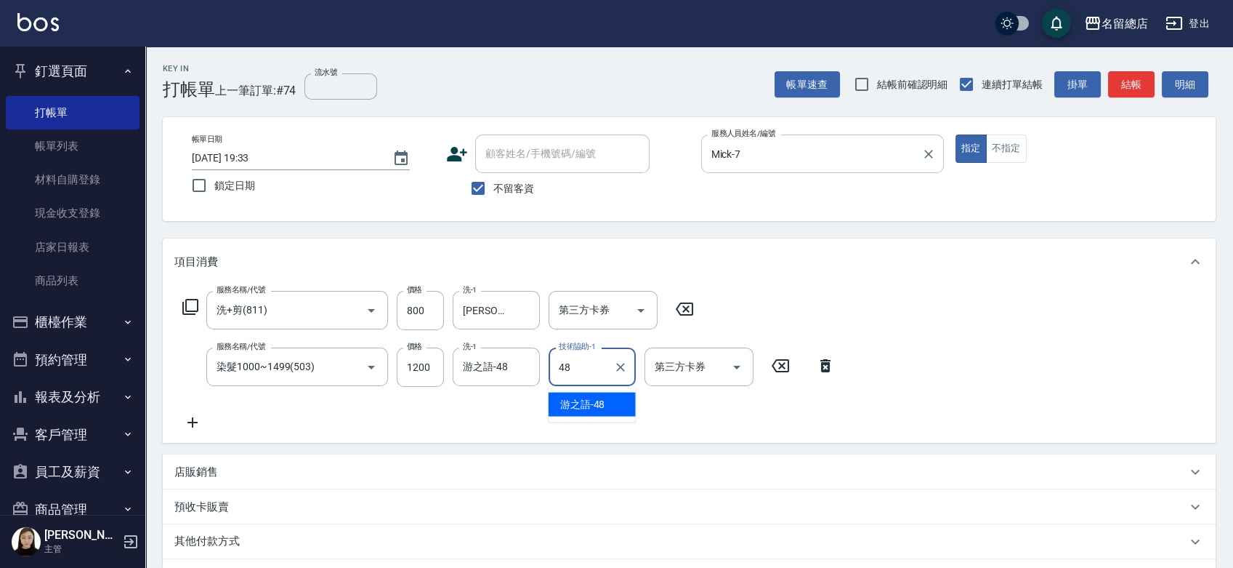
type input "游之語-48"
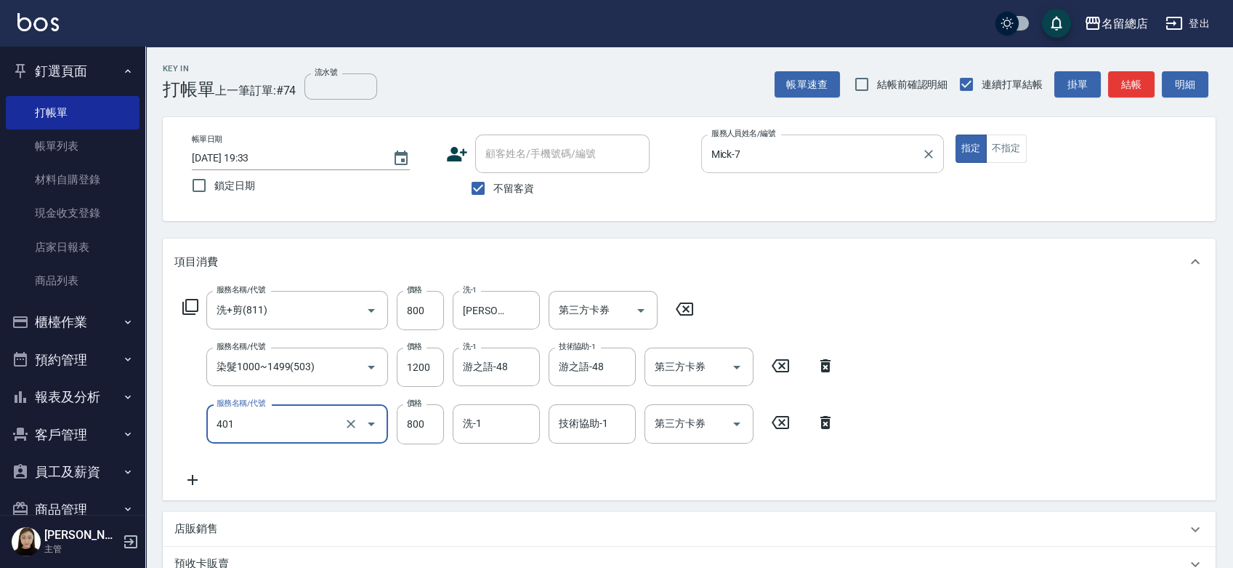
type input "自備護髮(401)"
type input "1000"
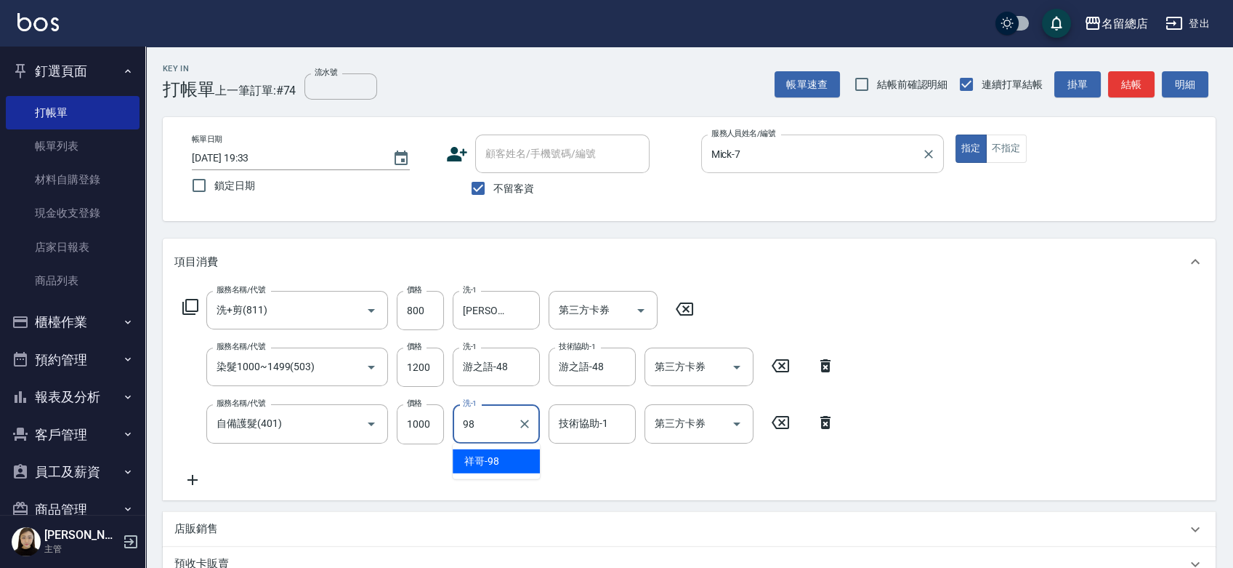
type input "祥哥-98"
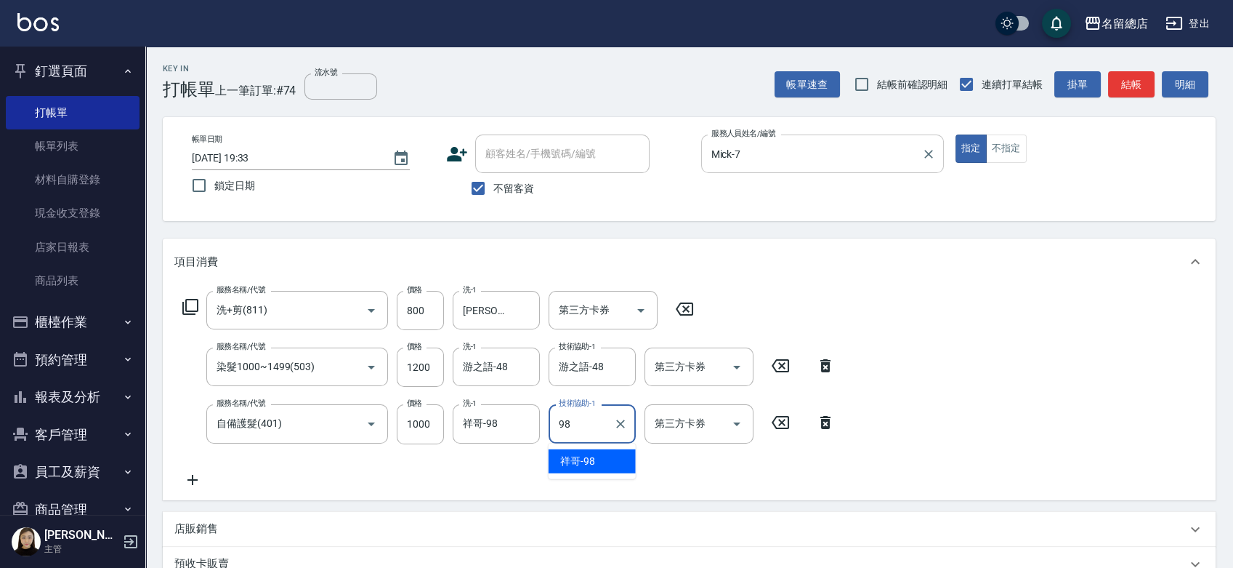
type input "祥哥-98"
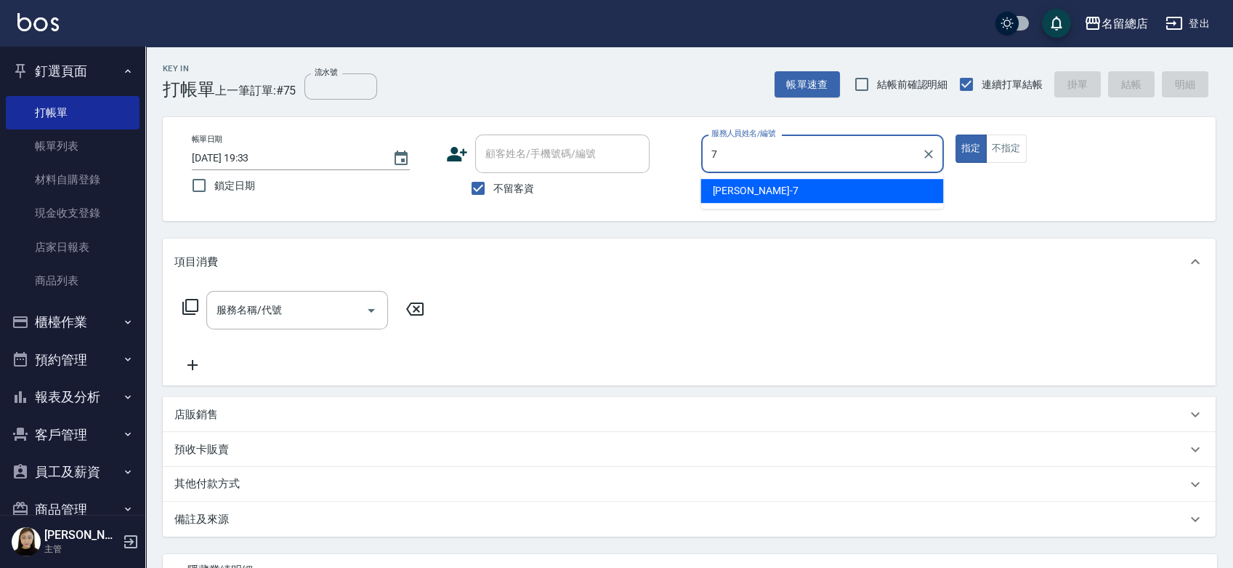
type input "Mick-7"
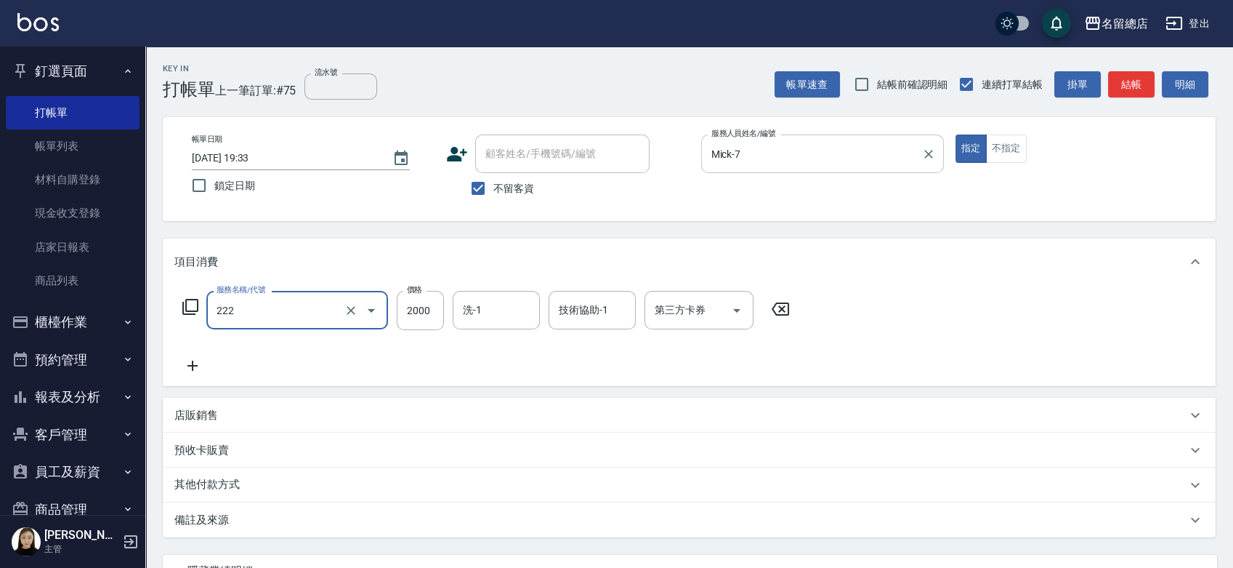
type input "燙髮2000以上(222)"
type input "3000"
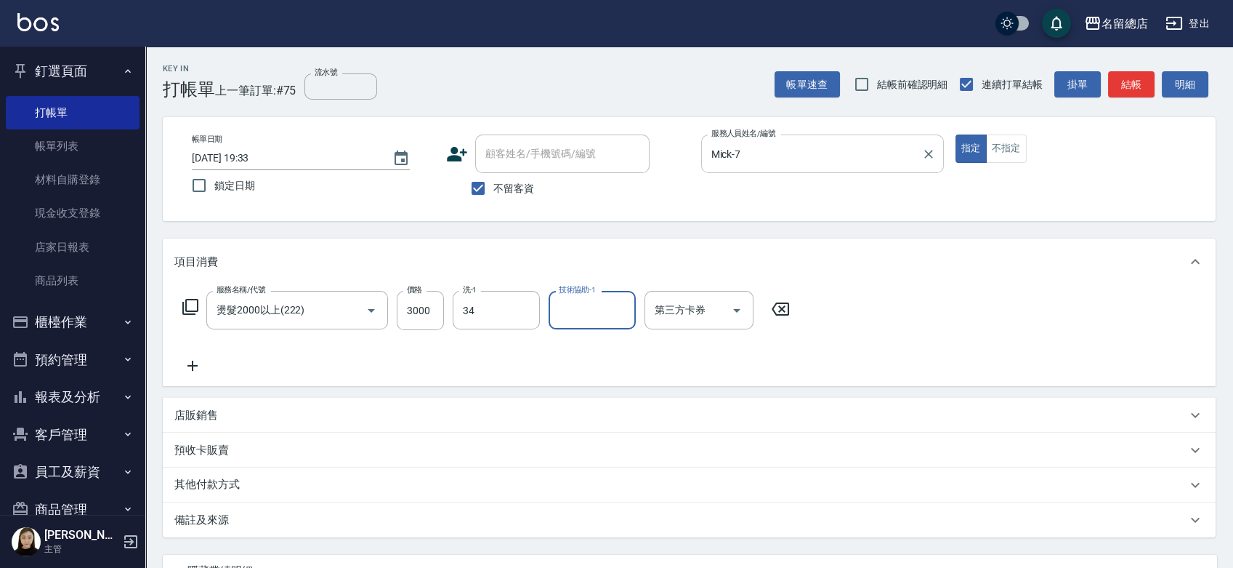
type input "黃楚云-34"
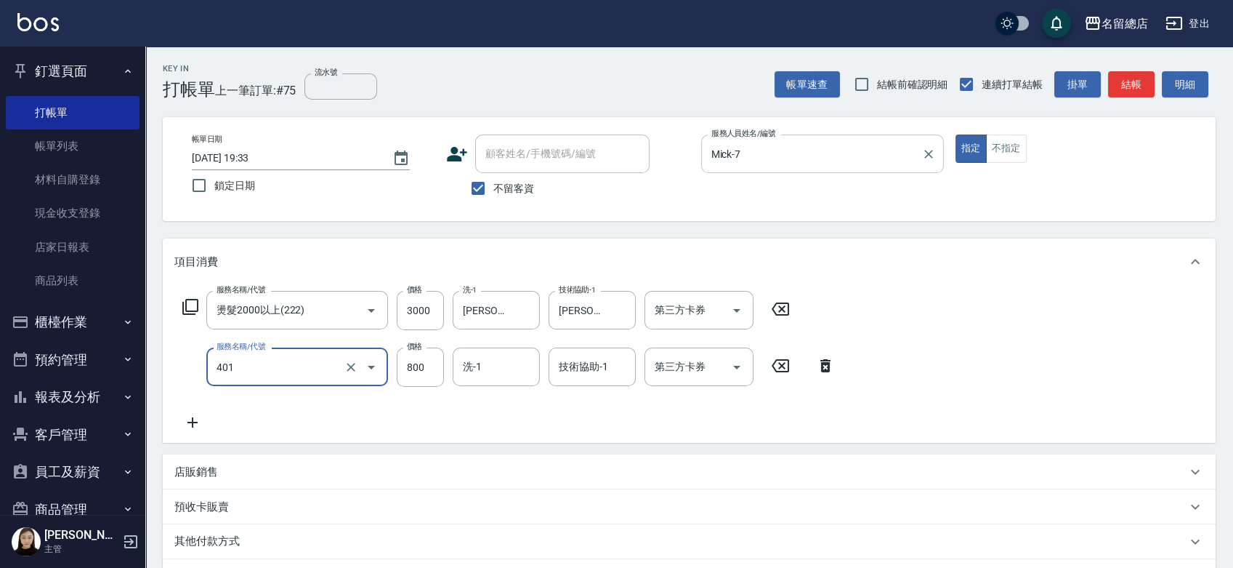
type input "自備護髮(401)"
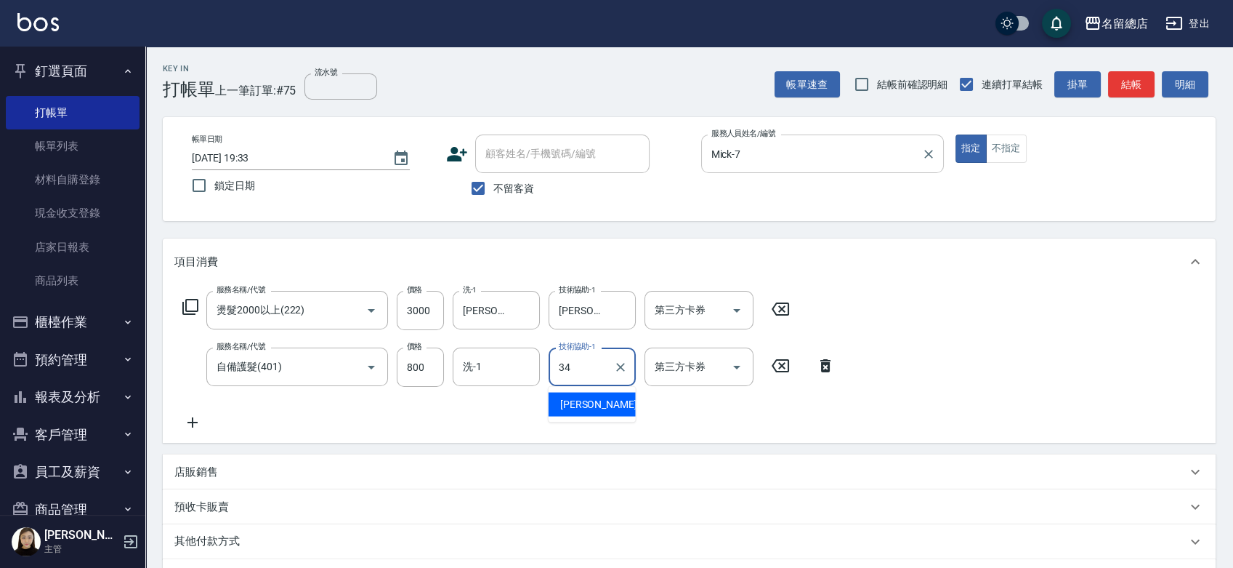
type input "黃楚云-34"
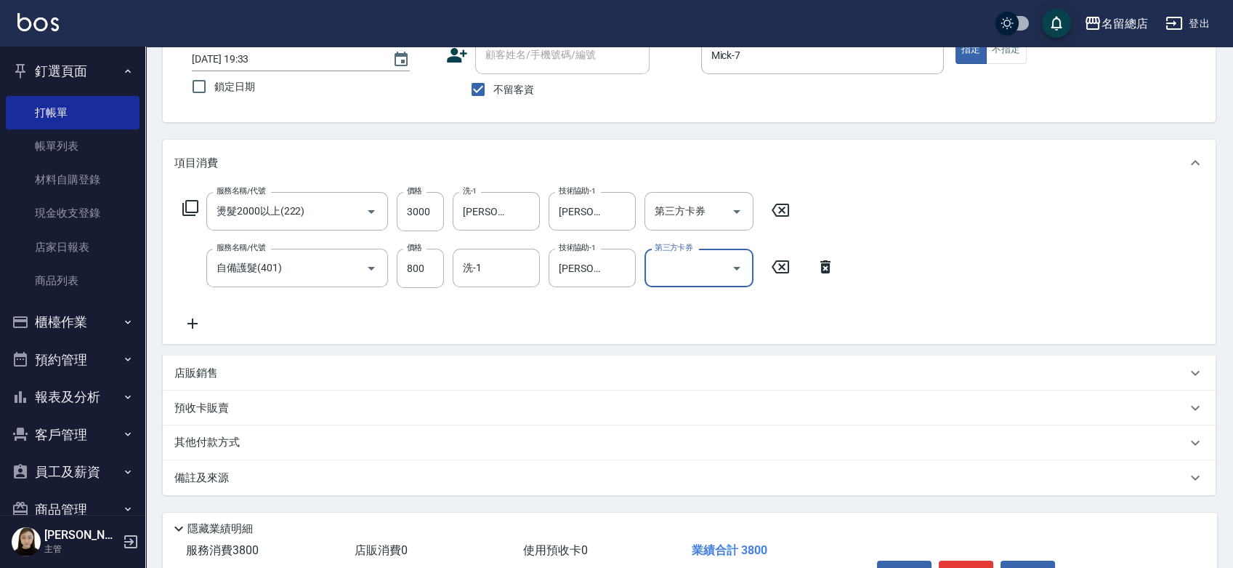
scroll to position [188, 0]
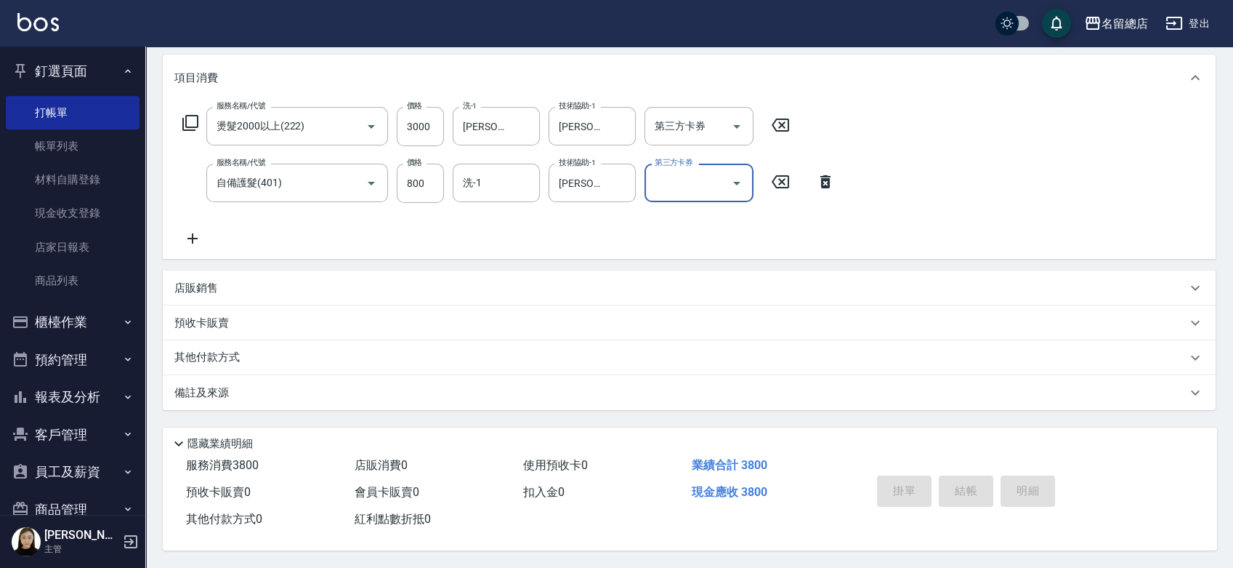
type input "2025/09/12 19:35"
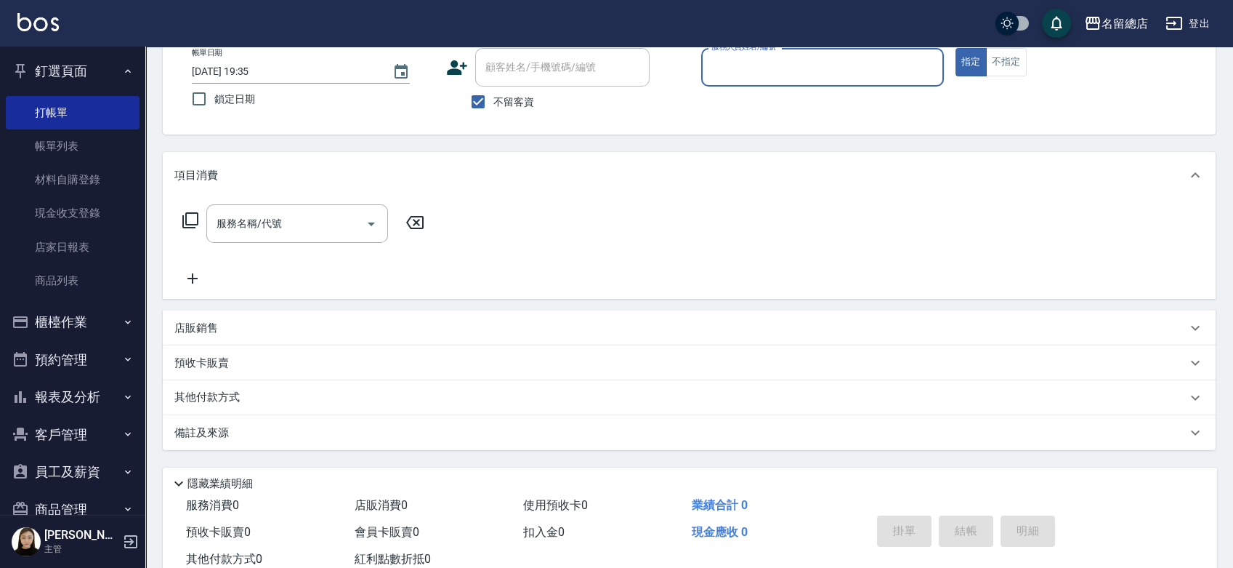
scroll to position [0, 0]
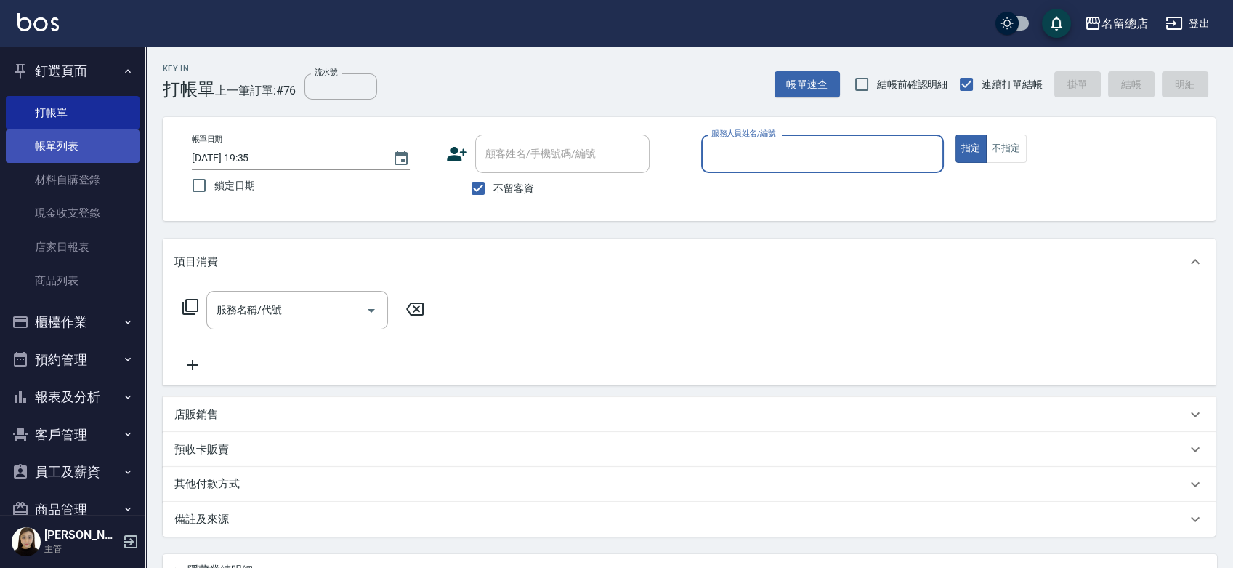
click at [81, 143] on link "帳單列表" at bounding box center [73, 145] width 134 height 33
click at [60, 148] on link "帳單列表" at bounding box center [73, 145] width 134 height 33
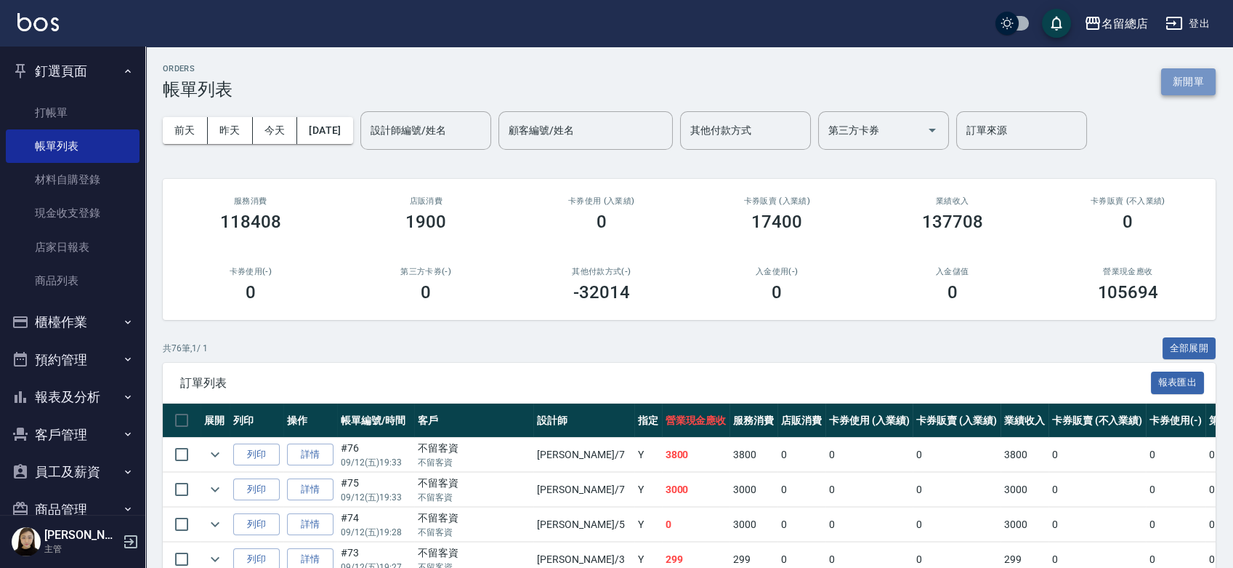
click at [1198, 83] on button "新開單" at bounding box center [1188, 81] width 55 height 27
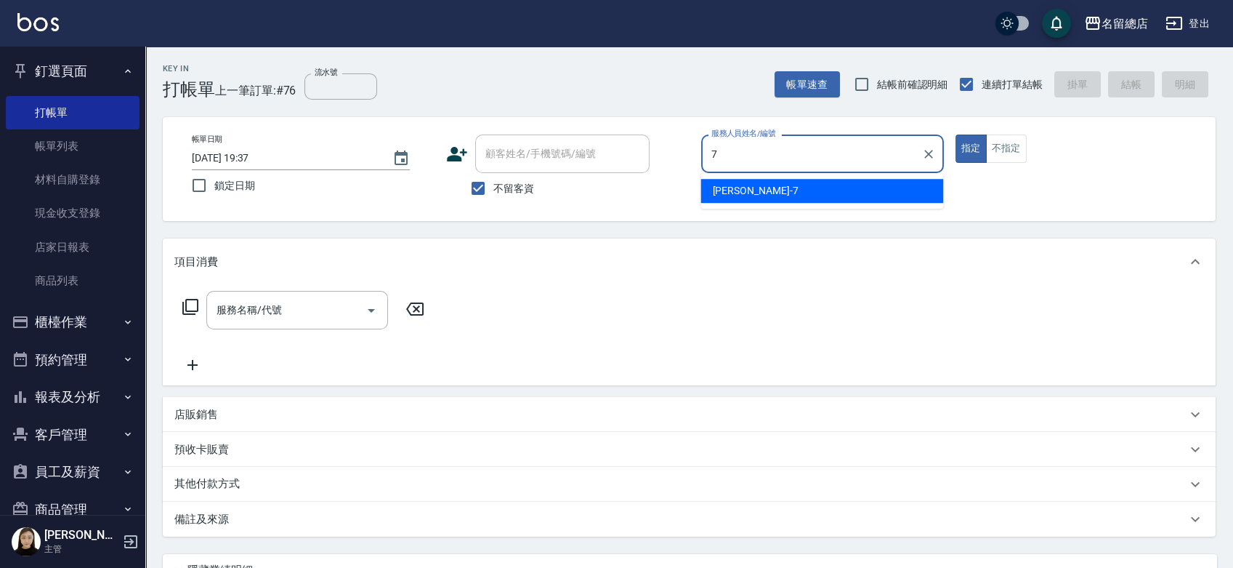
type input "Mick-7"
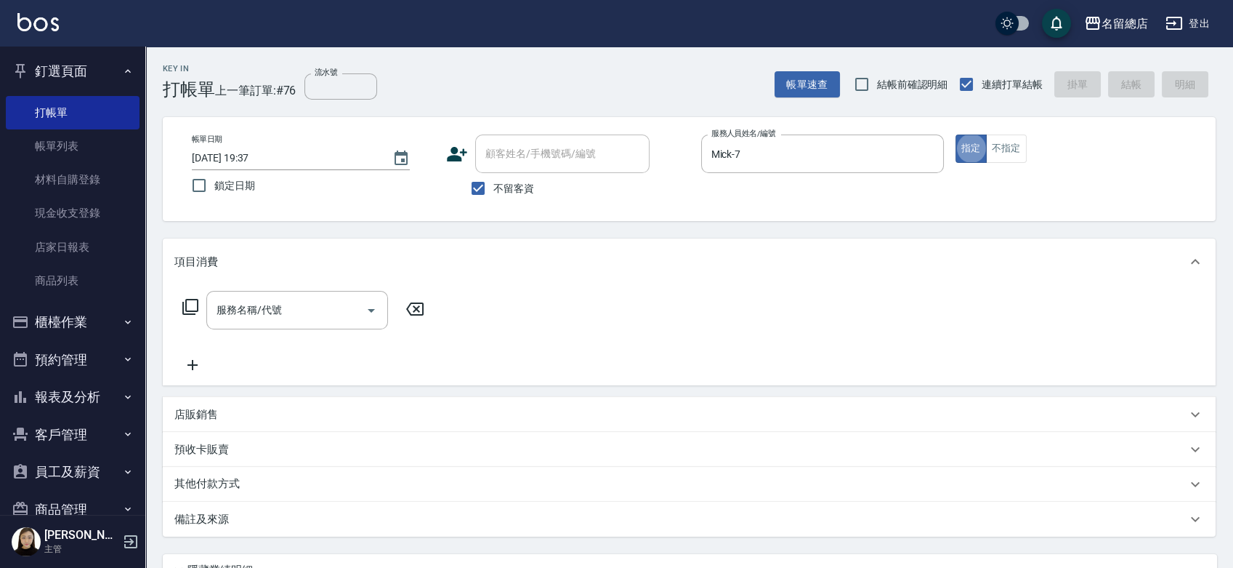
type button "true"
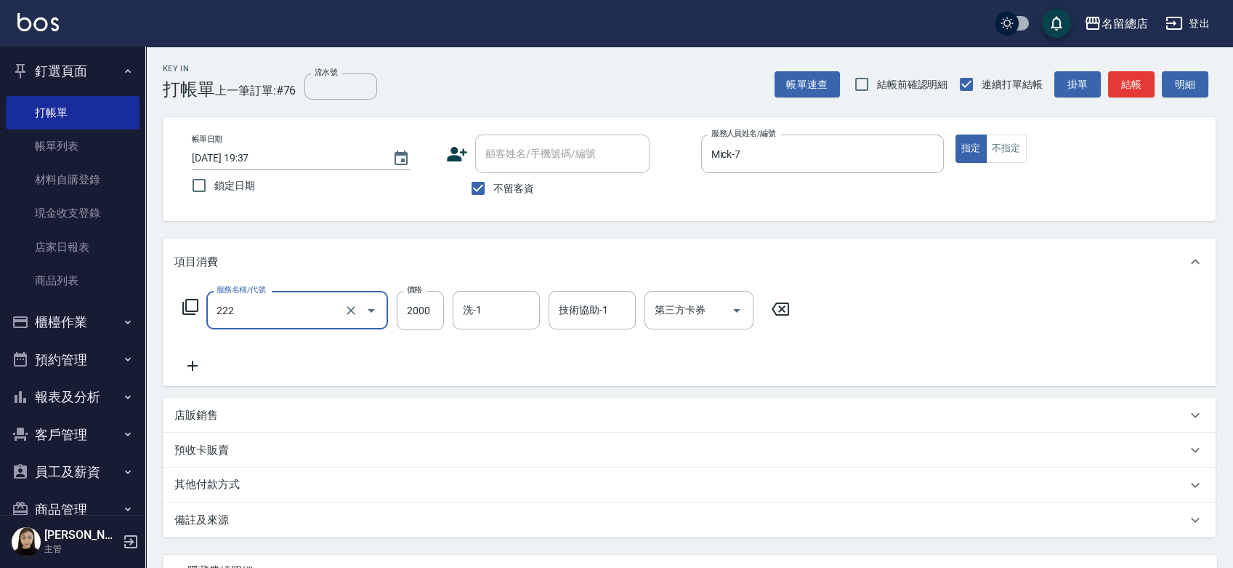
type input "燙髮2000以上(222)"
type input "2500"
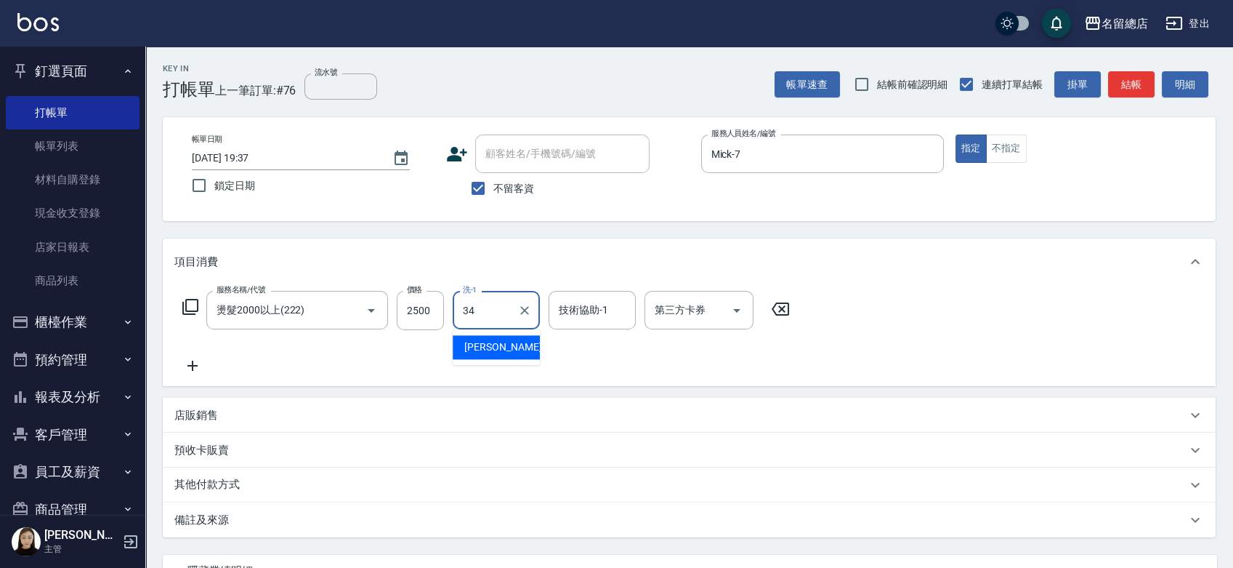
type input "黃楚云-34"
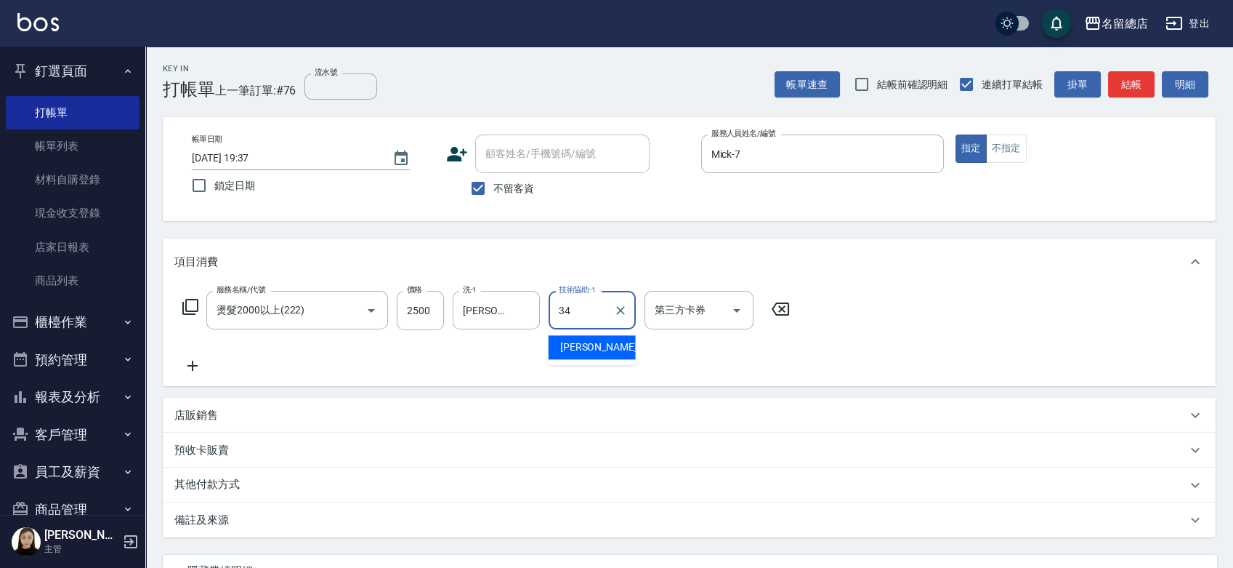
type input "黃楚云-34"
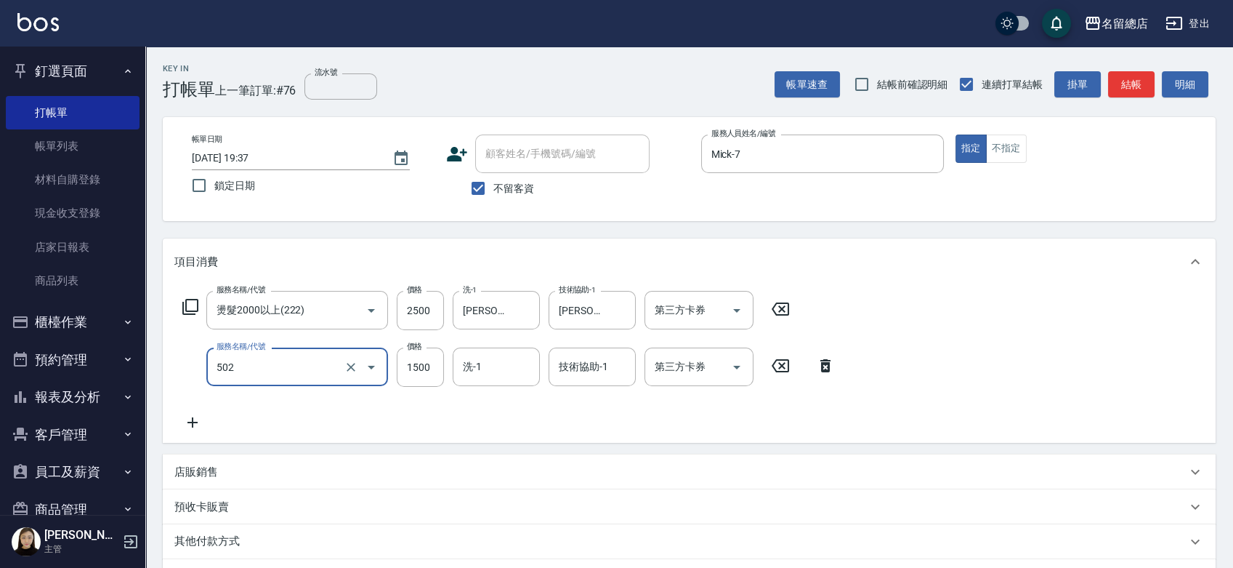
type input "染髮1500以上(502)"
type input "1800"
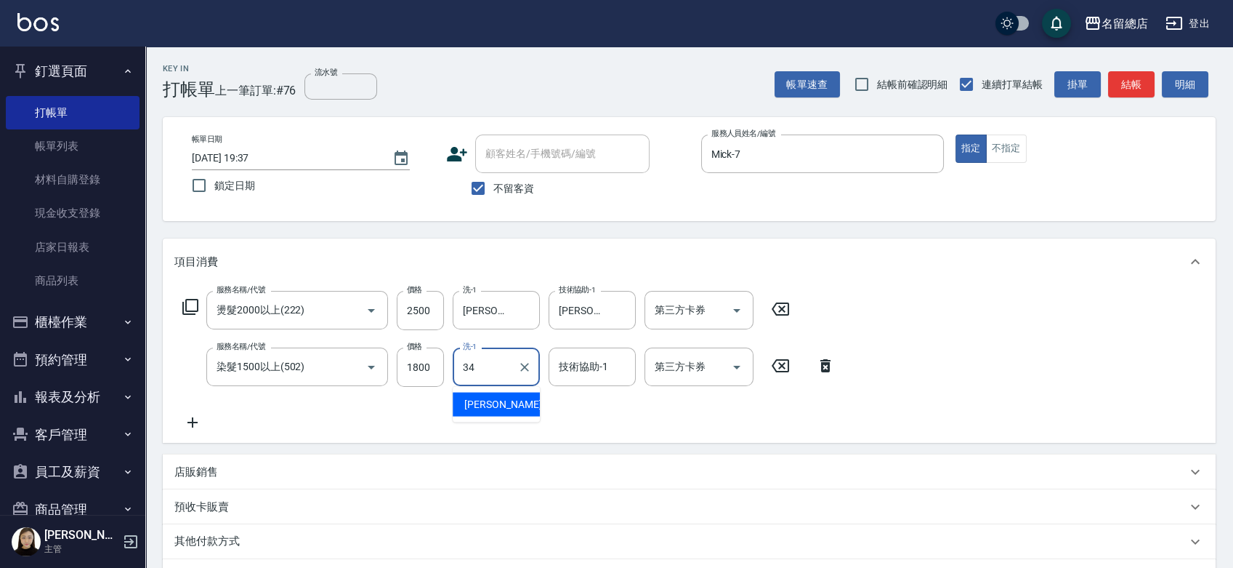
type input "黃楚云-34"
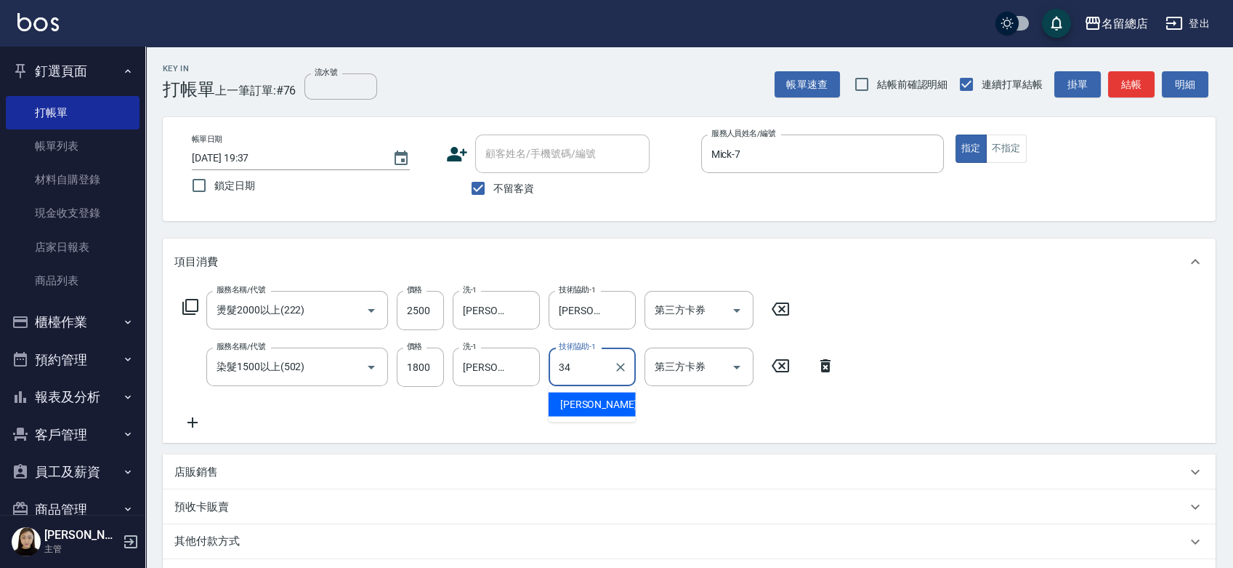
type input "黃楚云-34"
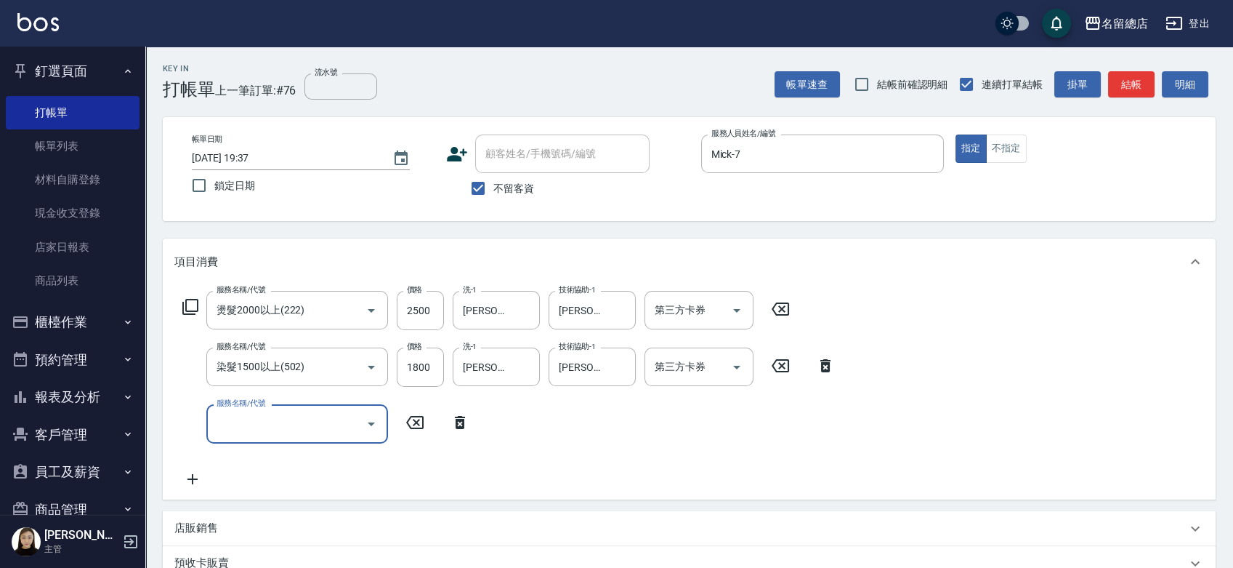
type input "4"
type input "自備護髮(401)"
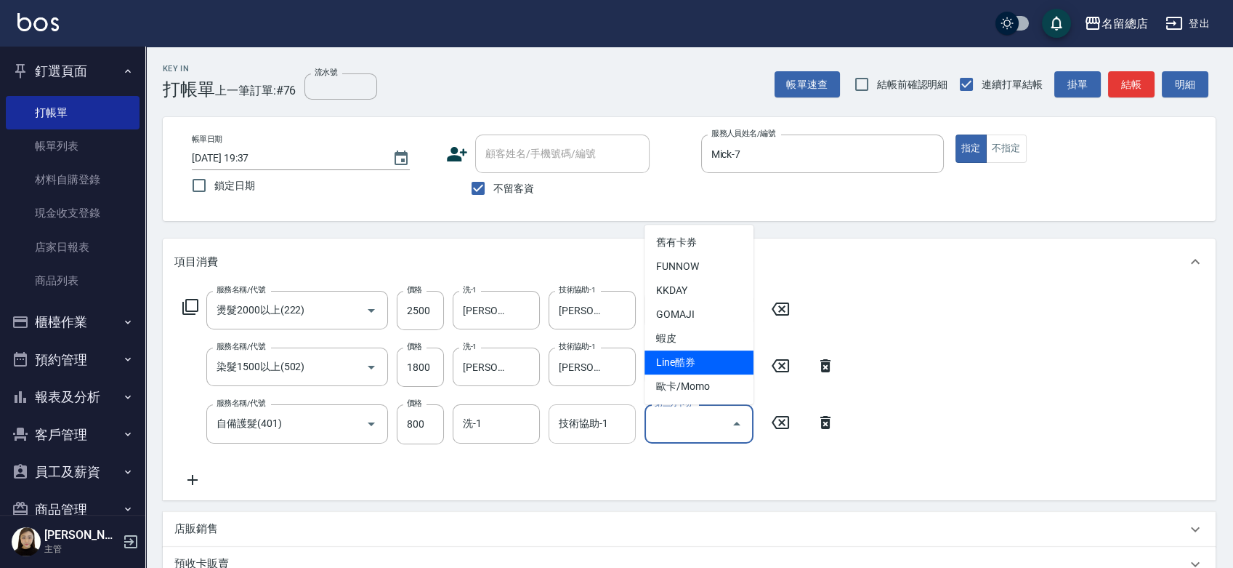
click at [564, 420] on input "技術協助-1" at bounding box center [592, 423] width 74 height 25
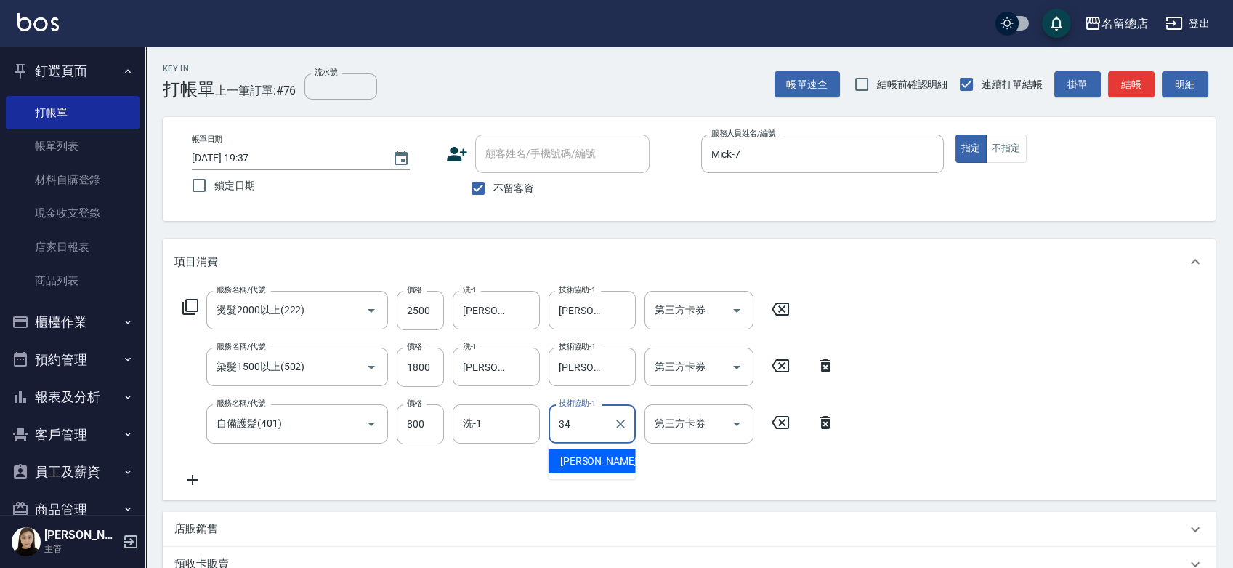
type input "黃楚云-34"
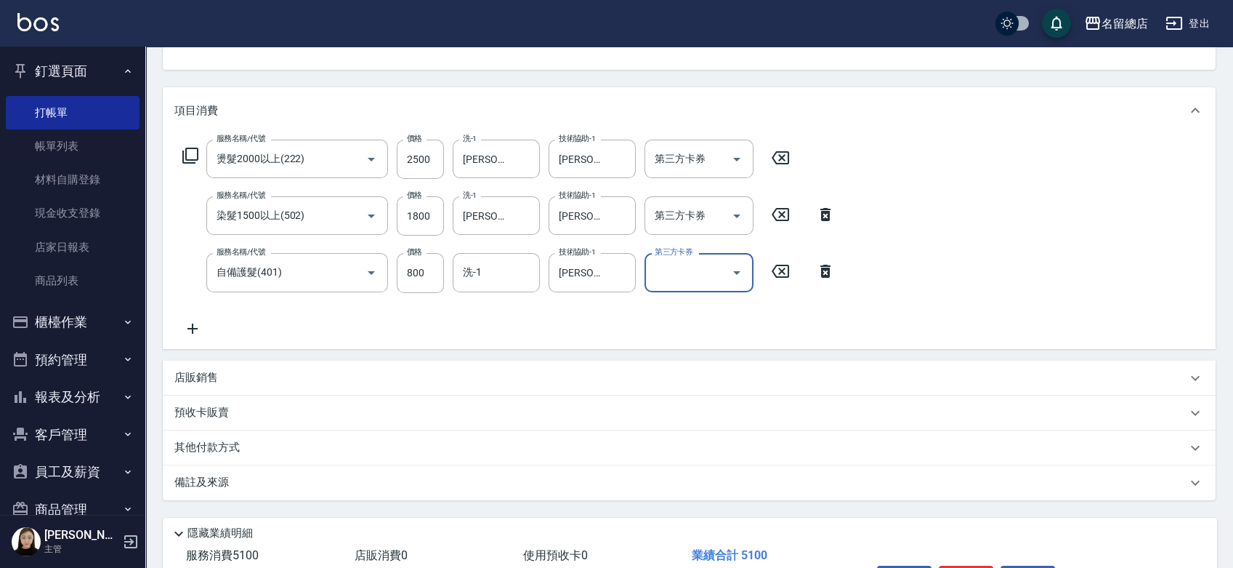
scroll to position [245, 0]
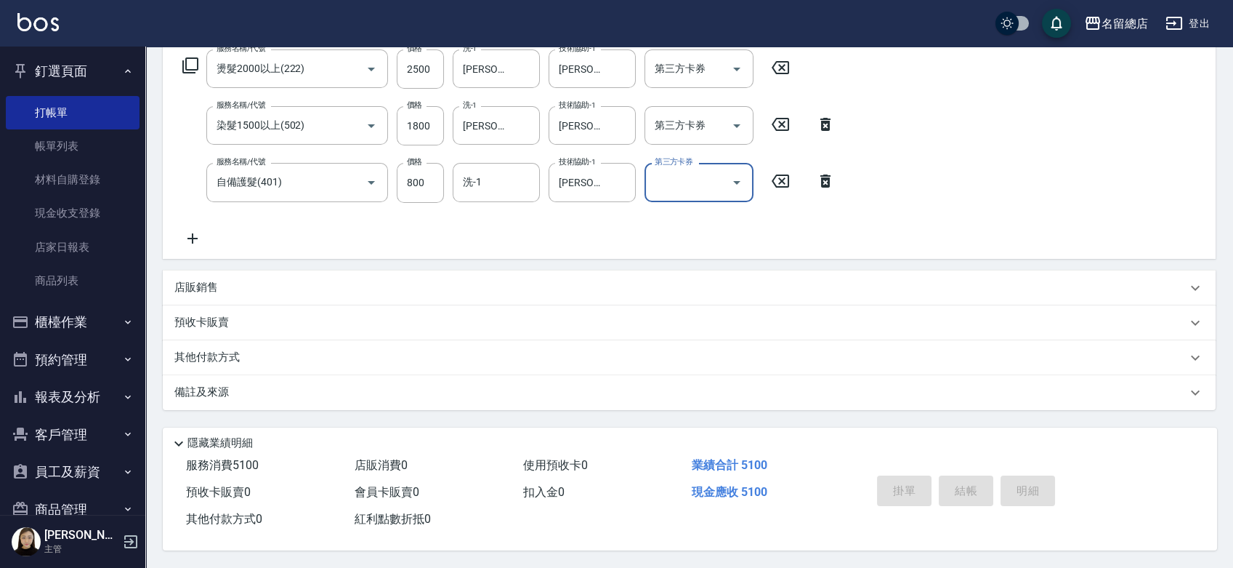
type input "2025/09/12 19:38"
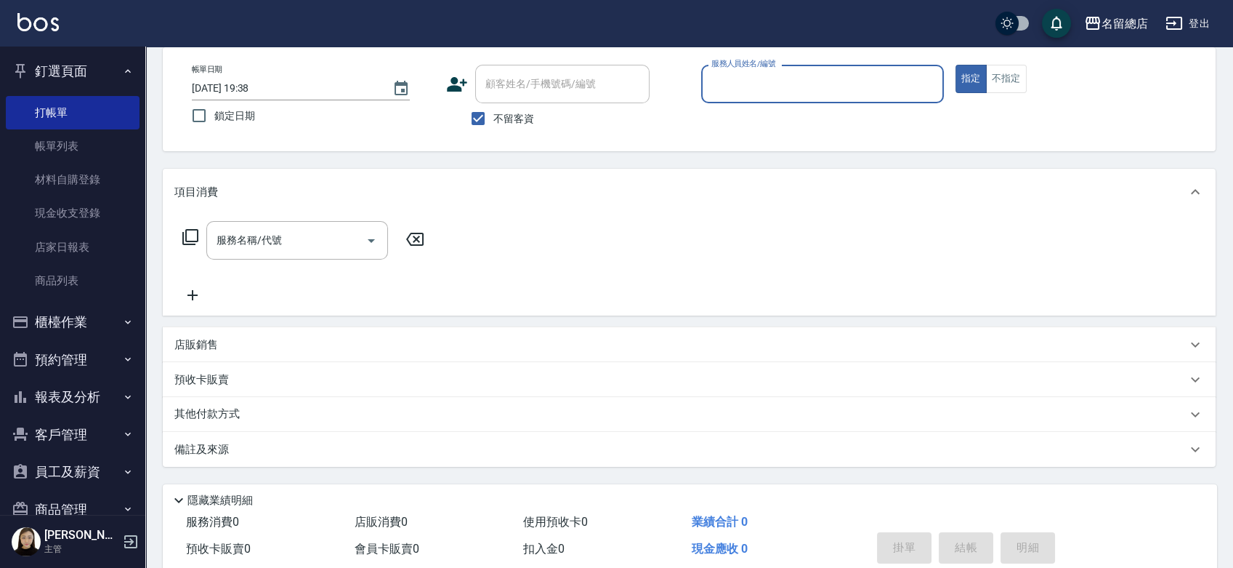
scroll to position [0, 0]
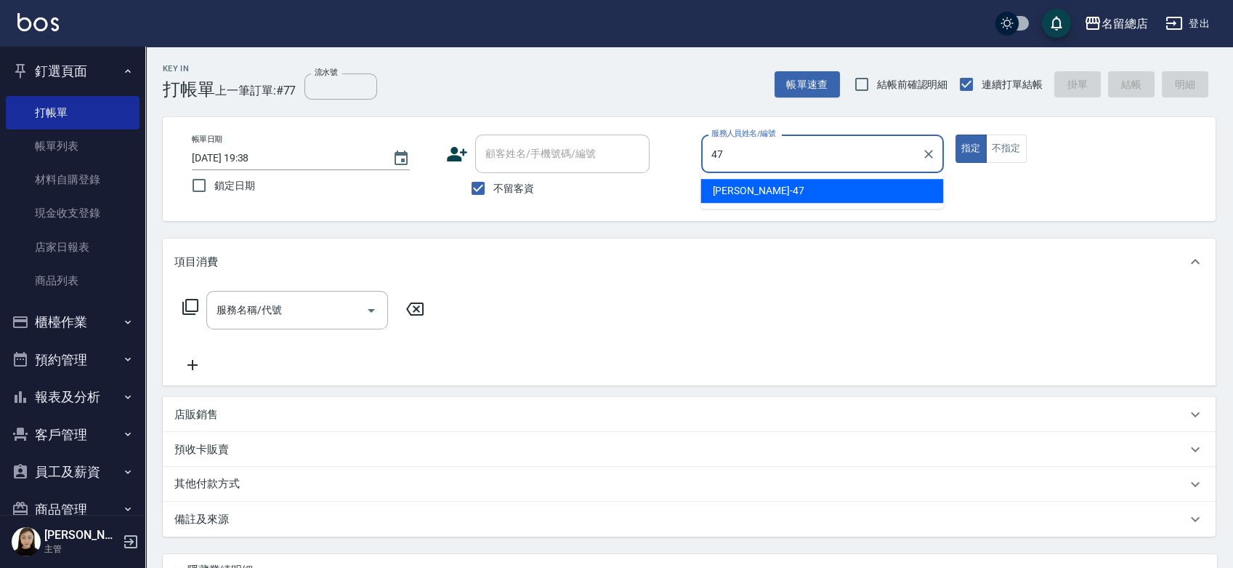
type input "4"
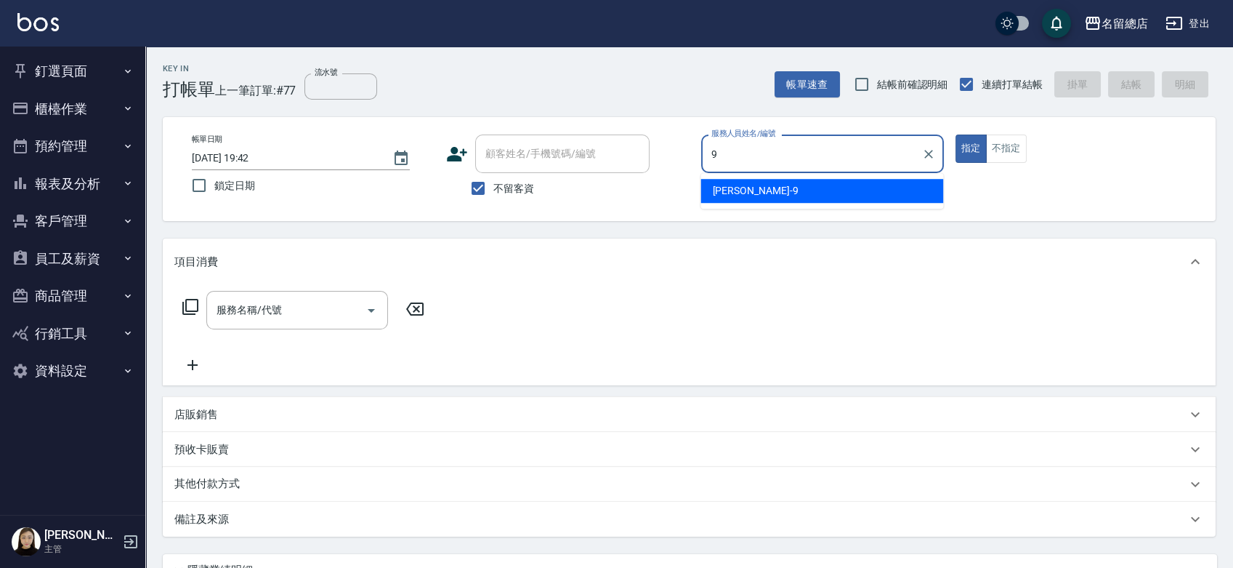
type input "Rosa-9"
type button "true"
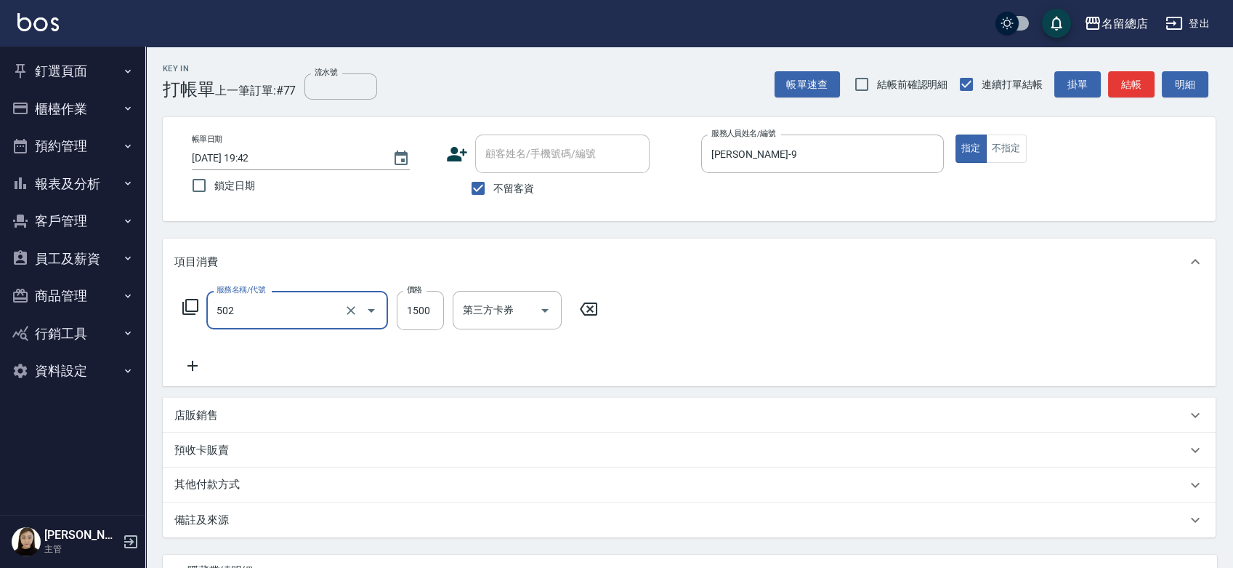
type input "染髮1500以上(502)"
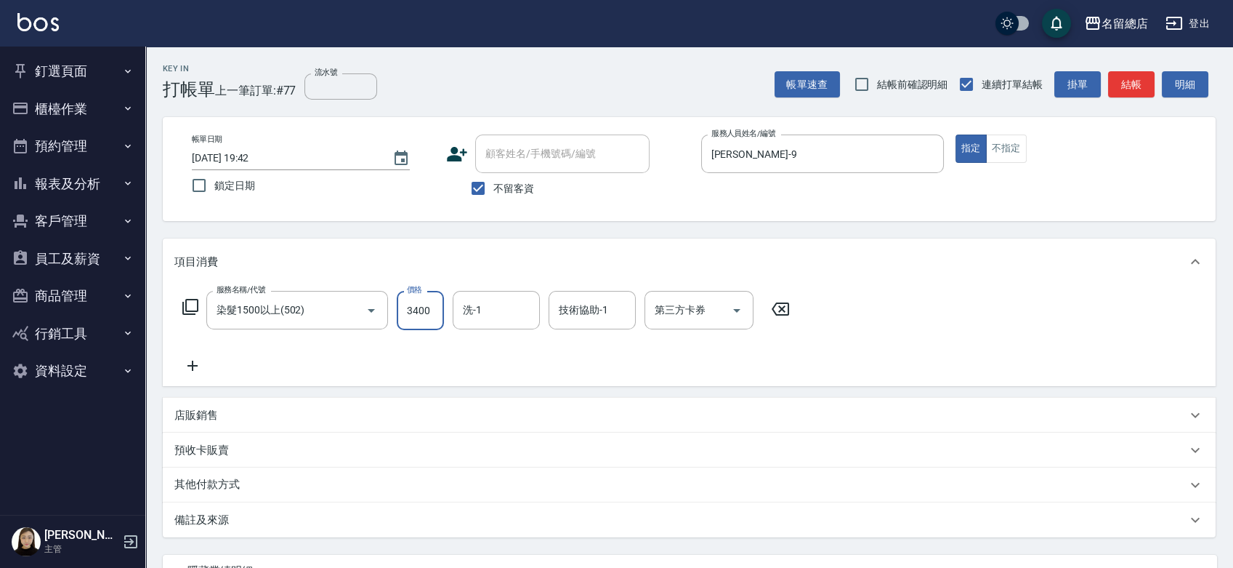
type input "3400"
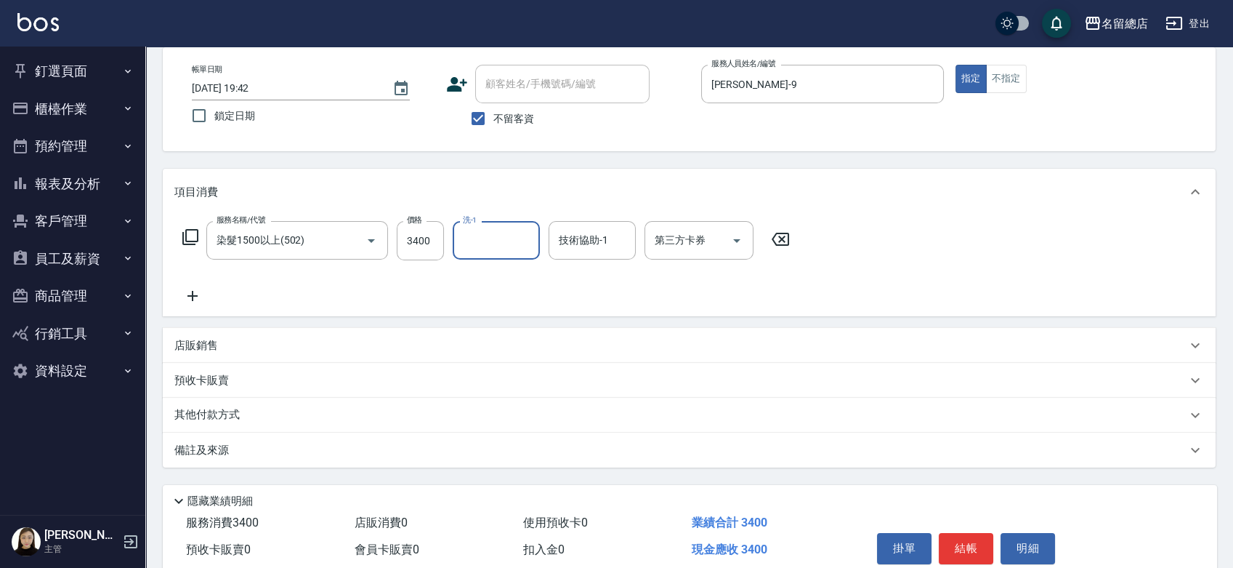
scroll to position [132, 0]
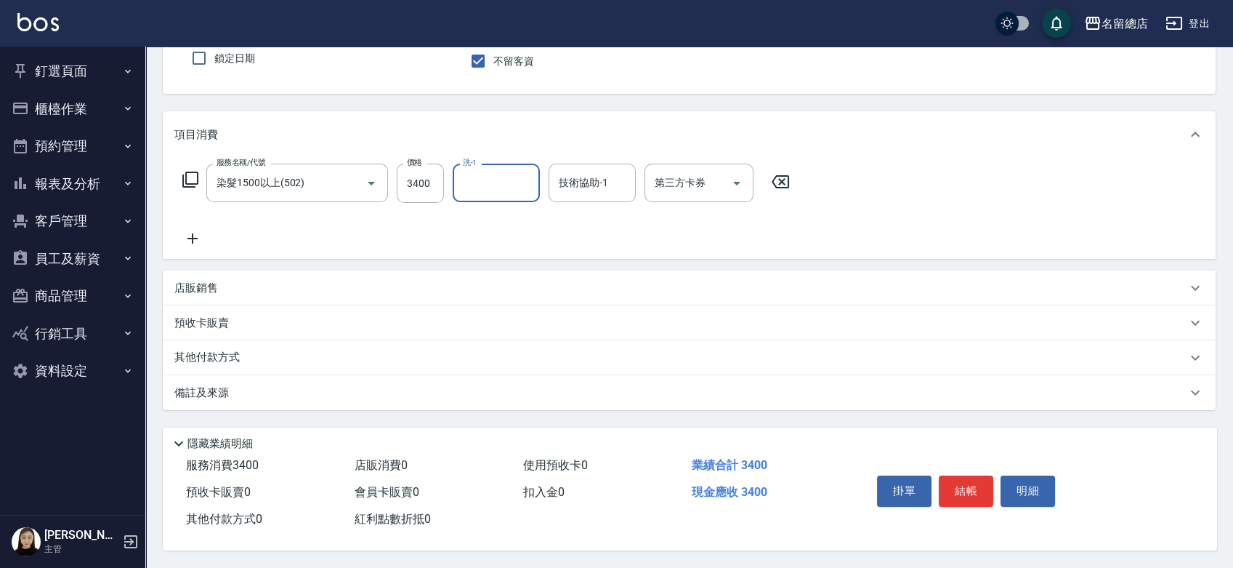
click at [250, 350] on div "其他付款方式" at bounding box center [680, 358] width 1012 height 16
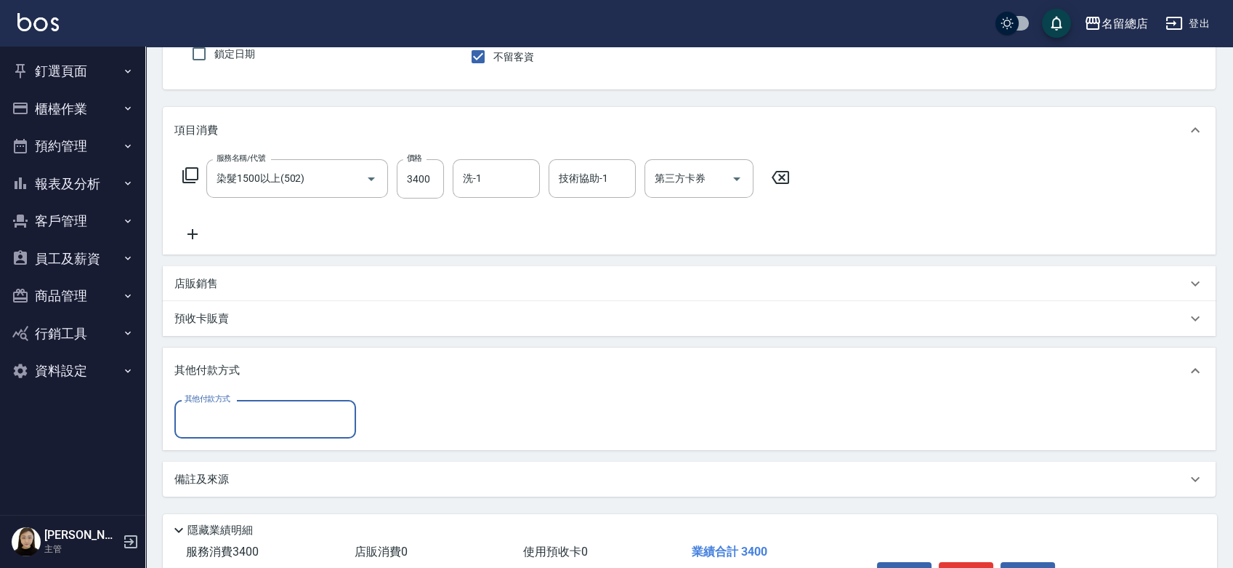
scroll to position [0, 0]
click at [189, 415] on input "其他付款方式" at bounding box center [265, 418] width 169 height 25
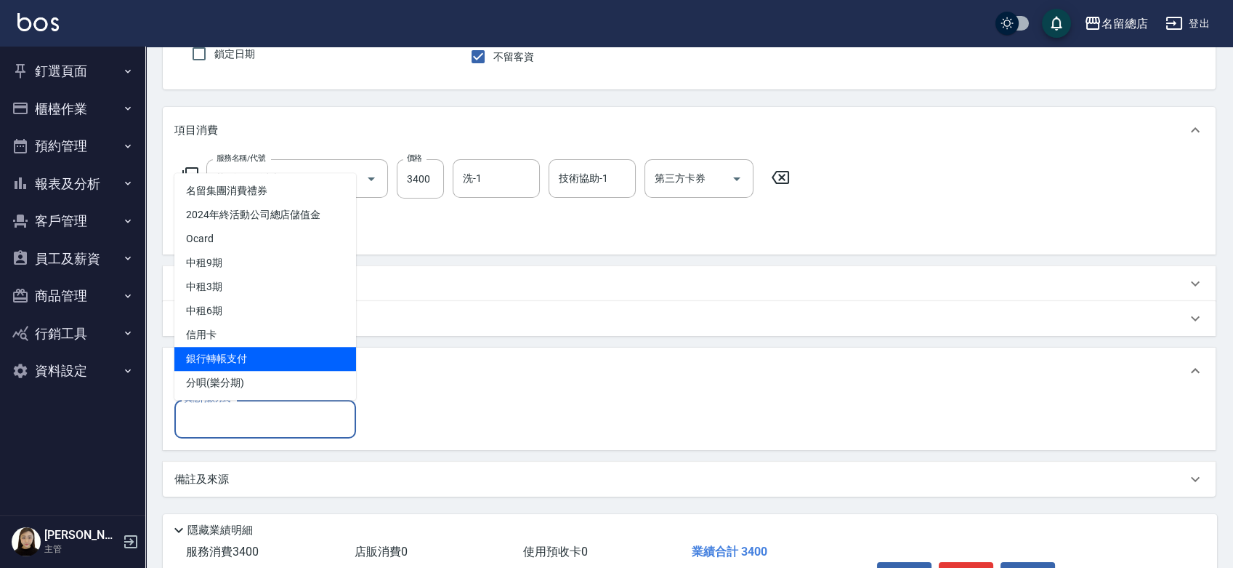
click at [229, 355] on span "銀行轉帳支付" at bounding box center [265, 359] width 182 height 24
type input "銀行轉帳支付"
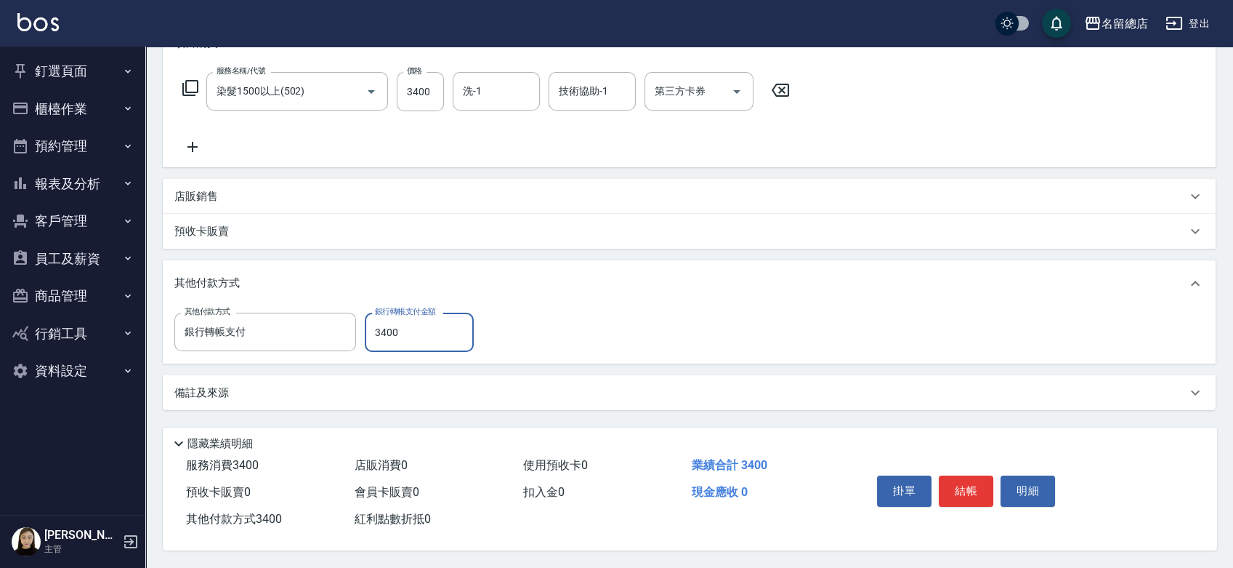
scroll to position [223, 0]
type input "3400"
click at [581, 323] on div "其他付款方式 銀行轉帳支付 其他付款方式 銀行轉帳支付金額 3400 銀行轉帳支付金額" at bounding box center [689, 332] width 1030 height 39
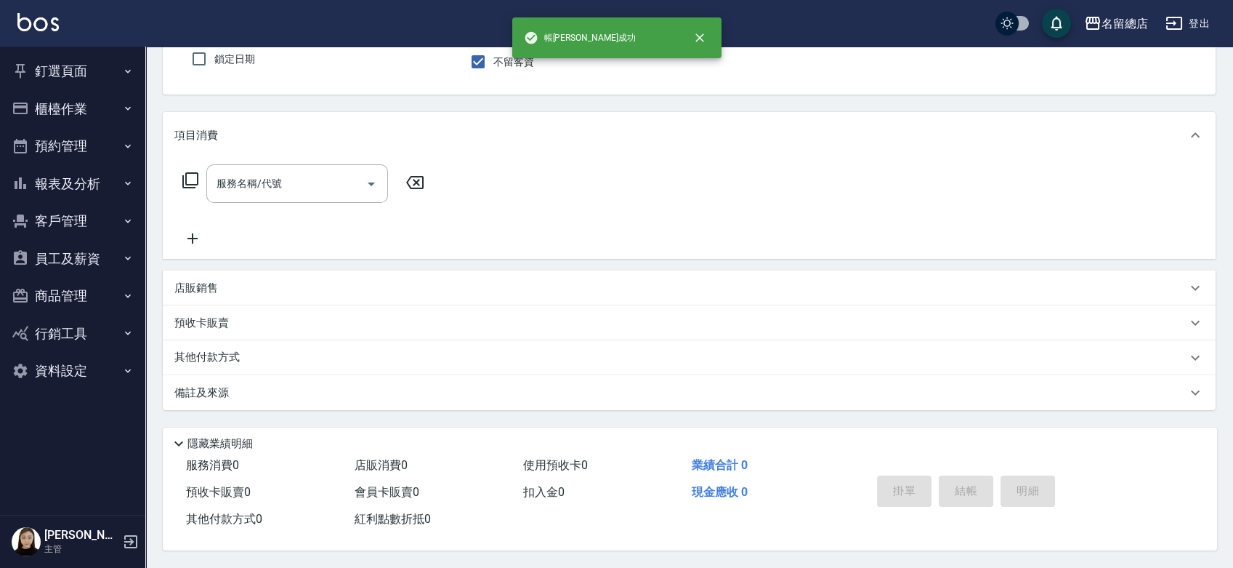
scroll to position [0, 0]
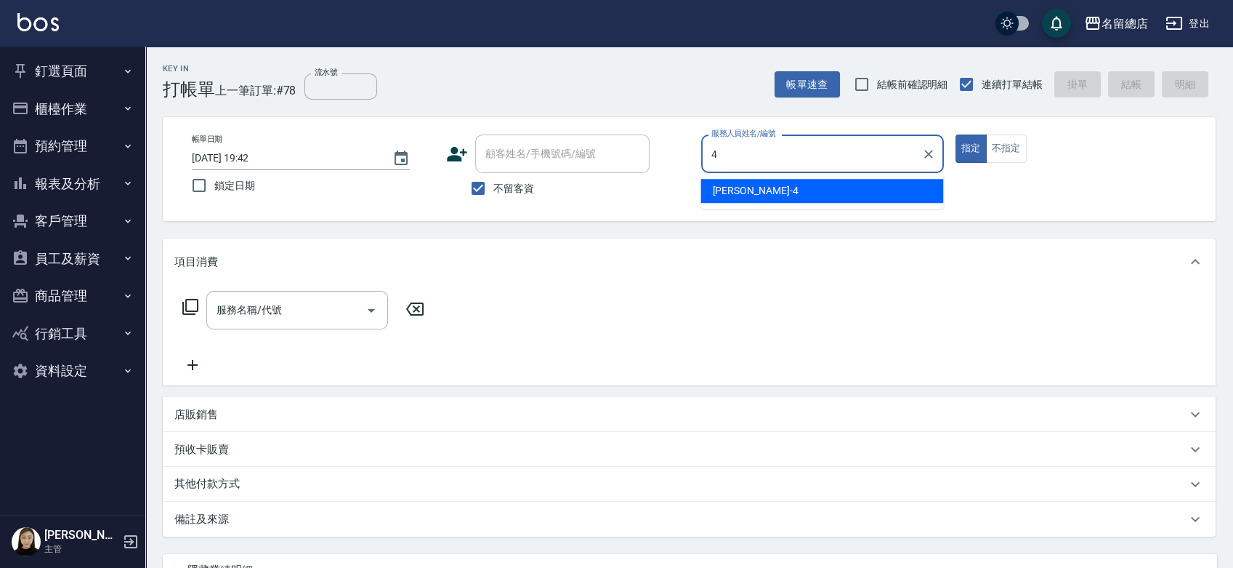
type input "Amy-4"
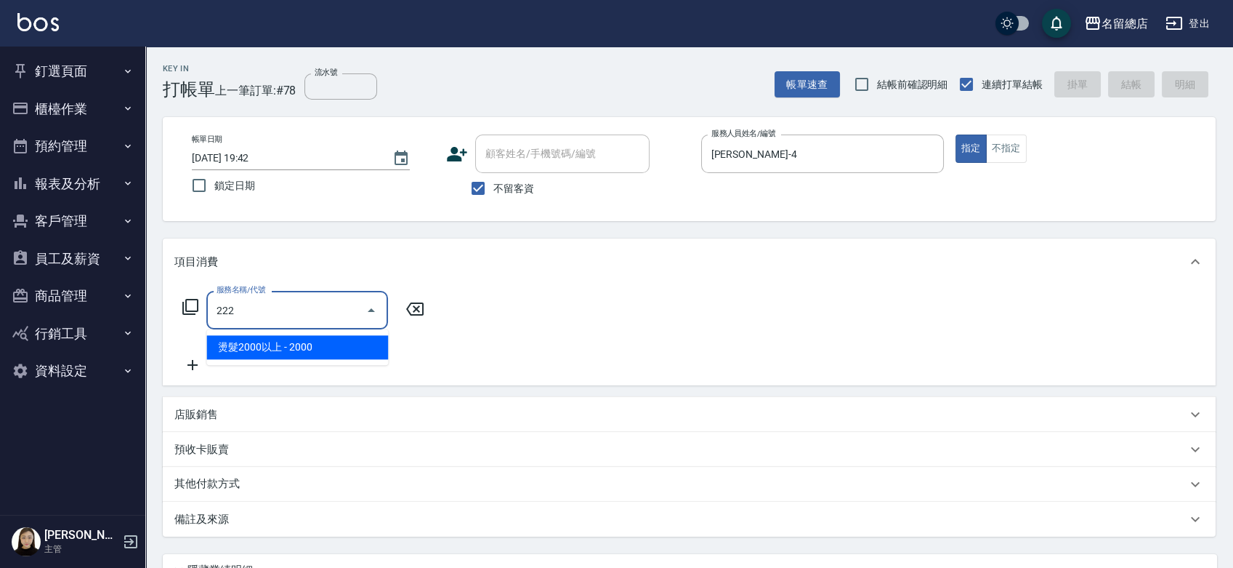
type input "燙髮2000以上(222)"
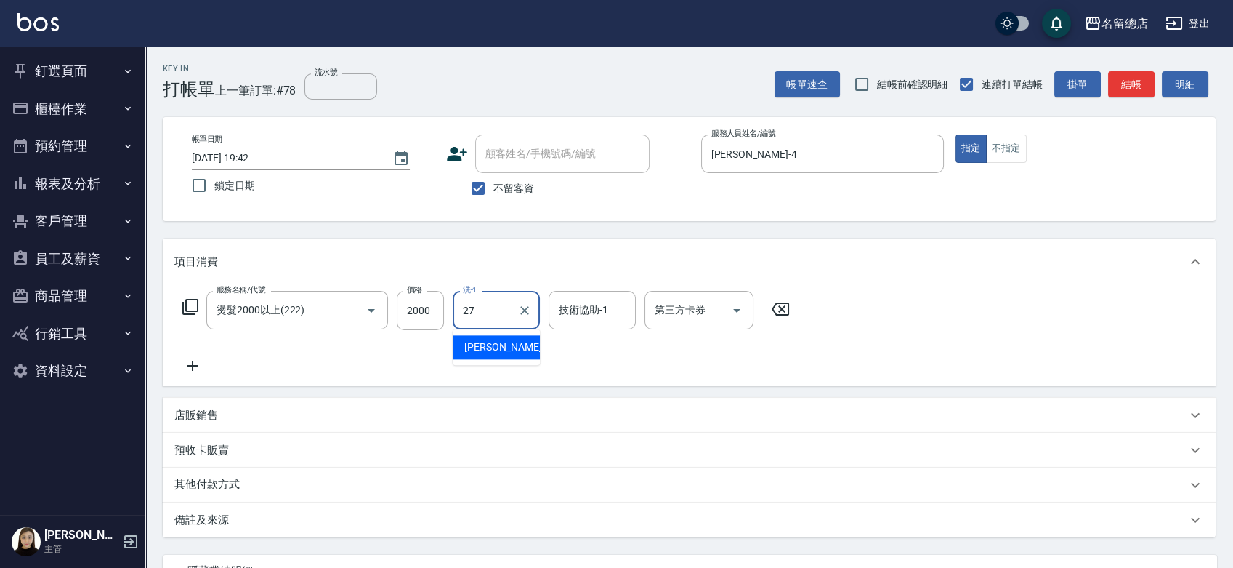
type input "黃意凌-27"
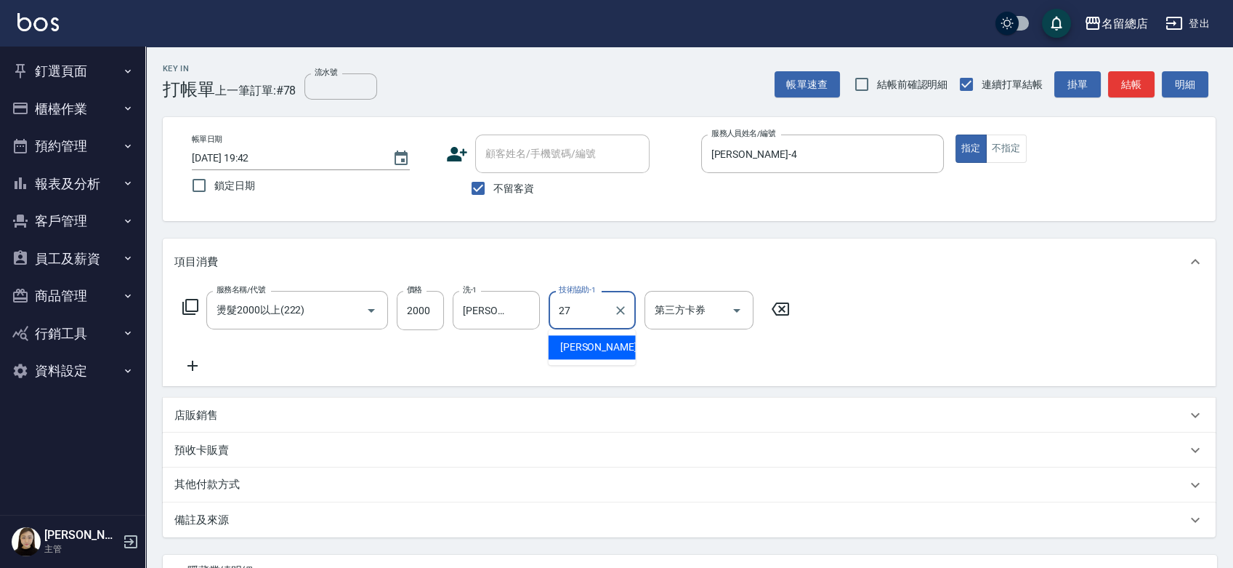
type input "黃意凌-27"
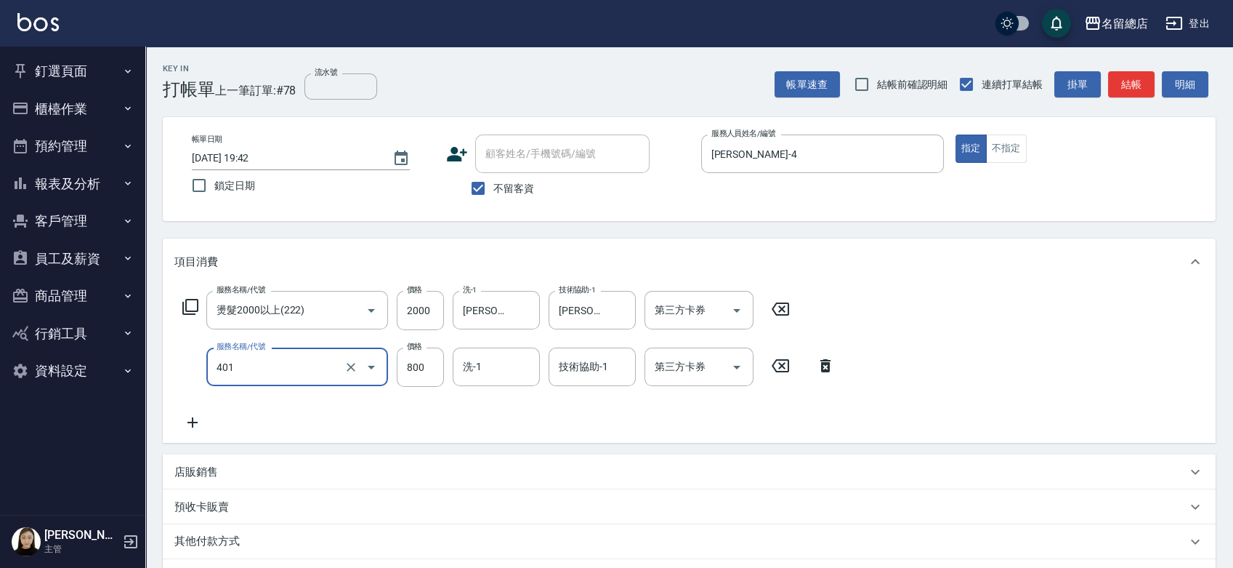
type input "自備護髮(401)"
type input "1500"
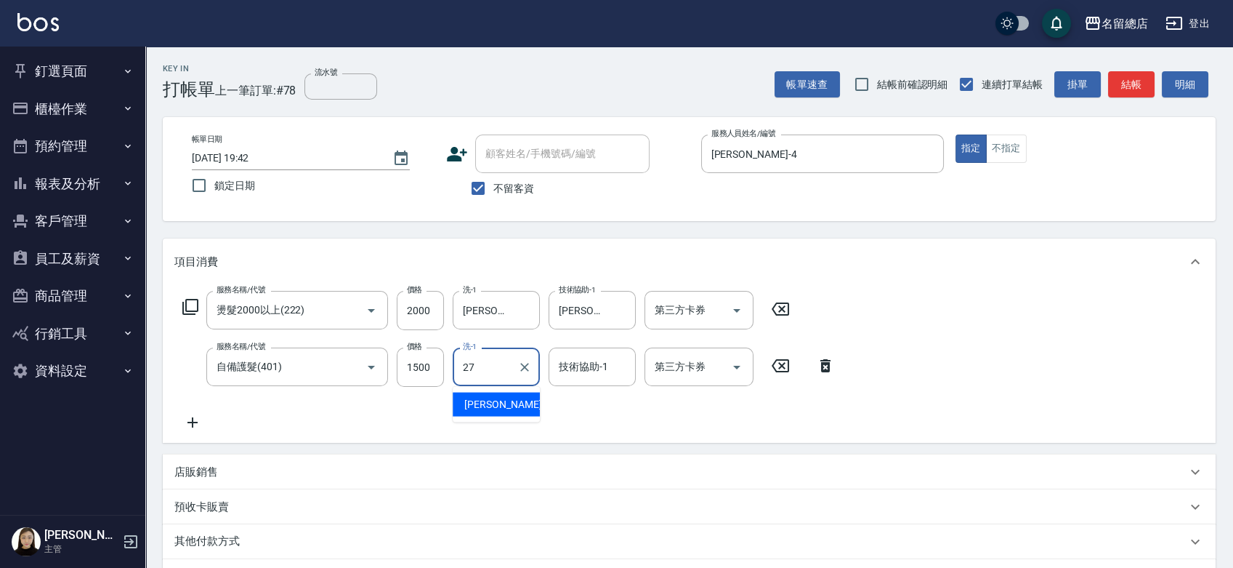
type input "黃意凌-27"
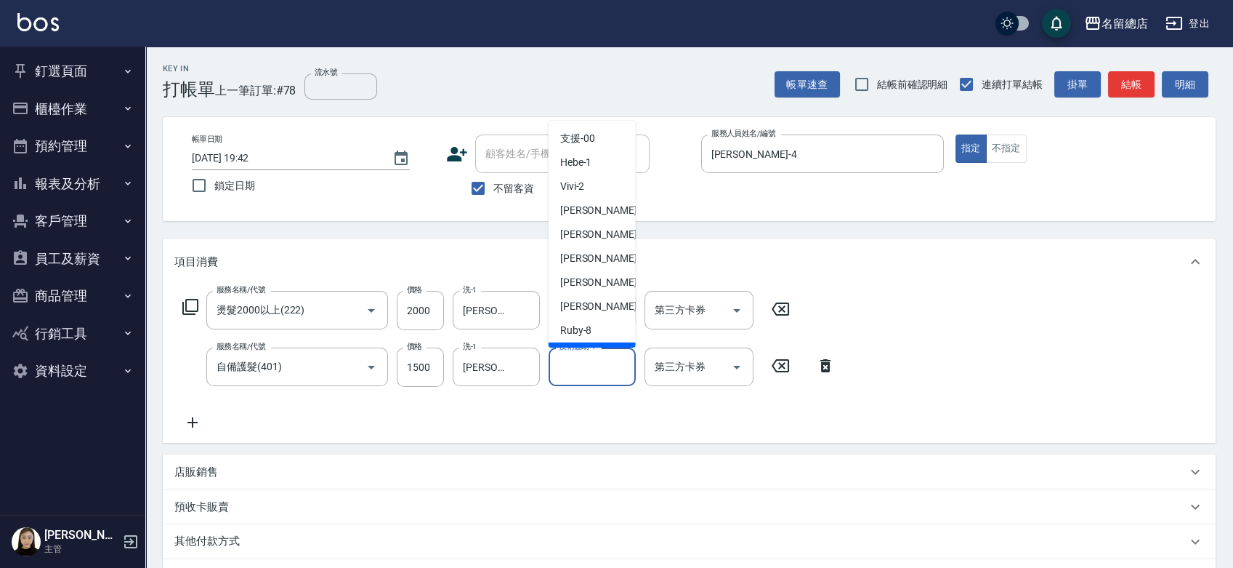
click at [570, 368] on input "技術協助-1" at bounding box center [592, 366] width 74 height 25
type input "支援-00"
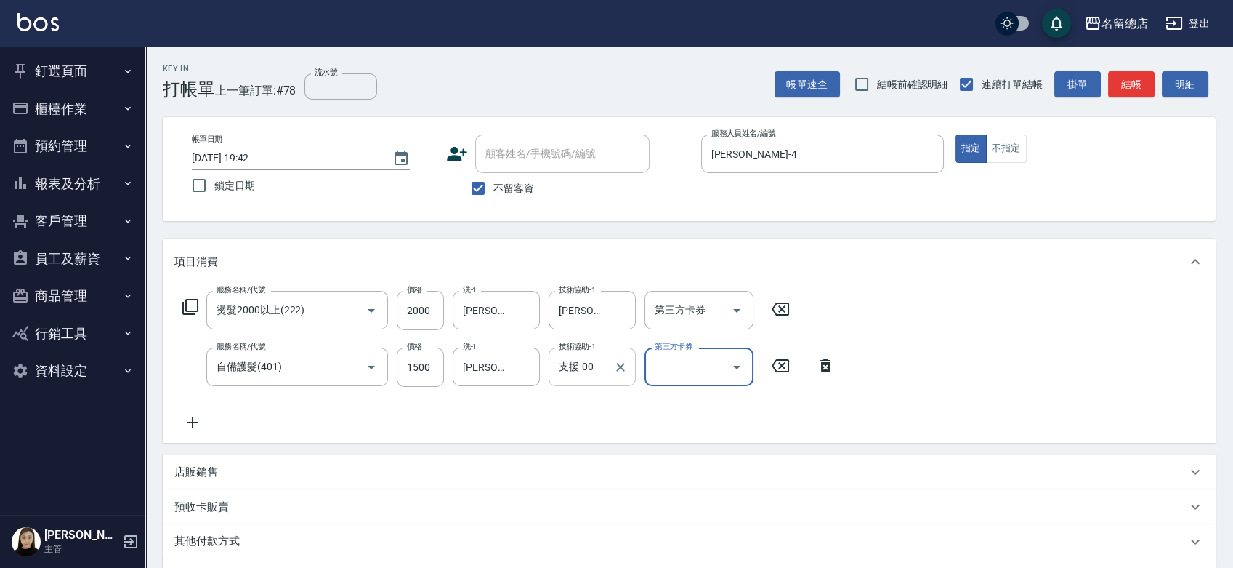
click at [572, 362] on input "支援-00" at bounding box center [581, 366] width 52 height 25
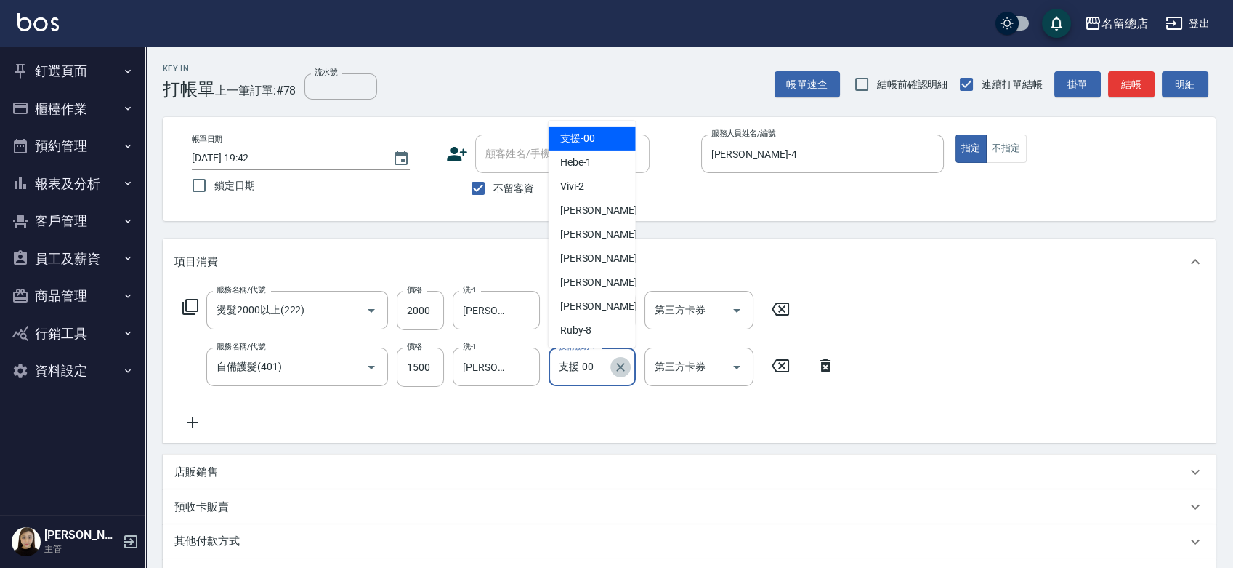
click at [622, 366] on icon "Clear" at bounding box center [620, 367] width 15 height 15
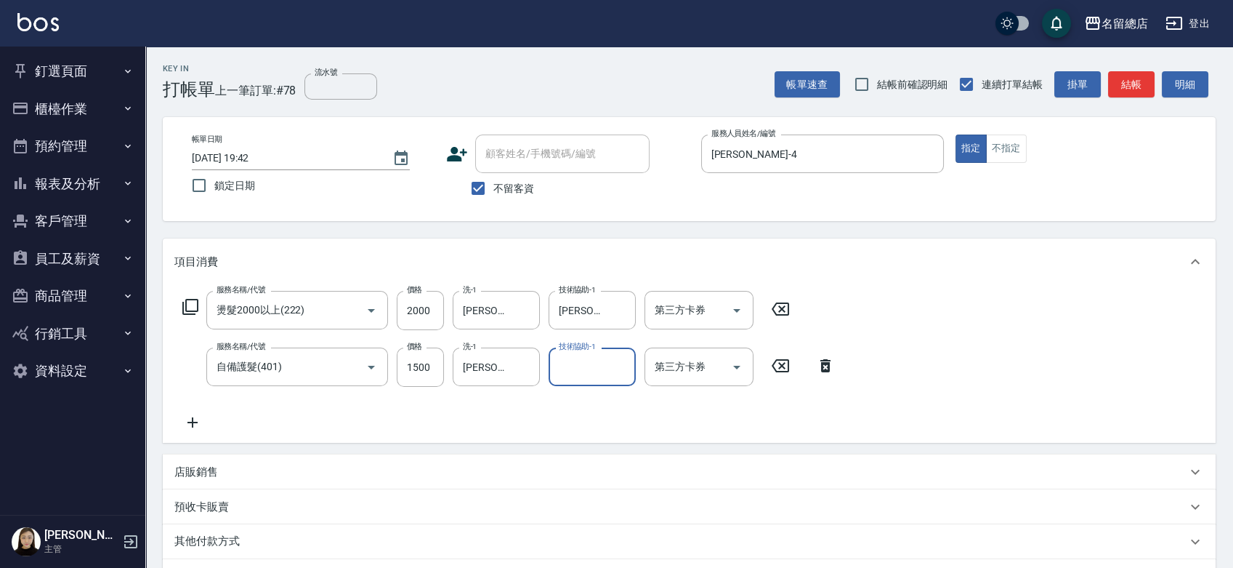
click at [575, 367] on input "技術協助-1" at bounding box center [592, 366] width 74 height 25
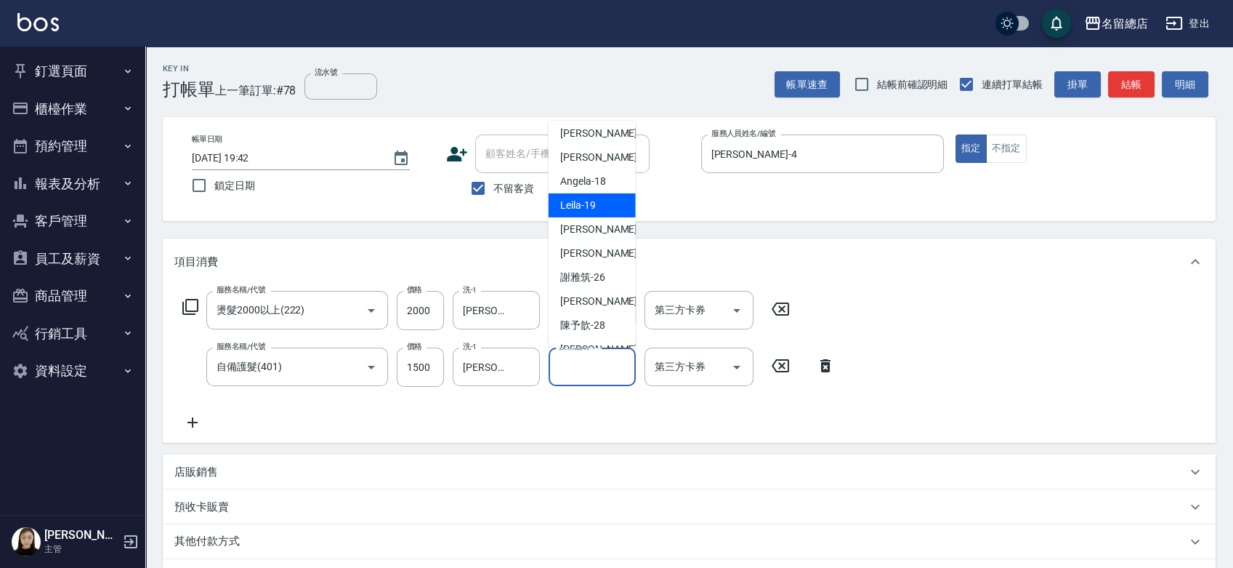
scroll to position [390, 0]
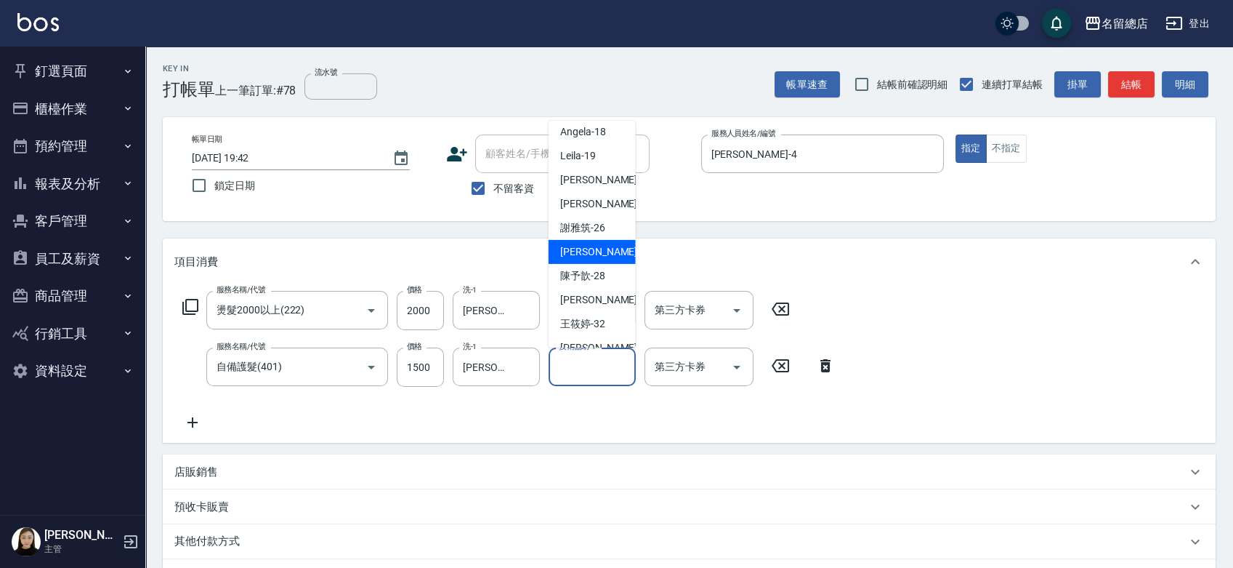
click at [586, 246] on span "黃意凌 -27" at bounding box center [606, 250] width 92 height 15
type input "黃意凌-27"
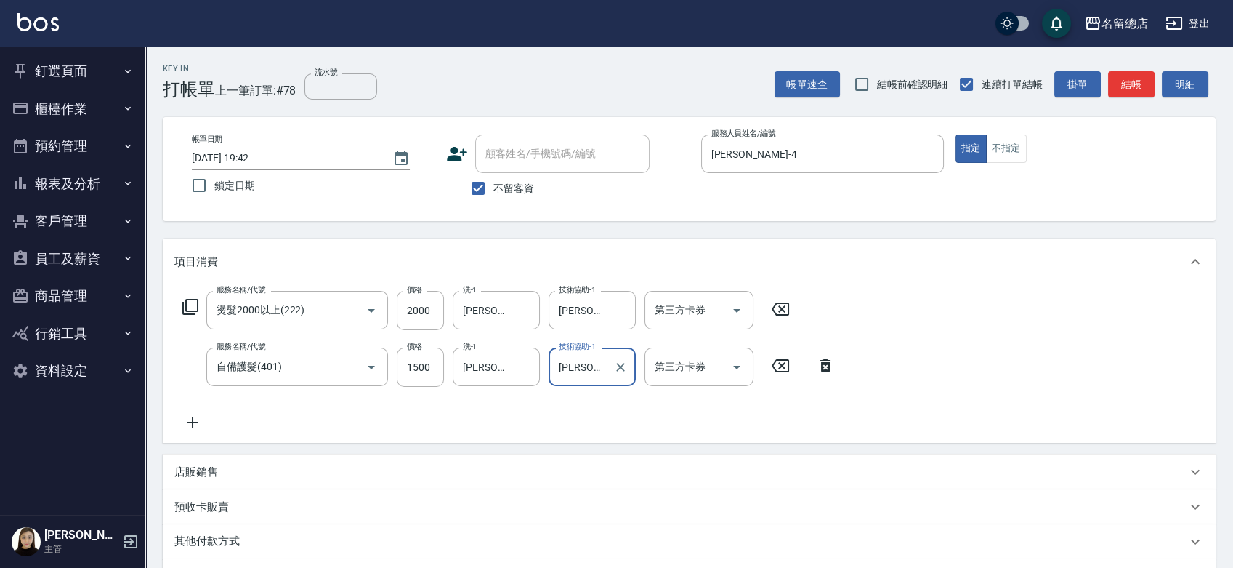
click at [563, 413] on div "服務名稱/代號 燙髮2000以上(222) 服務名稱/代號 價格 2000 價格 洗-1 黃意凌-27 洗-1 技術協助-1 黃意凌-27 技術協助-1 第三…" at bounding box center [508, 361] width 669 height 140
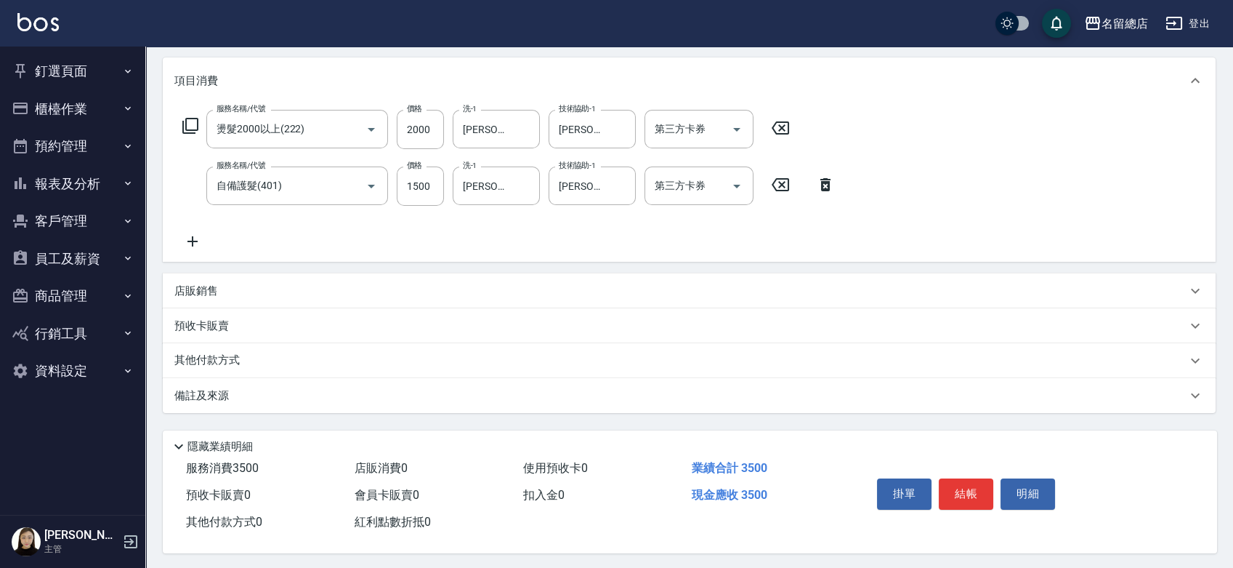
scroll to position [188, 0]
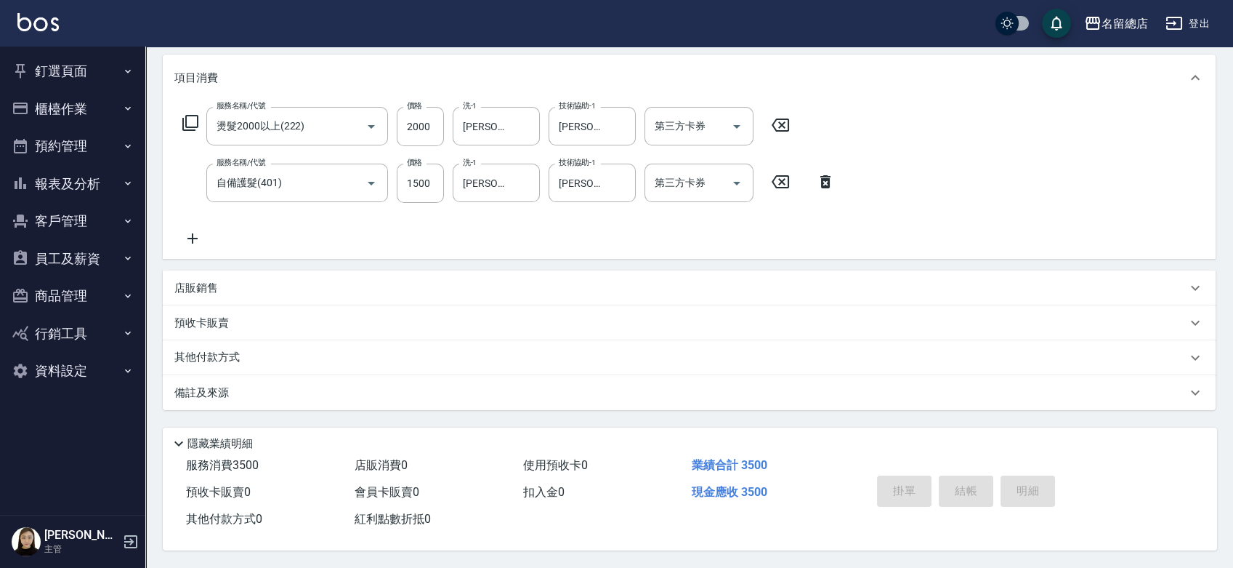
type input "2025/09/12 19:43"
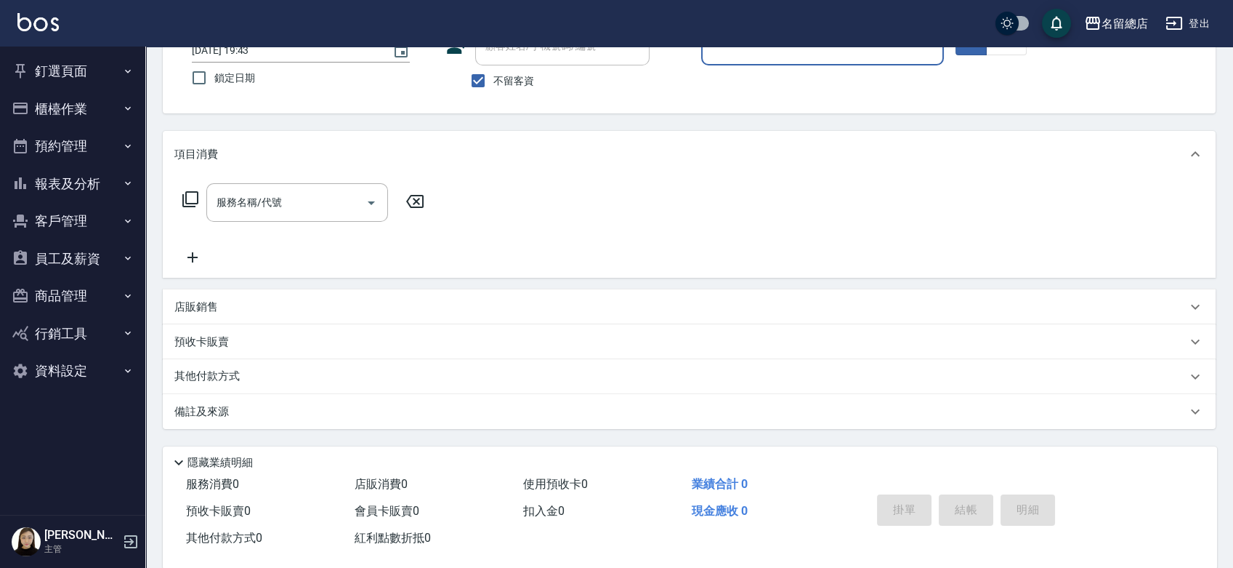
scroll to position [131, 0]
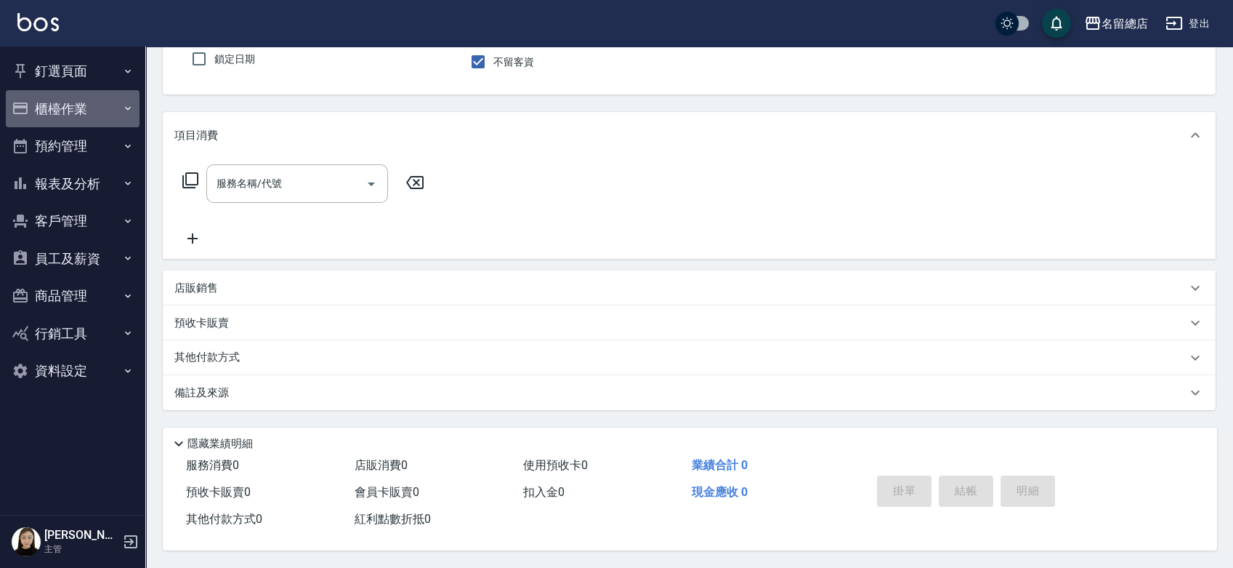
click at [59, 111] on button "櫃檯作業" at bounding box center [73, 109] width 134 height 38
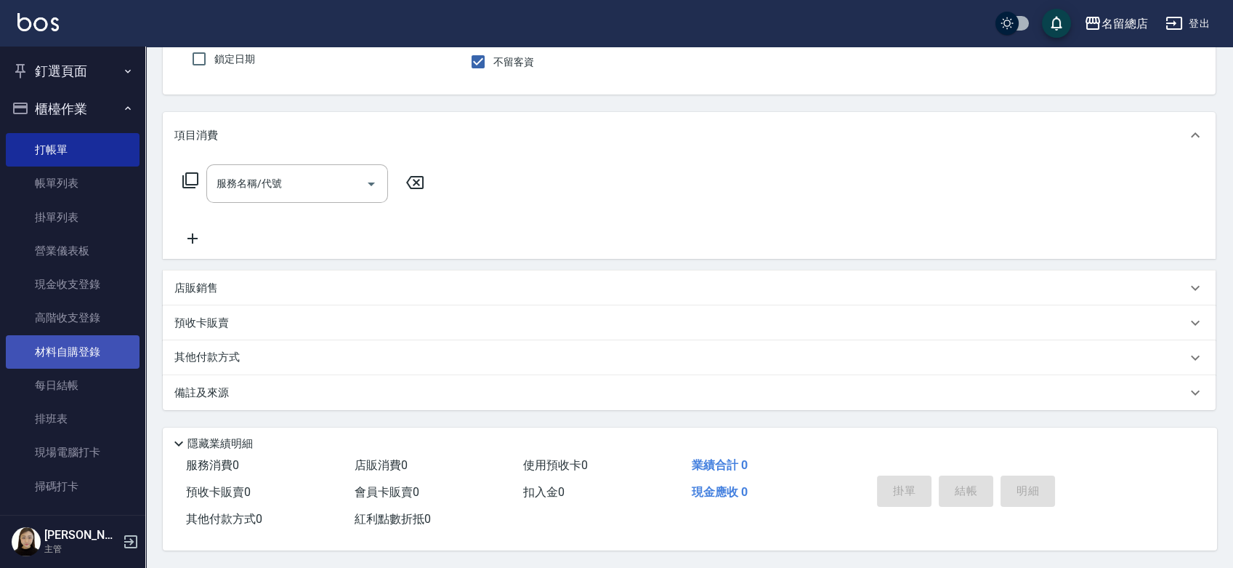
click at [92, 353] on link "材料自購登錄" at bounding box center [73, 351] width 134 height 33
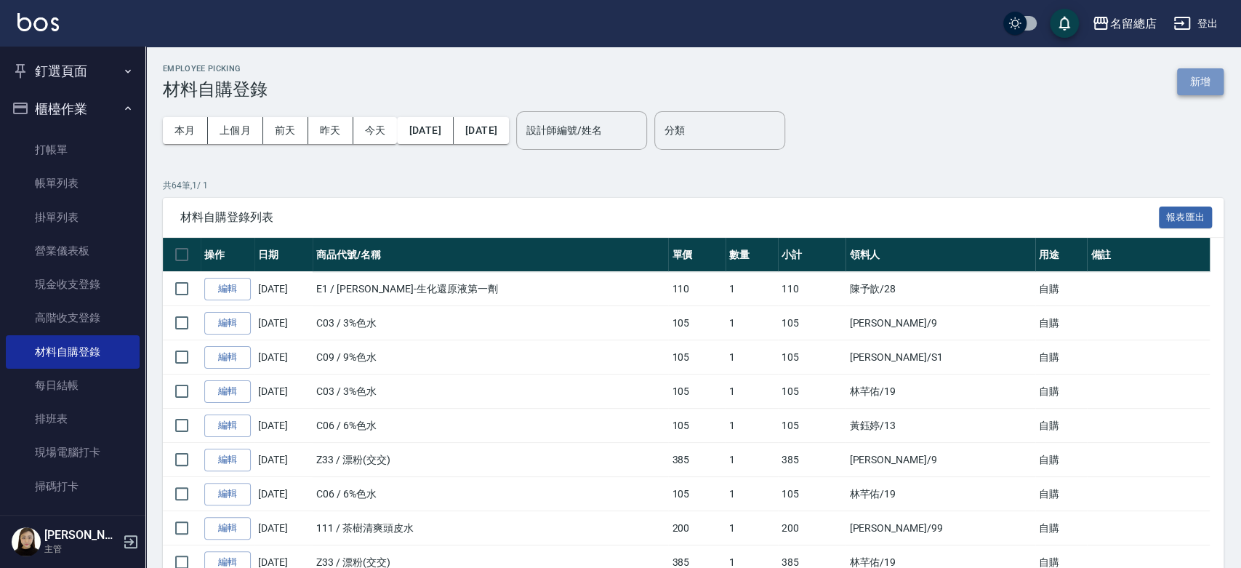
click at [1195, 84] on button "新增" at bounding box center [1200, 81] width 47 height 27
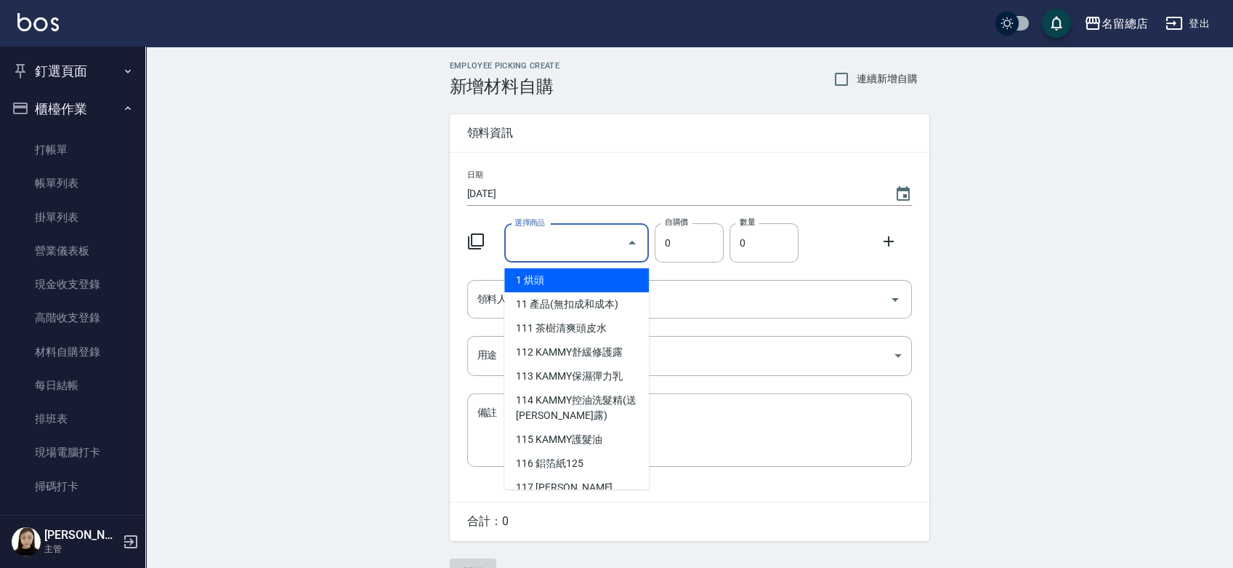
click at [576, 238] on input "選擇商品" at bounding box center [566, 242] width 110 height 25
type input "x"
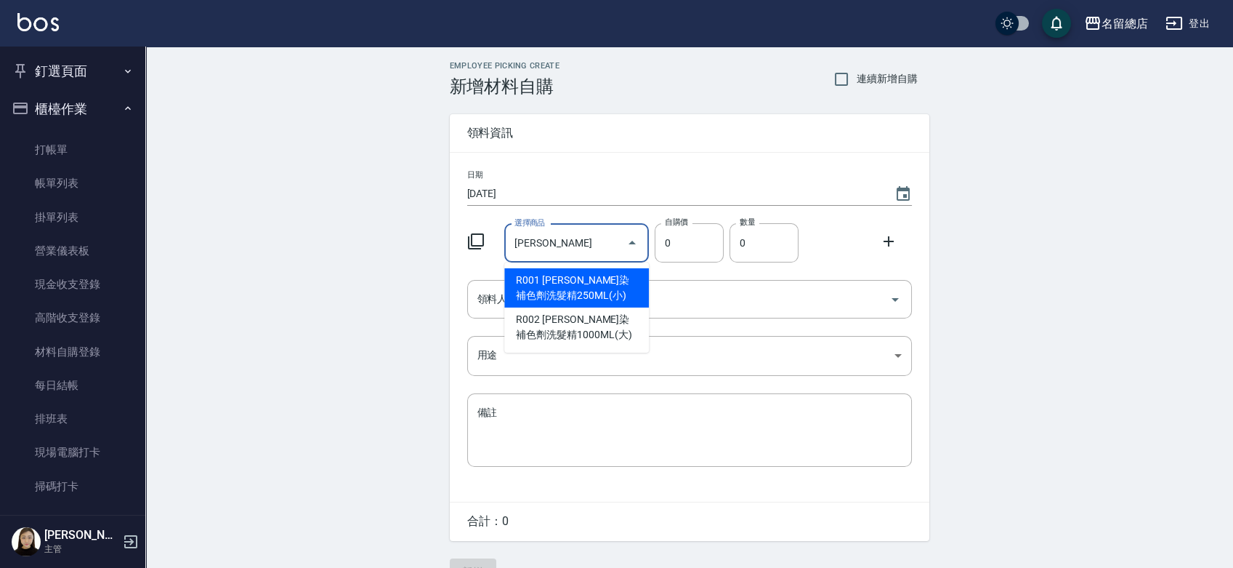
click at [575, 293] on li "R001 RENATA蕾娜塔彩染補色劑洗髮精250ML(小)" at bounding box center [576, 287] width 145 height 39
type input "RENATA蕾娜塔彩染補色劑洗髮精250ML(小)"
type input "300"
type input "1"
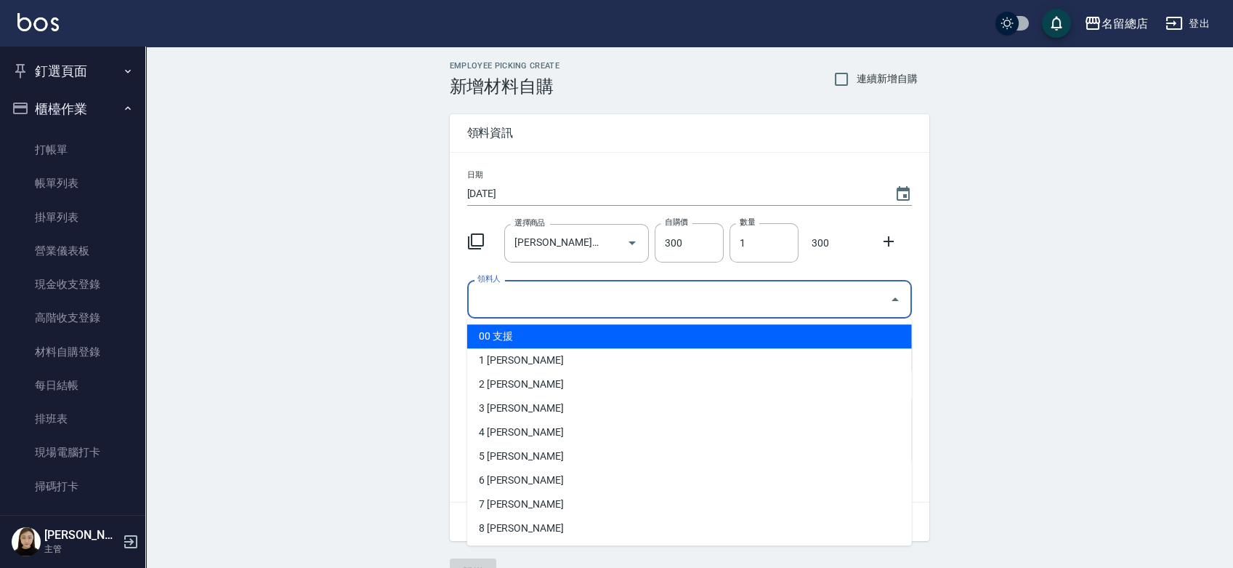
click at [626, 306] on input "領料人" at bounding box center [679, 298] width 410 height 25
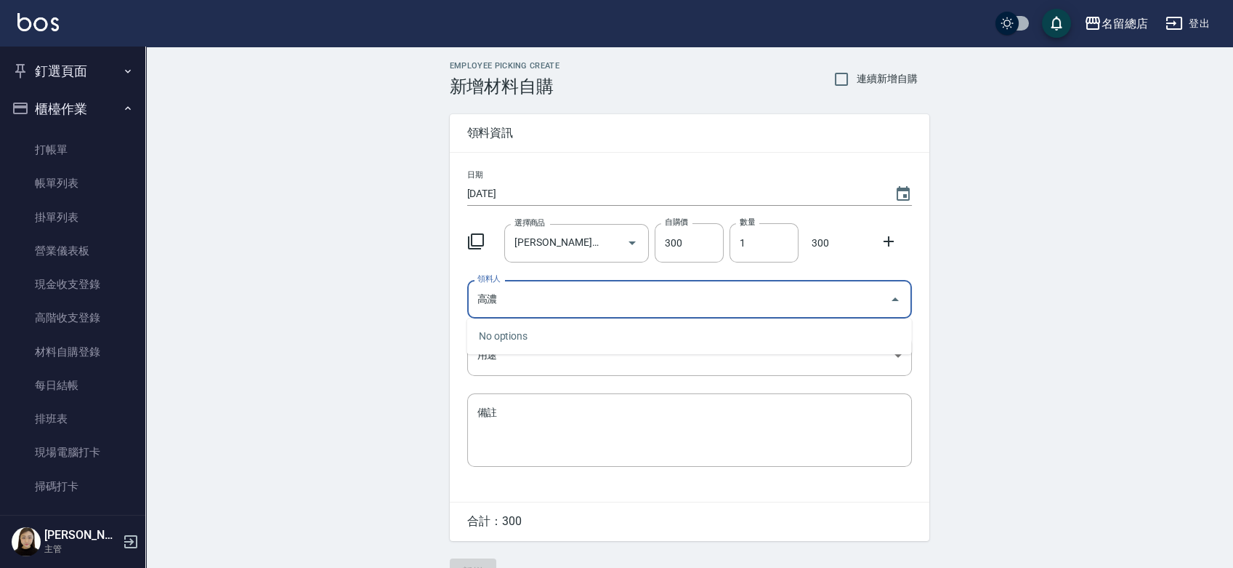
type input "高"
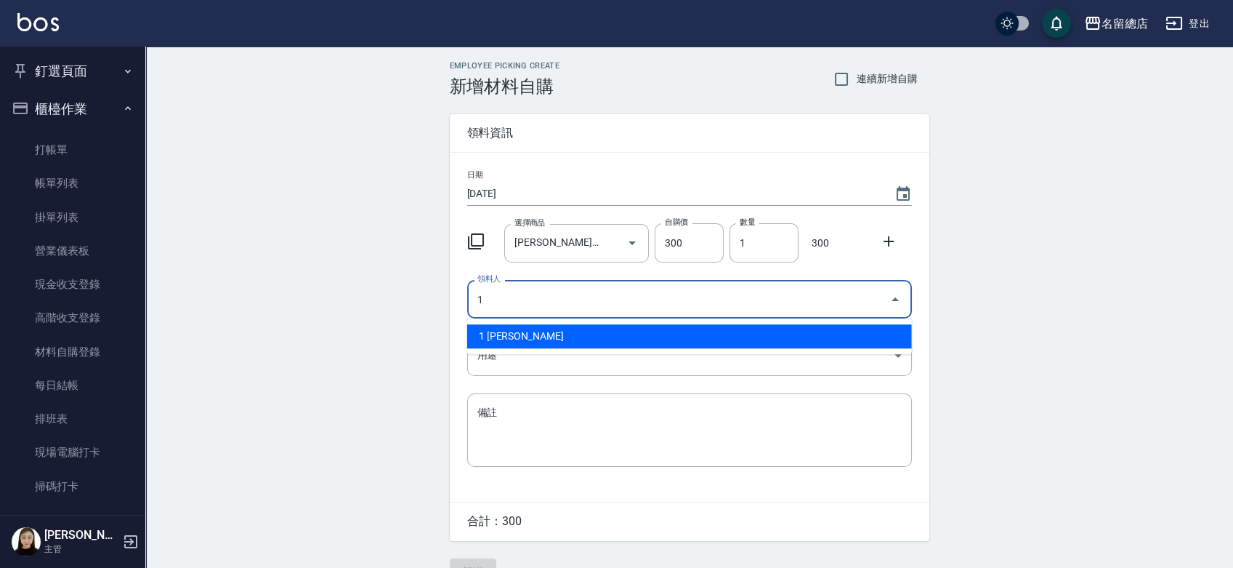
scroll to position [0, 0]
click at [666, 332] on li "19 林芊佑" at bounding box center [689, 336] width 445 height 24
type input "19 林芊佑"
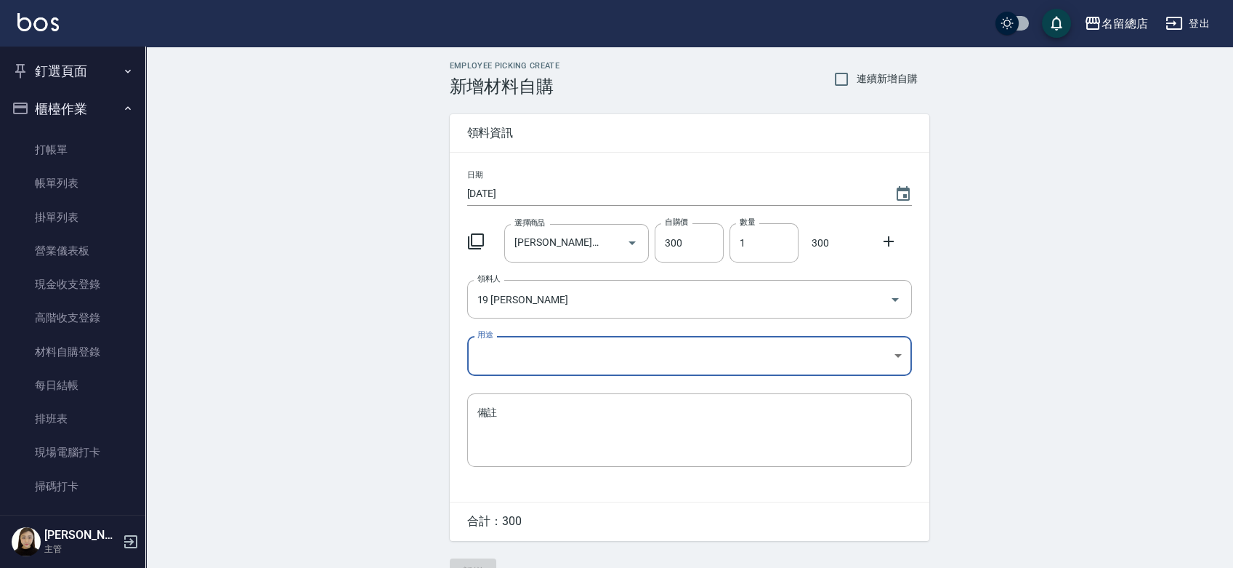
click at [575, 354] on body "名留總店 登出 釘選頁面 打帳單 帳單列表 材料自購登錄 現金收支登錄 店家日報表 商品列表 櫃檯作業 打帳單 帳單列表 掛單列表 營業儀表板 現金收支登錄 …" at bounding box center [616, 299] width 1233 height 599
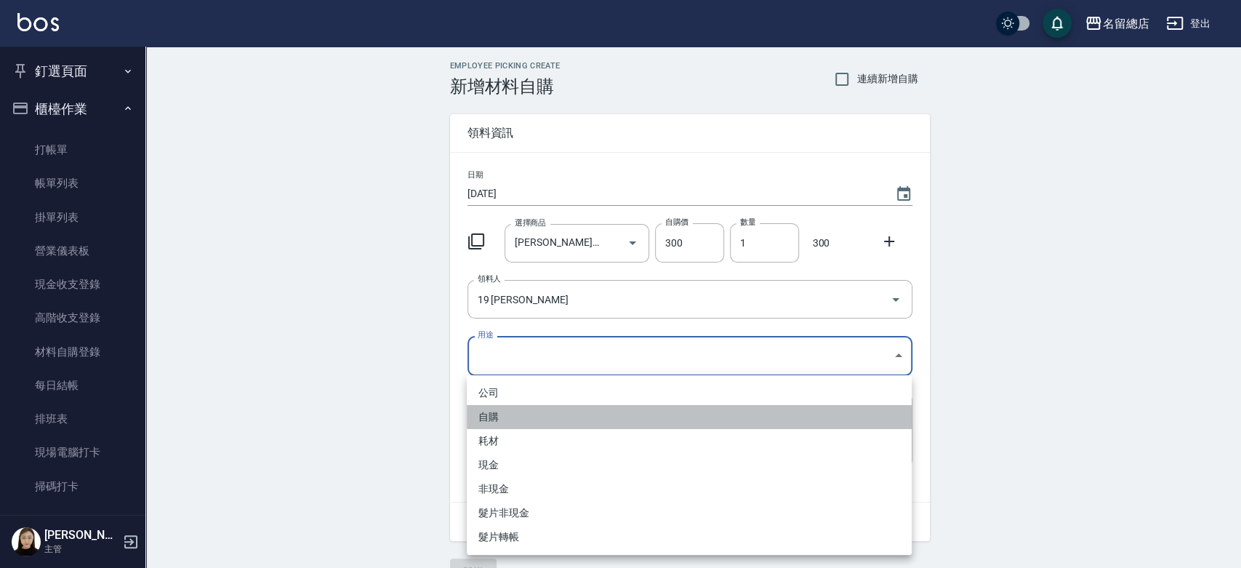
click at [512, 423] on li "自購" at bounding box center [689, 417] width 445 height 24
type input "自購"
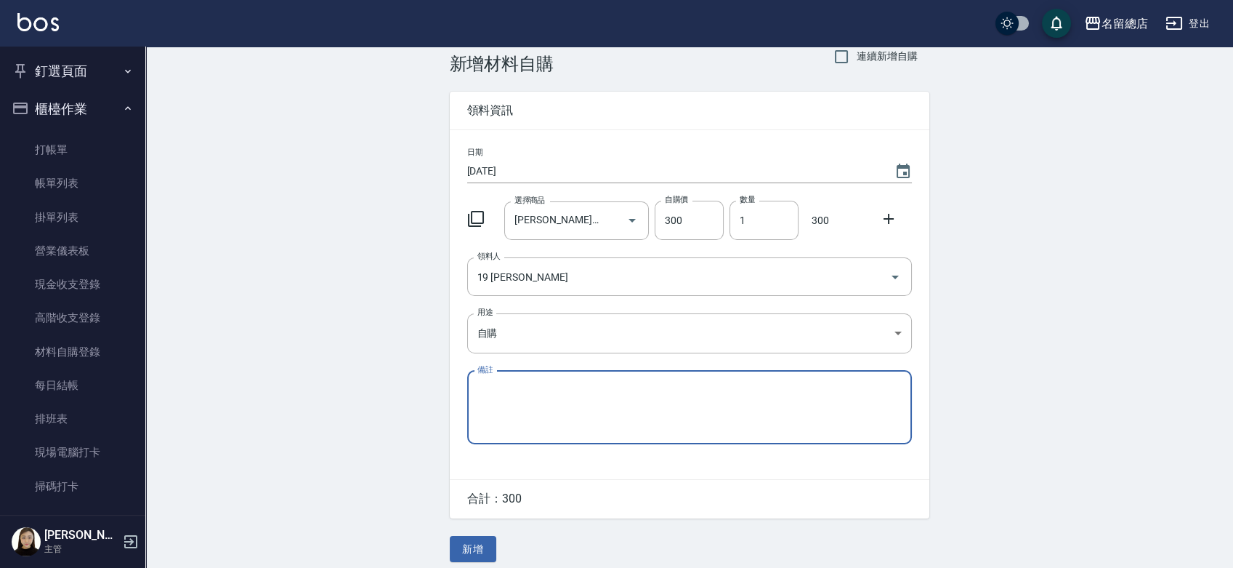
scroll to position [32, 0]
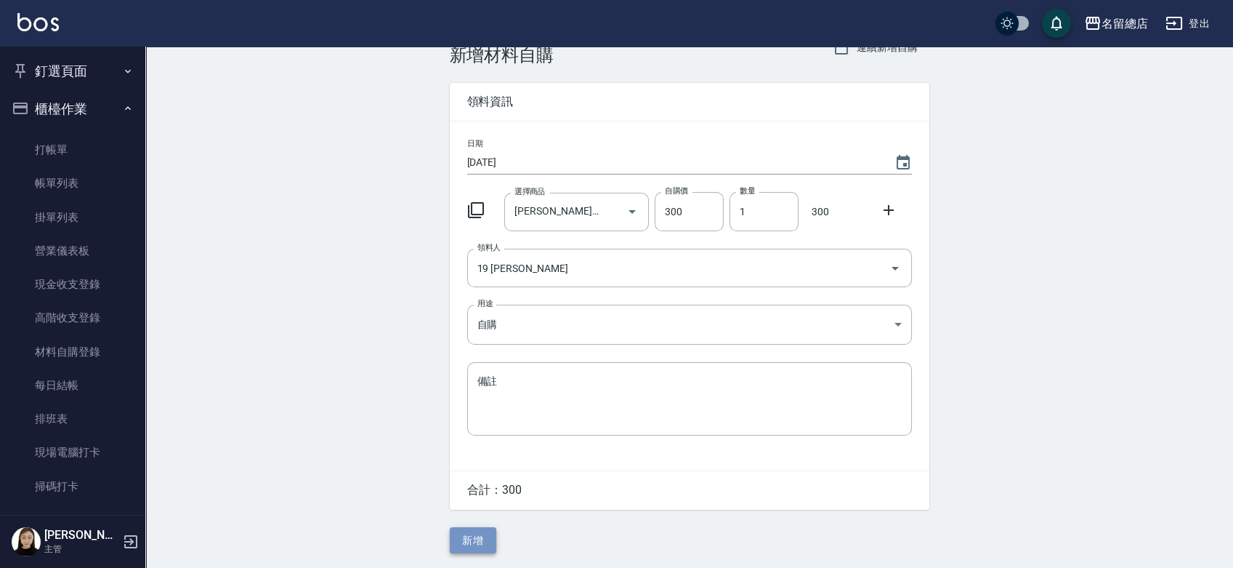
click at [459, 541] on button "新增" at bounding box center [473, 540] width 47 height 27
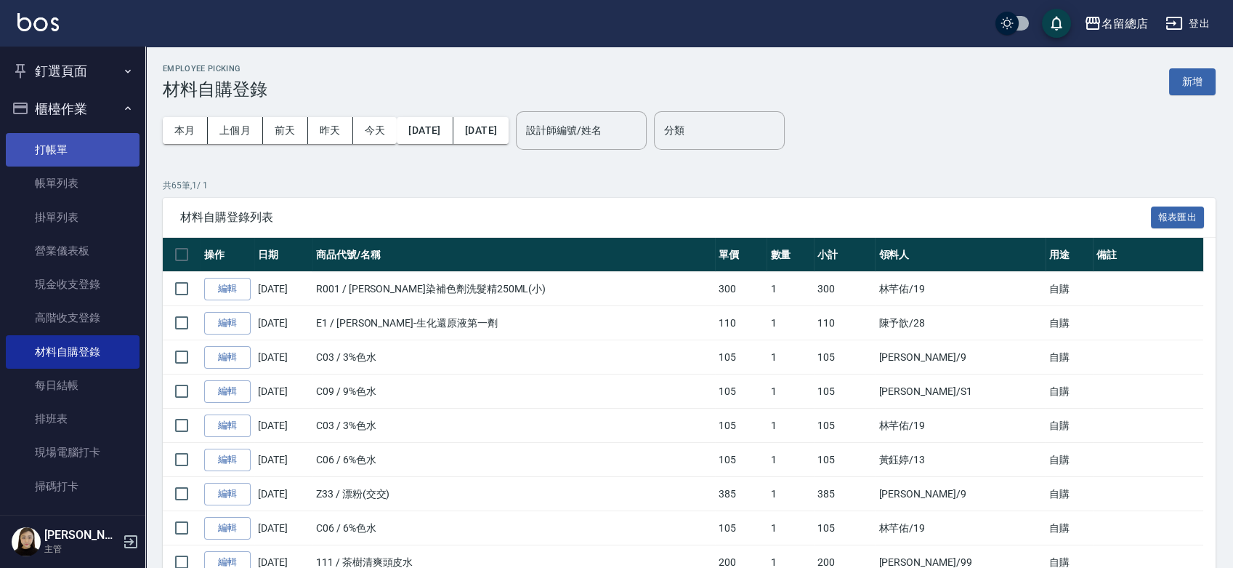
click at [86, 134] on link "打帳單" at bounding box center [73, 149] width 134 height 33
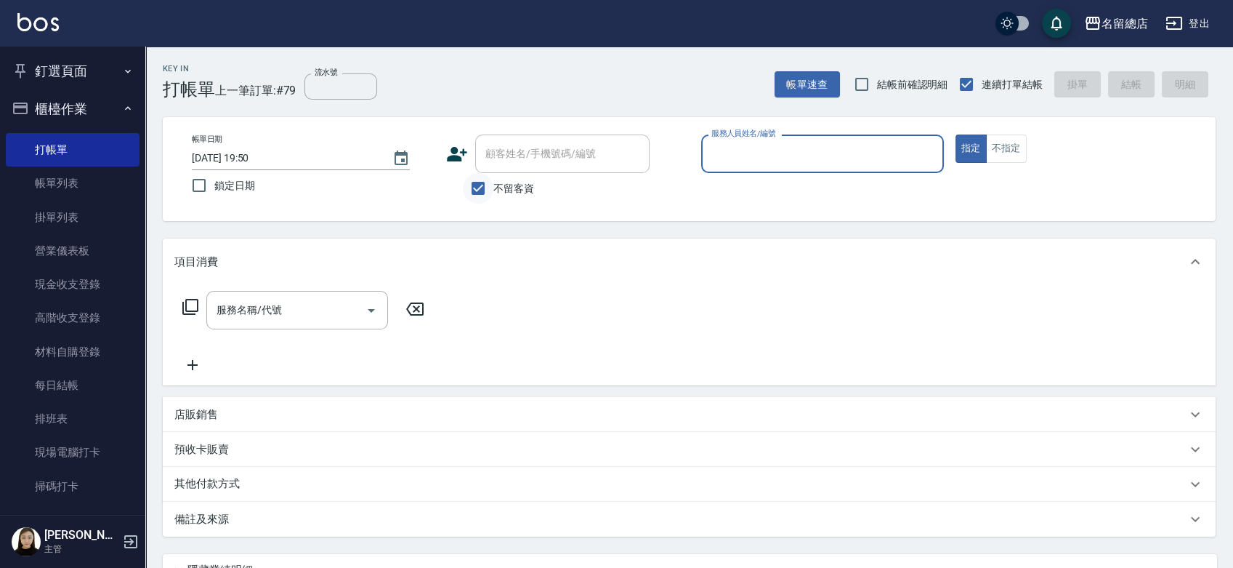
click at [474, 190] on input "不留客資" at bounding box center [478, 188] width 31 height 31
checkbox input "false"
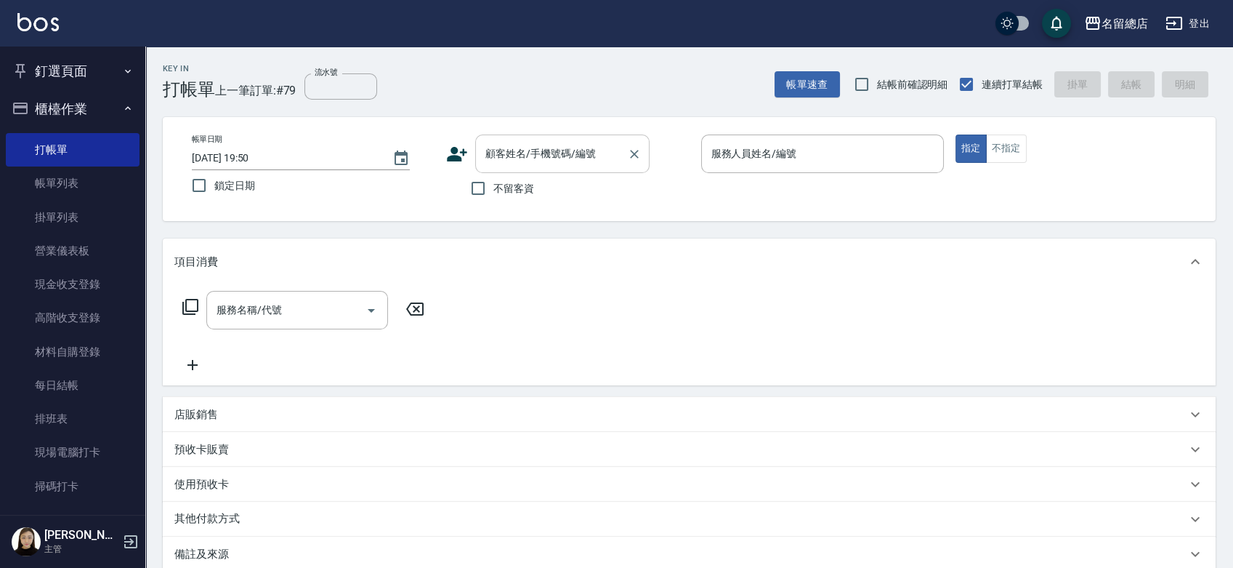
click at [498, 150] on input "顧客姓名/手機號碼/編號" at bounding box center [552, 153] width 140 height 25
click at [570, 194] on li "林妙璇/0917265828/null" at bounding box center [562, 191] width 174 height 24
type input "林妙璇/0917265828/null"
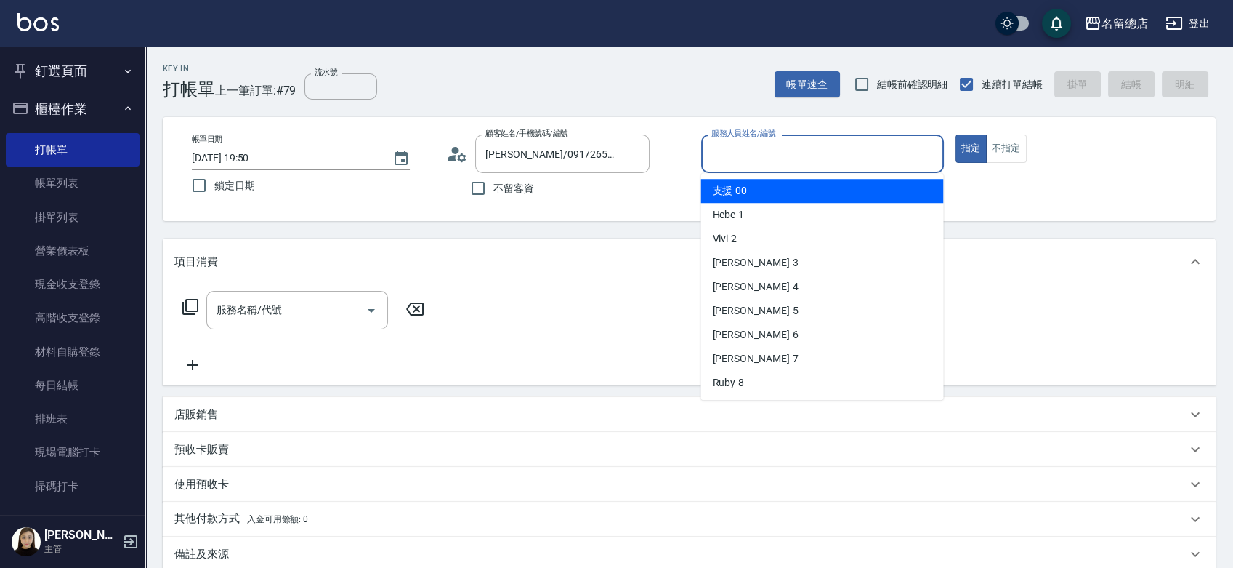
click at [785, 161] on input "服務人員姓名/編號" at bounding box center [823, 153] width 230 height 25
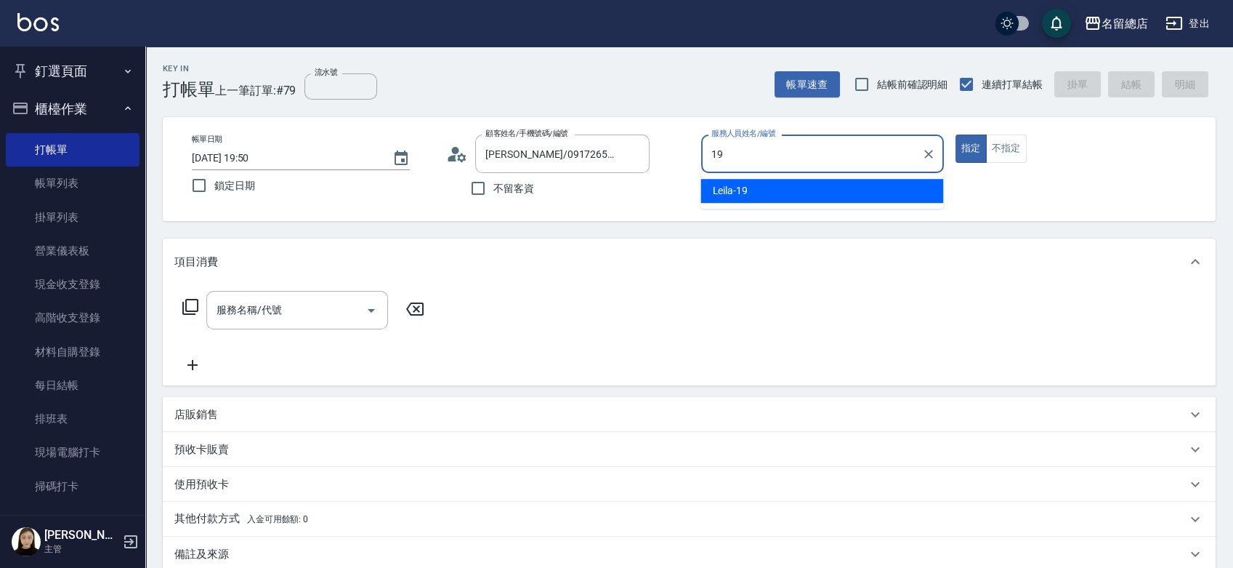
type input "Leila-19"
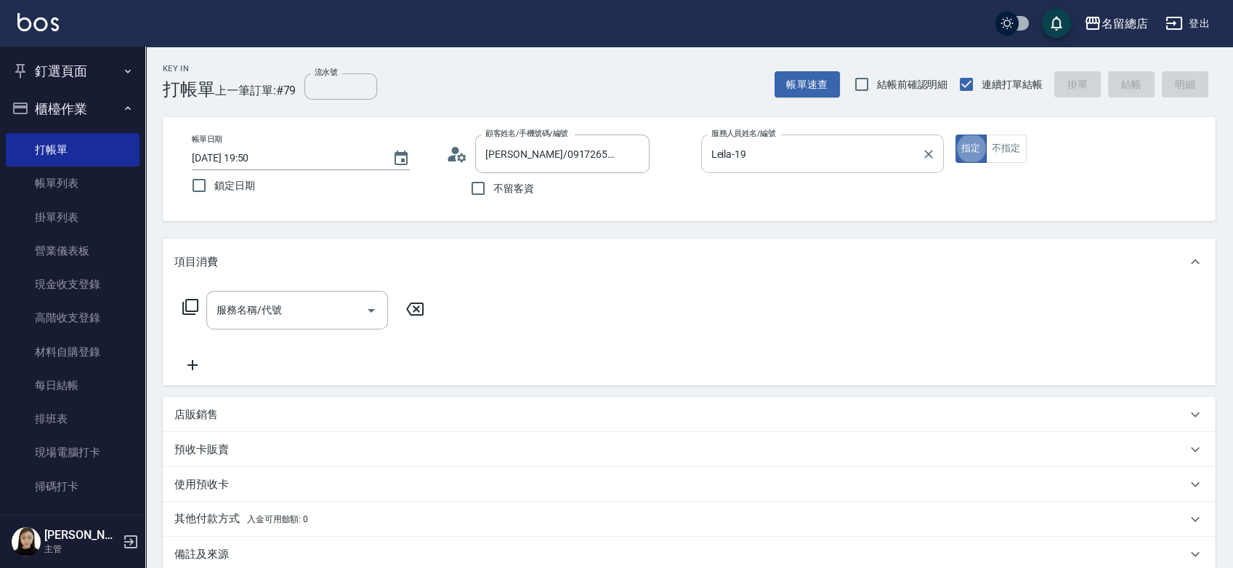
type button "true"
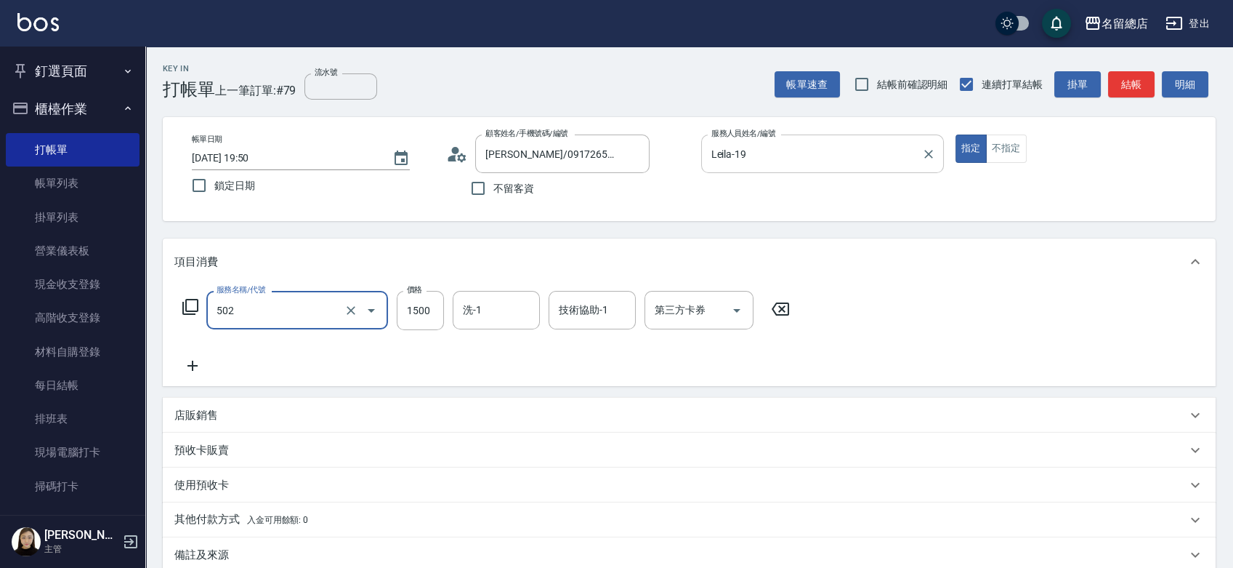
type input "染髮1500以上(502)"
type input "2500"
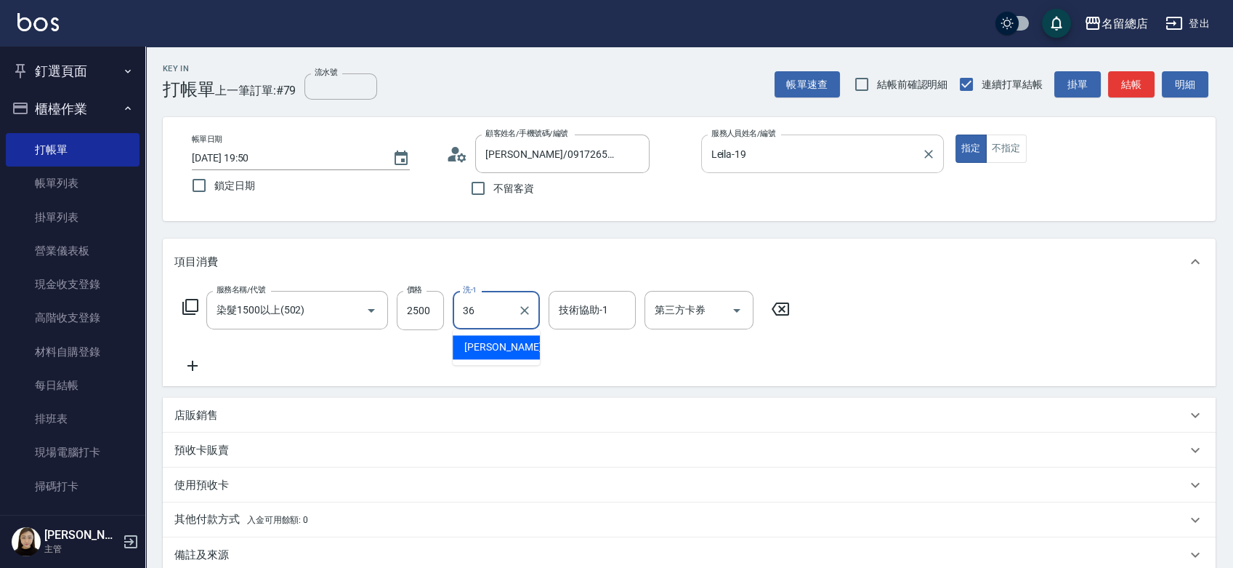
type input "吳爭錡-36"
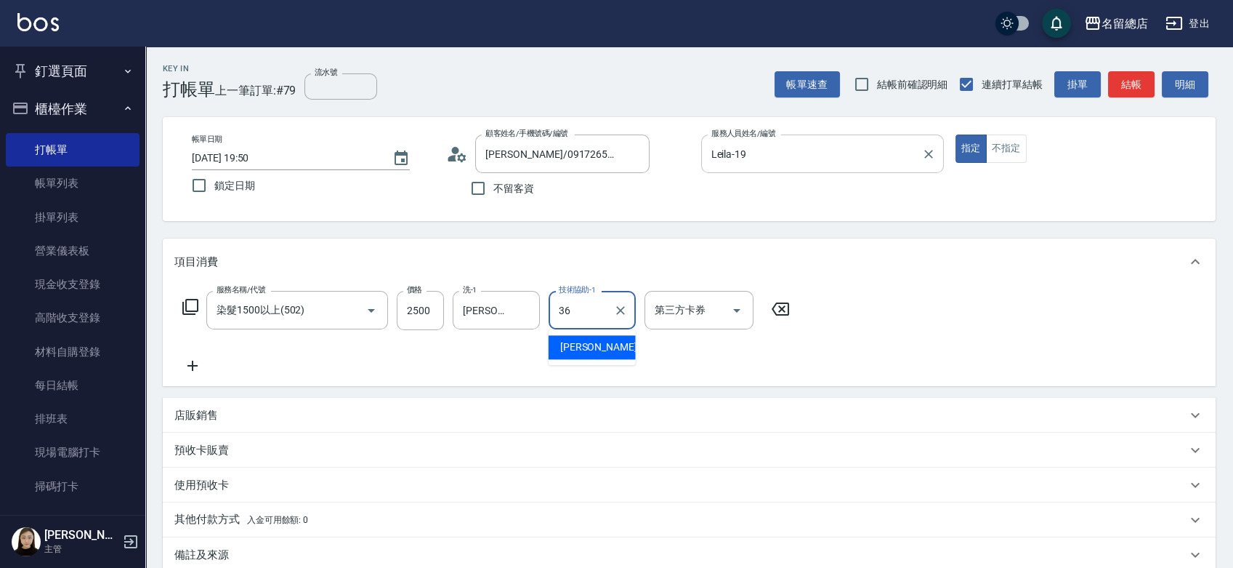
type input "吳爭錡-36"
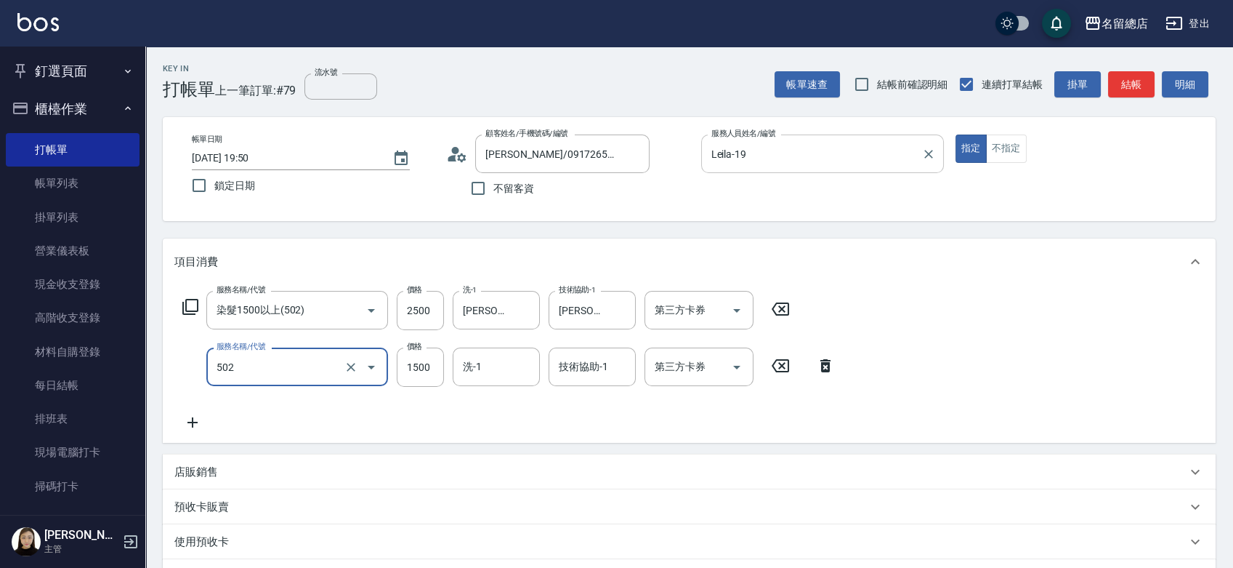
type input "染髮1500以上(502)"
type input "1600"
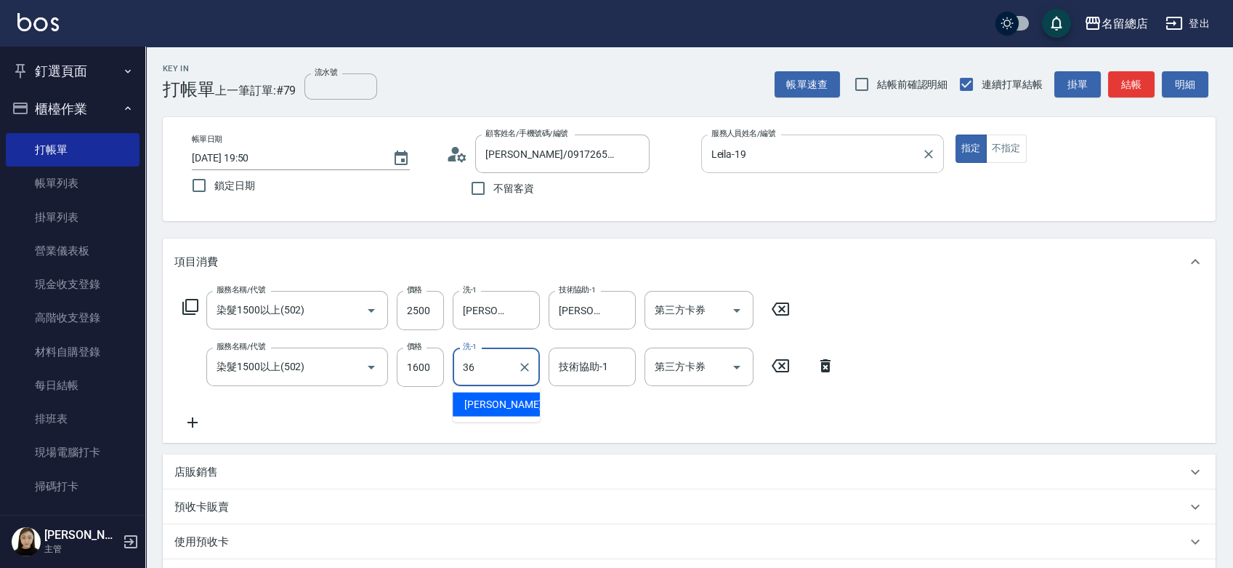
type input "吳爭錡-36"
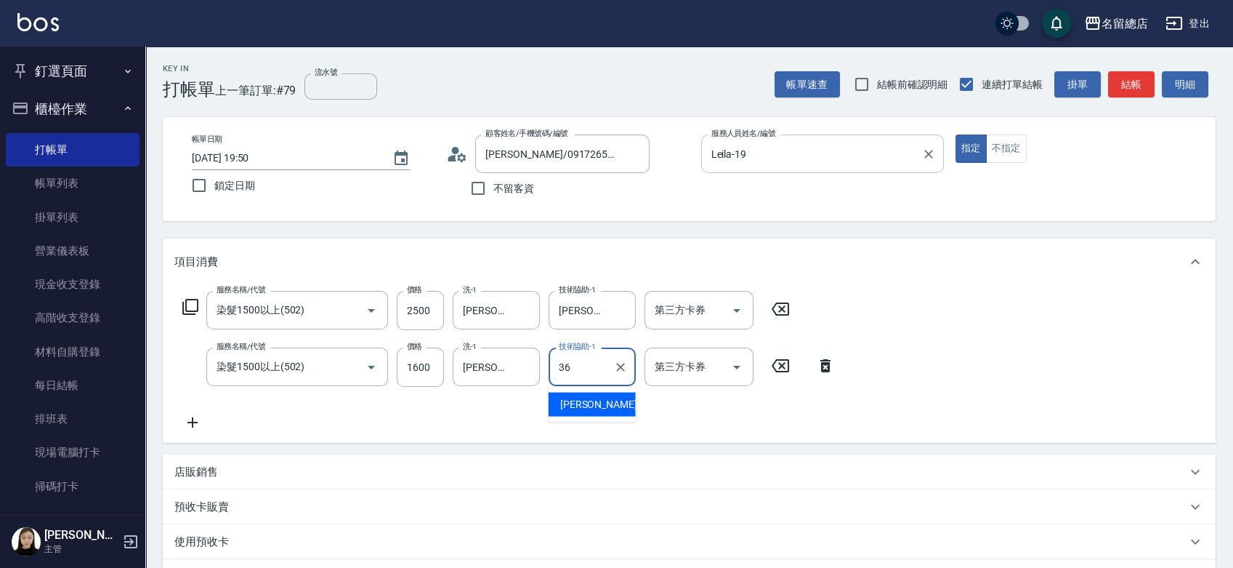
type input "吳爭錡-36"
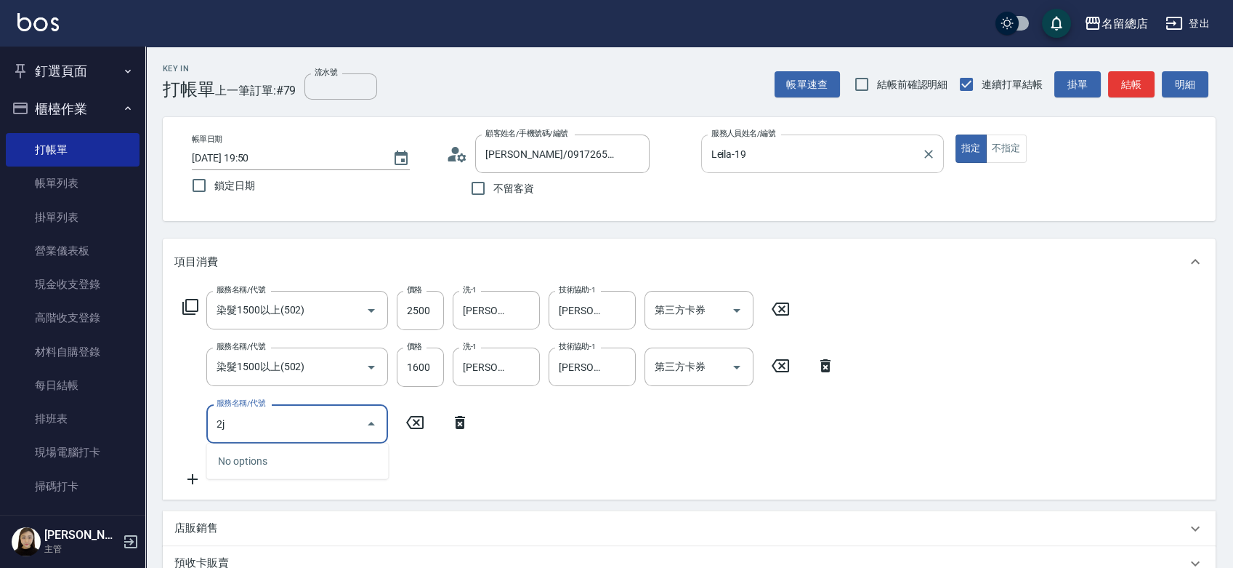
type input "2"
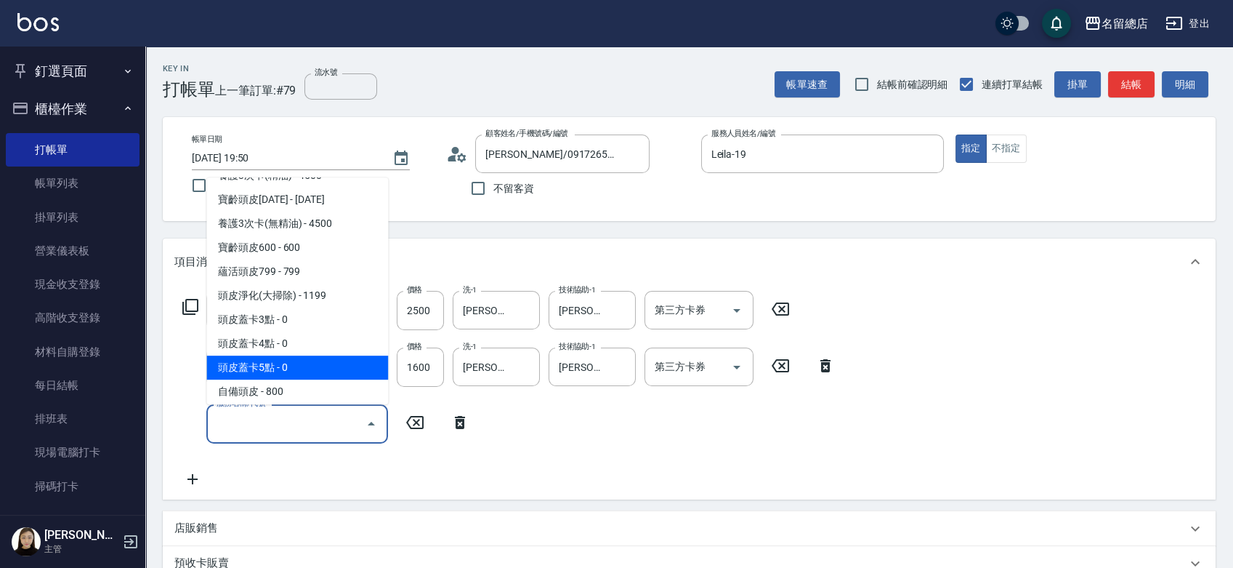
scroll to position [645, 0]
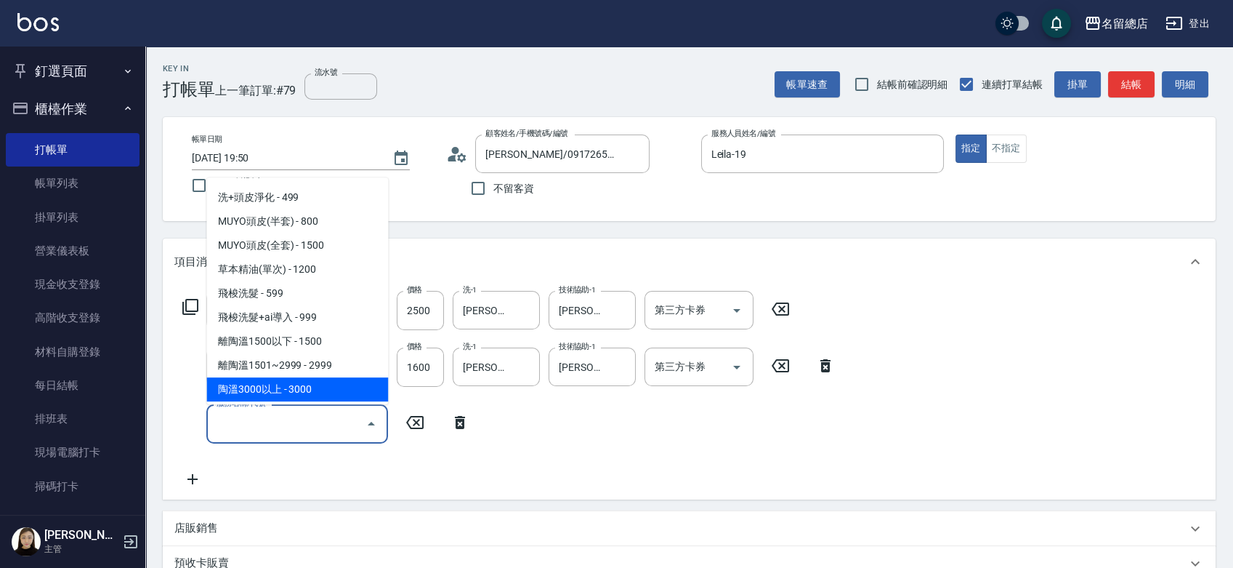
click at [273, 425] on input "服務名稱/代號" at bounding box center [286, 423] width 147 height 25
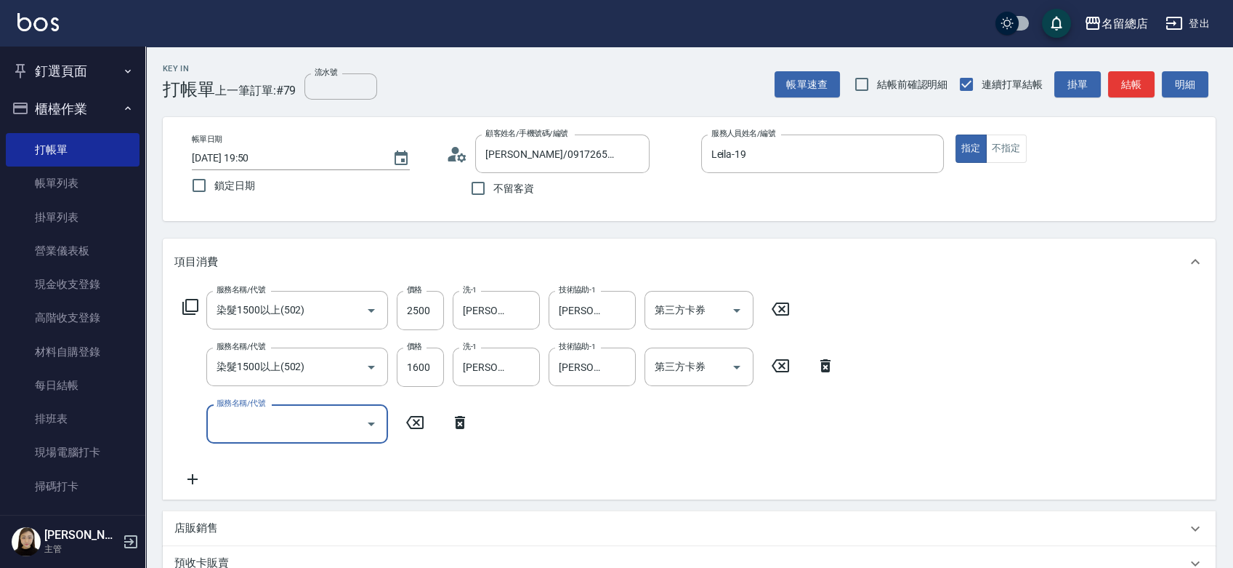
type input "2"
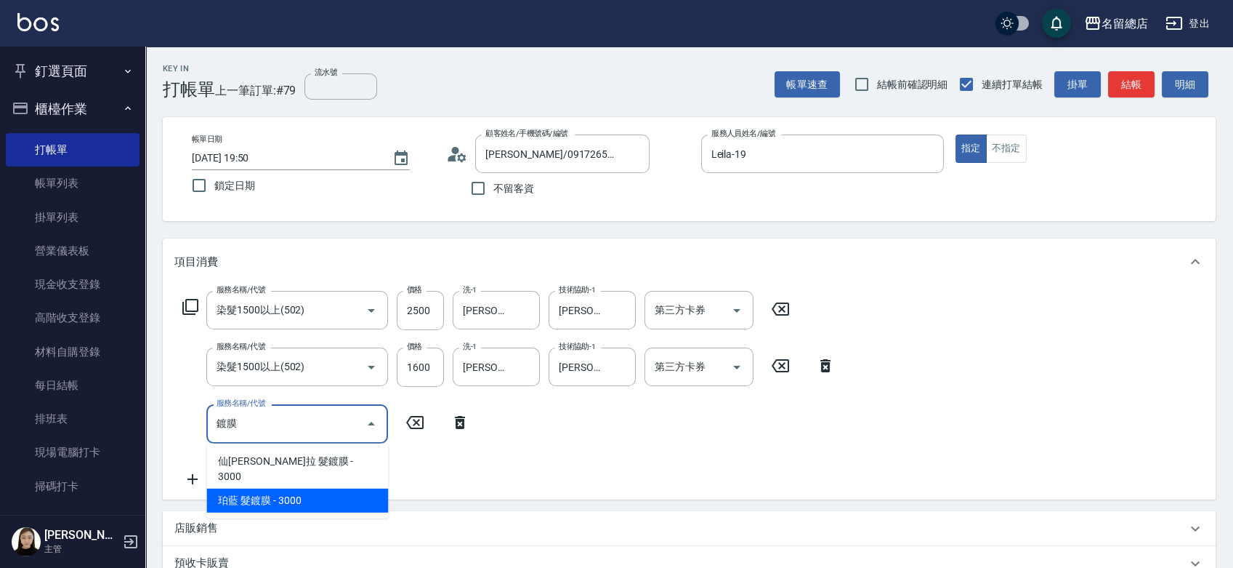
click at [282, 488] on span "珀藍 髮鍍膜 - 3000" at bounding box center [297, 500] width 182 height 24
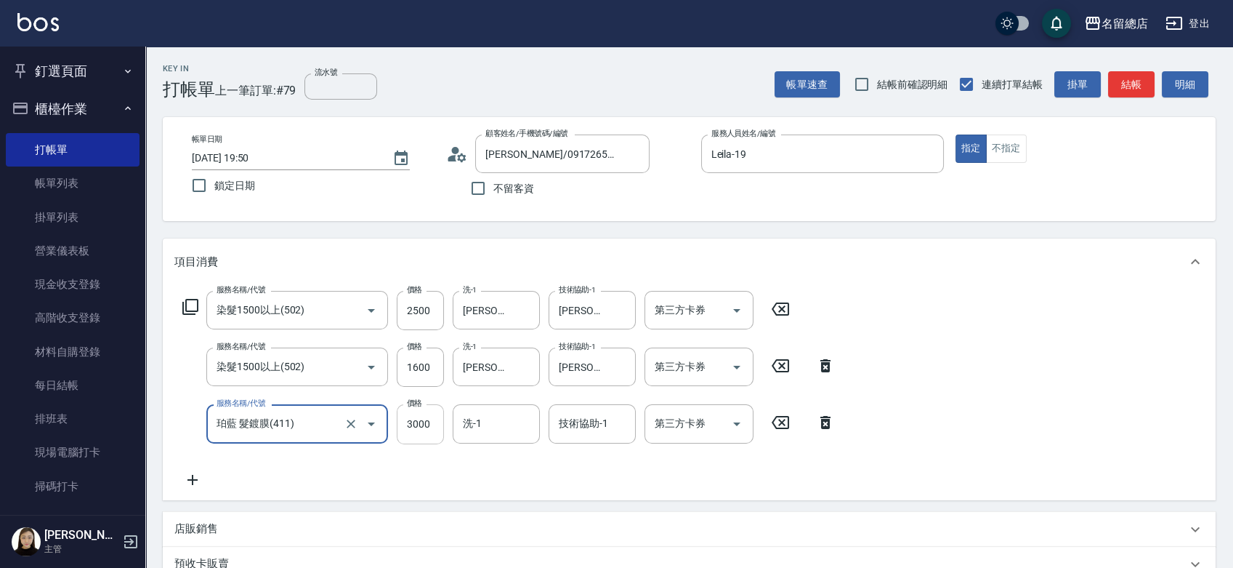
type input "珀藍 髮鍍膜(411)"
click at [424, 424] on input "3000" at bounding box center [420, 423] width 47 height 39
type input "3200"
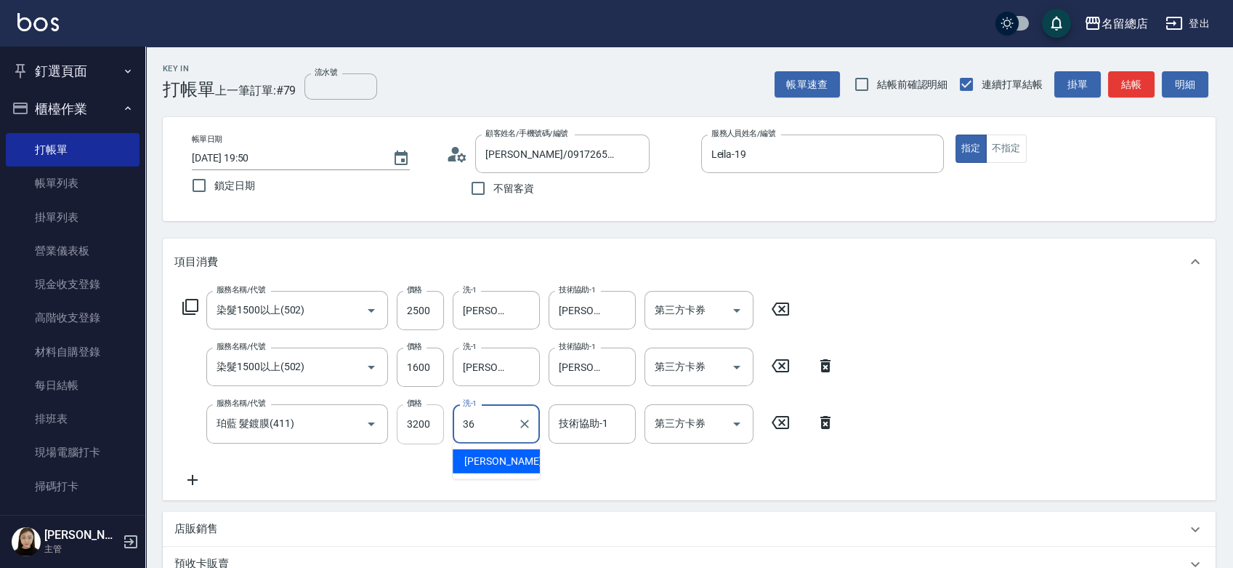
type input "吳爭錡-36"
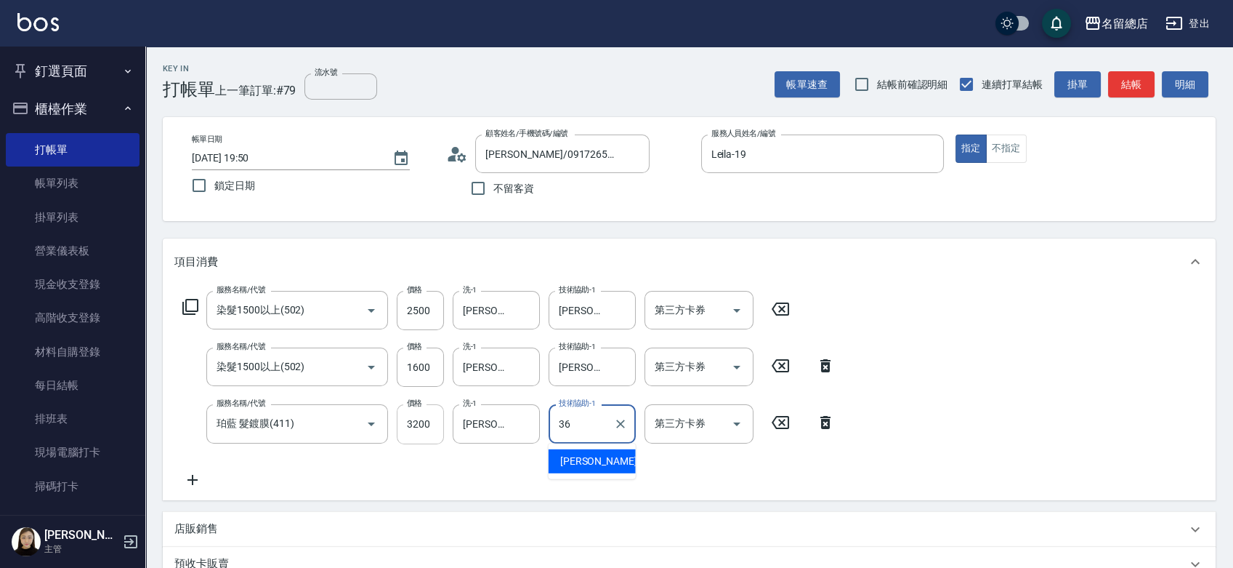
type input "吳爭錡-36"
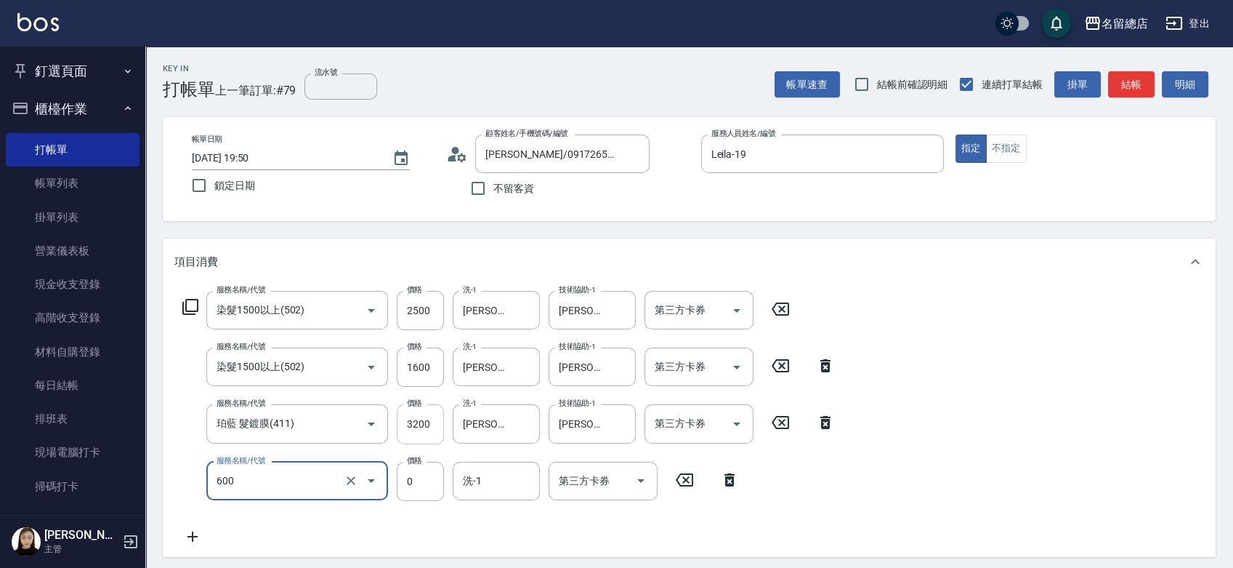
type input "洗髮(免費)(600)"
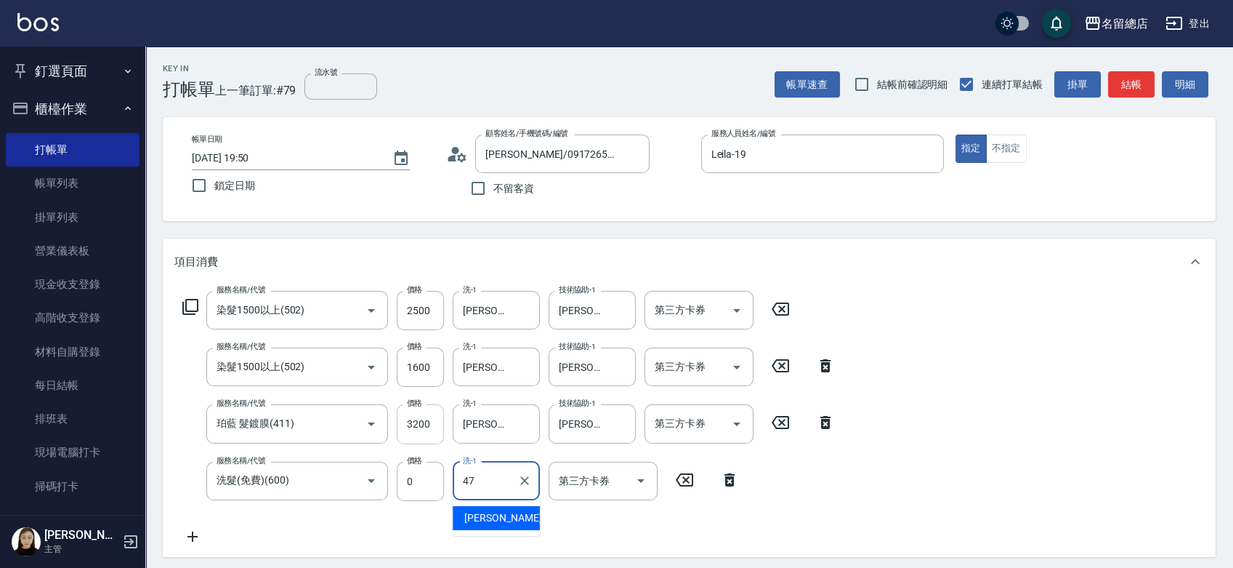
type input "阮氏玄珍-47"
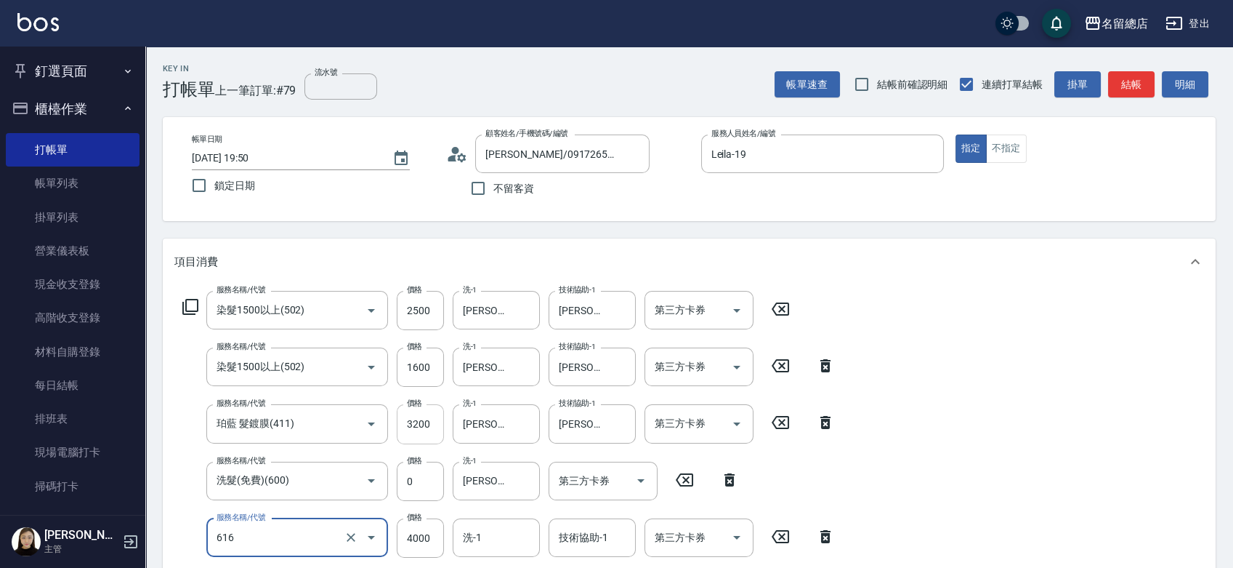
type input "自備接髮(616)"
type input "4500"
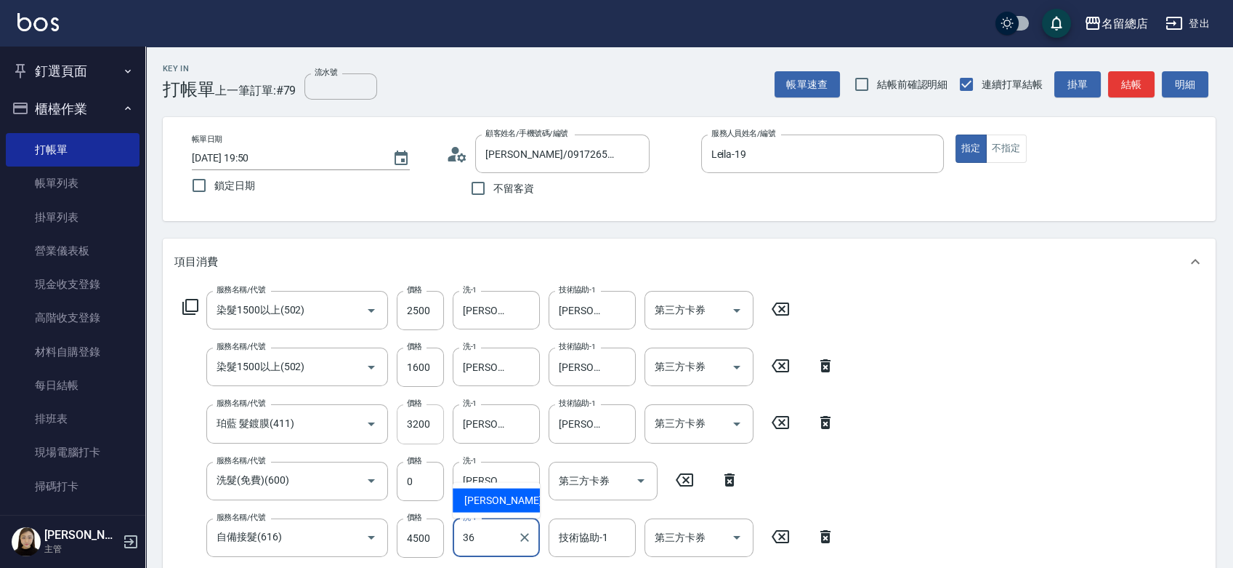
type input "吳爭錡-36"
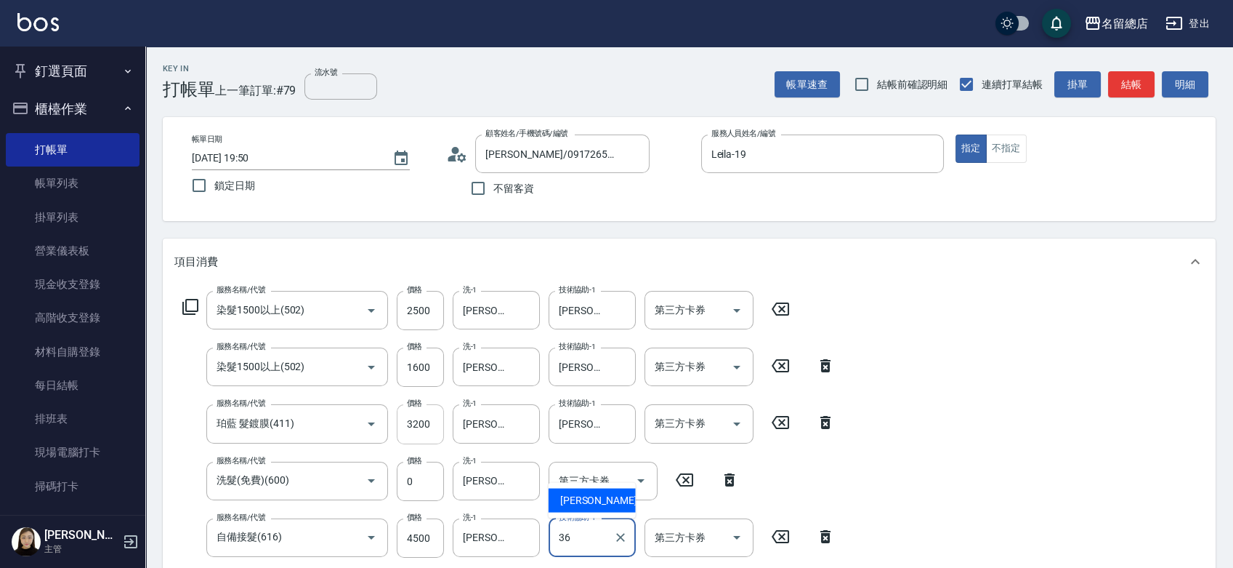
type input "吳爭錡-36"
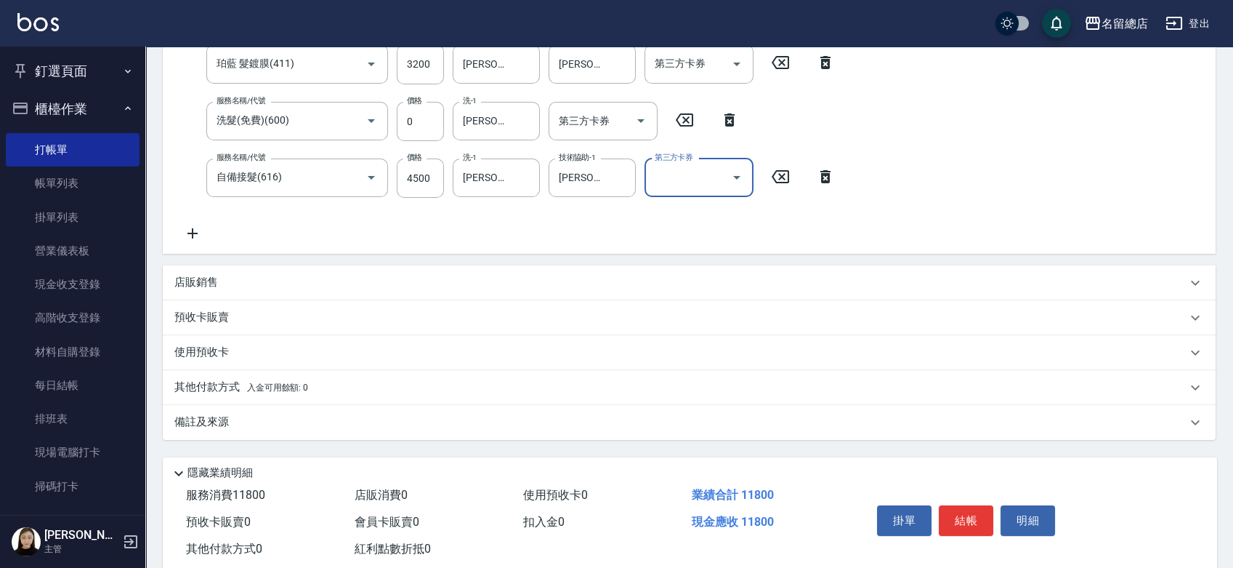
scroll to position [393, 0]
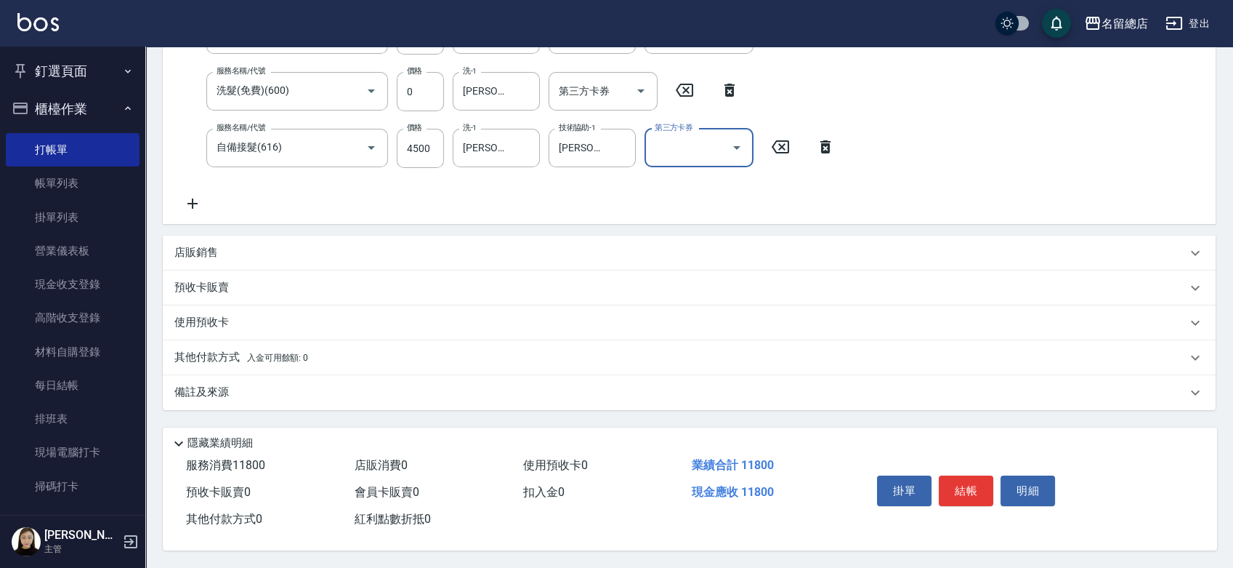
click at [199, 350] on p "其他付款方式 入金可用餘額: 0" at bounding box center [241, 358] width 134 height 16
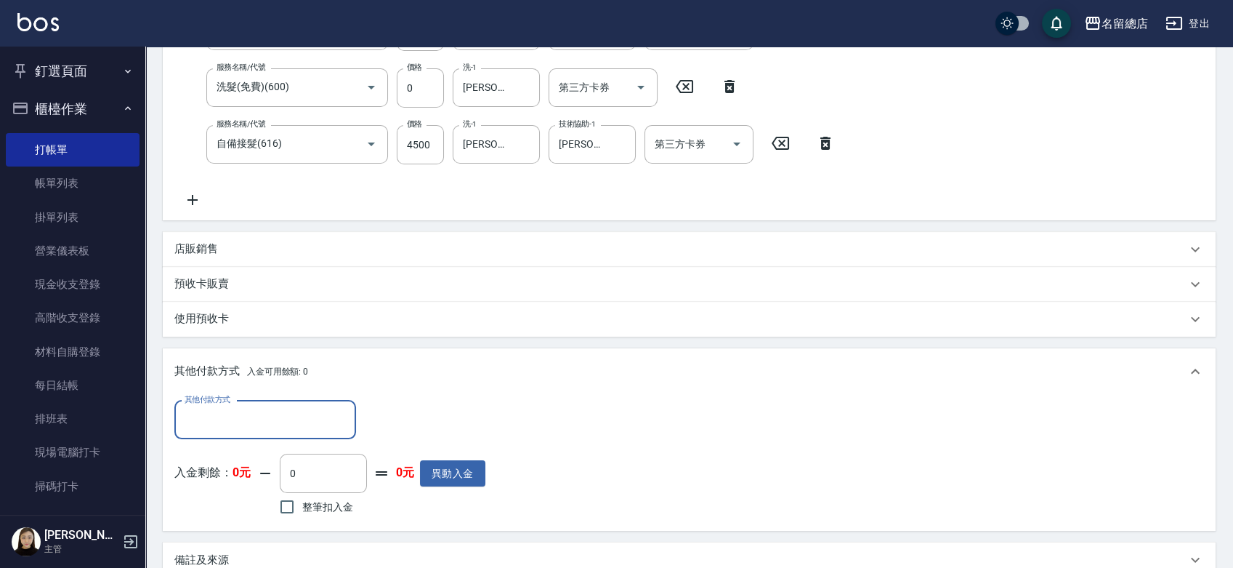
scroll to position [0, 0]
click at [179, 411] on div "其他付款方式" at bounding box center [265, 419] width 182 height 39
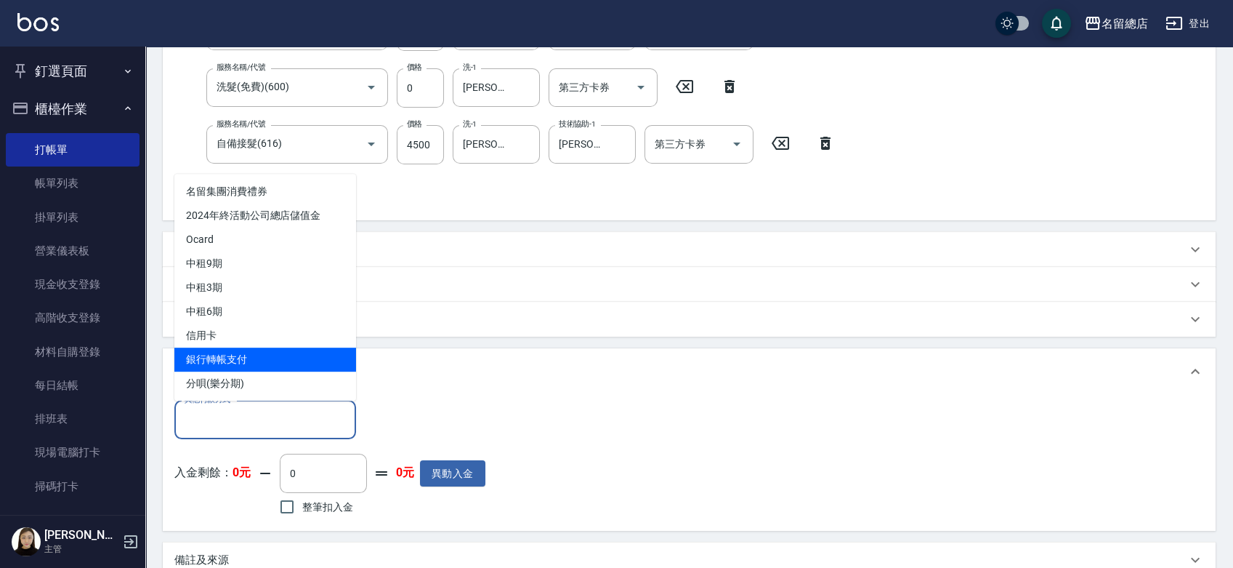
click at [221, 354] on span "銀行轉帳支付" at bounding box center [265, 359] width 182 height 24
type input "銀行轉帳支付"
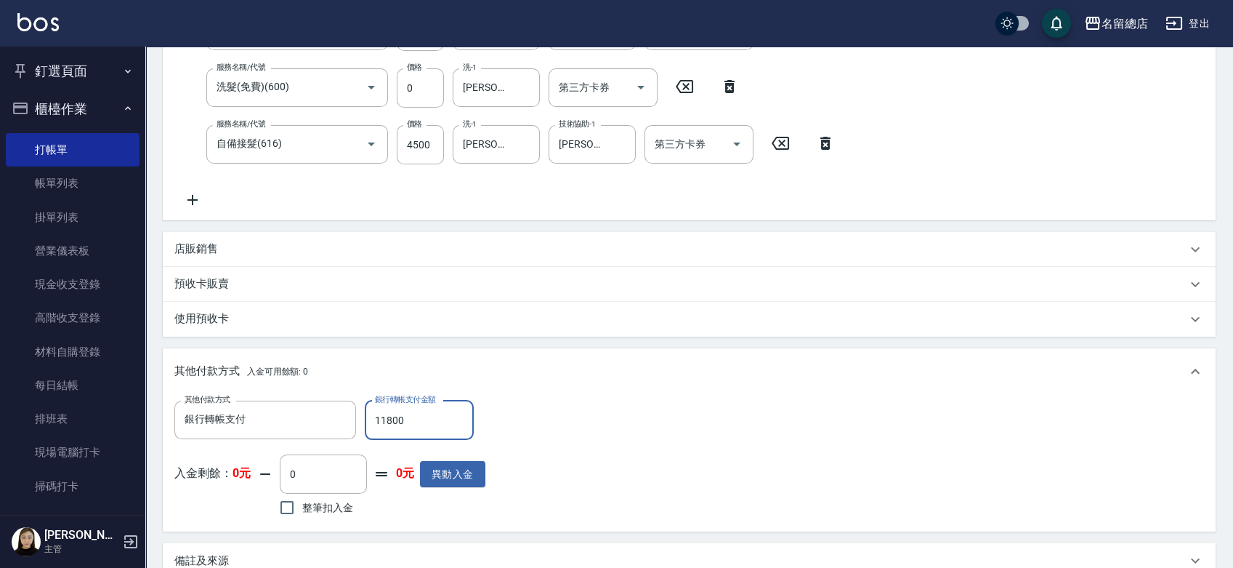
type input "11800"
click at [661, 256] on div "店販銷售" at bounding box center [680, 248] width 1012 height 15
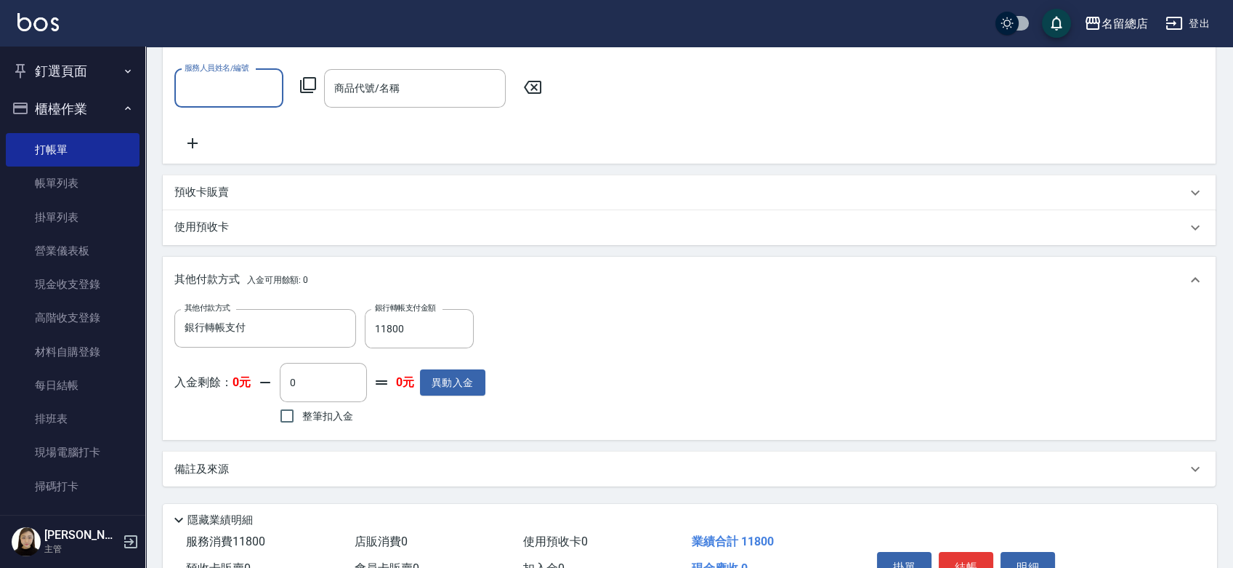
scroll to position [689, 0]
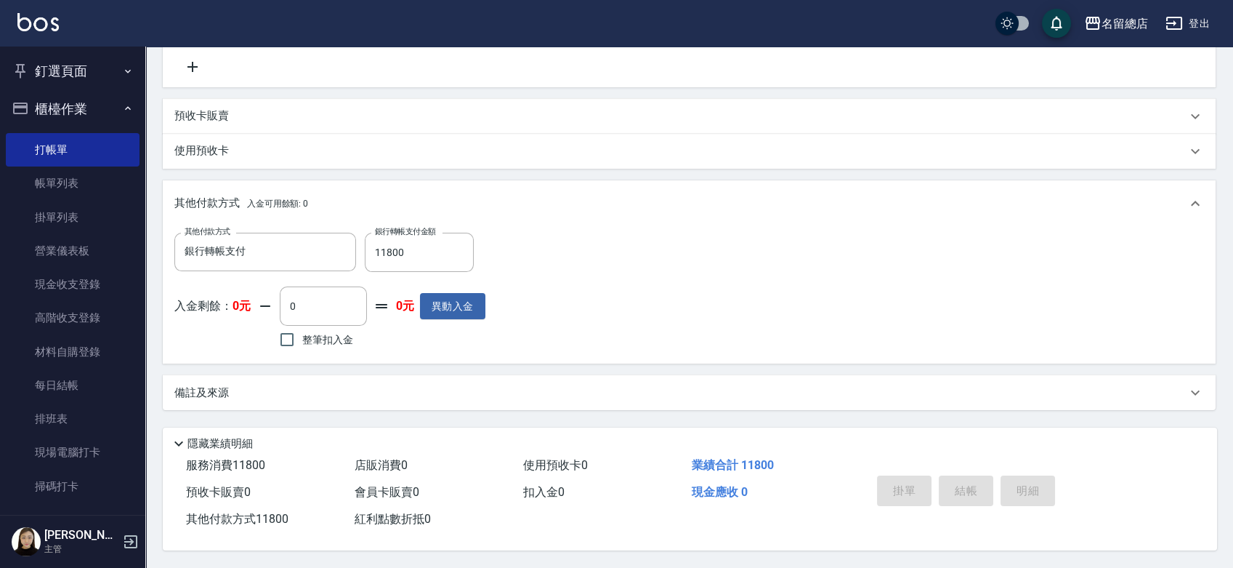
type input "2025/09/12 19:52"
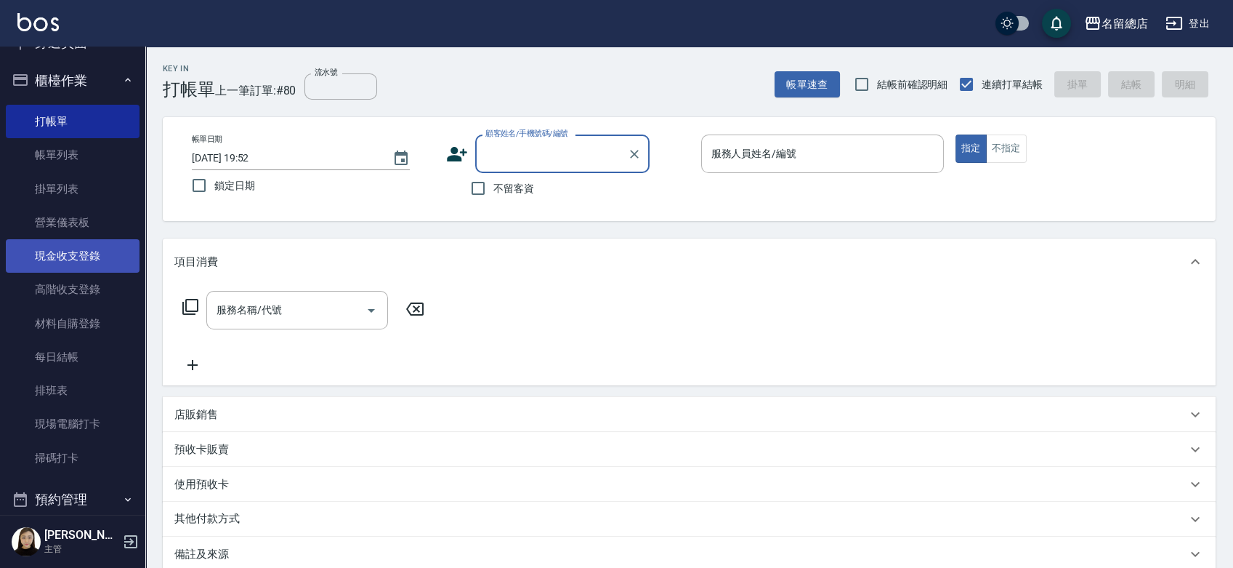
scroll to position [0, 0]
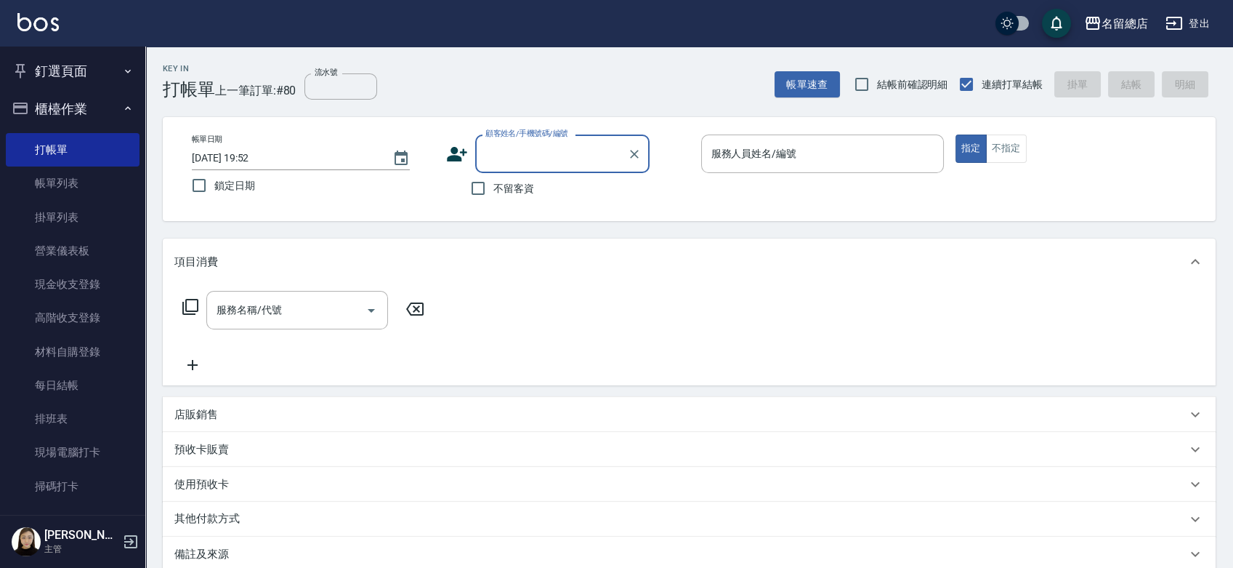
click at [71, 84] on button "釘選頁面" at bounding box center [73, 71] width 134 height 38
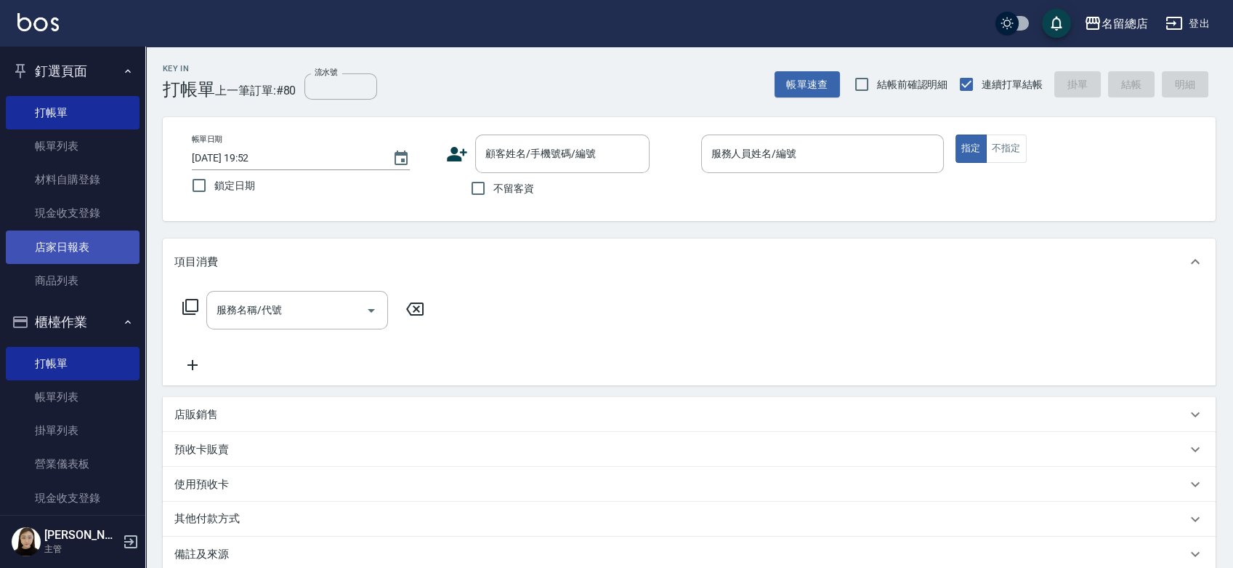
click at [72, 249] on link "店家日報表" at bounding box center [73, 246] width 134 height 33
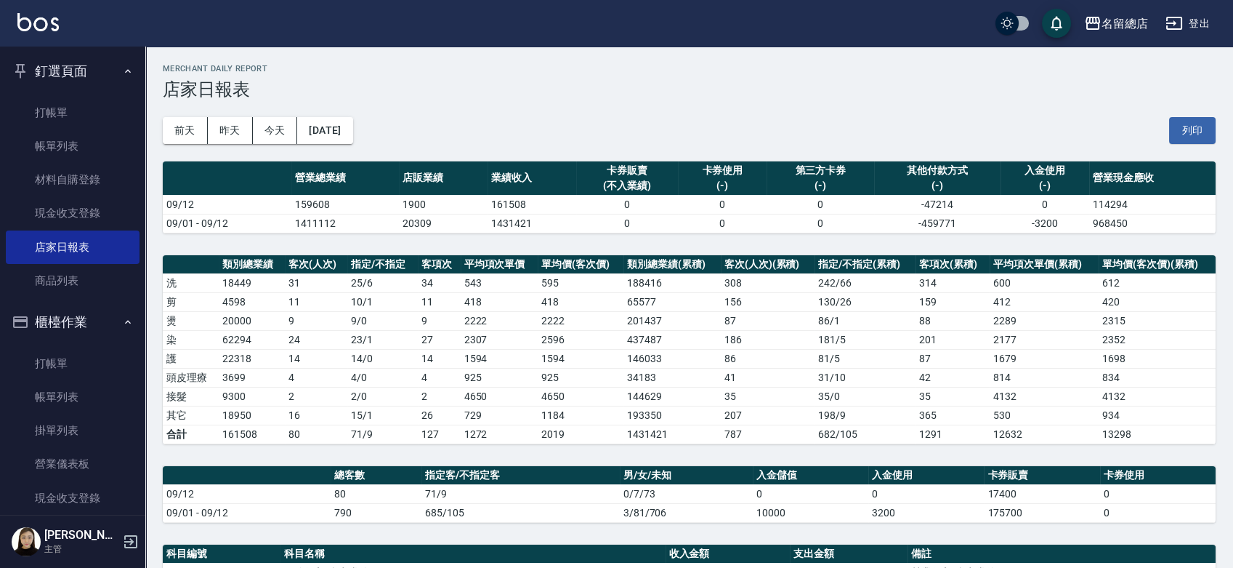
scroll to position [403, 0]
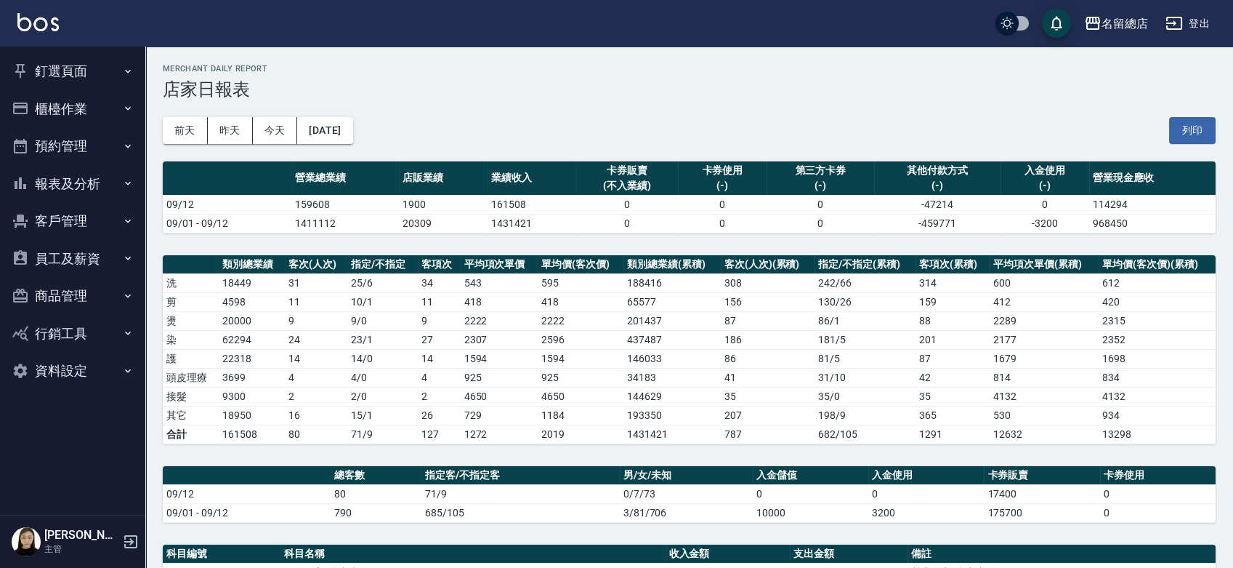
click at [48, 106] on button "櫃檯作業" at bounding box center [73, 109] width 134 height 38
click at [1195, 126] on button "列印" at bounding box center [1192, 130] width 47 height 27
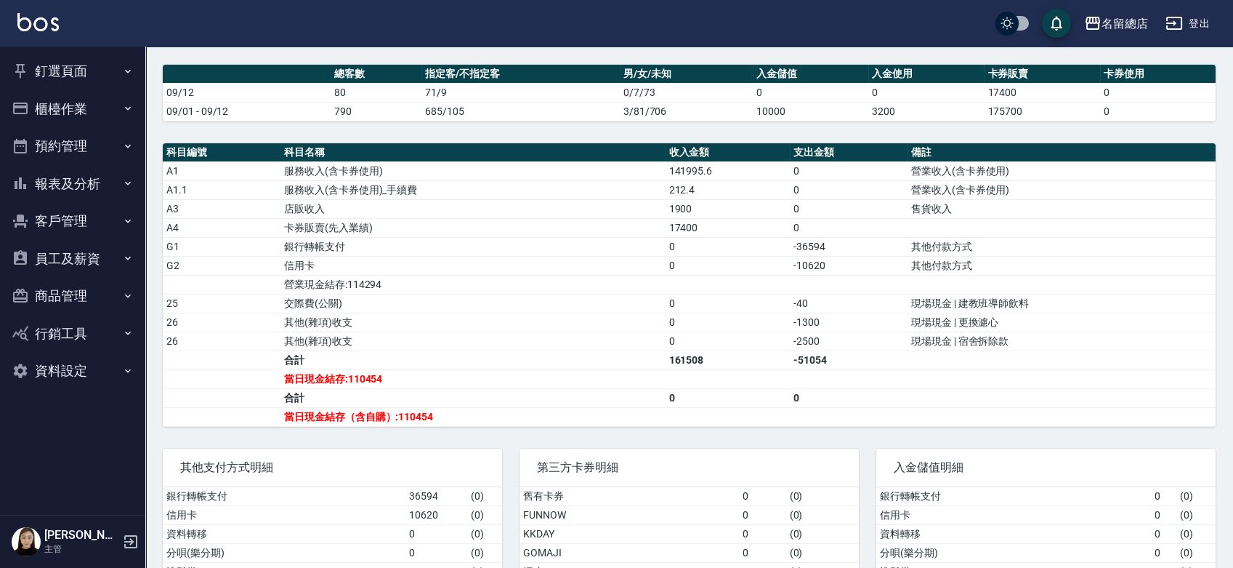
scroll to position [403, 0]
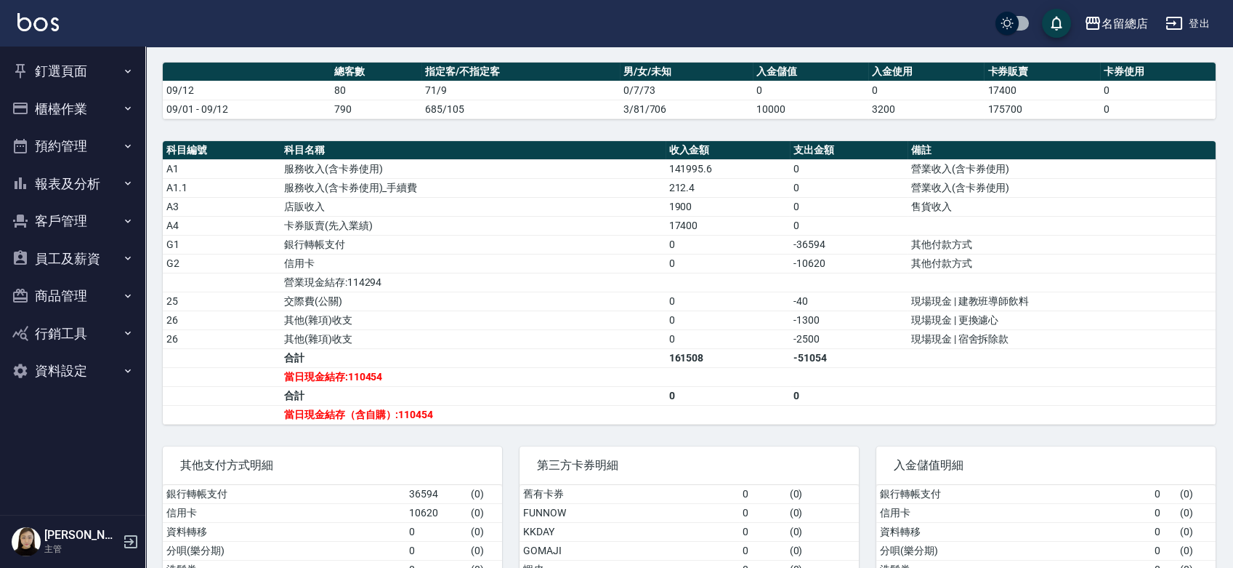
click at [75, 83] on button "釘選頁面" at bounding box center [73, 71] width 134 height 38
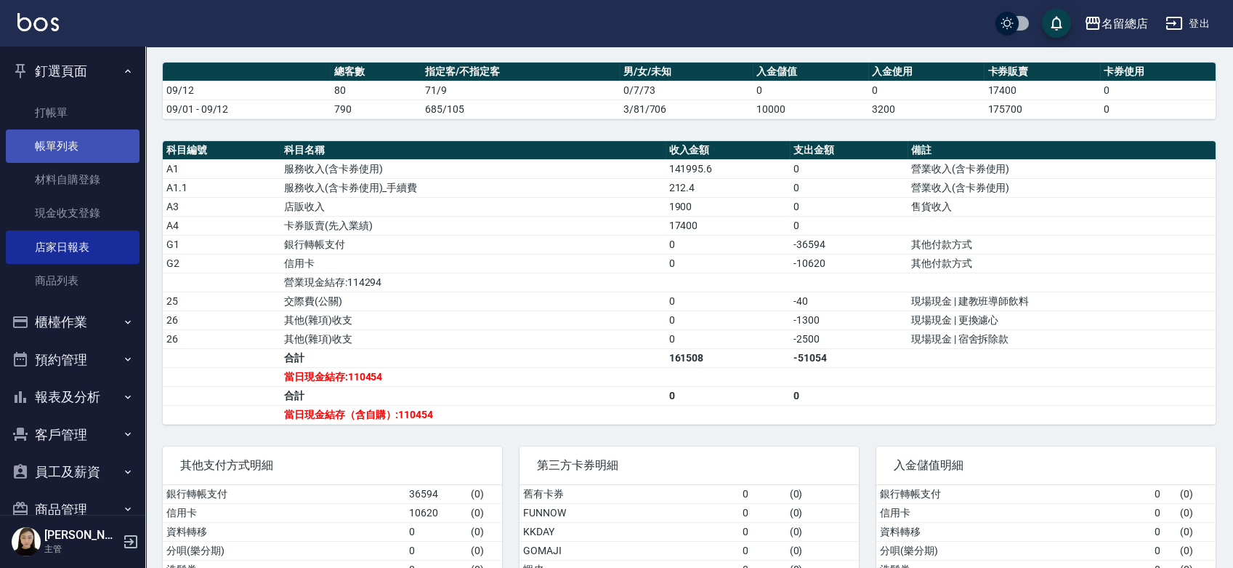
click at [76, 144] on link "帳單列表" at bounding box center [73, 145] width 134 height 33
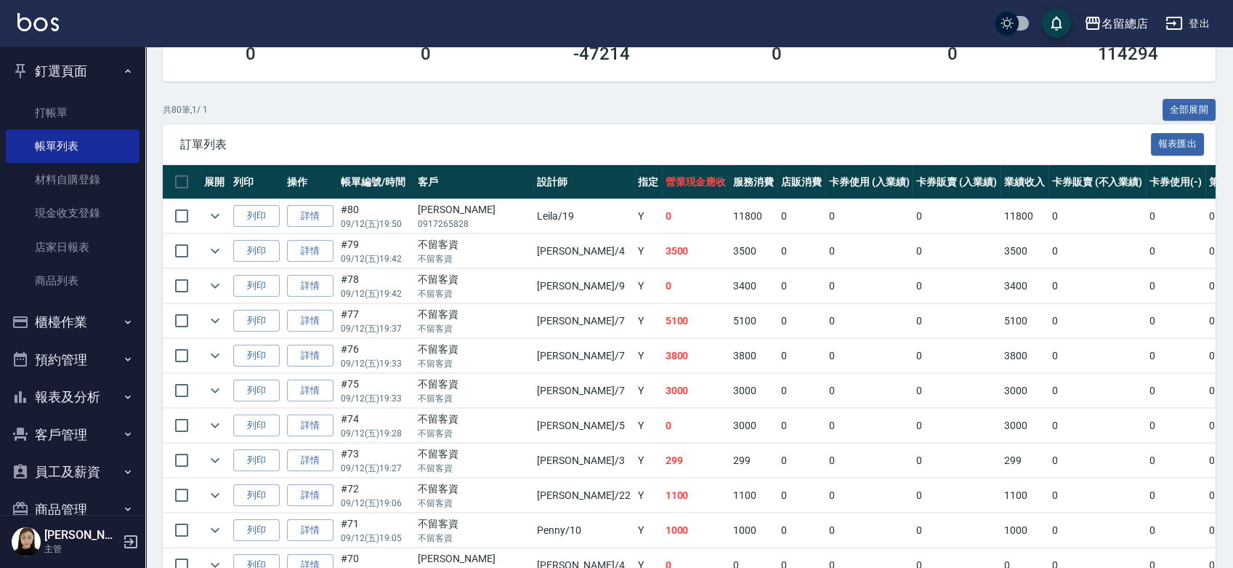
scroll to position [323, 0]
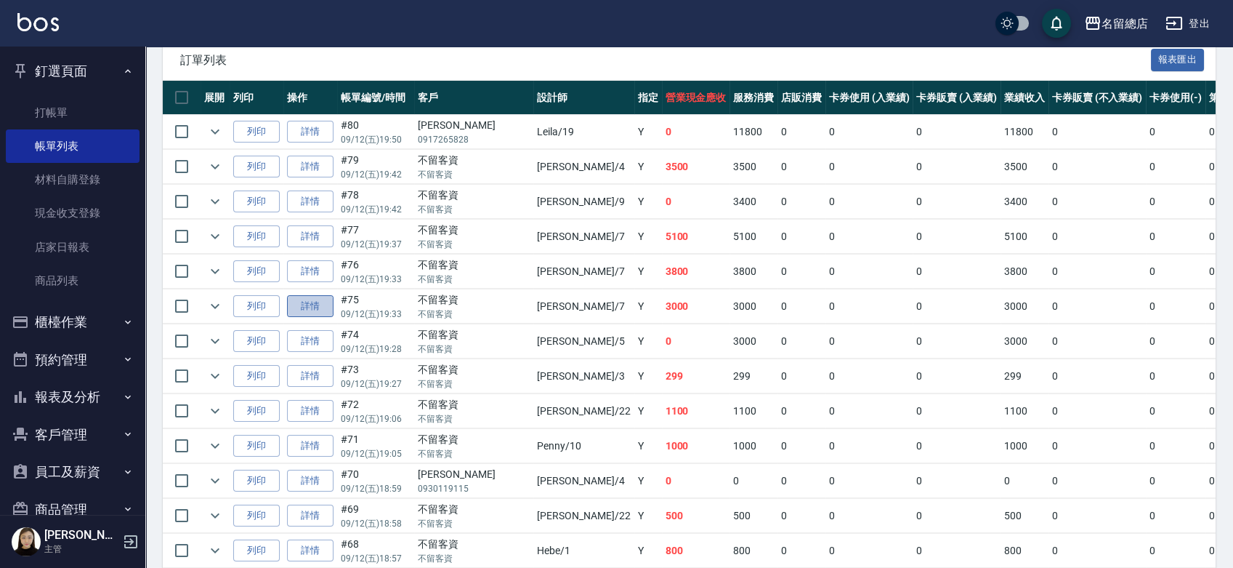
click at [302, 302] on link "詳情" at bounding box center [310, 306] width 47 height 23
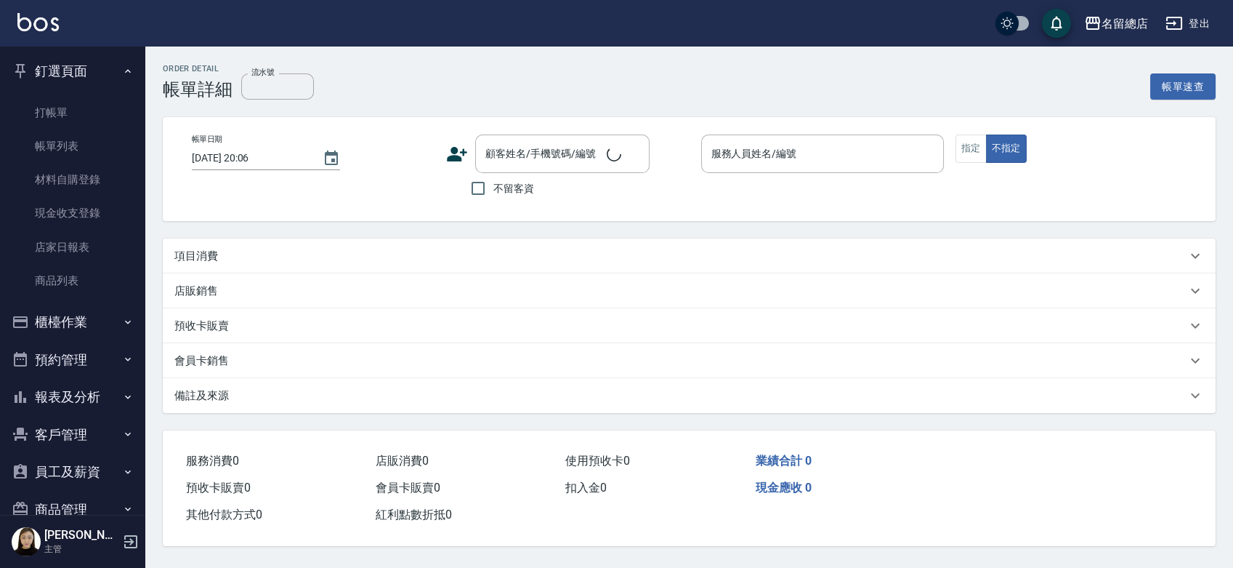
type input "[DATE] 19:33"
checkbox input "true"
type input "Mick-7"
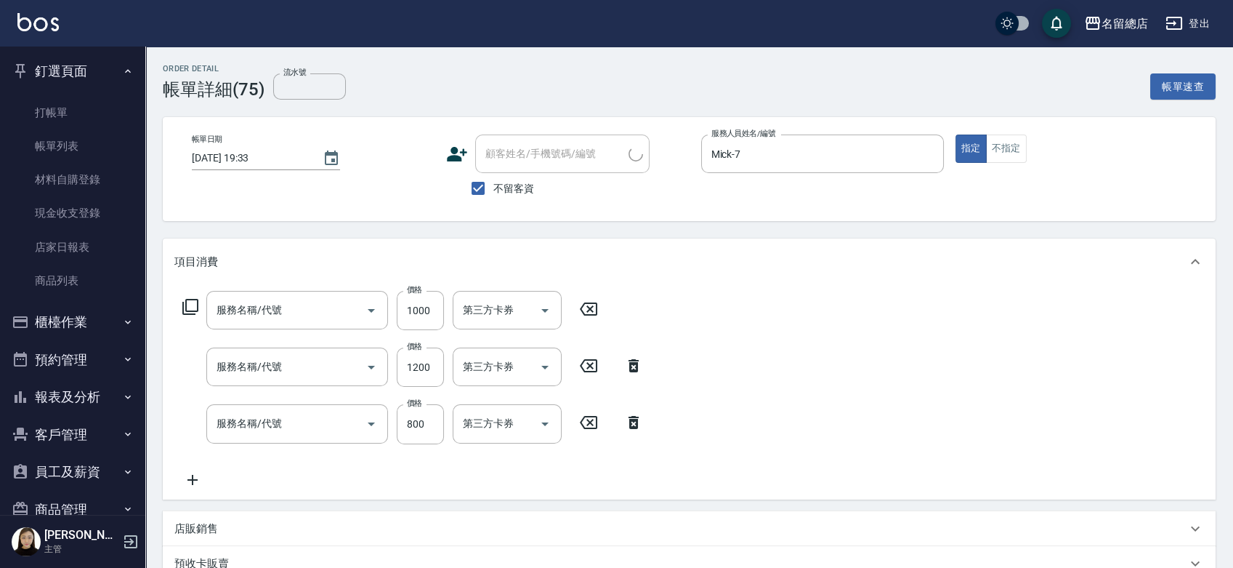
type input "自備護髮(401)"
type input "染髮1000~1499(503)"
type input "洗+剪(811)"
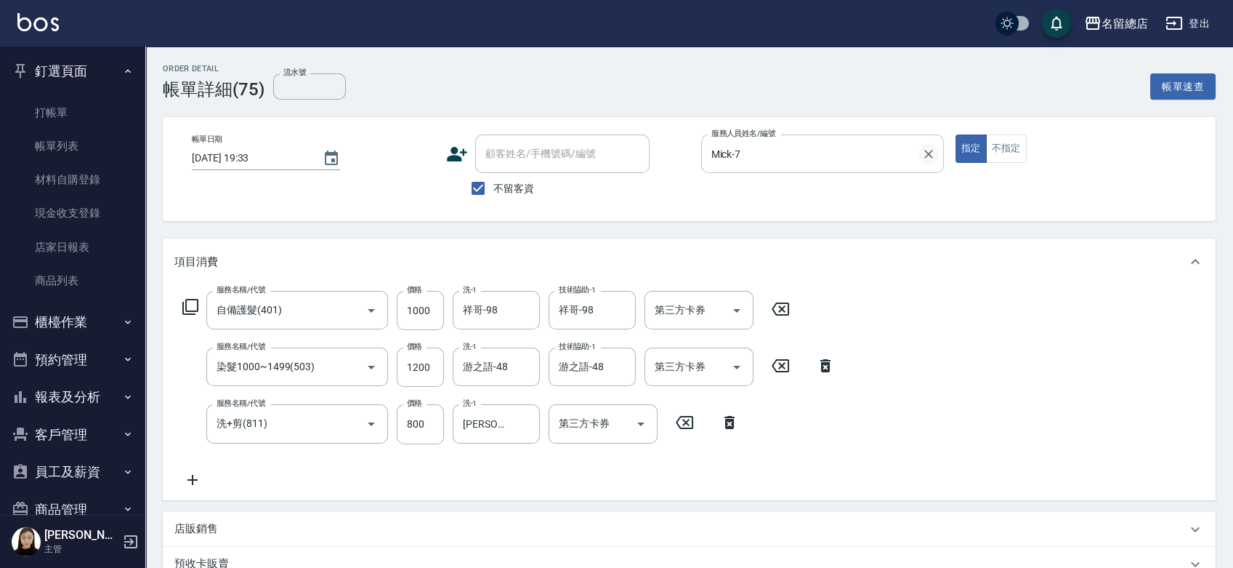
click at [930, 153] on icon "Clear" at bounding box center [929, 154] width 15 height 15
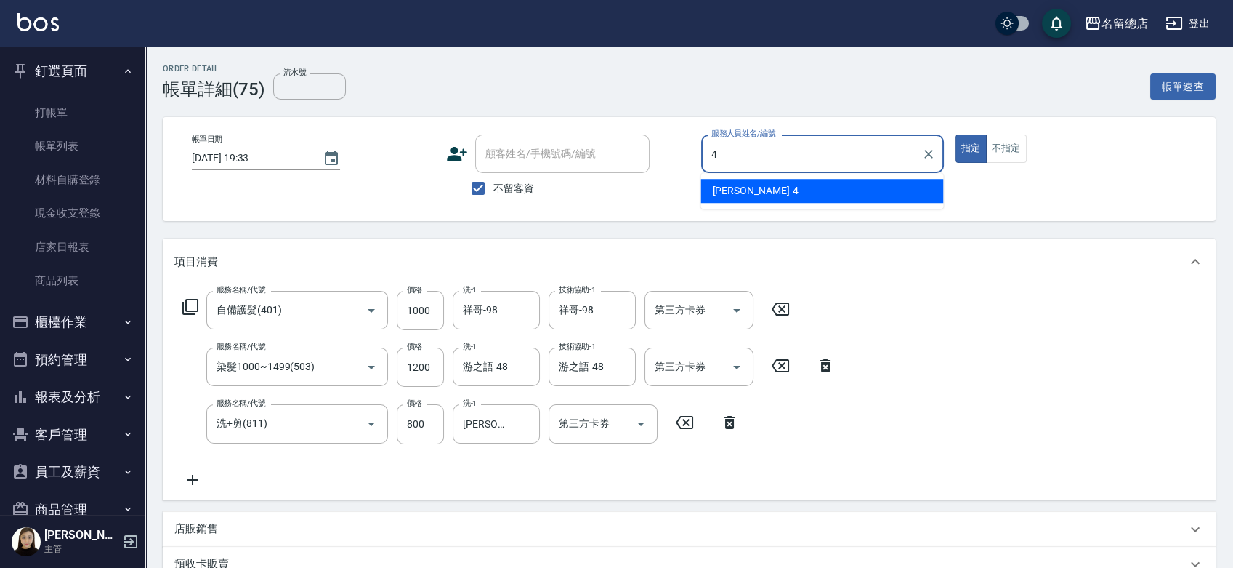
type input "[PERSON_NAME]-4"
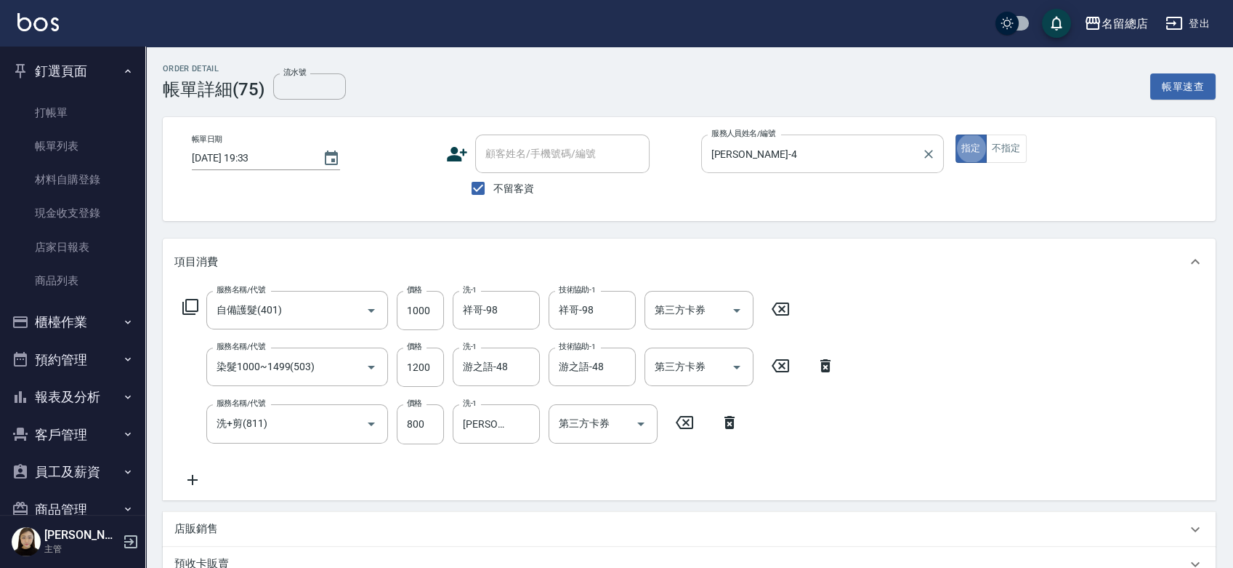
type button "true"
